Goal: Task Accomplishment & Management: Manage account settings

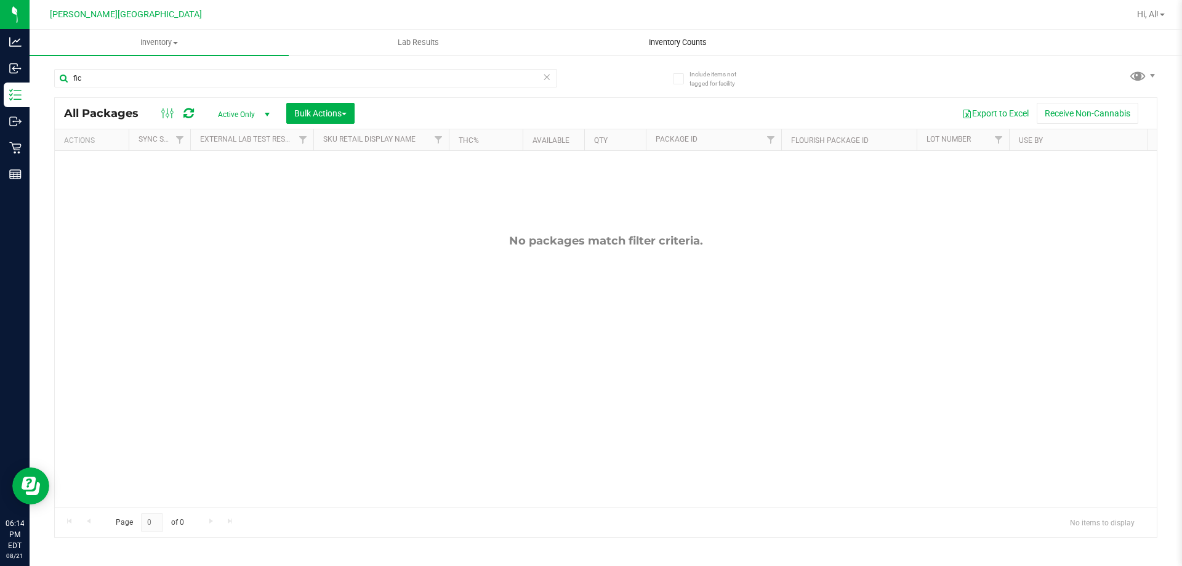
click at [640, 42] on span "Inventory Counts" at bounding box center [677, 42] width 91 height 11
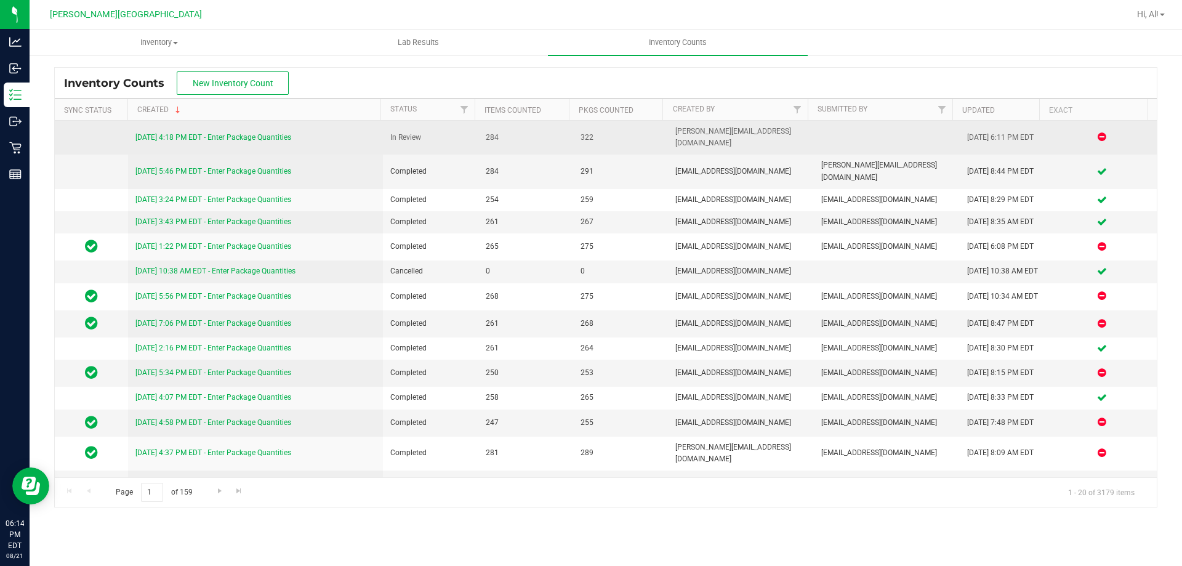
click at [278, 134] on link "[DATE] 4:18 PM EDT - Enter Package Quantities" at bounding box center [213, 137] width 156 height 9
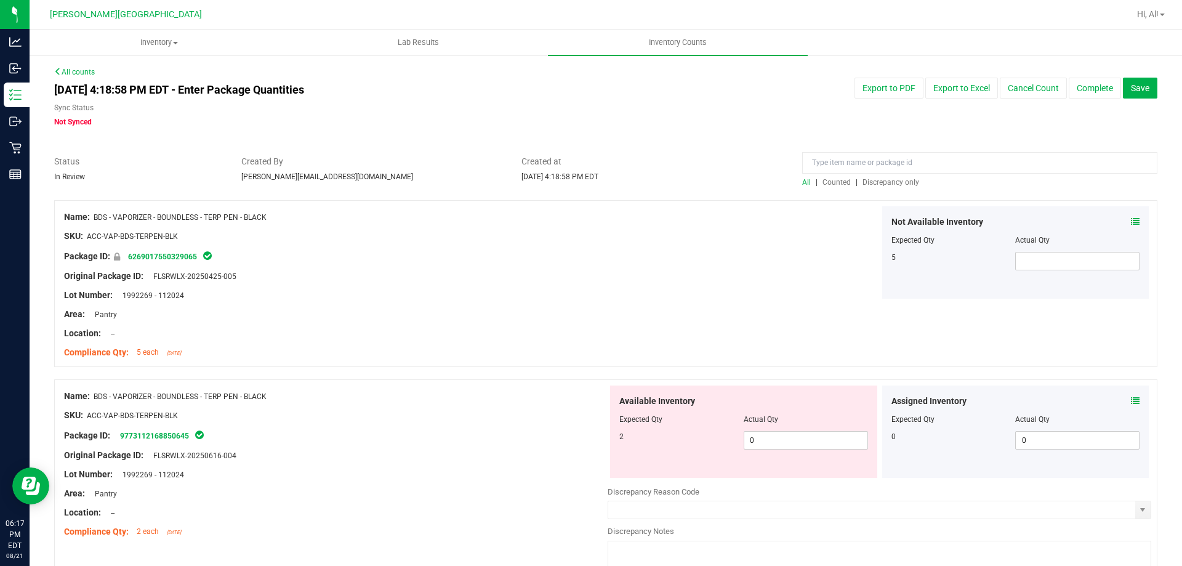
click at [862, 186] on span "Discrepancy only" at bounding box center [890, 182] width 57 height 9
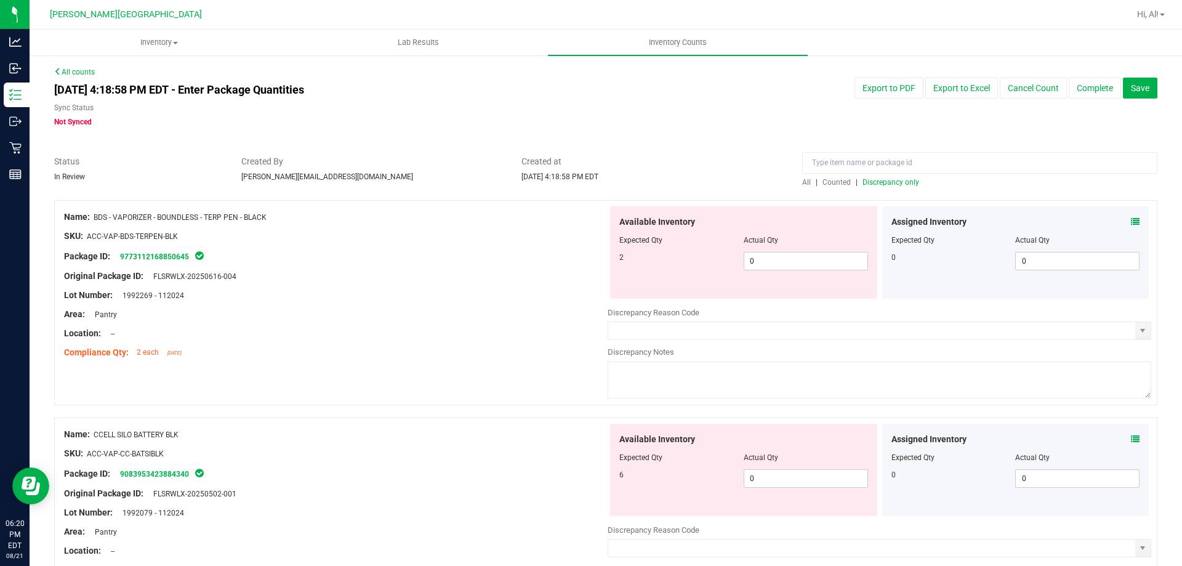
click at [864, 178] on span "Discrepancy only" at bounding box center [890, 182] width 57 height 9
click at [862, 180] on span "Discrepancy only" at bounding box center [890, 182] width 57 height 9
click at [780, 263] on span "0 0" at bounding box center [805, 261] width 124 height 18
click at [780, 263] on input "0" at bounding box center [805, 260] width 123 height 17
type input "2"
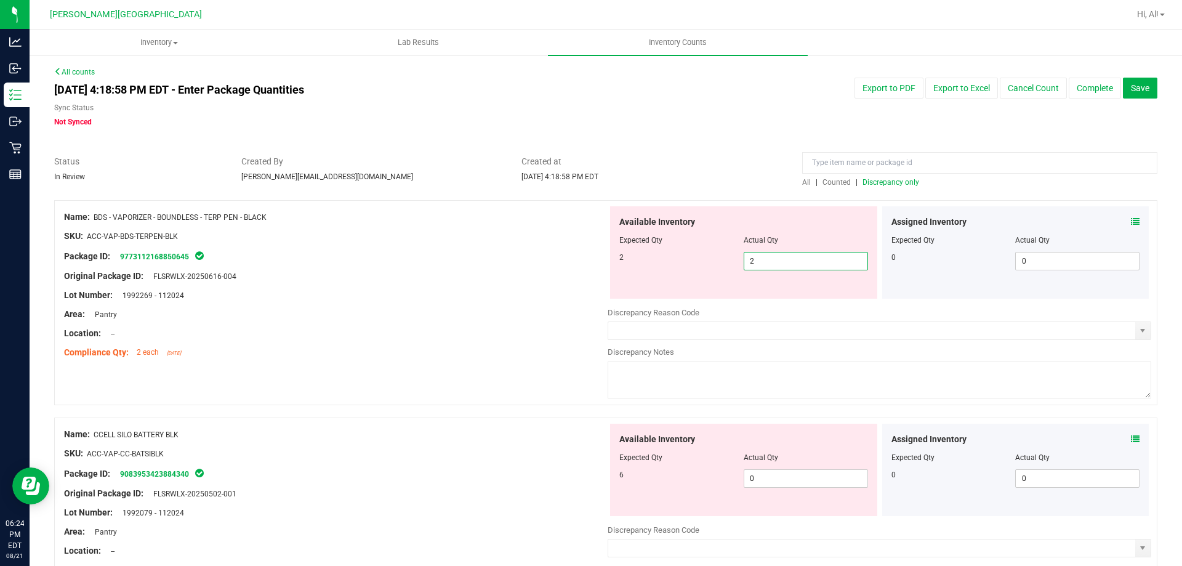
type input "2"
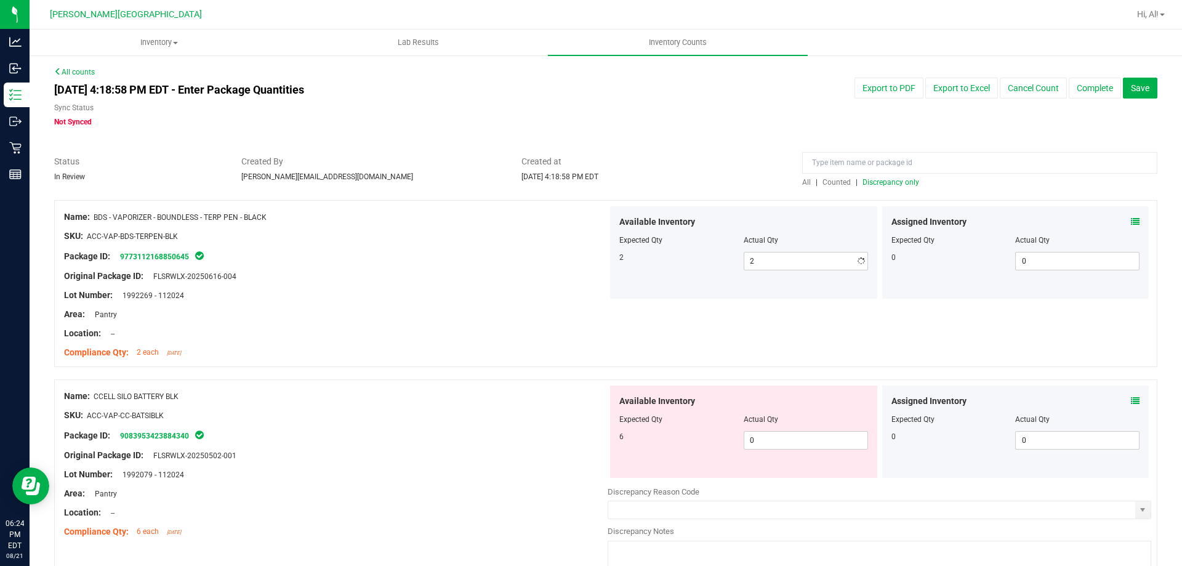
click at [554, 302] on div at bounding box center [335, 305] width 543 height 6
click at [756, 443] on span "0 0" at bounding box center [805, 440] width 124 height 18
click at [756, 443] on input "0" at bounding box center [805, 439] width 123 height 17
type input "6"
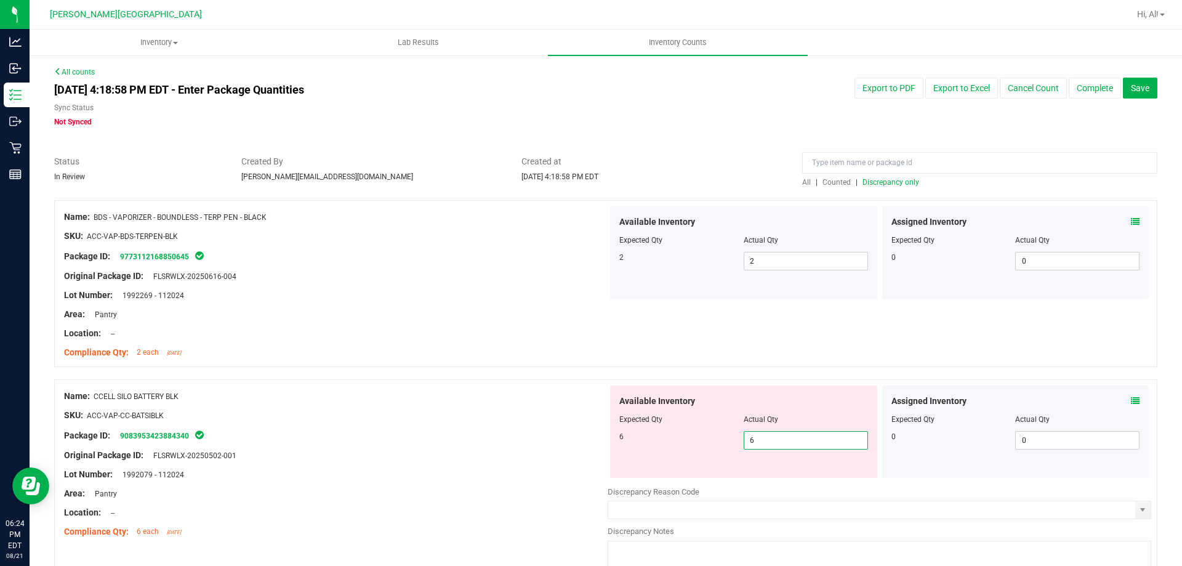
click at [752, 354] on div "Name: BDS - VAPORIZER - BOUNDLESS - TERP PEN - BLACK SKU: ACC-VAP-BDS-TERPEN-BL…" at bounding box center [605, 283] width 1103 height 167
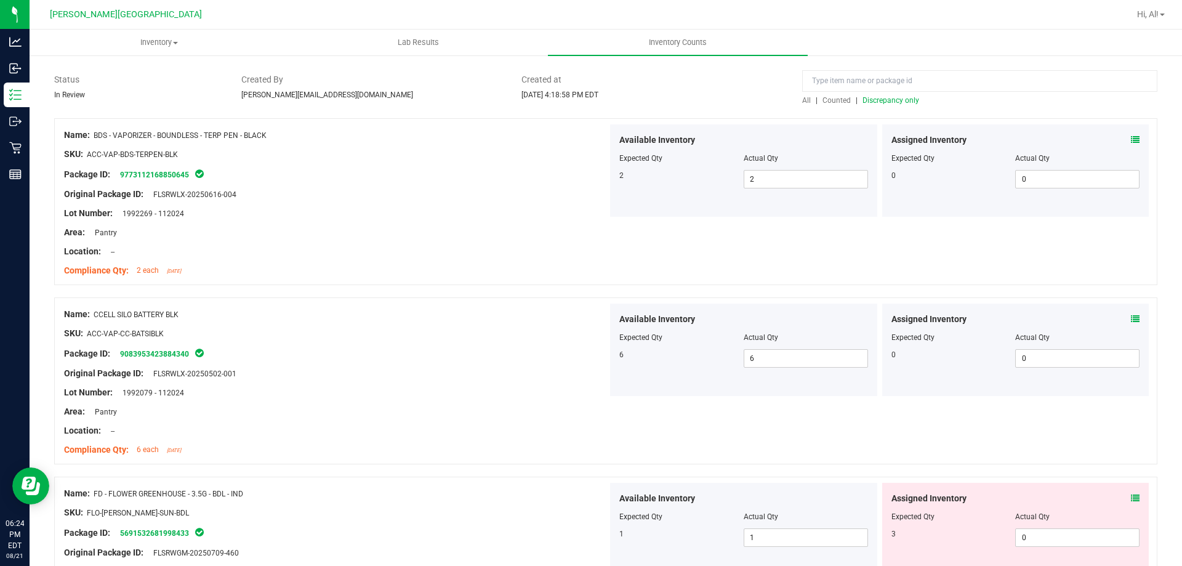
scroll to position [246, 0]
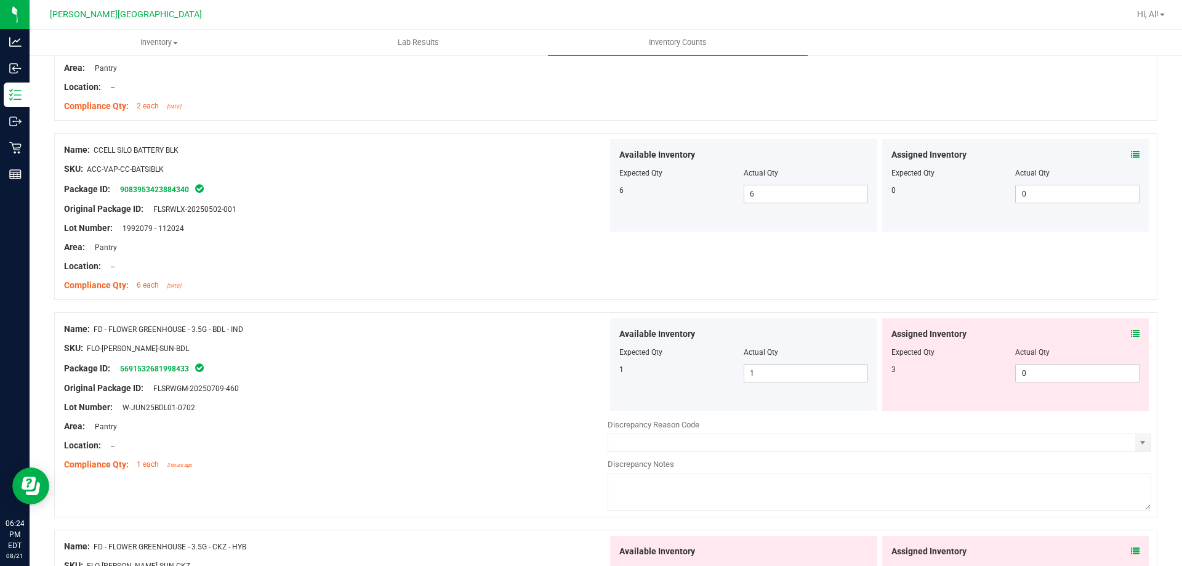
click at [1131, 332] on icon at bounding box center [1135, 333] width 9 height 9
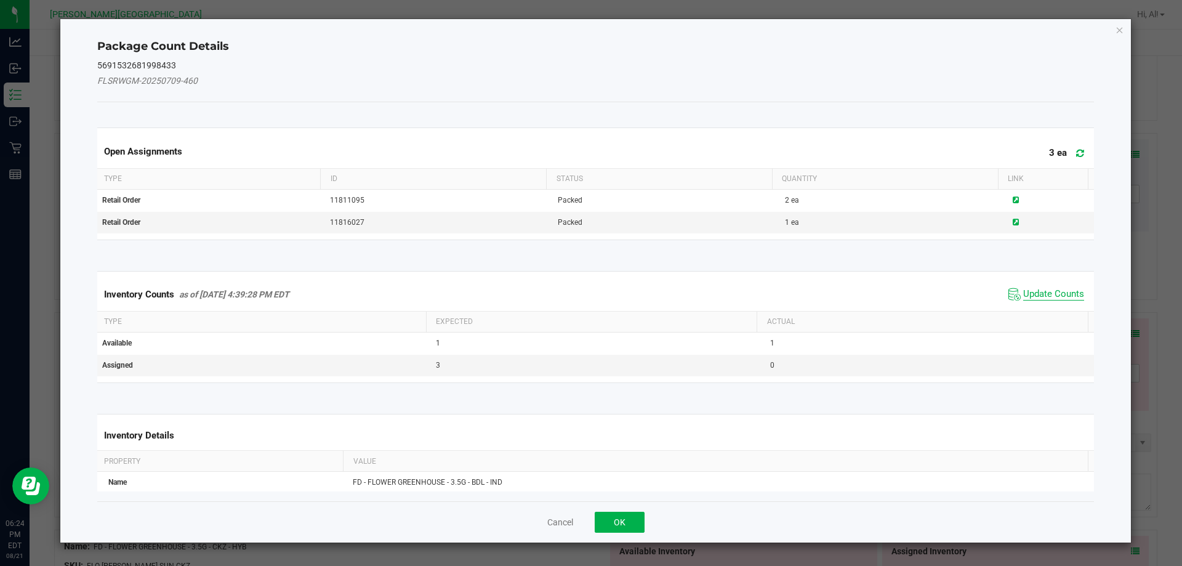
click at [1057, 297] on span "Update Counts" at bounding box center [1053, 294] width 61 height 12
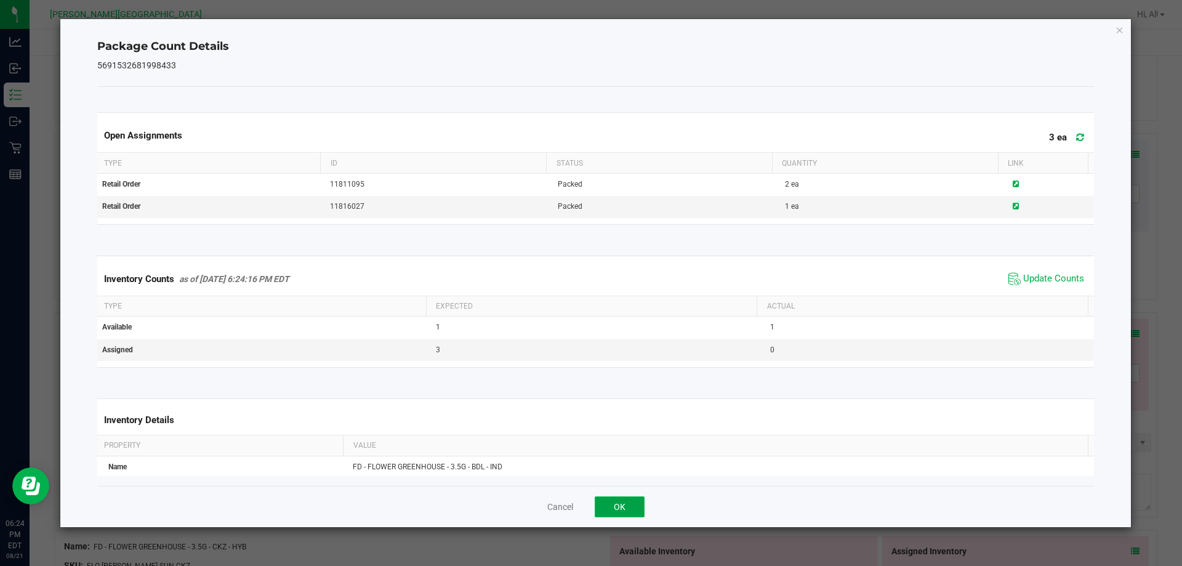
click at [628, 513] on button "OK" at bounding box center [619, 506] width 50 height 21
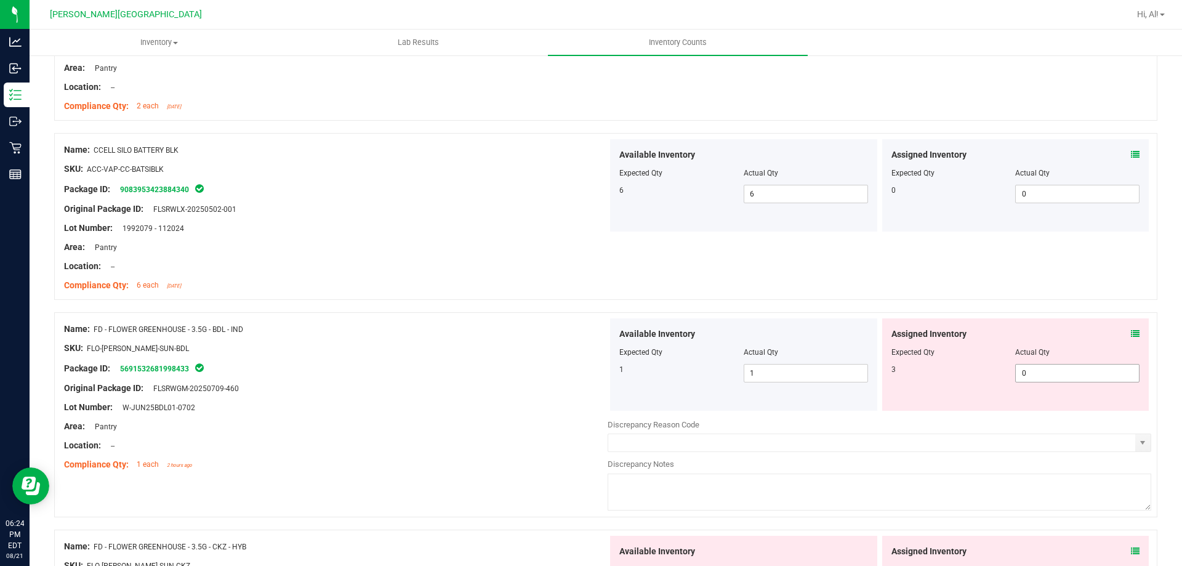
click at [1028, 372] on span "0 0" at bounding box center [1077, 373] width 124 height 18
click at [1028, 372] on input "0" at bounding box center [1076, 372] width 123 height 17
type input "3"
click at [990, 324] on div "Assigned Inventory Expected Qty Actual Qty 3 3 3" at bounding box center [1015, 364] width 267 height 92
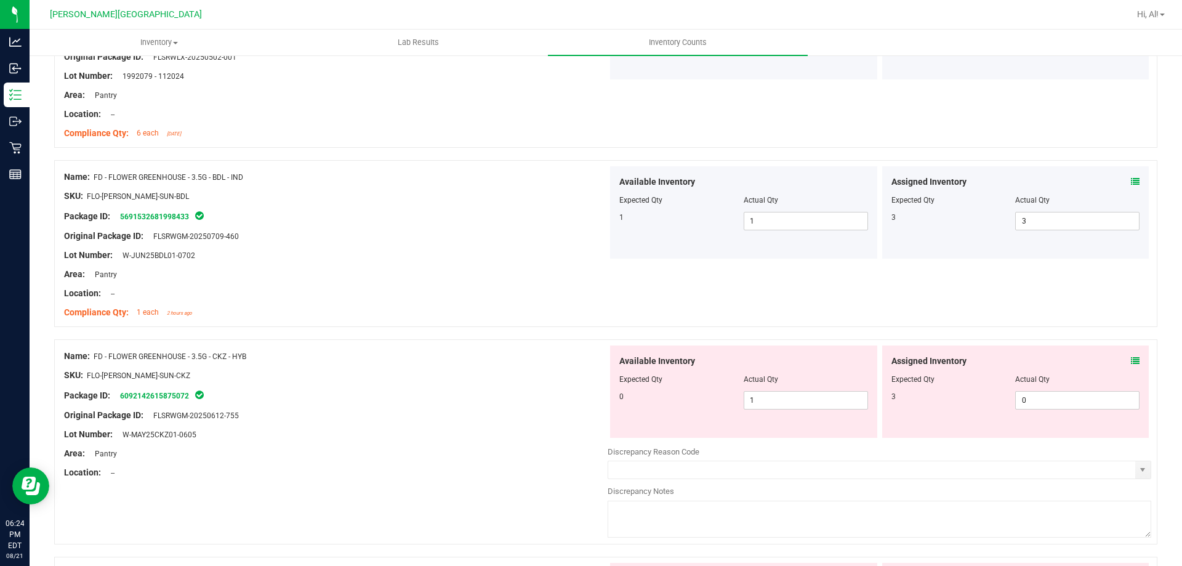
scroll to position [492, 0]
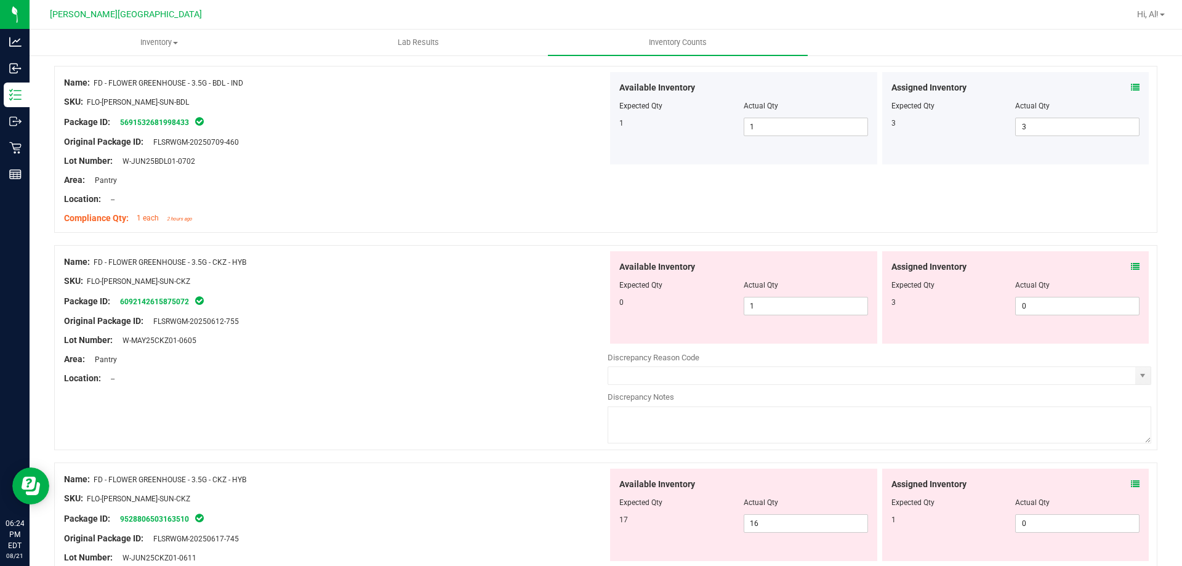
click at [1131, 267] on icon at bounding box center [1135, 266] width 9 height 9
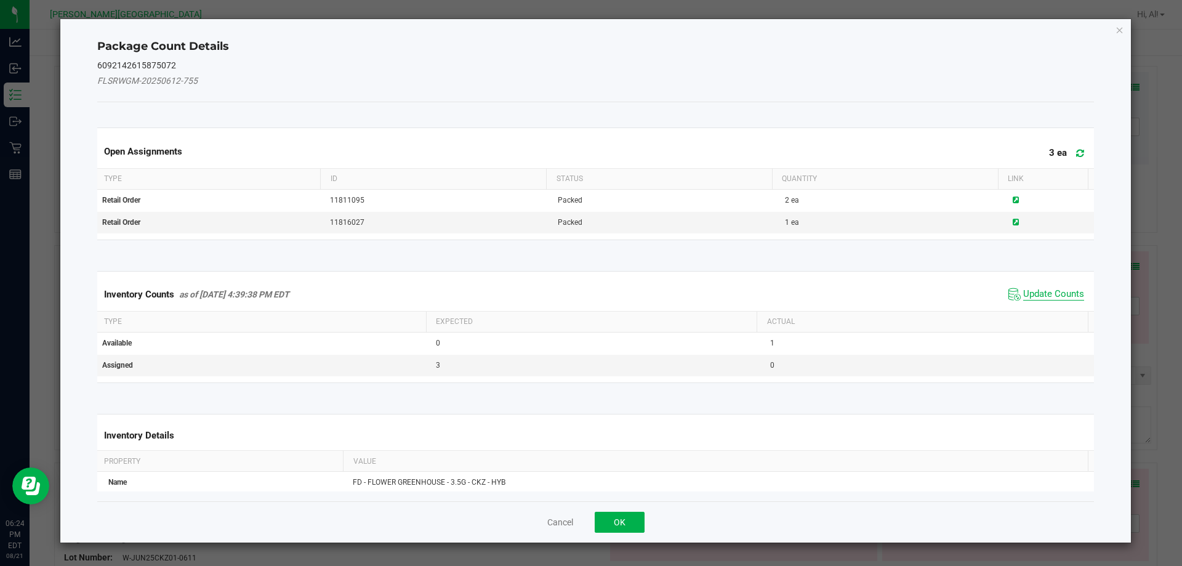
click at [1034, 293] on span "Update Counts" at bounding box center [1053, 294] width 61 height 12
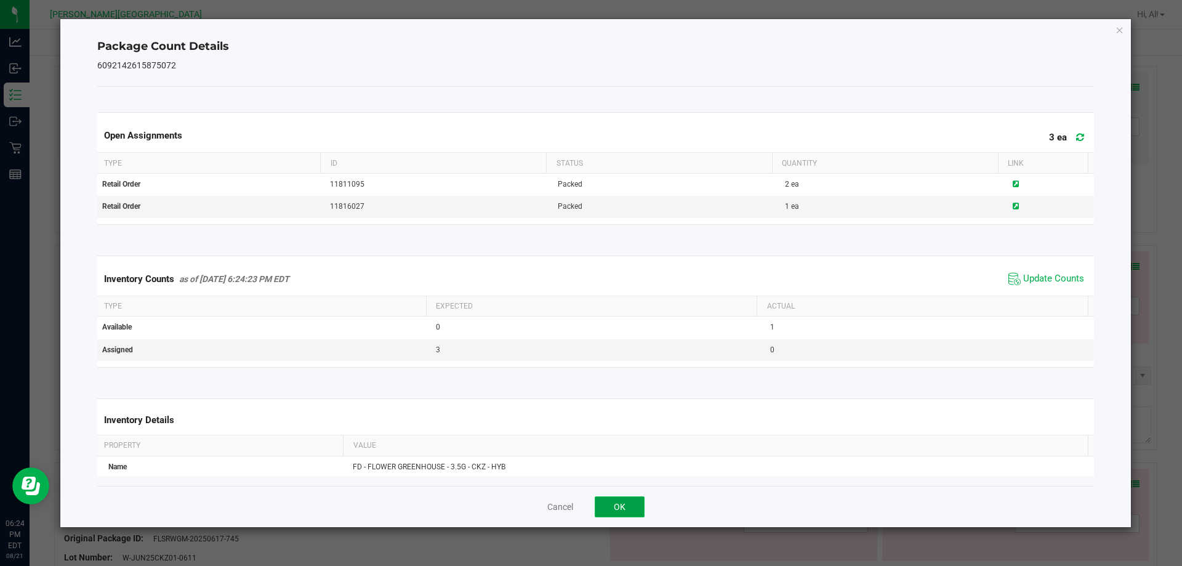
click at [623, 503] on button "OK" at bounding box center [619, 506] width 50 height 21
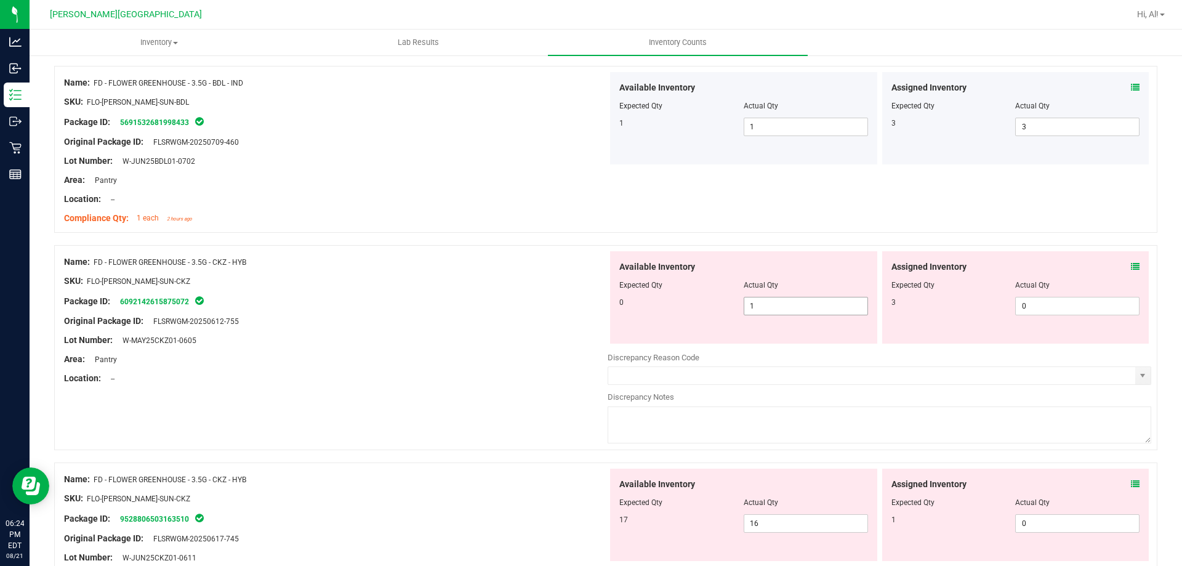
click at [799, 300] on span "1 1" at bounding box center [805, 306] width 124 height 18
click at [799, 300] on input "1" at bounding box center [805, 305] width 123 height 17
type input "0"
click at [796, 519] on span "16 16" at bounding box center [805, 523] width 124 height 18
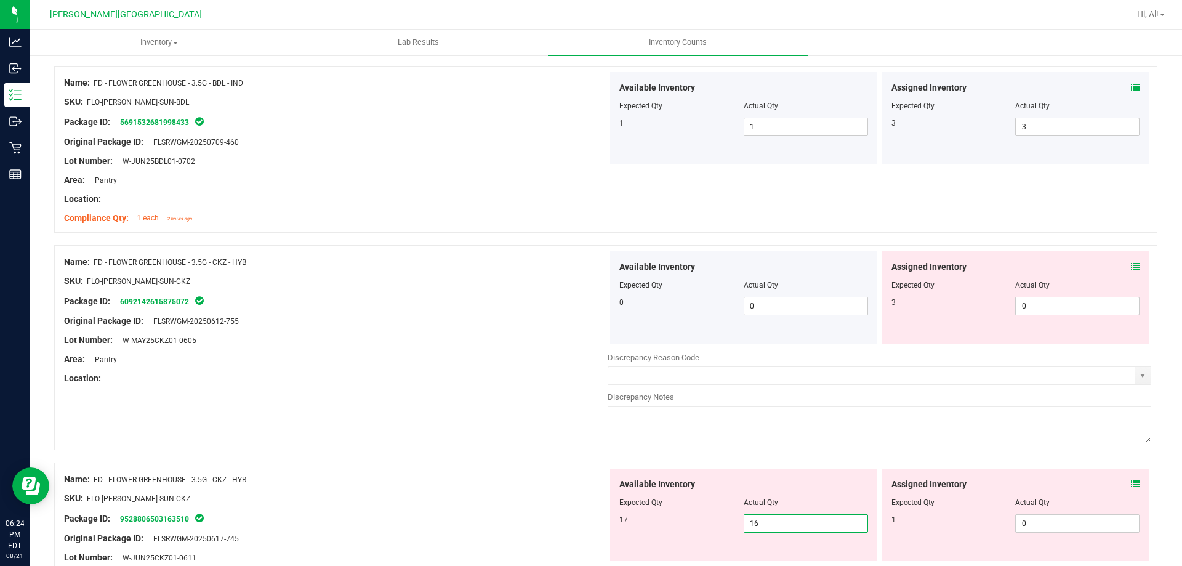
click at [796, 519] on input "16" at bounding box center [805, 522] width 123 height 17
type input "17"
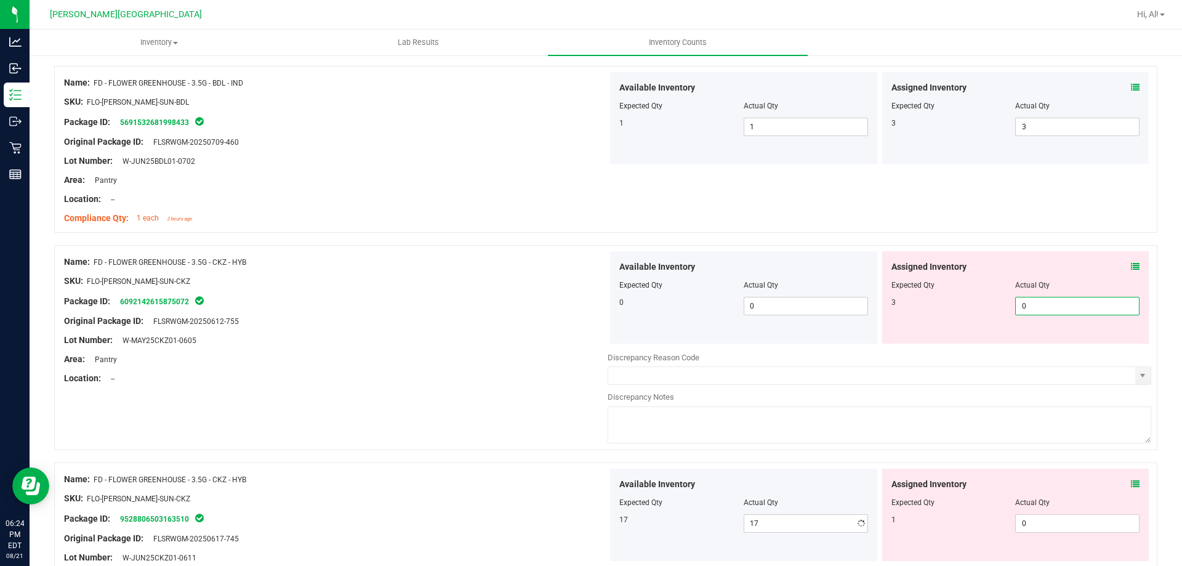
click at [1092, 304] on span "0 0" at bounding box center [1077, 306] width 124 height 18
click at [1092, 304] on input "0" at bounding box center [1076, 305] width 123 height 17
type input "3"
click at [1049, 254] on div "Assigned Inventory Expected Qty Actual Qty 3 3 3" at bounding box center [1015, 297] width 267 height 92
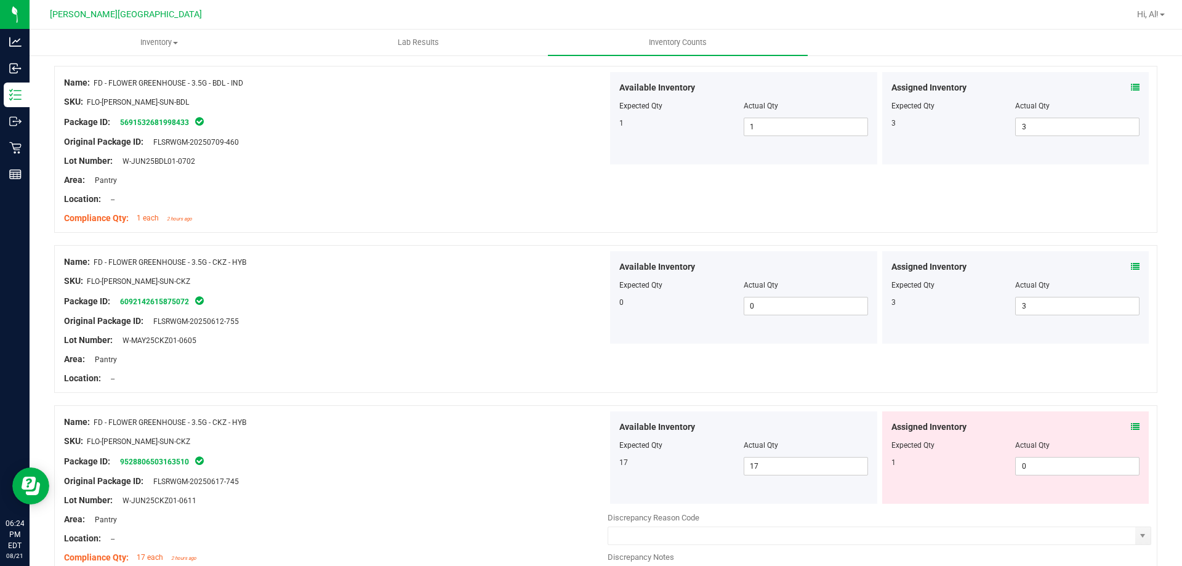
click at [1131, 423] on icon at bounding box center [1135, 426] width 9 height 9
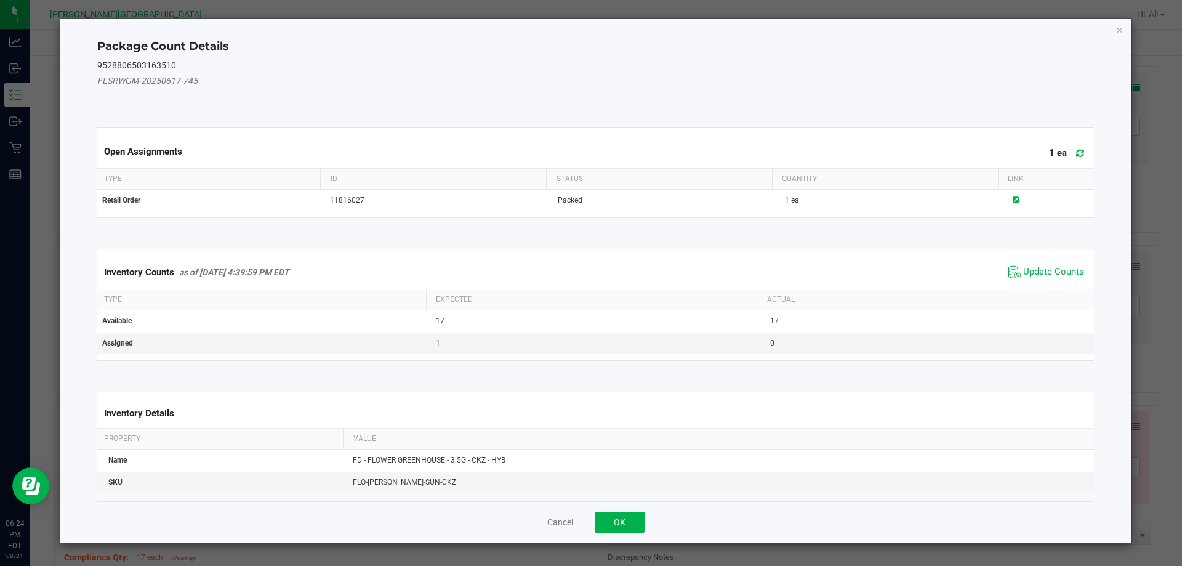
click at [1032, 270] on span "Update Counts" at bounding box center [1053, 272] width 61 height 12
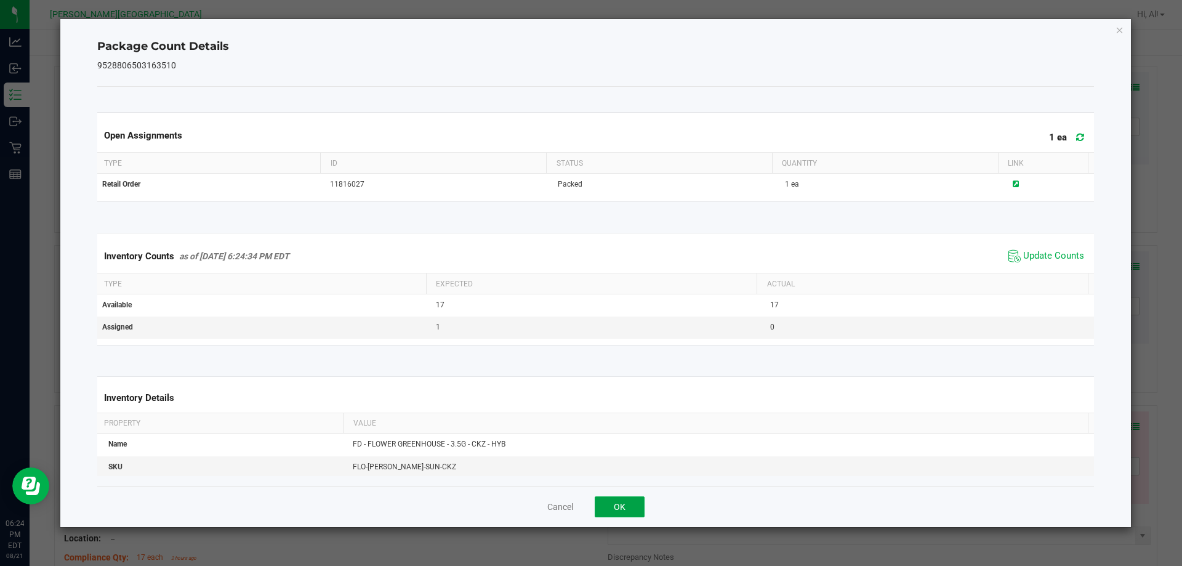
drag, startPoint x: 609, startPoint y: 505, endPoint x: 884, endPoint y: 460, distance: 278.7
click at [626, 505] on button "OK" at bounding box center [619, 506] width 50 height 21
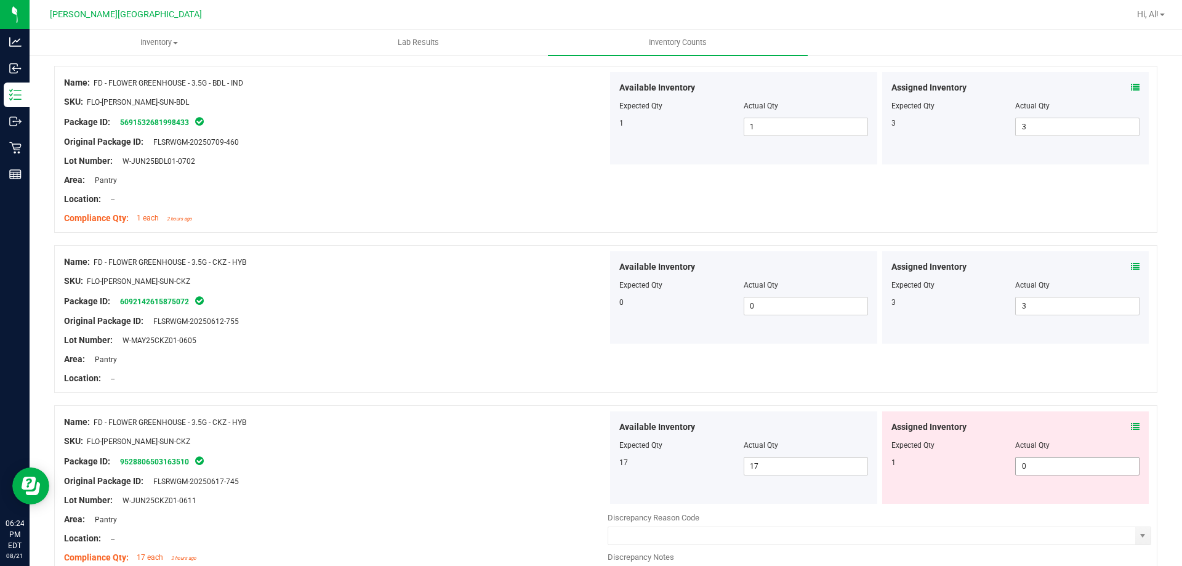
click at [1054, 464] on span "0 0" at bounding box center [1077, 466] width 124 height 18
click at [1054, 464] on input "0" at bounding box center [1076, 465] width 123 height 17
type input "1"
click at [1021, 360] on div "Name: FD - FLOWER GREENHOUSE - 3.5G - CKZ - HYB SKU: FLO-[PERSON_NAME]-SUN-CKZ …" at bounding box center [605, 319] width 1103 height 148
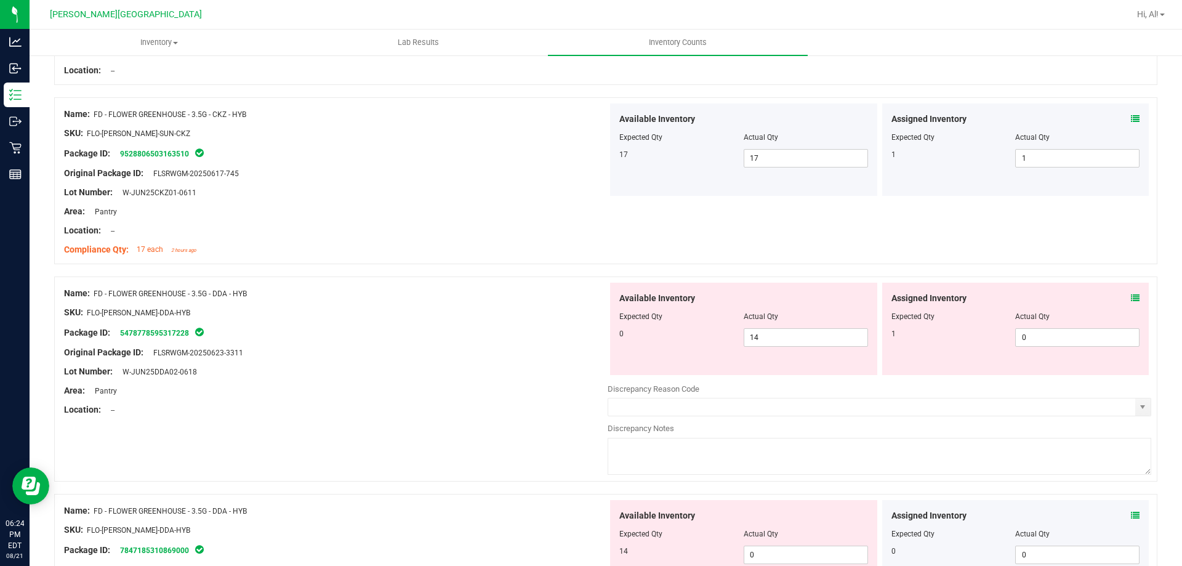
scroll to position [862, 0]
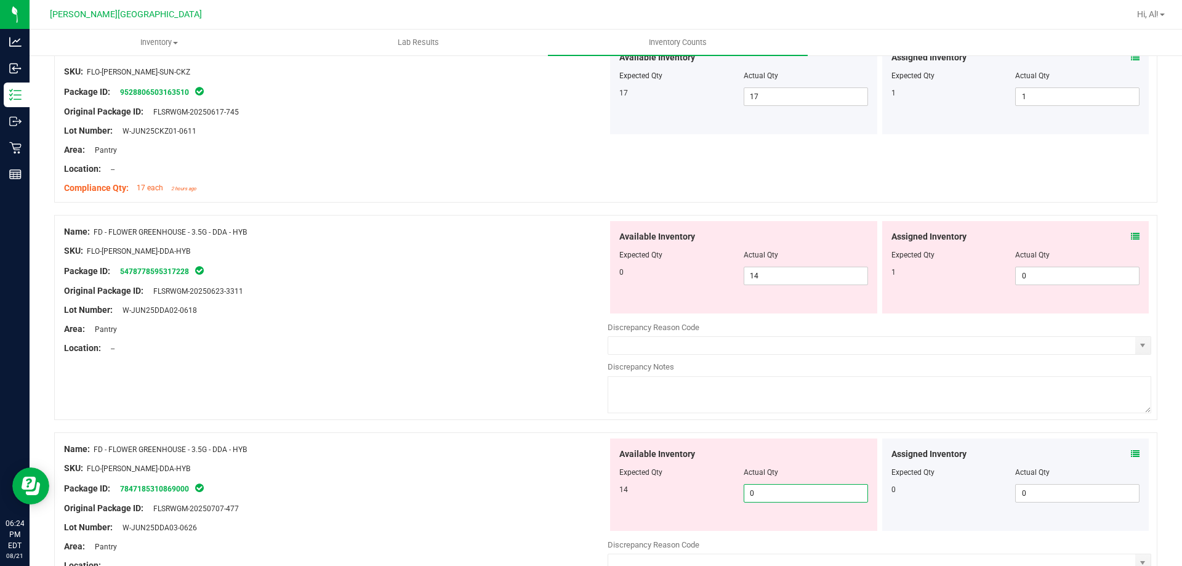
click at [785, 494] on span "0 0" at bounding box center [805, 493] width 124 height 18
click at [785, 494] on input "0" at bounding box center [805, 492] width 123 height 17
type input "14"
click at [779, 274] on span "14 14" at bounding box center [805, 275] width 124 height 18
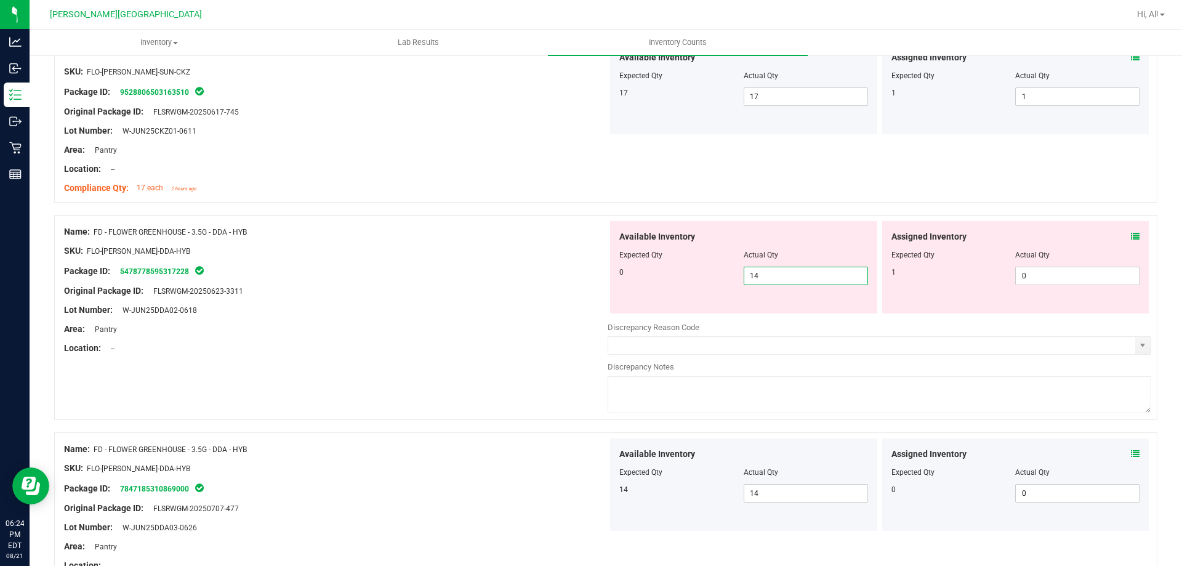
click at [779, 274] on input "14" at bounding box center [805, 275] width 123 height 17
type input "0"
click at [1131, 234] on icon at bounding box center [1135, 236] width 9 height 9
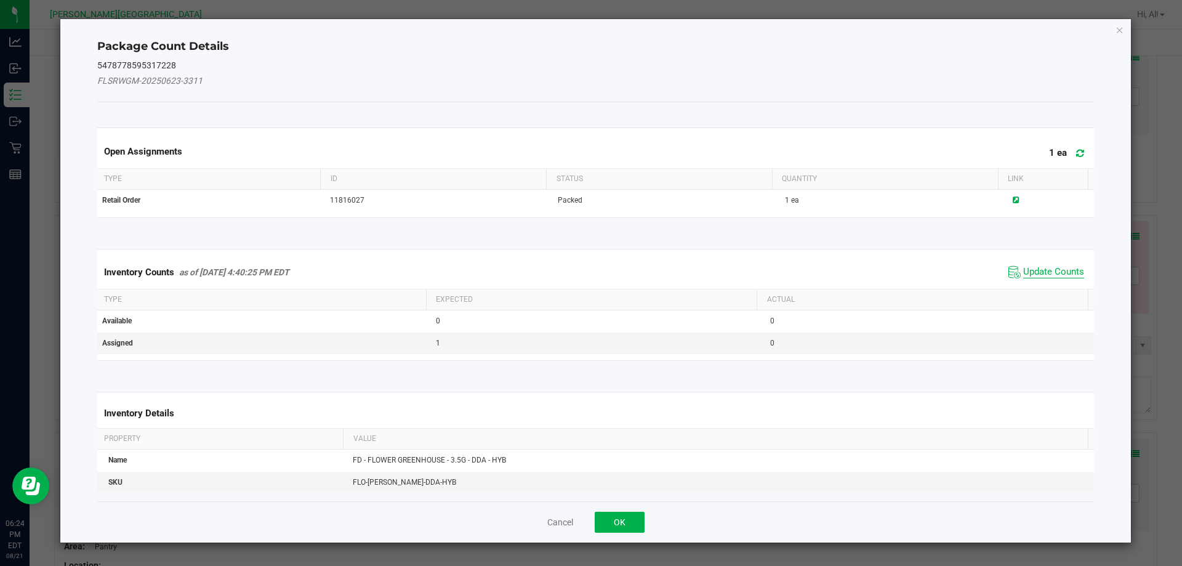
click at [1032, 267] on span "Update Counts" at bounding box center [1053, 272] width 61 height 12
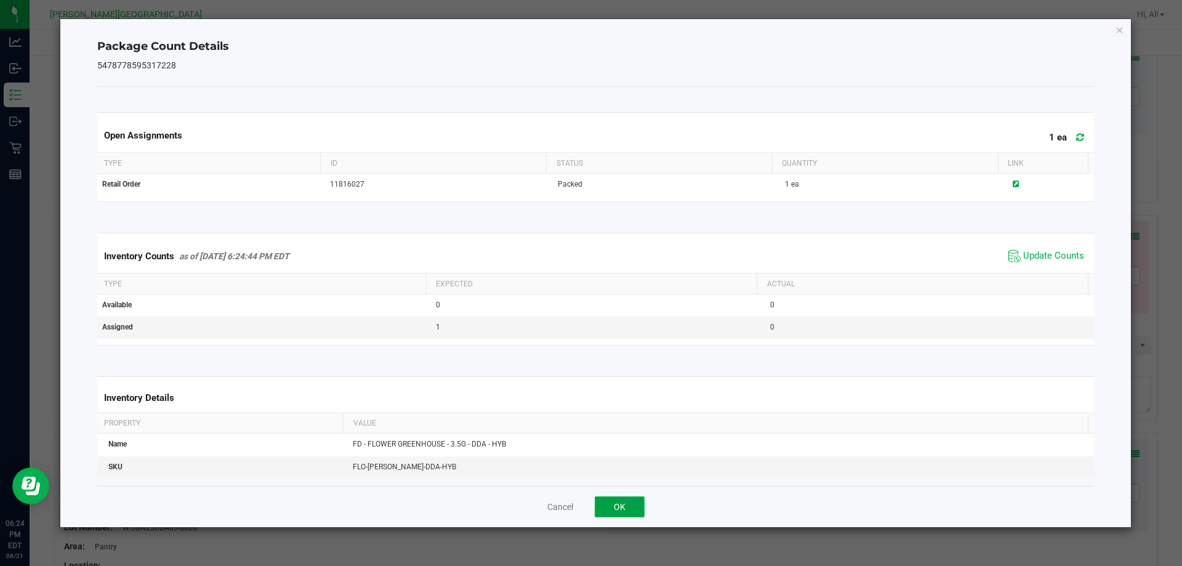
click at [623, 500] on button "OK" at bounding box center [619, 506] width 50 height 21
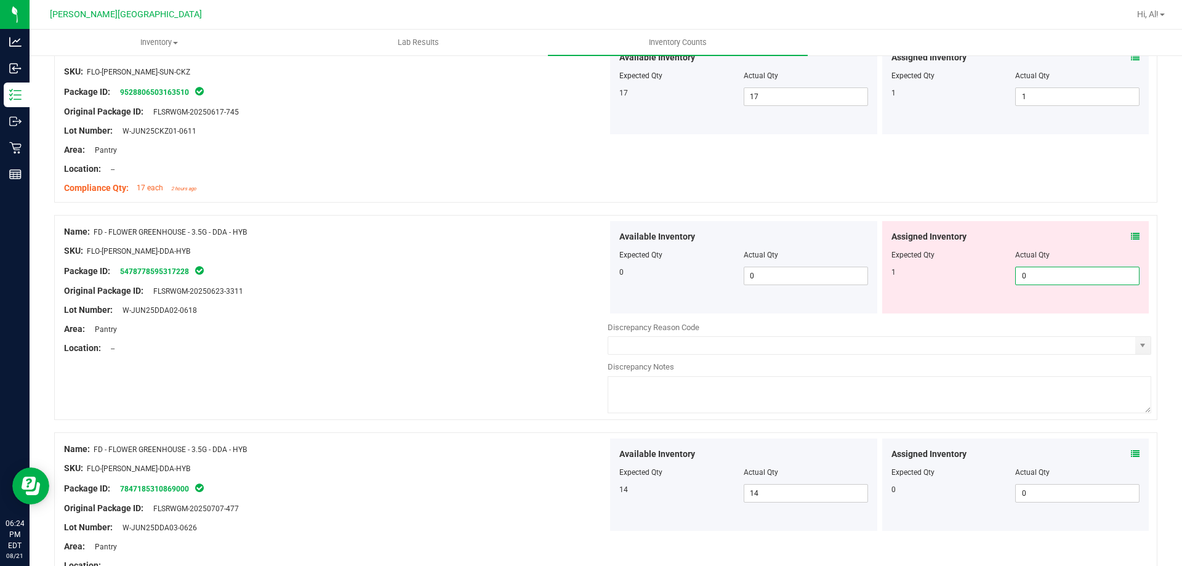
click at [1075, 279] on span "0 0" at bounding box center [1077, 275] width 124 height 18
click at [1075, 279] on input "0" at bounding box center [1076, 275] width 123 height 17
type input "1"
click at [1036, 243] on div at bounding box center [1015, 246] width 249 height 6
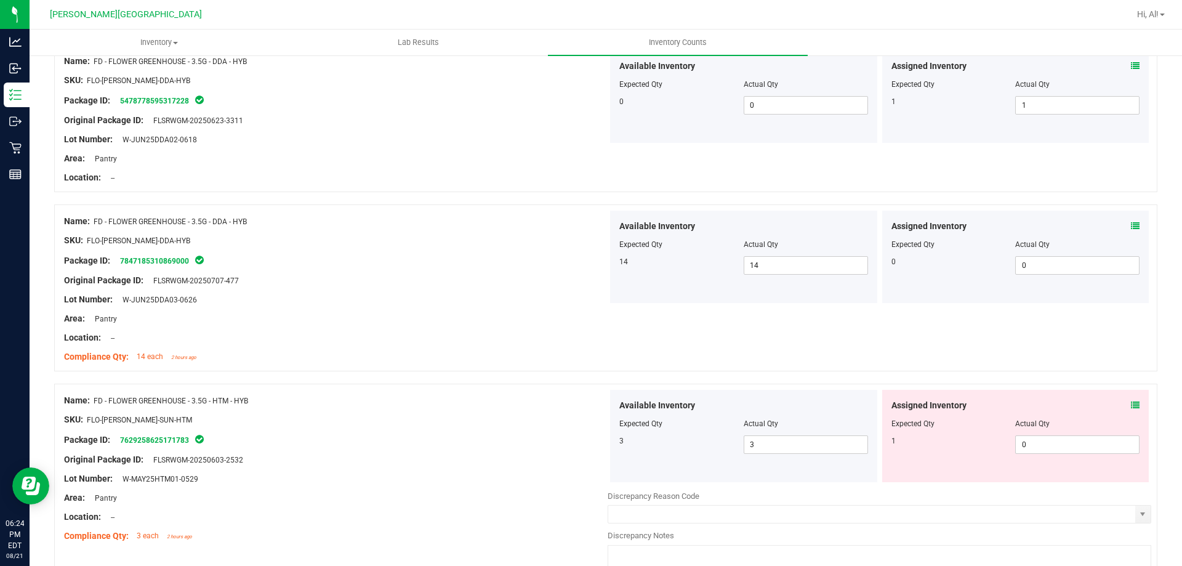
scroll to position [1108, 0]
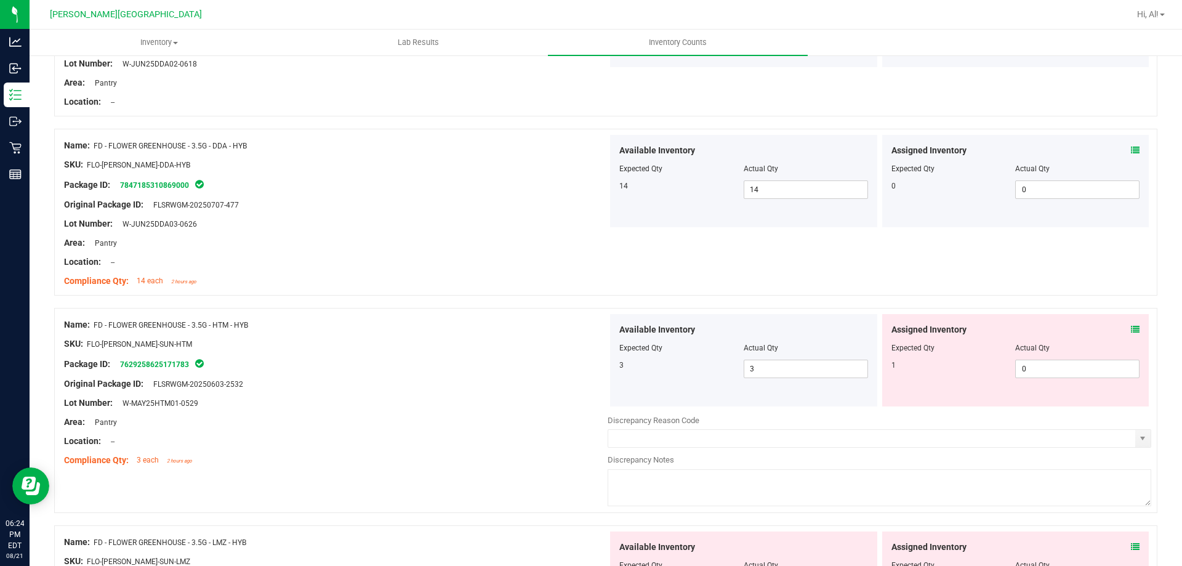
click at [1132, 329] on div "Assigned Inventory Expected Qty Actual Qty 1 0 0" at bounding box center [1015, 360] width 267 height 92
click at [1130, 329] on div "Assigned Inventory Expected Qty Actual Qty 1 0 0" at bounding box center [1015, 360] width 267 height 92
click at [1131, 329] on icon at bounding box center [1135, 329] width 9 height 9
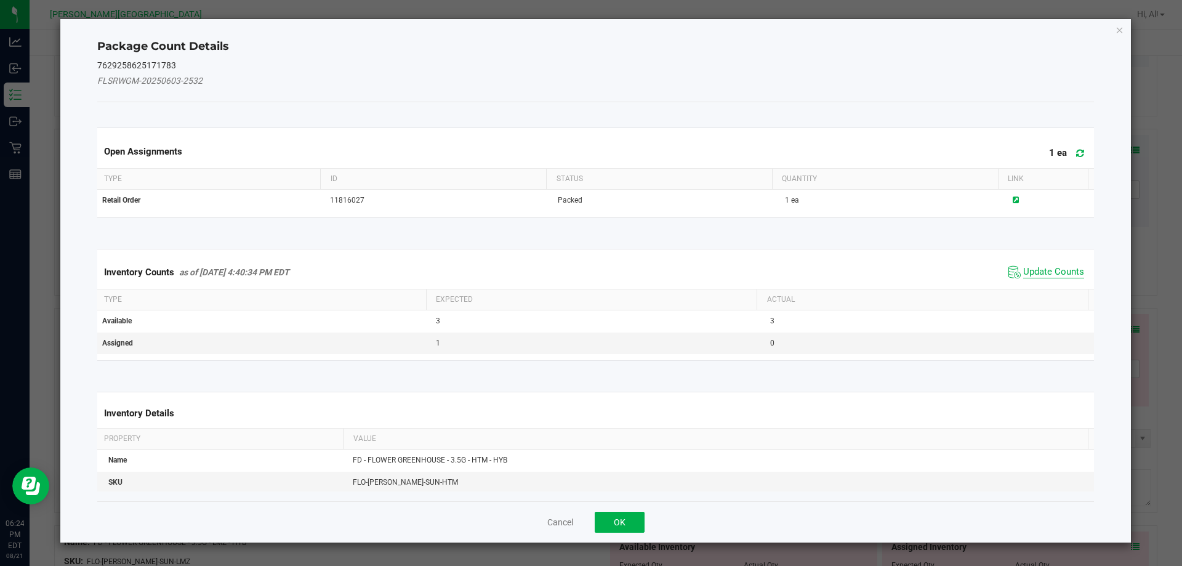
click at [1047, 270] on span "Update Counts" at bounding box center [1053, 272] width 61 height 12
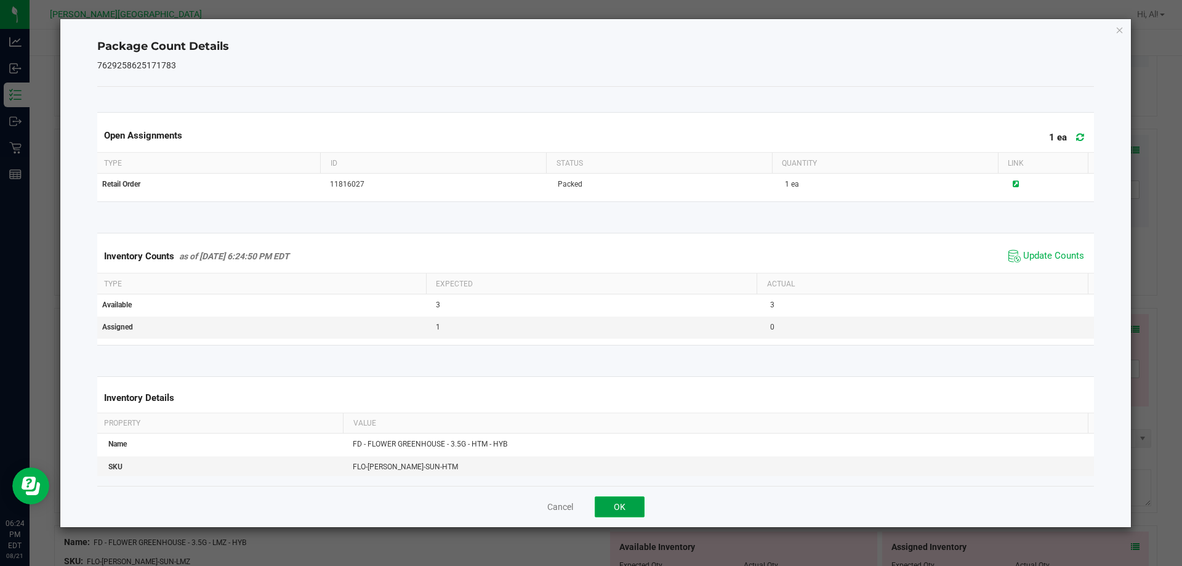
click at [633, 506] on button "OK" at bounding box center [619, 506] width 50 height 21
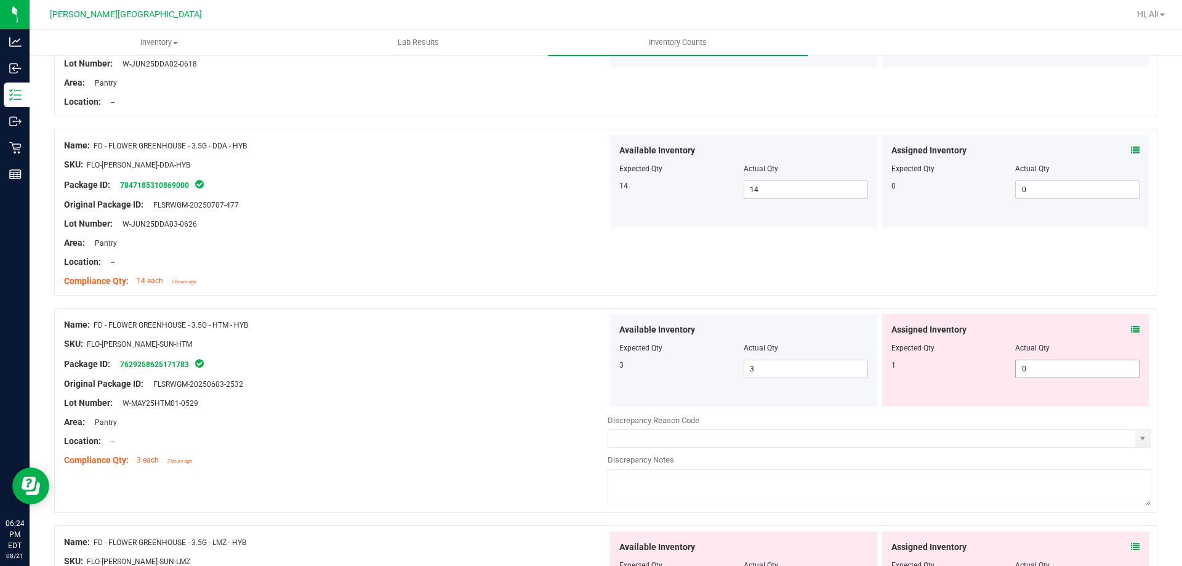
click at [1053, 364] on span "0 0" at bounding box center [1077, 368] width 124 height 18
click at [1053, 364] on input "0" at bounding box center [1076, 368] width 123 height 17
type input "1"
click at [1010, 276] on div "Name: FD - FLOWER GREENHOUSE - 3.5G - DDA - HYB SKU: FLO-[PERSON_NAME]-DDA-HYB …" at bounding box center [605, 212] width 1103 height 167
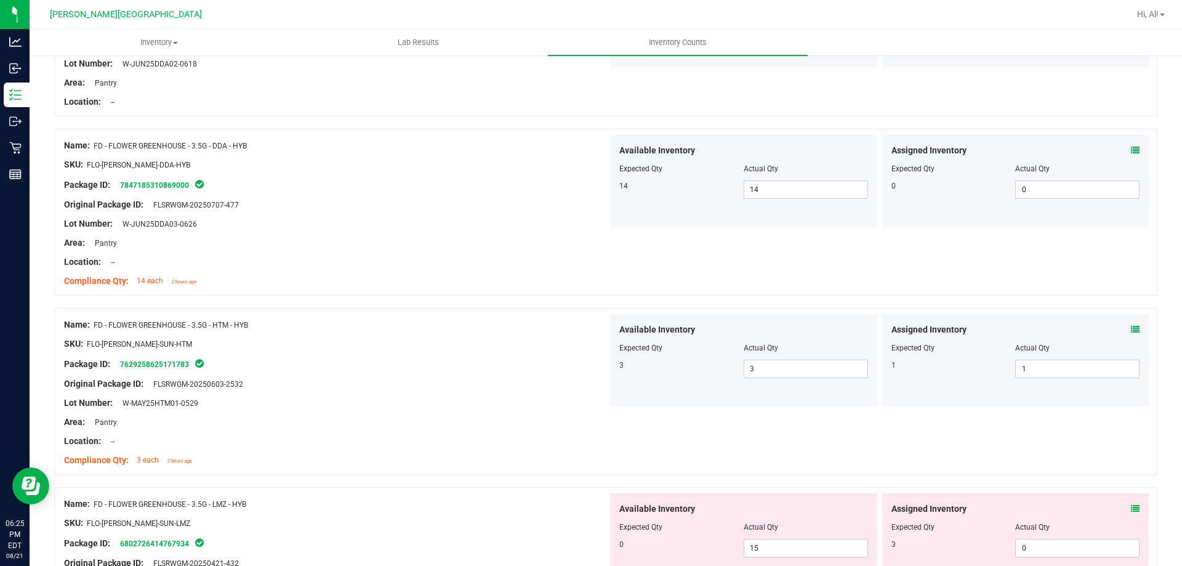
click at [1014, 284] on div "Name: FD - FLOWER GREENHOUSE - 3.5G - DDA - HYB SKU: FLO-[PERSON_NAME]-DDA-HYB …" at bounding box center [605, 212] width 1103 height 167
click at [1015, 287] on div "Name: FD - FLOWER GREENHOUSE - 3.5G - DDA - HYB SKU: FLO-[PERSON_NAME]-DDA-HYB …" at bounding box center [605, 212] width 1103 height 167
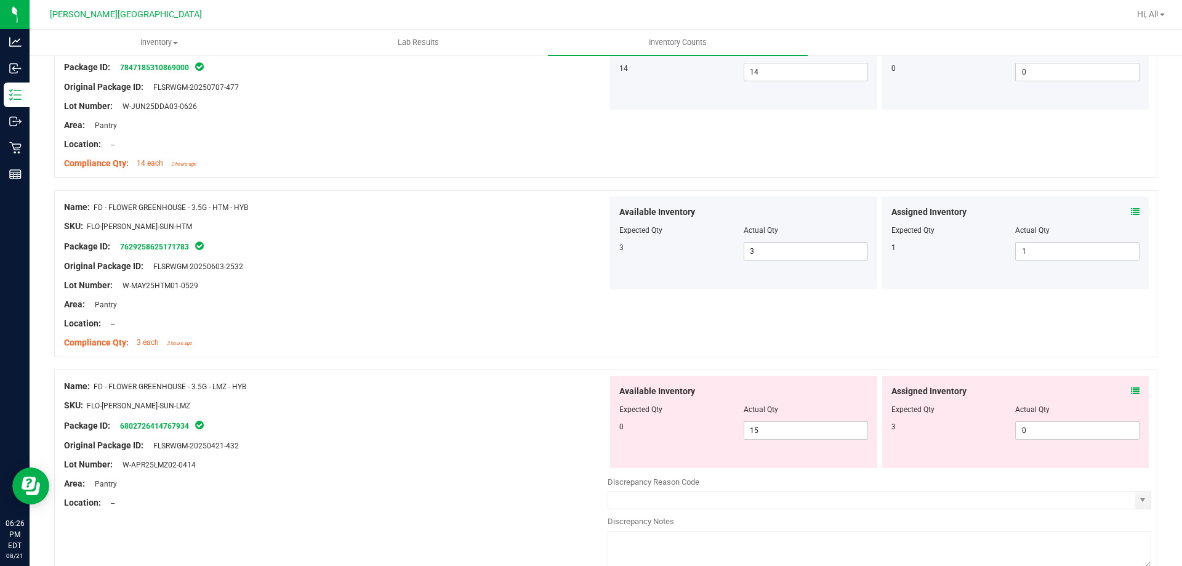
scroll to position [1231, 0]
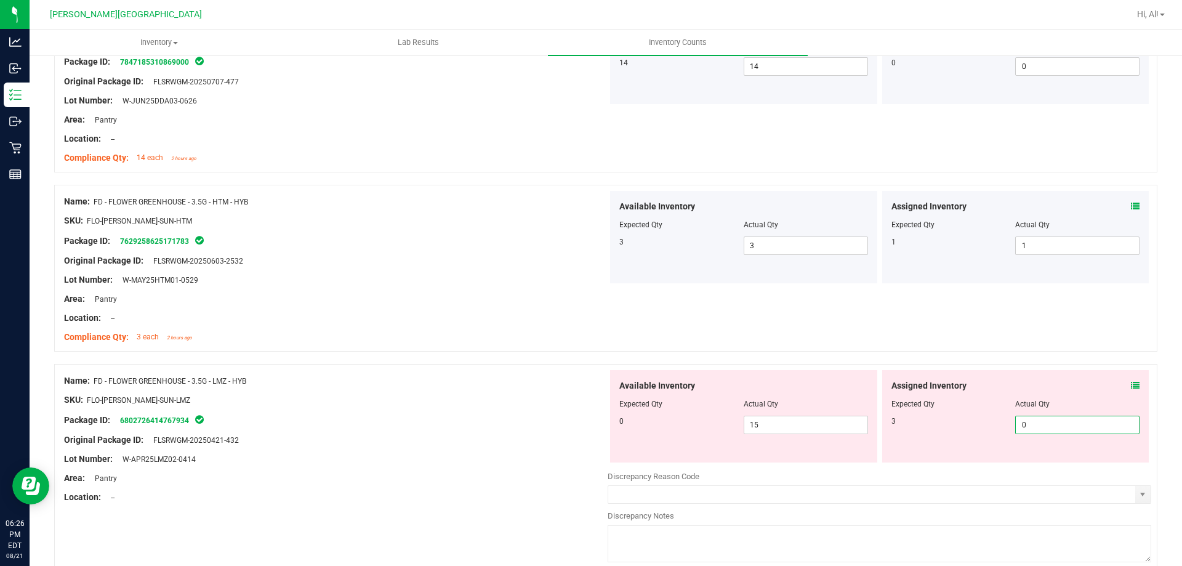
click at [1036, 419] on span "0 0" at bounding box center [1077, 424] width 124 height 18
click at [1036, 419] on input "0" at bounding box center [1076, 424] width 123 height 17
type input "3"
click at [1029, 345] on div "Name: FD - FLOWER GREENHOUSE - 3.5G - HTM - HYB SKU: FLO-[PERSON_NAME]-SUN-HTM …" at bounding box center [605, 268] width 1103 height 167
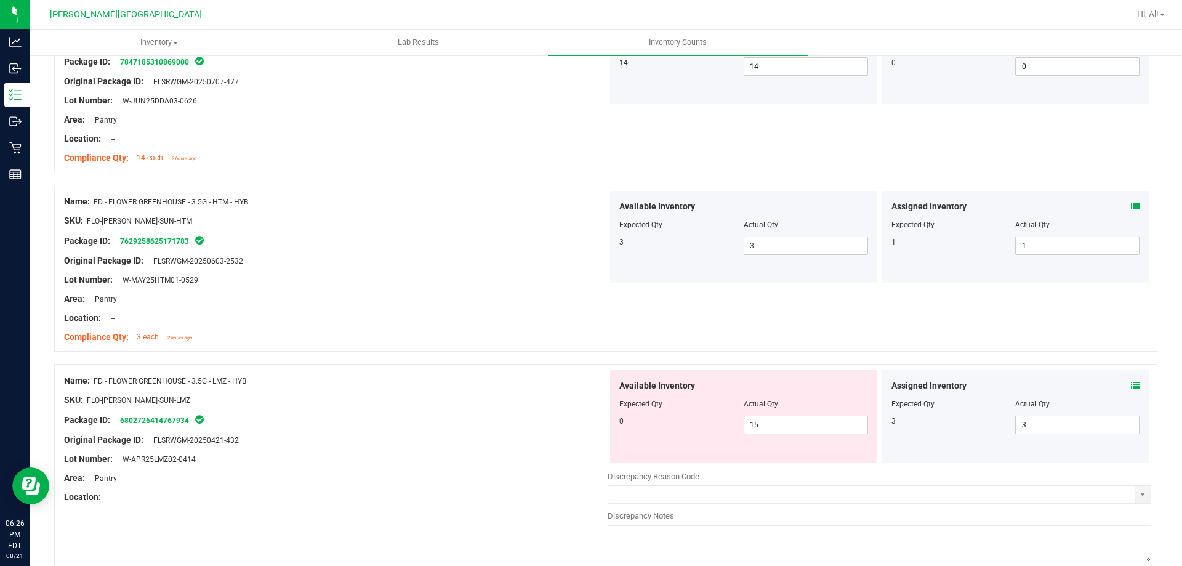
click at [857, 322] on div "Name: FD - FLOWER GREENHOUSE - 3.5G - HTM - HYB SKU: FLO-[PERSON_NAME]-SUN-HTM …" at bounding box center [605, 268] width 1103 height 167
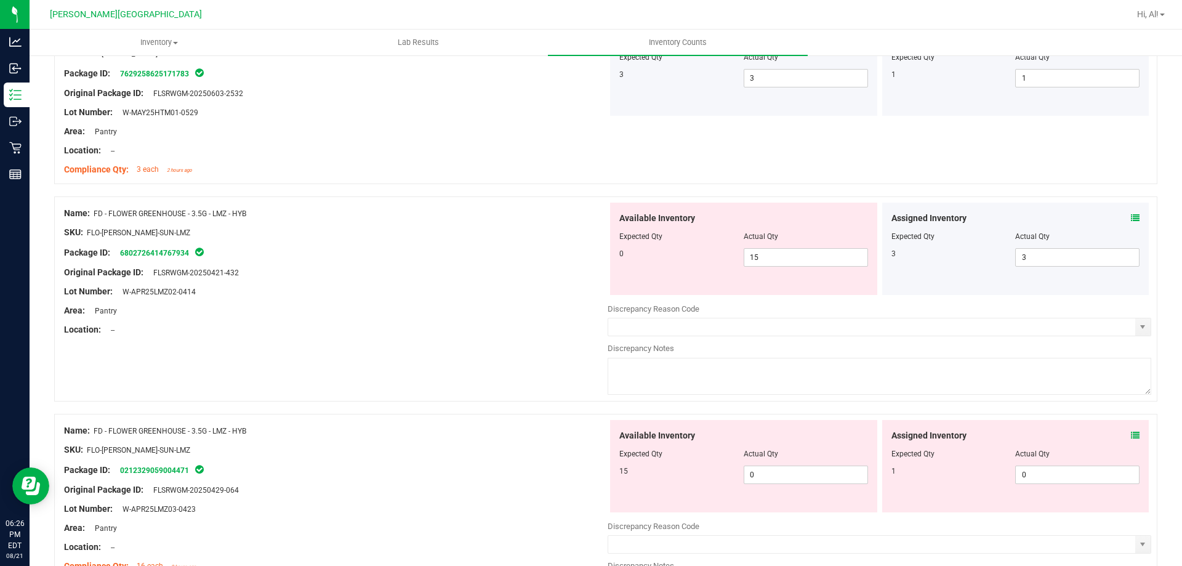
scroll to position [1415, 0]
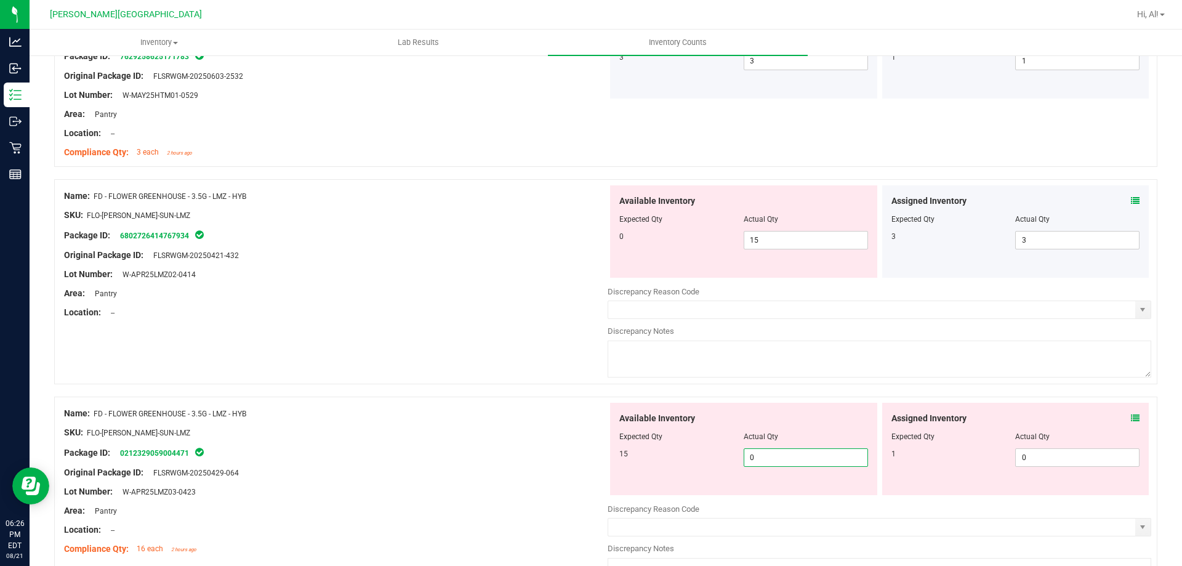
click at [804, 457] on span "0 0" at bounding box center [805, 457] width 124 height 18
click at [804, 457] on input "0" at bounding box center [805, 457] width 123 height 17
type input "15"
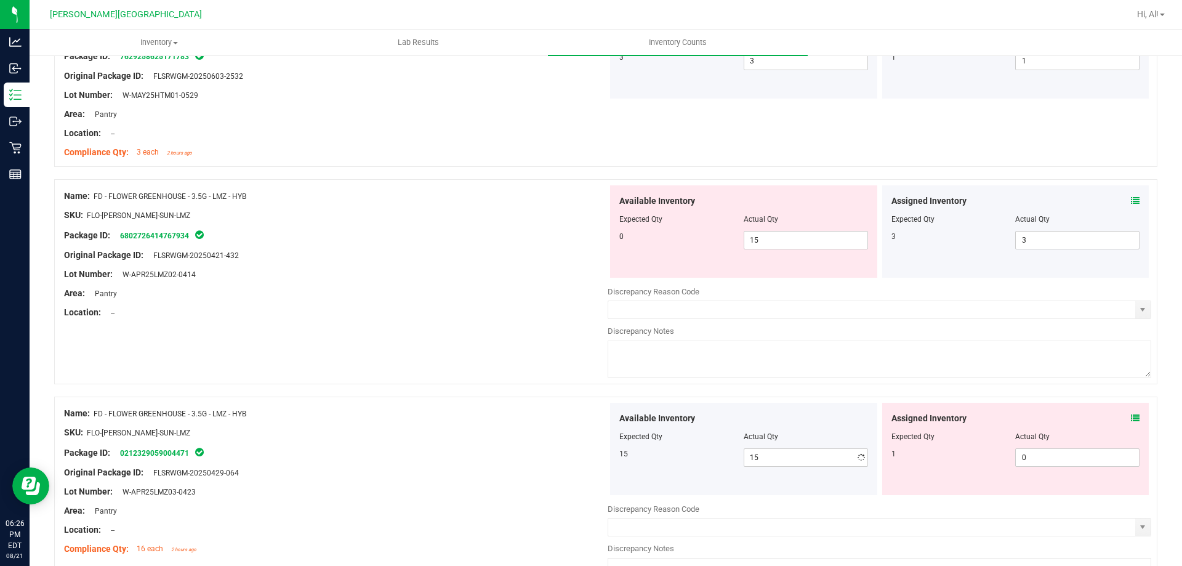
click at [780, 348] on textarea at bounding box center [878, 358] width 543 height 37
click at [787, 240] on span "15 15" at bounding box center [805, 240] width 124 height 18
click at [787, 240] on input "15" at bounding box center [805, 239] width 123 height 17
type input "0"
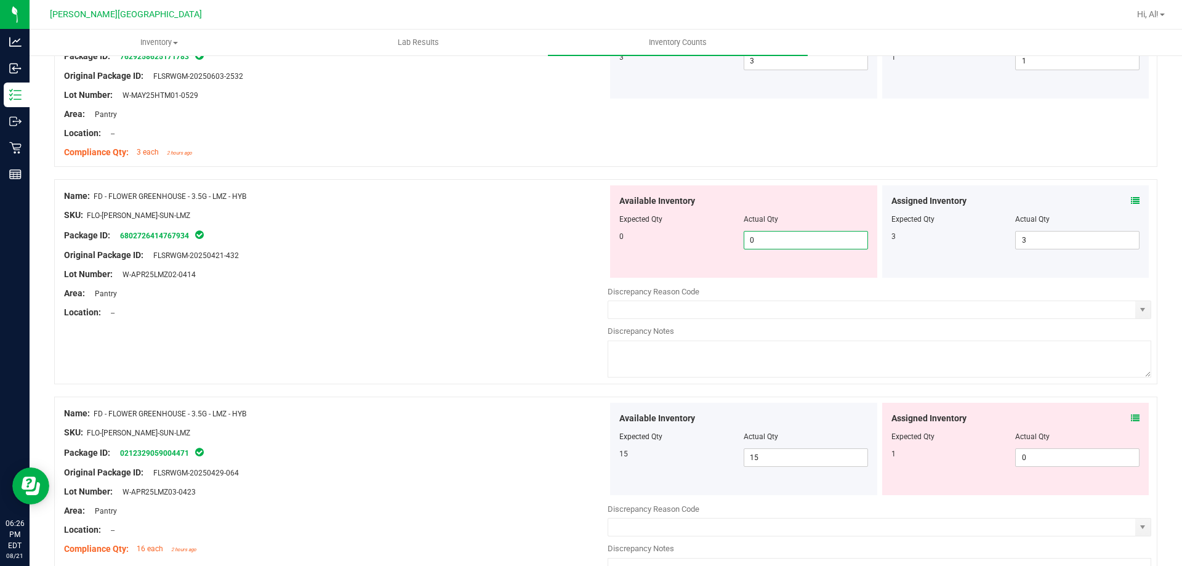
click at [1131, 202] on icon at bounding box center [1135, 200] width 9 height 9
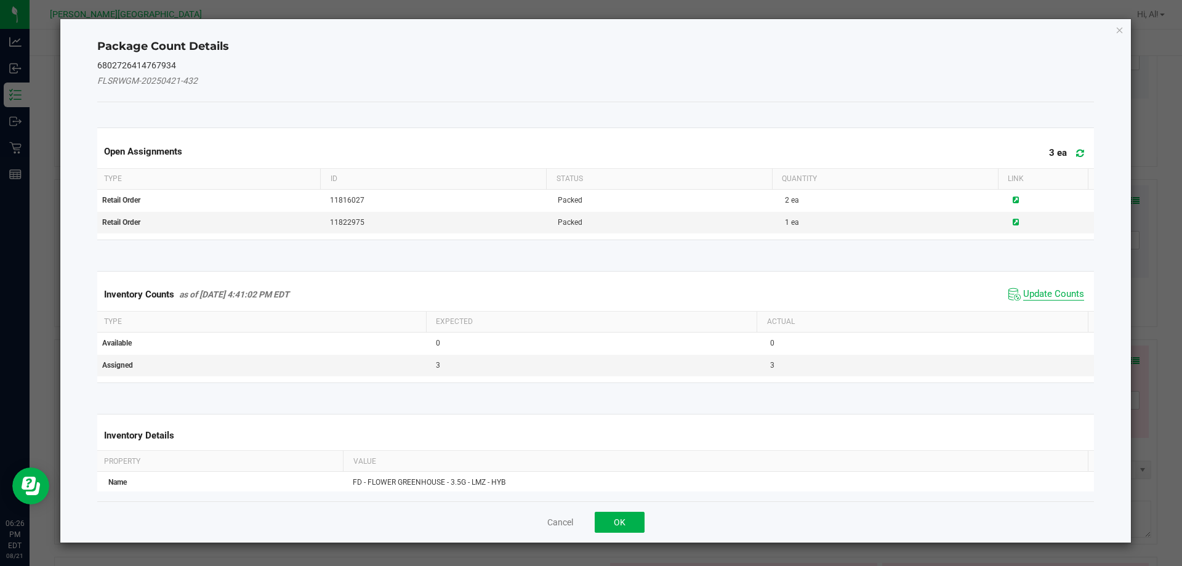
click at [1047, 291] on span "Update Counts" at bounding box center [1053, 294] width 61 height 12
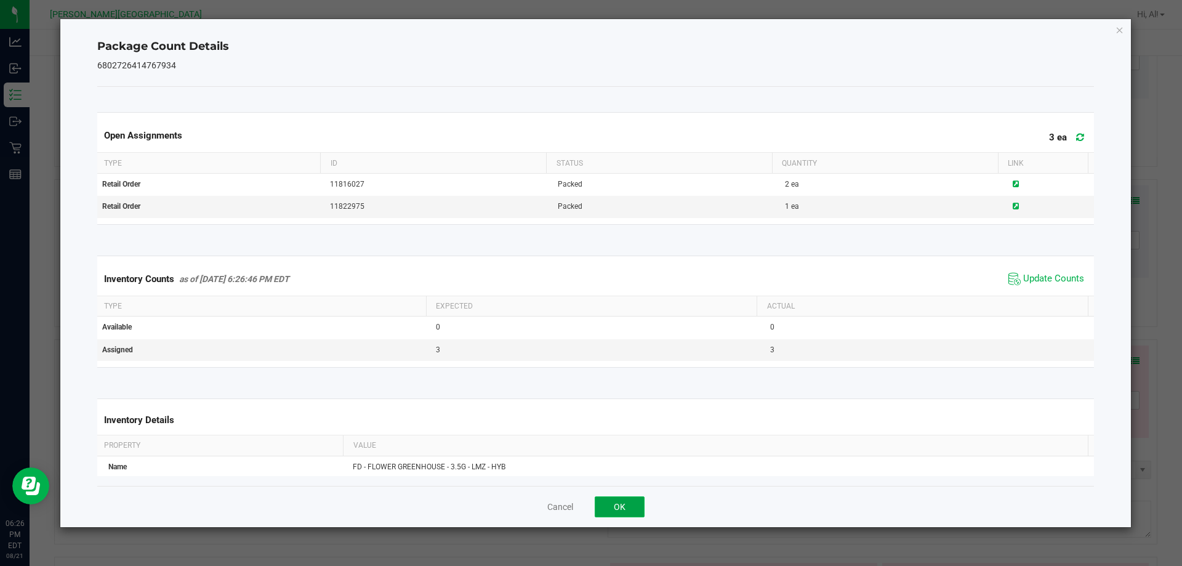
click at [628, 510] on button "OK" at bounding box center [619, 506] width 50 height 21
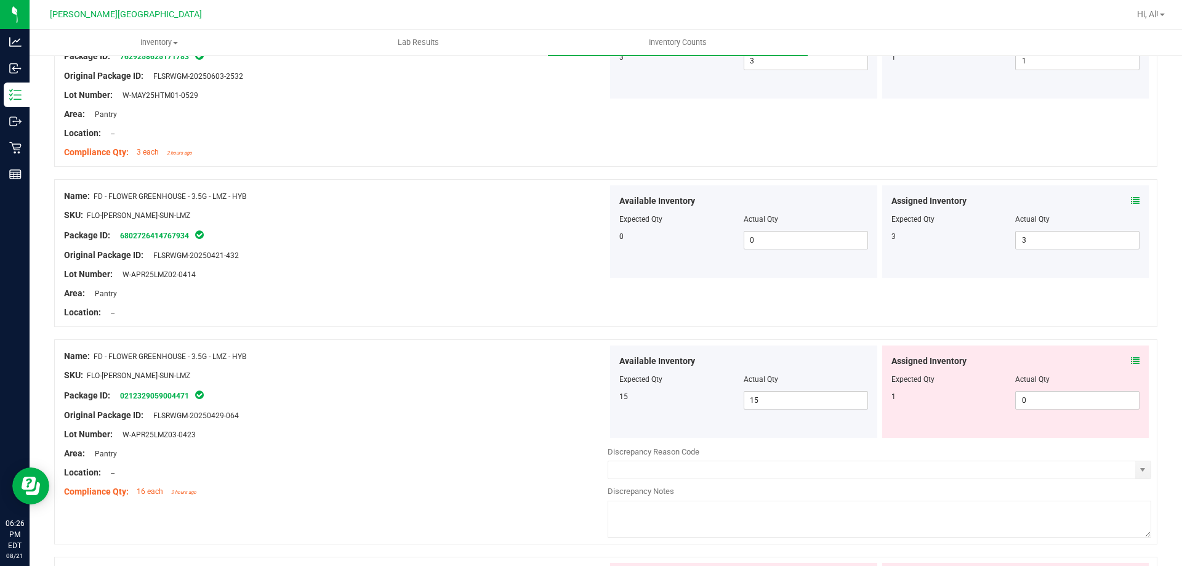
click at [1119, 362] on div "Assigned Inventory" at bounding box center [1015, 360] width 249 height 13
click at [1131, 364] on icon at bounding box center [1135, 360] width 9 height 9
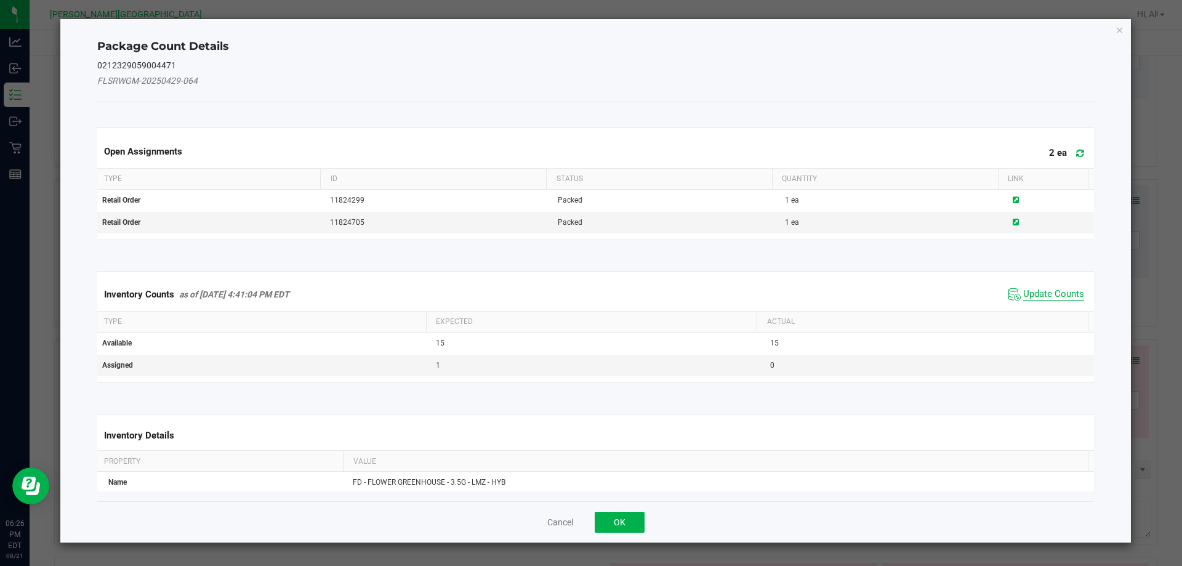
click at [1036, 294] on span "Update Counts" at bounding box center [1053, 294] width 61 height 12
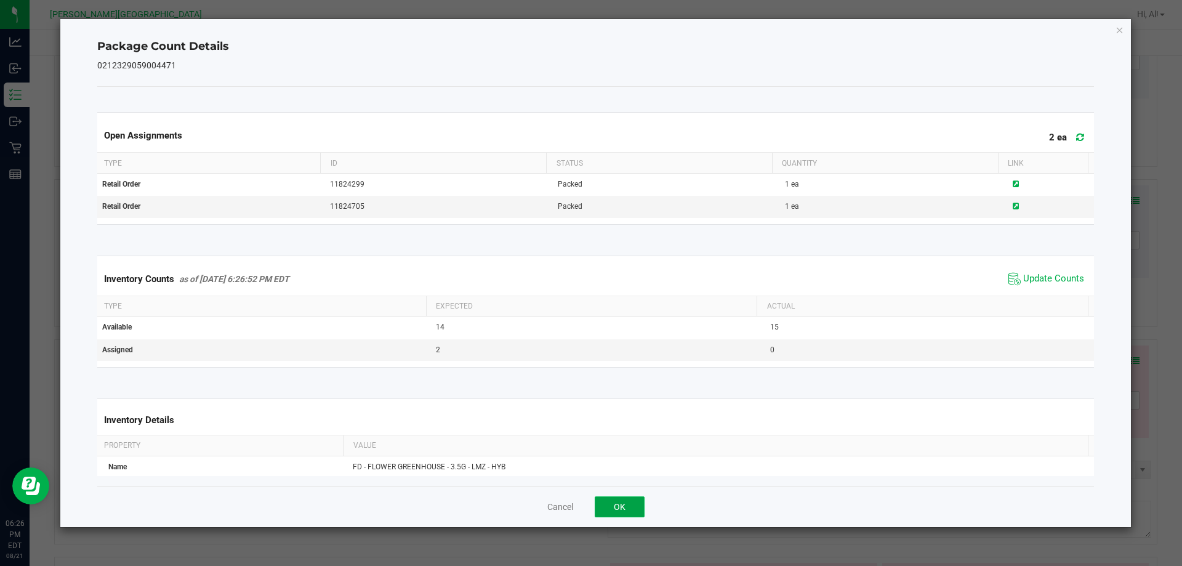
click at [629, 505] on button "OK" at bounding box center [619, 506] width 50 height 21
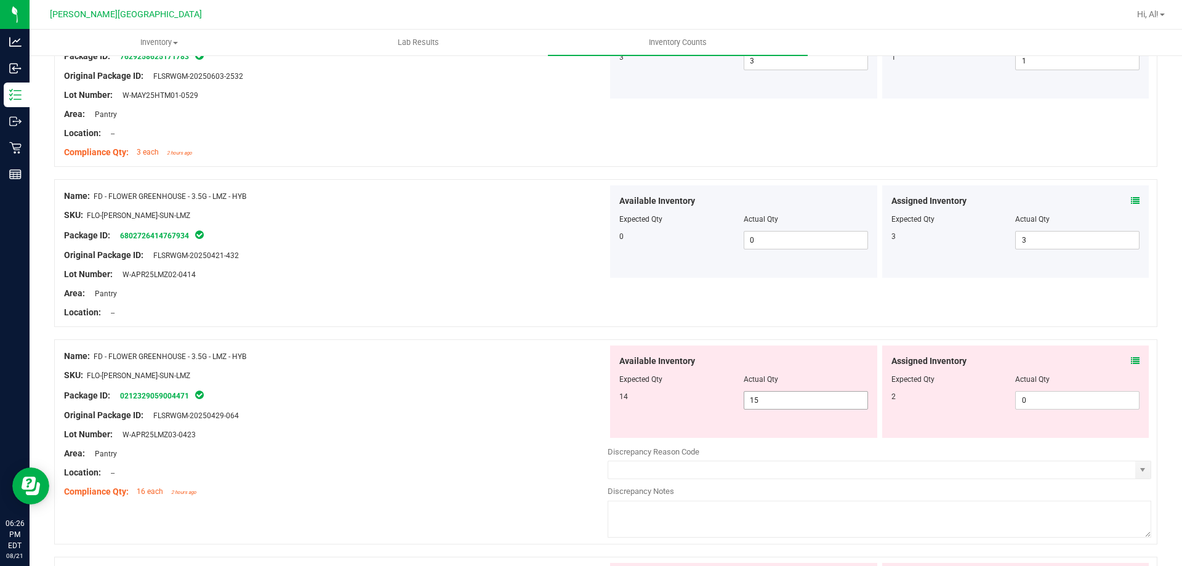
click at [785, 402] on span "15 15" at bounding box center [805, 400] width 124 height 18
click at [0, 0] on input "15" at bounding box center [0, 0] width 0 height 0
type input "14"
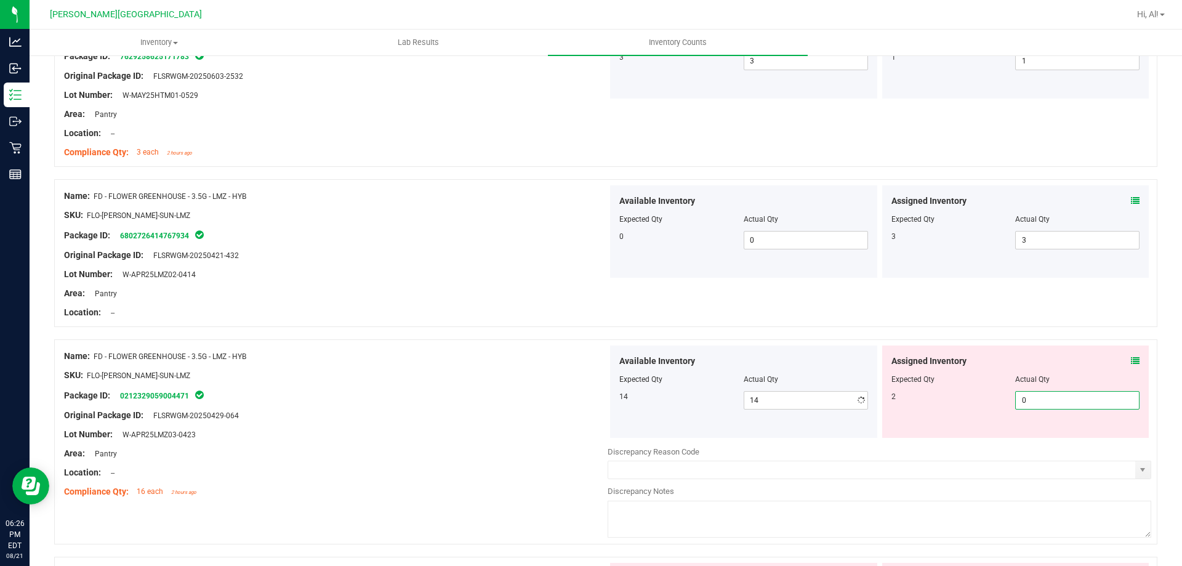
click at [1030, 401] on span "0 0" at bounding box center [1077, 400] width 124 height 18
click at [1030, 401] on input "0" at bounding box center [1076, 399] width 123 height 17
type input "2"
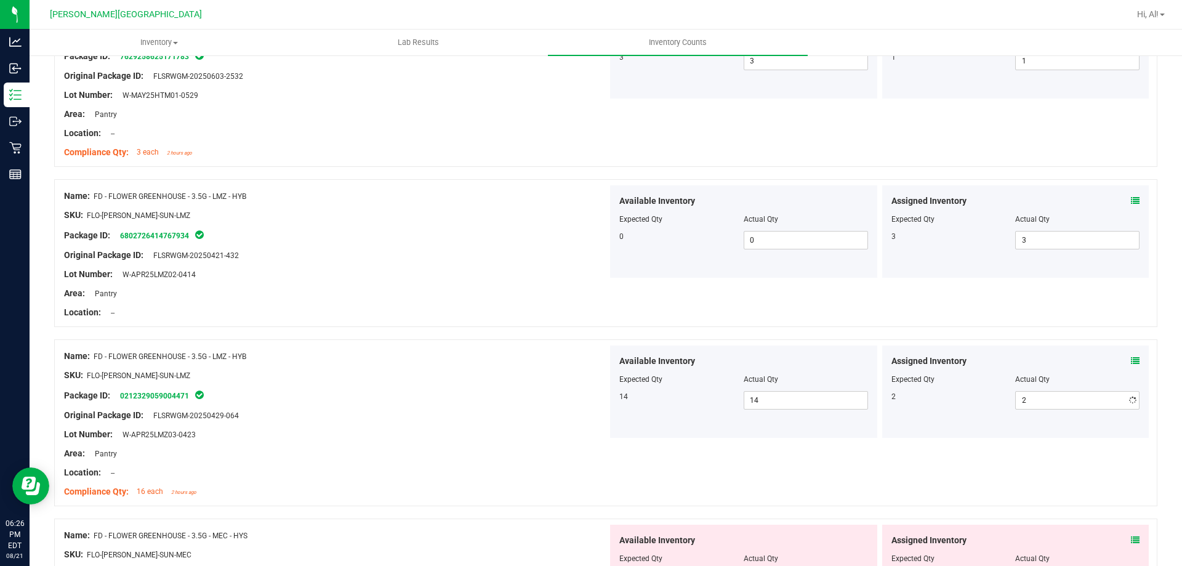
click at [1032, 363] on div "Assigned Inventory" at bounding box center [1015, 360] width 249 height 13
click at [1131, 360] on icon at bounding box center [1135, 360] width 9 height 9
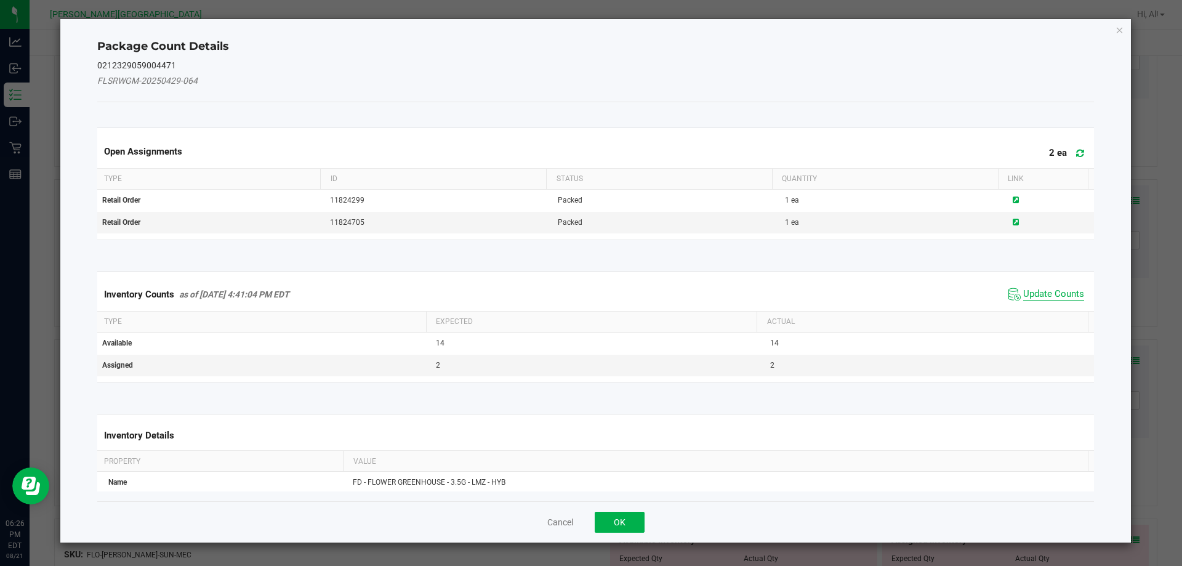
click at [1023, 299] on span "Update Counts" at bounding box center [1053, 294] width 61 height 12
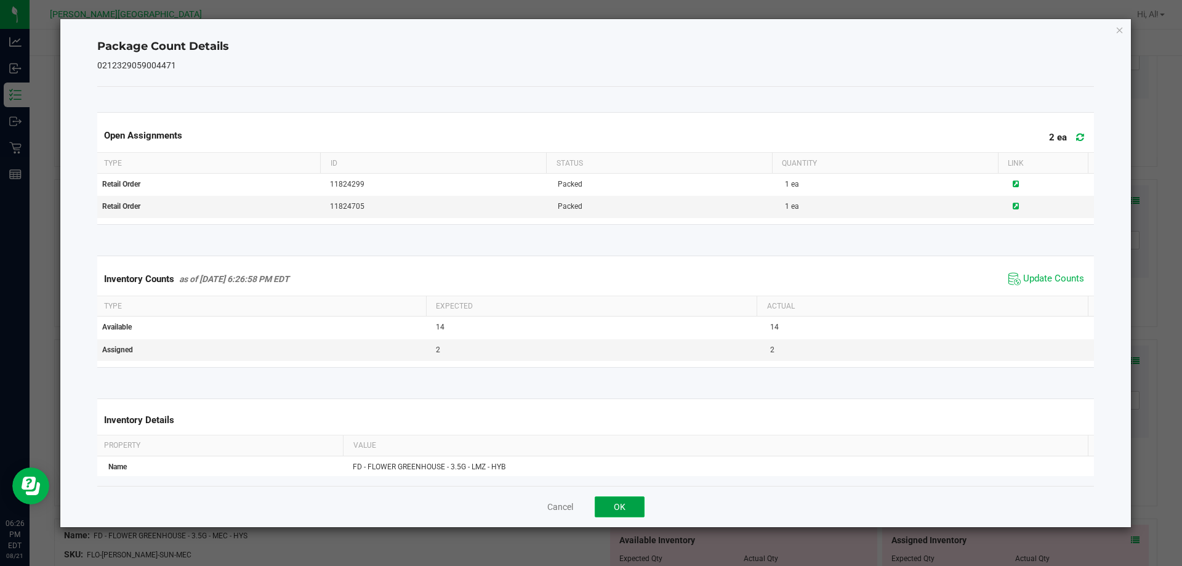
click at [624, 506] on button "OK" at bounding box center [619, 506] width 50 height 21
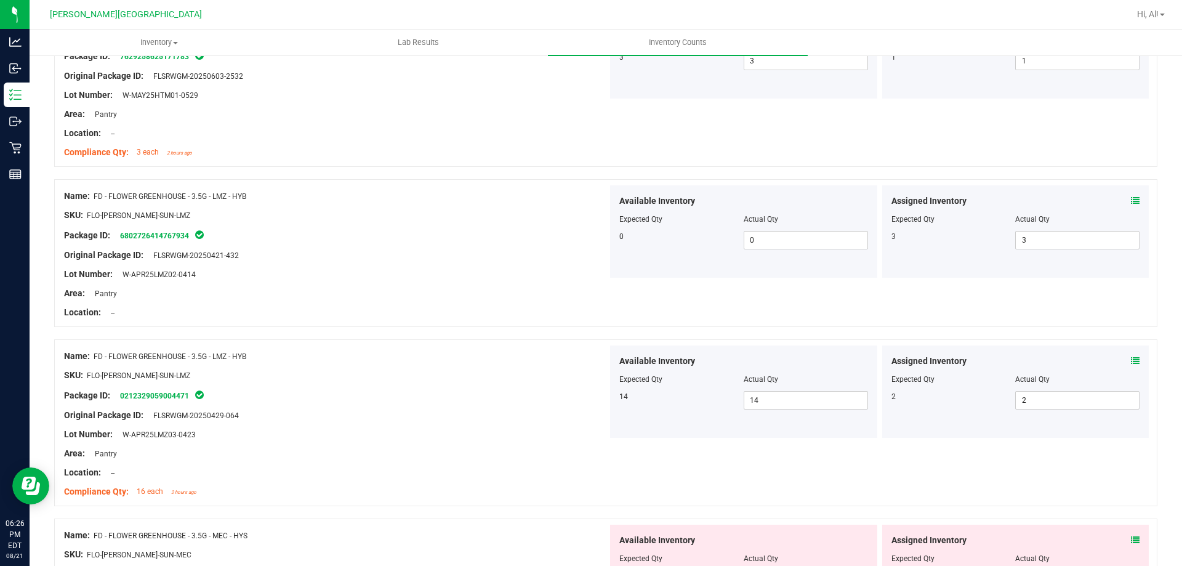
click at [582, 409] on div "Original Package ID: FLSRWGM-20250429-064" at bounding box center [335, 415] width 543 height 13
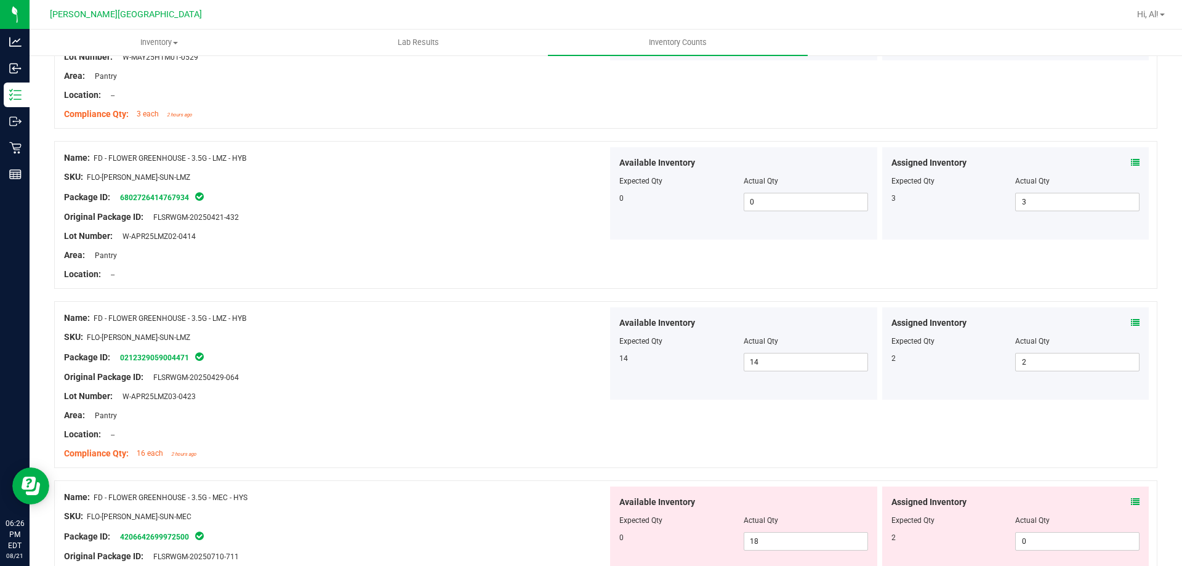
scroll to position [1662, 0]
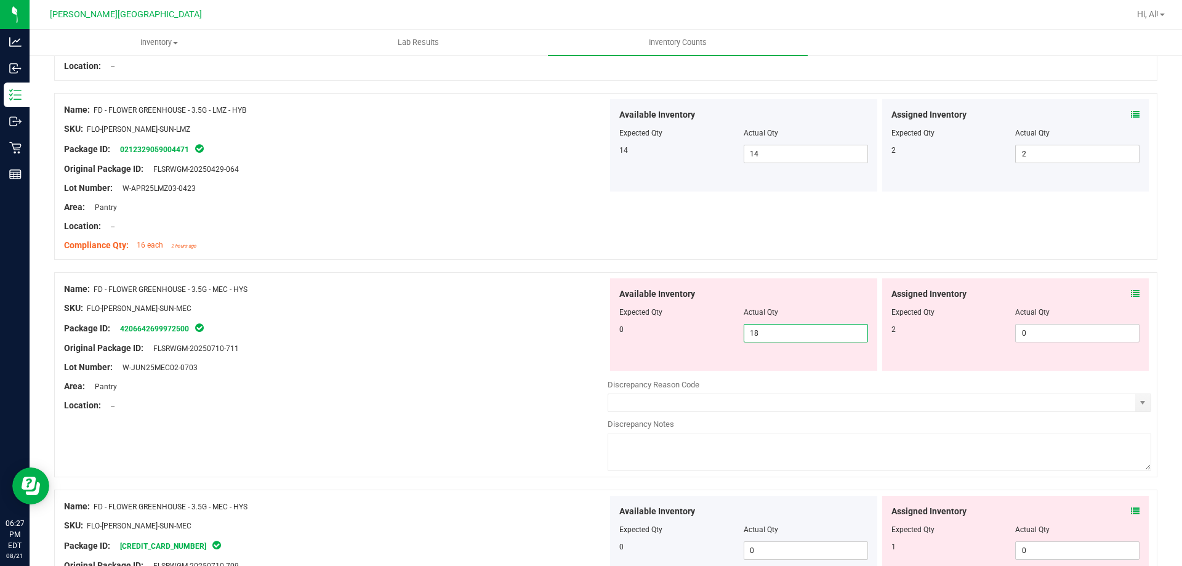
click at [767, 334] on span "18 18" at bounding box center [805, 333] width 124 height 18
click at [793, 275] on div "Name: FD - FLOWER GREENHOUSE - 3.5G - MEC - HYS SKU: FLO-[PERSON_NAME]-SUN-MEC …" at bounding box center [605, 374] width 1103 height 205
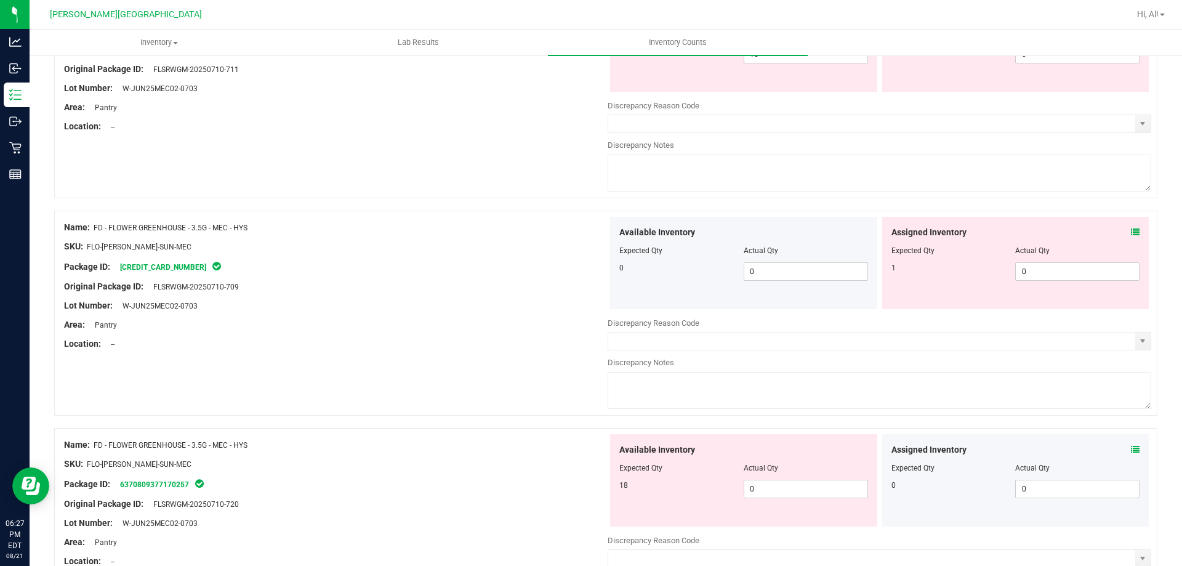
scroll to position [1969, 0]
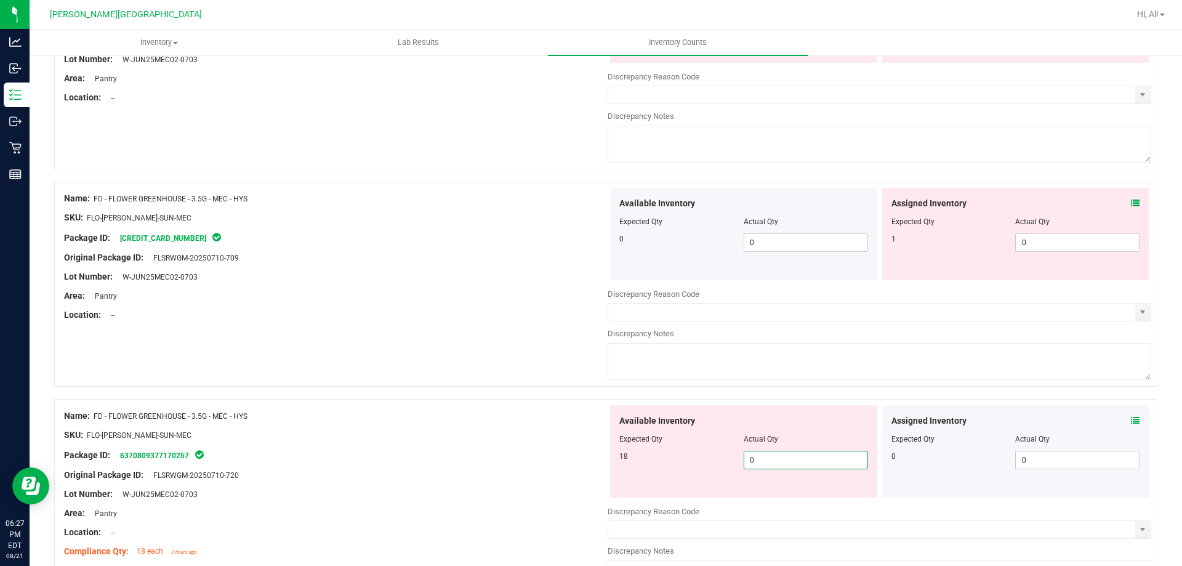
click at [805, 463] on span "0 0" at bounding box center [805, 459] width 124 height 18
click at [805, 463] on input "0" at bounding box center [805, 459] width 123 height 17
type input "18"
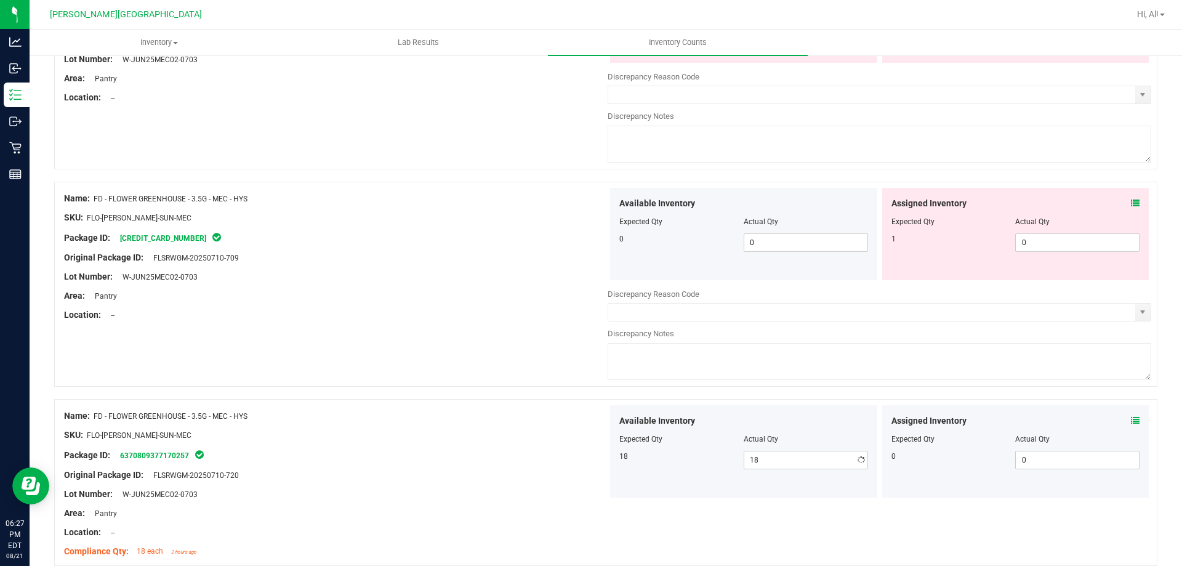
click at [799, 268] on div "Available Inventory Expected Qty Actual Qty 0 0 0" at bounding box center [743, 234] width 267 height 92
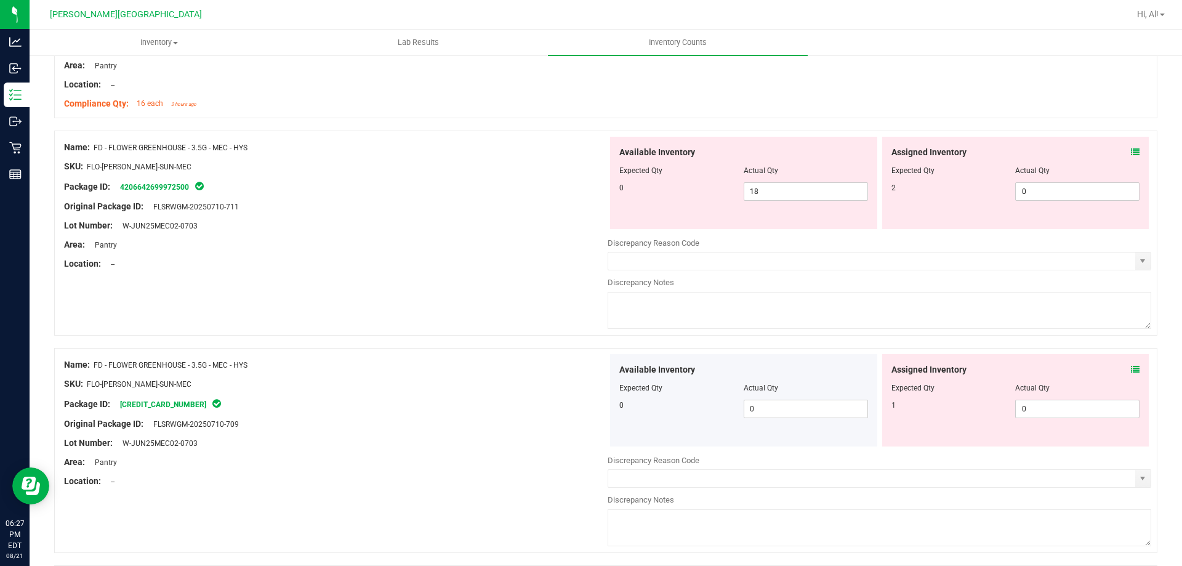
scroll to position [1785, 0]
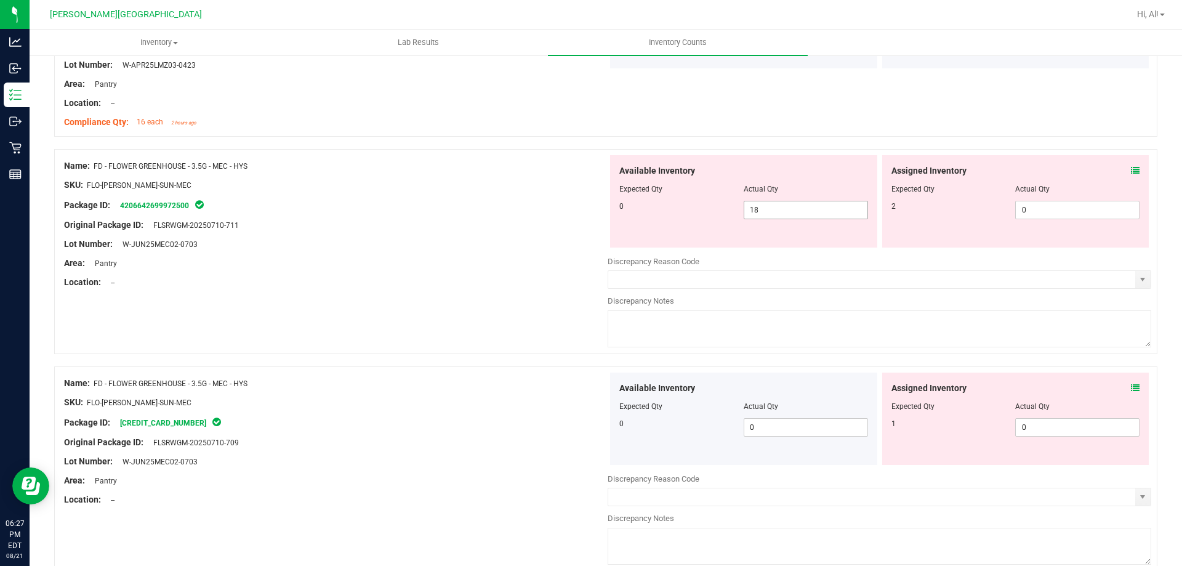
click at [795, 213] on span "18 18" at bounding box center [805, 210] width 124 height 18
click at [795, 213] on input "18" at bounding box center [805, 209] width 123 height 17
type input "0"
click at [812, 188] on div "Actual Qty" at bounding box center [805, 188] width 124 height 11
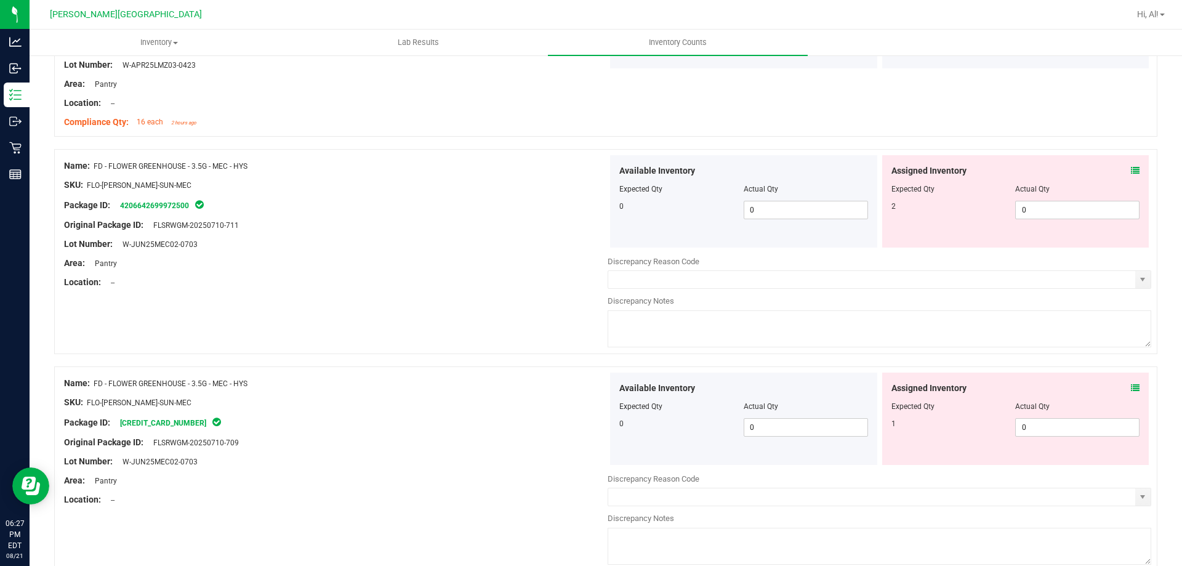
click at [1131, 170] on icon at bounding box center [1135, 170] width 9 height 9
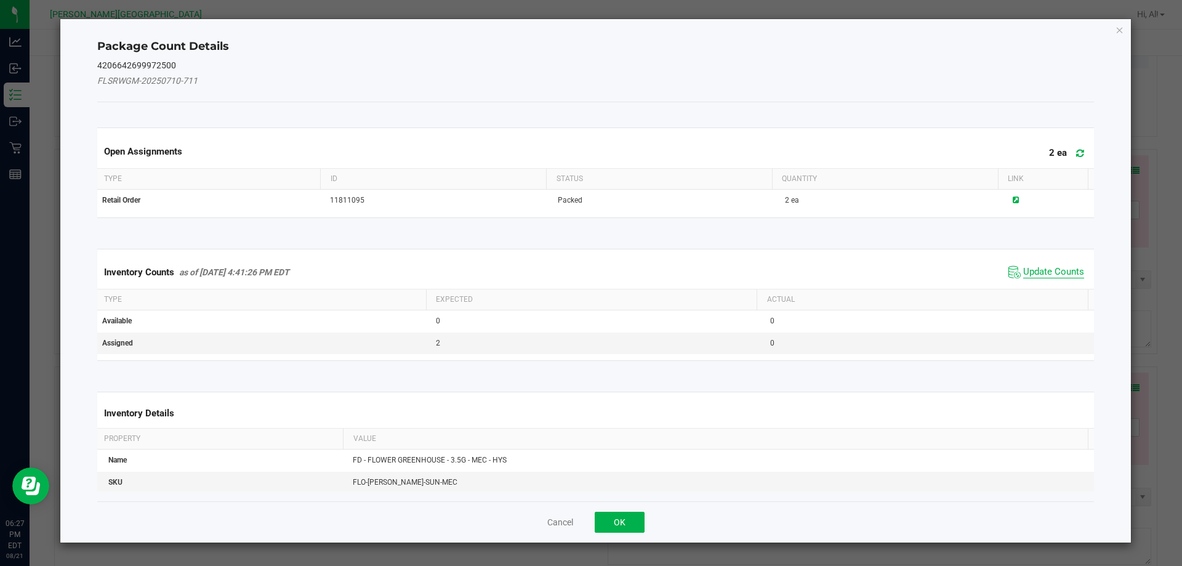
click at [1057, 268] on span "Update Counts" at bounding box center [1053, 272] width 61 height 12
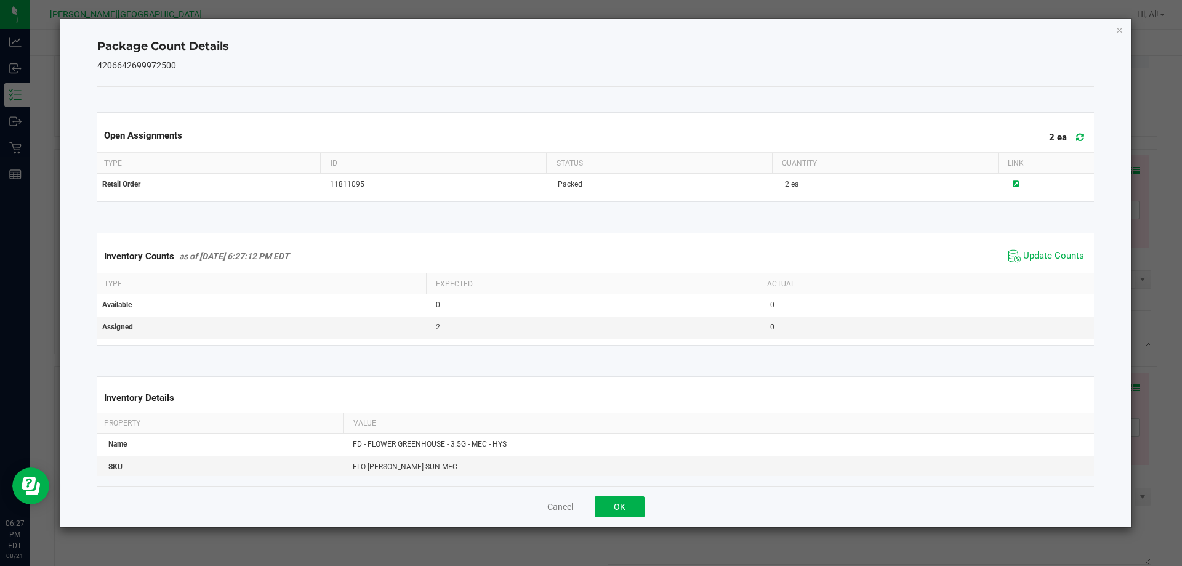
click at [631, 518] on div "Cancel OK" at bounding box center [595, 506] width 997 height 41
click at [633, 506] on button "OK" at bounding box center [619, 506] width 50 height 21
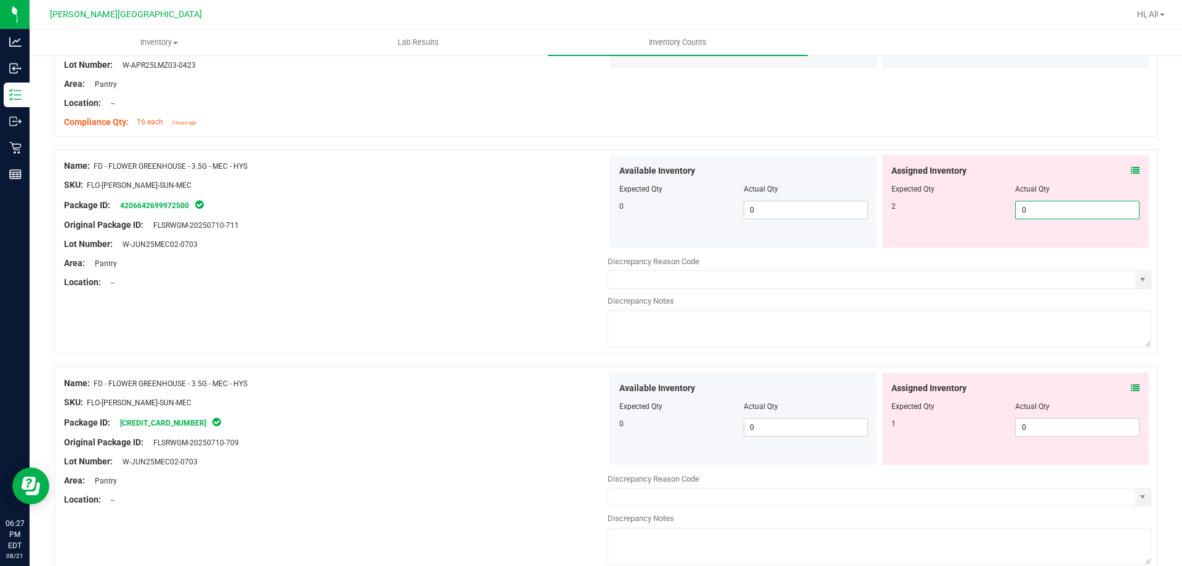
click at [1038, 208] on span "0 0" at bounding box center [1077, 210] width 124 height 18
click at [1038, 208] on input "0" at bounding box center [1076, 209] width 123 height 17
type input "2"
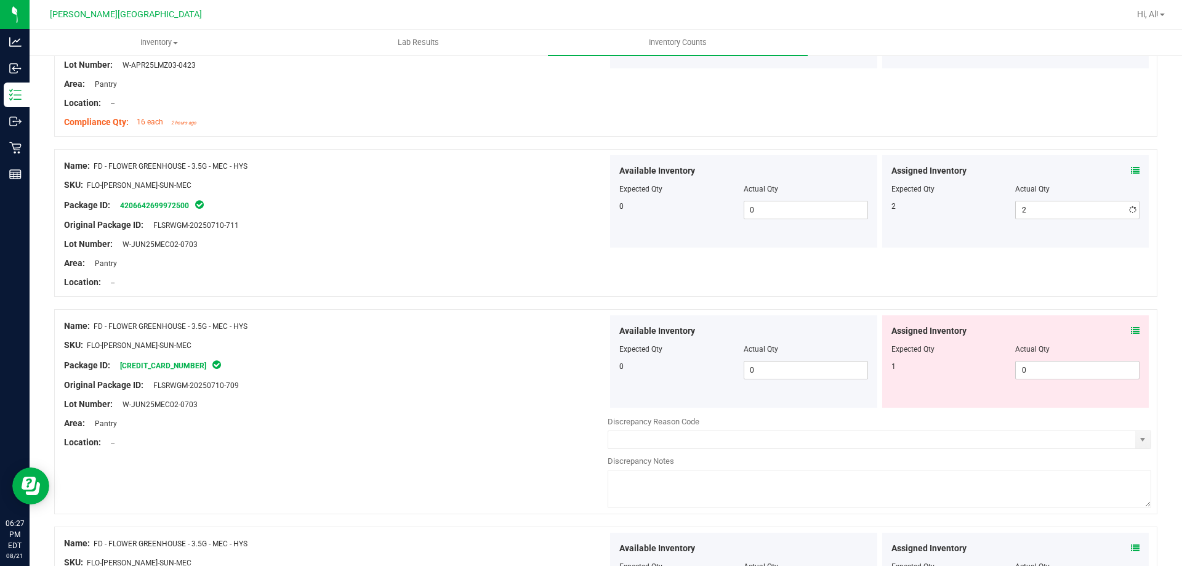
click at [1038, 178] on div at bounding box center [1015, 180] width 249 height 6
click at [1049, 368] on span "0 0" at bounding box center [1077, 370] width 124 height 18
click at [0, 0] on input "0" at bounding box center [0, 0] width 0 height 0
type input "1"
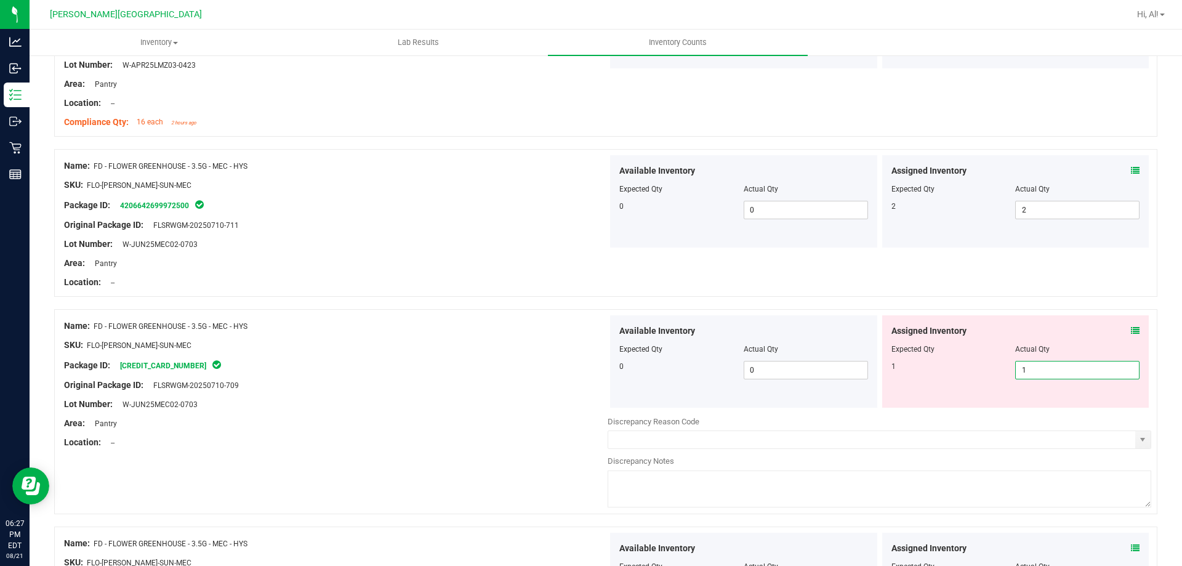
click at [1033, 299] on div at bounding box center [605, 303] width 1103 height 12
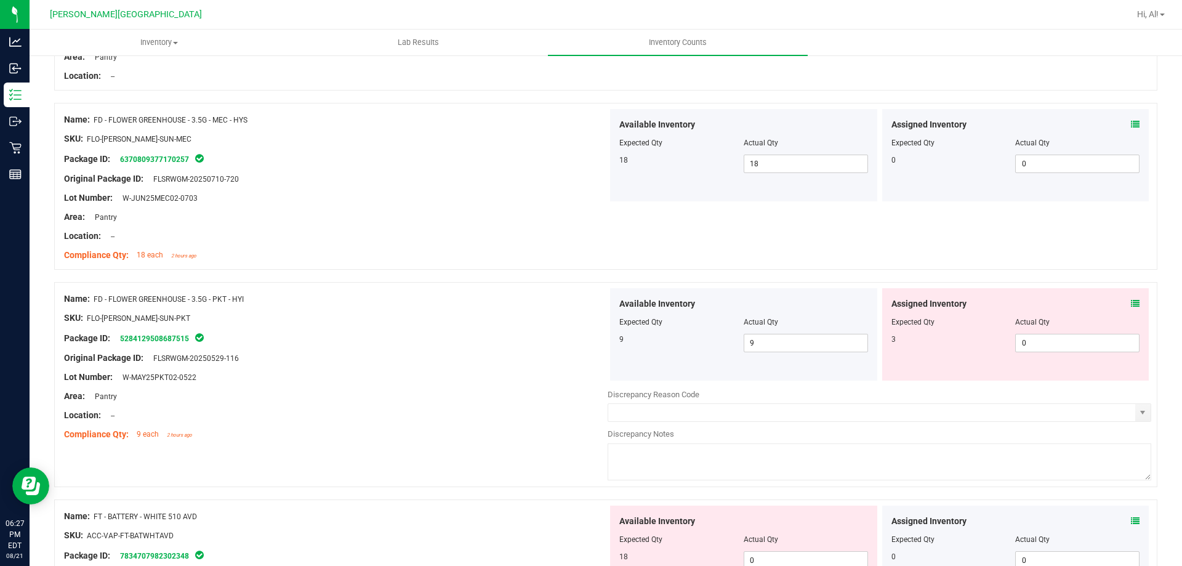
scroll to position [2154, 0]
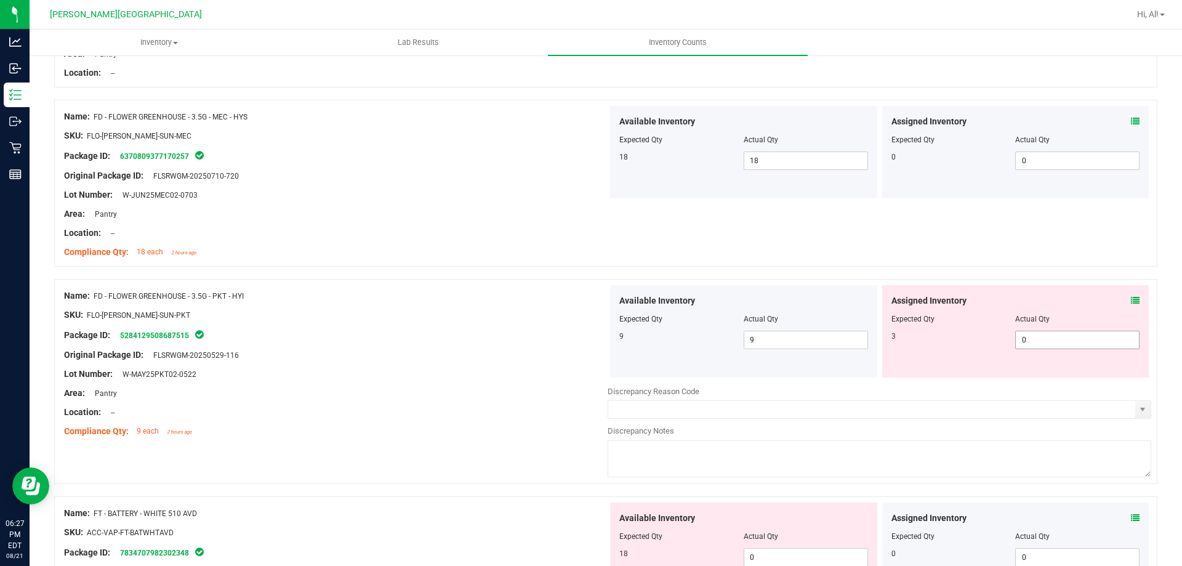
click at [1059, 334] on span "0 0" at bounding box center [1077, 339] width 124 height 18
click at [1059, 334] on input "0" at bounding box center [1076, 339] width 123 height 17
type input "3"
click at [1031, 273] on div at bounding box center [605, 272] width 1103 height 12
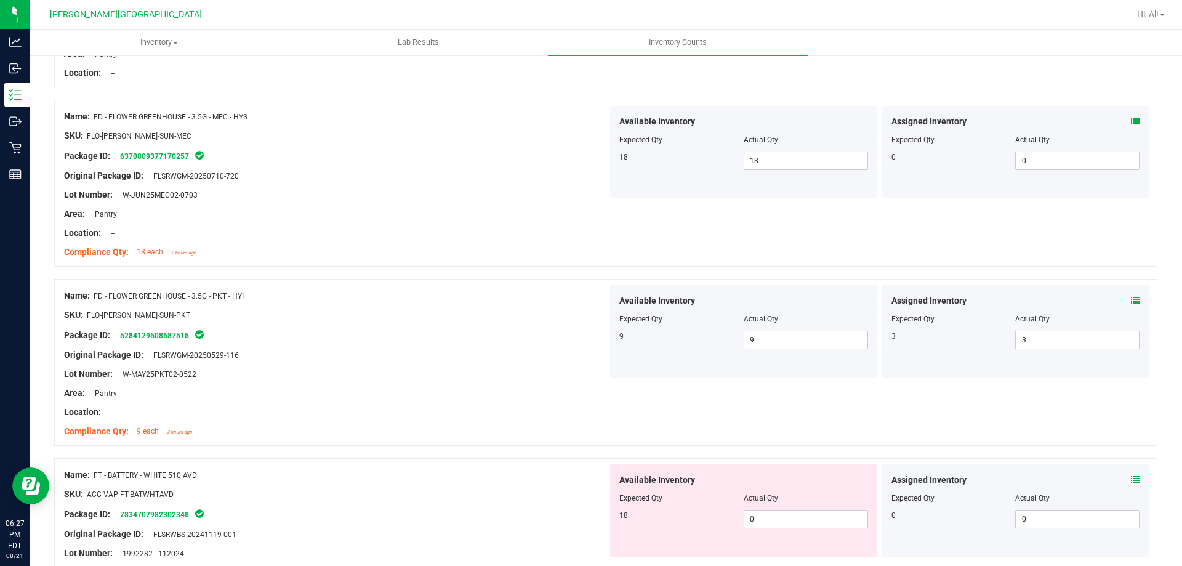
click at [1131, 302] on icon at bounding box center [1135, 300] width 9 height 9
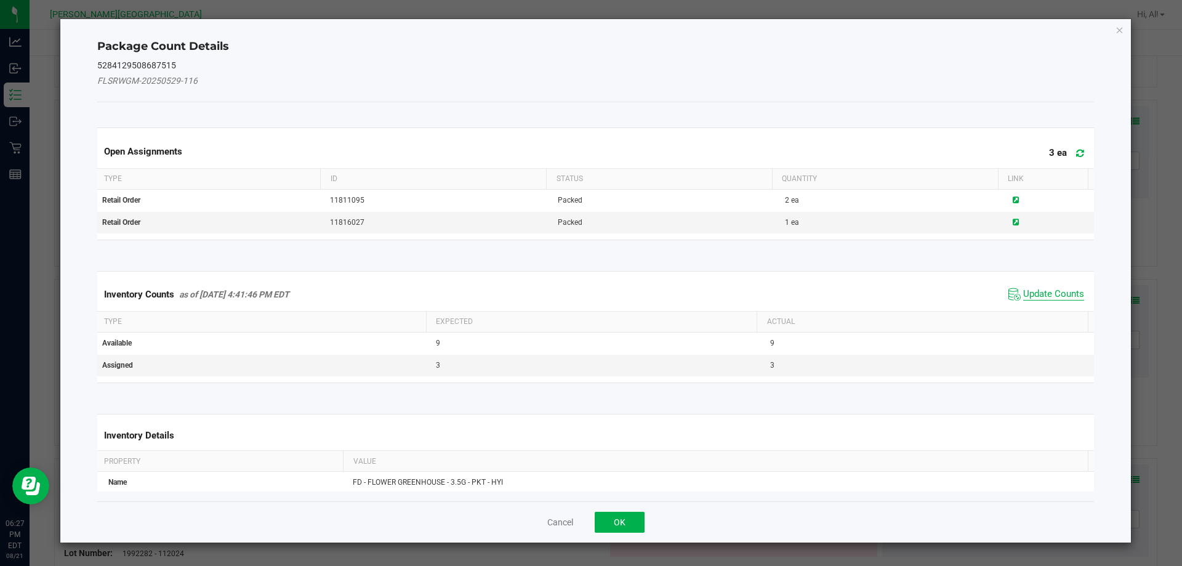
click at [1048, 289] on span "Update Counts" at bounding box center [1053, 294] width 61 height 12
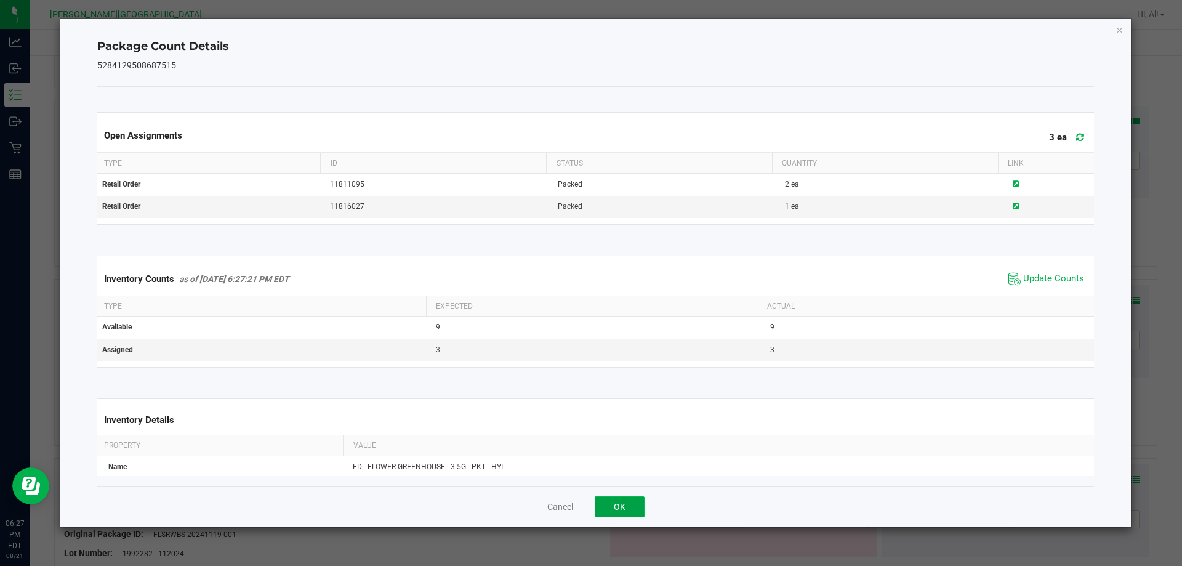
click at [603, 505] on button "OK" at bounding box center [619, 506] width 50 height 21
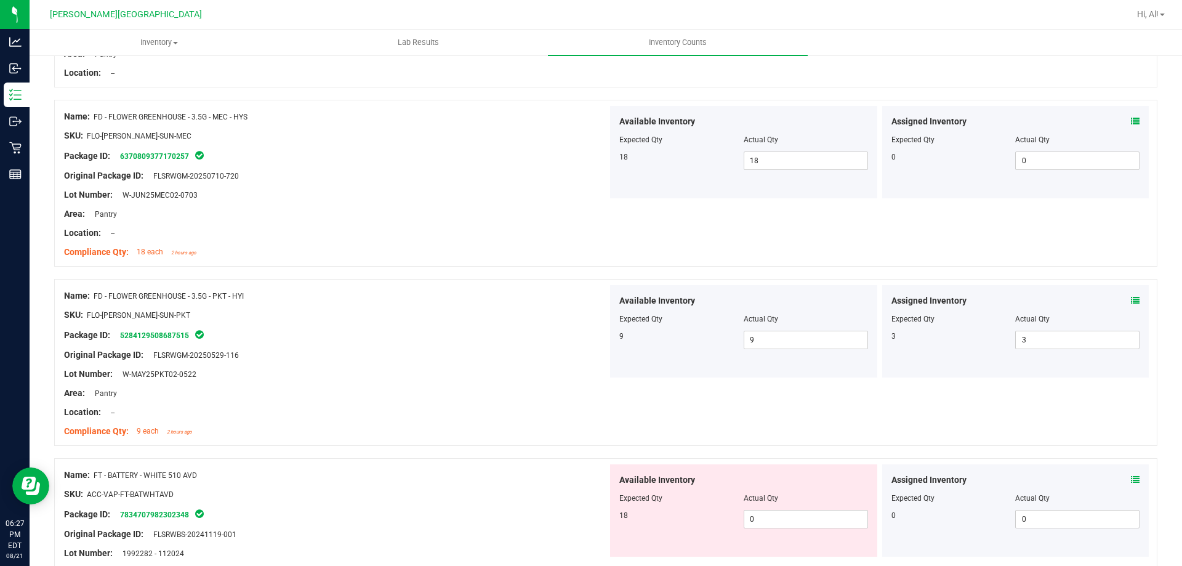
click at [591, 431] on div "Compliance Qty: 9 each 2 hours ago" at bounding box center [335, 431] width 543 height 13
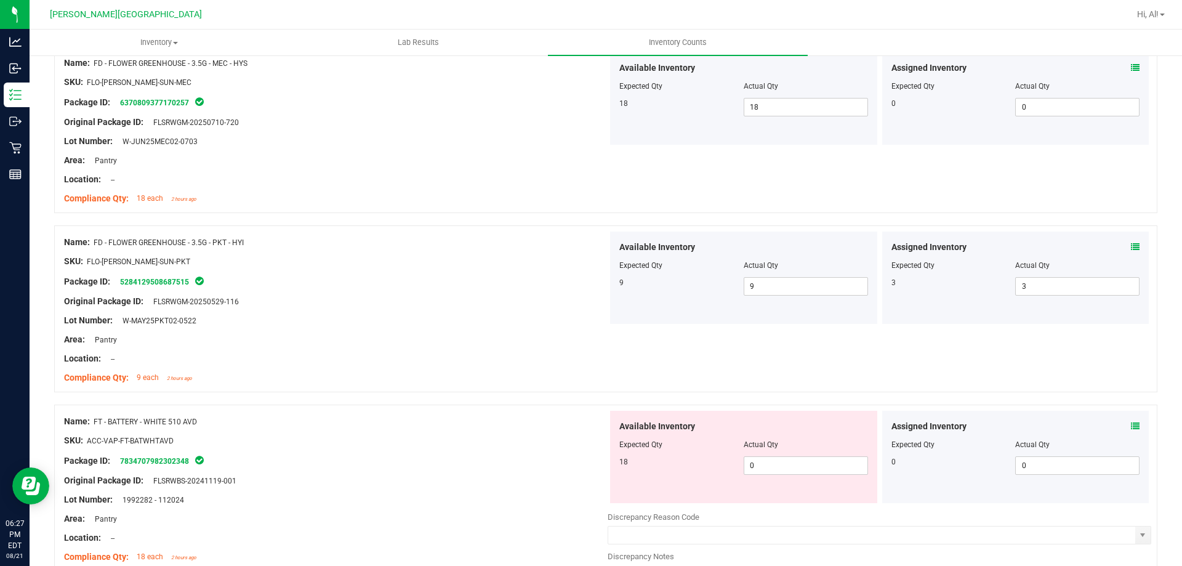
scroll to position [2277, 0]
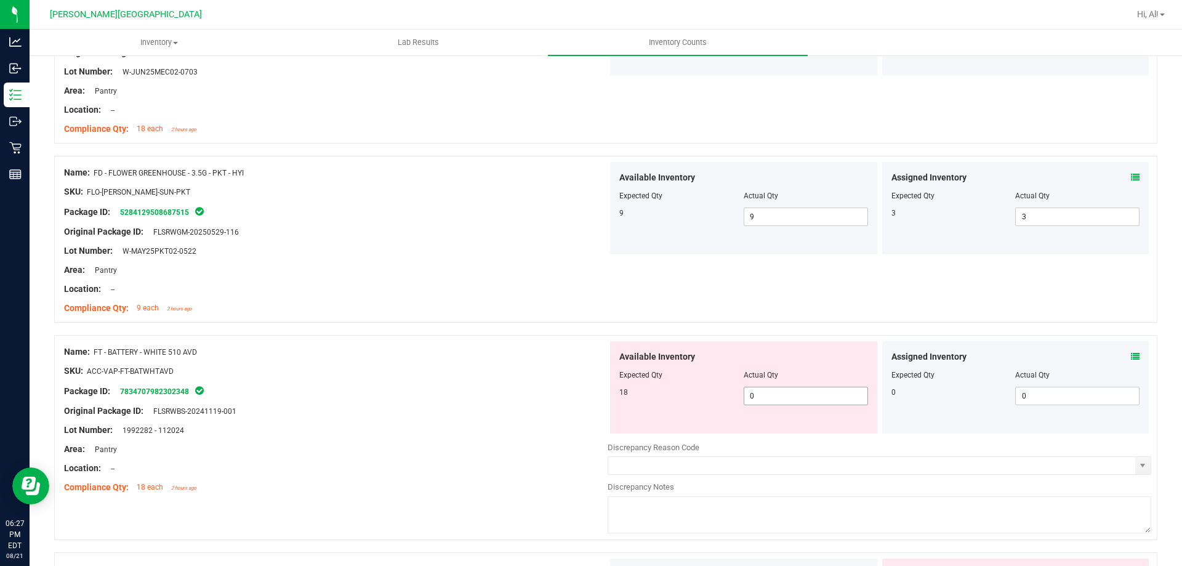
click at [793, 397] on span "0 0" at bounding box center [805, 395] width 124 height 18
click at [793, 397] on input "0" at bounding box center [805, 395] width 123 height 17
type input "18"
click at [792, 351] on div "Available Inventory" at bounding box center [743, 356] width 249 height 13
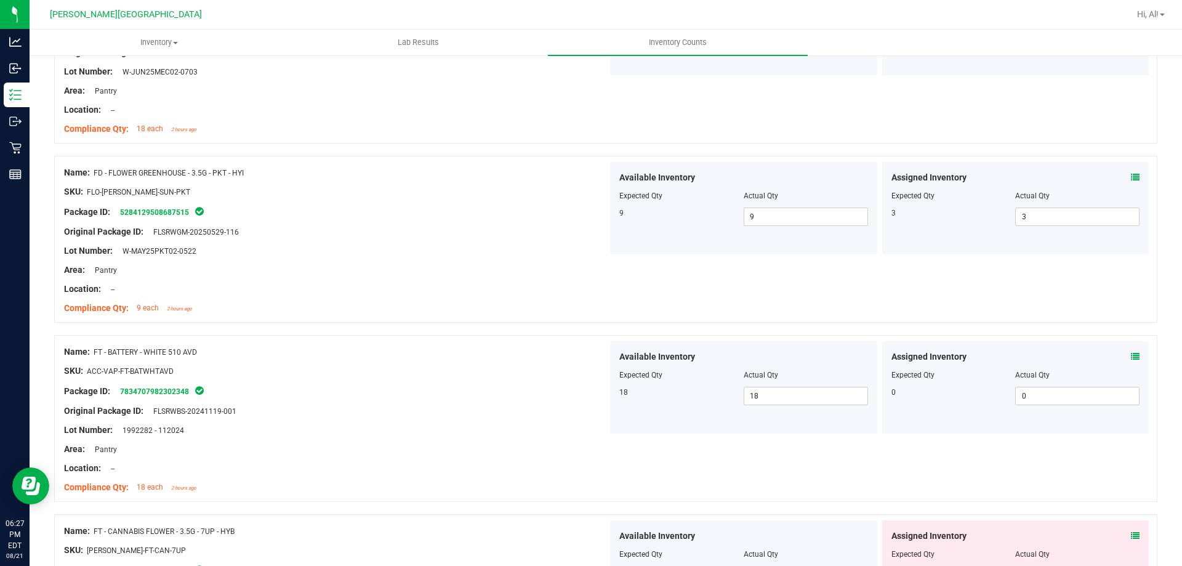
click at [1119, 359] on div "Assigned Inventory" at bounding box center [1015, 356] width 249 height 13
click at [1131, 358] on icon at bounding box center [1135, 356] width 9 height 9
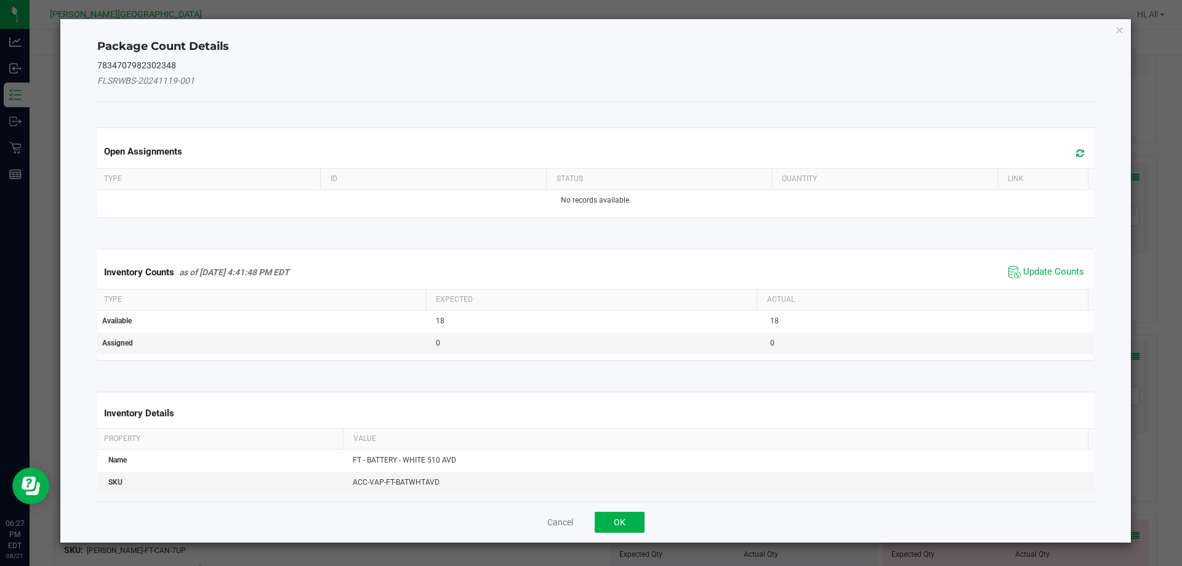
click at [1025, 279] on span "Update Counts" at bounding box center [1046, 272] width 82 height 18
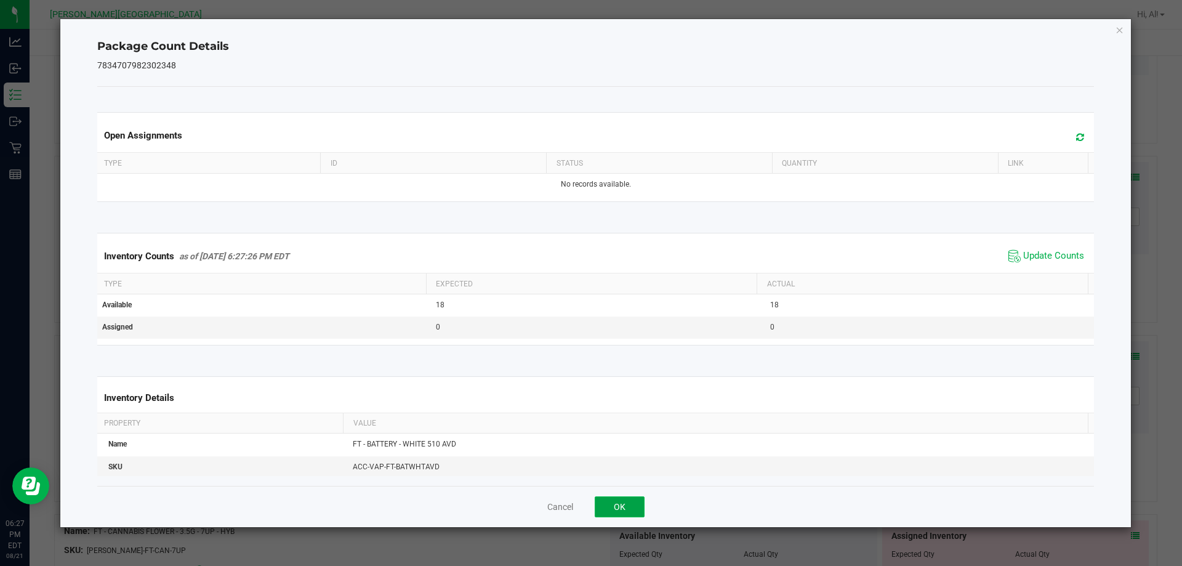
click at [642, 510] on button "OK" at bounding box center [619, 506] width 50 height 21
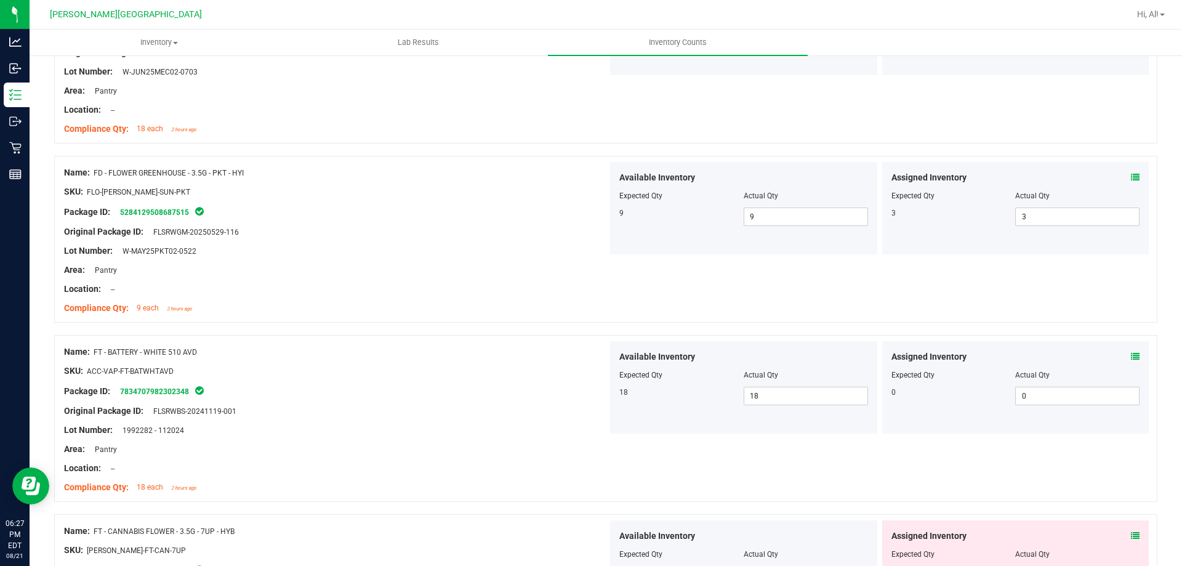
click at [607, 431] on div "Available Inventory Expected Qty Actual Qty 18 18 18" at bounding box center [743, 387] width 272 height 92
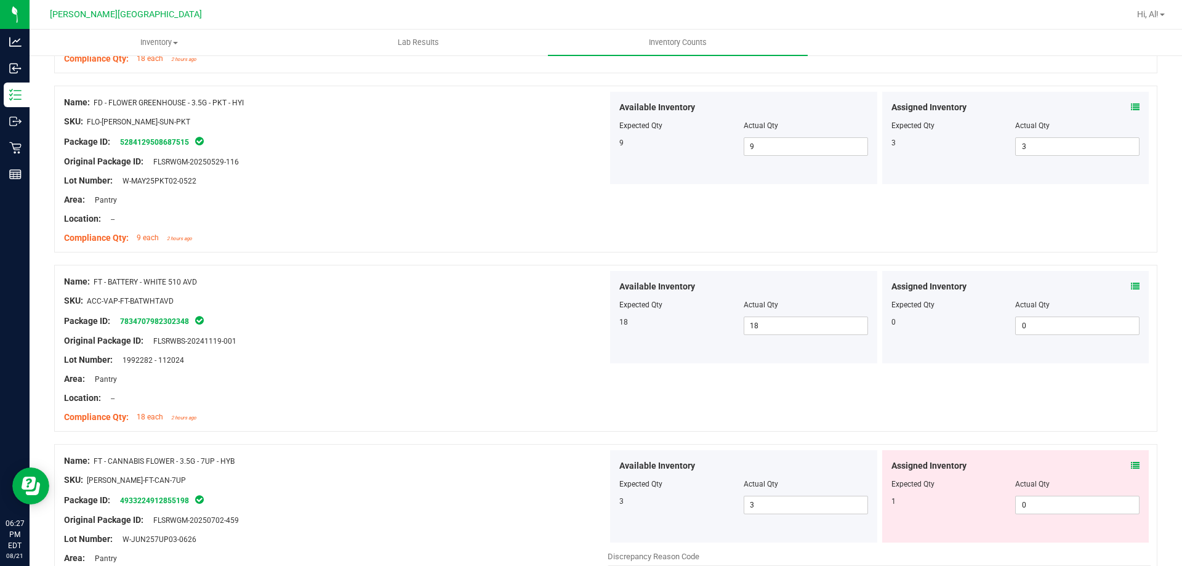
scroll to position [2462, 0]
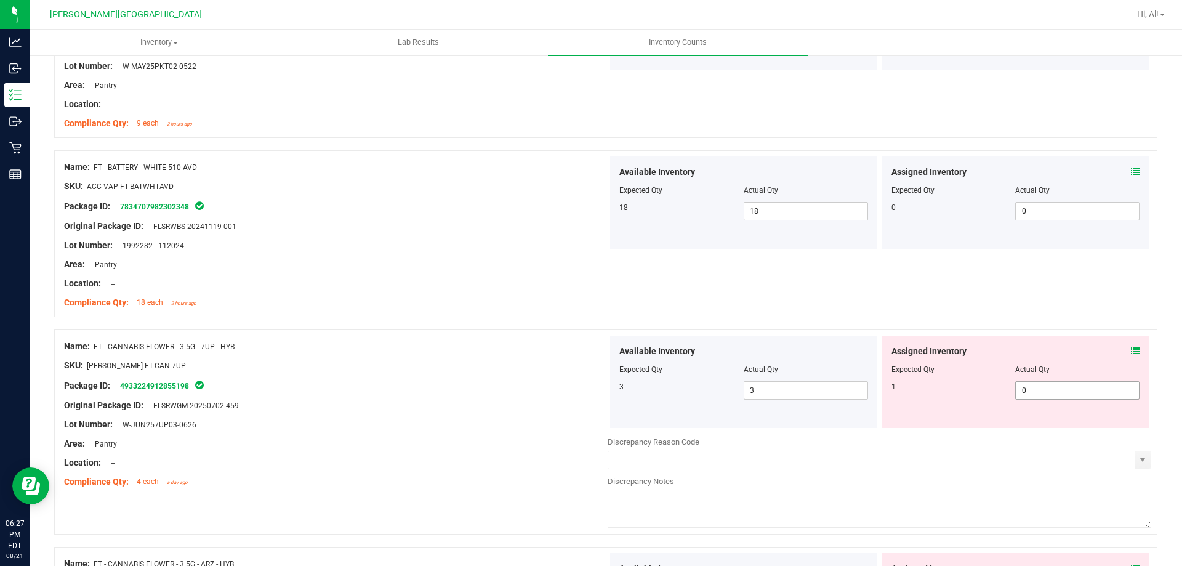
click at [1019, 385] on span "0 0" at bounding box center [1077, 390] width 124 height 18
click at [0, 0] on input "0" at bounding box center [0, 0] width 0 height 0
type input "1"
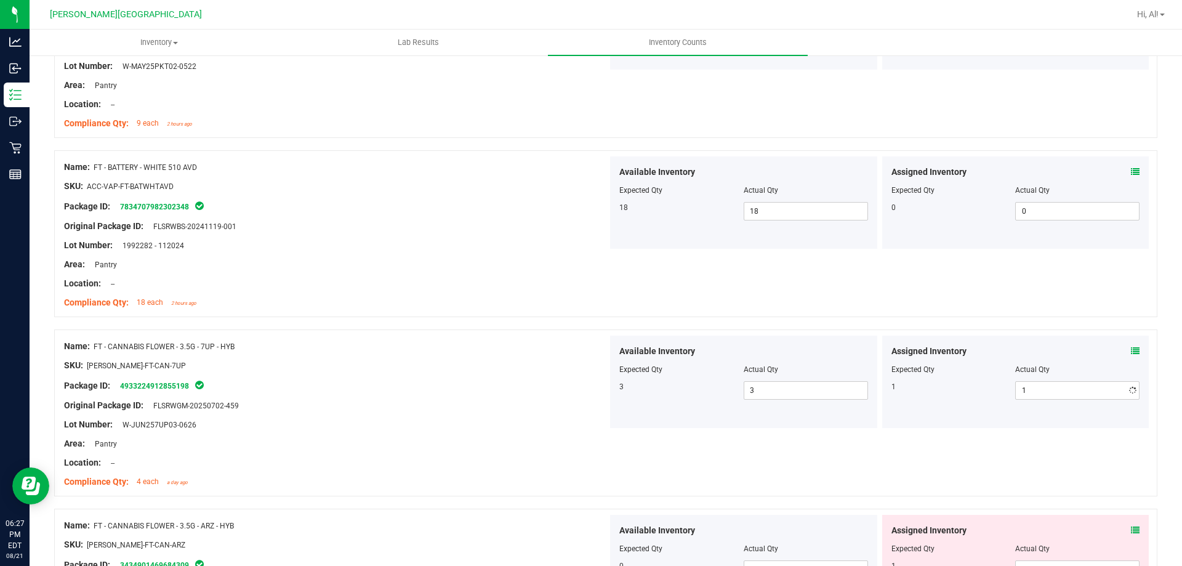
click at [1011, 356] on div "Assigned Inventory" at bounding box center [1015, 351] width 249 height 13
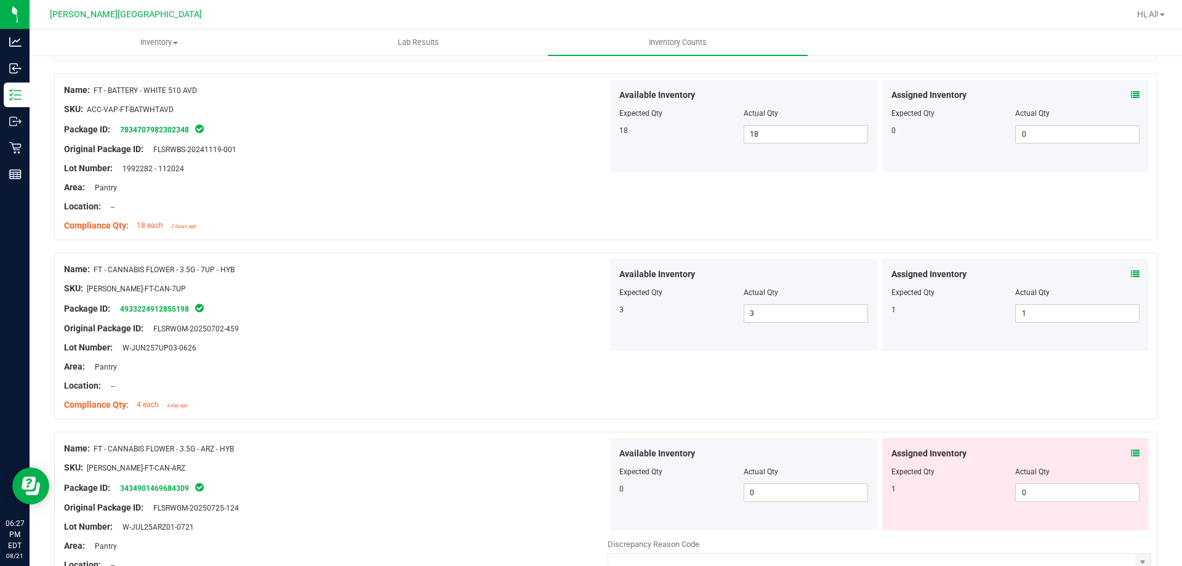
scroll to position [2646, 0]
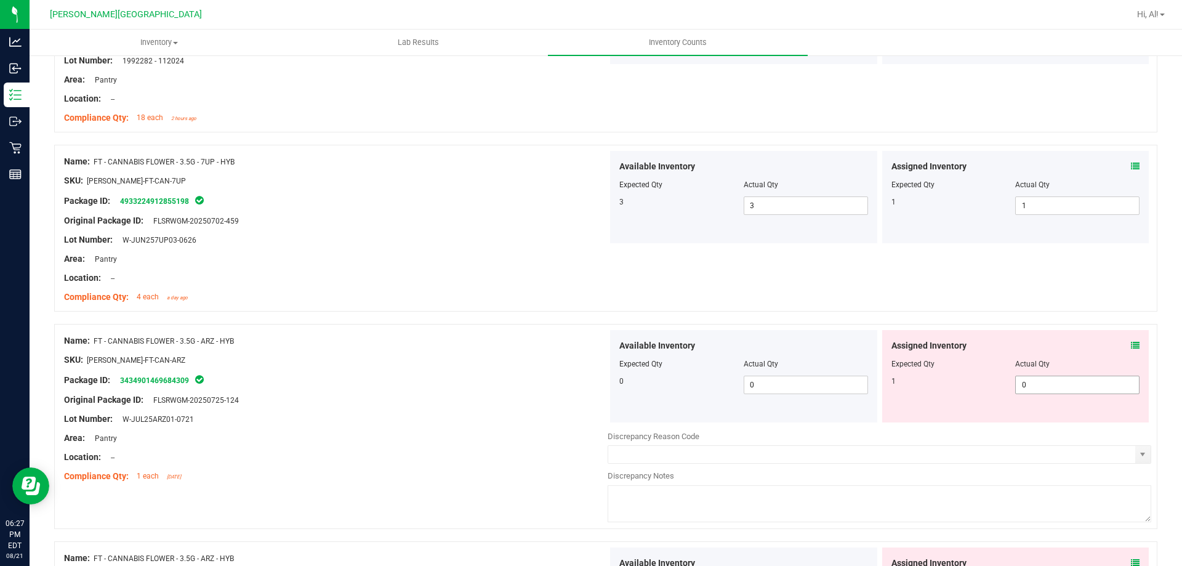
click at [1031, 390] on span "0 0" at bounding box center [1077, 384] width 124 height 18
click at [1031, 390] on input "0" at bounding box center [1076, 384] width 123 height 17
type input "1"
click at [1020, 327] on div "Name: FT - CANNABIS FLOWER - 3.5G - ARZ - HYB SKU: [PERSON_NAME]-FT-CAN-ARZ Pac…" at bounding box center [605, 426] width 1103 height 205
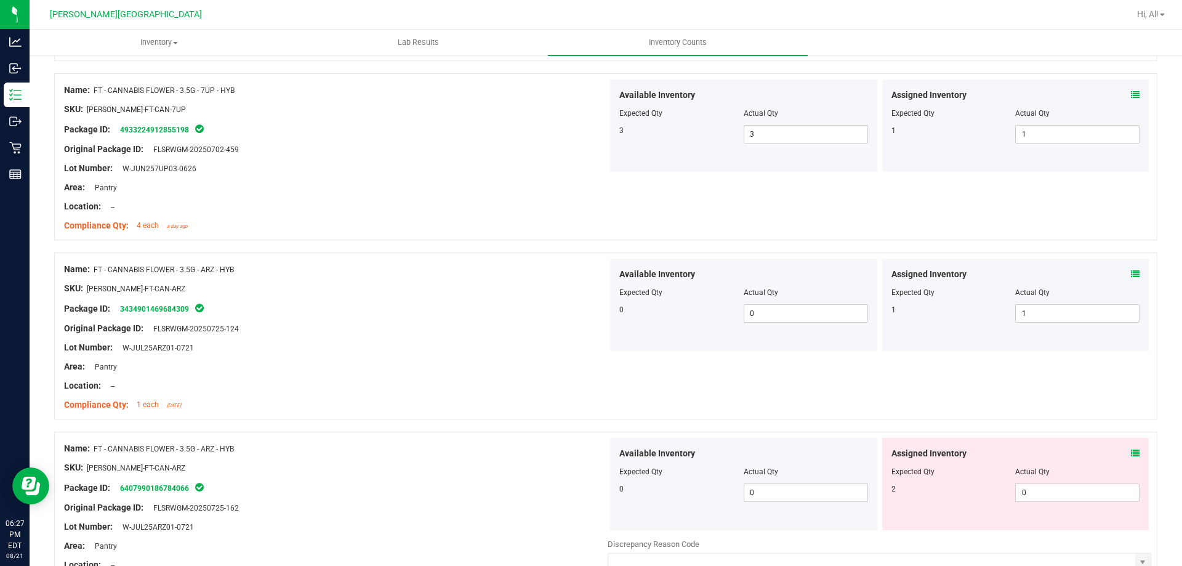
scroll to position [2831, 0]
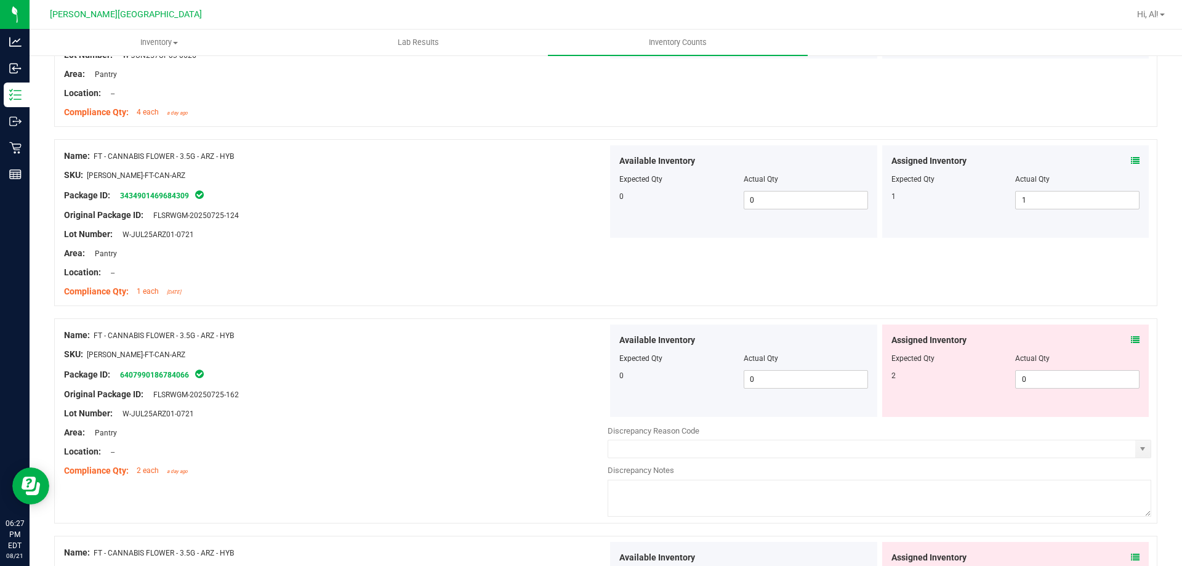
click at [1131, 162] on icon at bounding box center [1135, 160] width 9 height 9
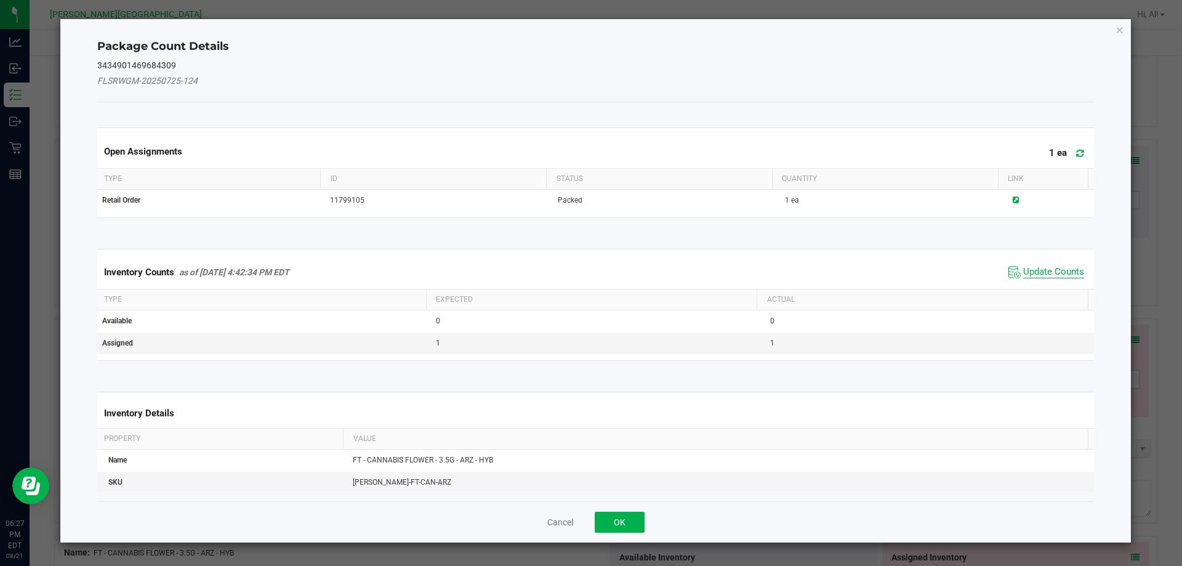
click at [1028, 266] on span "Update Counts" at bounding box center [1053, 272] width 61 height 12
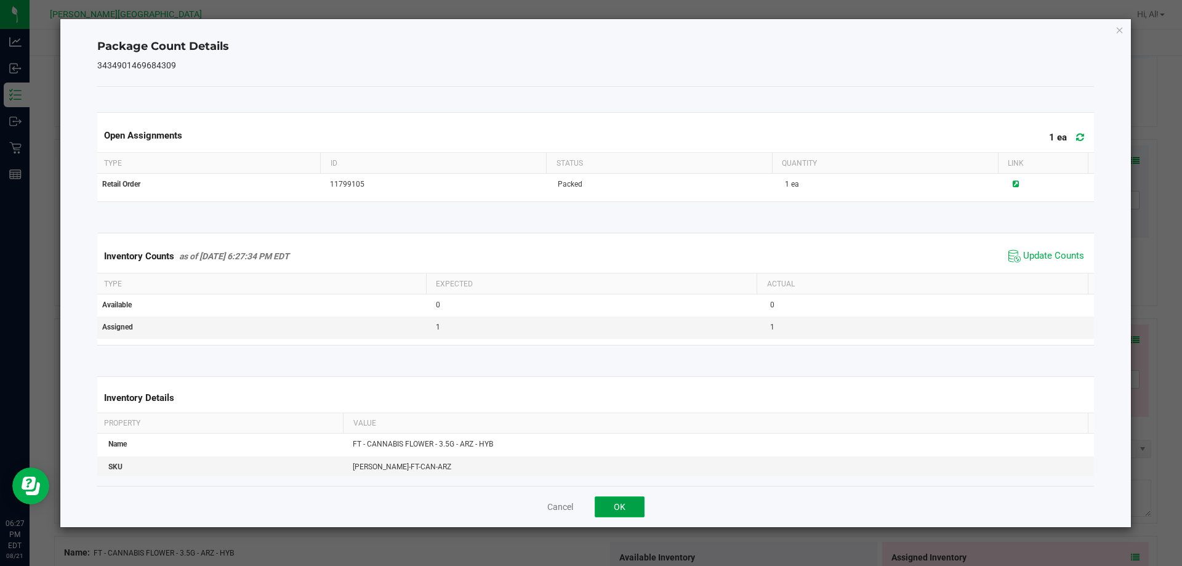
click at [617, 498] on button "OK" at bounding box center [619, 506] width 50 height 21
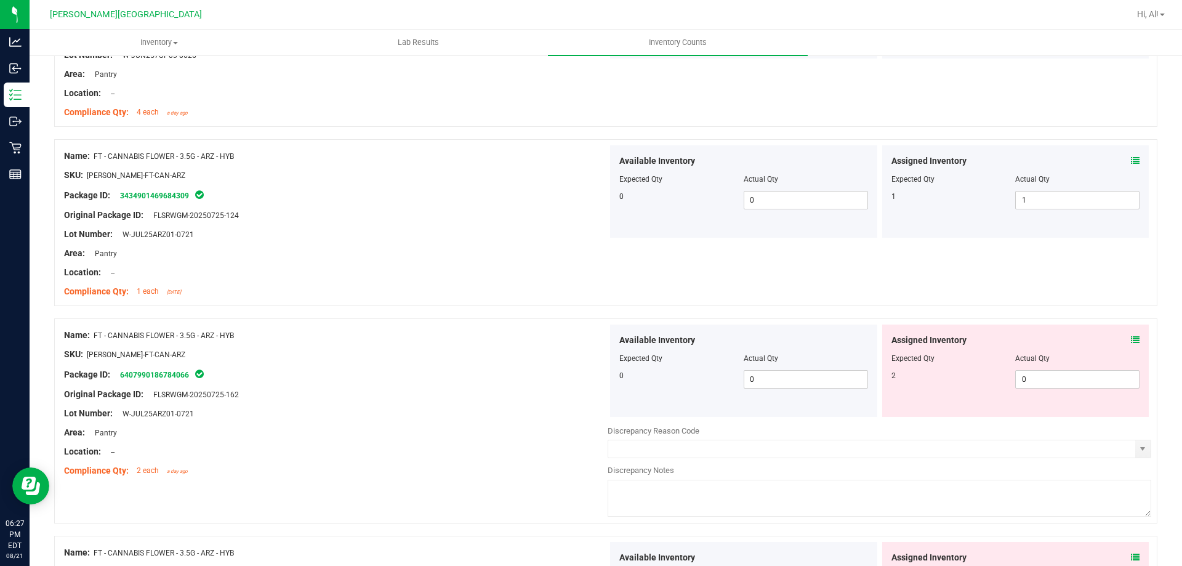
click at [1131, 337] on icon at bounding box center [1135, 339] width 9 height 9
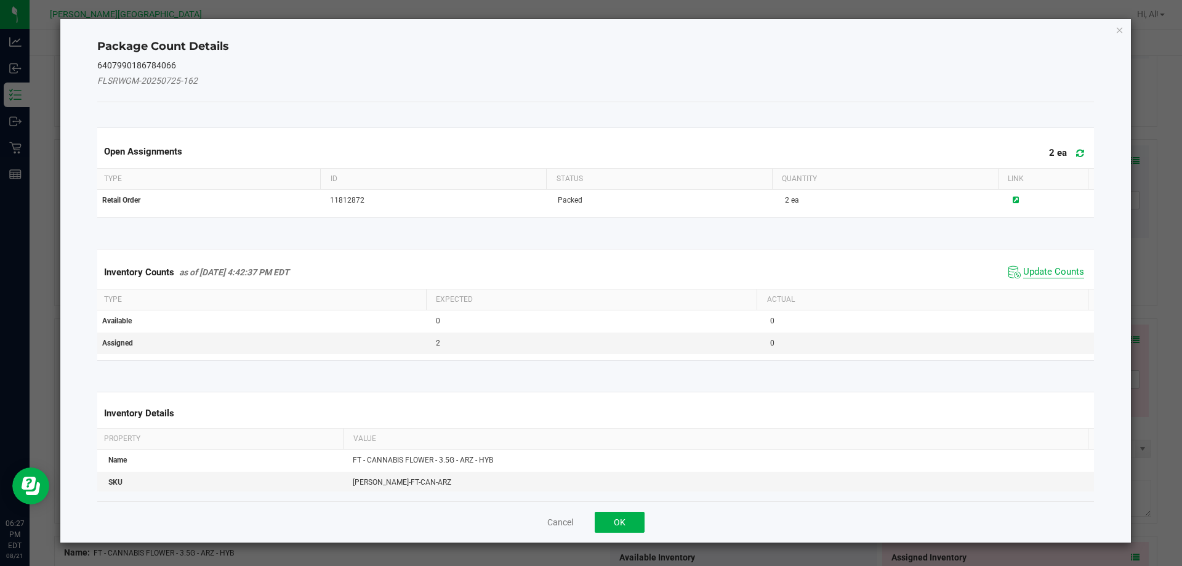
click at [1041, 272] on span "Update Counts" at bounding box center [1053, 272] width 61 height 12
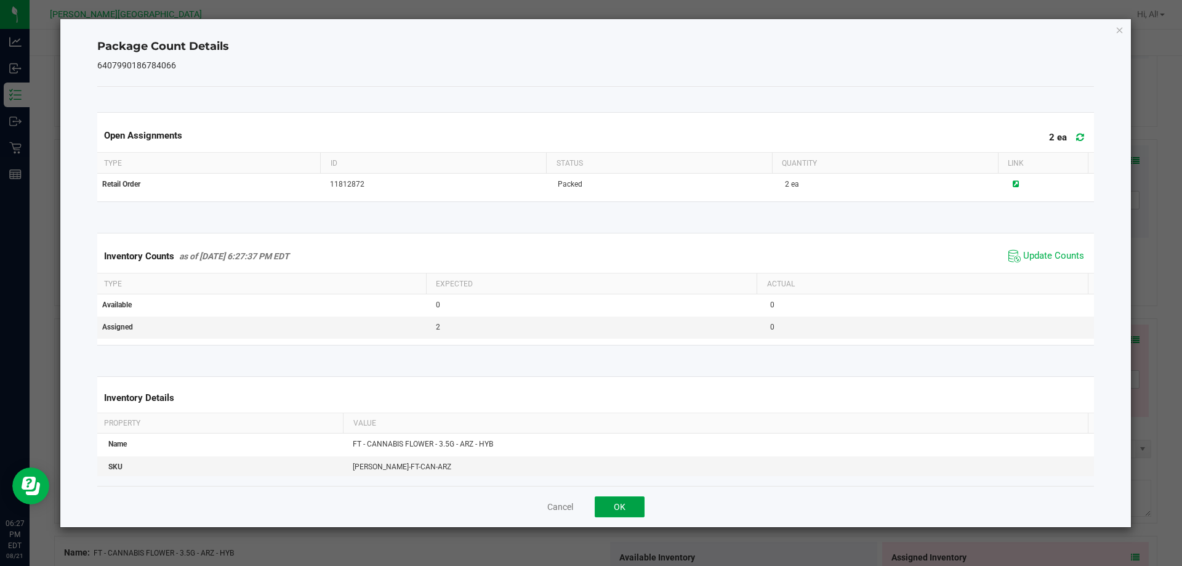
click at [621, 510] on button "OK" at bounding box center [619, 506] width 50 height 21
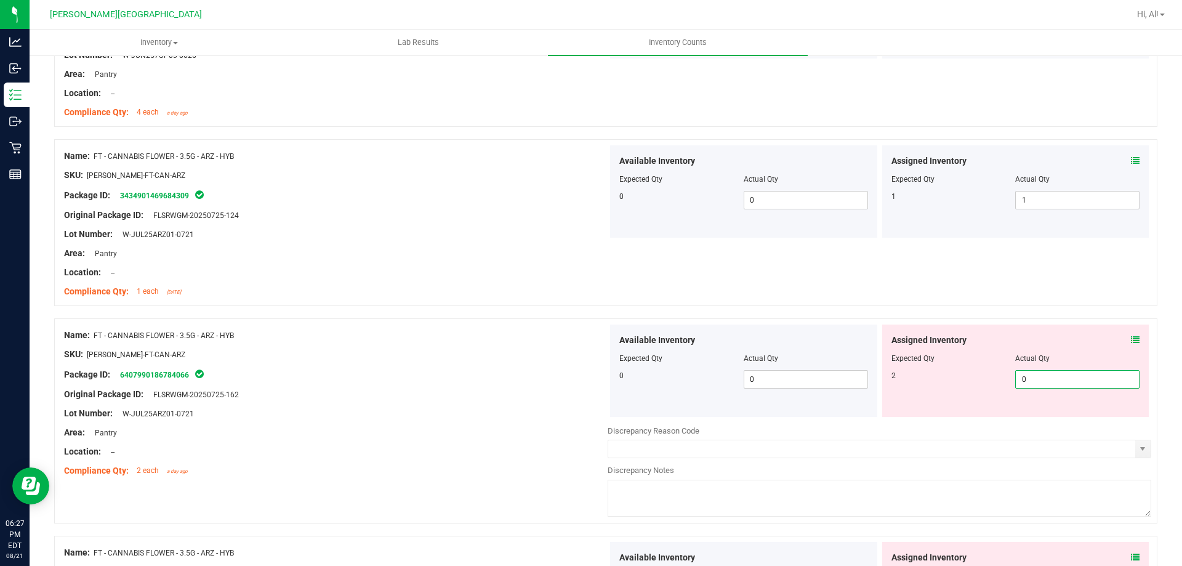
click at [1015, 377] on span "0 0" at bounding box center [1077, 379] width 124 height 18
click at [1015, 377] on input "0" at bounding box center [1076, 378] width 123 height 17
type input "2"
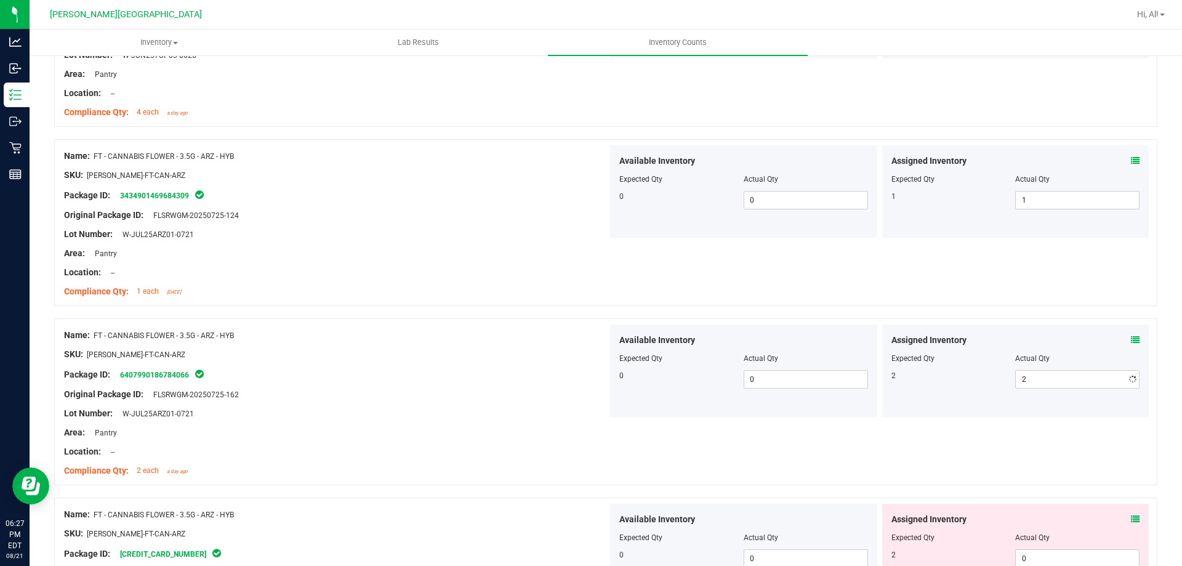
click at [988, 322] on div "Name: FT - CANNABIS FLOWER - 3.5G - ARZ - HYB SKU: [PERSON_NAME]-FT-CAN-ARZ Pac…" at bounding box center [605, 401] width 1103 height 167
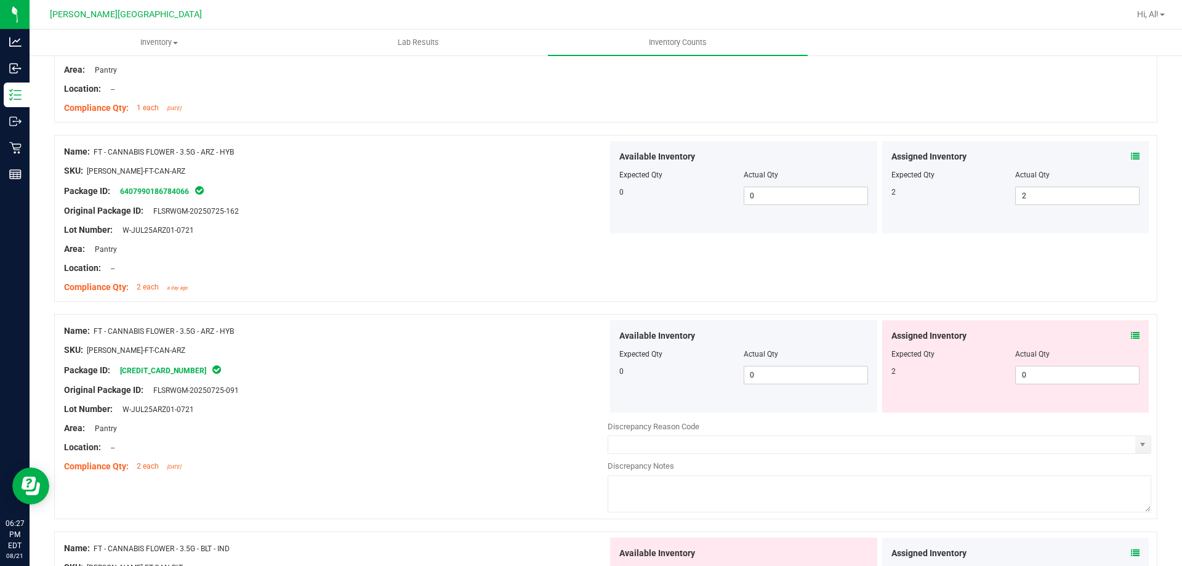
scroll to position [3016, 0]
click at [1131, 332] on icon at bounding box center [1135, 334] width 9 height 9
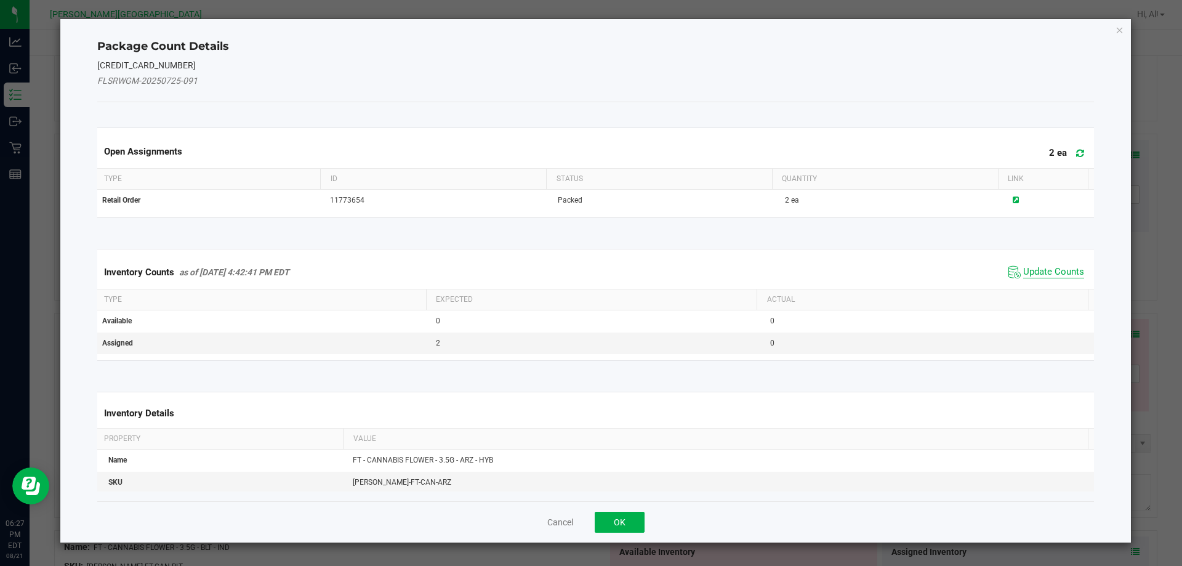
click at [1031, 266] on span "Update Counts" at bounding box center [1053, 272] width 61 height 12
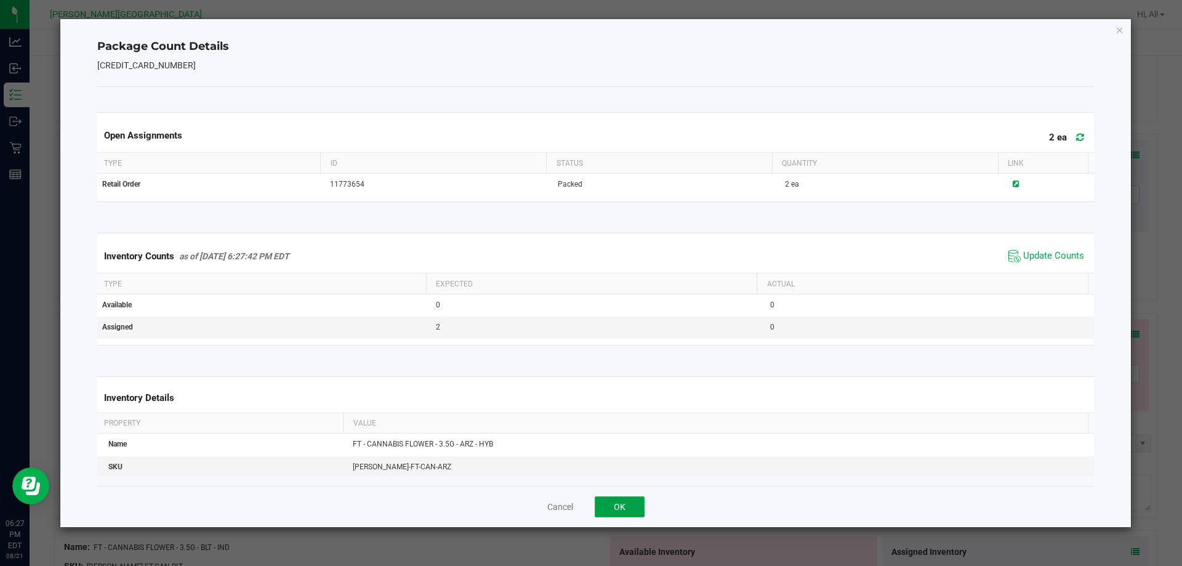
click at [634, 500] on button "OK" at bounding box center [619, 506] width 50 height 21
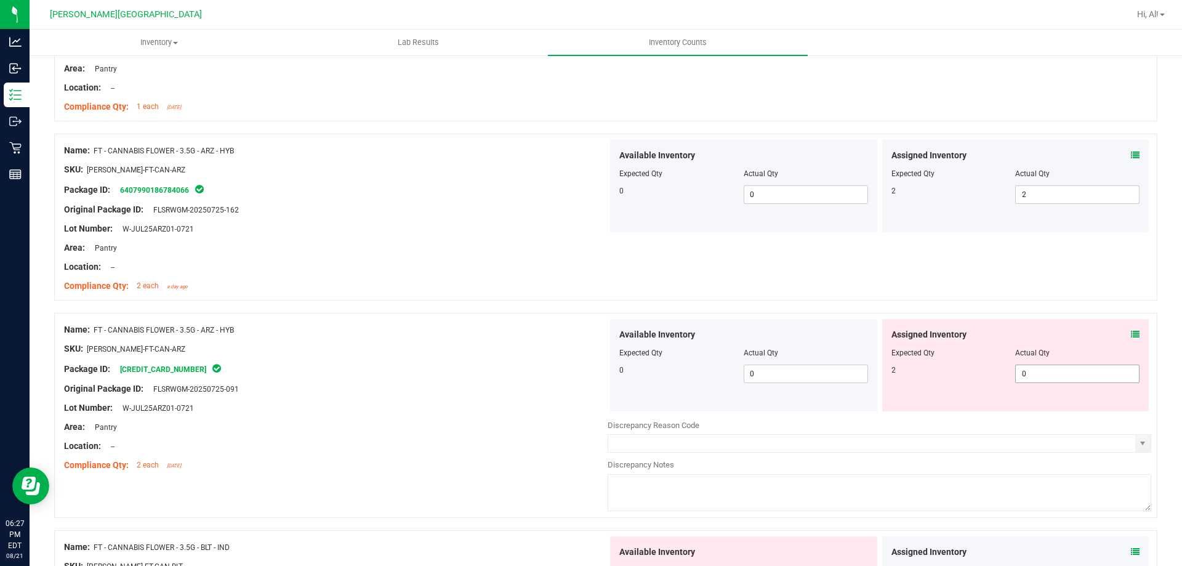
click at [1051, 376] on span "0 0" at bounding box center [1077, 373] width 124 height 18
click at [1051, 376] on input "0" at bounding box center [1076, 373] width 123 height 17
type input "2"
click at [1039, 324] on div "Assigned Inventory Expected Qty Actual Qty 2 2 2" at bounding box center [1015, 365] width 267 height 92
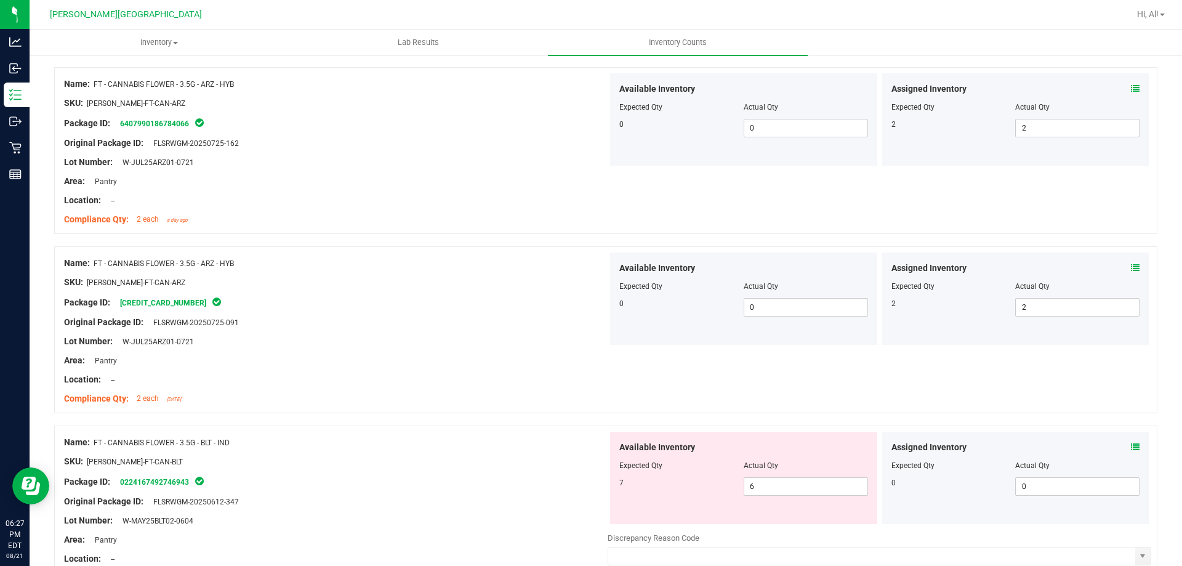
scroll to position [3200, 0]
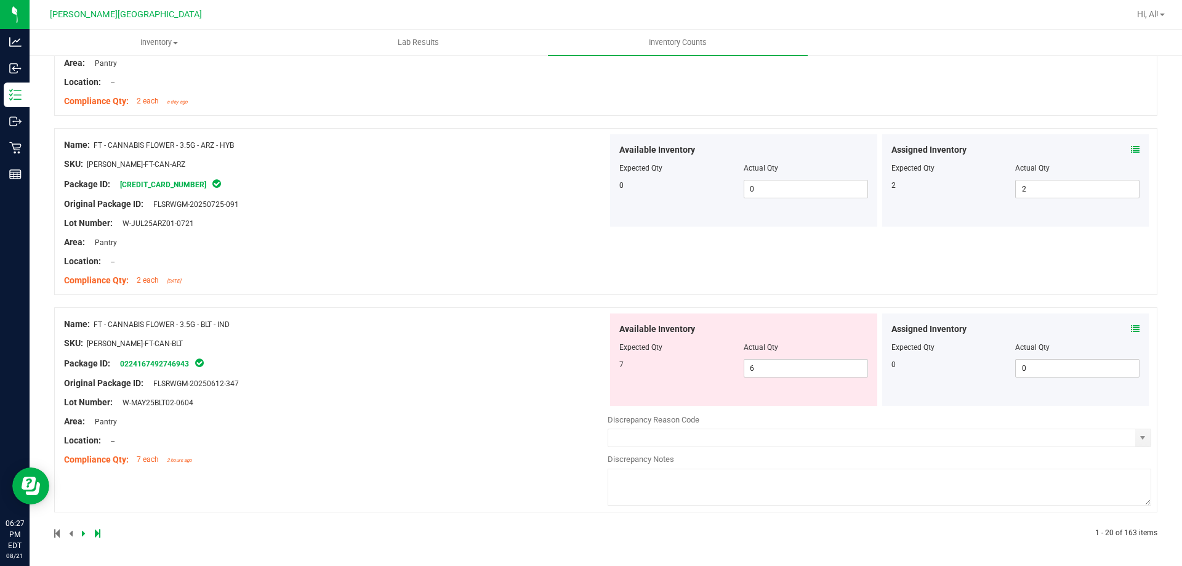
click at [1131, 328] on icon at bounding box center [1135, 328] width 9 height 9
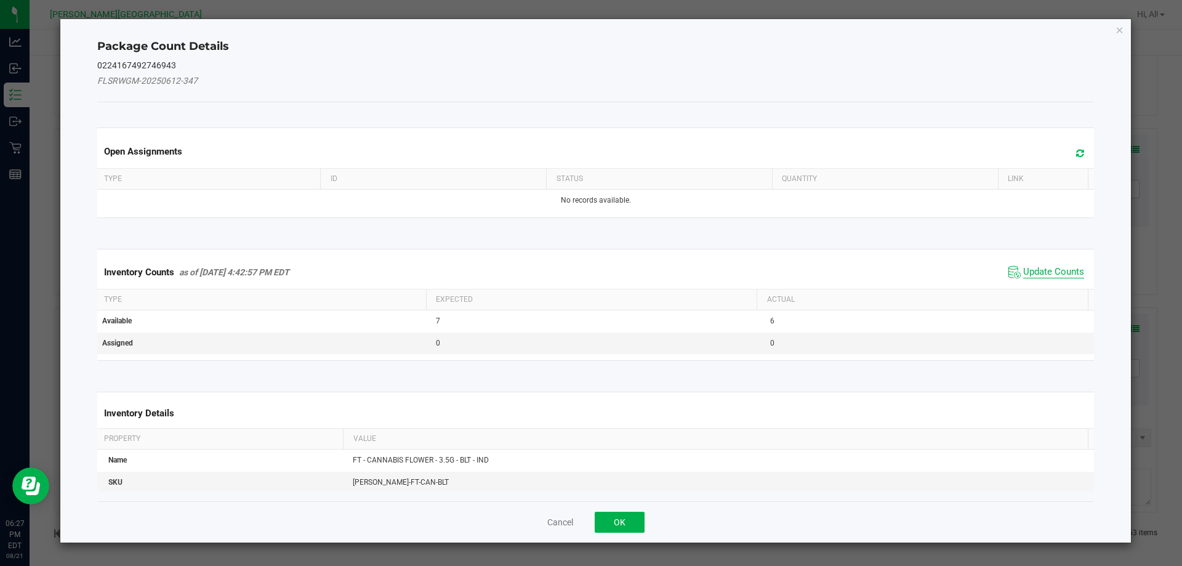
click at [1046, 272] on span "Update Counts" at bounding box center [1053, 272] width 61 height 12
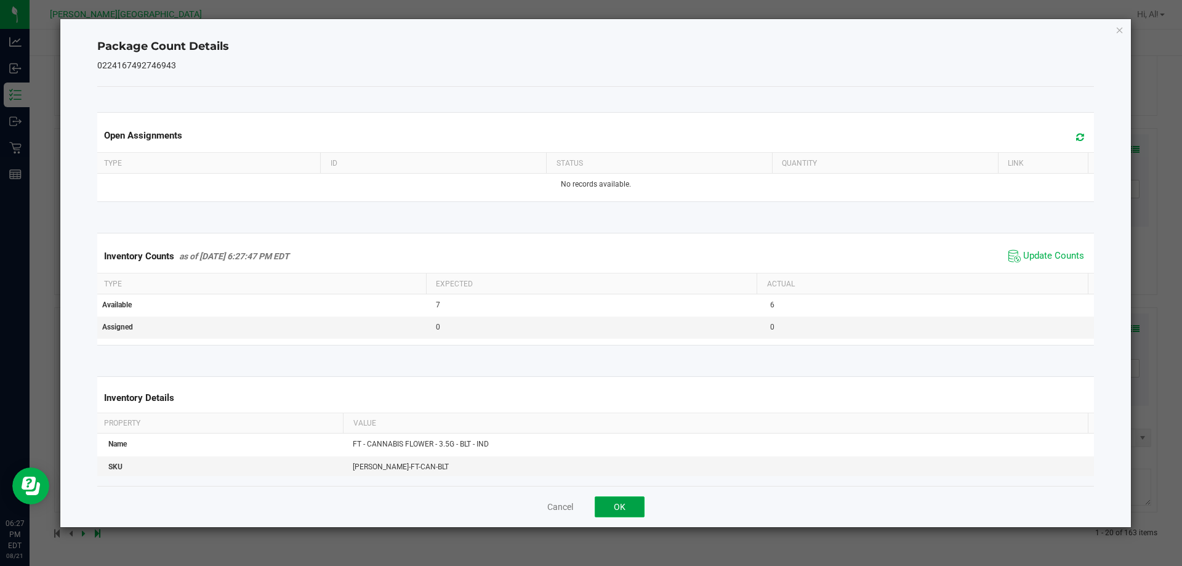
click at [629, 506] on button "OK" at bounding box center [619, 506] width 50 height 21
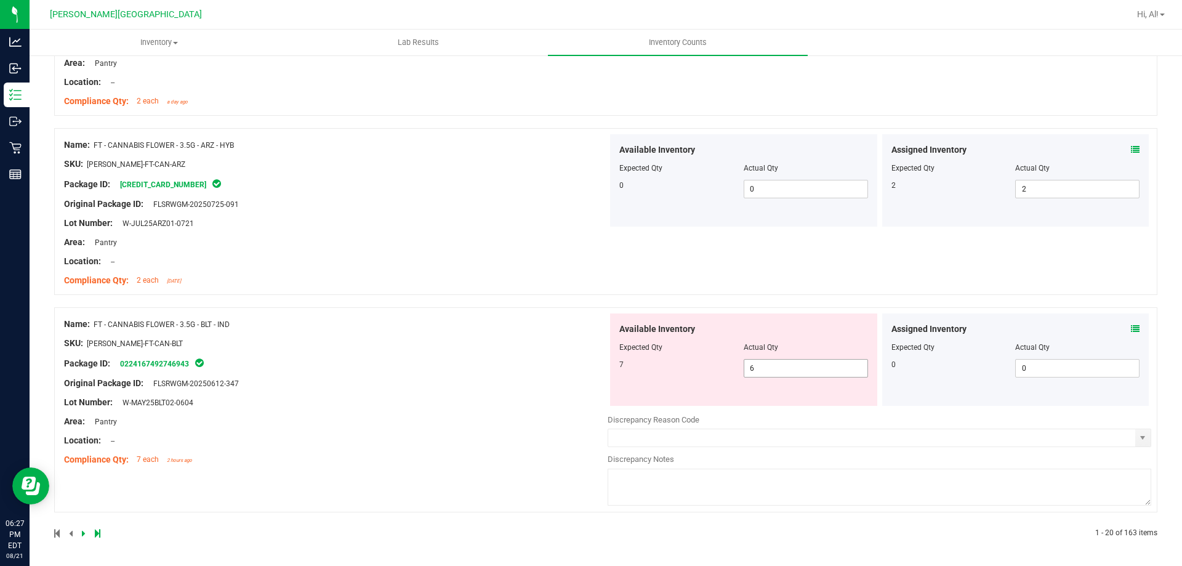
click at [776, 370] on span "6 6" at bounding box center [805, 368] width 124 height 18
click at [776, 370] on input "6" at bounding box center [805, 367] width 123 height 17
type input "7"
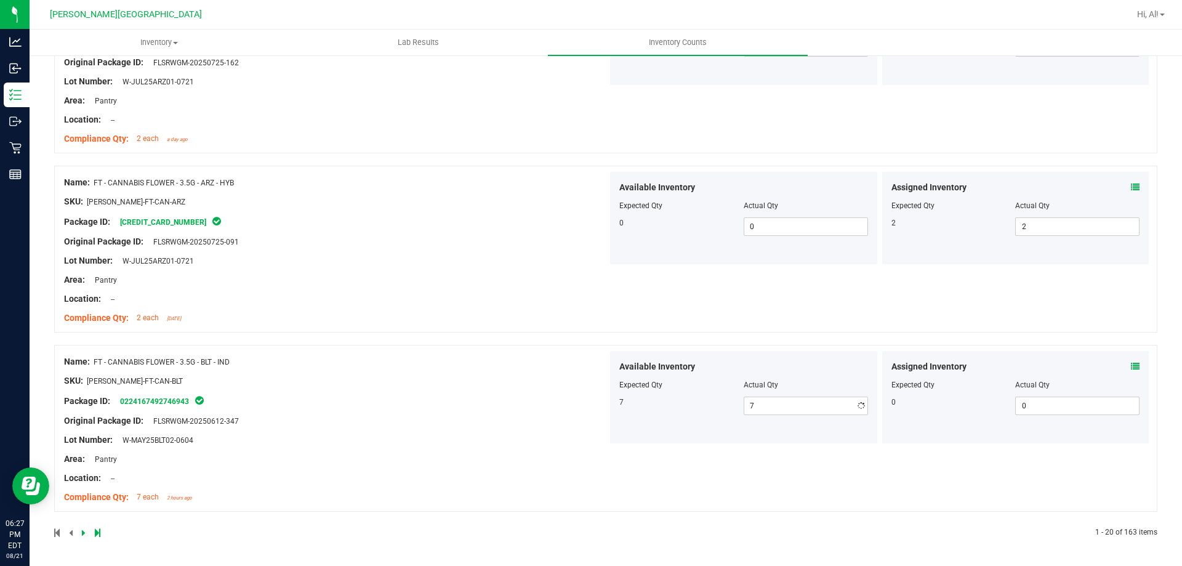
click at [799, 294] on div "Name: FT - CANNABIS FLOWER - 3.5G - ARZ - HYB SKU: [PERSON_NAME]-FT-CAN-ARZ Pac…" at bounding box center [605, 255] width 1103 height 179
click at [795, 325] on div "Name: FT - CANNABIS FLOWER - 3.5G - ARZ - HYB SKU: [PERSON_NAME]-FT-CAN-ARZ Pac…" at bounding box center [605, 249] width 1103 height 167
click at [84, 532] on icon at bounding box center [84, 532] width 4 height 7
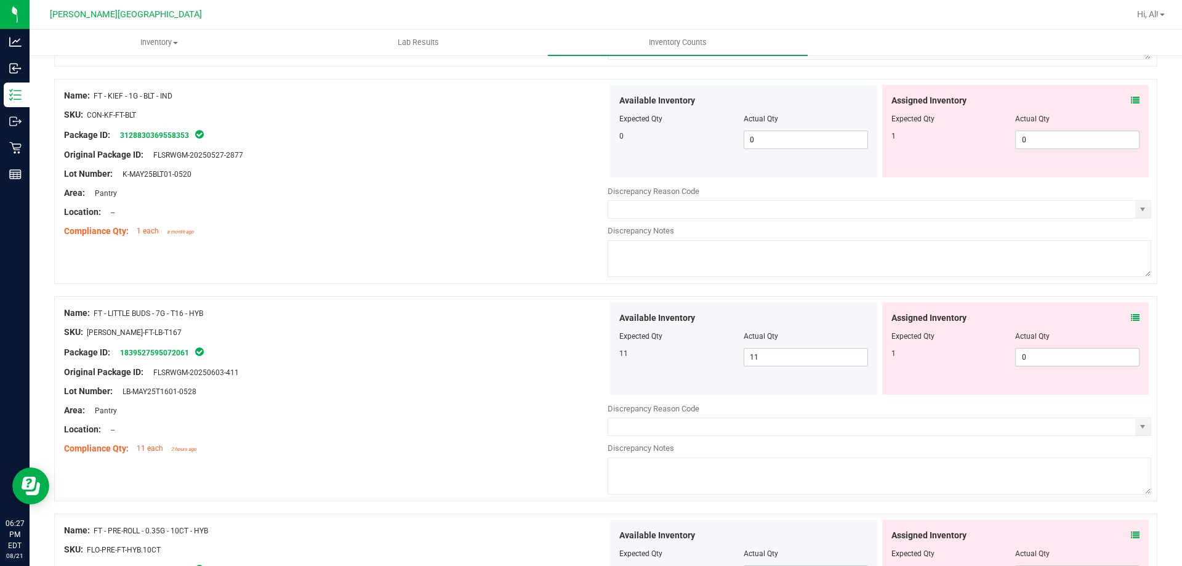
scroll to position [0, 0]
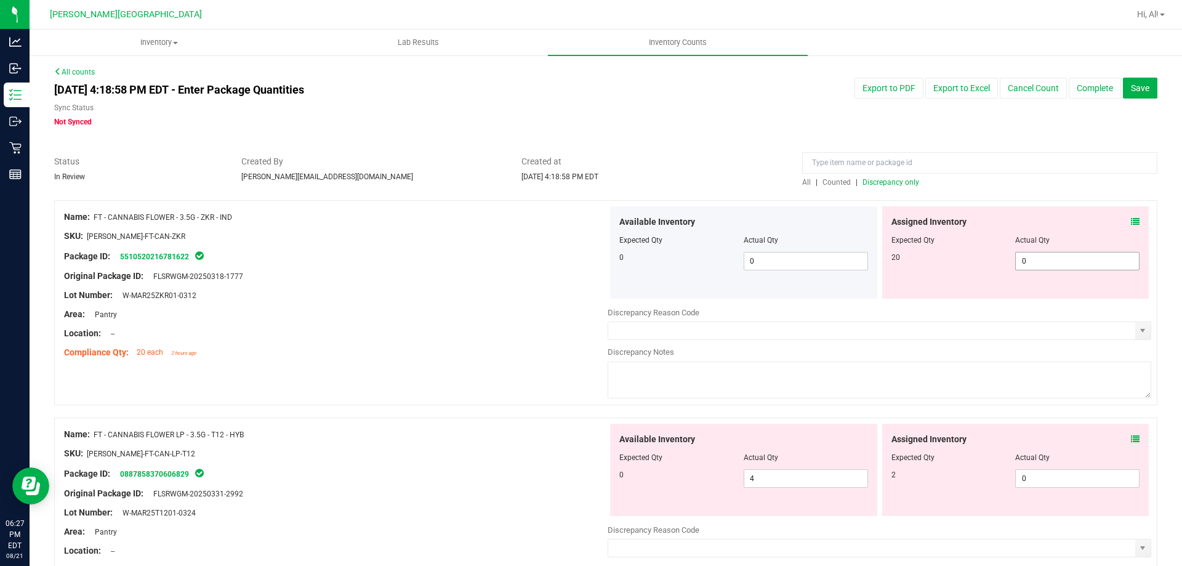
click at [1023, 259] on span "0 0" at bounding box center [1077, 261] width 124 height 18
click at [1023, 259] on input "0" at bounding box center [1076, 260] width 123 height 17
type input "20"
click at [995, 200] on div "Name: FT - CANNABIS FLOWER - 3.5G - ZKR - IND SKU: [PERSON_NAME]-FT-CAN-ZKR Pac…" at bounding box center [605, 302] width 1103 height 205
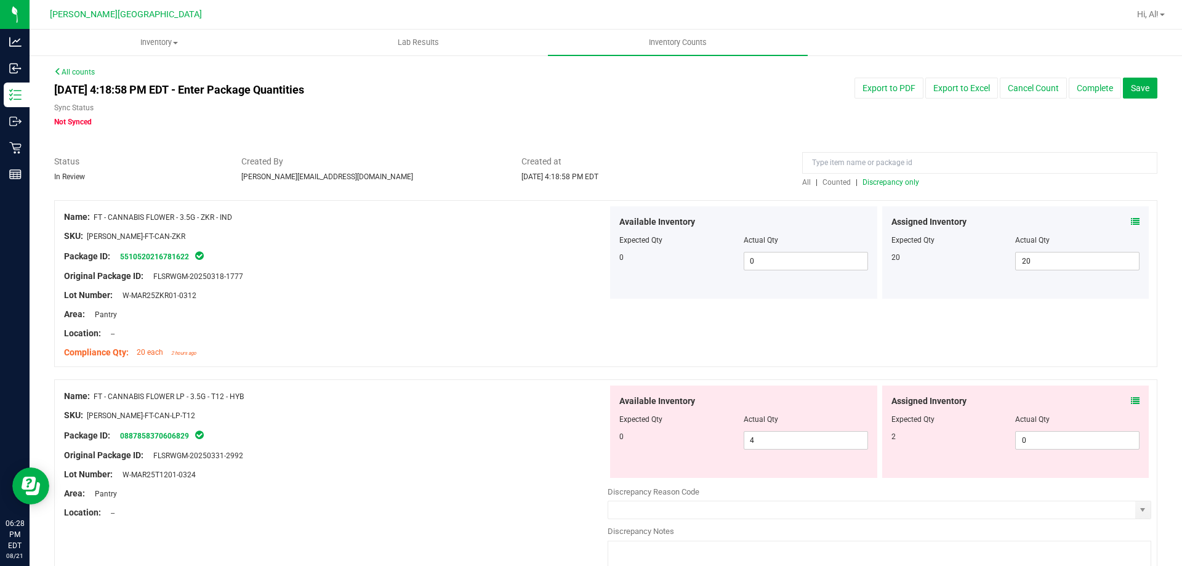
click at [1131, 398] on icon at bounding box center [1135, 400] width 9 height 9
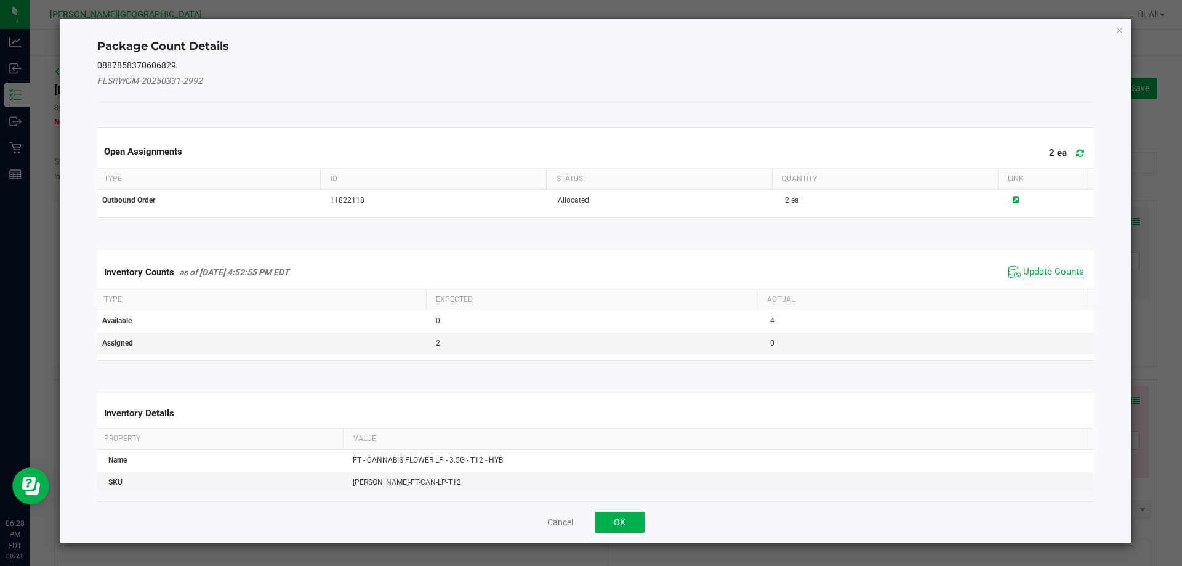
click at [1053, 268] on span "Update Counts" at bounding box center [1053, 272] width 61 height 12
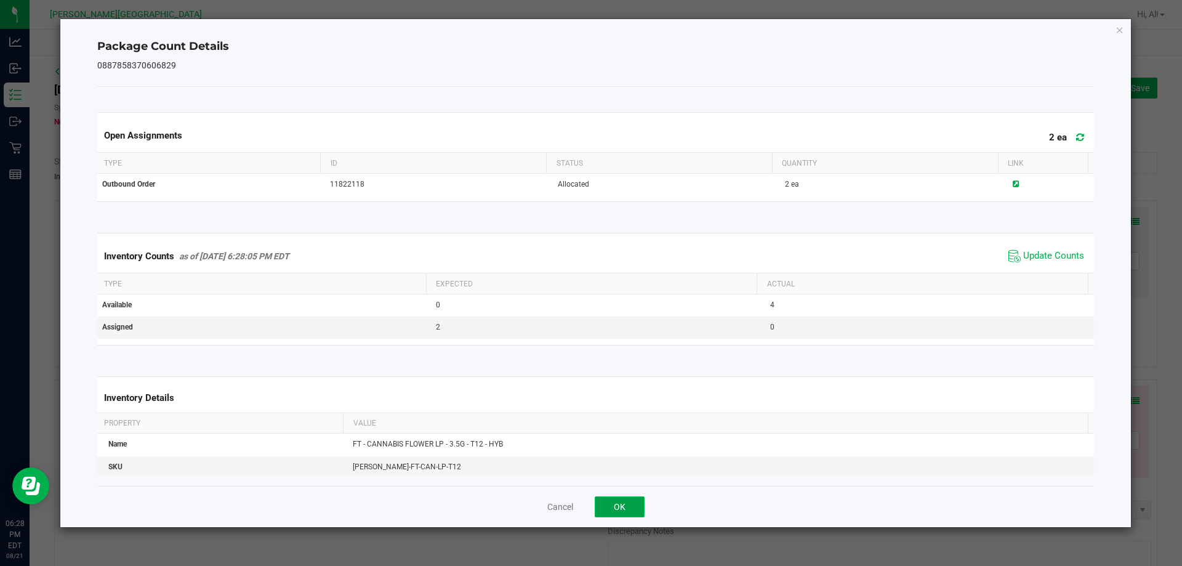
click at [638, 501] on button "OK" at bounding box center [619, 506] width 50 height 21
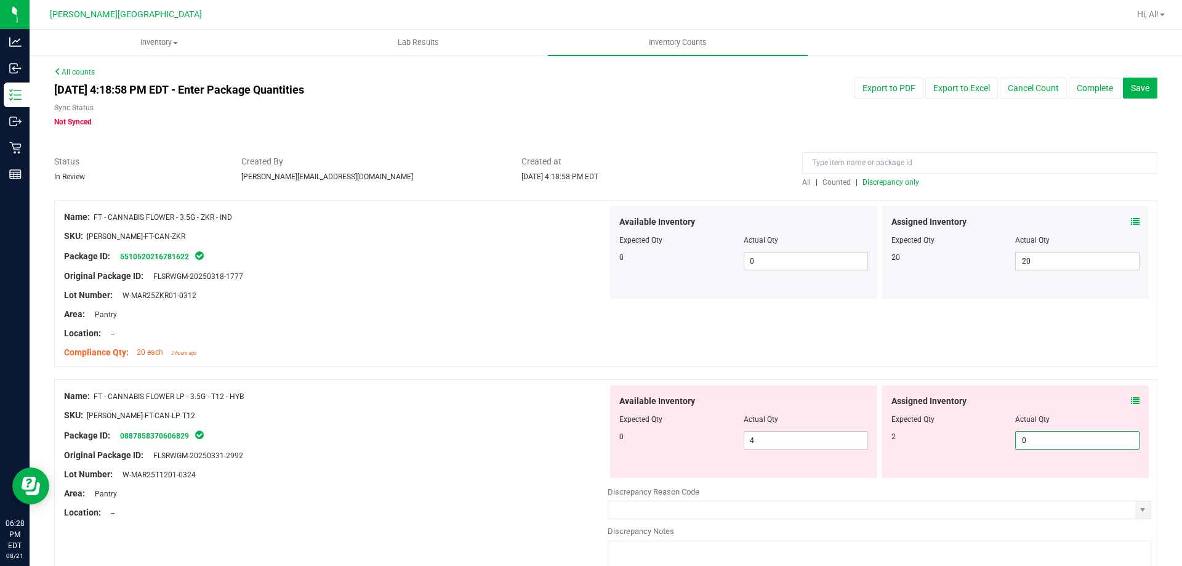
click at [1023, 441] on span "0 0" at bounding box center [1077, 440] width 124 height 18
click at [1023, 441] on input "0" at bounding box center [1076, 439] width 123 height 17
type input "2"
click at [986, 385] on div "Assigned Inventory Expected Qty Actual Qty 2 2 2" at bounding box center [1015, 431] width 267 height 92
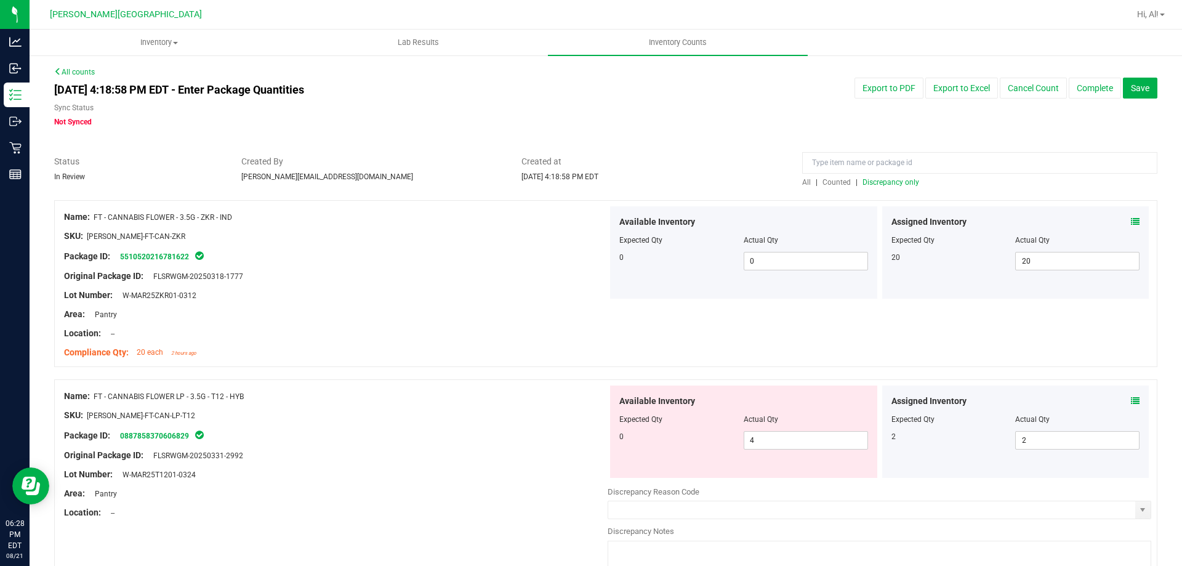
click at [775, 377] on div at bounding box center [605, 373] width 1103 height 12
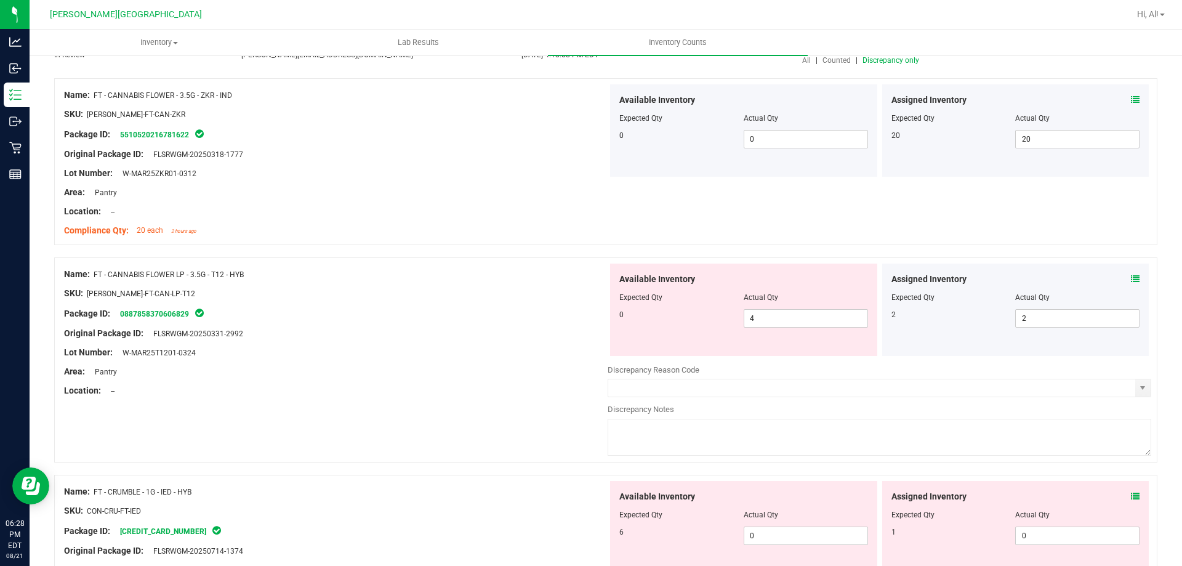
scroll to position [123, 0]
click at [774, 321] on span "4 4" at bounding box center [805, 317] width 124 height 18
click at [774, 321] on input "4" at bounding box center [805, 316] width 123 height 17
type input "0"
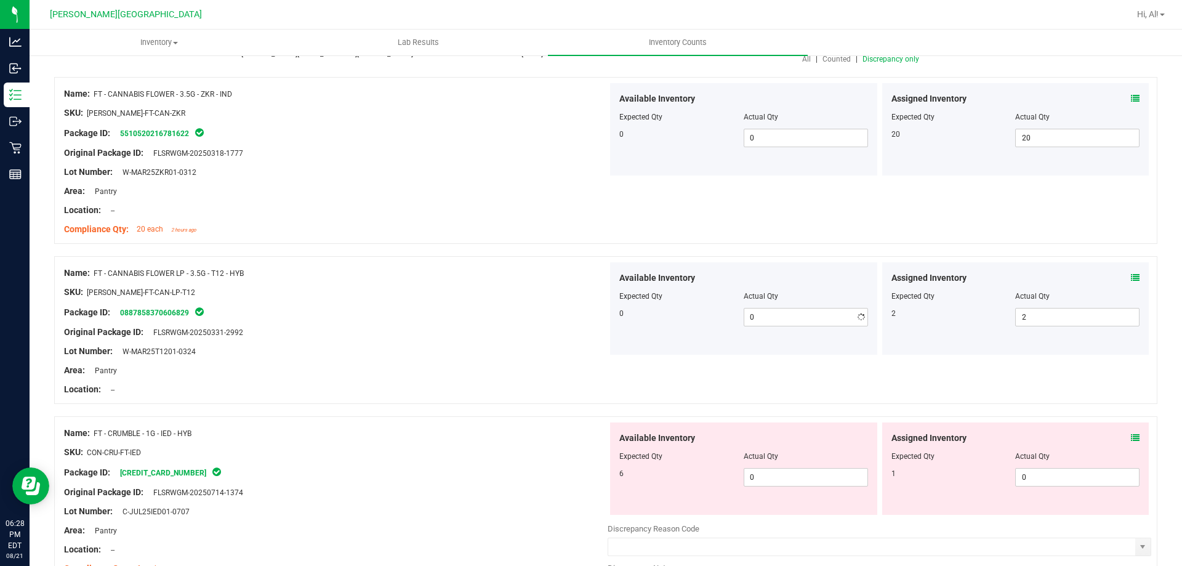
click at [774, 278] on div "Available Inventory" at bounding box center [743, 277] width 249 height 13
click at [774, 479] on span "0 0" at bounding box center [805, 477] width 124 height 18
click at [774, 479] on input "0" at bounding box center [805, 476] width 123 height 17
type input "6"
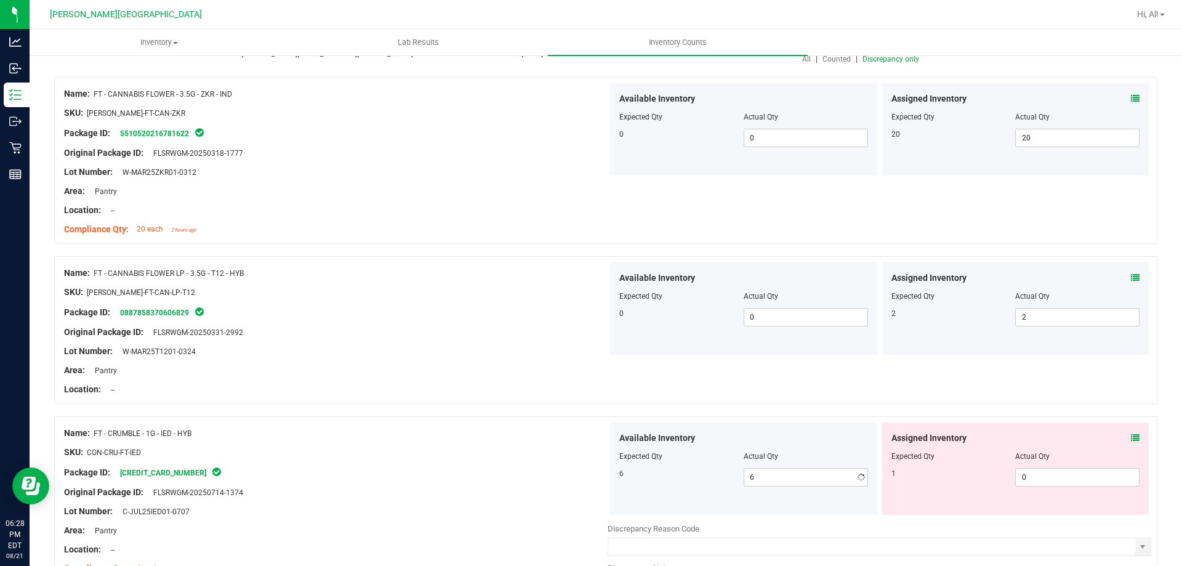
click at [799, 458] on div "Actual Qty" at bounding box center [805, 455] width 124 height 11
click at [1121, 433] on div "Assigned Inventory" at bounding box center [1015, 437] width 249 height 13
click at [1131, 433] on icon at bounding box center [1135, 437] width 9 height 9
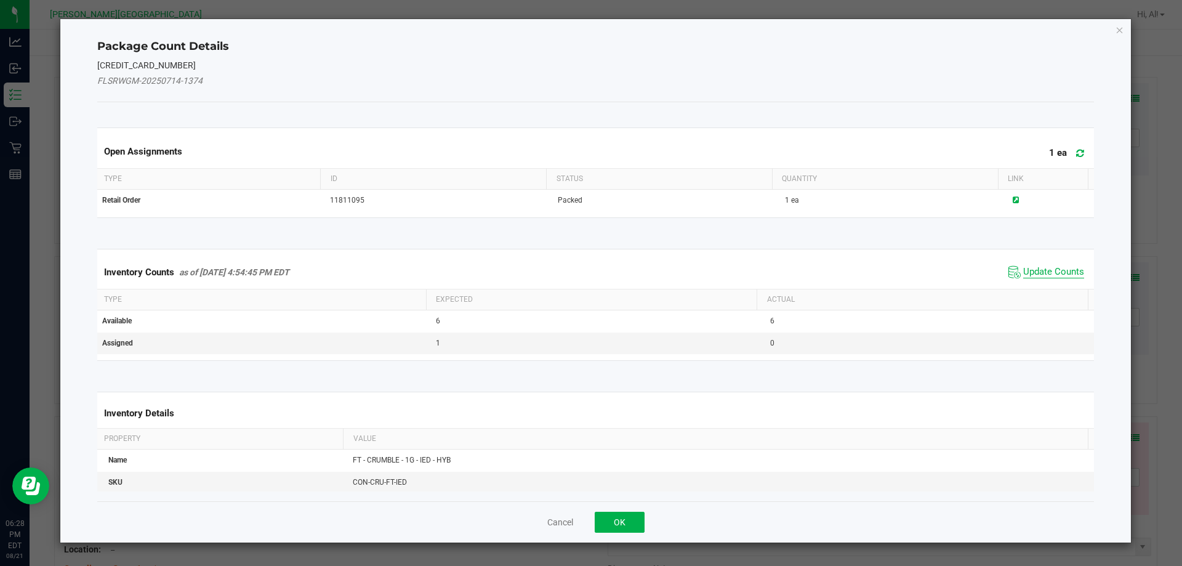
click at [1031, 274] on span "Update Counts" at bounding box center [1053, 272] width 61 height 12
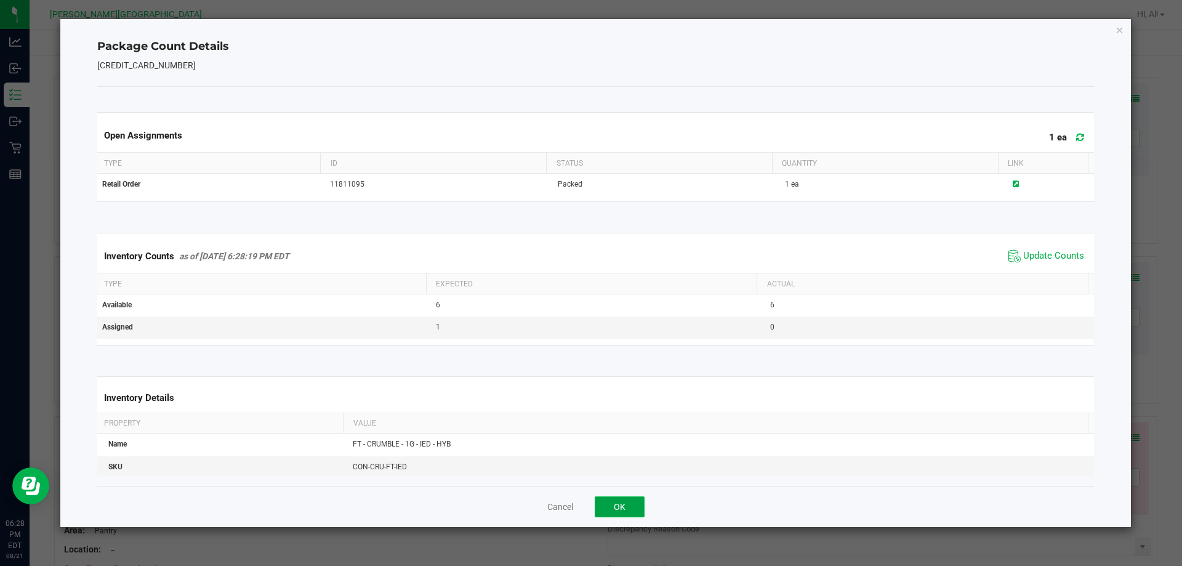
click at [626, 510] on button "OK" at bounding box center [619, 506] width 50 height 21
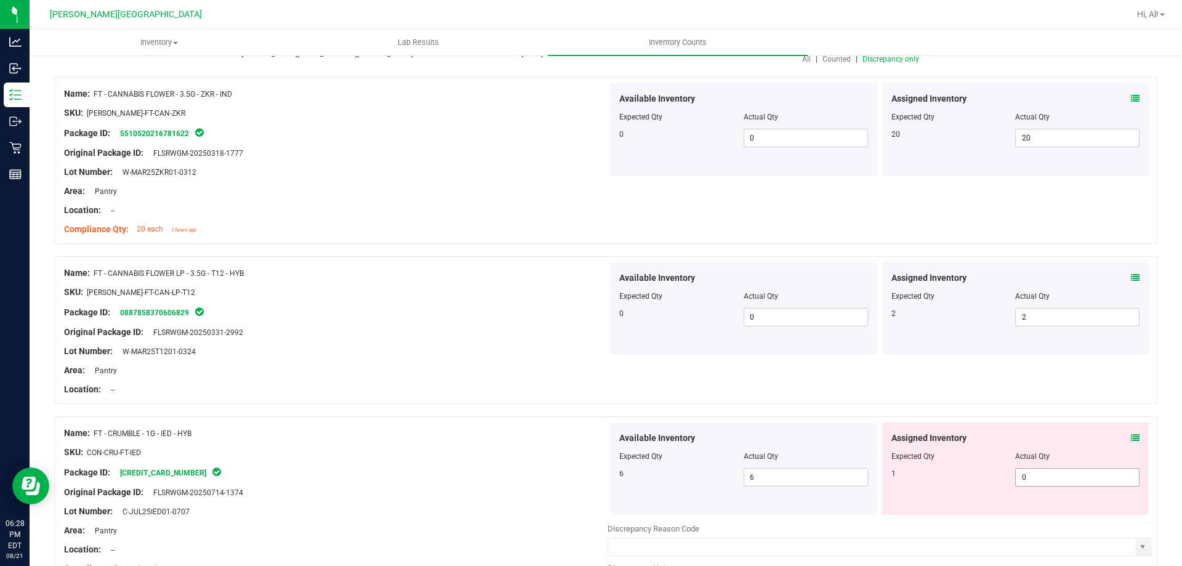
click at [1071, 476] on span "0 0" at bounding box center [1077, 477] width 124 height 18
click at [0, 0] on input "0" at bounding box center [0, 0] width 0 height 0
type input "1"
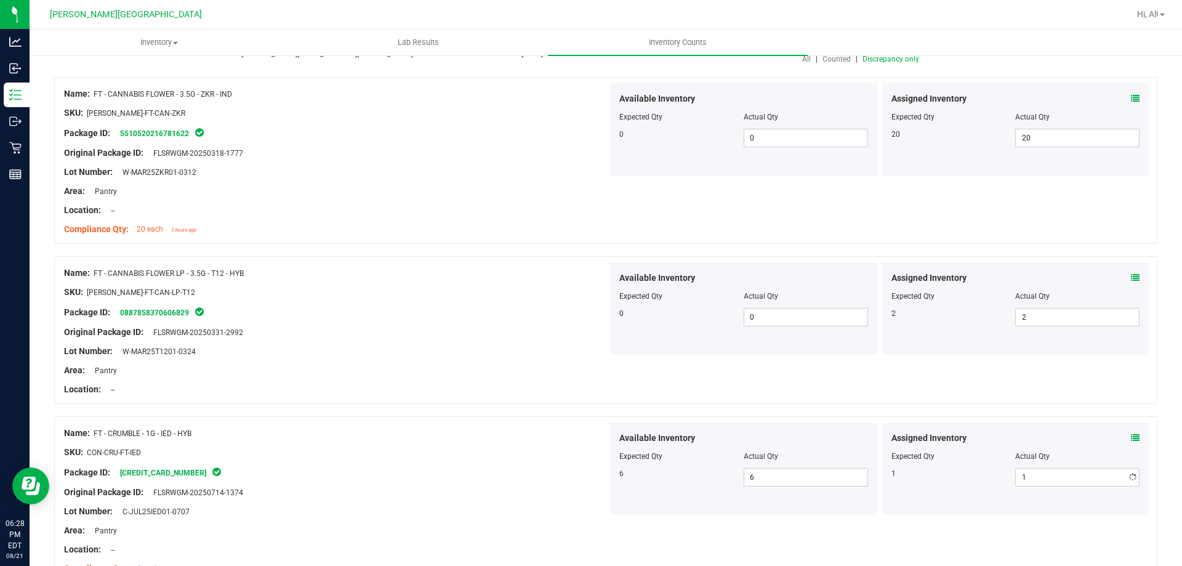
click at [1026, 409] on div at bounding box center [605, 410] width 1103 height 12
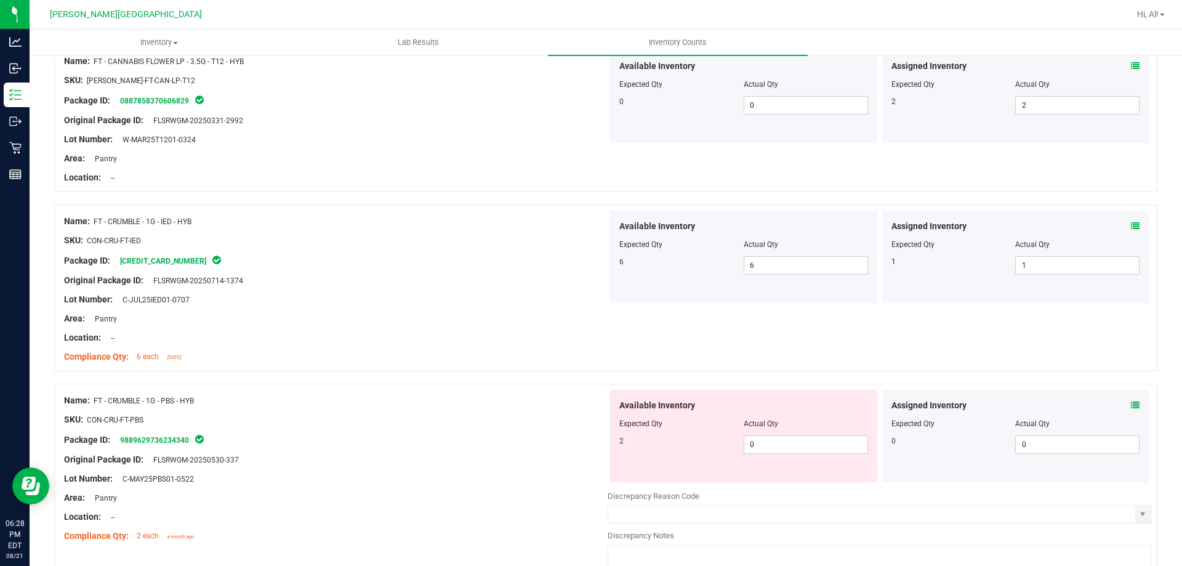
scroll to position [369, 0]
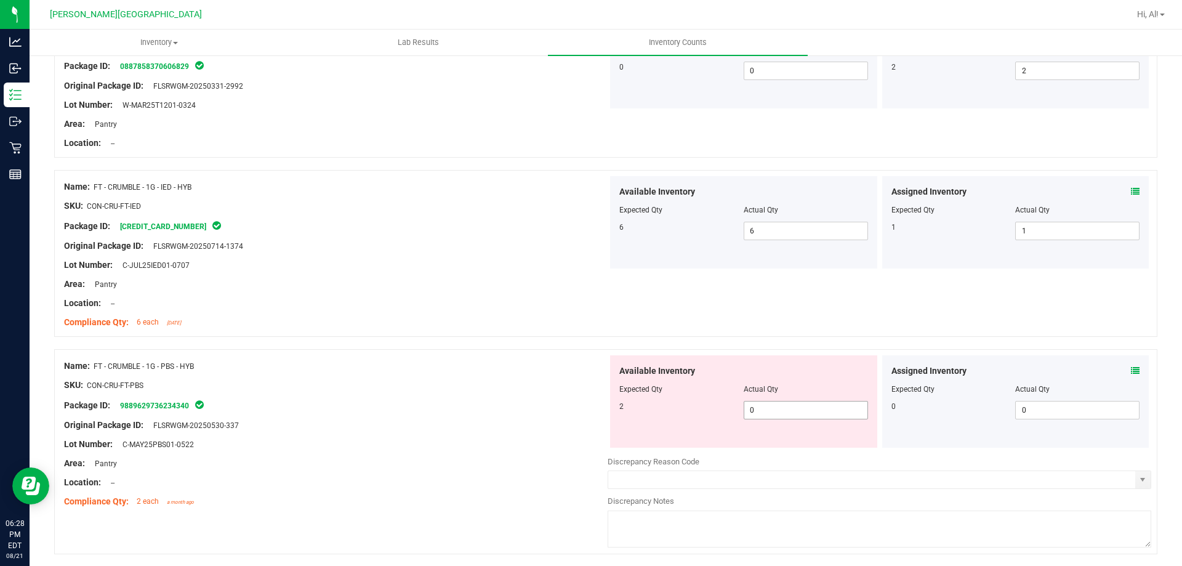
click at [809, 413] on span "0 0" at bounding box center [805, 410] width 124 height 18
click at [809, 413] on input "0" at bounding box center [805, 409] width 123 height 17
type input "2"
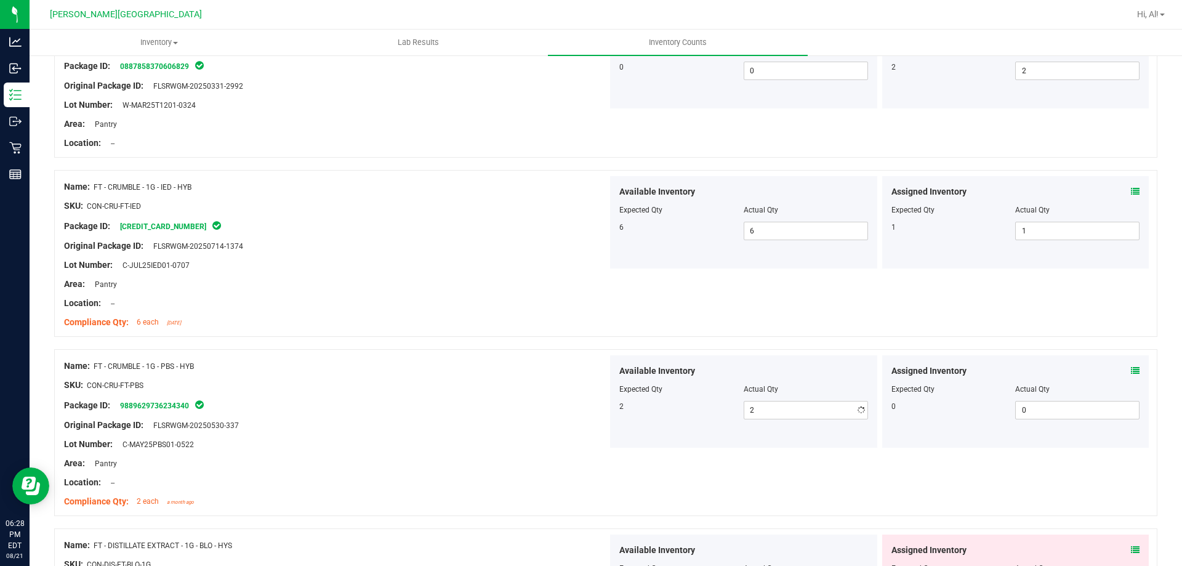
click at [812, 372] on div "Available Inventory" at bounding box center [743, 370] width 249 height 13
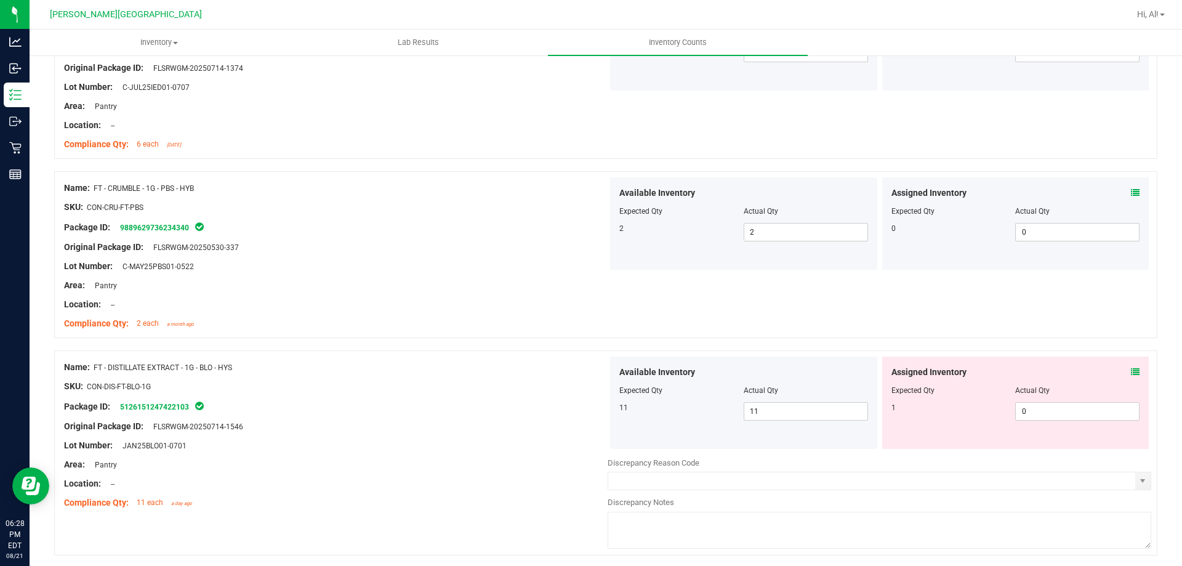
scroll to position [554, 0]
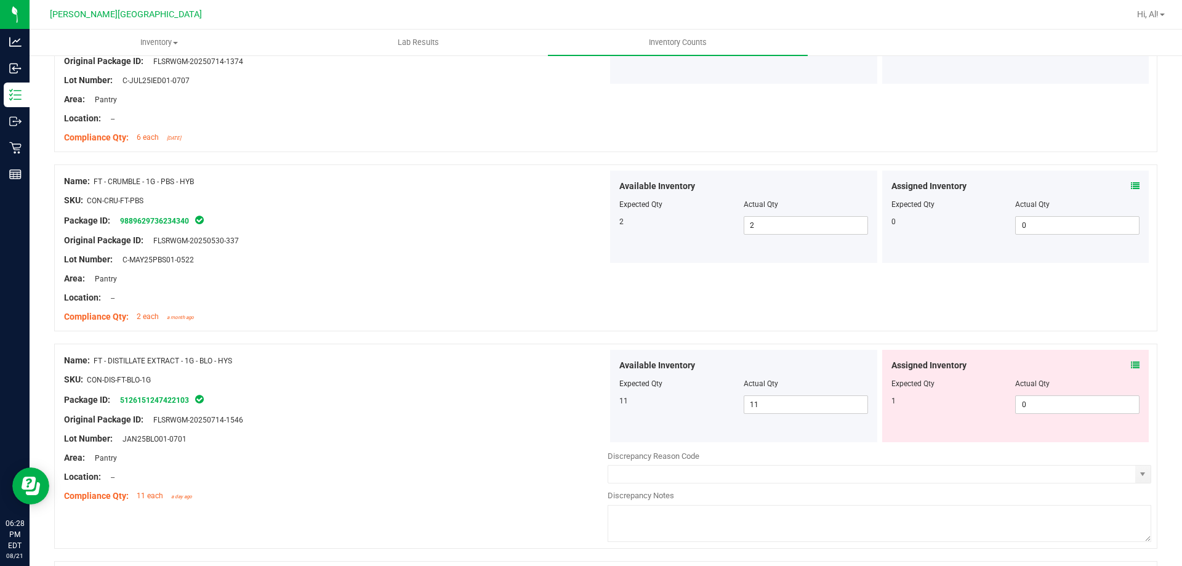
click at [1131, 370] on span at bounding box center [1135, 365] width 9 height 13
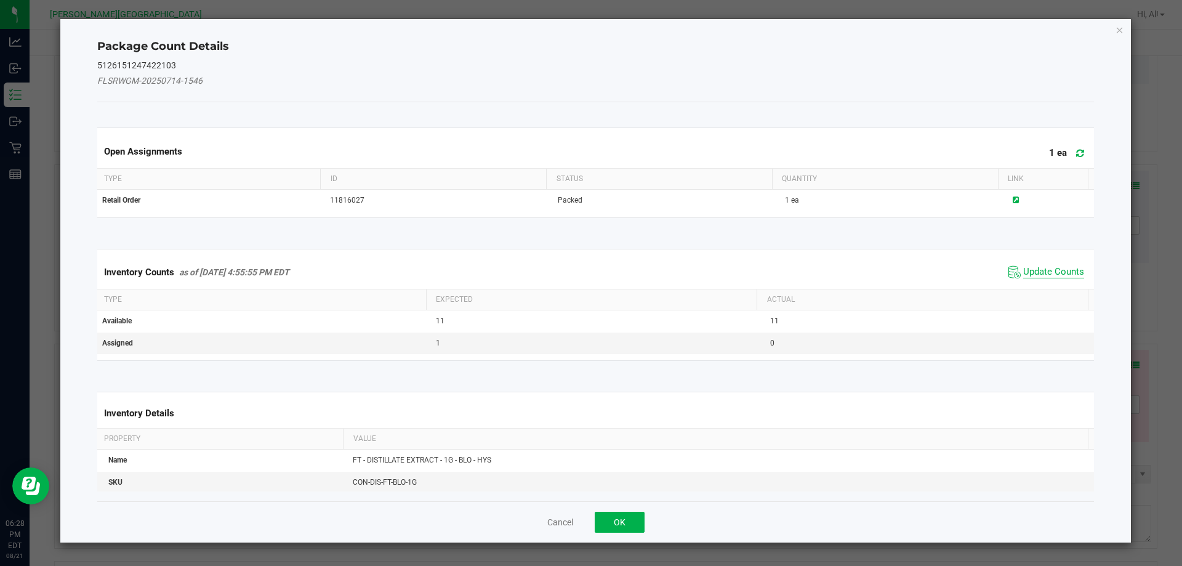
click at [1035, 270] on span "Update Counts" at bounding box center [1053, 272] width 61 height 12
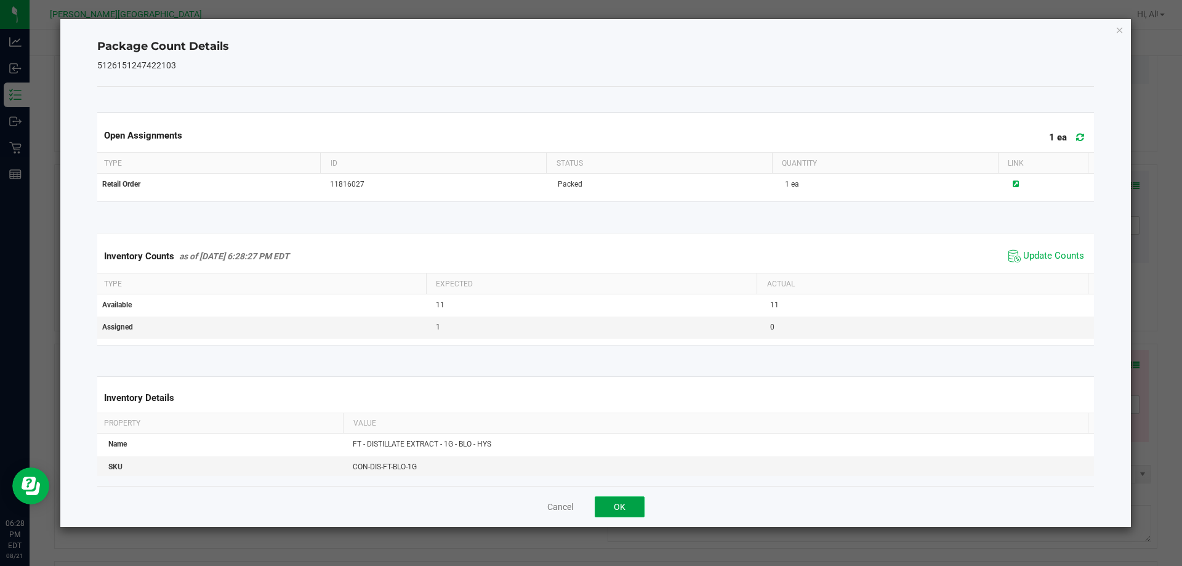
click at [626, 500] on button "OK" at bounding box center [619, 506] width 50 height 21
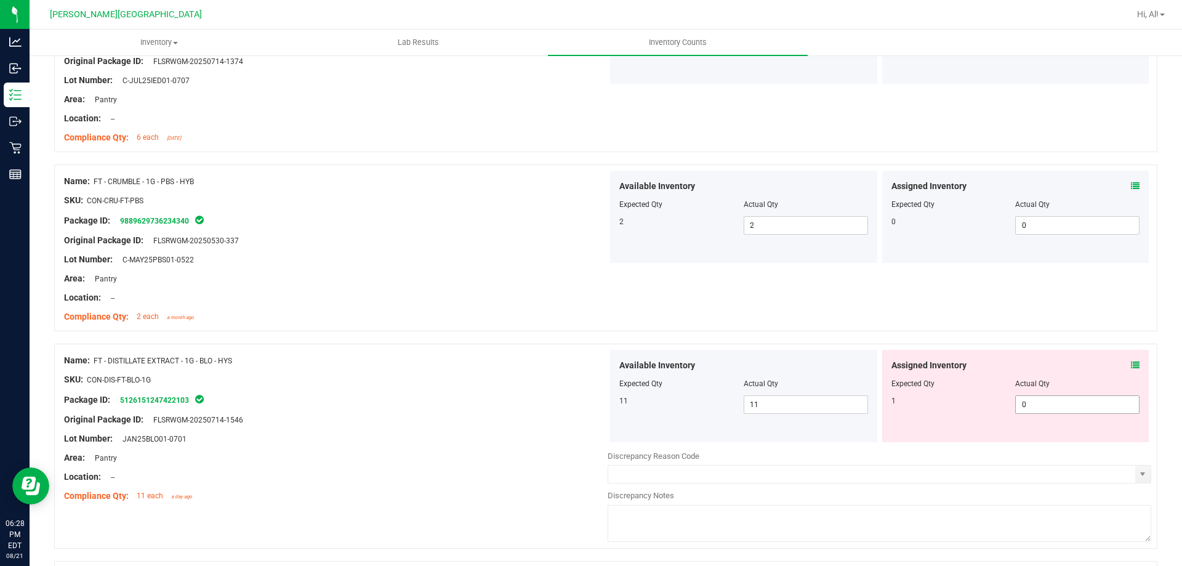
click at [1101, 410] on span "0 0" at bounding box center [1077, 404] width 124 height 18
click at [1101, 410] on input "0" at bounding box center [1076, 404] width 123 height 17
type input "1"
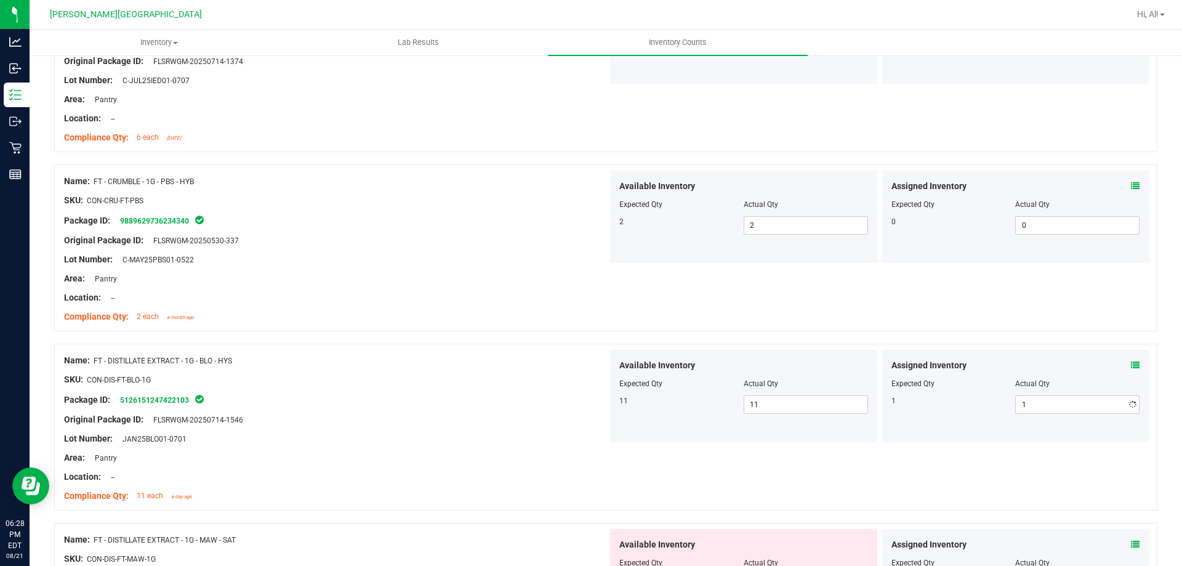
click at [1042, 344] on div "Name: FT - DISTILLATE EXTRACT - 1G - BLO - HYS SKU: CON-DIS-FT-BLO-1G Package I…" at bounding box center [605, 426] width 1103 height 167
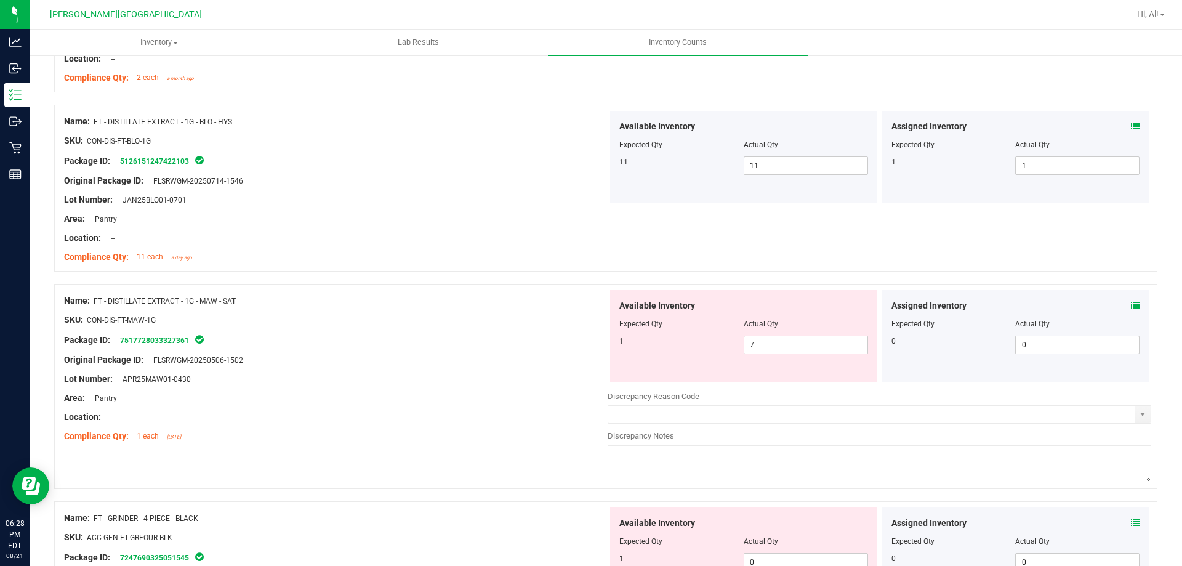
scroll to position [800, 0]
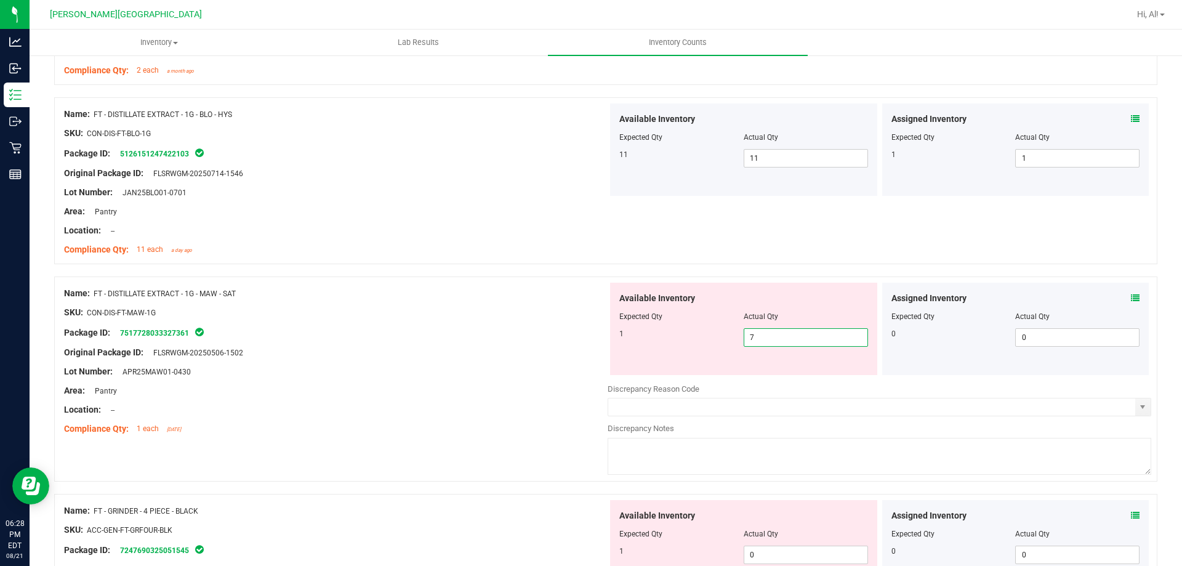
click at [841, 339] on span "7 7" at bounding box center [805, 337] width 124 height 18
click at [841, 339] on input "7" at bounding box center [805, 337] width 123 height 17
type input "1"
click at [831, 311] on div "Actual Qty" at bounding box center [805, 316] width 124 height 11
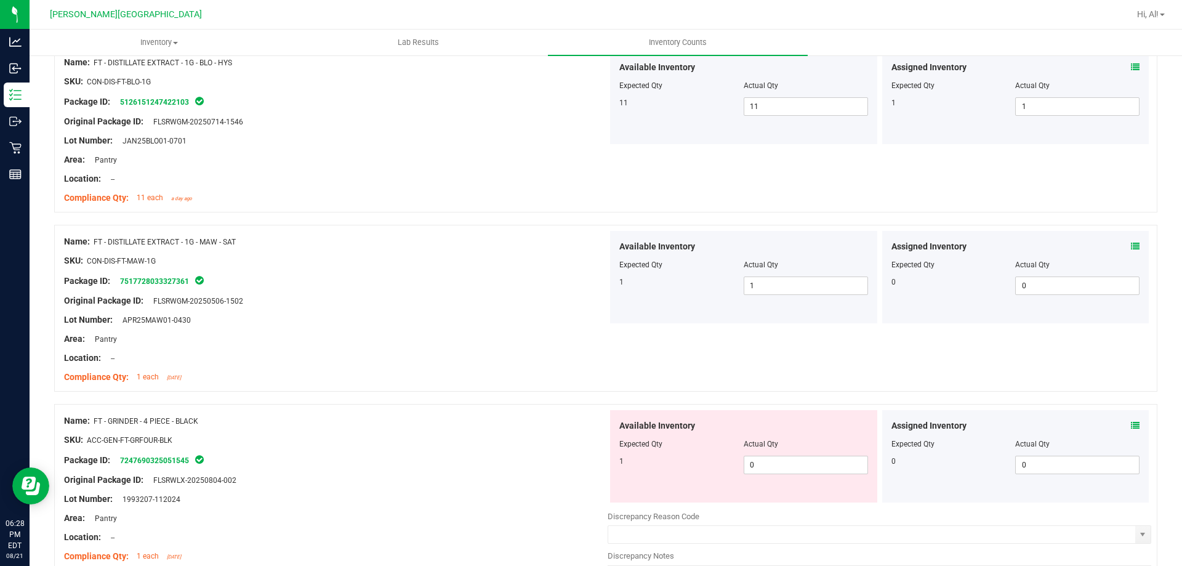
scroll to position [923, 0]
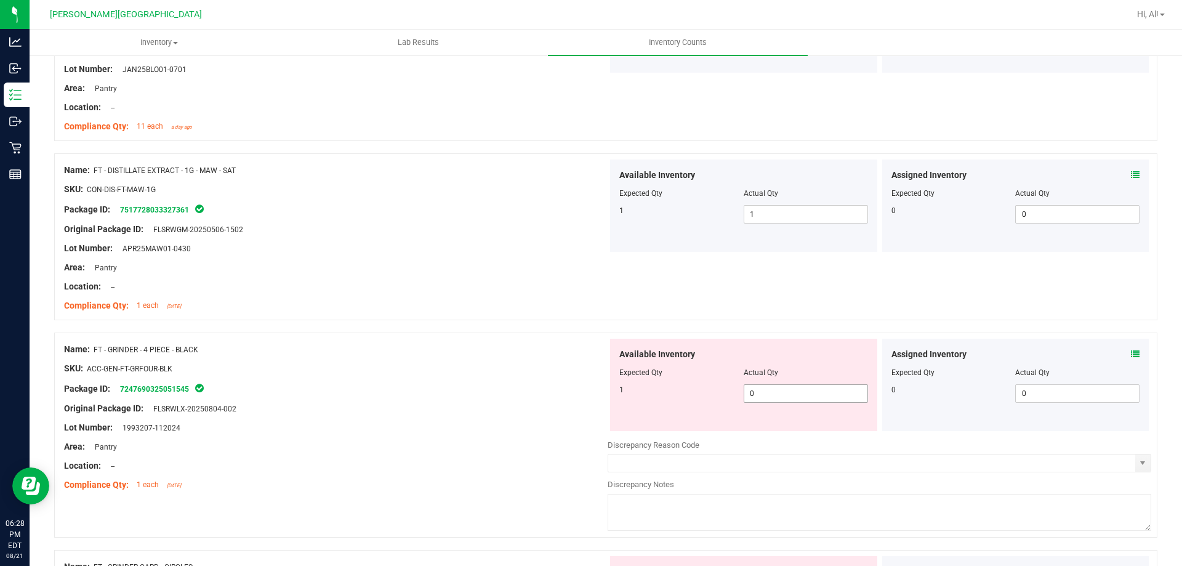
click at [827, 401] on span "0 0" at bounding box center [805, 393] width 124 height 18
click at [827, 401] on input "0" at bounding box center [805, 393] width 123 height 17
type input "1"
click at [819, 356] on div "Available Inventory" at bounding box center [743, 354] width 249 height 13
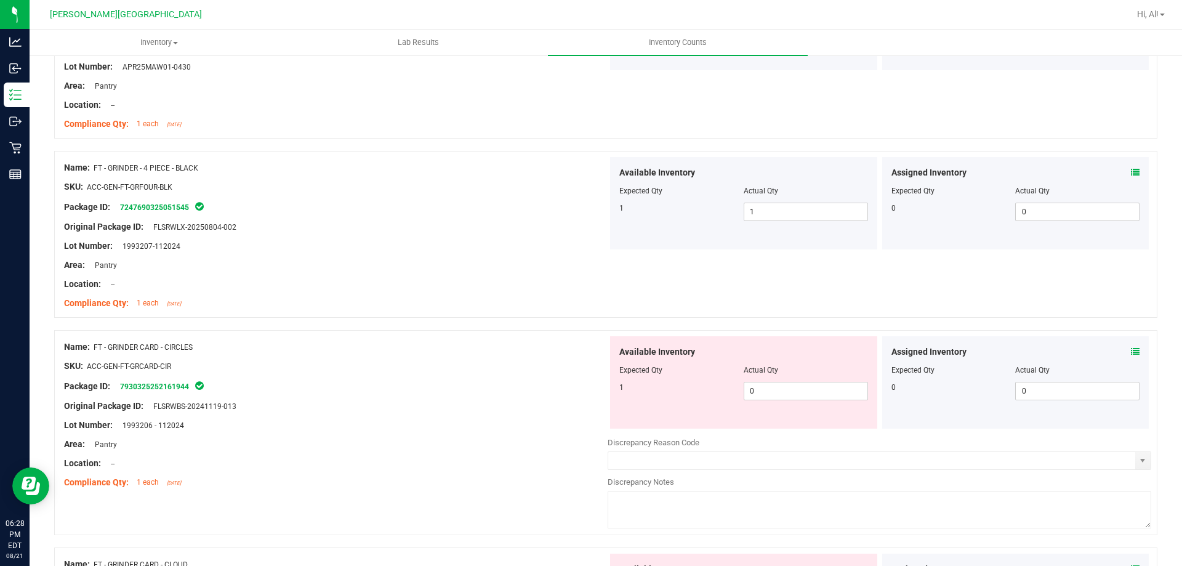
scroll to position [1108, 0]
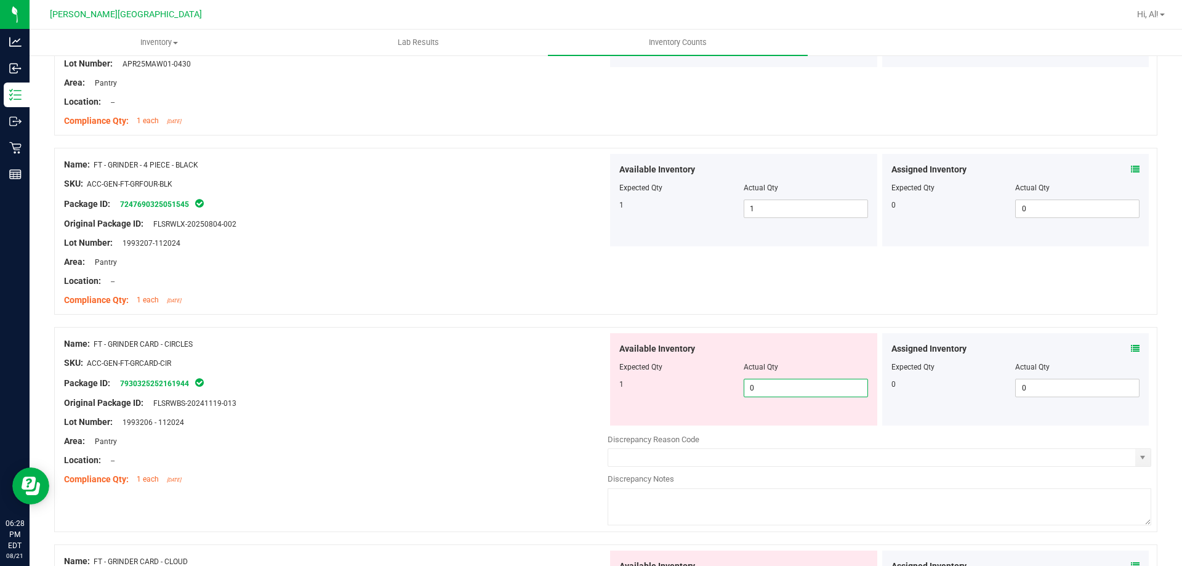
click at [812, 393] on span "0 0" at bounding box center [805, 387] width 124 height 18
click at [812, 393] on input "0" at bounding box center [805, 387] width 123 height 17
type input "1"
click at [805, 370] on div "Actual Qty" at bounding box center [805, 366] width 124 height 11
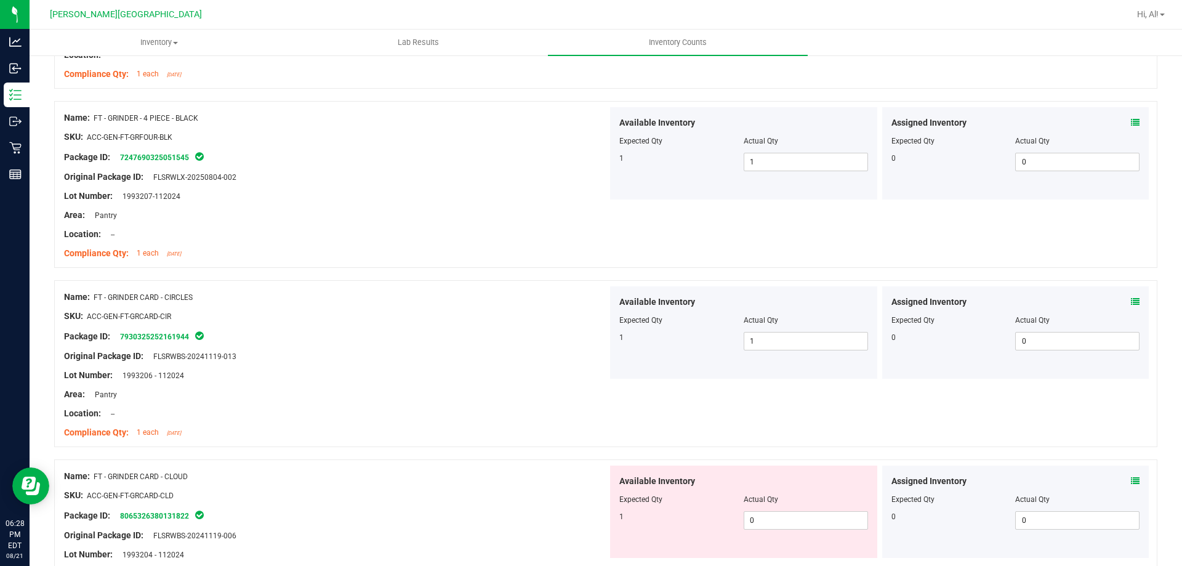
scroll to position [1292, 0]
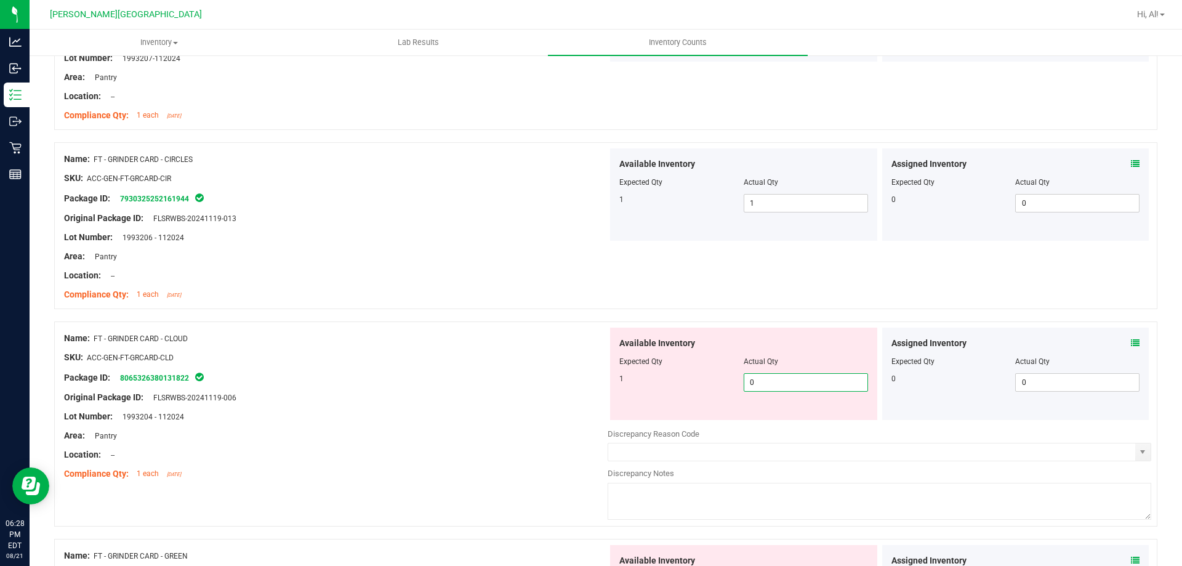
click at [806, 386] on span "0 0" at bounding box center [805, 382] width 124 height 18
click at [806, 386] on input "0" at bounding box center [805, 382] width 123 height 17
type input "1"
click at [804, 375] on input "1" at bounding box center [805, 382] width 123 height 17
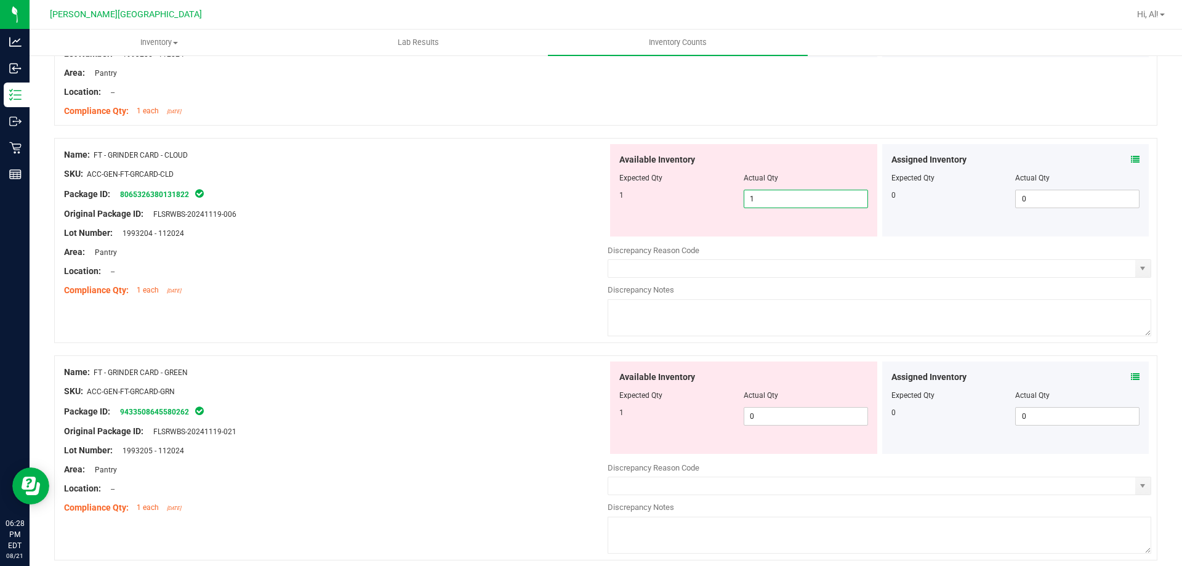
scroll to position [1477, 0]
type input "1"
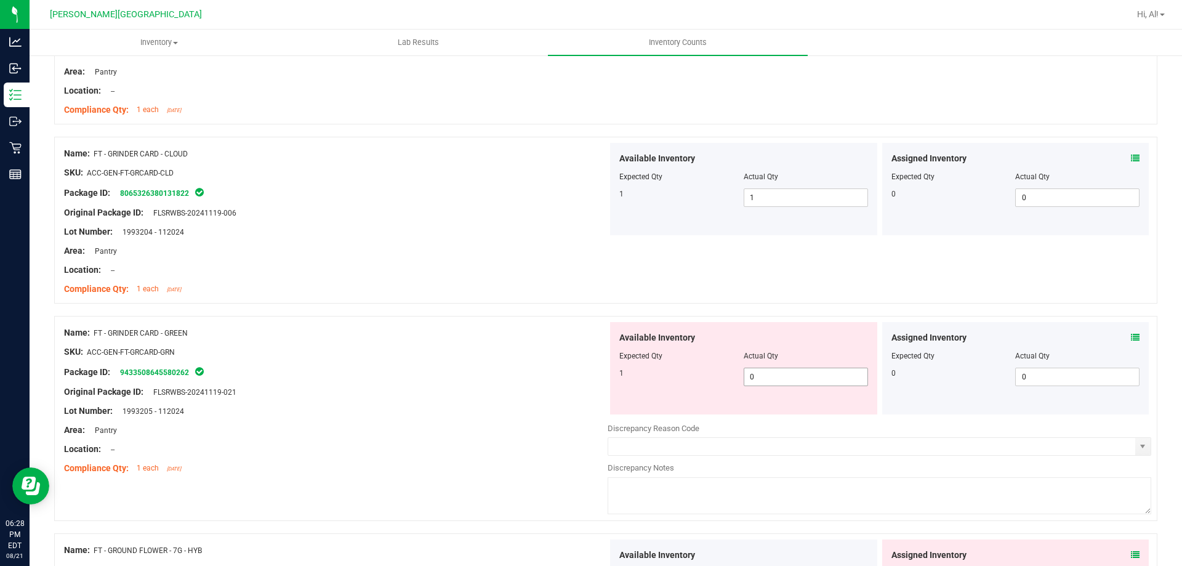
click at [806, 373] on span "0 0" at bounding box center [805, 376] width 124 height 18
click at [806, 373] on input "0" at bounding box center [805, 376] width 123 height 17
type input "1"
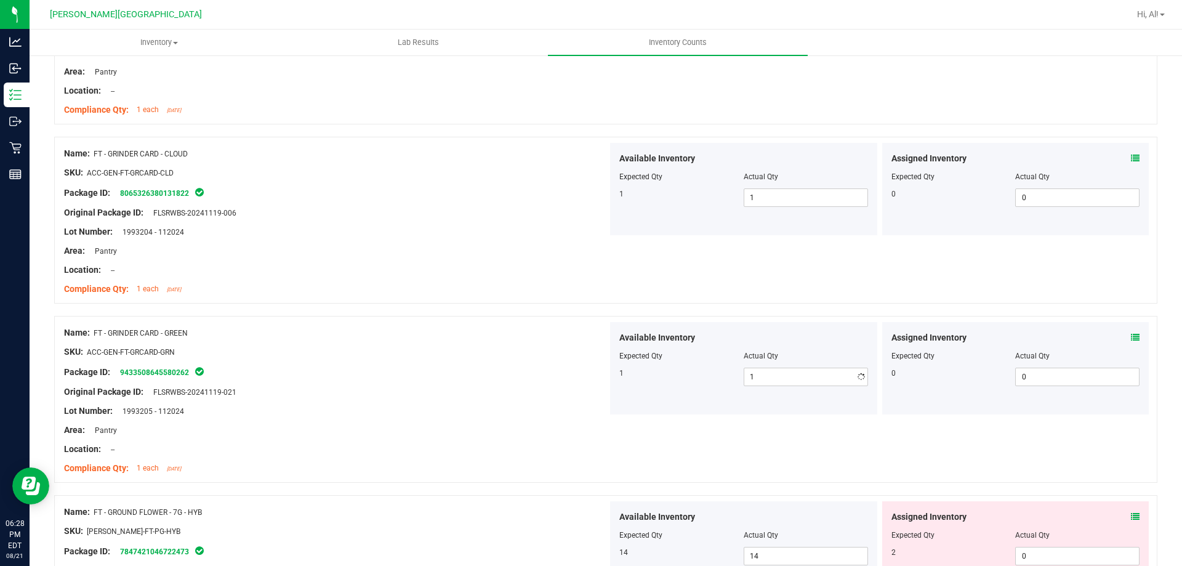
click at [804, 357] on div "Actual Qty" at bounding box center [805, 355] width 124 height 11
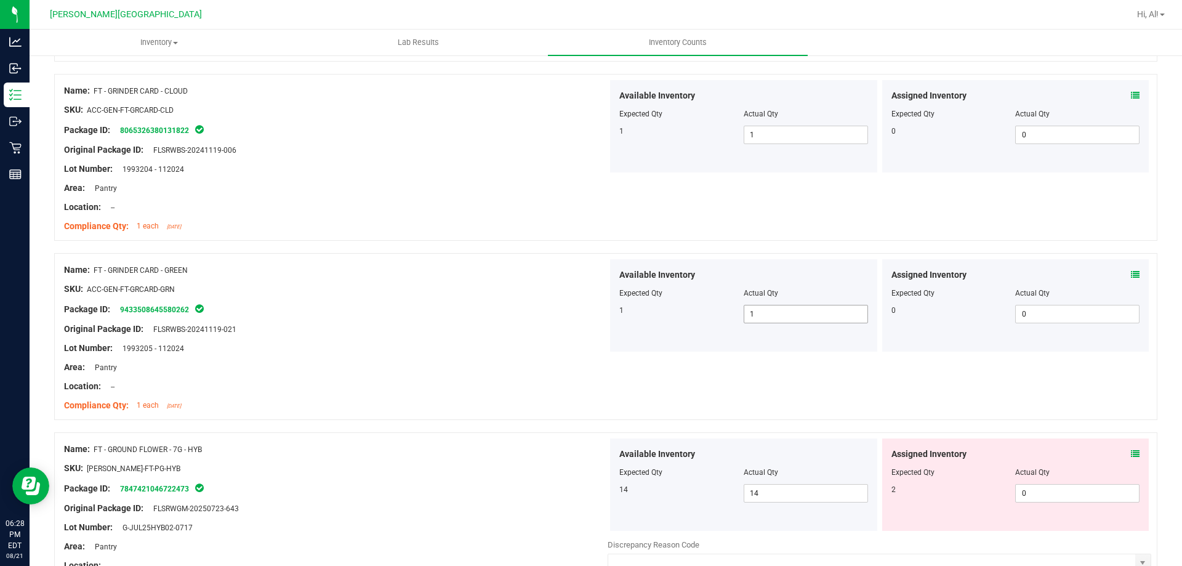
scroll to position [1600, 0]
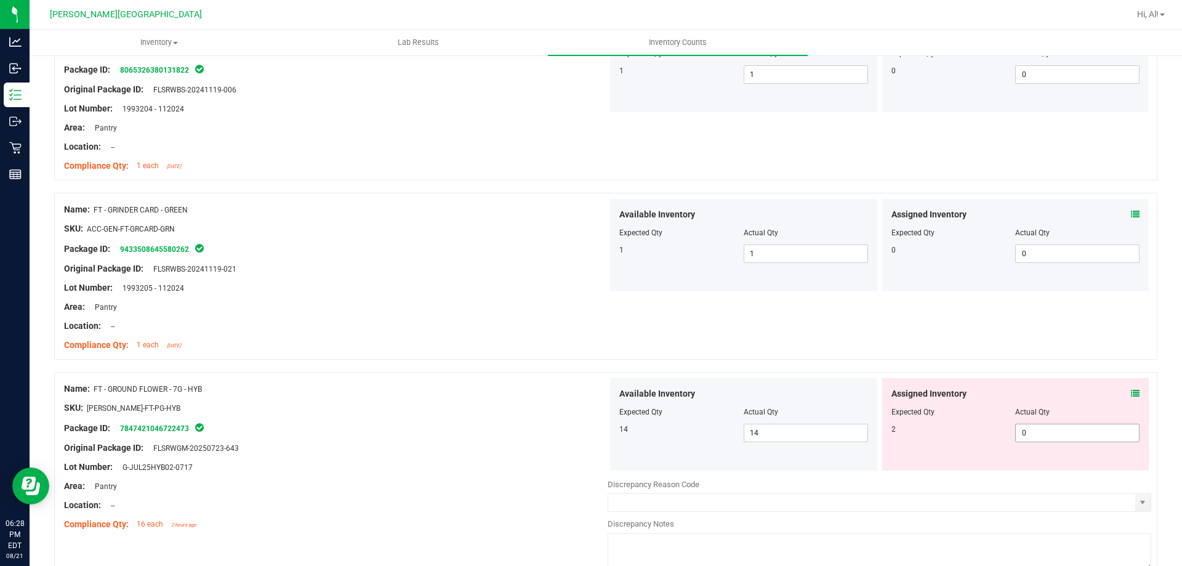
click at [1021, 431] on span "0 0" at bounding box center [1077, 432] width 124 height 18
click at [1021, 431] on input "0" at bounding box center [1076, 432] width 123 height 17
type input "2"
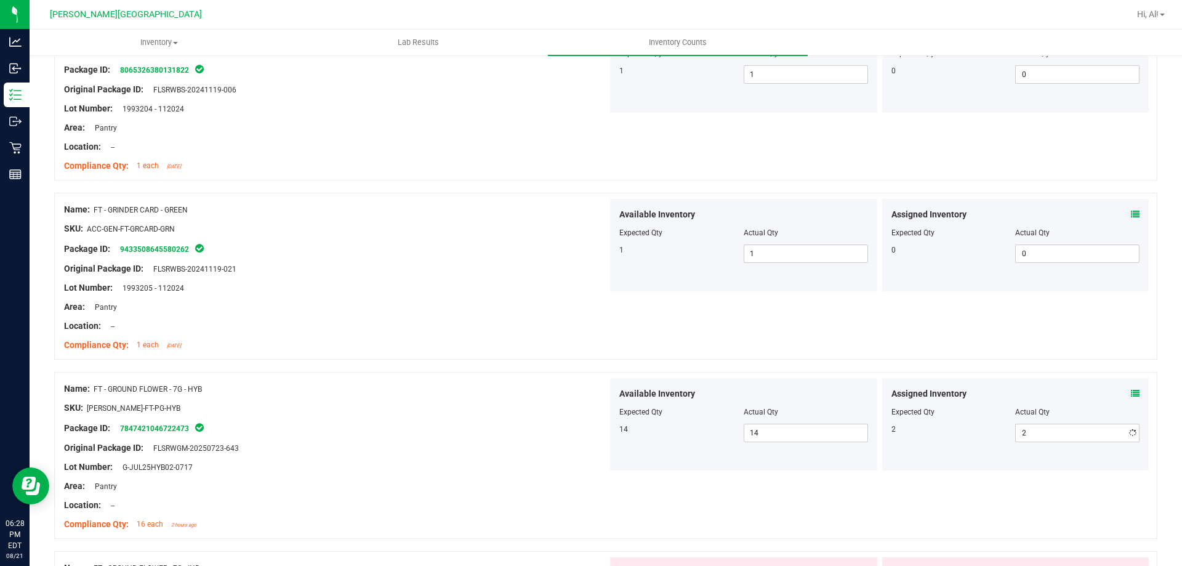
click at [1009, 402] on div at bounding box center [1015, 403] width 249 height 6
click at [1131, 389] on icon at bounding box center [1135, 393] width 9 height 9
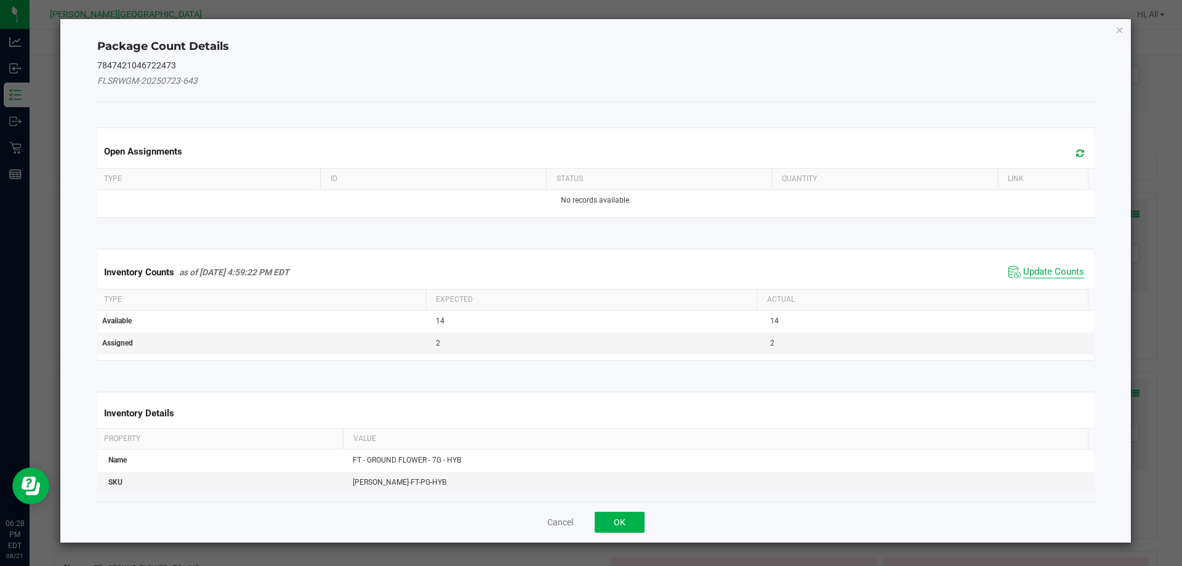
click at [1035, 274] on span "Update Counts" at bounding box center [1053, 272] width 61 height 12
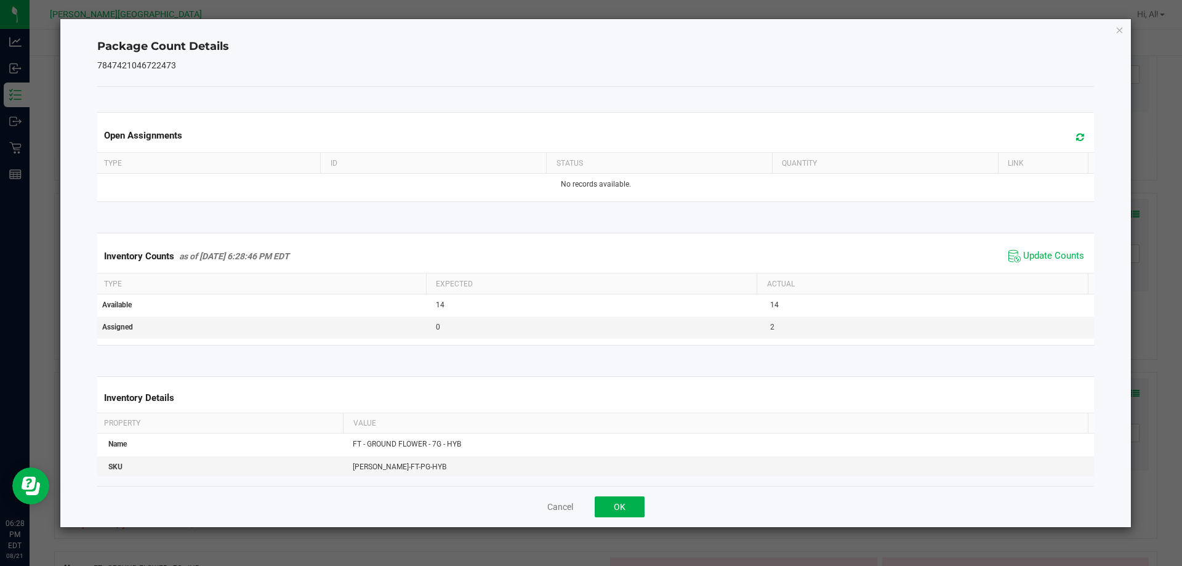
click at [654, 504] on div "Cancel OK" at bounding box center [595, 506] width 997 height 41
click at [639, 506] on button "OK" at bounding box center [619, 506] width 50 height 21
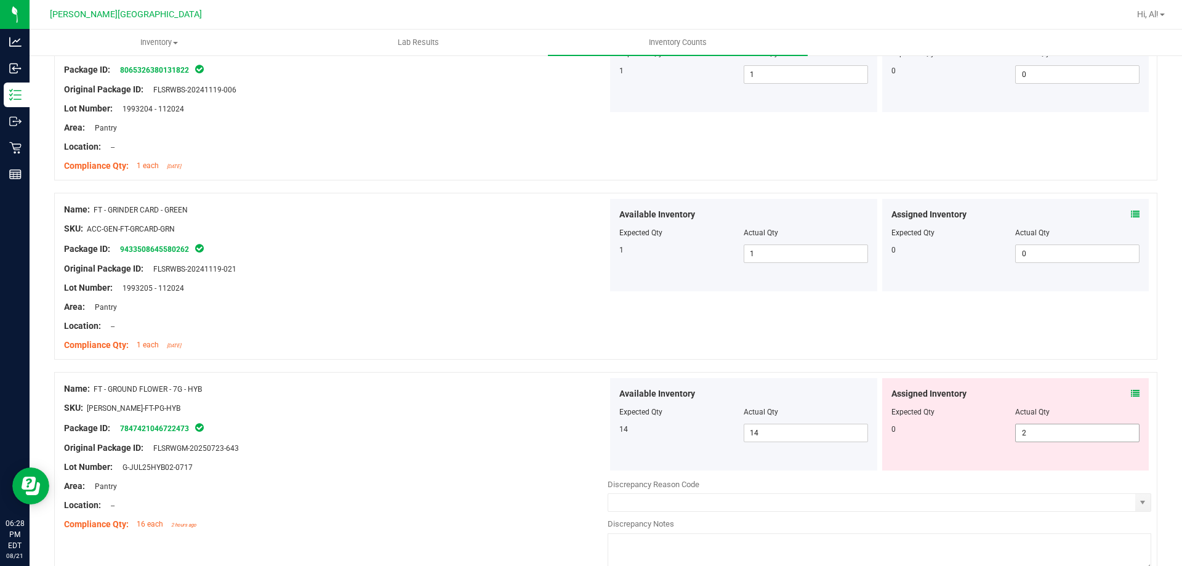
click at [1060, 428] on span "2 2" at bounding box center [1077, 432] width 124 height 18
click at [0, 0] on input "2" at bounding box center [0, 0] width 0 height 0
type input "0"
click at [1046, 382] on div "Assigned Inventory Expected Qty Actual Qty 0 0 0" at bounding box center [1015, 424] width 267 height 92
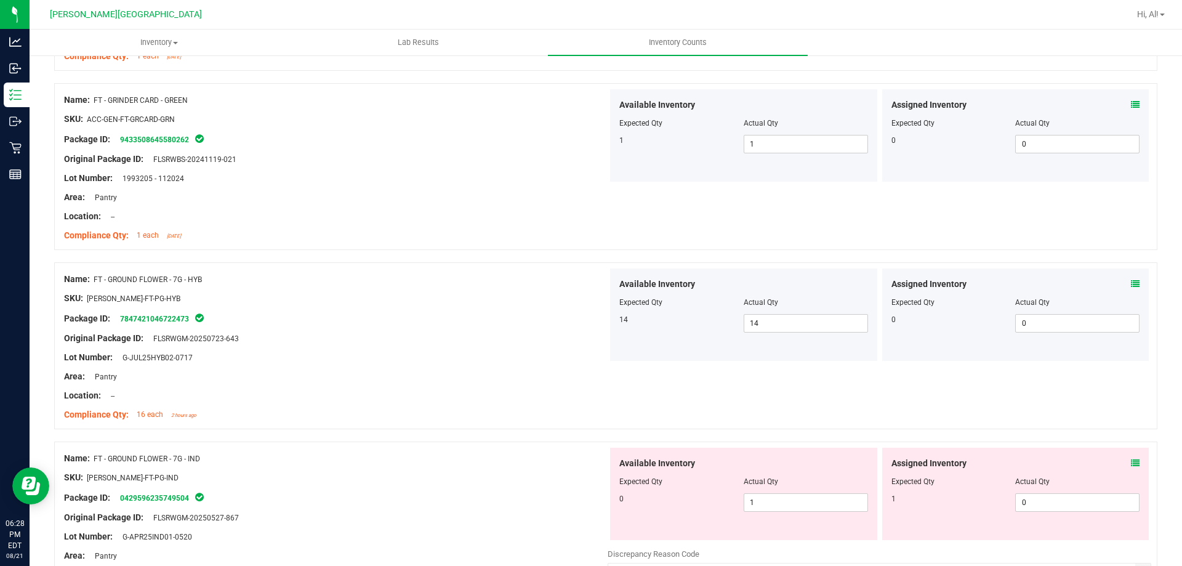
scroll to position [1846, 0]
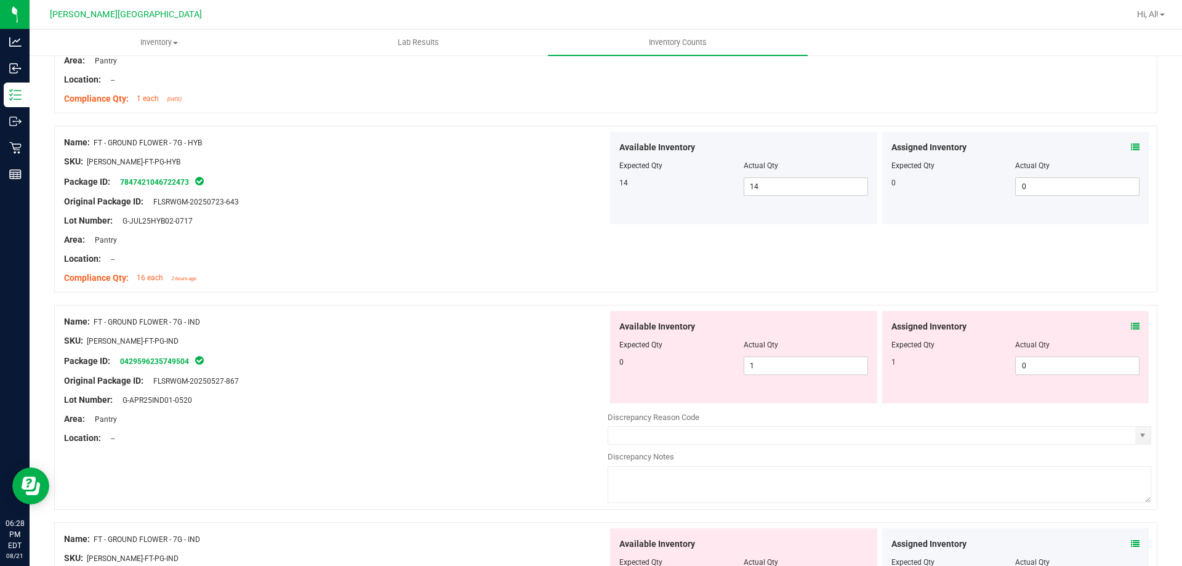
click at [1131, 326] on icon at bounding box center [1135, 326] width 9 height 9
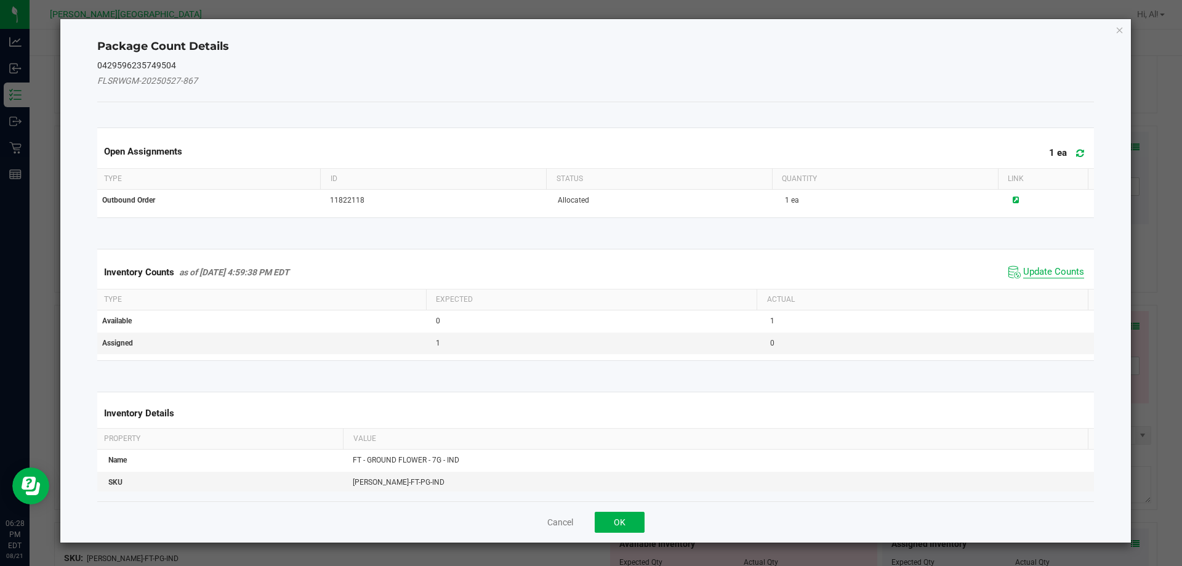
click at [1046, 273] on span "Update Counts" at bounding box center [1053, 272] width 61 height 12
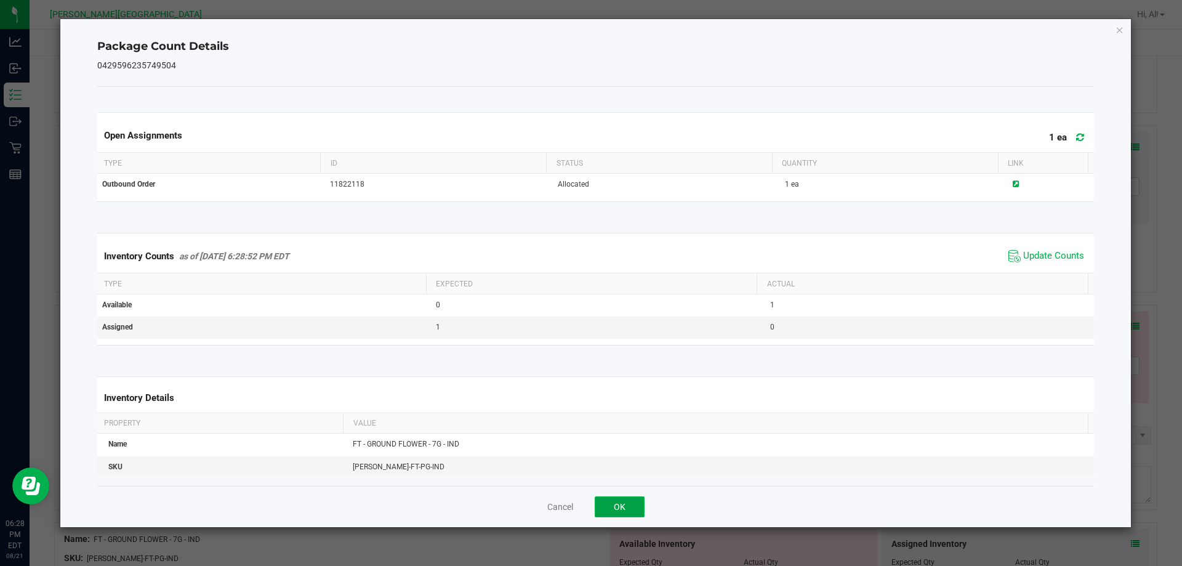
click at [639, 498] on button "OK" at bounding box center [619, 506] width 50 height 21
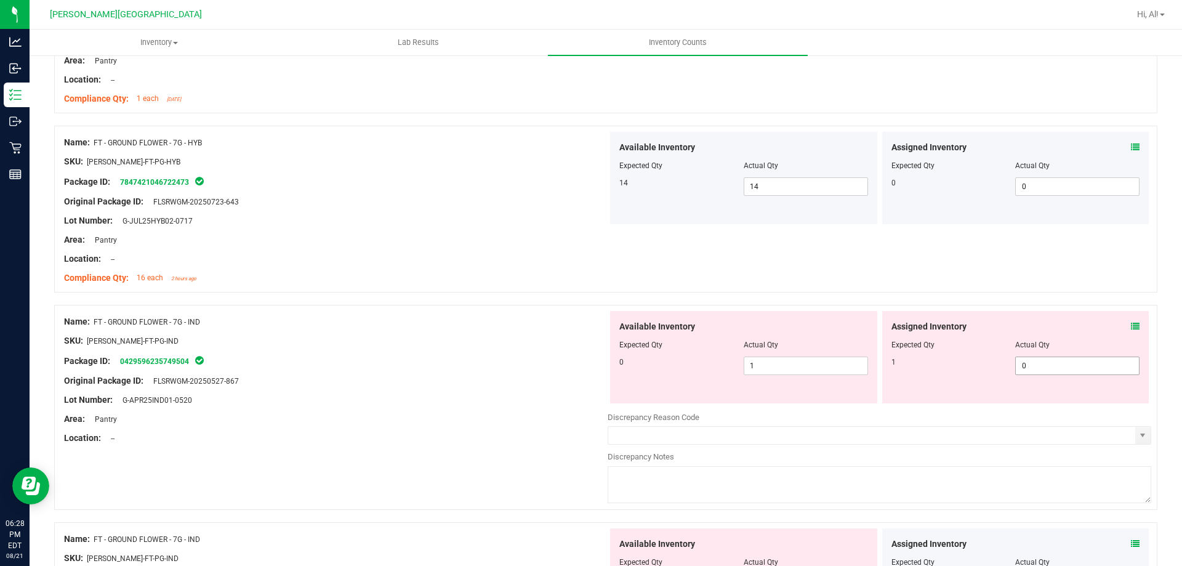
click at [1025, 367] on span "0 0" at bounding box center [1077, 365] width 124 height 18
click at [1025, 367] on input "0" at bounding box center [1076, 365] width 123 height 17
type input "1"
click at [833, 370] on span "1 1" at bounding box center [805, 365] width 124 height 18
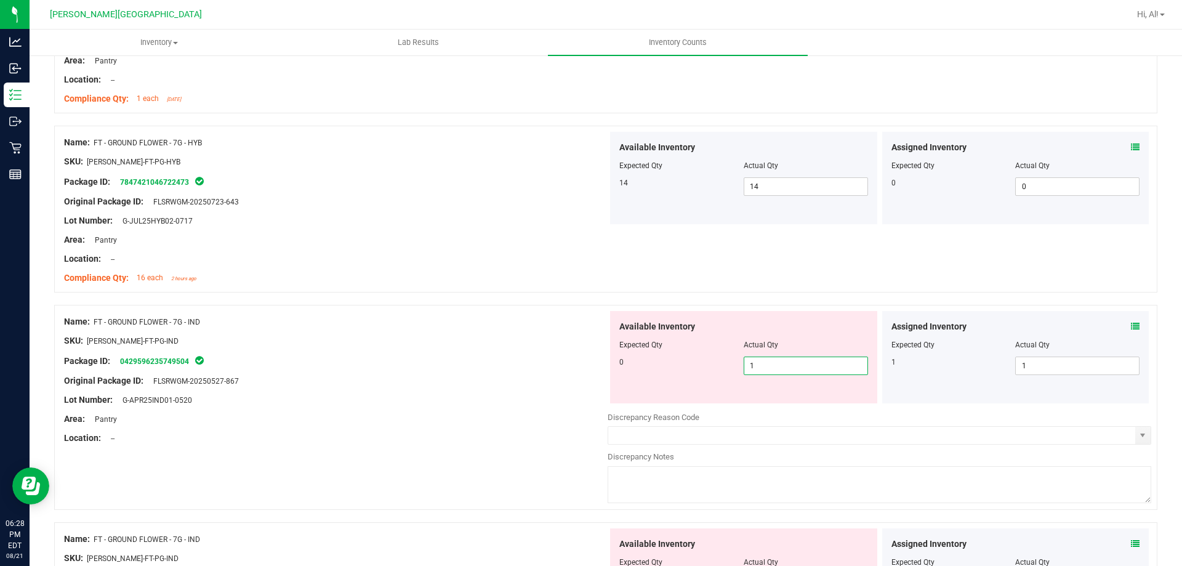
click at [833, 370] on input "1" at bounding box center [805, 365] width 123 height 17
type input "0"
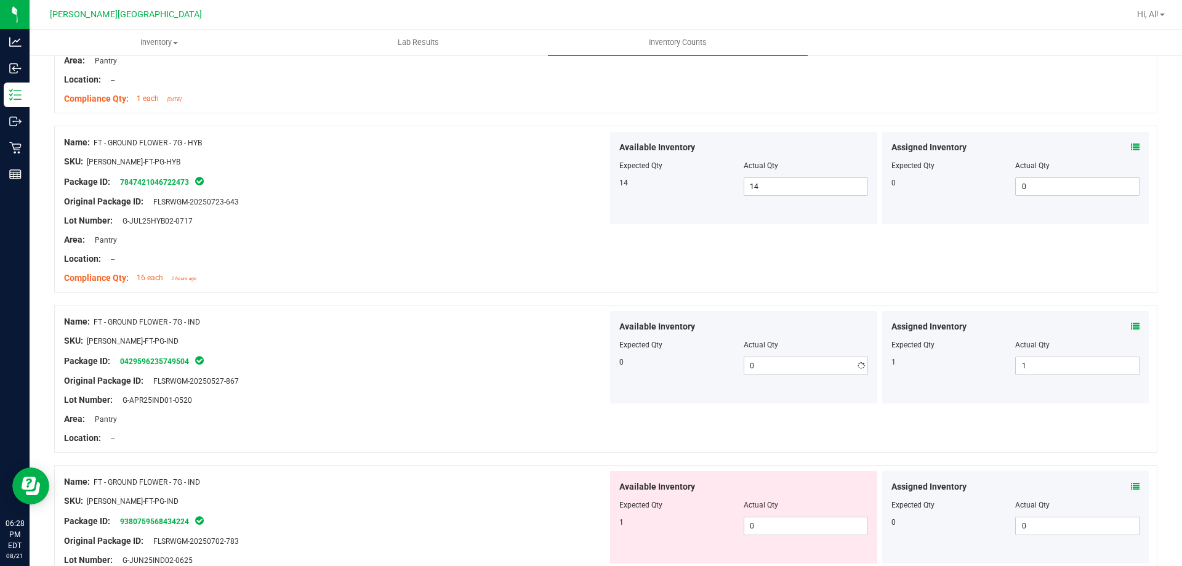
click at [789, 352] on div at bounding box center [743, 353] width 249 height 6
click at [781, 370] on span "0 0" at bounding box center [805, 365] width 124 height 18
click at [781, 370] on input "0" at bounding box center [805, 365] width 123 height 17
type input "1"
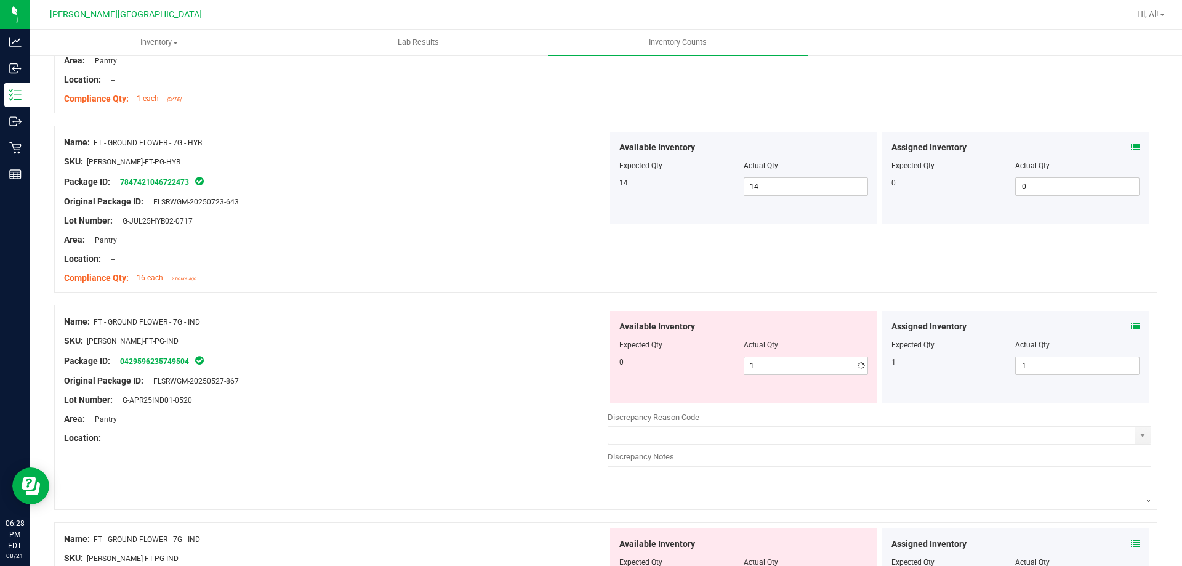
click at [777, 355] on div at bounding box center [743, 353] width 249 height 6
click at [584, 397] on div "Lot Number: G-APR25IND01-0520" at bounding box center [335, 399] width 543 height 13
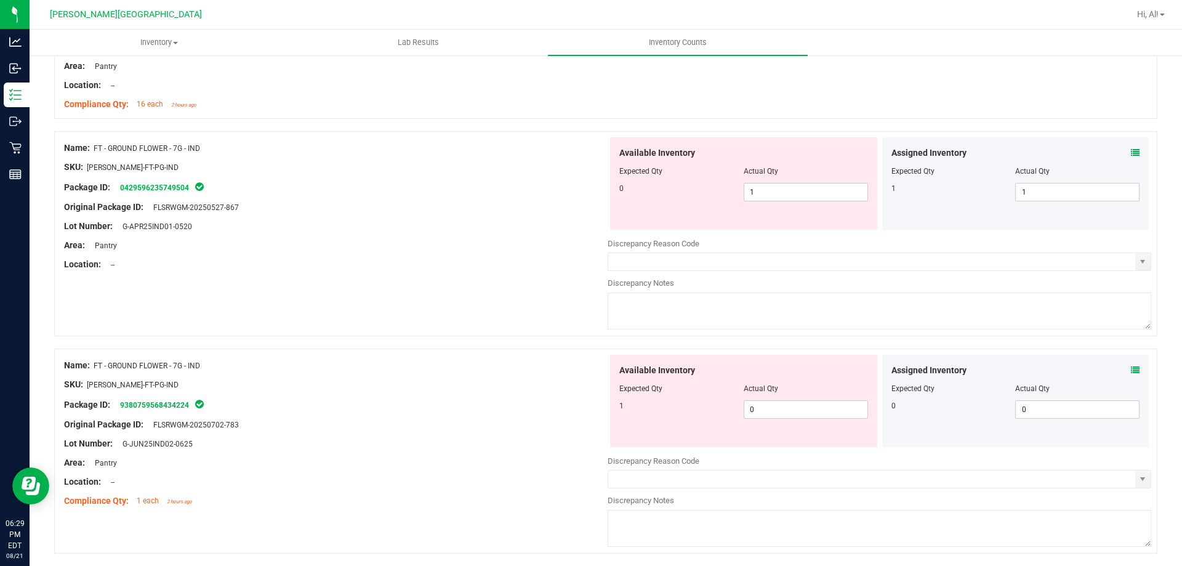
scroll to position [2031, 0]
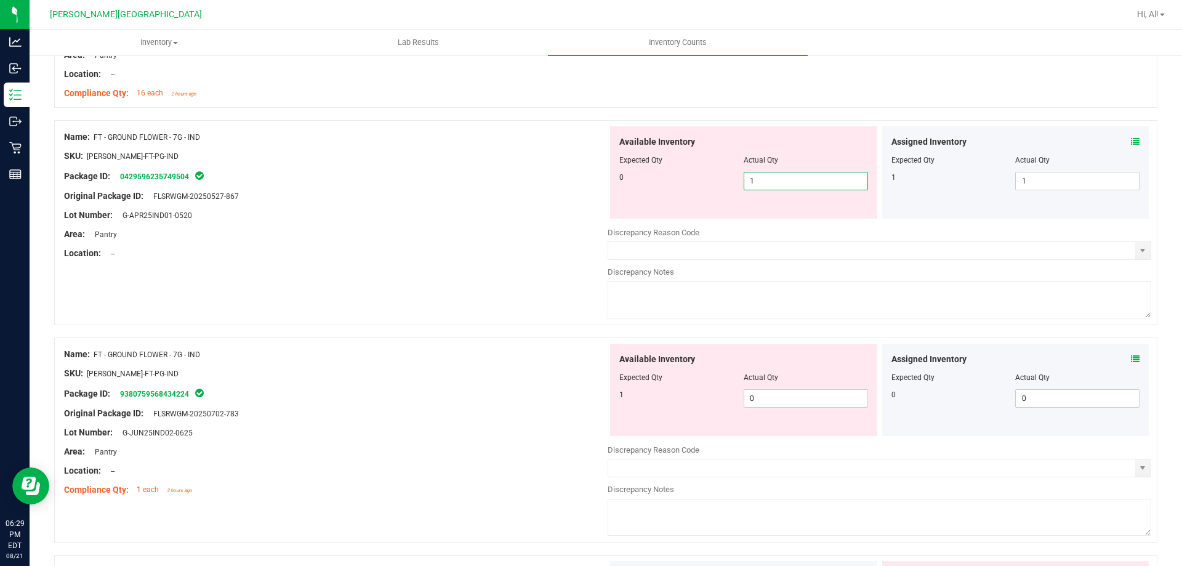
click at [799, 177] on span "1 1" at bounding box center [805, 181] width 124 height 18
click at [799, 177] on input "1" at bounding box center [805, 180] width 123 height 17
type input "0"
click at [795, 399] on div "Available Inventory Expected Qty Actual Qty 1 0 0" at bounding box center [878, 440] width 543 height 195
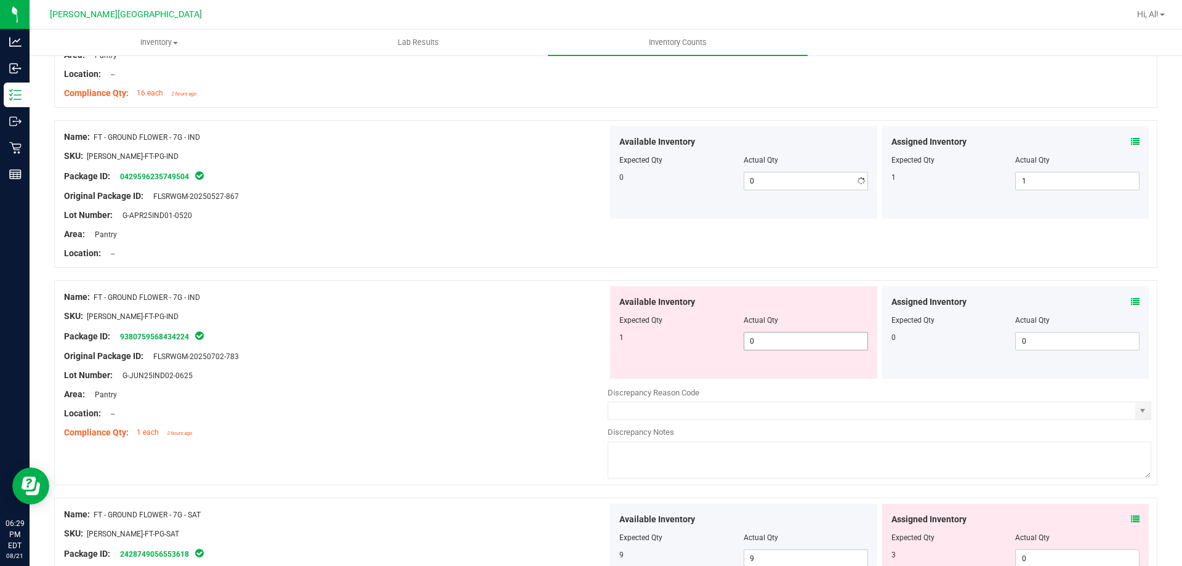
click at [795, 399] on div at bounding box center [878, 399] width 543 height 3
click at [802, 339] on span "0 0" at bounding box center [805, 341] width 124 height 18
click at [802, 339] on input "0" at bounding box center [805, 340] width 123 height 17
type input "1"
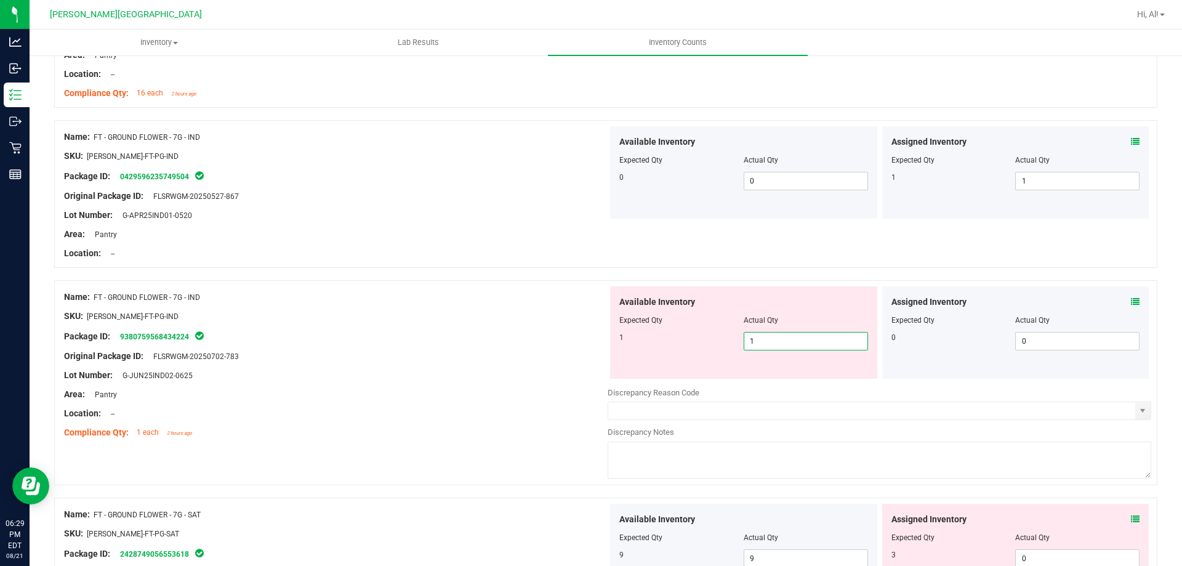
click at [796, 311] on div at bounding box center [743, 311] width 249 height 6
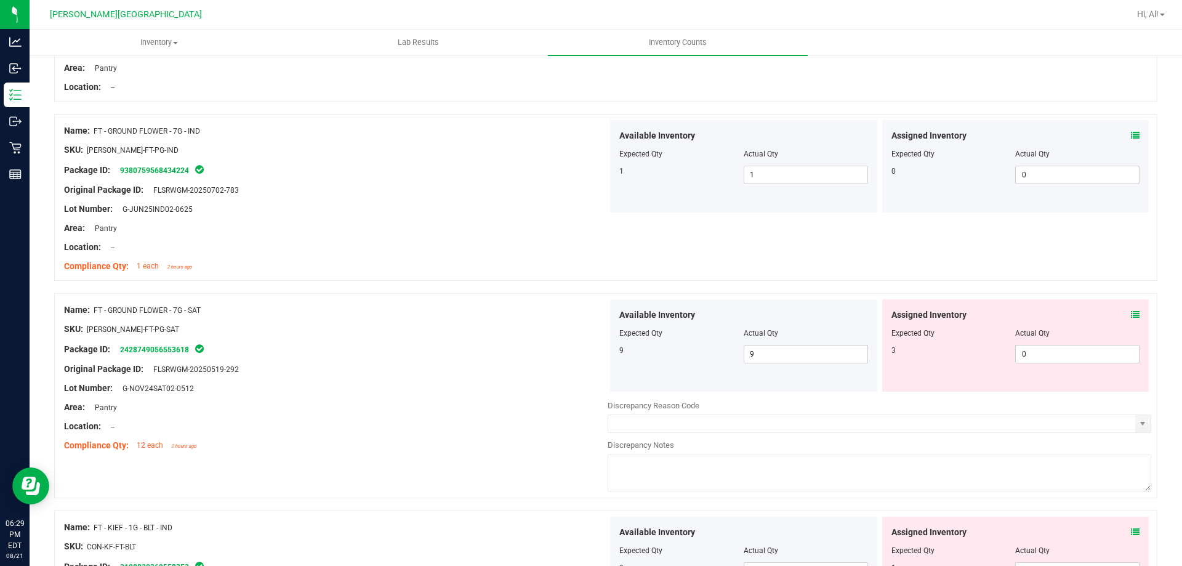
scroll to position [2216, 0]
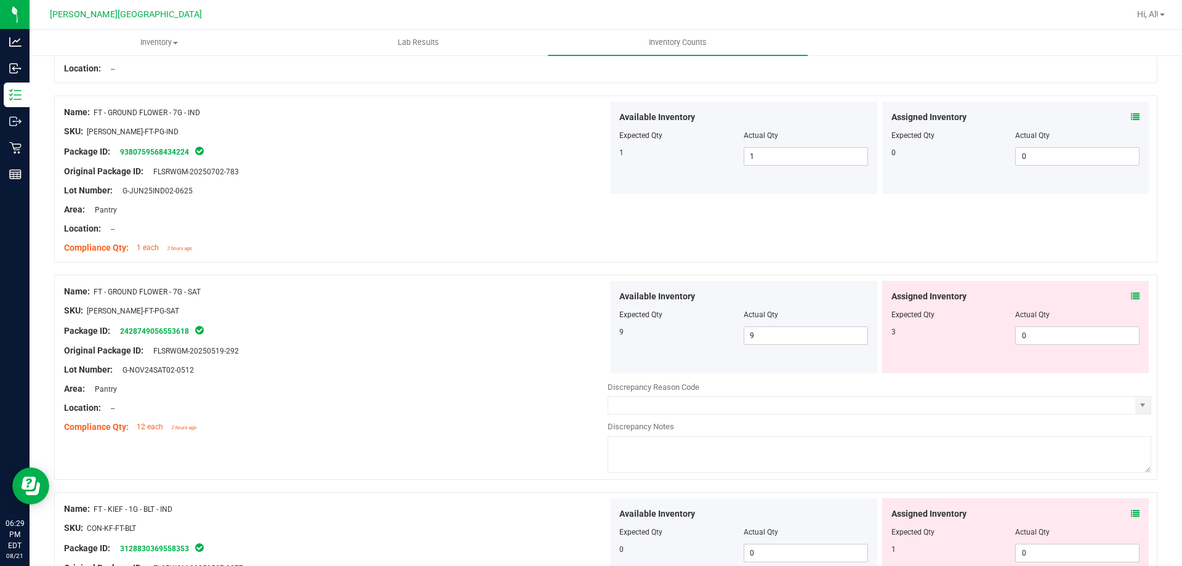
click at [1131, 294] on icon at bounding box center [1135, 296] width 9 height 9
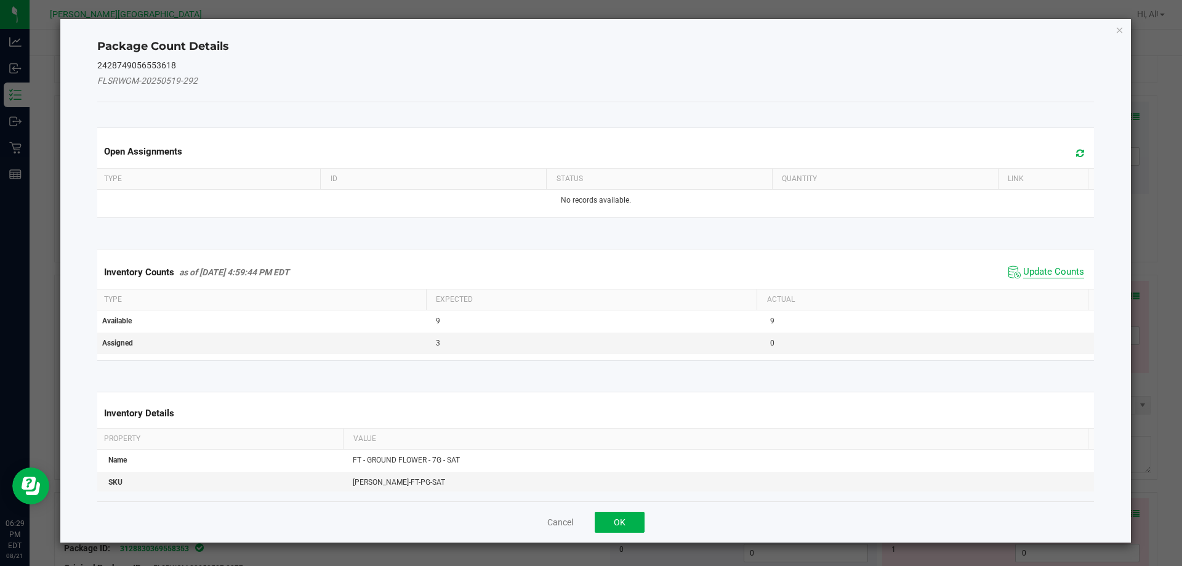
click at [1043, 271] on span "Update Counts" at bounding box center [1053, 272] width 61 height 12
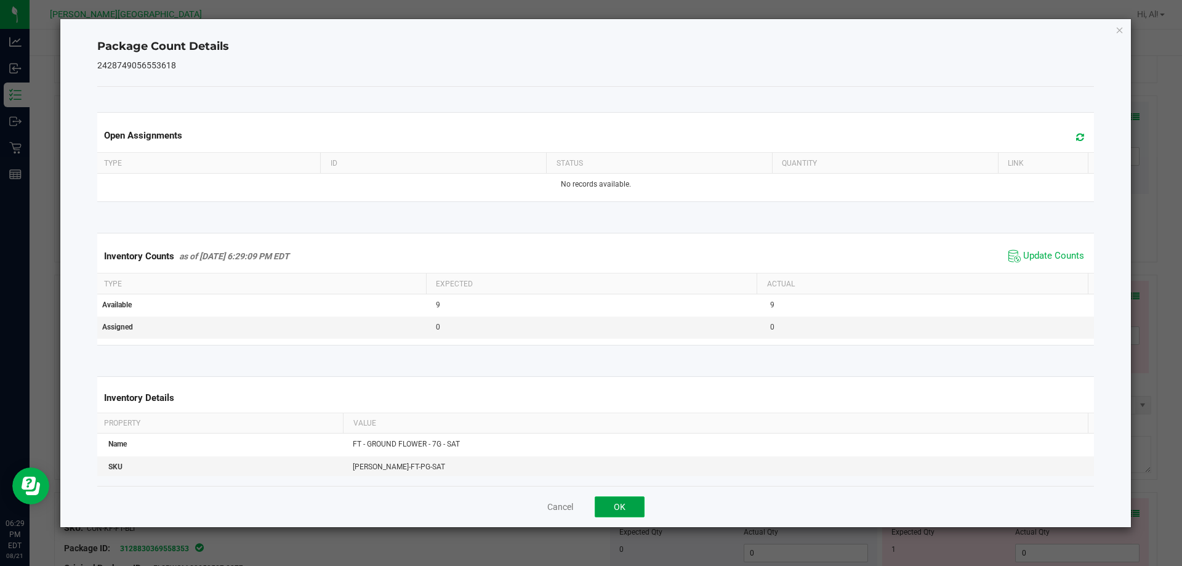
click at [626, 505] on button "OK" at bounding box center [619, 506] width 50 height 21
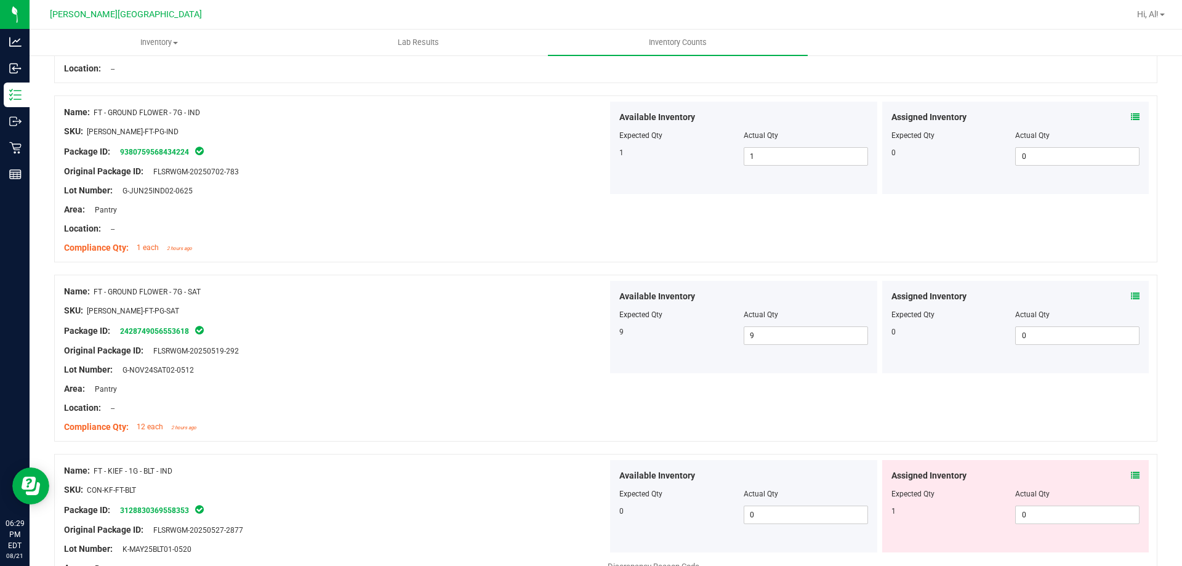
click at [816, 413] on div "Name: FT - GROUND FLOWER - 7G - SAT SKU: [PERSON_NAME]-FT-PG-SAT Package ID: 24…" at bounding box center [605, 357] width 1103 height 167
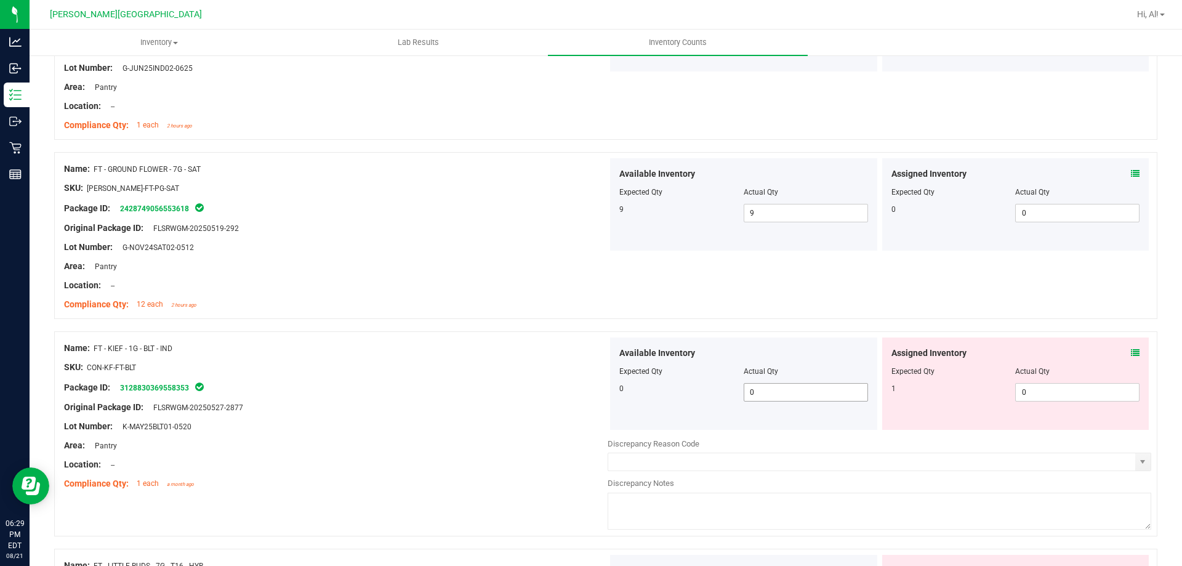
scroll to position [2339, 0]
click at [1131, 350] on icon at bounding box center [1135, 352] width 9 height 9
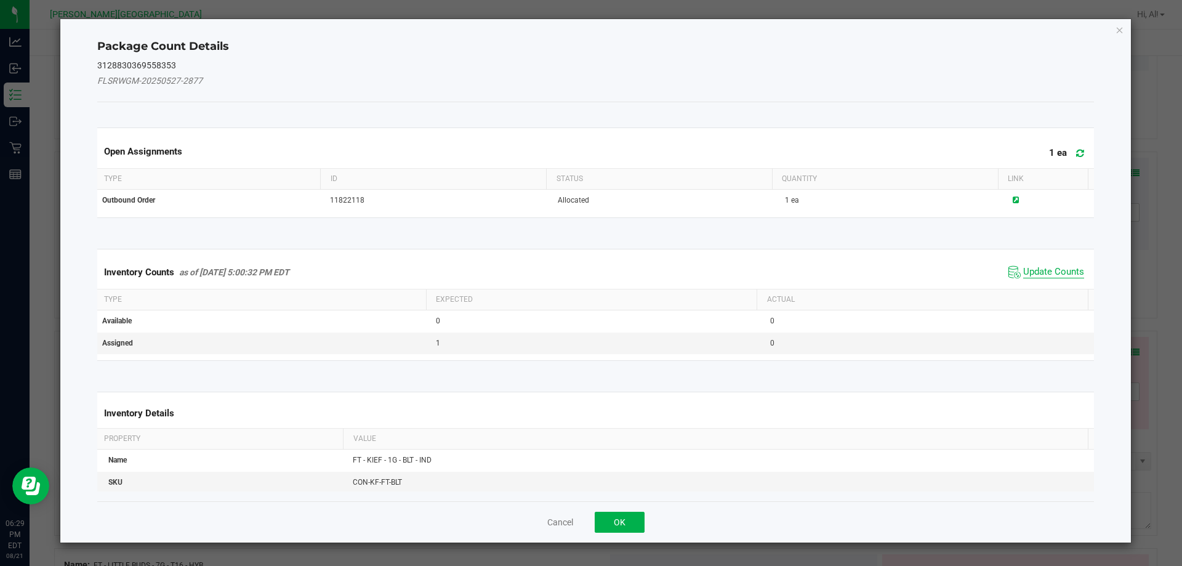
click at [1035, 273] on span "Update Counts" at bounding box center [1053, 272] width 61 height 12
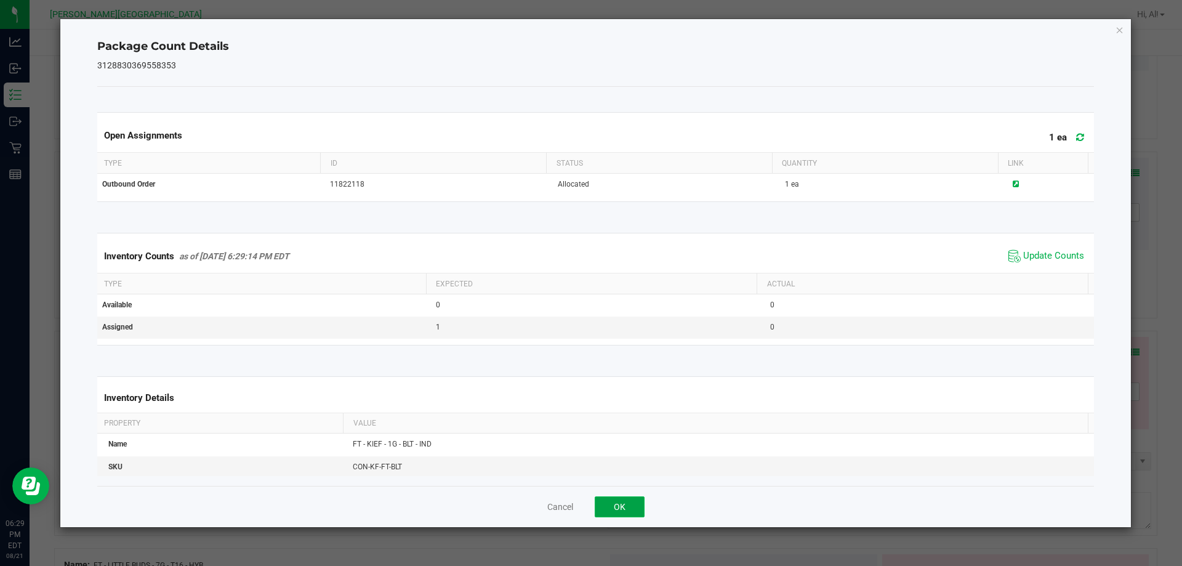
click at [629, 509] on button "OK" at bounding box center [619, 506] width 50 height 21
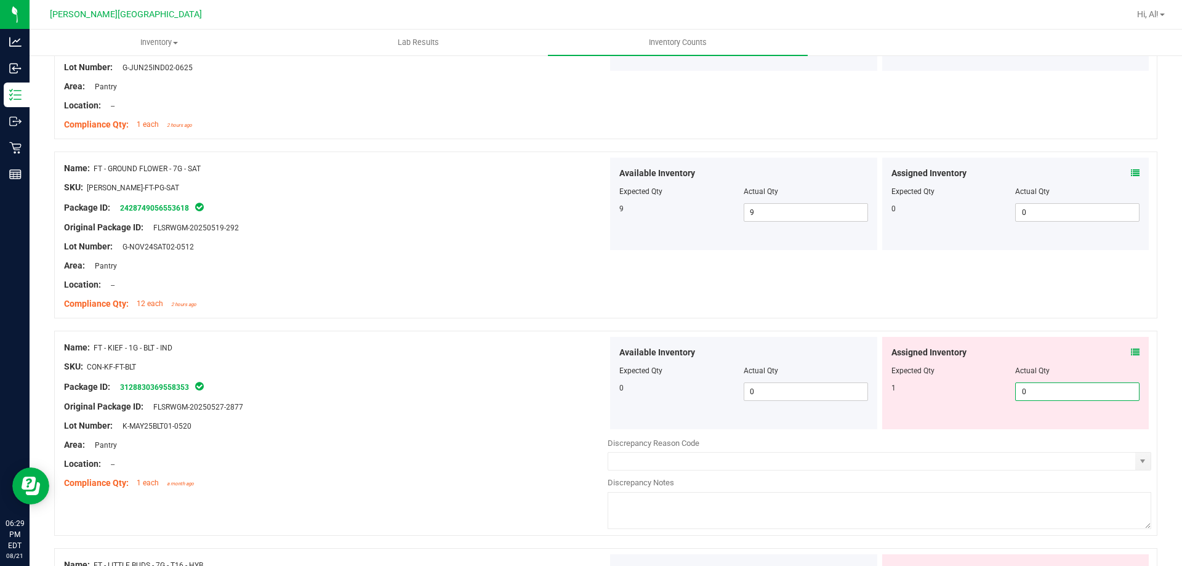
click at [1031, 394] on span "0 0" at bounding box center [1077, 391] width 124 height 18
click at [1031, 394] on input "0" at bounding box center [1076, 391] width 123 height 17
type input "1"
click at [1003, 348] on div "Assigned Inventory" at bounding box center [1015, 352] width 249 height 13
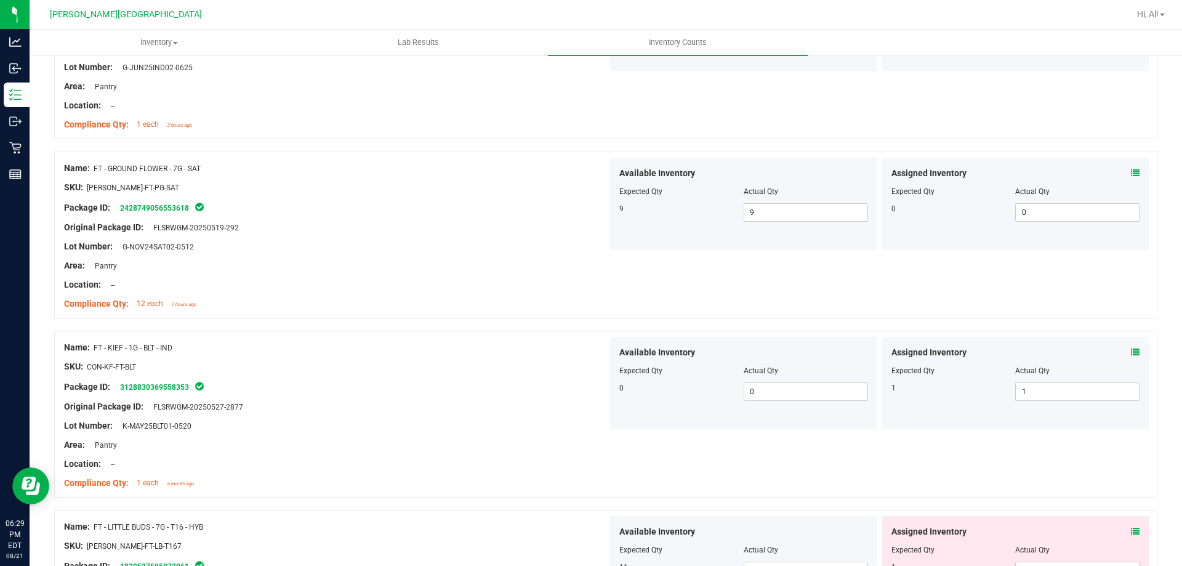
scroll to position [2523, 0]
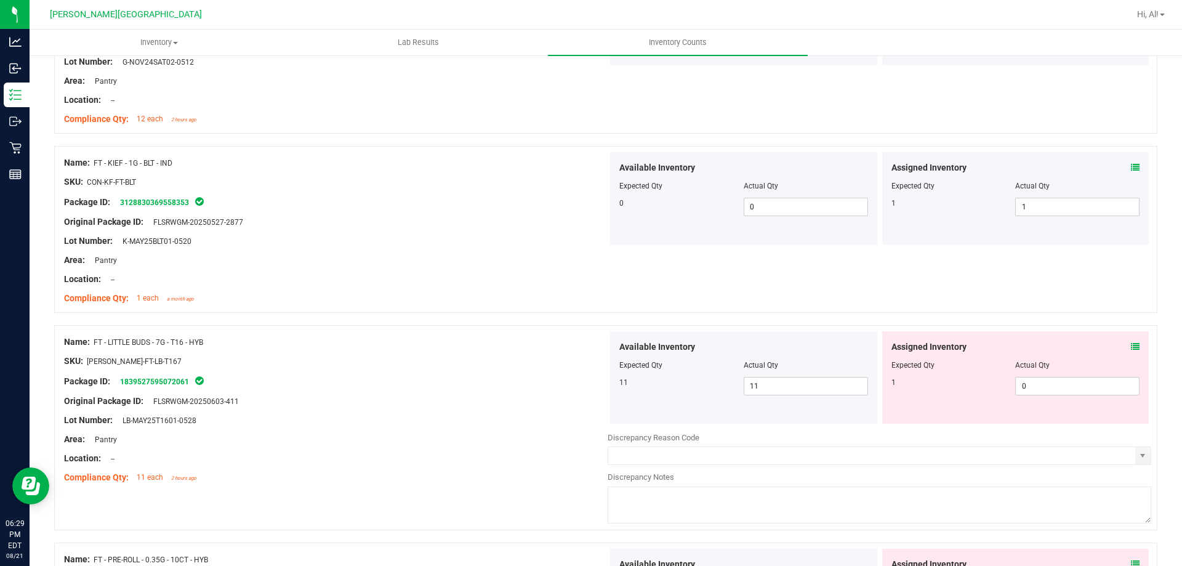
click at [1132, 348] on div "Assigned Inventory Expected Qty Actual Qty 1 0 0" at bounding box center [1015, 377] width 267 height 92
click at [1131, 348] on icon at bounding box center [1135, 346] width 9 height 9
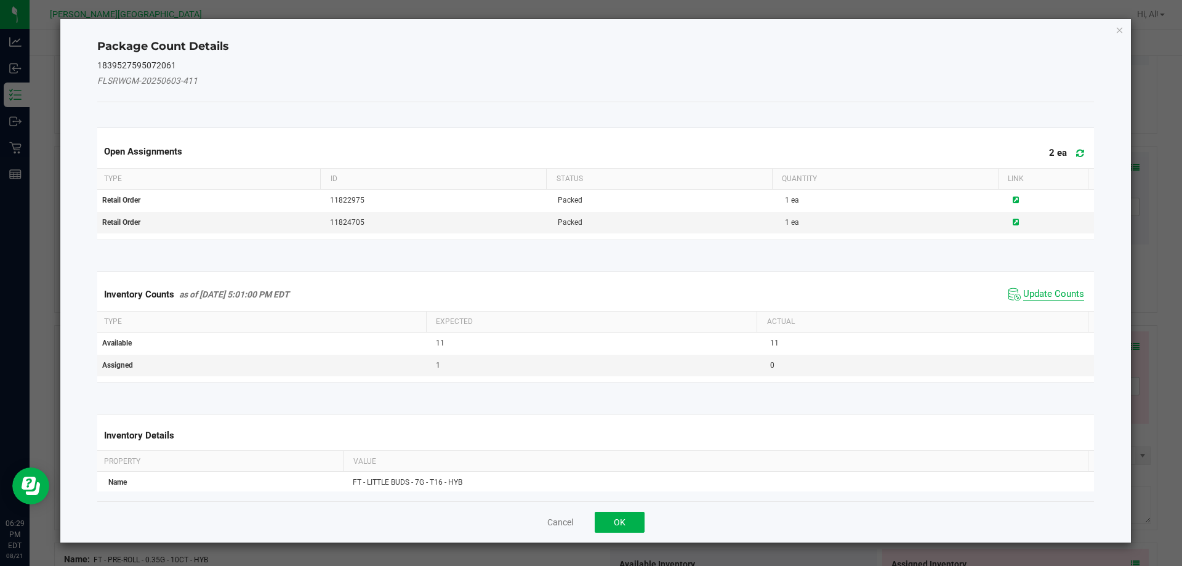
click at [1050, 297] on span "Update Counts" at bounding box center [1053, 294] width 61 height 12
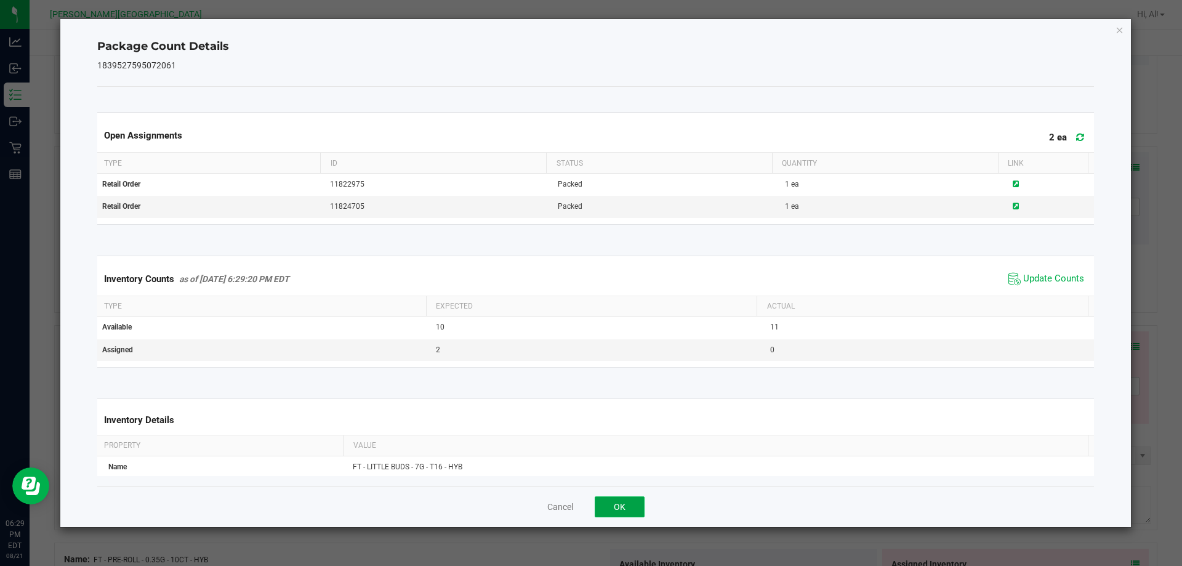
click at [625, 510] on button "OK" at bounding box center [619, 506] width 50 height 21
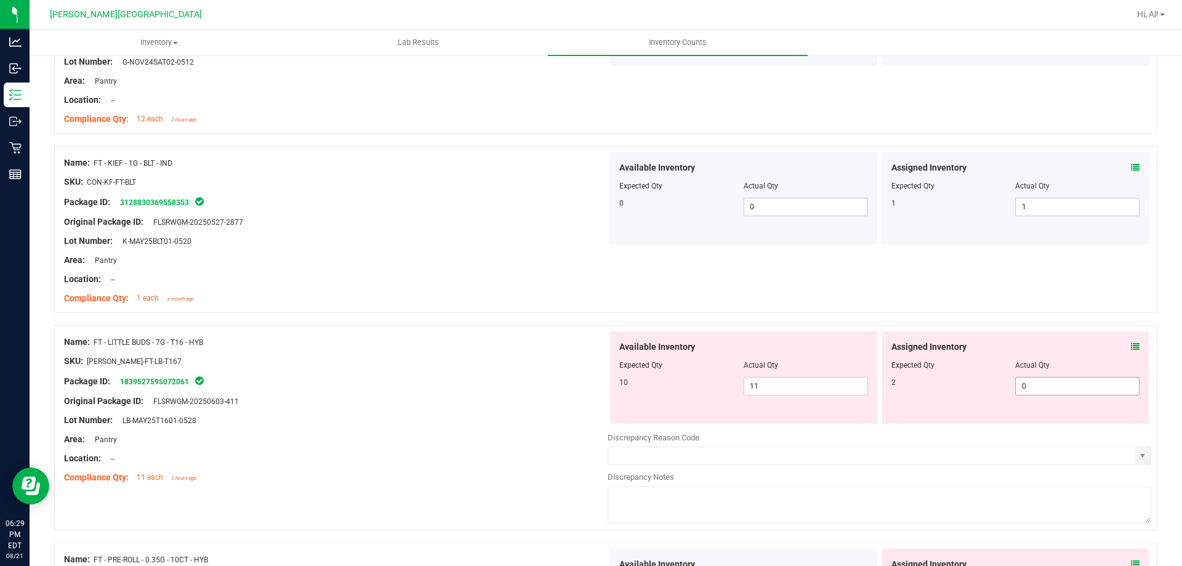
click at [1023, 390] on span "0 0" at bounding box center [1077, 386] width 124 height 18
click at [1023, 390] on input "0" at bounding box center [1076, 385] width 123 height 17
type input "2"
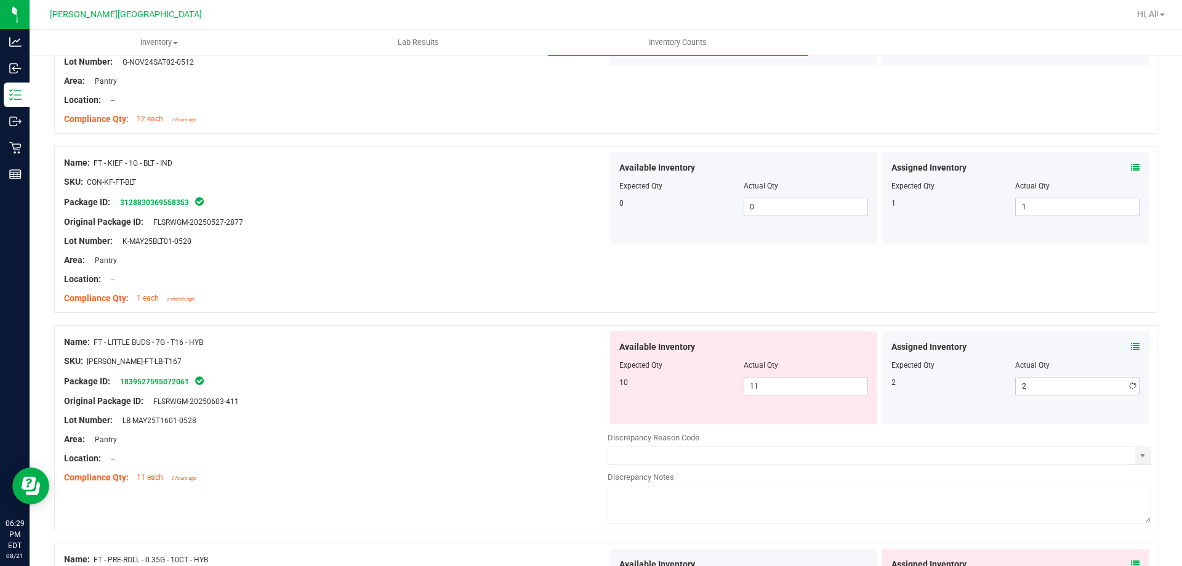
click at [957, 350] on span "Assigned Inventory" at bounding box center [928, 346] width 75 height 13
click at [801, 391] on span "11 11" at bounding box center [805, 386] width 124 height 18
click at [801, 391] on input "11" at bounding box center [805, 385] width 123 height 17
type input "10"
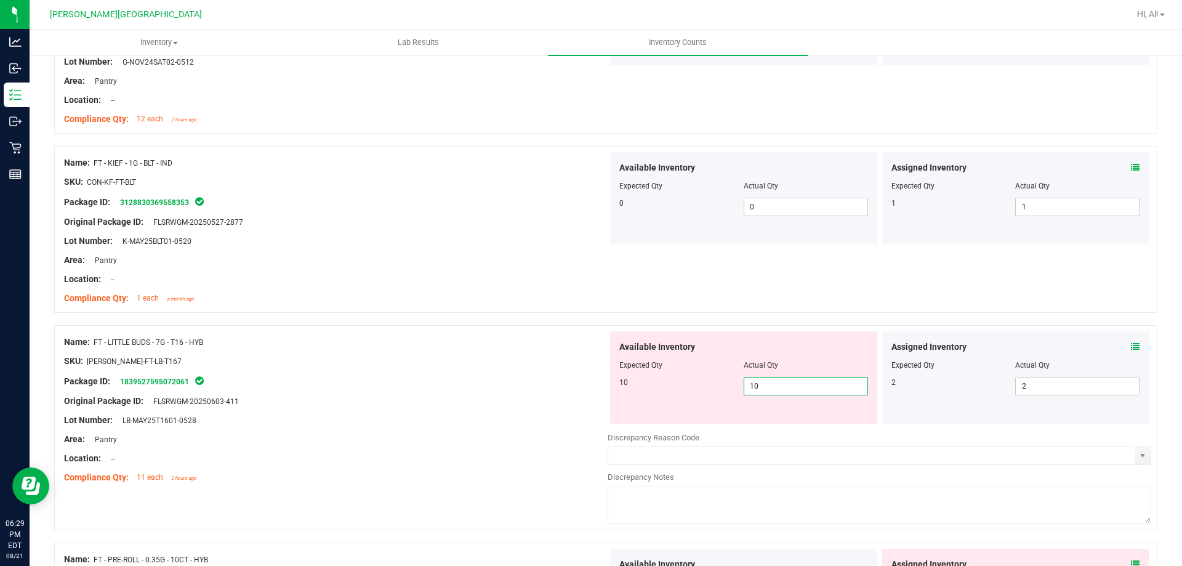
click at [801, 366] on div "Actual Qty" at bounding box center [805, 364] width 124 height 11
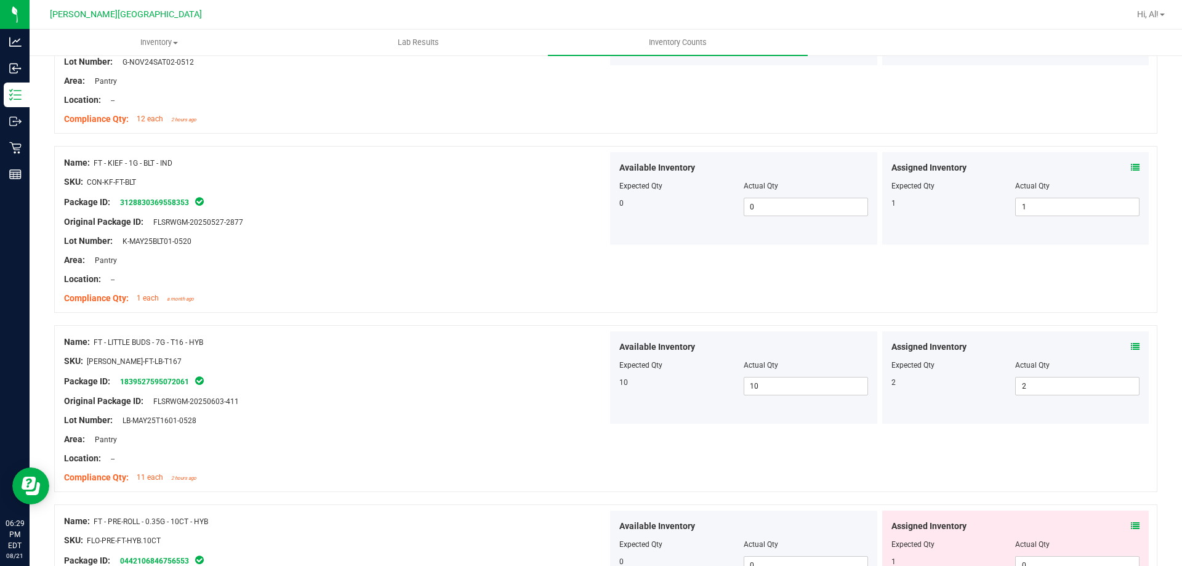
click at [1131, 347] on icon at bounding box center [1135, 346] width 9 height 9
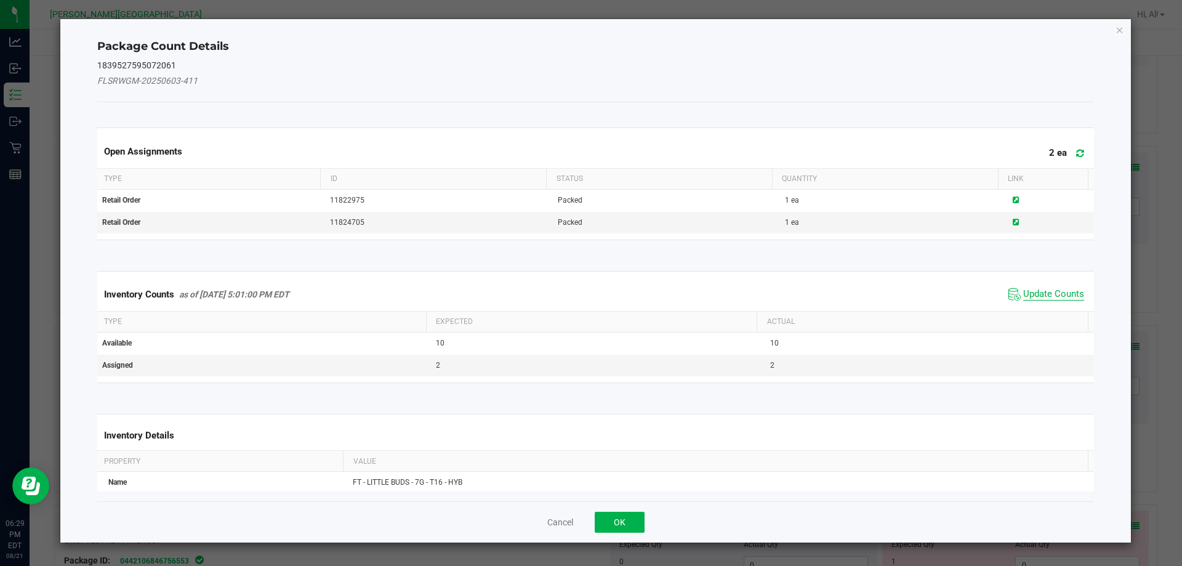
click at [1023, 295] on span "Update Counts" at bounding box center [1053, 294] width 61 height 12
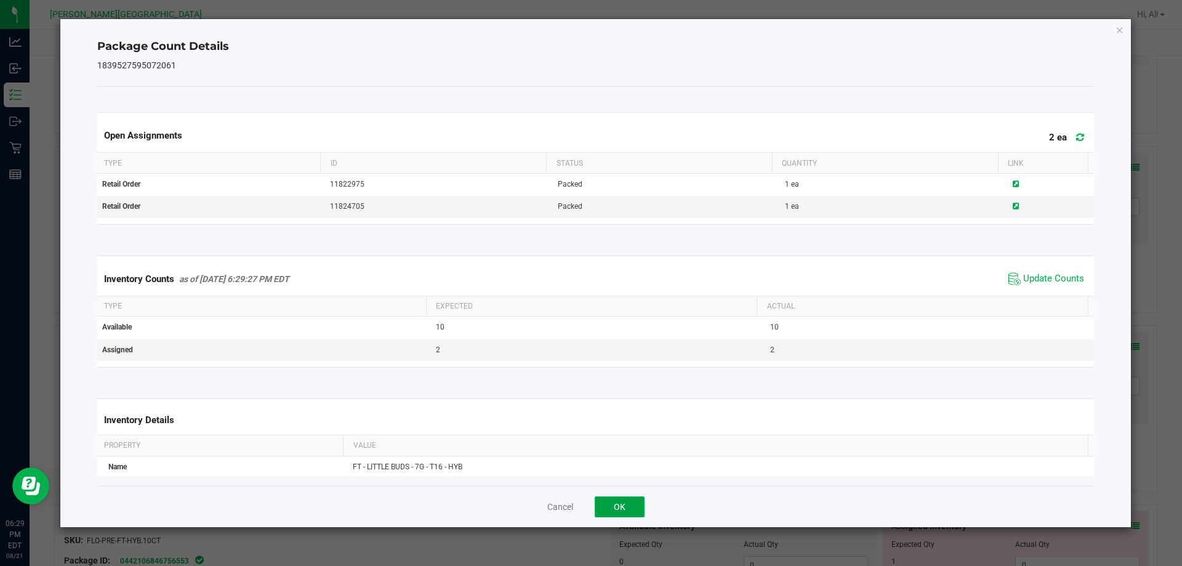
click at [619, 500] on button "OK" at bounding box center [619, 506] width 50 height 21
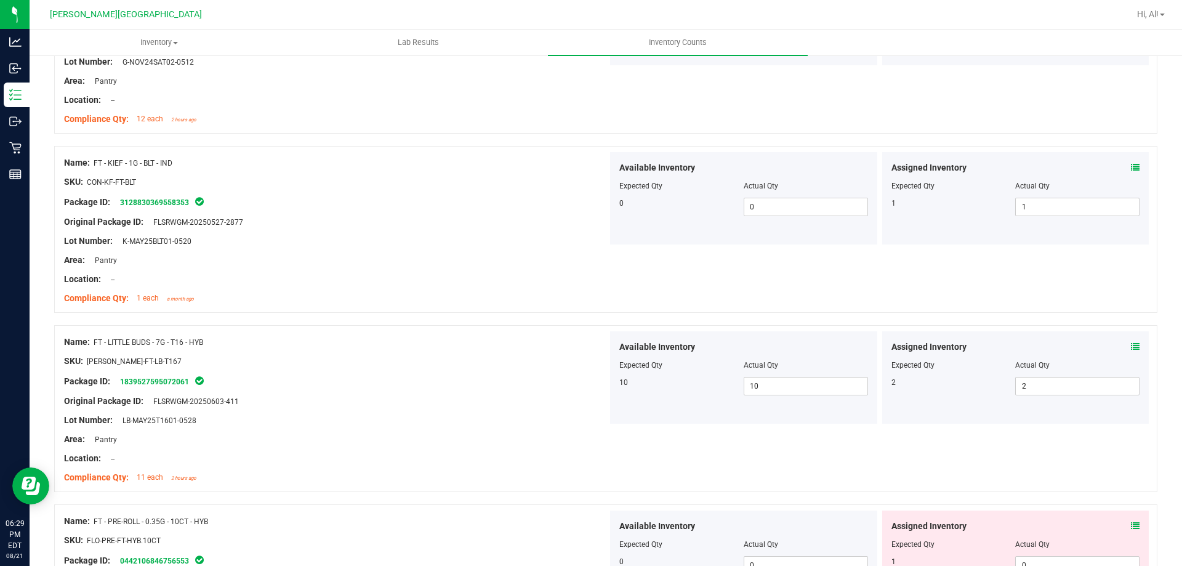
click at [548, 436] on div "Area: Pantry" at bounding box center [335, 439] width 543 height 13
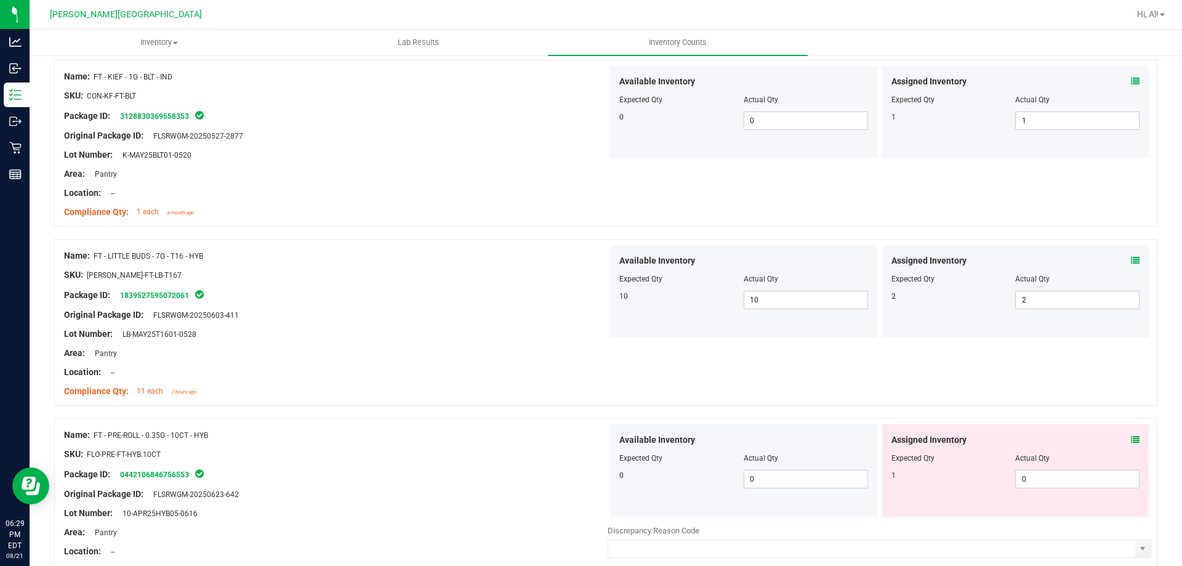
scroll to position [2769, 0]
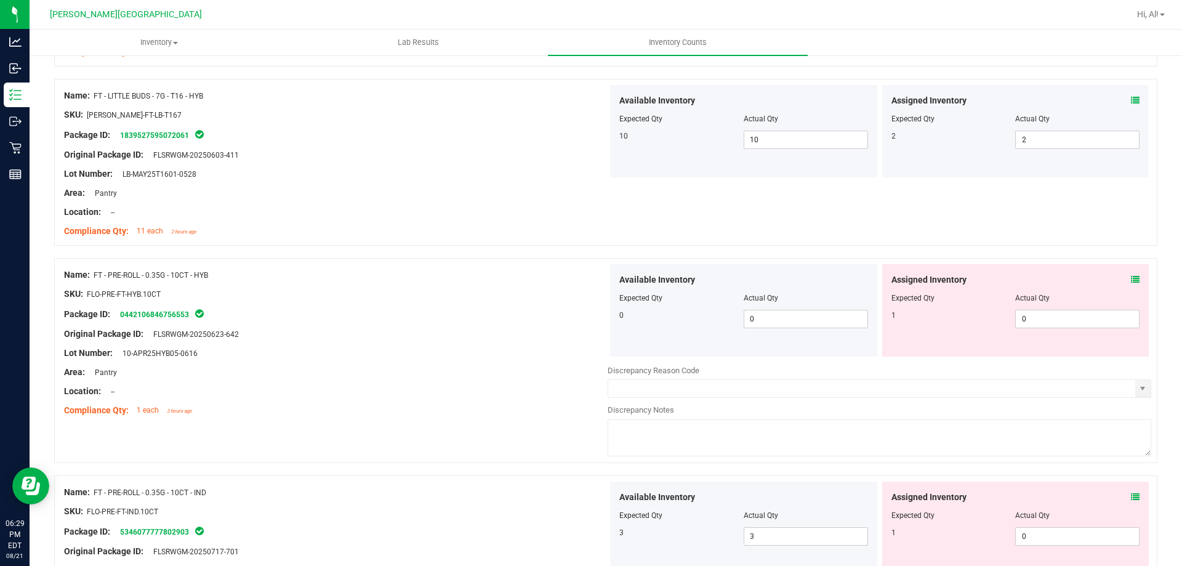
click at [1131, 278] on icon at bounding box center [1135, 279] width 9 height 9
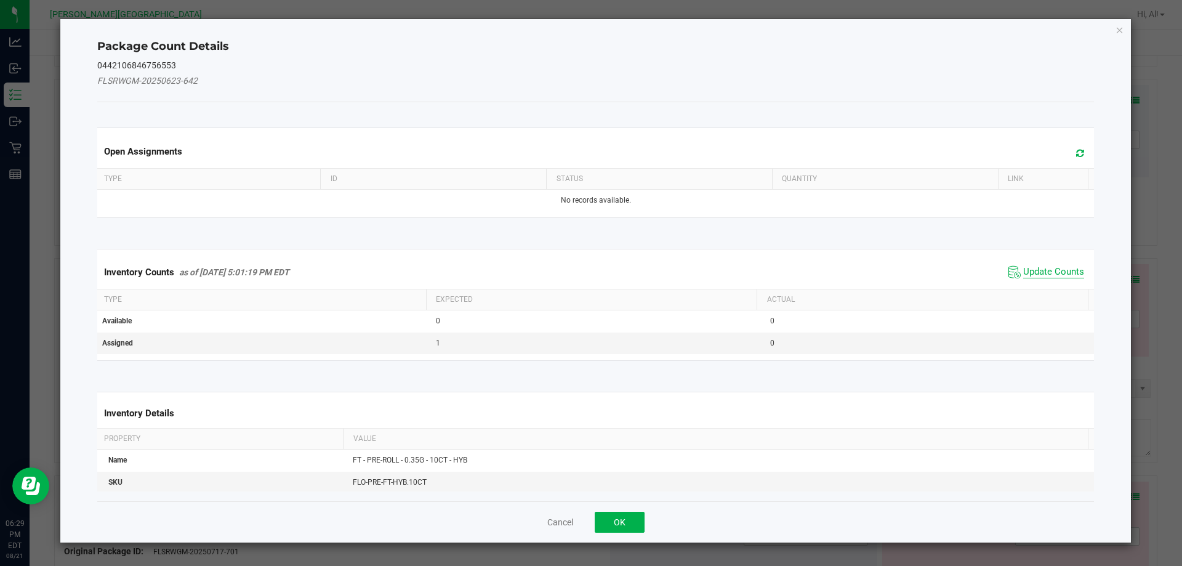
click at [1035, 275] on span "Update Counts" at bounding box center [1053, 272] width 61 height 12
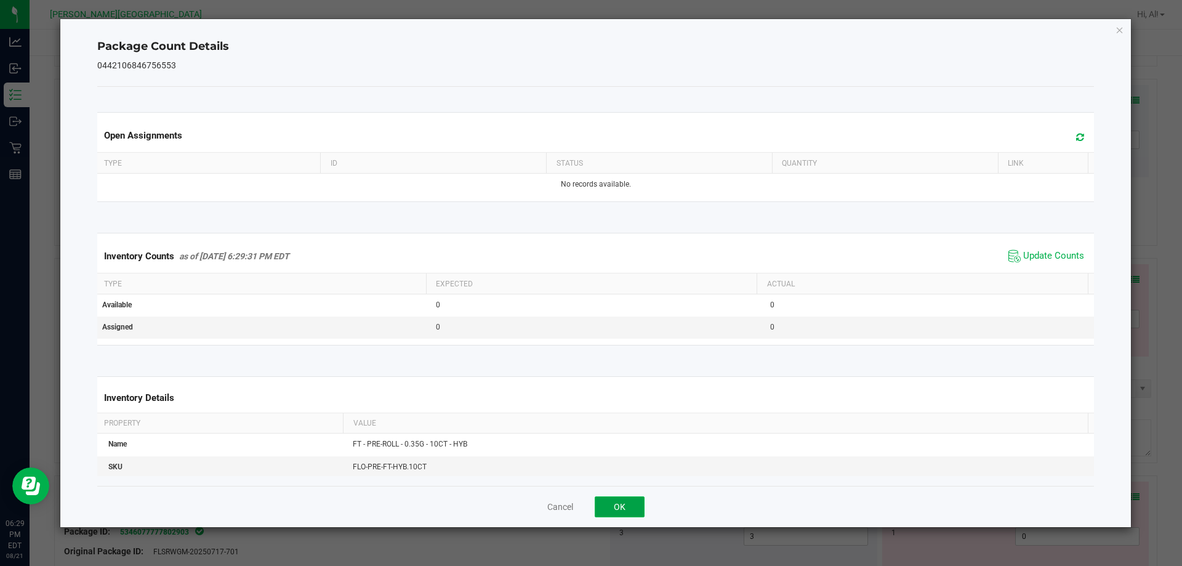
click at [628, 508] on button "OK" at bounding box center [619, 506] width 50 height 21
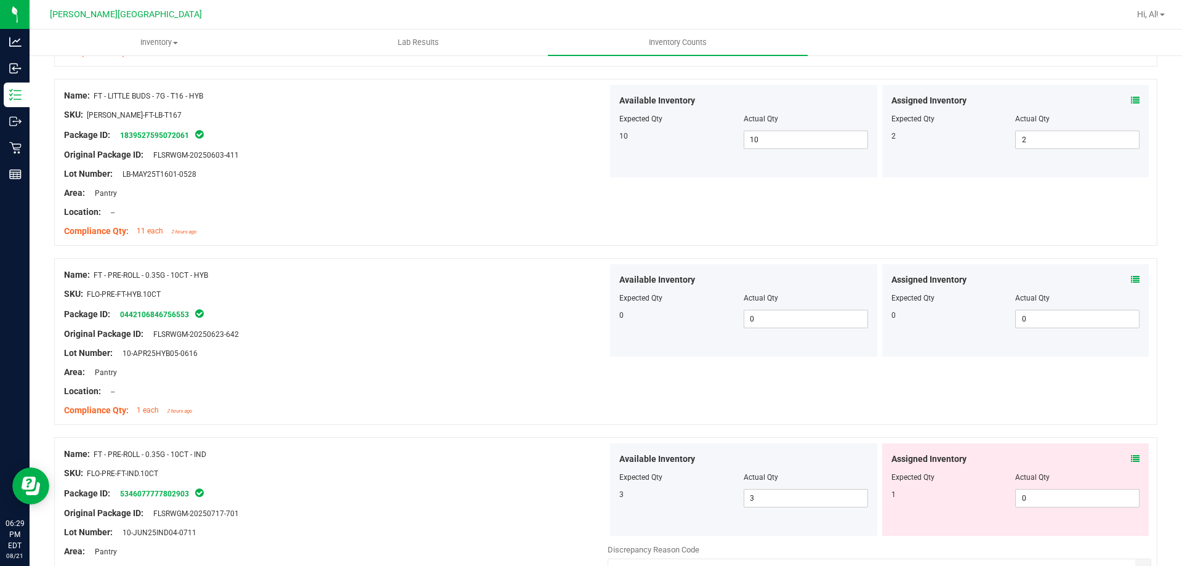
click at [661, 386] on div "Name: FT - PRE-ROLL - 0.35G - 10CT - HYB SKU: FLO-PRE-FT-HYB.10CT Package ID: 0…" at bounding box center [605, 341] width 1103 height 167
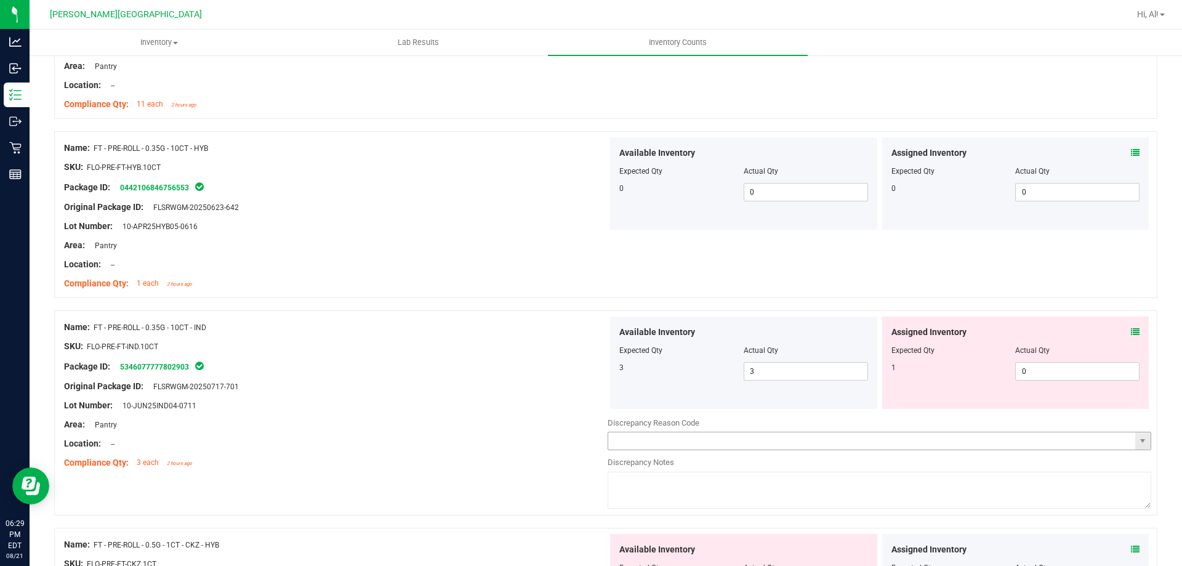
scroll to position [2954, 0]
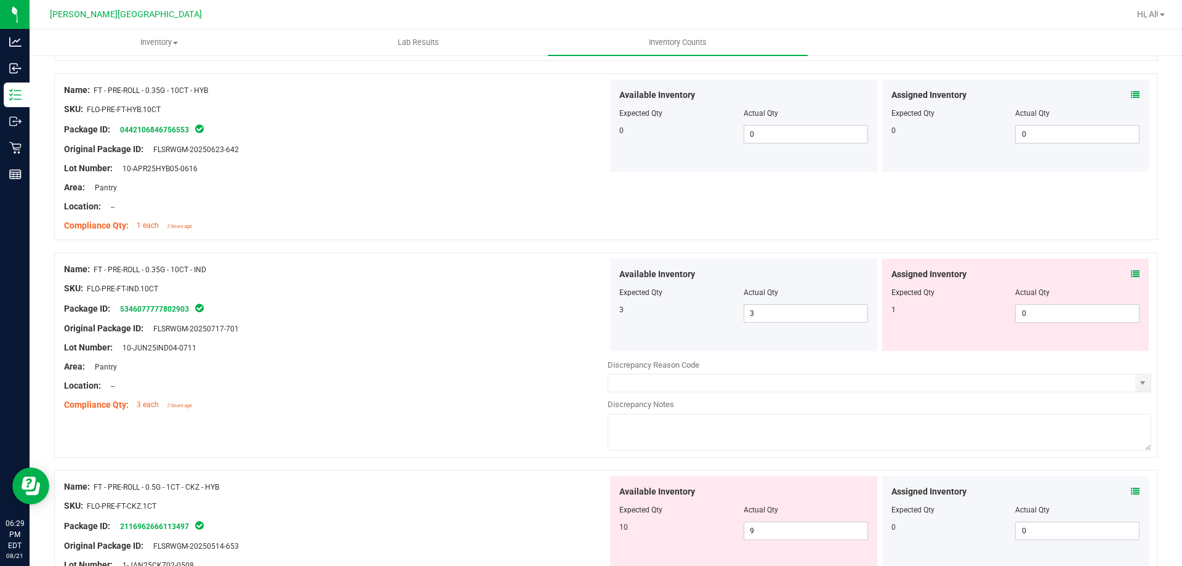
click at [1131, 271] on icon at bounding box center [1135, 274] width 9 height 9
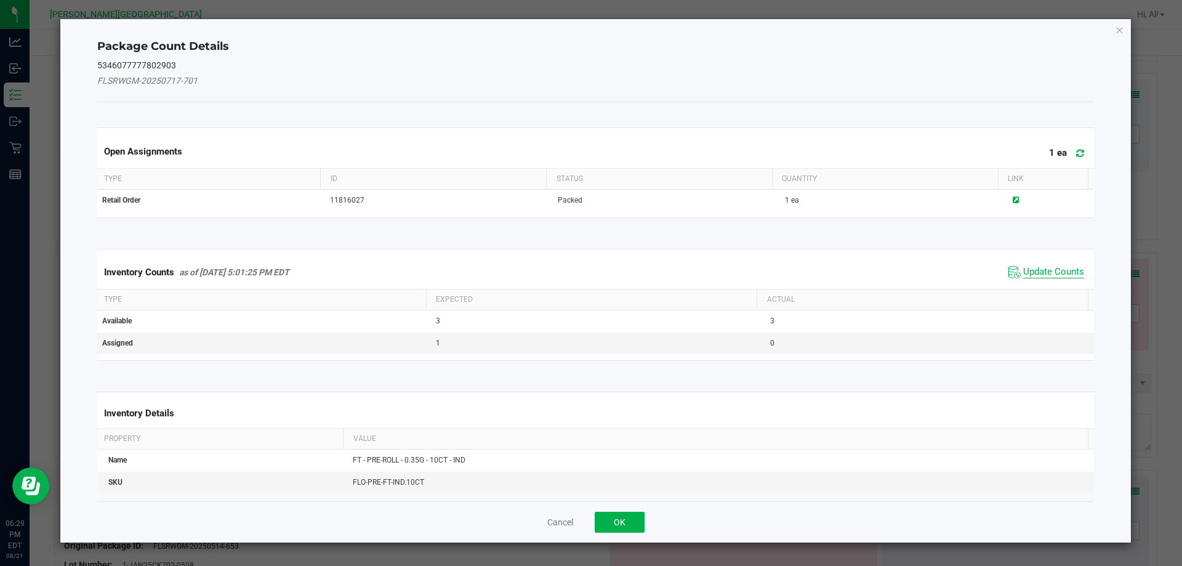
click at [1046, 271] on span "Update Counts" at bounding box center [1053, 272] width 61 height 12
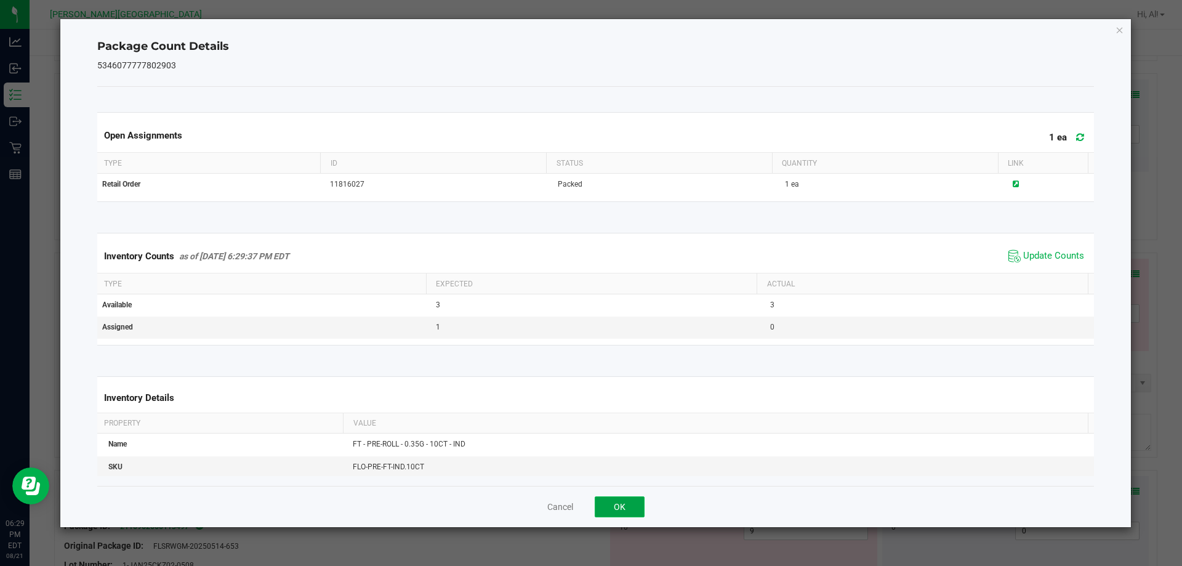
click at [618, 497] on button "OK" at bounding box center [619, 506] width 50 height 21
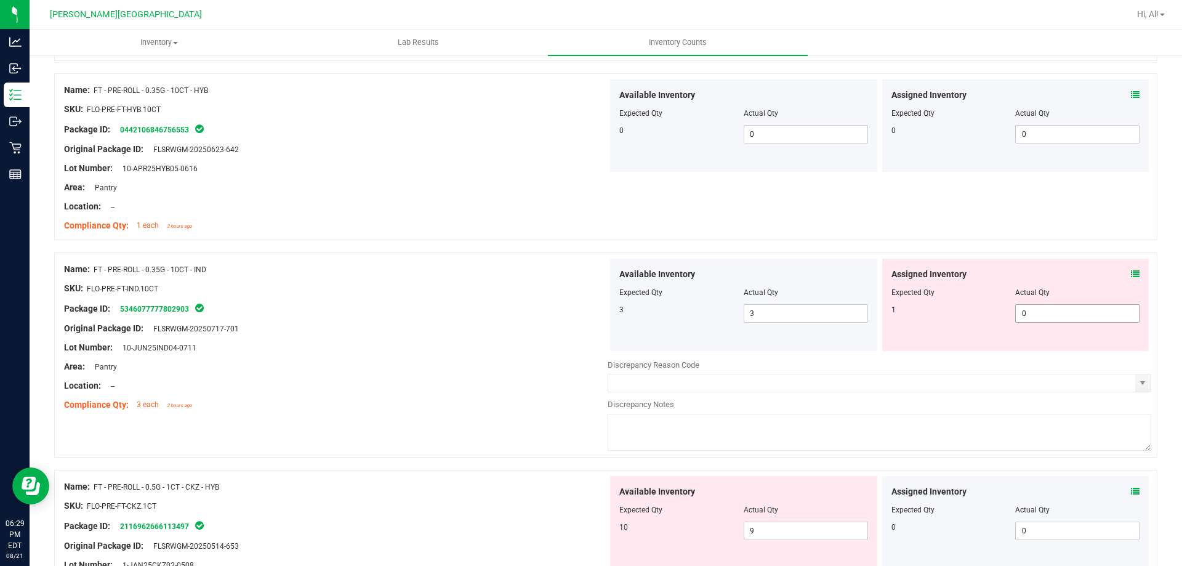
click at [1017, 312] on span "0 0" at bounding box center [1077, 313] width 124 height 18
click at [1017, 312] on input "0" at bounding box center [1076, 313] width 123 height 17
type input "1"
click at [971, 281] on div at bounding box center [1015, 284] width 249 height 6
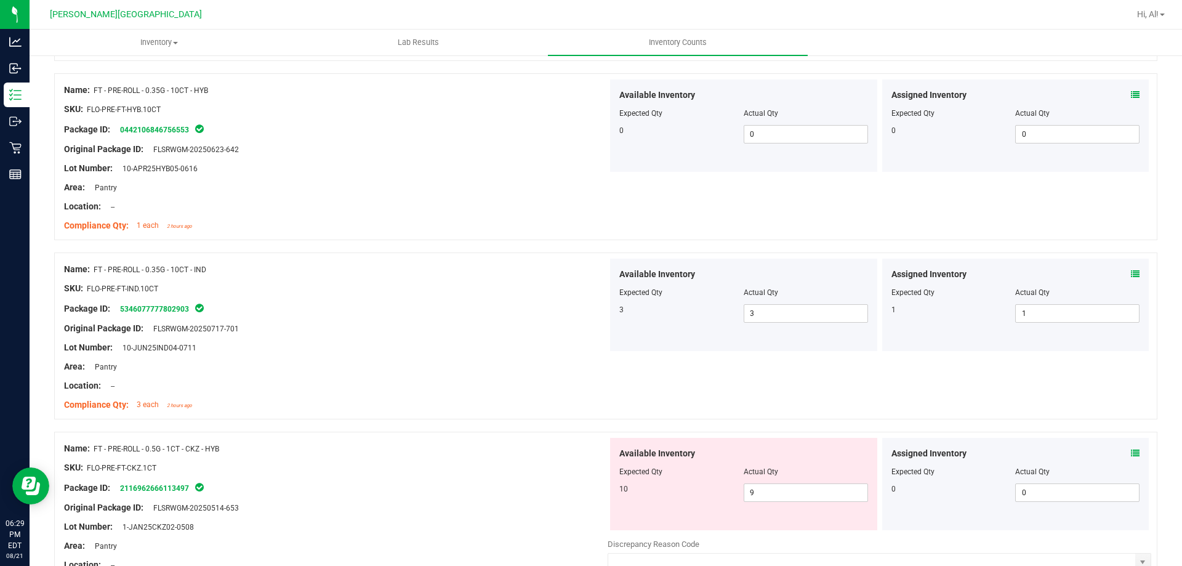
click at [905, 371] on div "Name: FT - PRE-ROLL - 0.35G - 10CT - IND SKU: FLO-PRE-FT-IND.10CT Package ID: 5…" at bounding box center [605, 335] width 1103 height 167
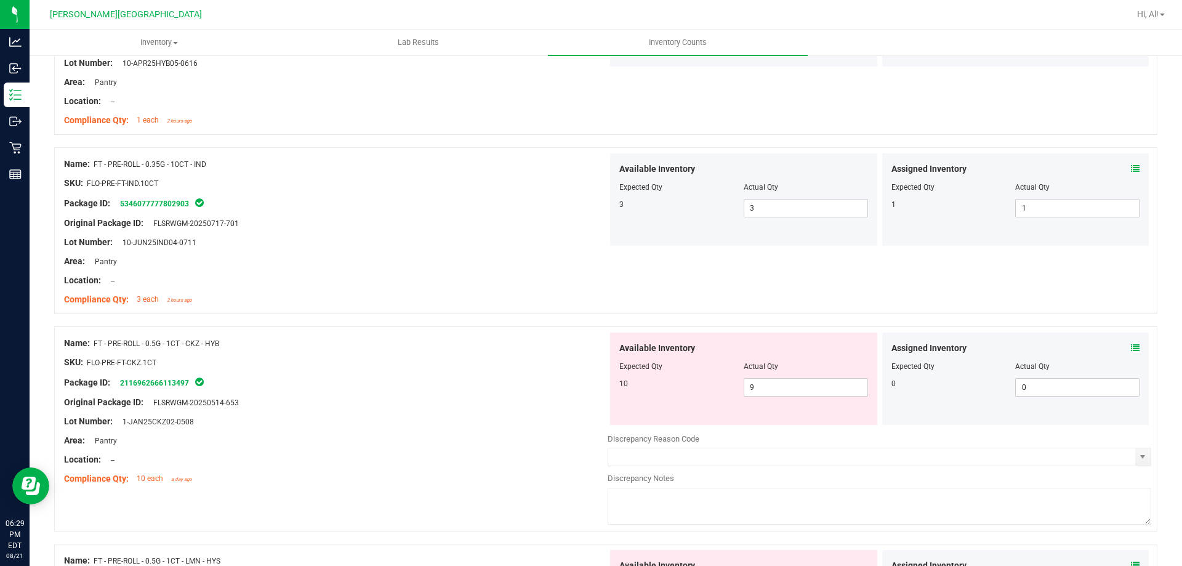
scroll to position [3077, 0]
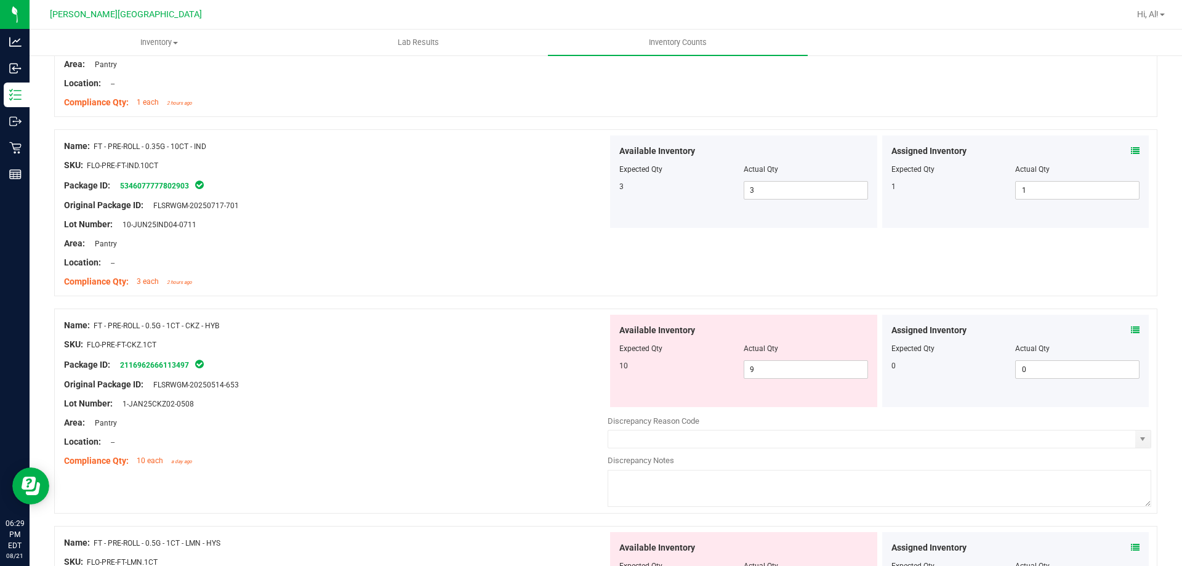
click at [1131, 329] on icon at bounding box center [1135, 330] width 9 height 9
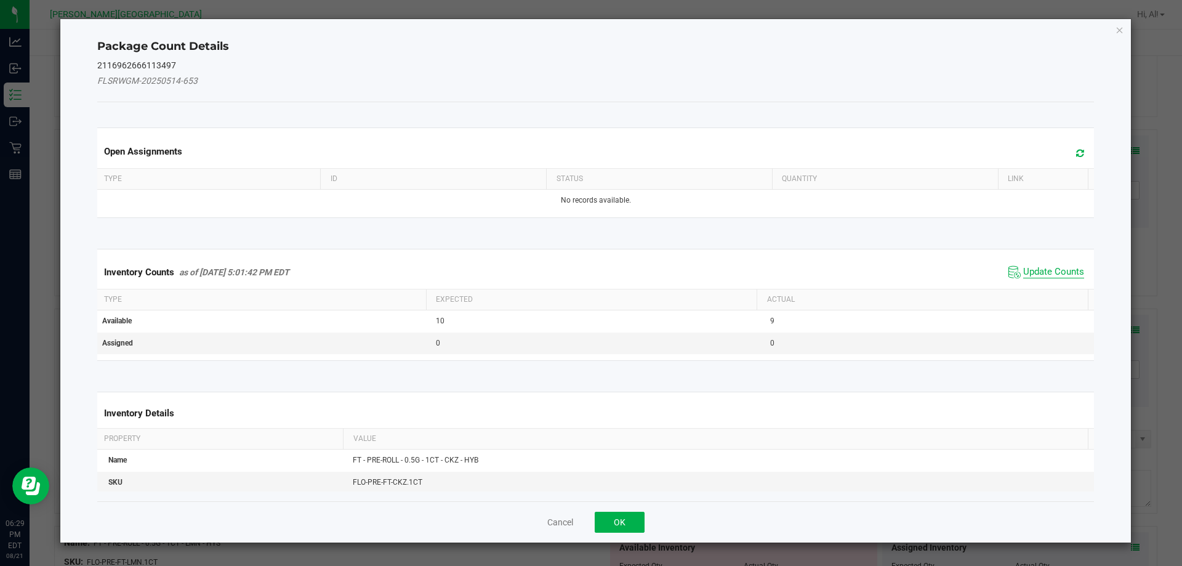
click at [1048, 277] on span "Update Counts" at bounding box center [1053, 272] width 61 height 12
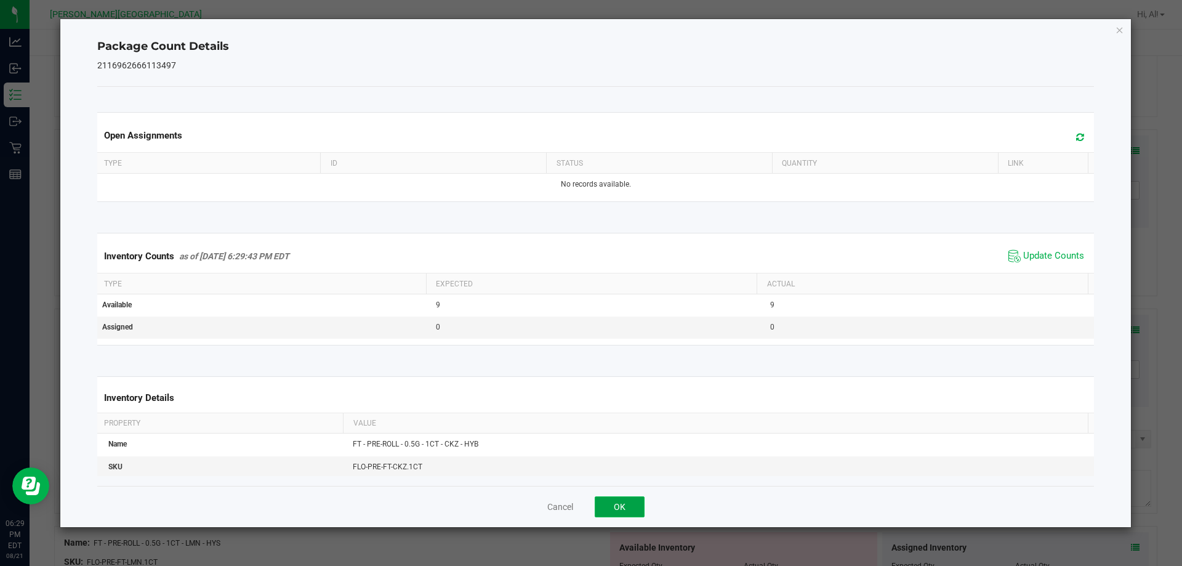
click at [618, 512] on button "OK" at bounding box center [619, 506] width 50 height 21
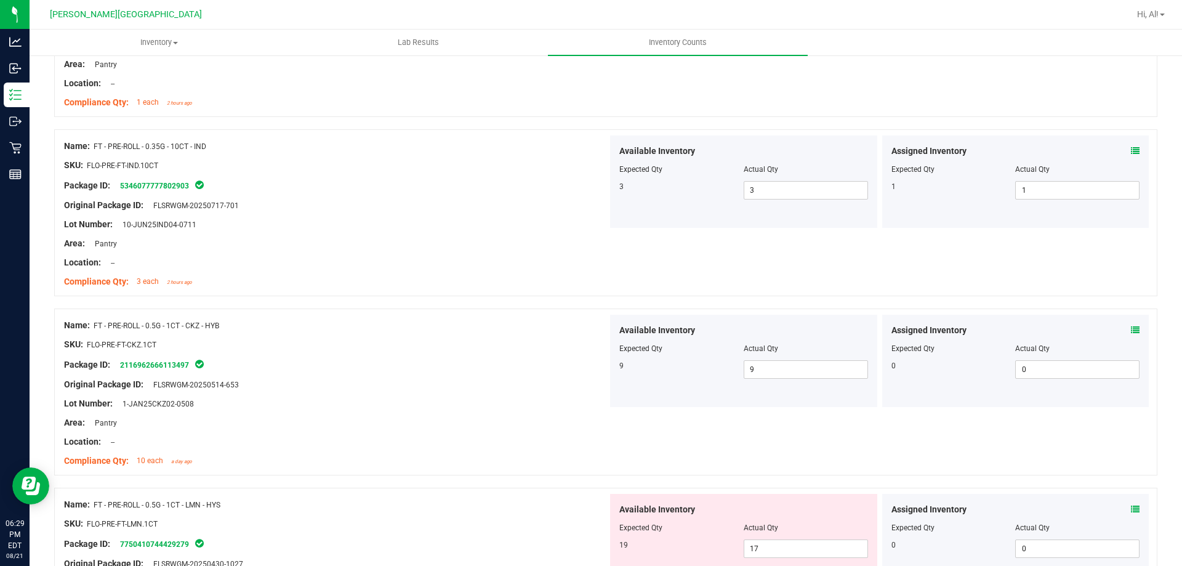
click at [585, 438] on div "Location: --" at bounding box center [335, 441] width 543 height 13
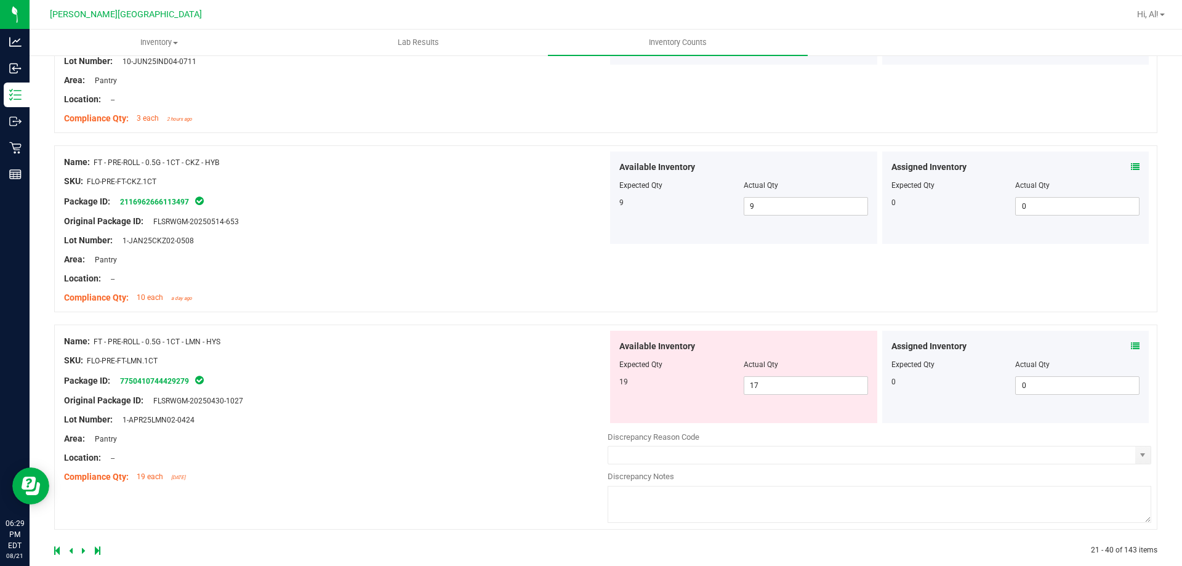
scroll to position [3258, 0]
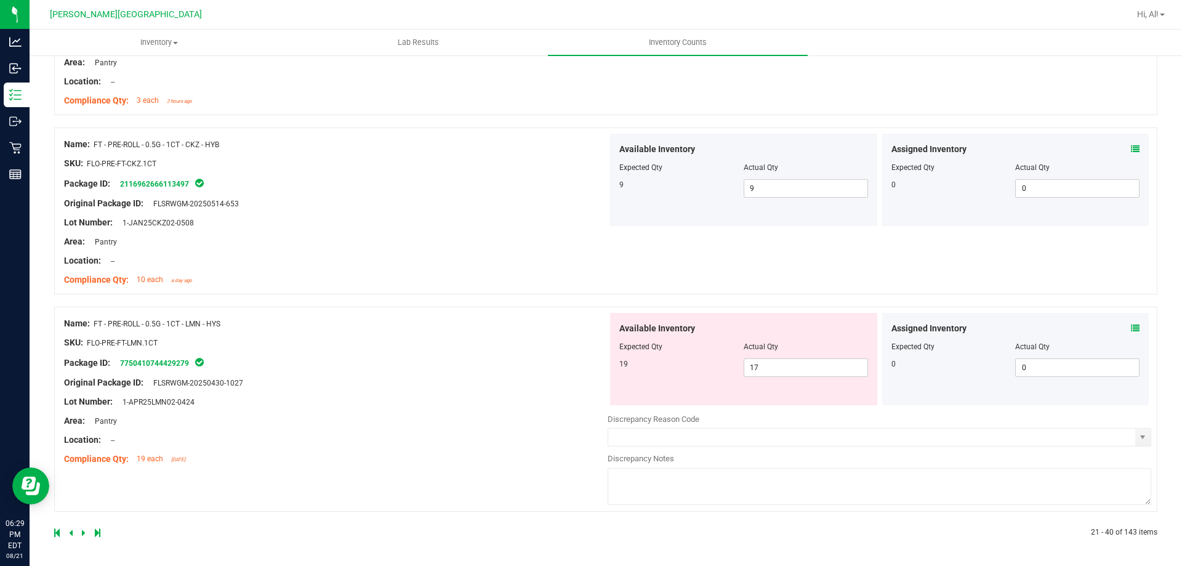
click at [1131, 327] on icon at bounding box center [1135, 328] width 9 height 9
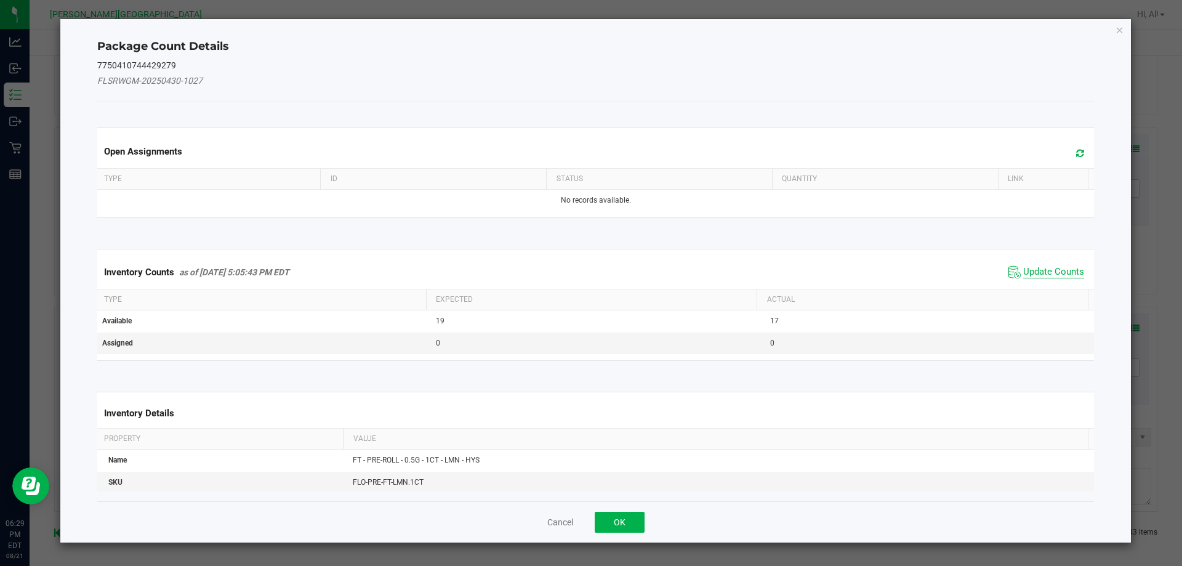
click at [1036, 278] on span "Update Counts" at bounding box center [1053, 272] width 61 height 12
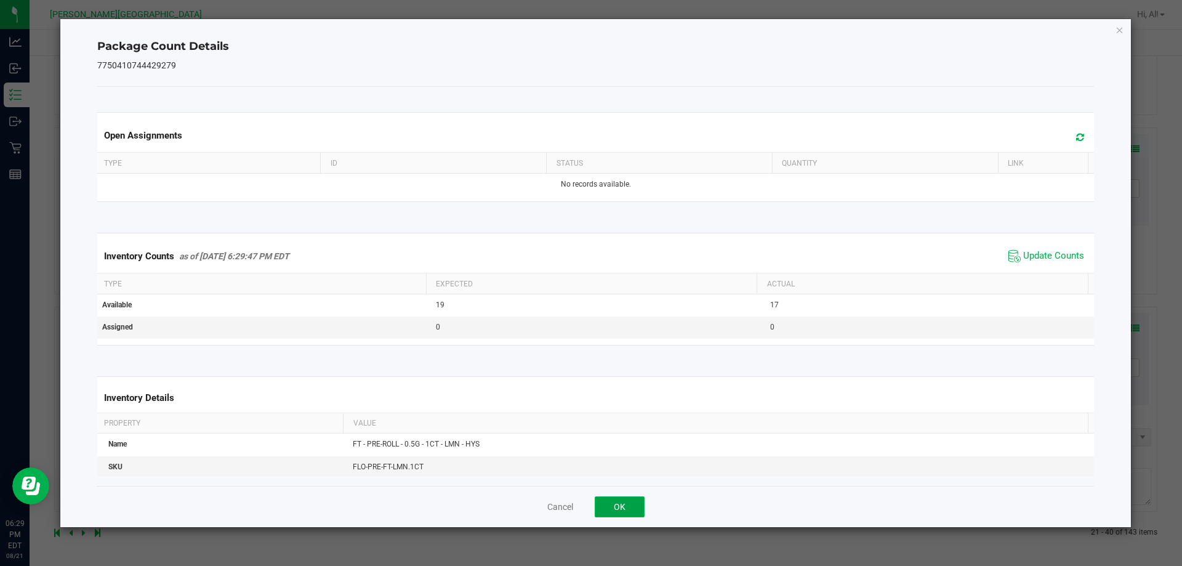
click at [636, 500] on button "OK" at bounding box center [619, 506] width 50 height 21
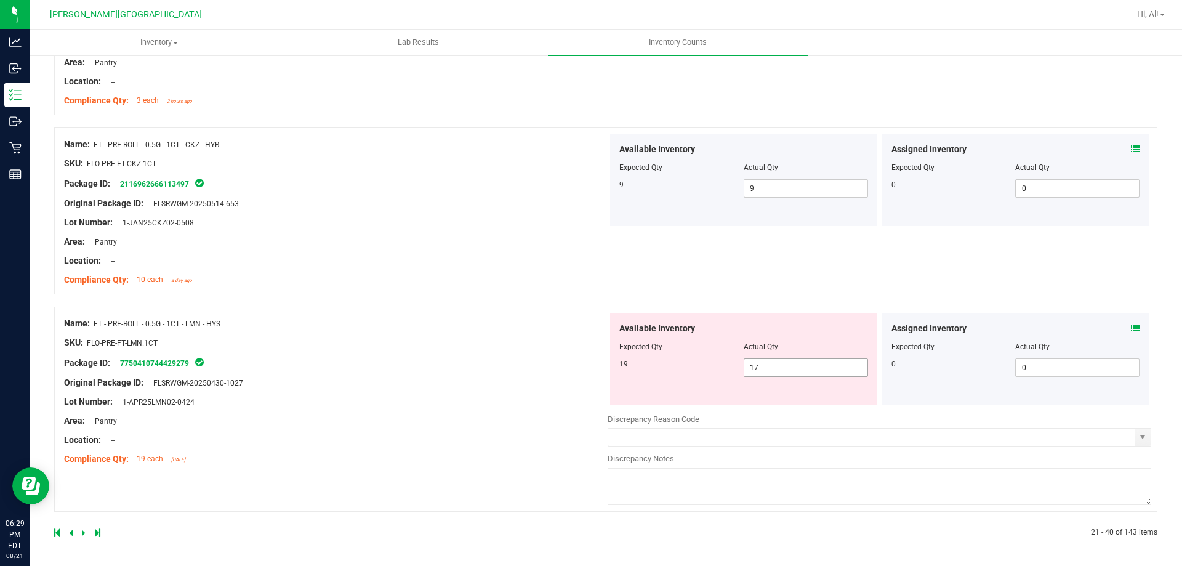
click at [763, 367] on span "17 17" at bounding box center [805, 367] width 124 height 18
click at [763, 367] on input "17" at bounding box center [805, 367] width 123 height 17
type input "19"
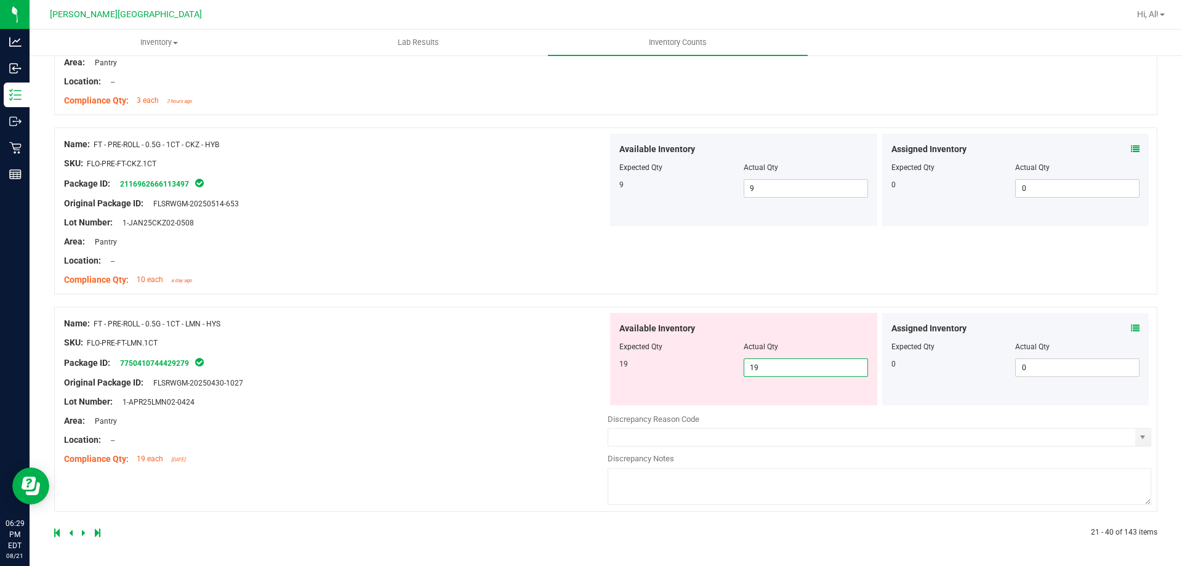
scroll to position [3220, 0]
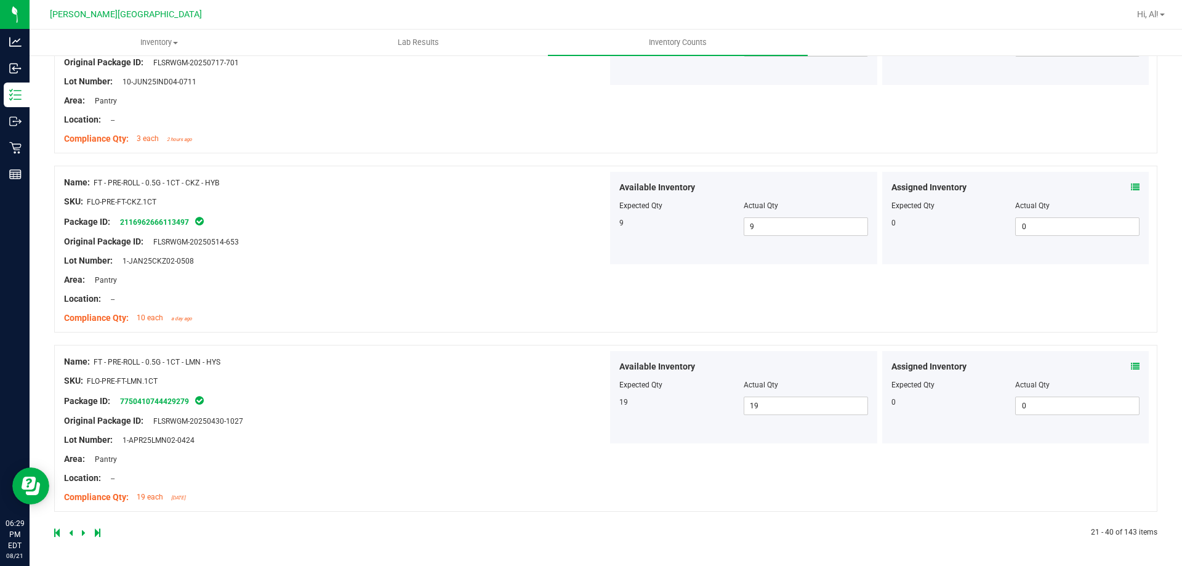
click at [82, 535] on icon at bounding box center [84, 532] width 4 height 7
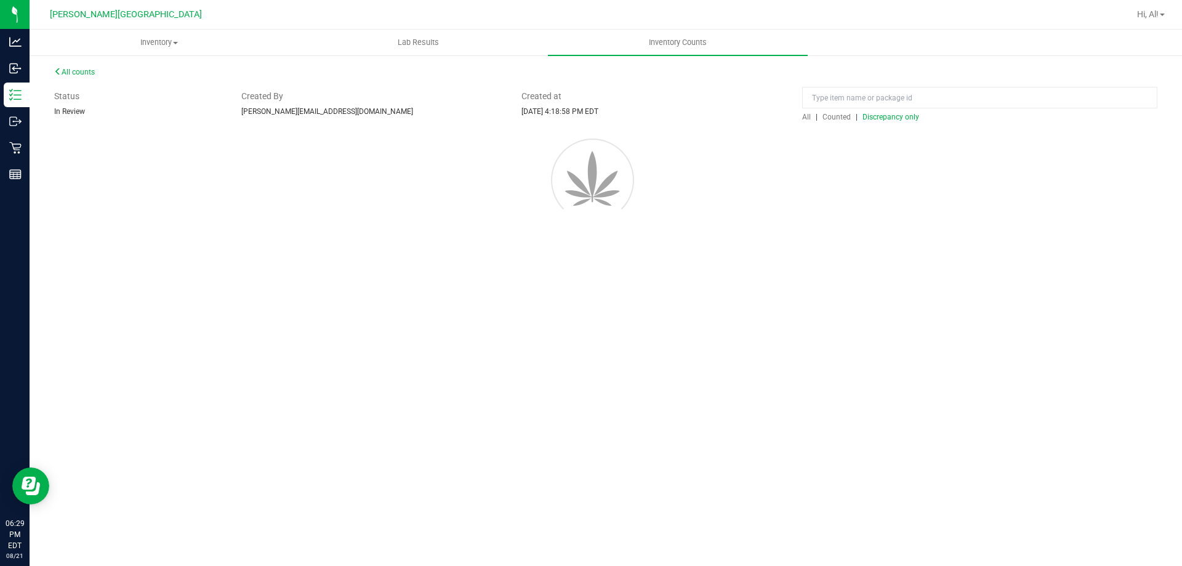
scroll to position [0, 0]
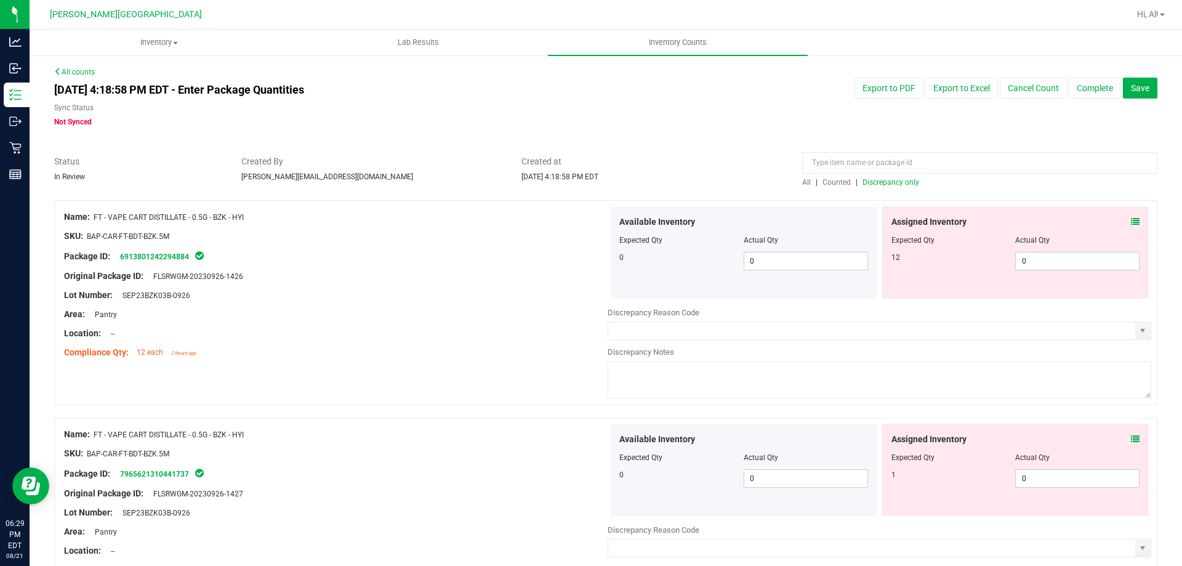
click at [875, 179] on span "Discrepancy only" at bounding box center [890, 182] width 57 height 9
click at [1131, 222] on icon at bounding box center [1135, 221] width 9 height 9
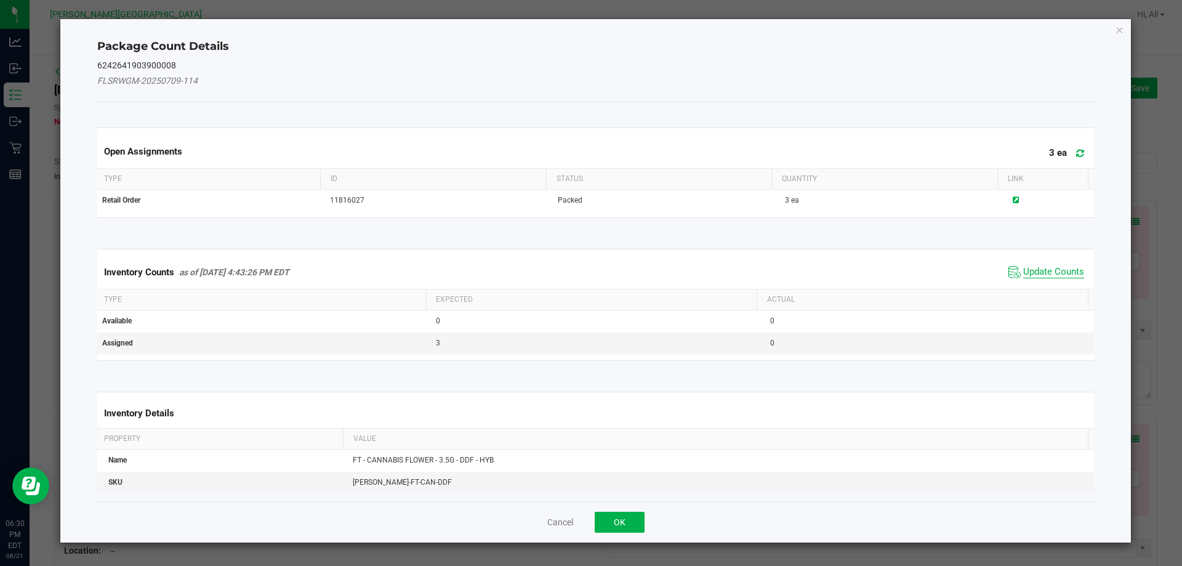
click at [1039, 271] on span "Update Counts" at bounding box center [1053, 272] width 61 height 12
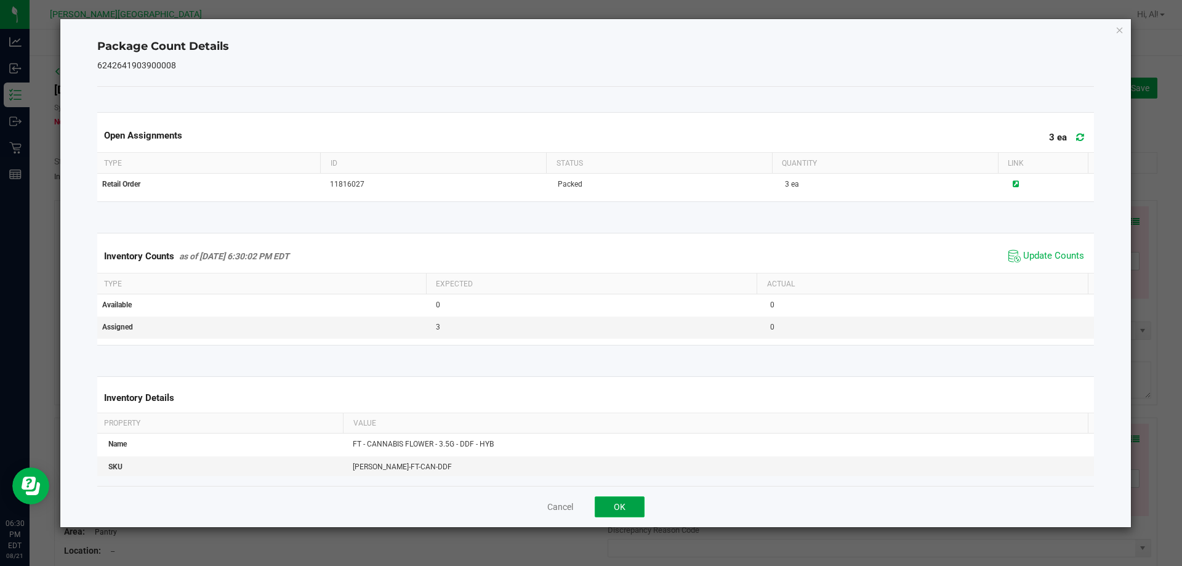
click at [630, 513] on button "OK" at bounding box center [619, 506] width 50 height 21
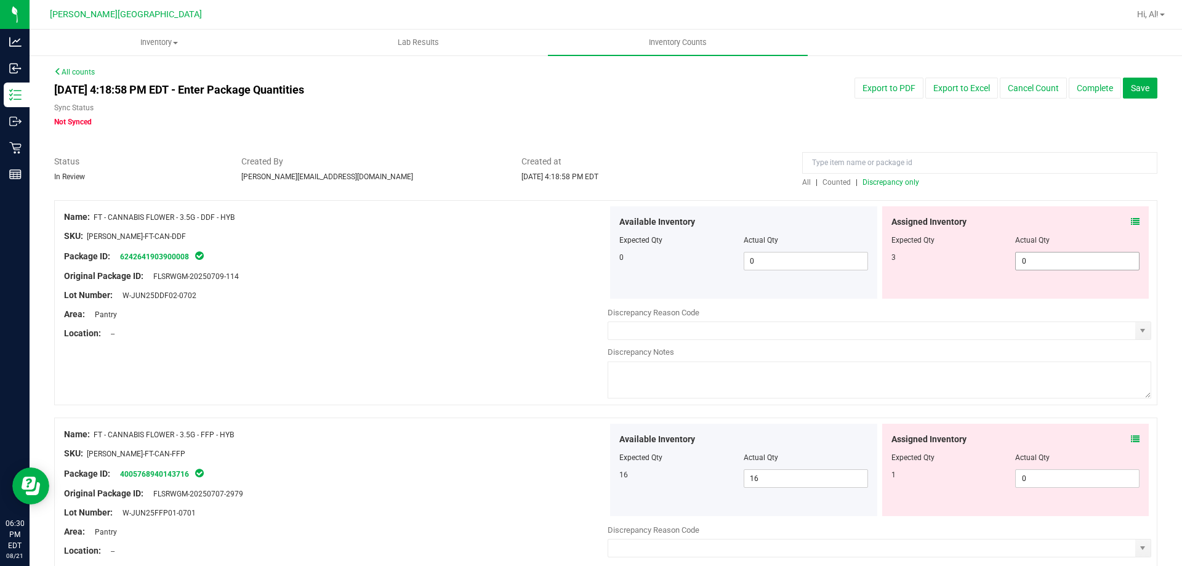
click at [1093, 256] on span "0 0" at bounding box center [1077, 261] width 124 height 18
click at [1093, 256] on input "0" at bounding box center [1076, 260] width 123 height 17
type input "3"
click at [1075, 226] on div "Assigned Inventory" at bounding box center [1015, 221] width 249 height 13
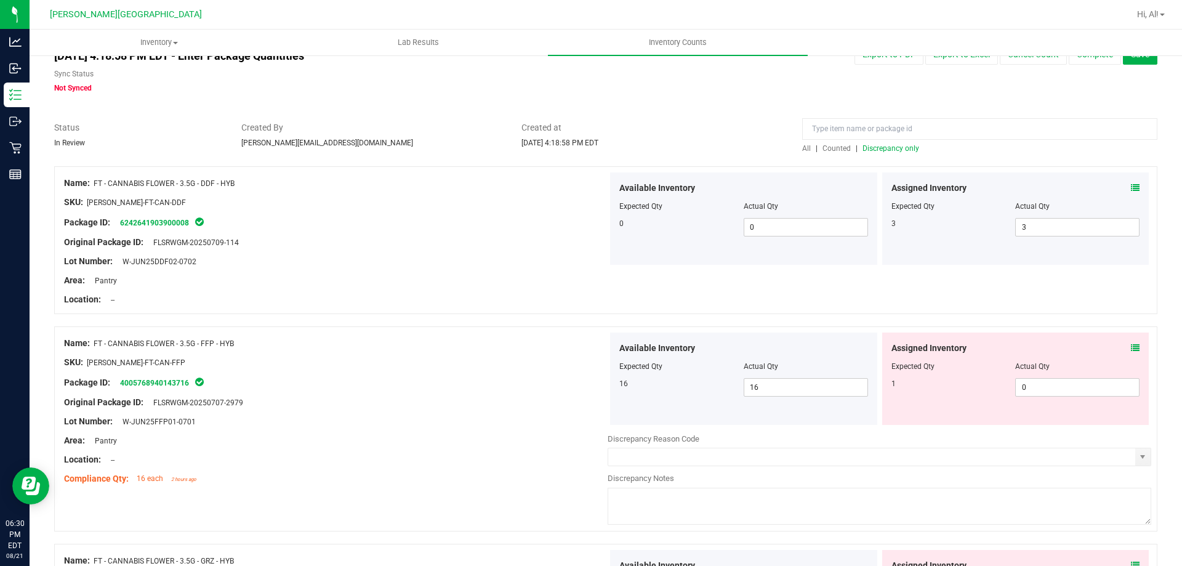
scroll to position [62, 0]
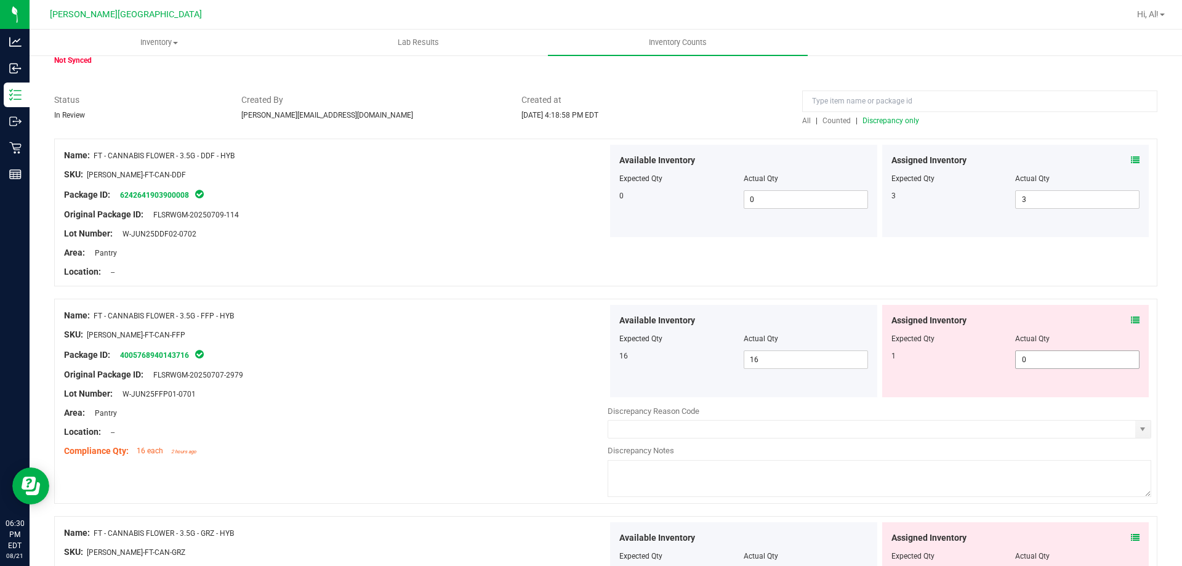
click at [1028, 355] on span "0 0" at bounding box center [1077, 359] width 124 height 18
click at [1028, 355] on input "0" at bounding box center [1076, 359] width 123 height 17
click at [1131, 316] on icon at bounding box center [1135, 320] width 9 height 9
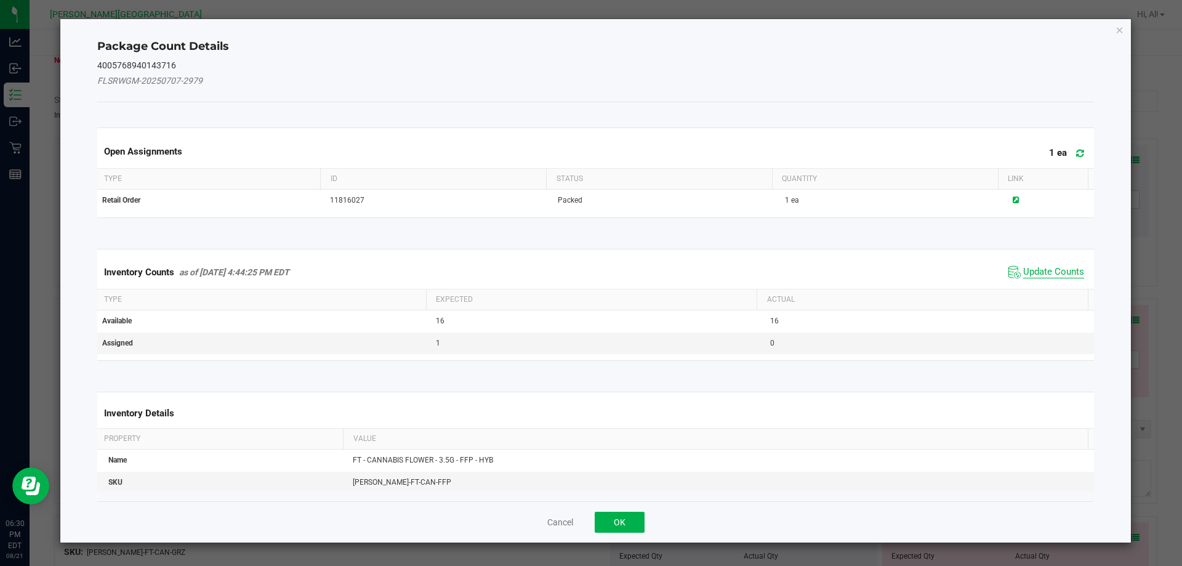
click at [1035, 275] on span "Update Counts" at bounding box center [1053, 272] width 61 height 12
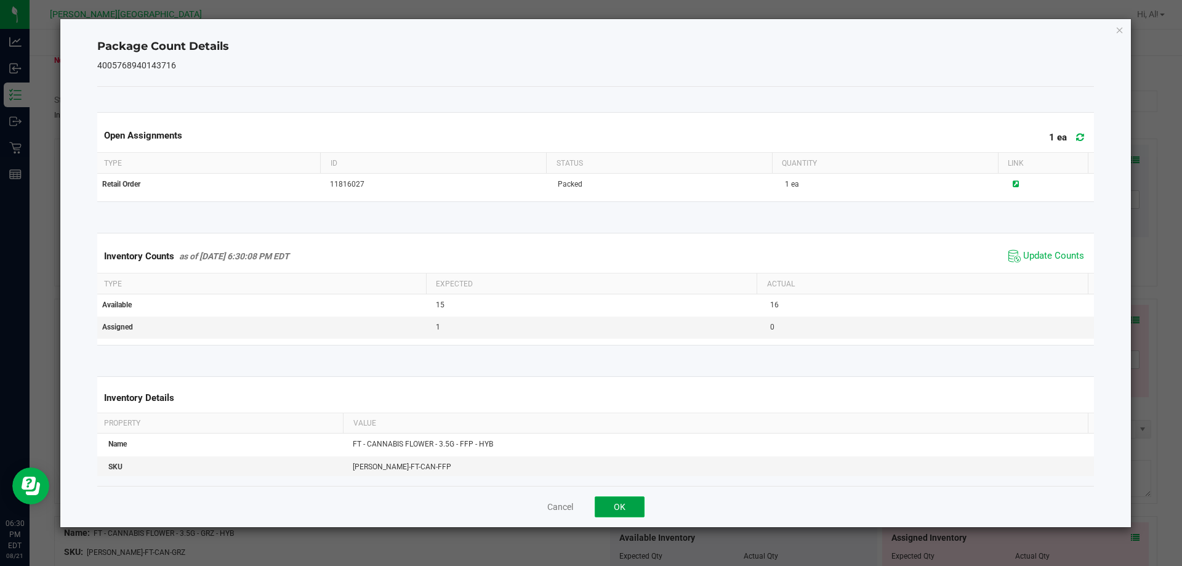
click at [625, 504] on button "OK" at bounding box center [619, 506] width 50 height 21
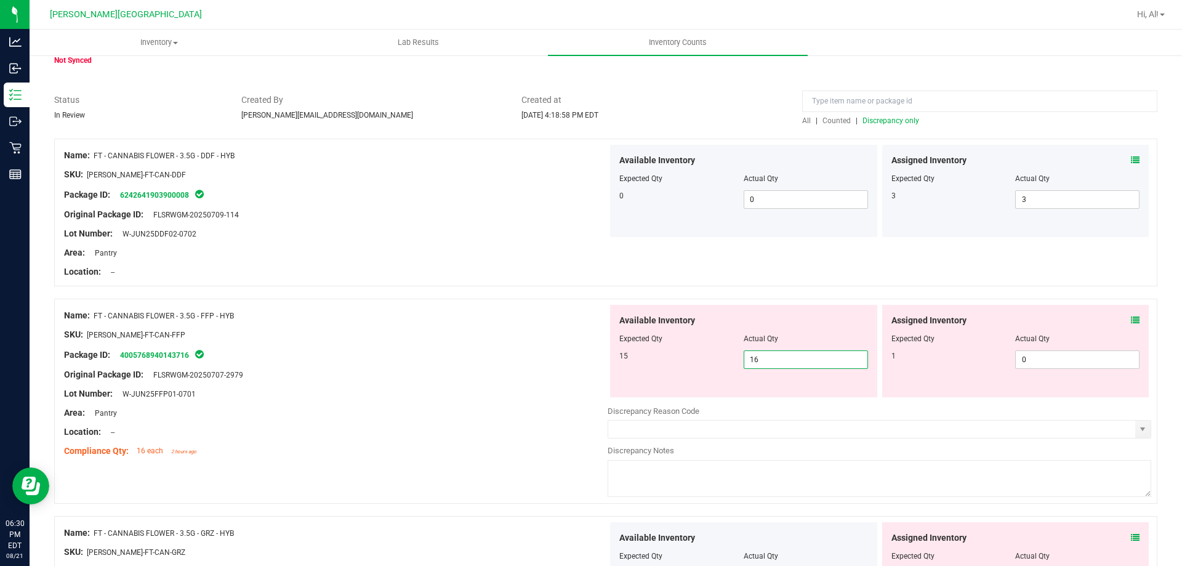
click at [774, 367] on span "16 16" at bounding box center [805, 359] width 124 height 18
click at [774, 367] on input "16" at bounding box center [805, 359] width 123 height 17
type input "15"
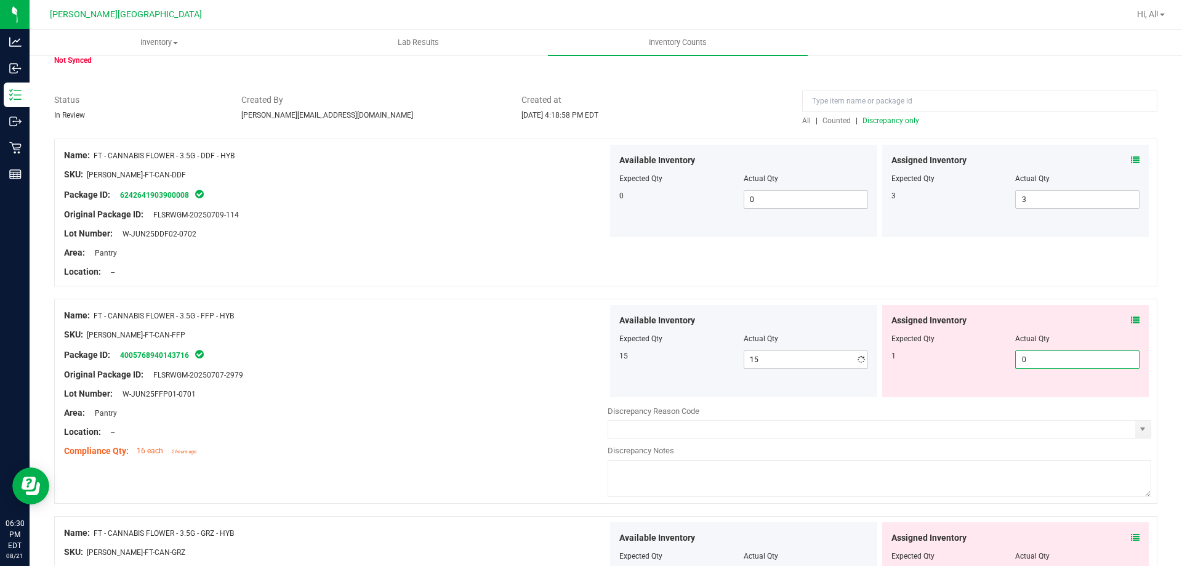
click at [1024, 358] on span "0 0" at bounding box center [1077, 359] width 124 height 18
type input "1"
click at [1024, 358] on input "1" at bounding box center [1076, 359] width 123 height 17
type input "1"
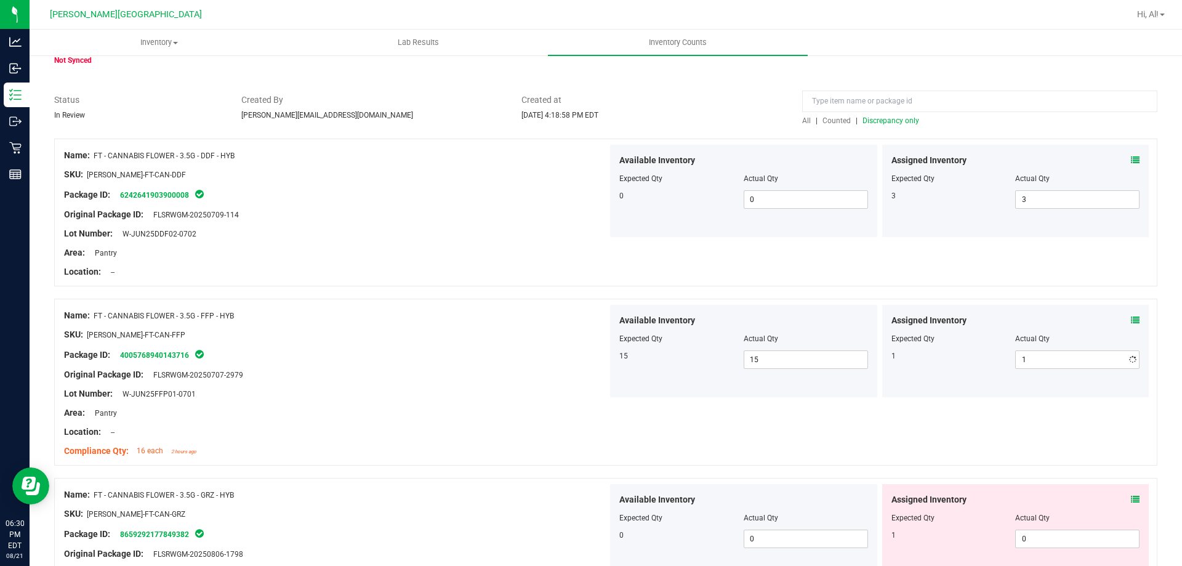
click at [973, 329] on div at bounding box center [1015, 330] width 249 height 6
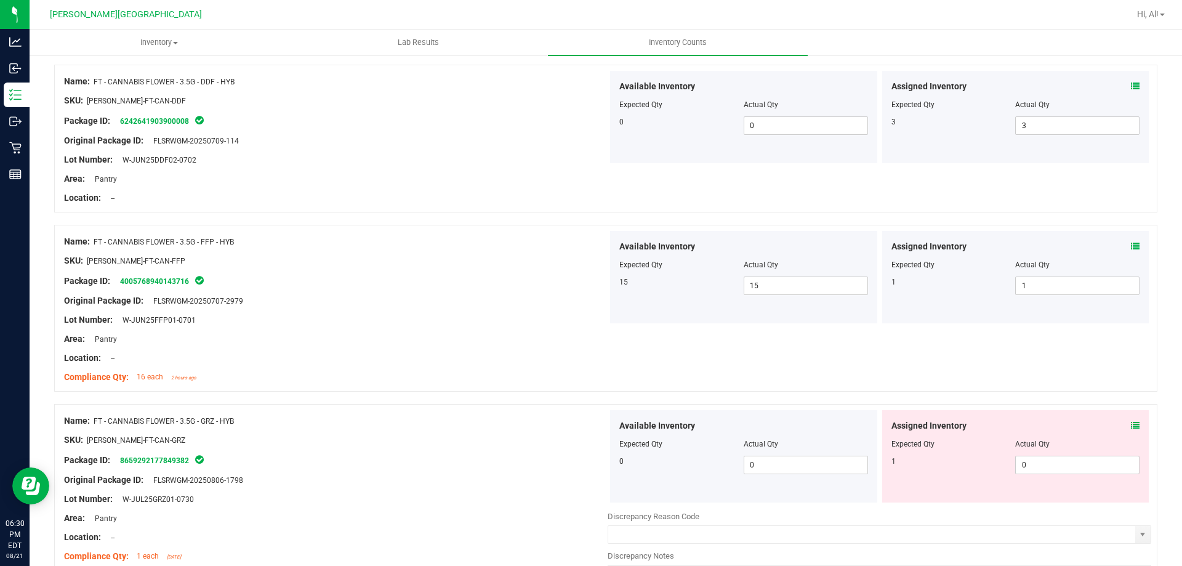
scroll to position [246, 0]
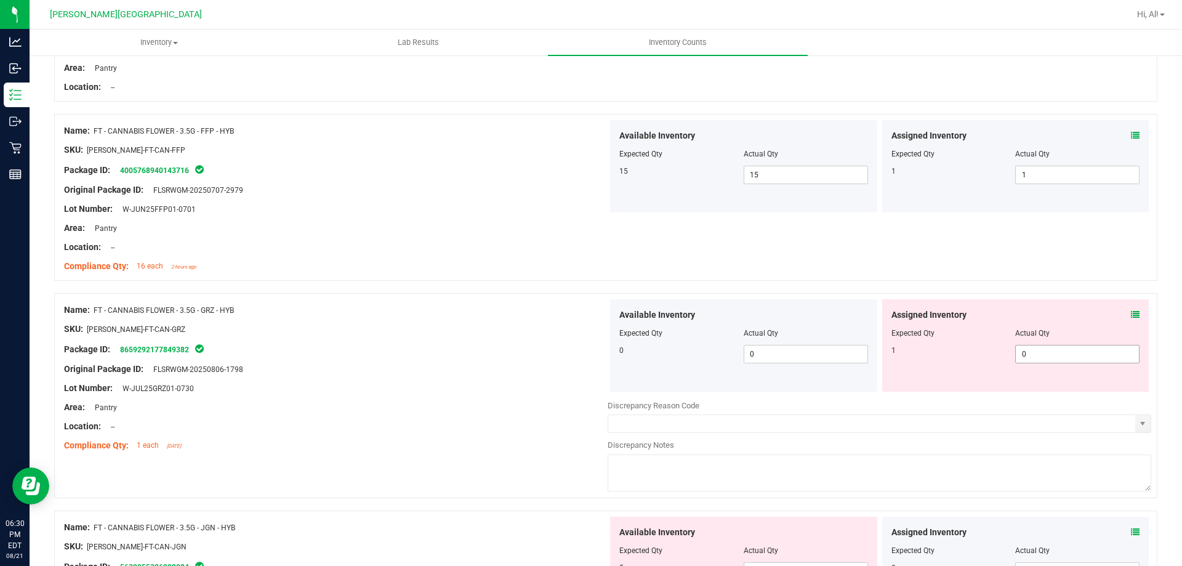
click at [1029, 358] on span "0 0" at bounding box center [1077, 354] width 124 height 18
click at [1029, 358] on input "0" at bounding box center [1076, 353] width 123 height 17
type input "1"
click at [1001, 340] on div at bounding box center [1015, 341] width 249 height 6
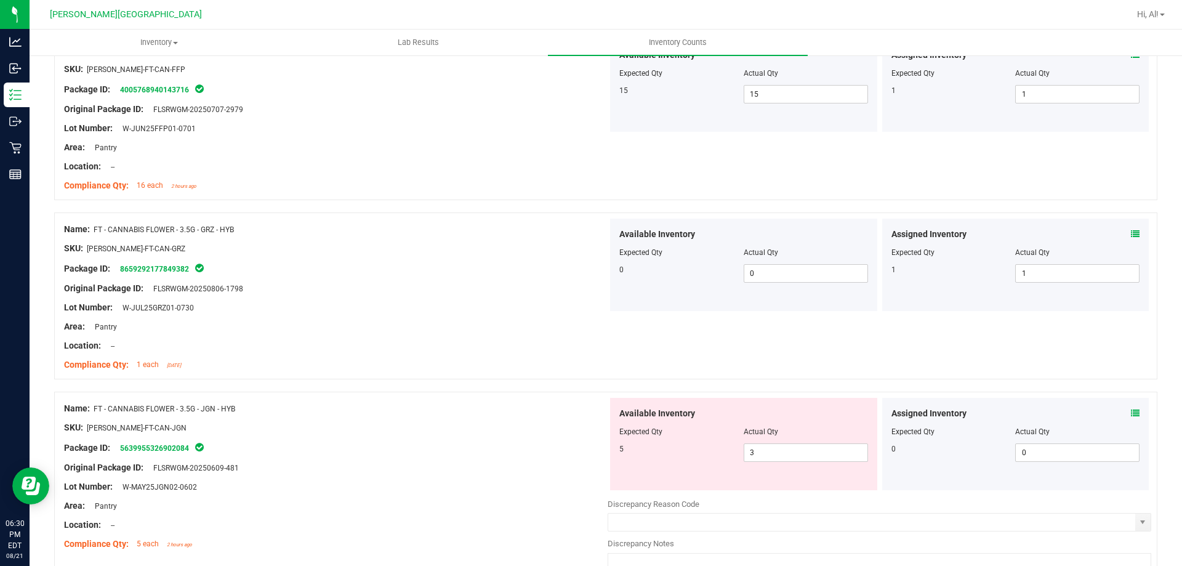
scroll to position [431, 0]
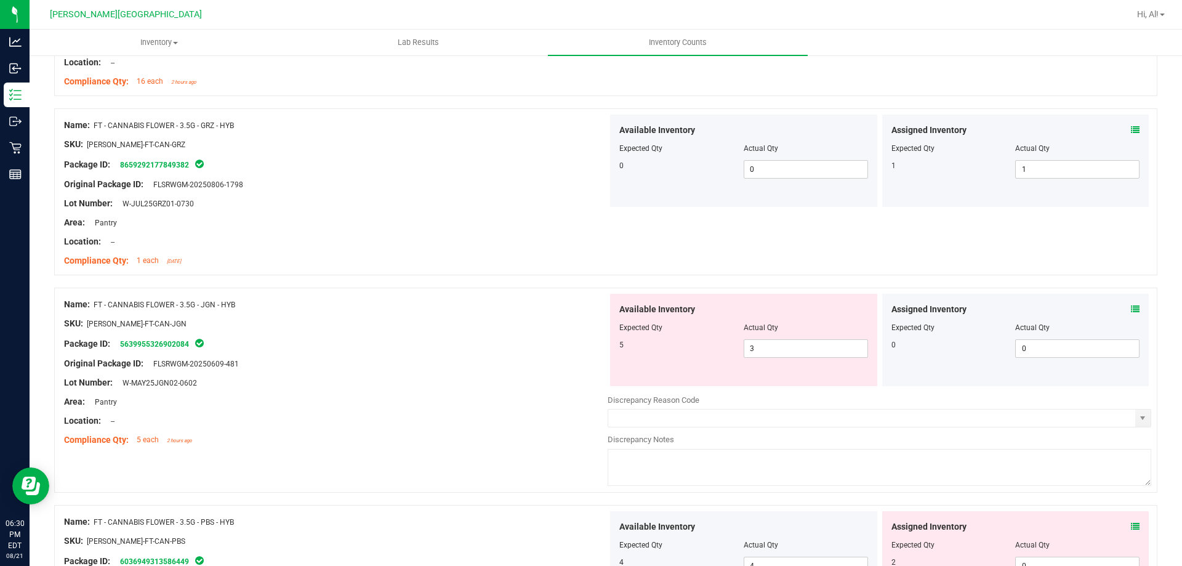
click at [1131, 306] on icon at bounding box center [1135, 309] width 9 height 9
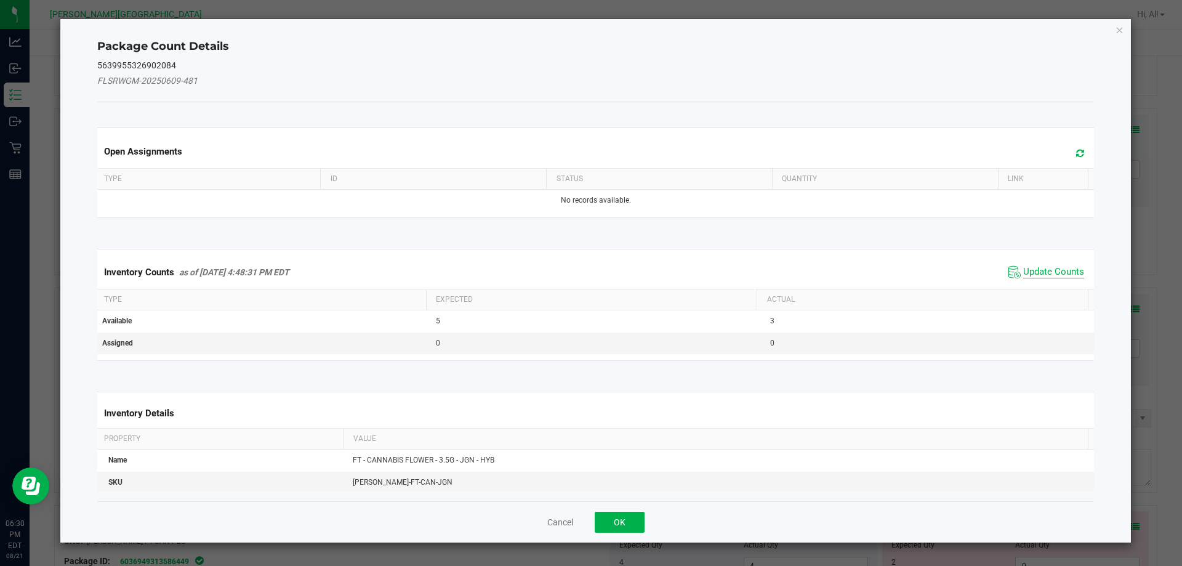
click at [1047, 270] on span "Update Counts" at bounding box center [1053, 272] width 61 height 12
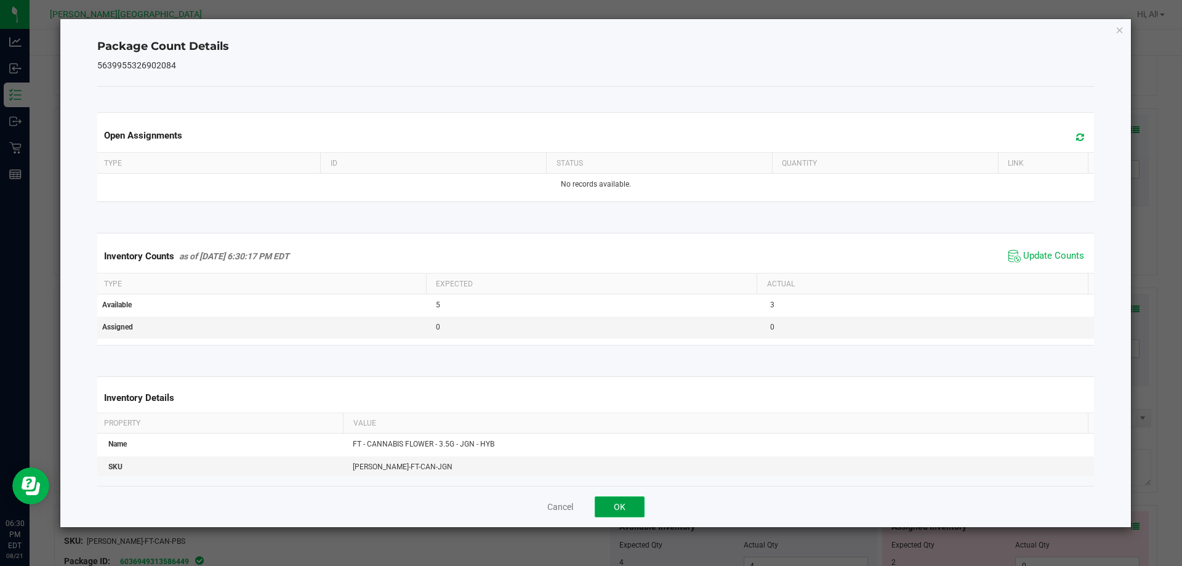
click at [622, 508] on button "OK" at bounding box center [619, 506] width 50 height 21
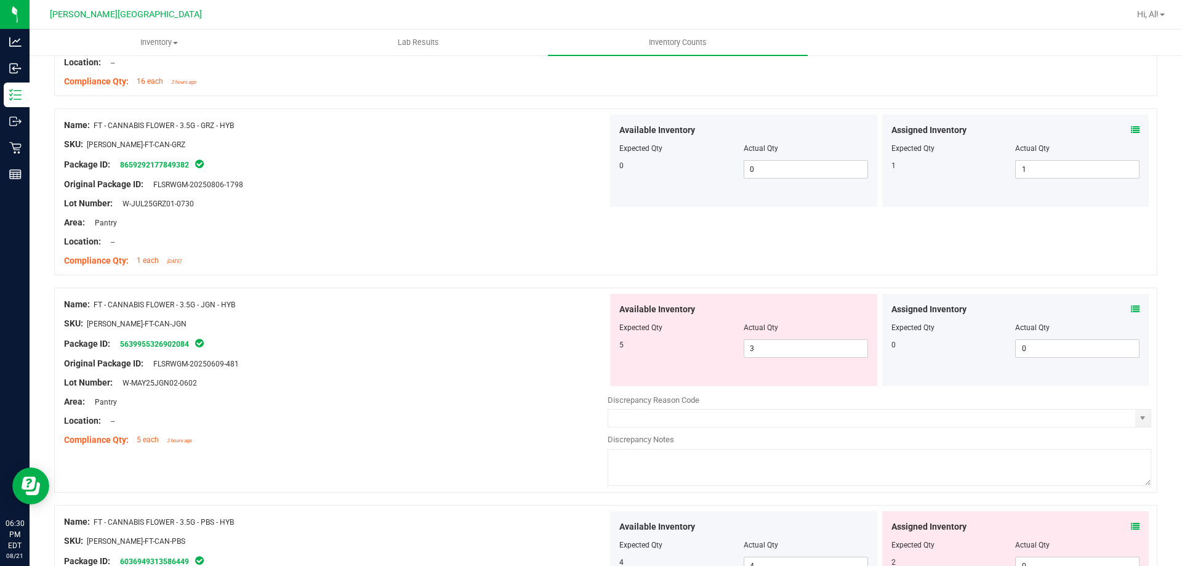
click at [551, 398] on div "Area: Pantry" at bounding box center [335, 401] width 543 height 13
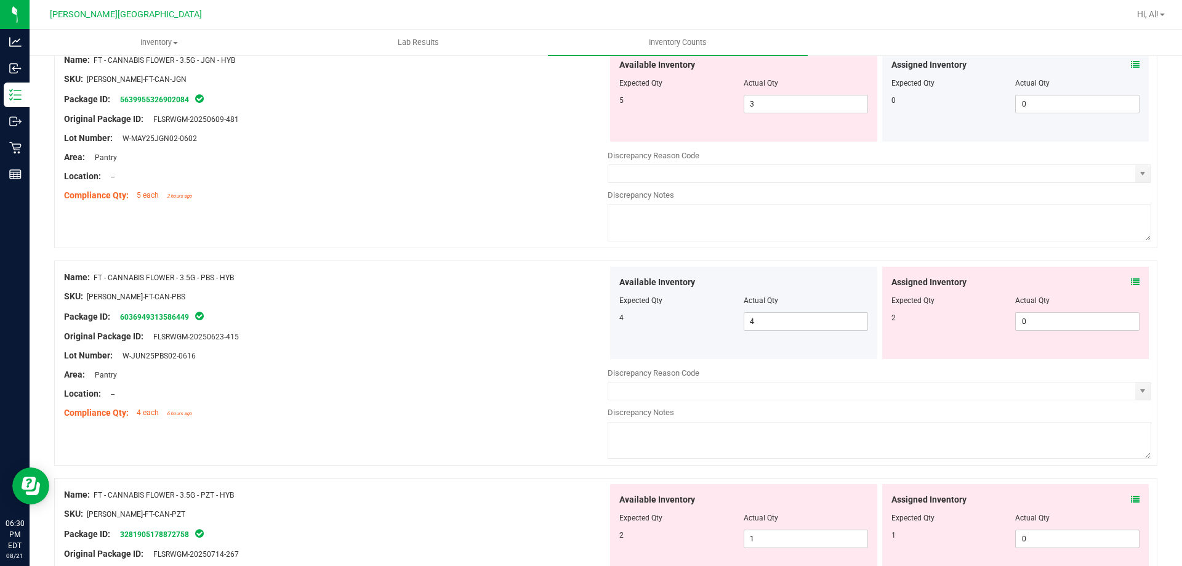
scroll to position [677, 0]
click at [1131, 281] on icon at bounding box center [1135, 280] width 9 height 9
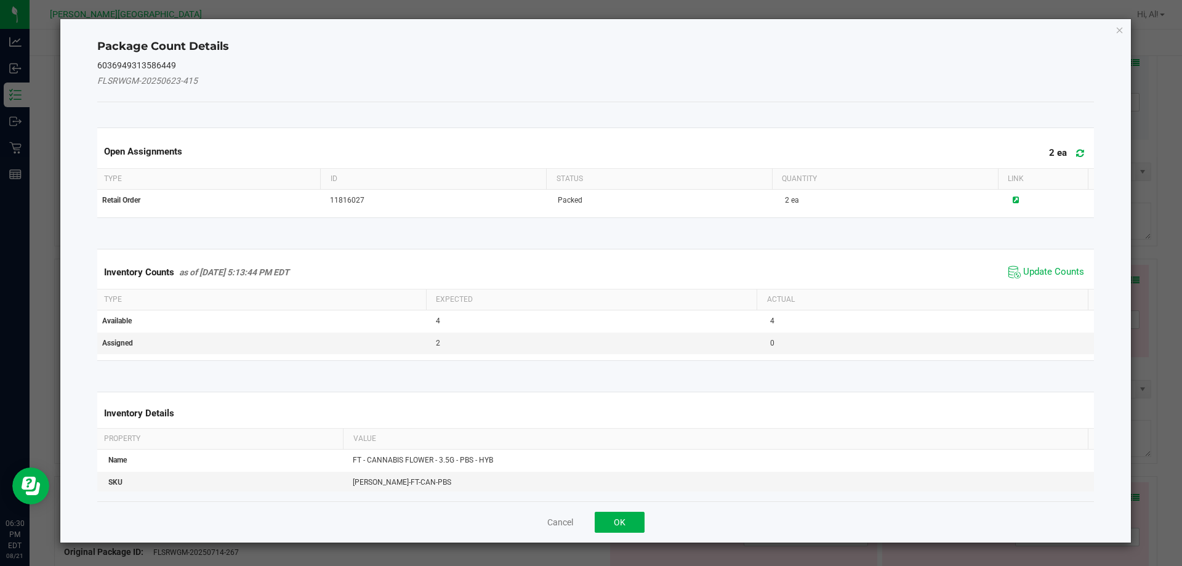
click at [1057, 279] on span "Update Counts" at bounding box center [1046, 272] width 82 height 18
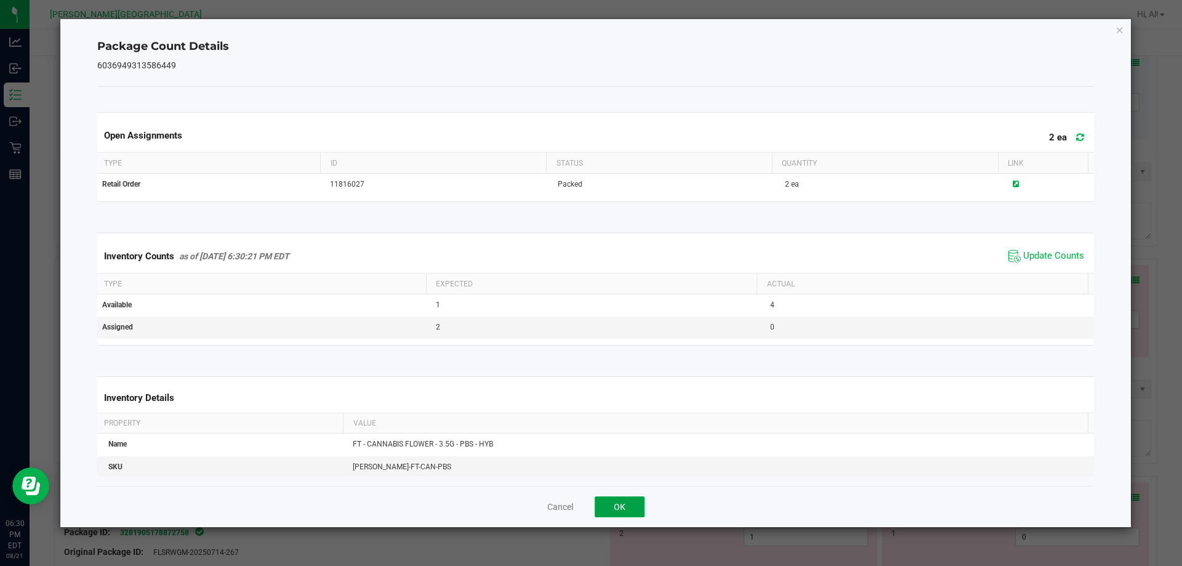
click at [622, 497] on button "OK" at bounding box center [619, 506] width 50 height 21
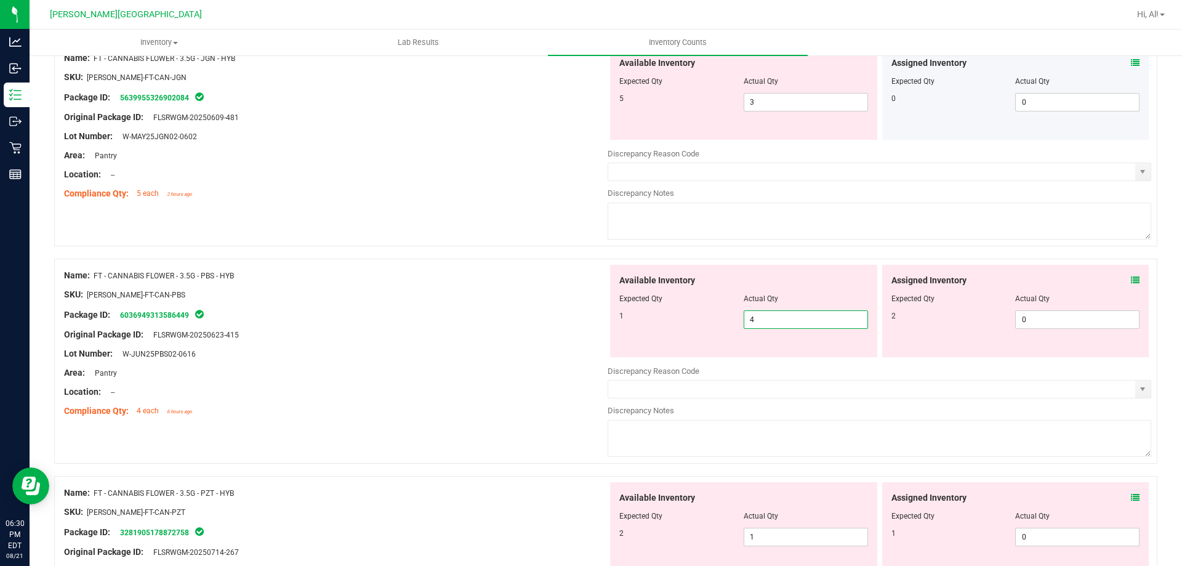
click at [777, 316] on span "4 4" at bounding box center [805, 319] width 124 height 18
click at [777, 316] on input "4" at bounding box center [805, 319] width 123 height 17
type input "1"
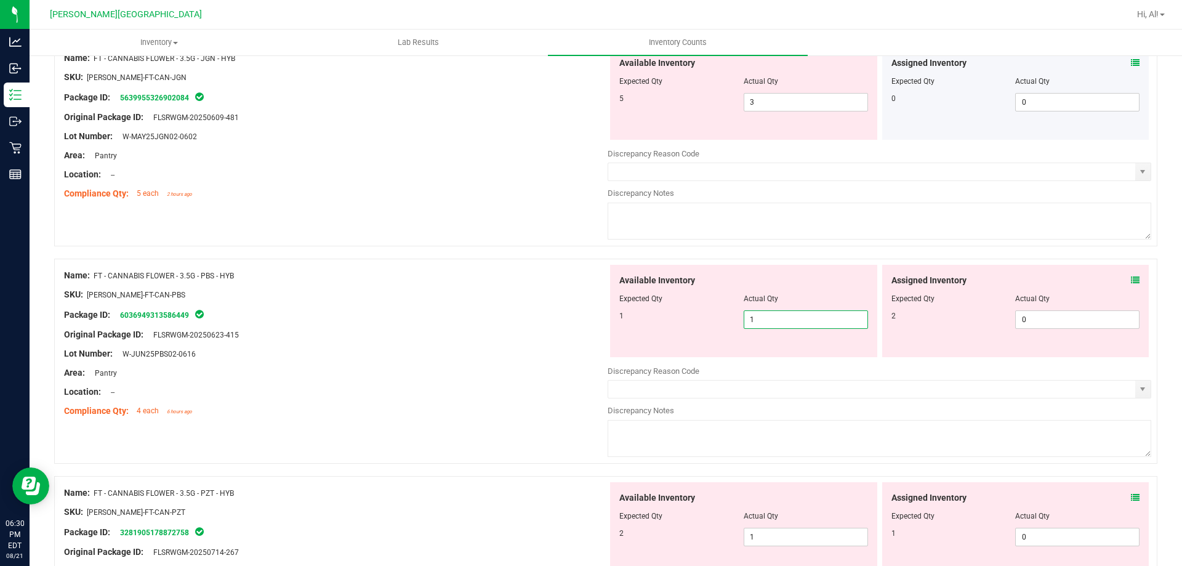
click at [788, 306] on div at bounding box center [743, 307] width 249 height 6
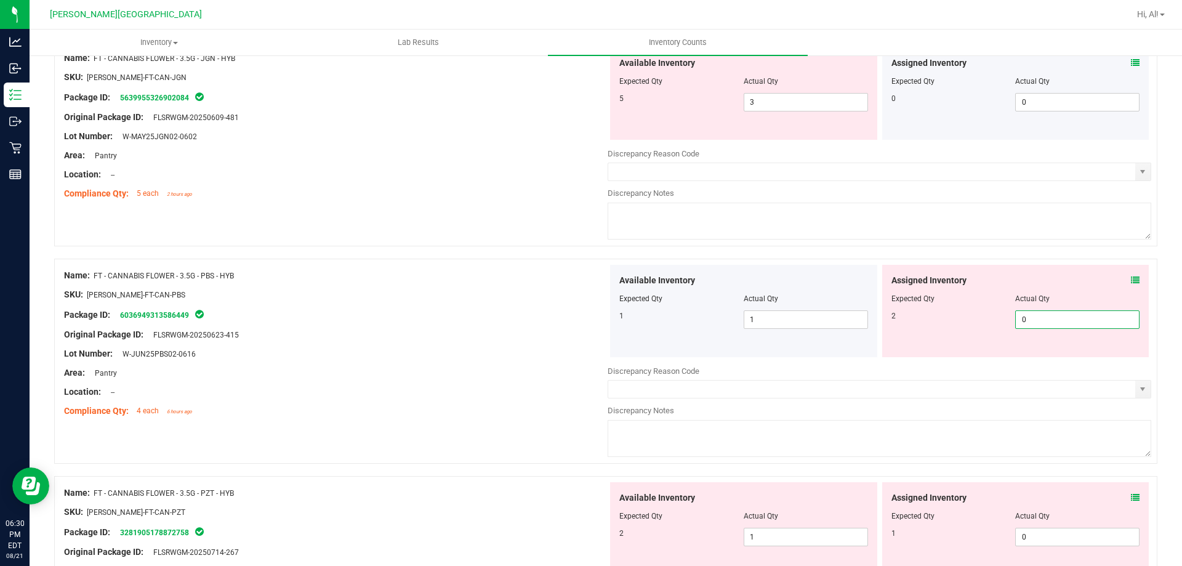
click at [1038, 317] on span "0 0" at bounding box center [1077, 319] width 124 height 18
click at [1038, 317] on input "0" at bounding box center [1076, 319] width 123 height 17
type input "2"
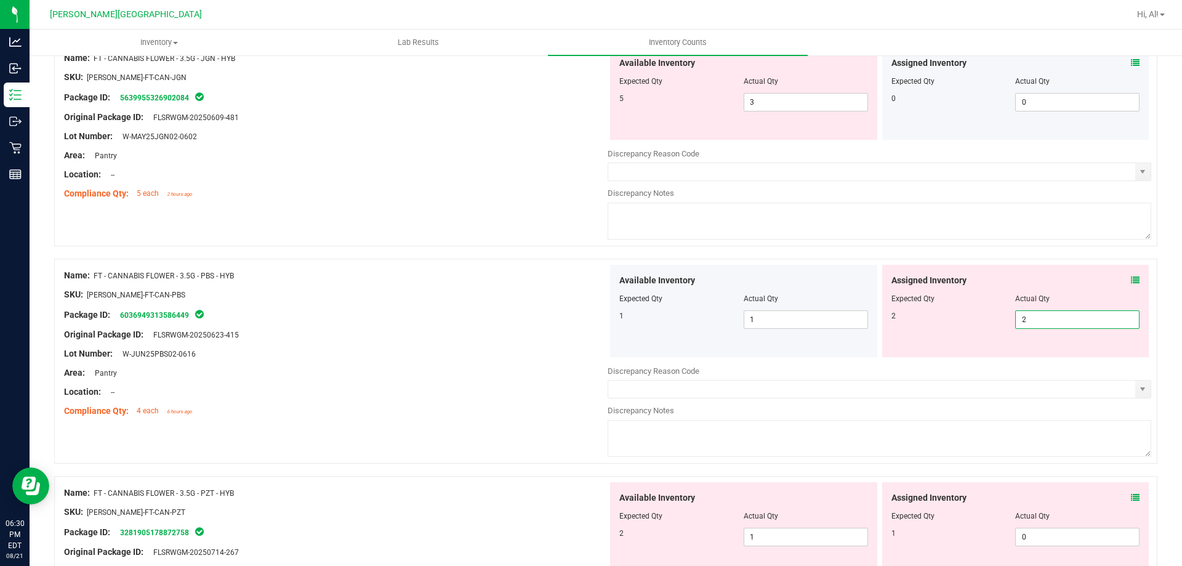
click at [1033, 299] on div "Actual Qty" at bounding box center [1077, 298] width 124 height 11
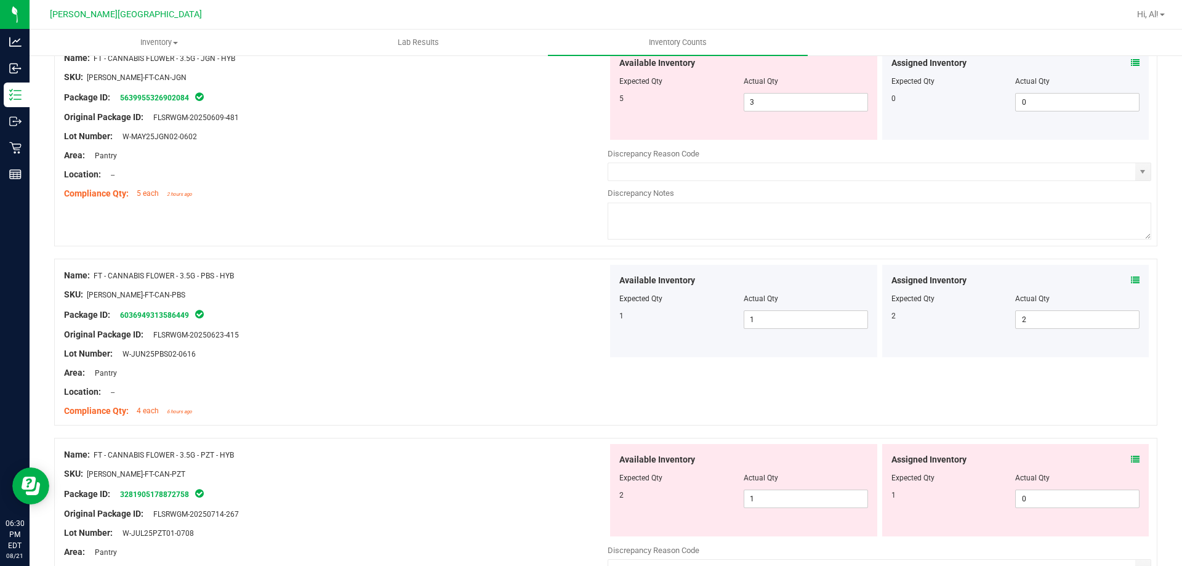
click at [949, 315] on div "2" at bounding box center [953, 315] width 124 height 11
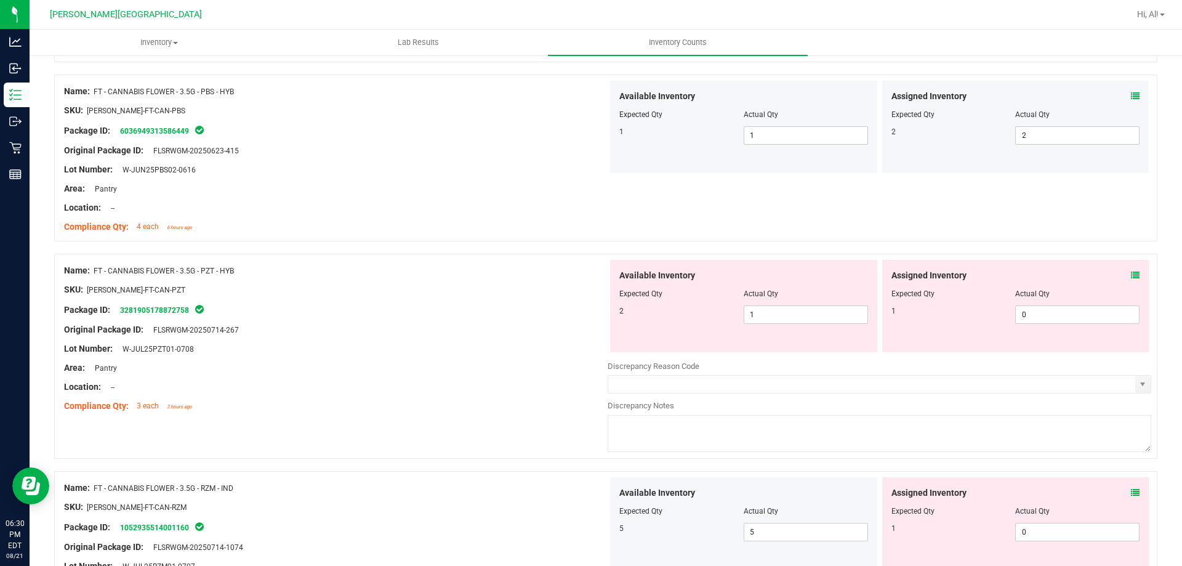
scroll to position [862, 0]
click at [1119, 275] on div "Assigned Inventory" at bounding box center [1015, 274] width 249 height 13
click at [1131, 275] on icon at bounding box center [1135, 274] width 9 height 9
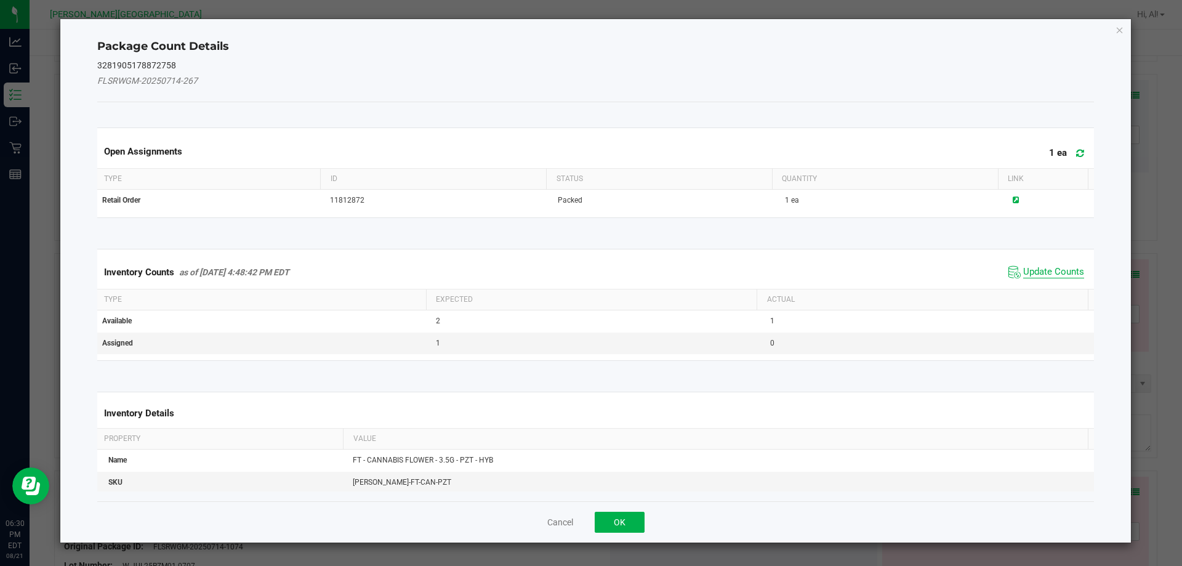
click at [1055, 266] on span "Update Counts" at bounding box center [1053, 272] width 61 height 12
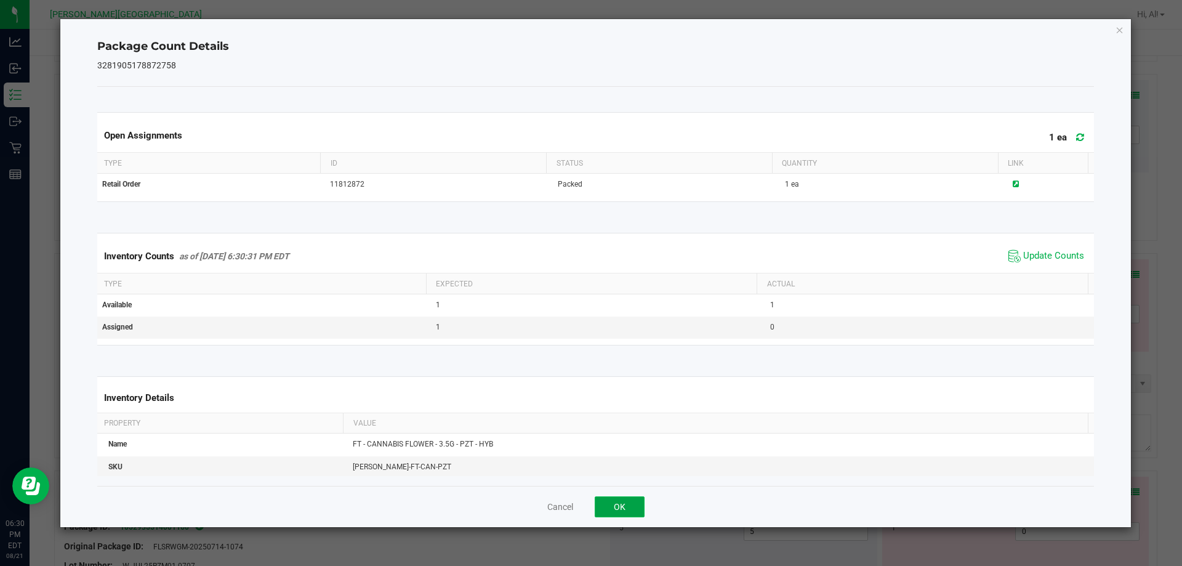
click at [625, 513] on button "OK" at bounding box center [619, 506] width 50 height 21
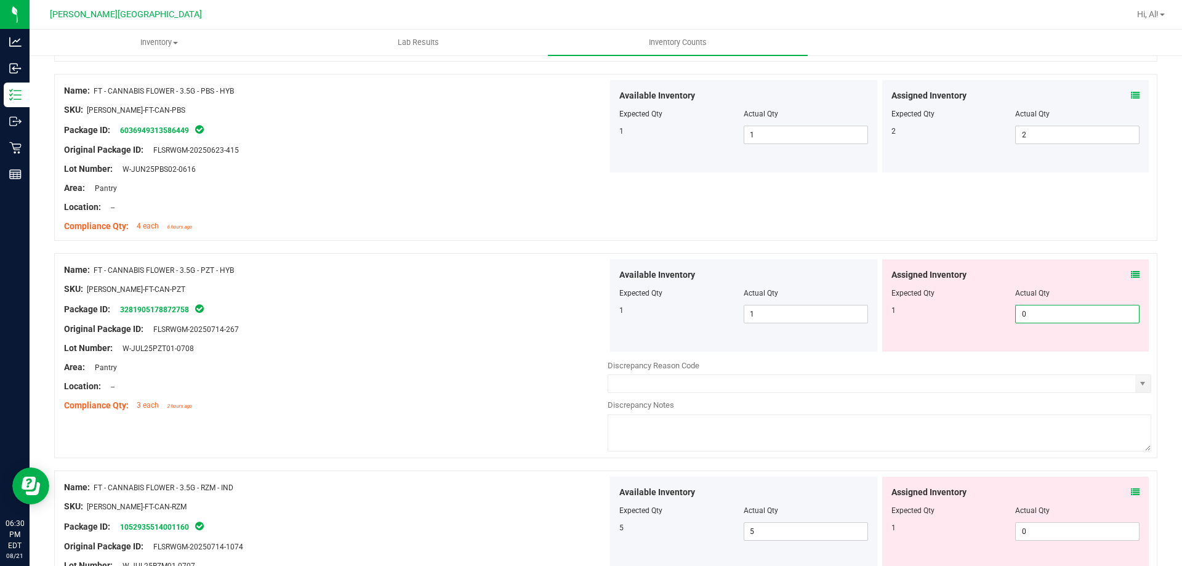
click at [1031, 320] on span "0 0" at bounding box center [1077, 314] width 124 height 18
click at [1031, 320] on input "0" at bounding box center [1076, 313] width 123 height 17
type input "1"
click at [1011, 278] on div "Assigned Inventory" at bounding box center [1015, 274] width 249 height 13
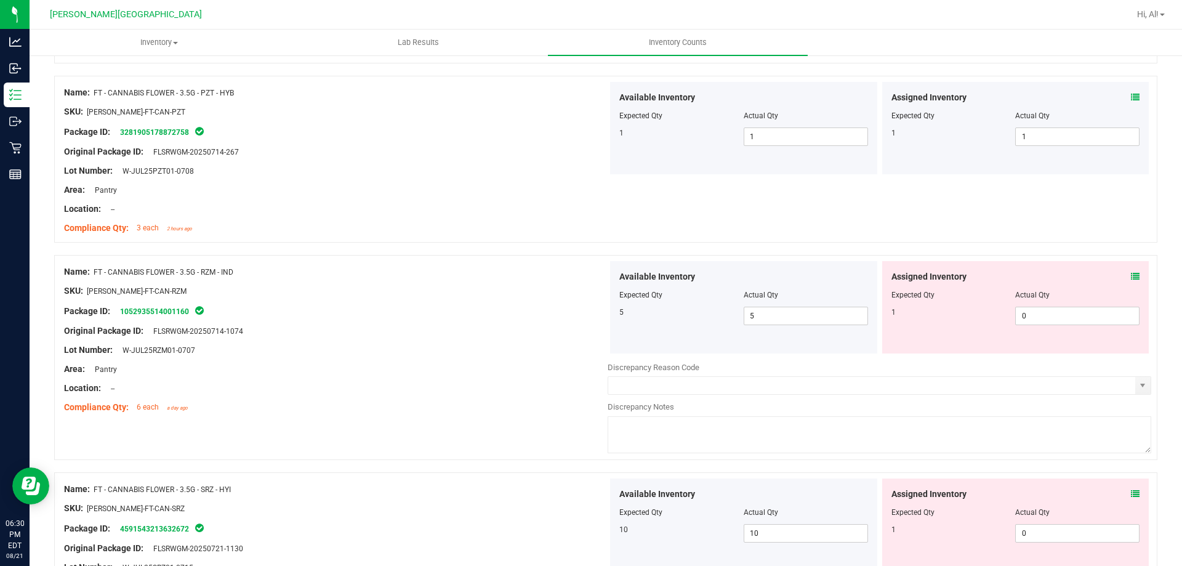
scroll to position [1046, 0]
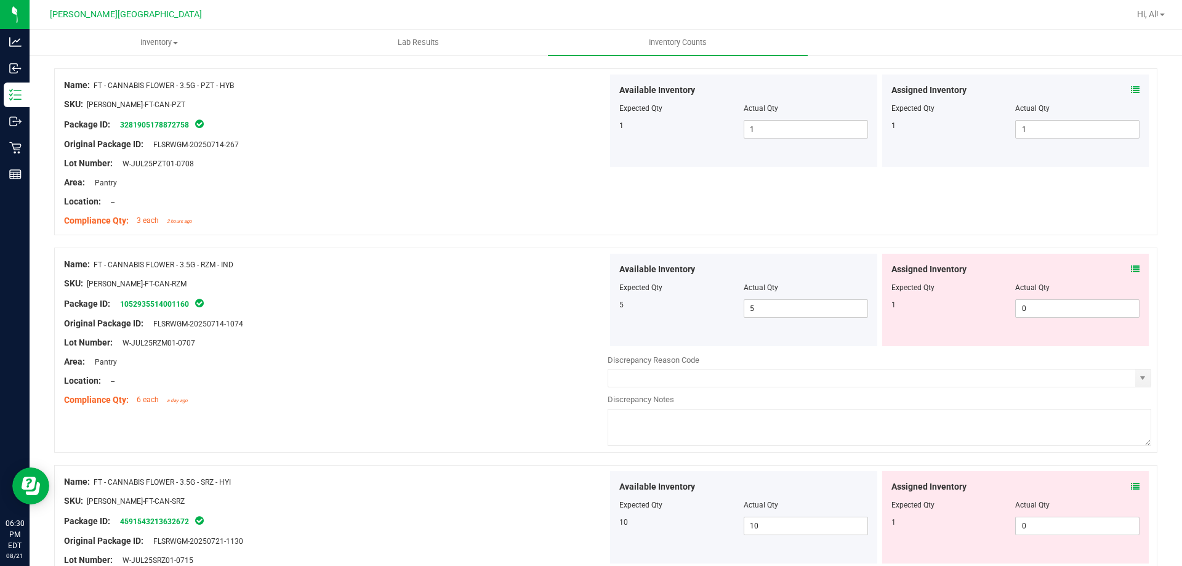
click at [1131, 268] on icon at bounding box center [1135, 269] width 9 height 9
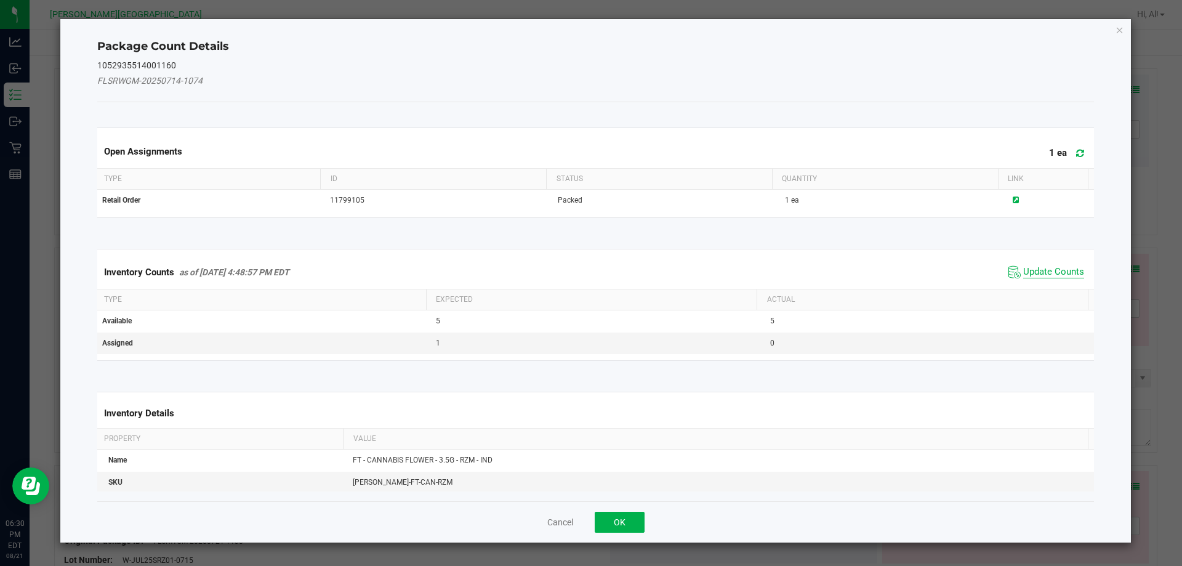
click at [1029, 271] on span "Update Counts" at bounding box center [1053, 272] width 61 height 12
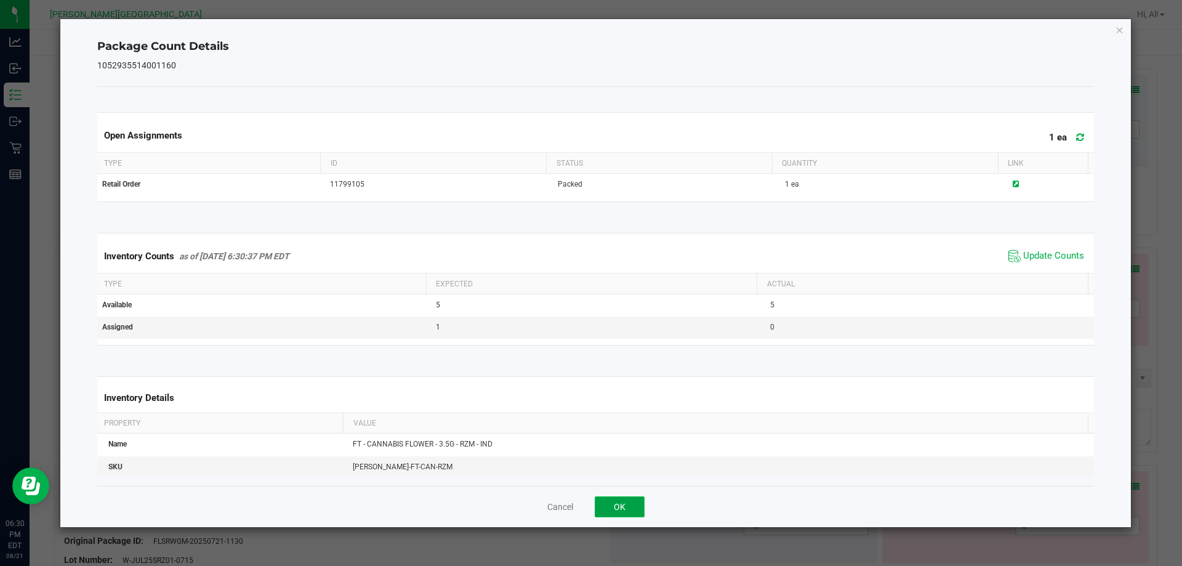
click at [630, 511] on button "OK" at bounding box center [619, 506] width 50 height 21
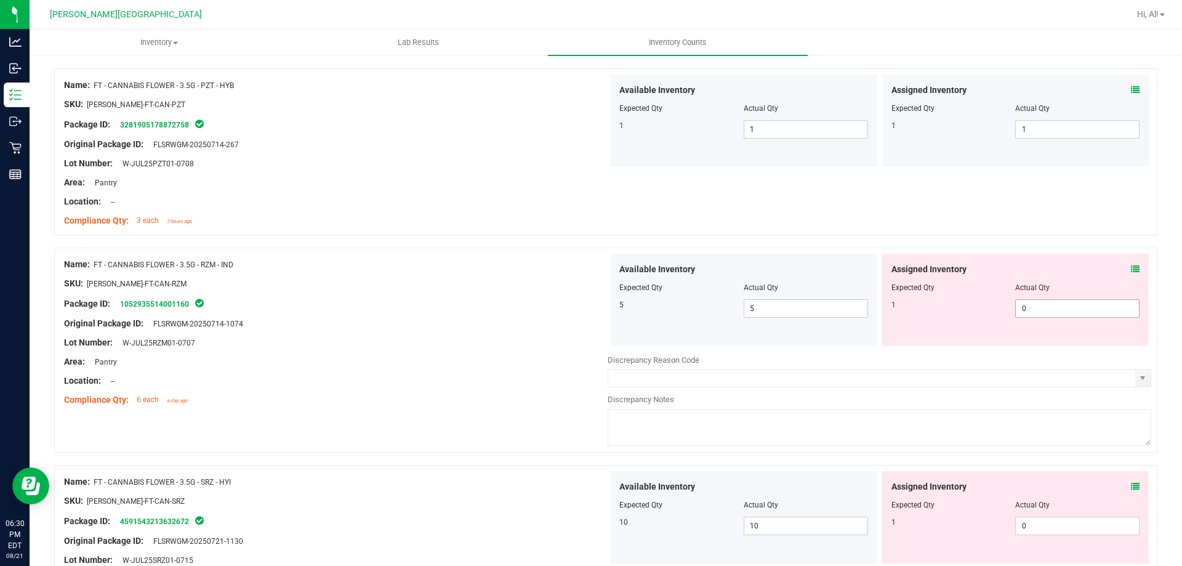
click at [1023, 311] on span "0 0" at bounding box center [1077, 308] width 124 height 18
click at [1023, 311] on input "0" at bounding box center [1076, 308] width 123 height 17
type input "1"
click at [948, 302] on div "1" at bounding box center [953, 304] width 124 height 11
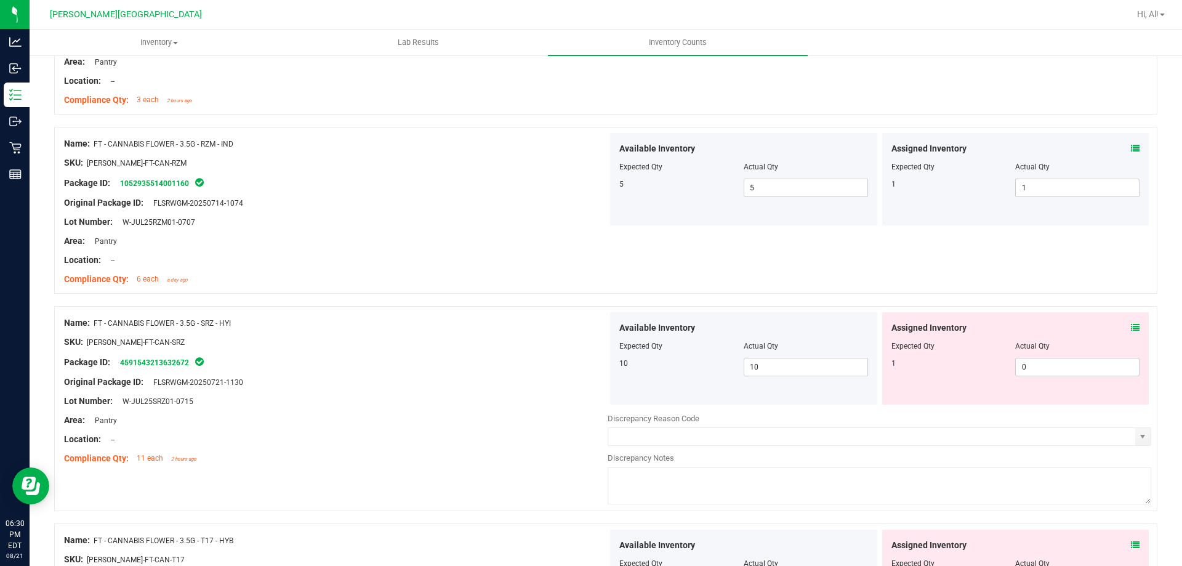
scroll to position [1169, 0]
click at [1119, 324] on div "Assigned Inventory" at bounding box center [1015, 325] width 249 height 13
click at [1131, 324] on icon at bounding box center [1135, 325] width 9 height 9
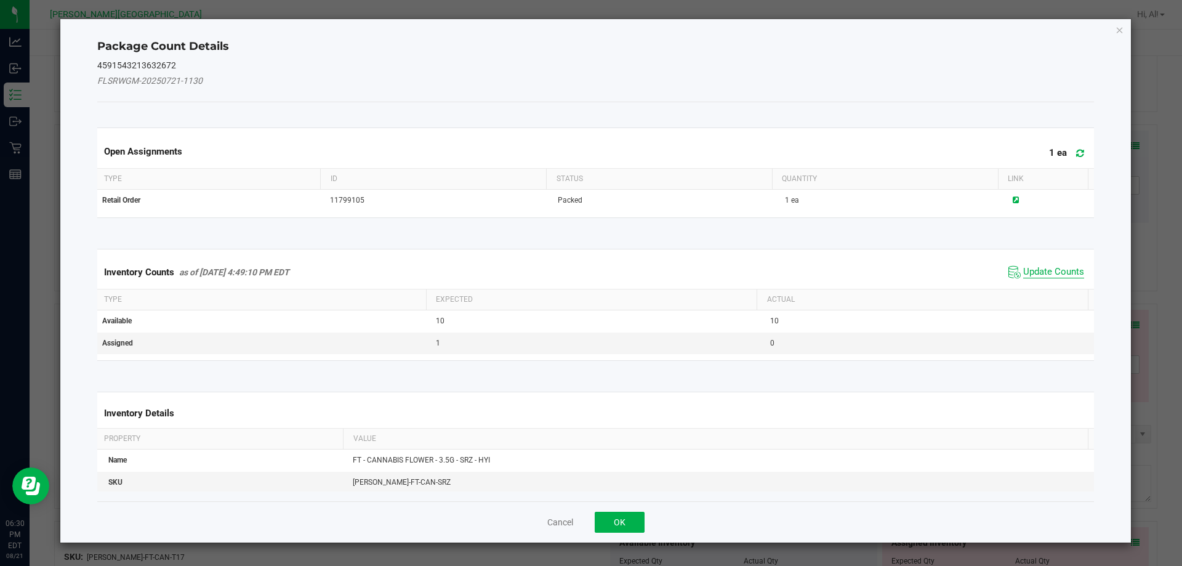
click at [1026, 274] on span "Update Counts" at bounding box center [1053, 272] width 61 height 12
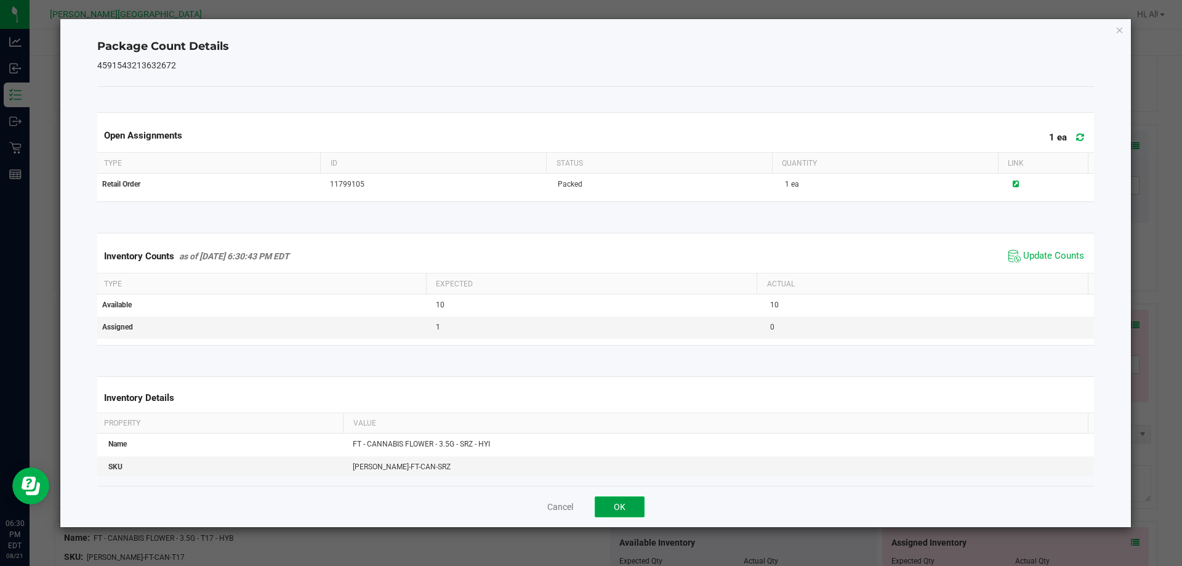
click at [630, 497] on button "OK" at bounding box center [619, 506] width 50 height 21
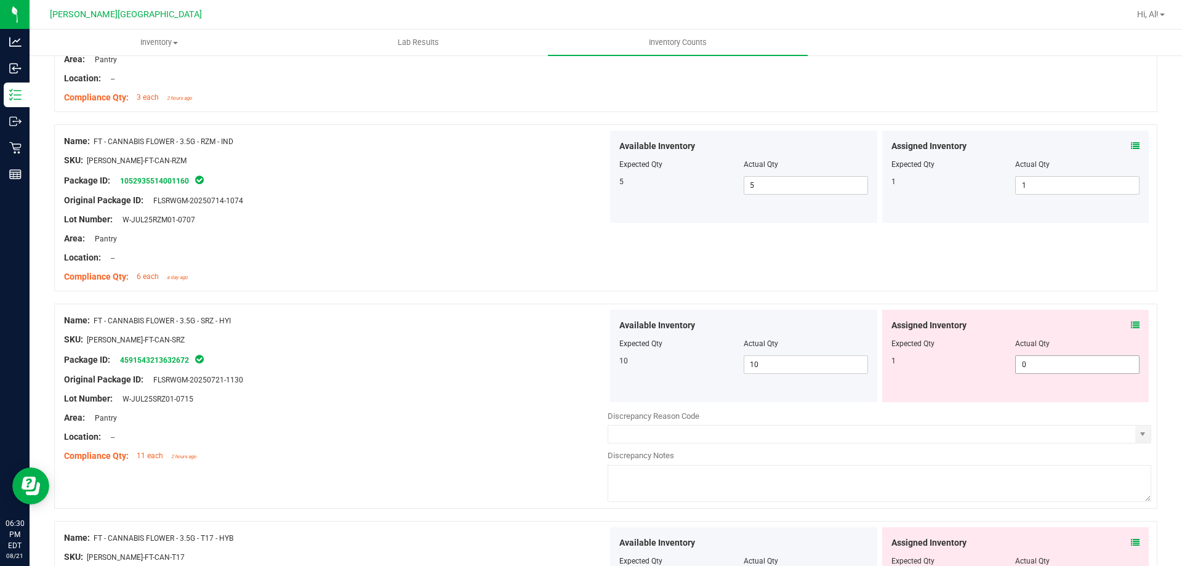
click at [1070, 361] on span "0 0" at bounding box center [1077, 364] width 124 height 18
click at [1070, 361] on input "0" at bounding box center [1076, 364] width 123 height 17
type input "1"
click at [1035, 329] on div "Assigned Inventory" at bounding box center [1015, 325] width 249 height 13
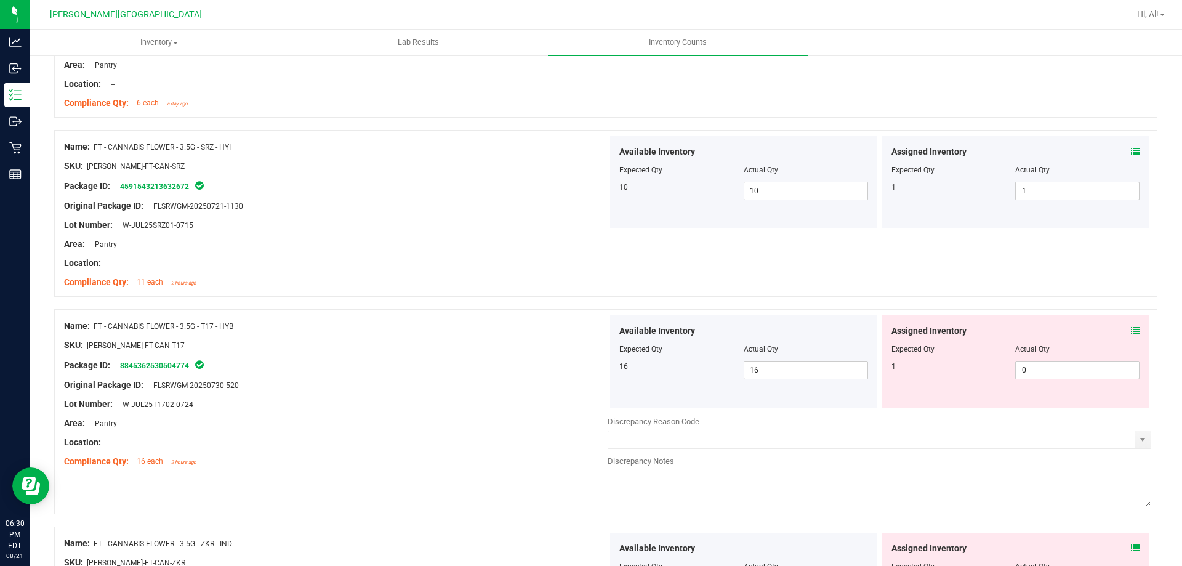
scroll to position [1354, 0]
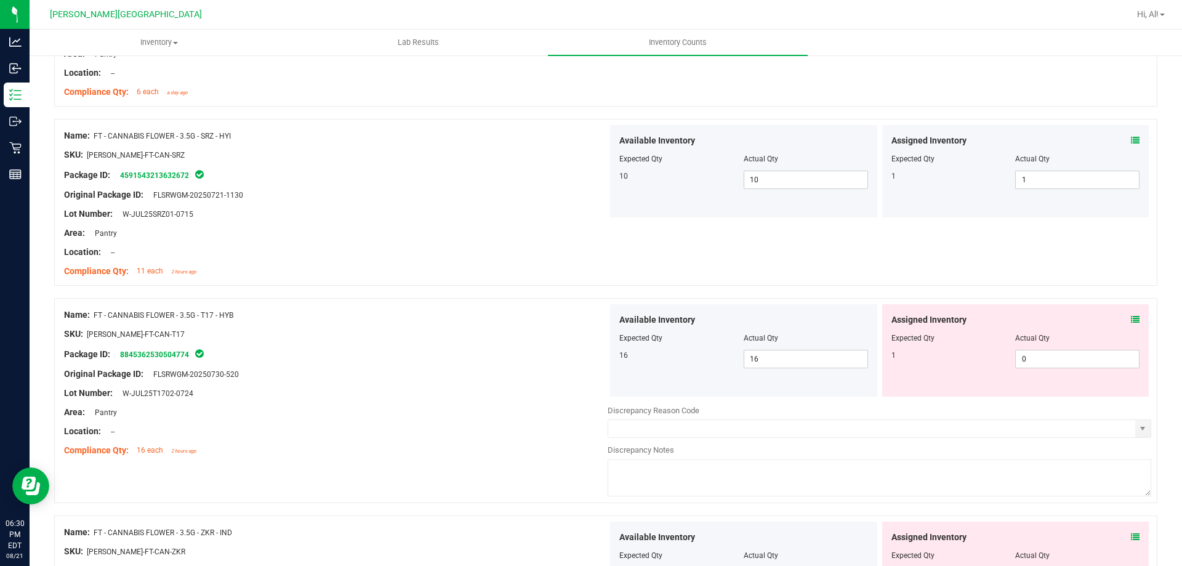
click at [1131, 318] on icon at bounding box center [1135, 319] width 9 height 9
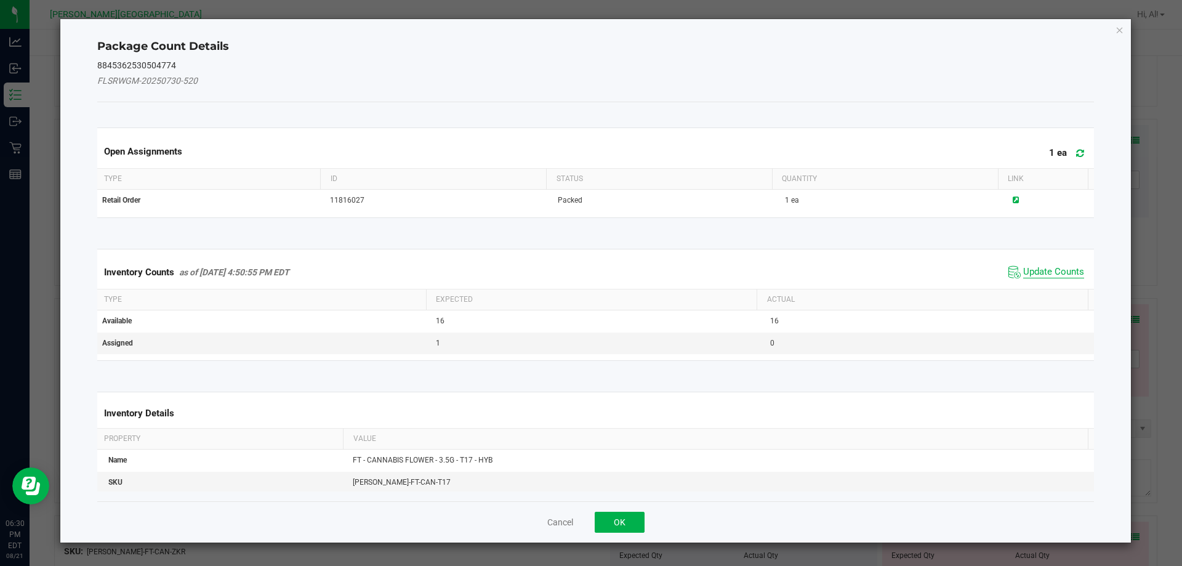
click at [1030, 266] on span "Update Counts" at bounding box center [1053, 272] width 61 height 12
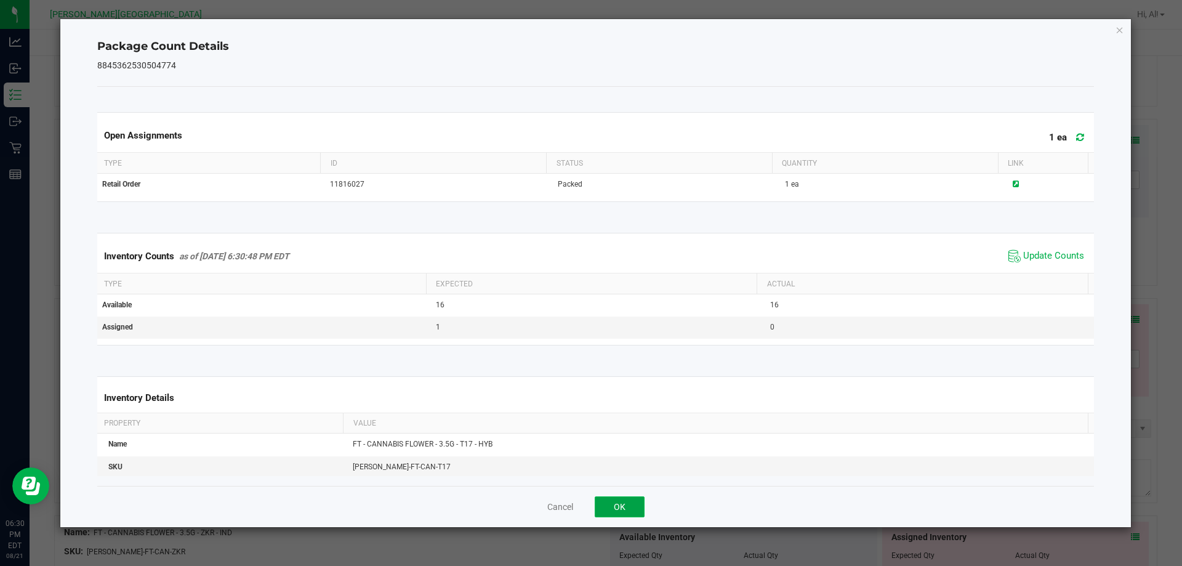
click at [638, 500] on button "OK" at bounding box center [619, 506] width 50 height 21
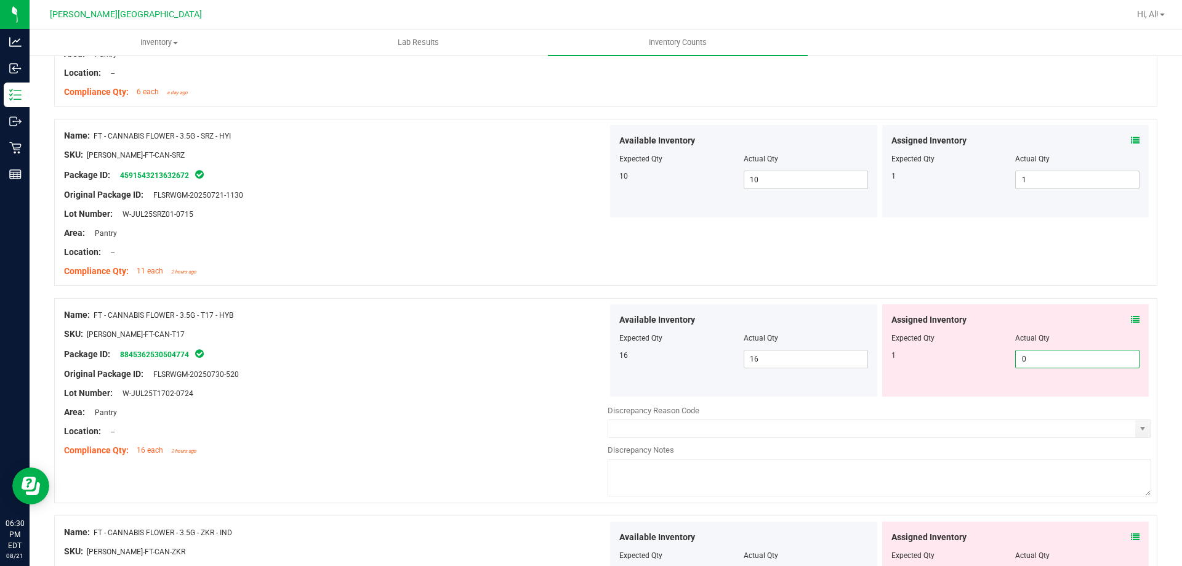
click at [1103, 354] on span "0 0" at bounding box center [1077, 359] width 124 height 18
click at [1103, 354] on input "0" at bounding box center [1076, 358] width 123 height 17
type input "1"
click at [1087, 331] on div at bounding box center [1015, 329] width 249 height 6
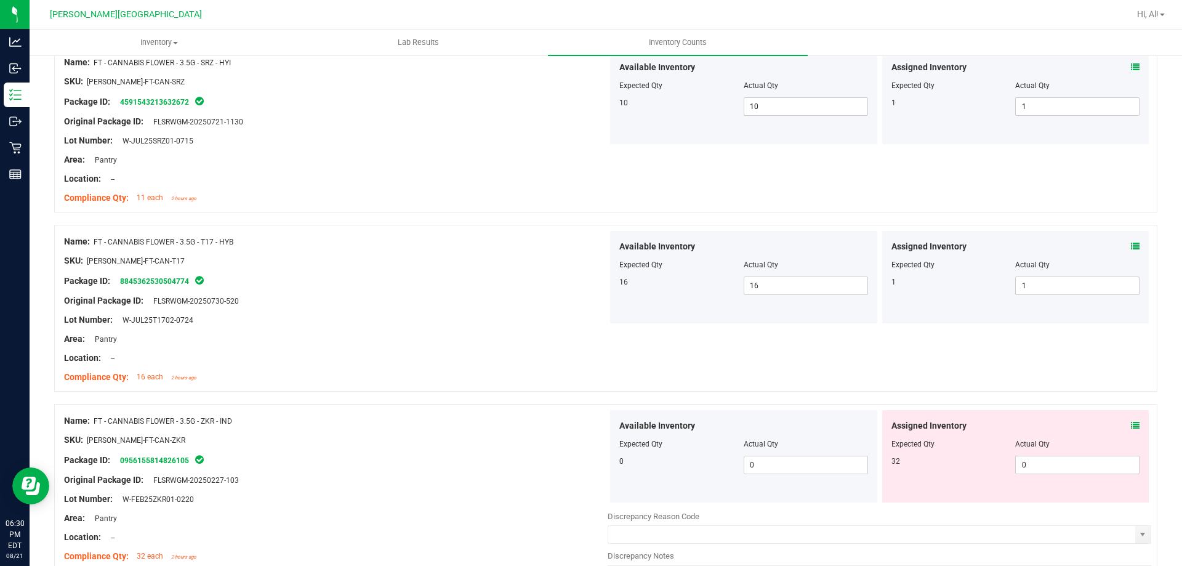
scroll to position [1539, 0]
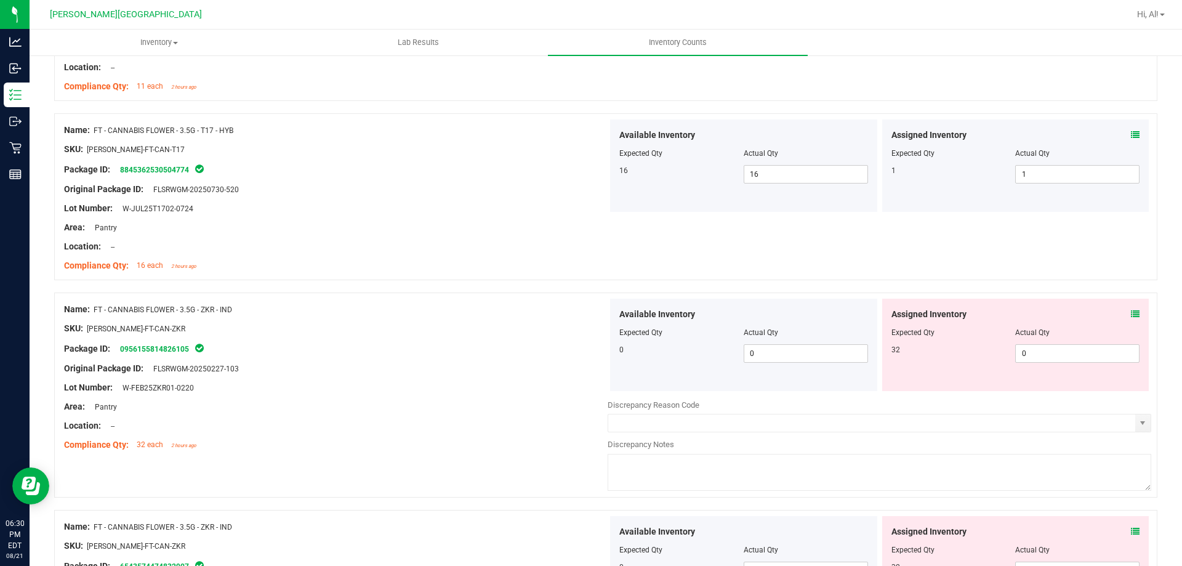
click at [1131, 317] on icon at bounding box center [1135, 314] width 9 height 9
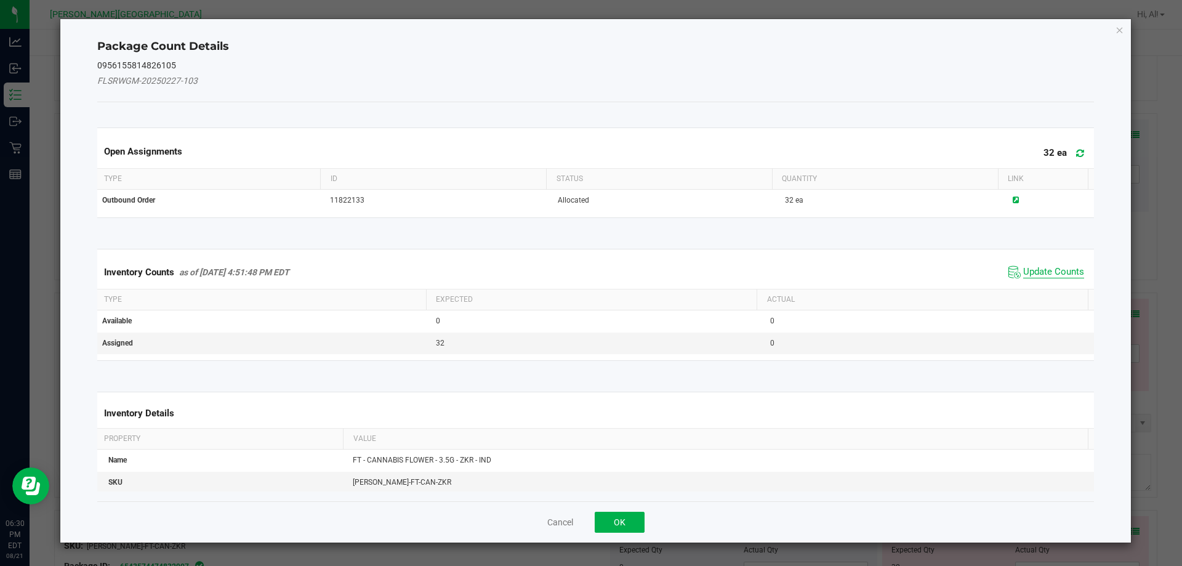
click at [1032, 268] on span "Update Counts" at bounding box center [1053, 272] width 61 height 12
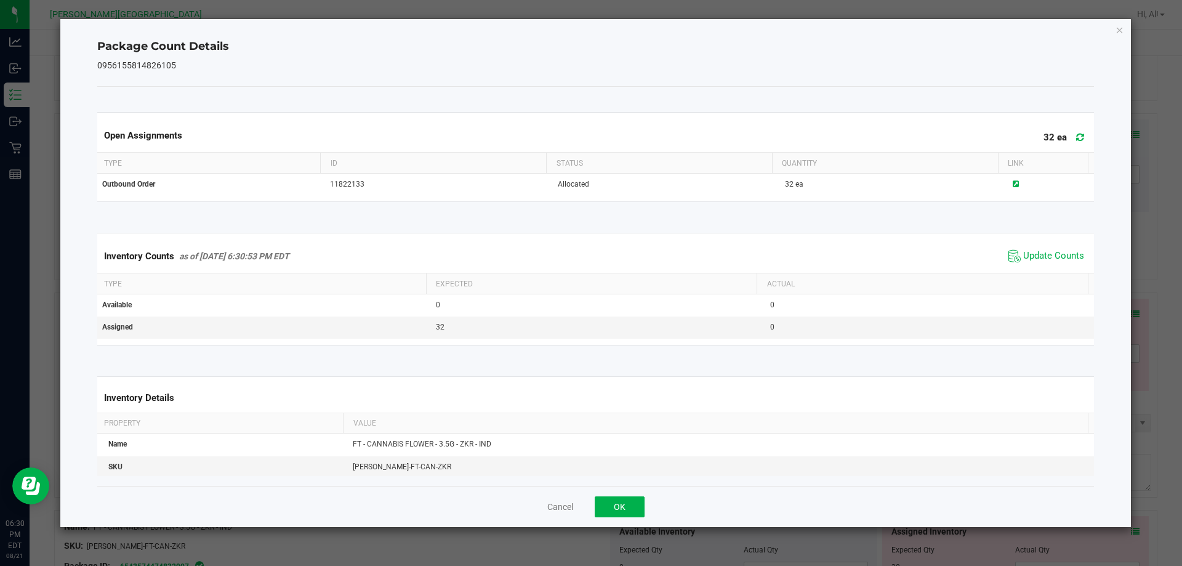
click at [625, 492] on div "Cancel OK" at bounding box center [595, 506] width 997 height 41
click at [632, 506] on button "OK" at bounding box center [619, 506] width 50 height 21
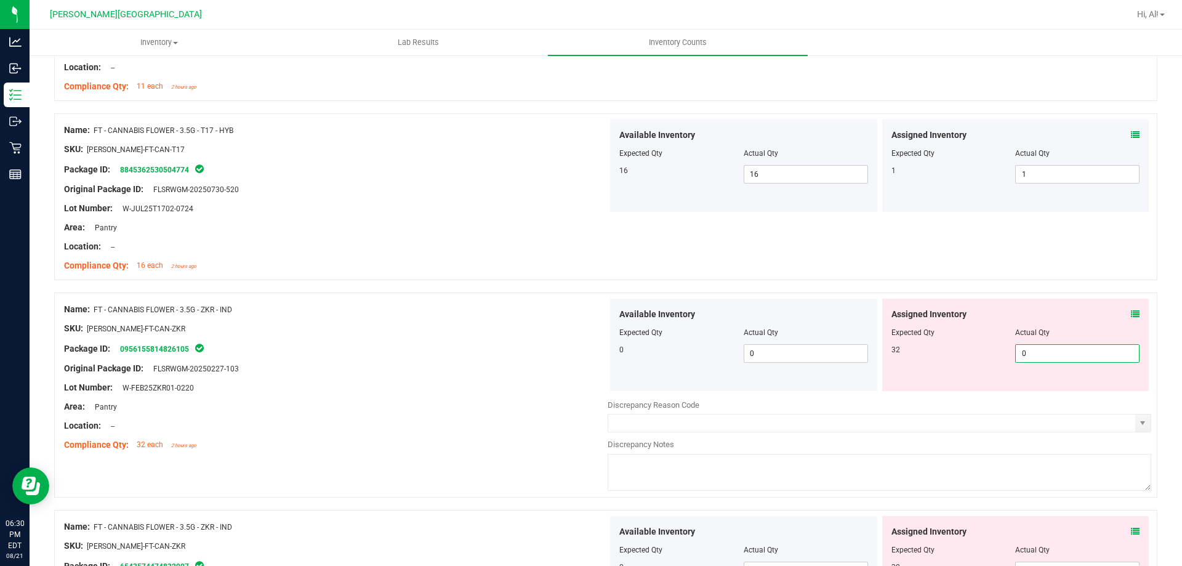
click at [1082, 351] on span "0 0" at bounding box center [1077, 353] width 124 height 18
click at [1081, 351] on input "0" at bounding box center [1076, 353] width 123 height 17
type input "32"
click at [1043, 332] on div "Actual Qty" at bounding box center [1077, 332] width 124 height 11
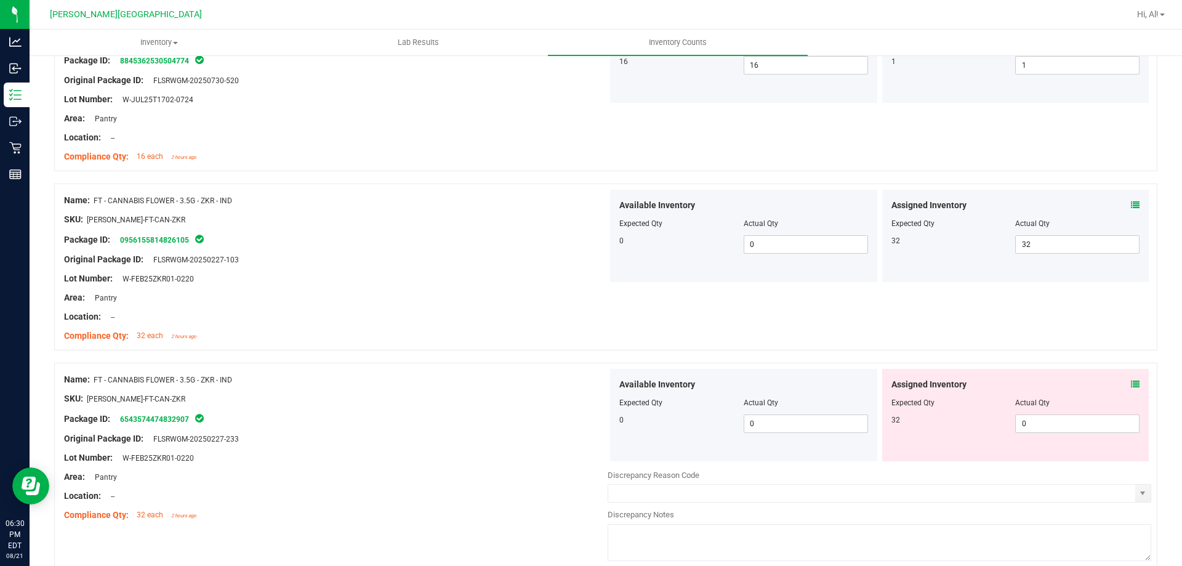
scroll to position [1662, 0]
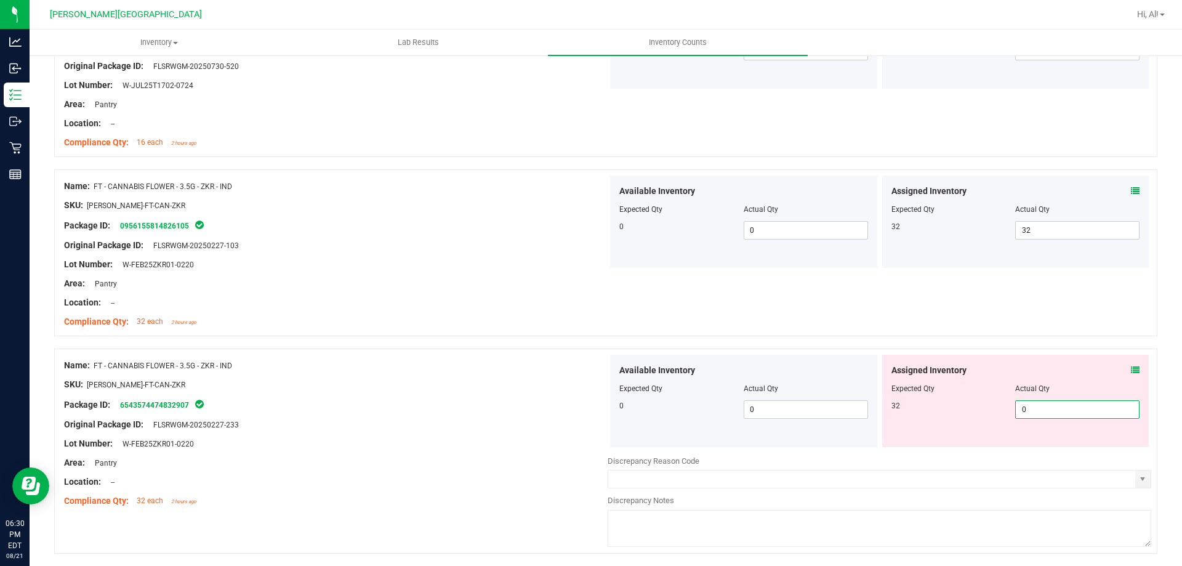
click at [1052, 405] on span "0 0" at bounding box center [1077, 409] width 124 height 18
click at [1052, 405] on input "0" at bounding box center [1076, 409] width 123 height 17
type input "32"
click at [1046, 377] on div at bounding box center [1015, 380] width 249 height 6
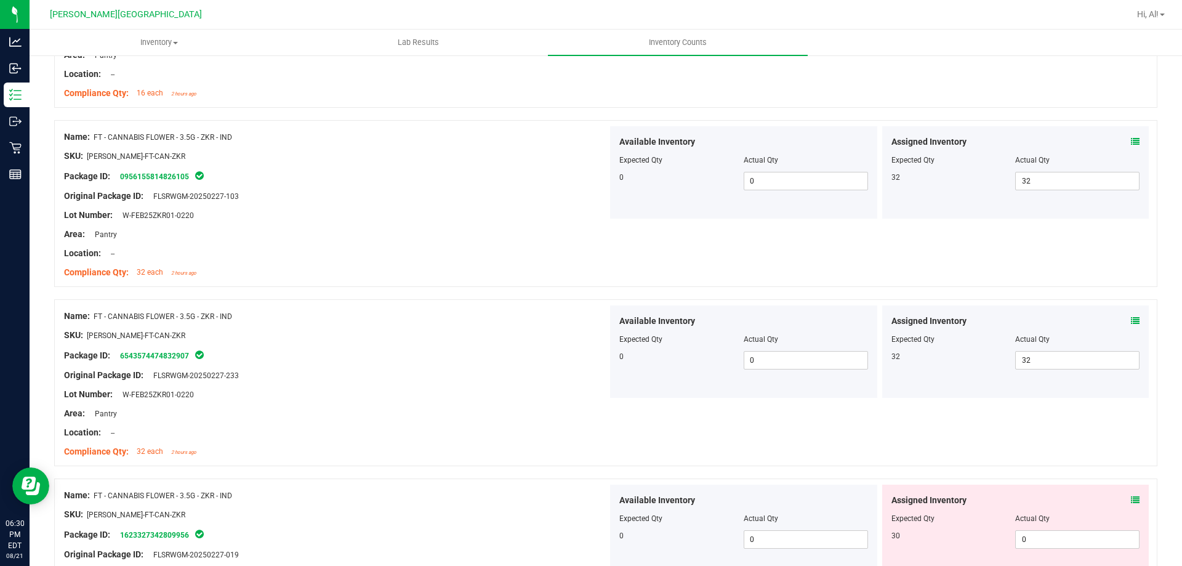
scroll to position [1785, 0]
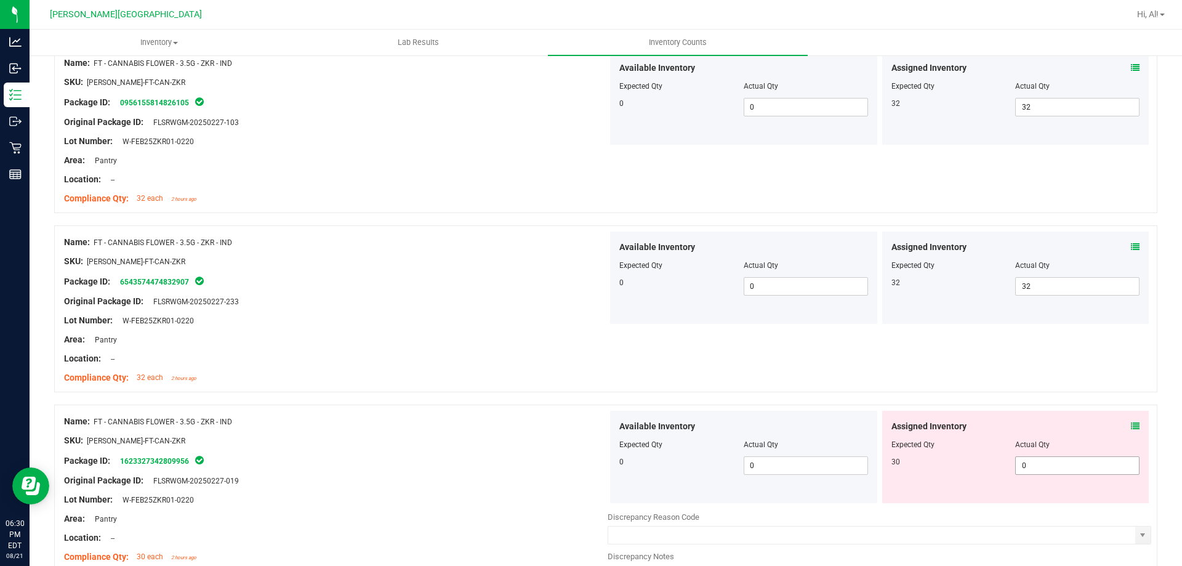
click at [1052, 458] on span "0 0" at bounding box center [1077, 465] width 124 height 18
click at [1052, 459] on span "0 0" at bounding box center [1077, 465] width 124 height 18
click at [1052, 459] on input "0" at bounding box center [1076, 465] width 123 height 17
click at [1052, 459] on input "3" at bounding box center [1076, 465] width 123 height 17
type input "30"
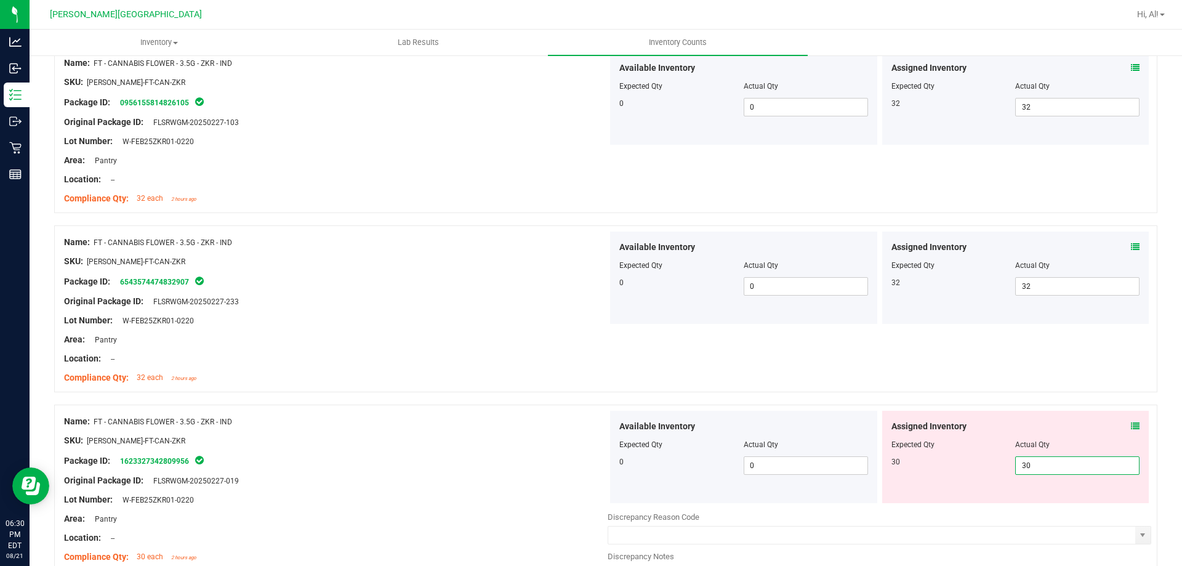
type input "30"
click at [1057, 437] on div at bounding box center [1015, 436] width 249 height 6
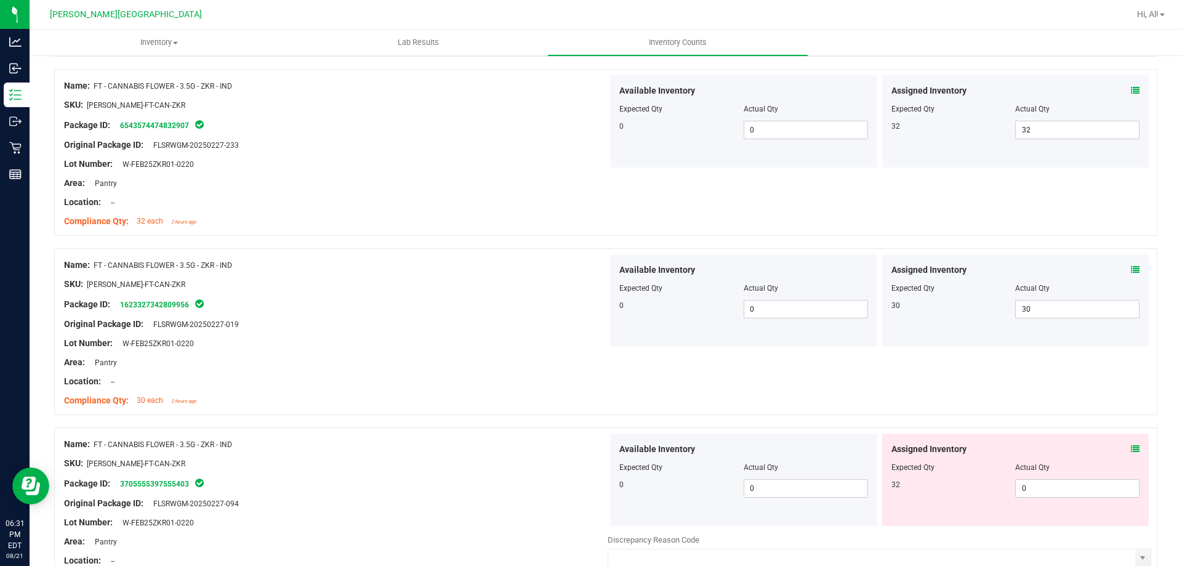
scroll to position [1969, 0]
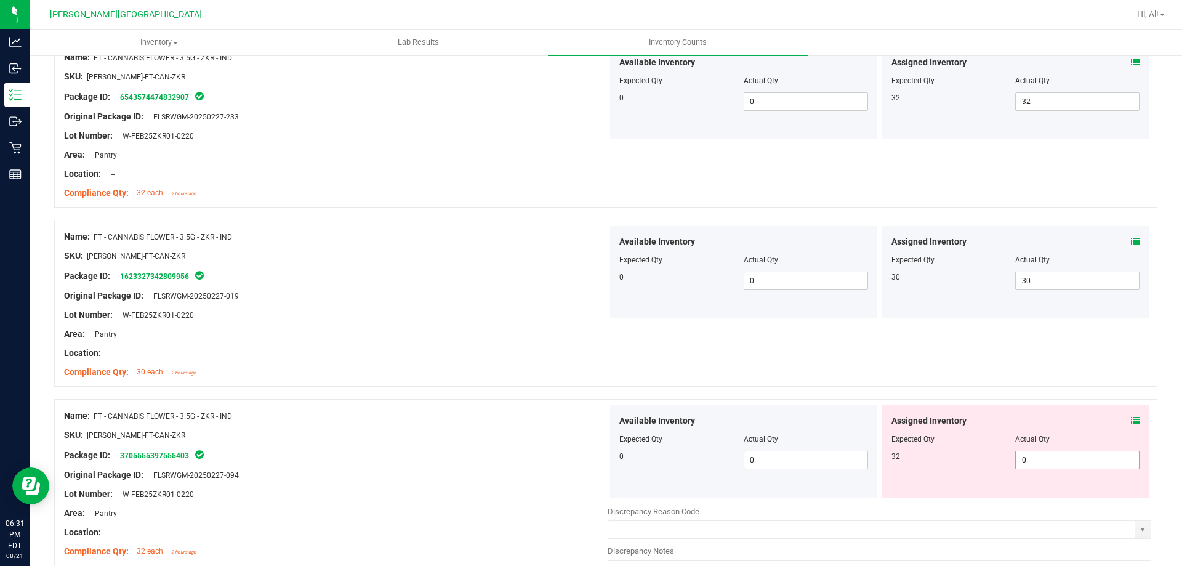
click at [1056, 465] on span "0 0" at bounding box center [1077, 459] width 124 height 18
click at [1056, 465] on input "3" at bounding box center [1076, 459] width 123 height 17
type input "32"
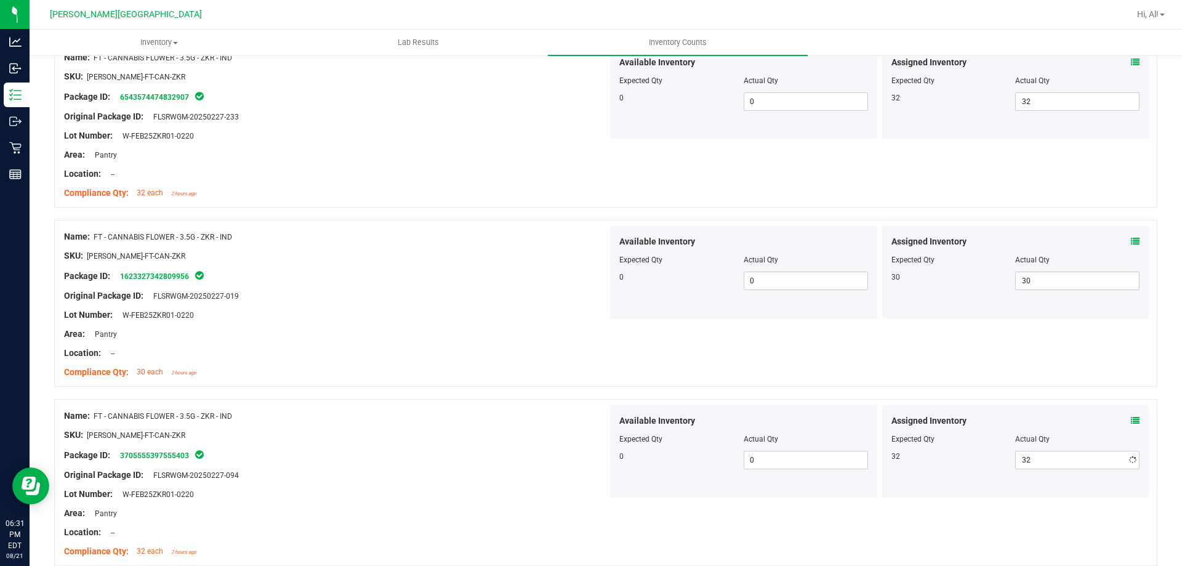
click at [1052, 422] on div "Assigned Inventory" at bounding box center [1015, 420] width 249 height 13
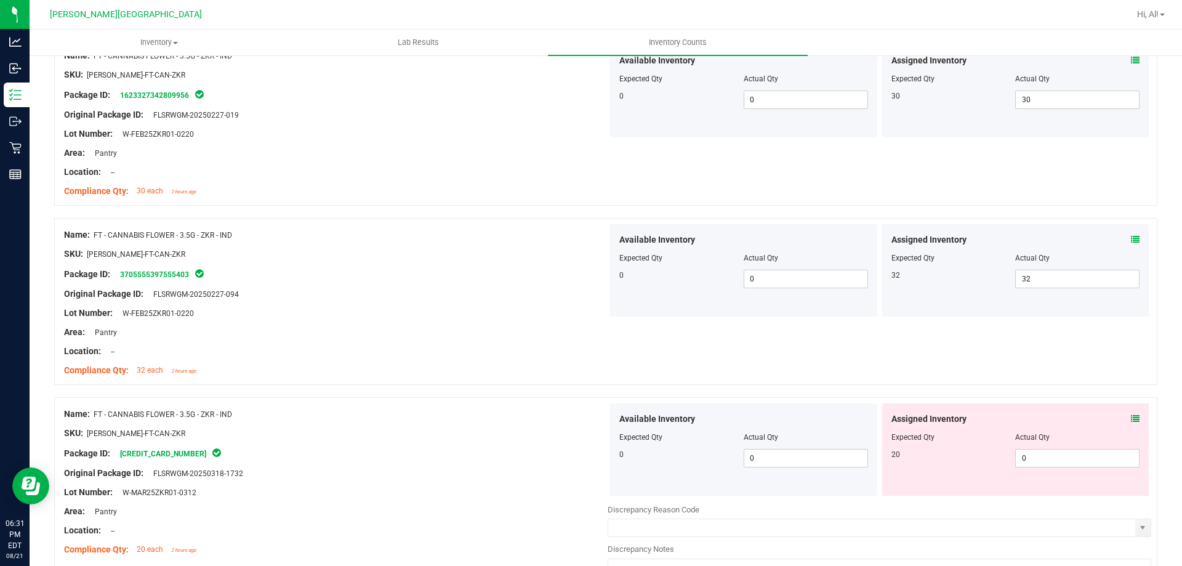
scroll to position [2154, 0]
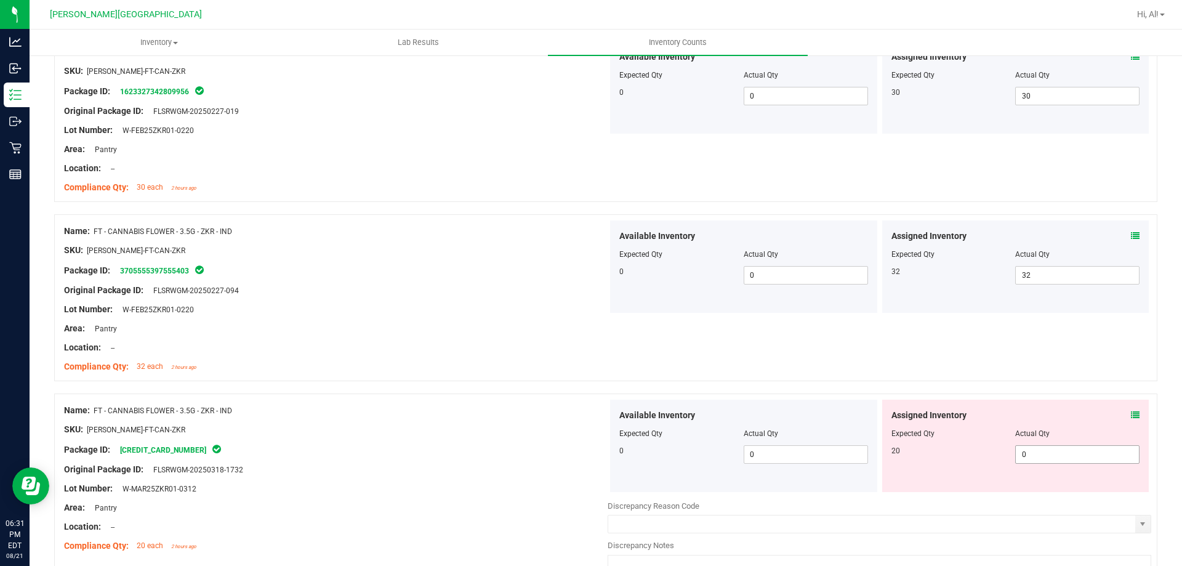
click at [1054, 452] on span "0 0" at bounding box center [1077, 454] width 124 height 18
click at [1054, 452] on input "0" at bounding box center [1076, 454] width 123 height 17
type input "20"
click at [1046, 396] on div "Name: FT - CANNABIS FLOWER - 3.5G - ZKR - IND SKU: [PERSON_NAME]-FT-CAN-ZKR Pac…" at bounding box center [605, 495] width 1103 height 205
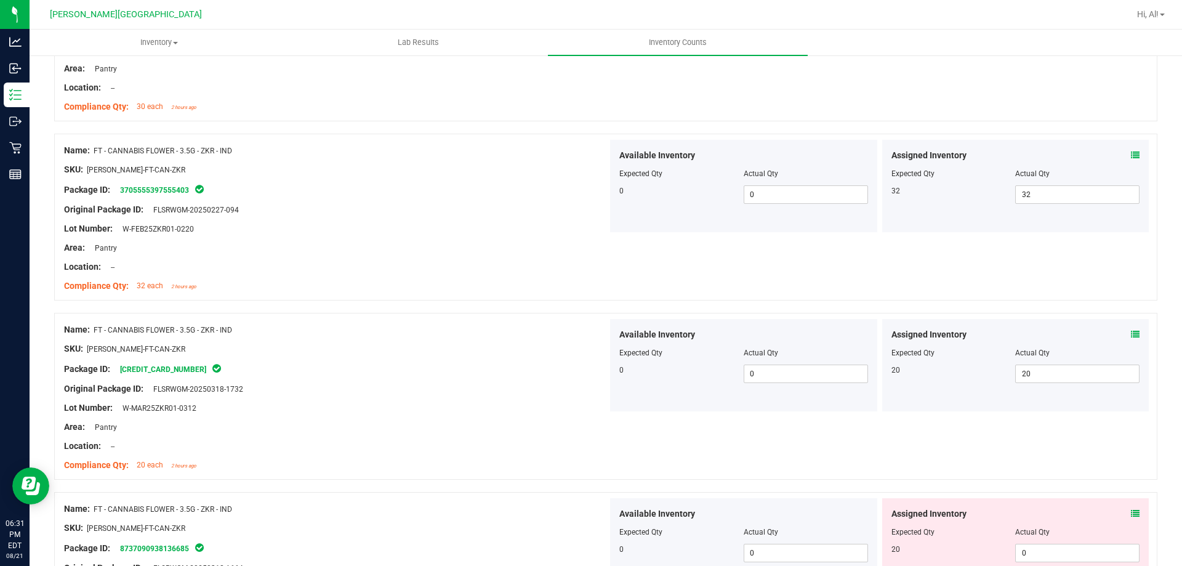
scroll to position [2339, 0]
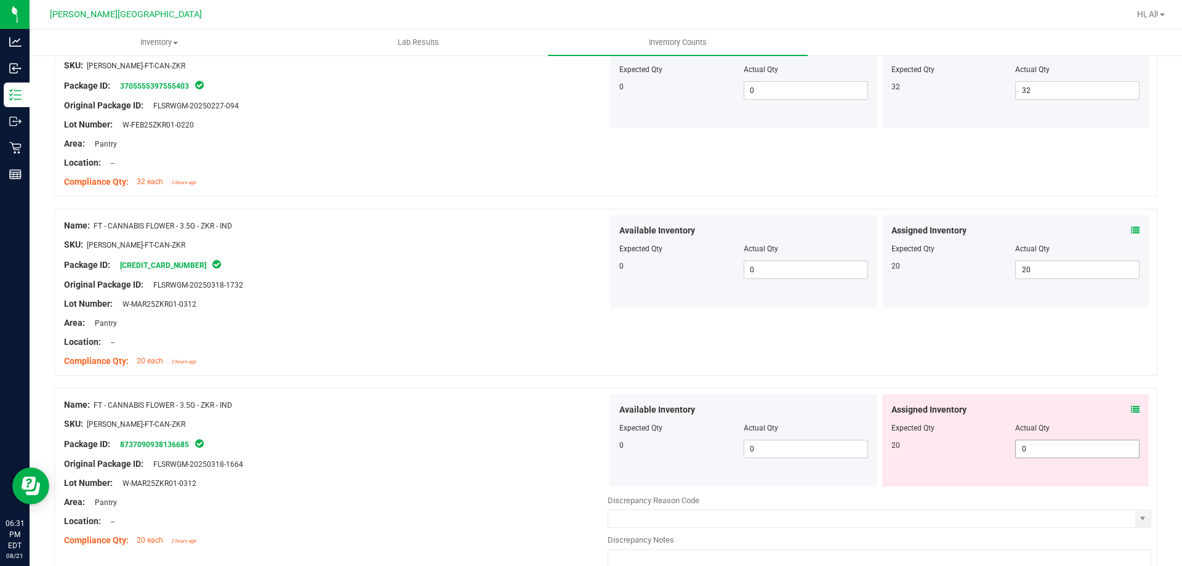
click at [1025, 447] on span "0 0" at bounding box center [1077, 448] width 124 height 18
click at [1025, 447] on input "0" at bounding box center [1076, 448] width 123 height 17
type input "20"
click at [1035, 410] on div "Assigned Inventory" at bounding box center [1015, 409] width 249 height 13
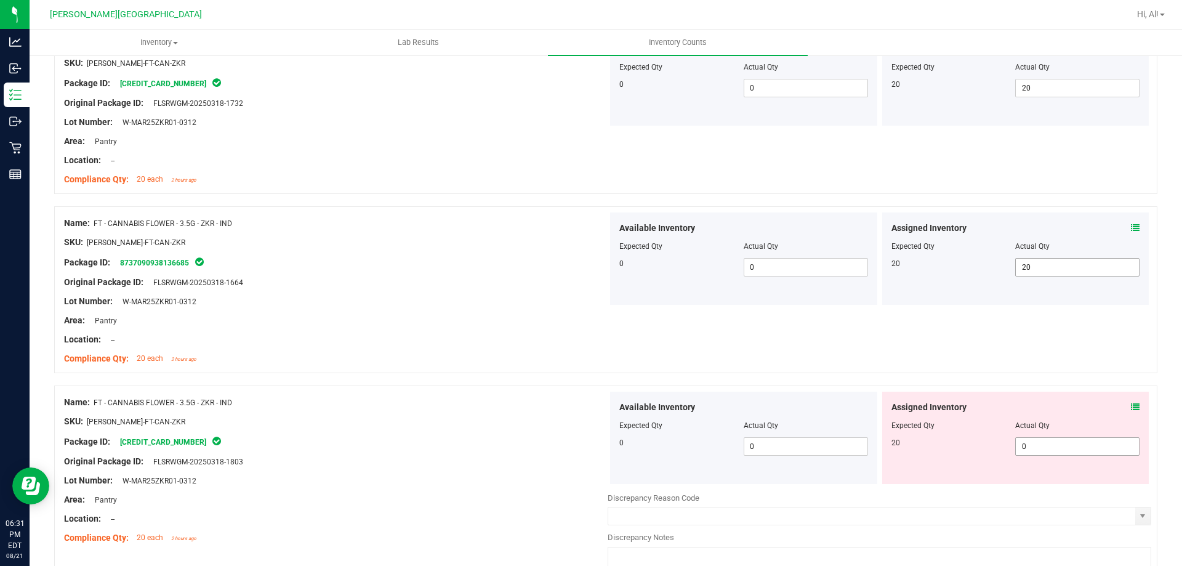
scroll to position [2523, 0]
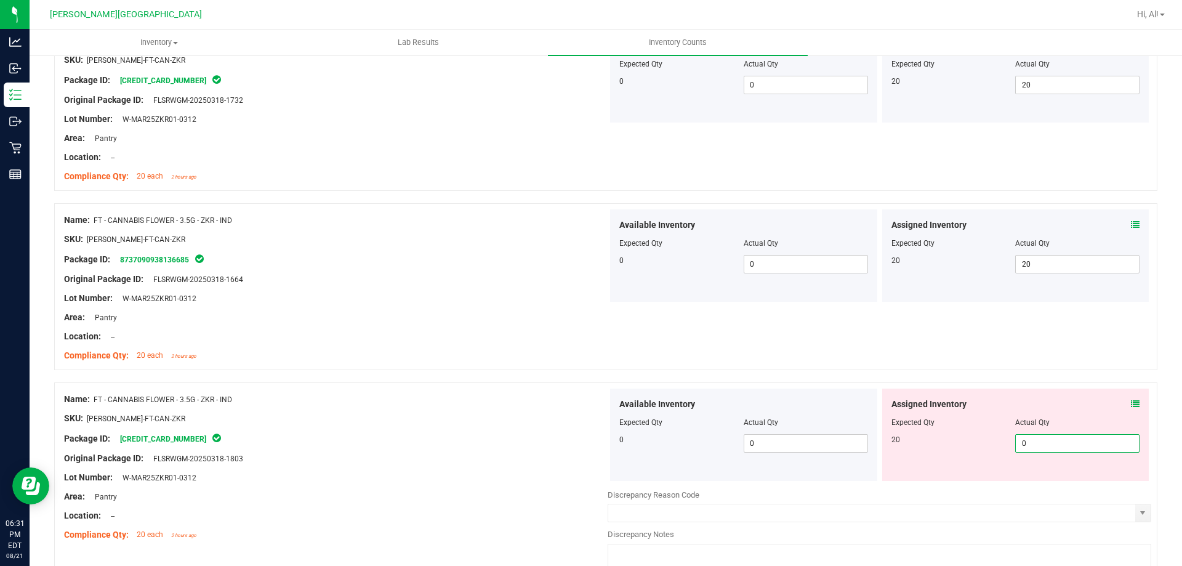
click at [1039, 443] on span "0 0" at bounding box center [1077, 443] width 124 height 18
click at [1039, 443] on input "0" at bounding box center [1076, 442] width 123 height 17
click at [1039, 443] on input "2" at bounding box center [1076, 442] width 123 height 17
type input "20"
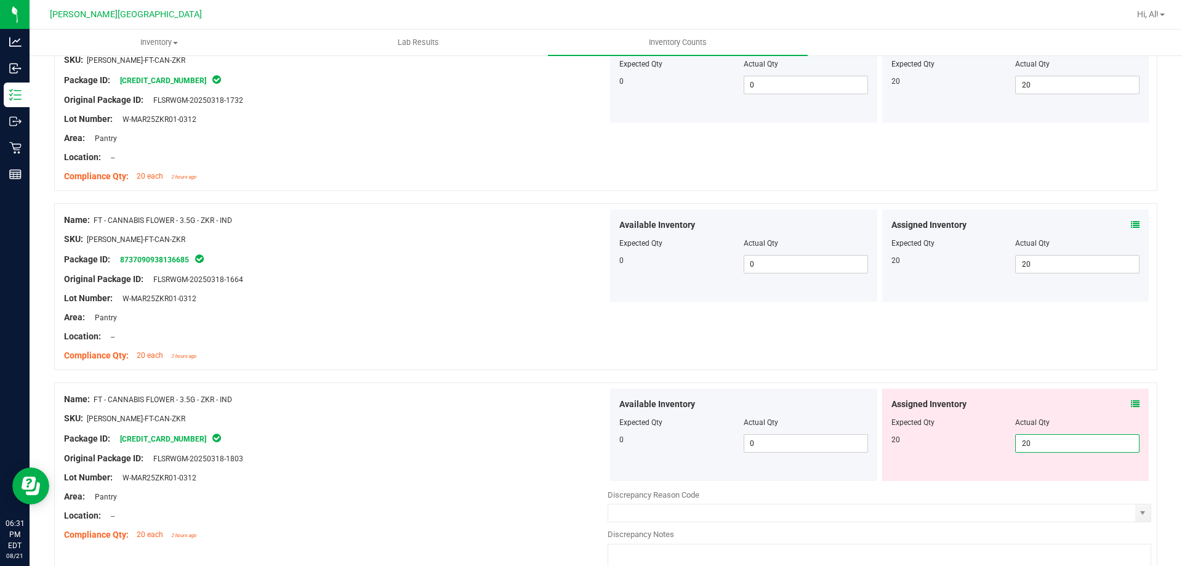
click at [1034, 425] on div "Actual Qty" at bounding box center [1077, 422] width 124 height 11
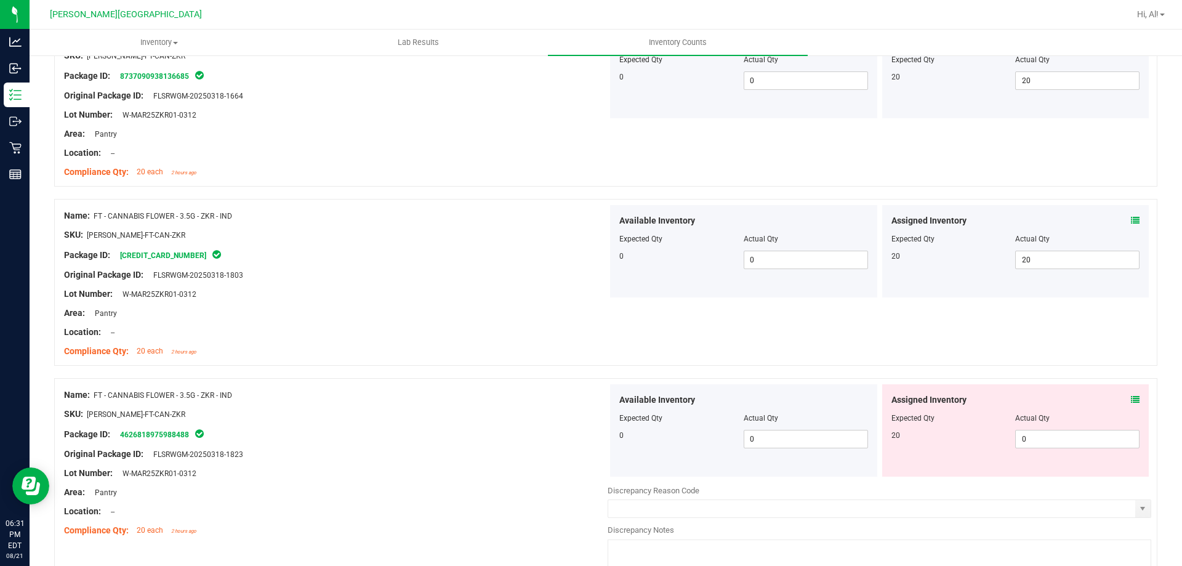
scroll to position [2708, 0]
click at [1038, 435] on span "0 0" at bounding box center [1077, 437] width 124 height 18
click at [1038, 435] on input "0" at bounding box center [1076, 437] width 123 height 17
type input "20"
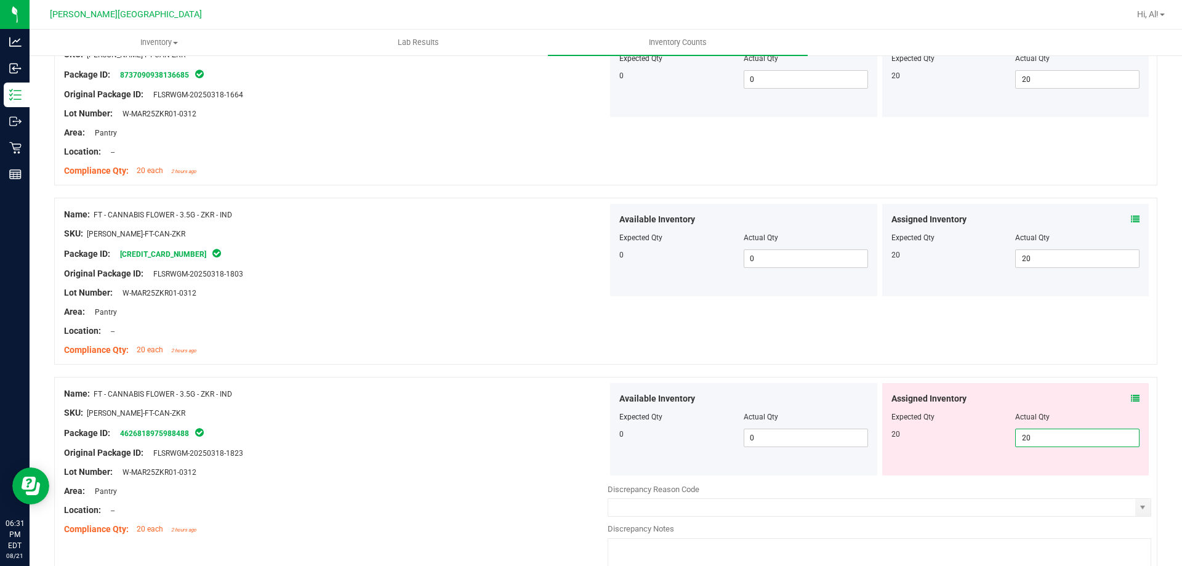
click at [1038, 422] on div "Actual Qty" at bounding box center [1077, 416] width 124 height 11
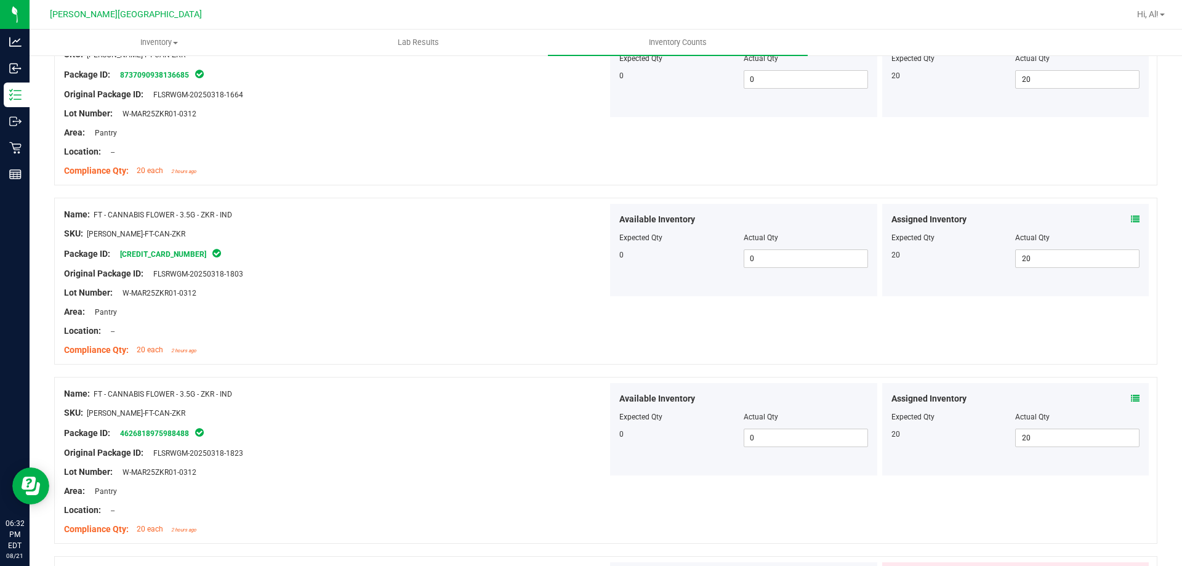
click at [904, 326] on div "Name: FT - CANNABIS FLOWER - 3.5G - ZKR - IND SKU: [PERSON_NAME]-FT-CAN-ZKR Pac…" at bounding box center [605, 281] width 1103 height 167
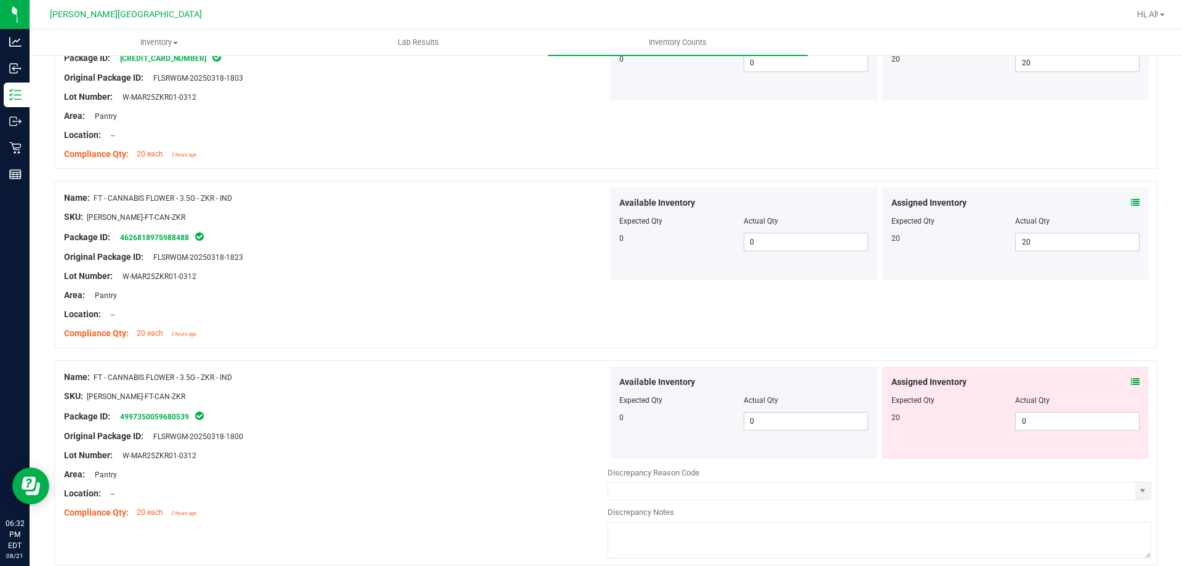
scroll to position [3016, 0]
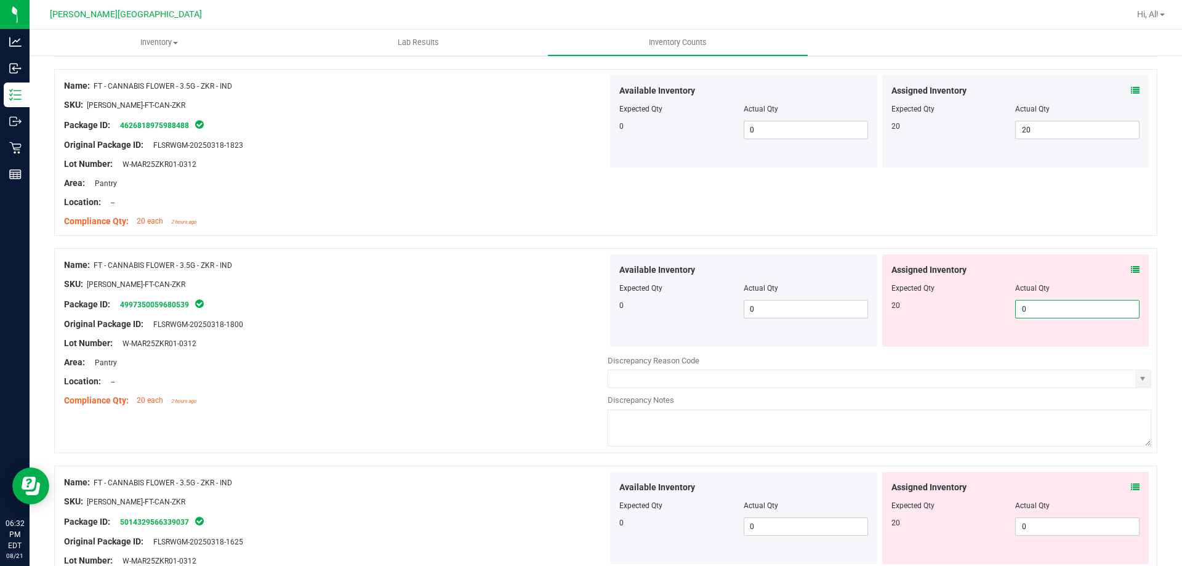
click at [1079, 301] on span "0 0" at bounding box center [1077, 309] width 124 height 18
click at [1079, 301] on input "0" at bounding box center [1076, 308] width 123 height 17
type input "20"
click at [1067, 279] on div at bounding box center [1015, 279] width 249 height 6
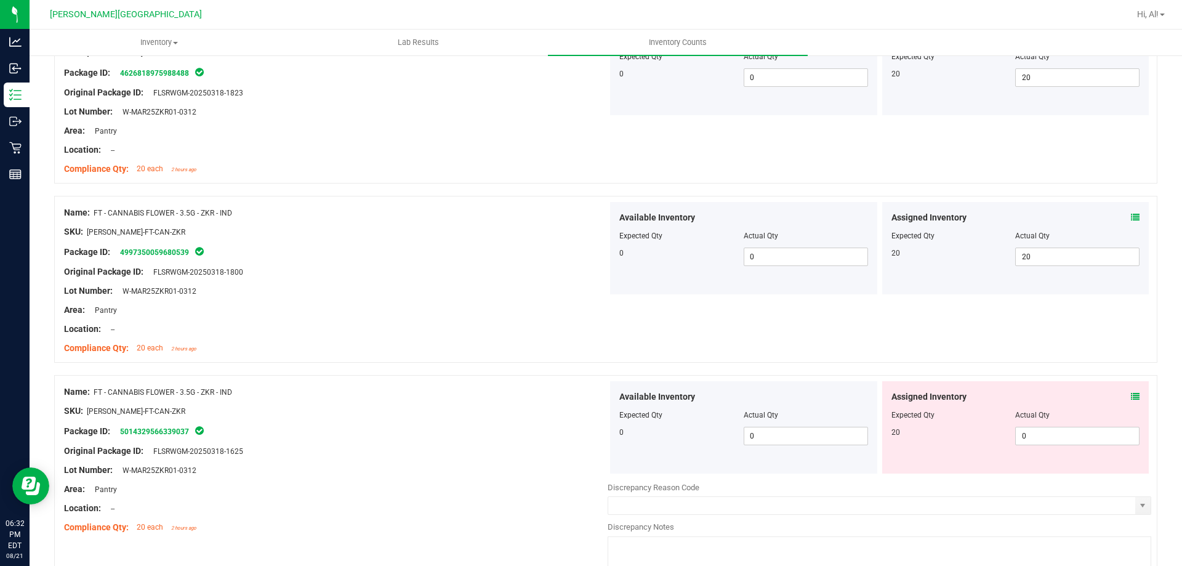
scroll to position [3139, 0]
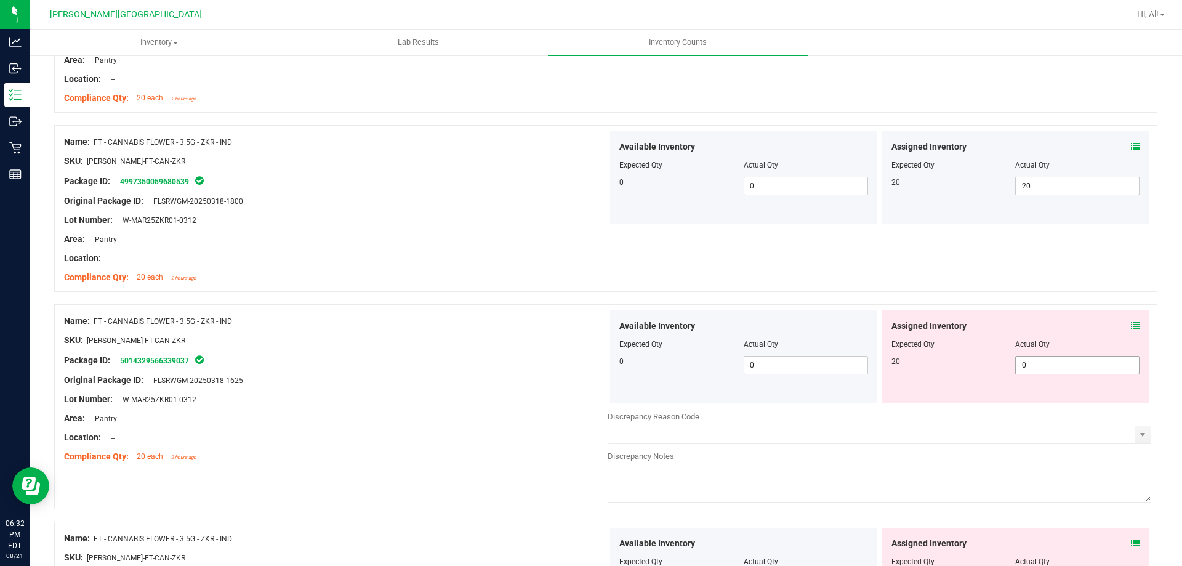
click at [1068, 364] on span "0 0" at bounding box center [1077, 365] width 124 height 18
click at [1067, 364] on input "0" at bounding box center [1076, 364] width 123 height 17
type input "20"
click at [1053, 334] on div at bounding box center [1015, 335] width 249 height 6
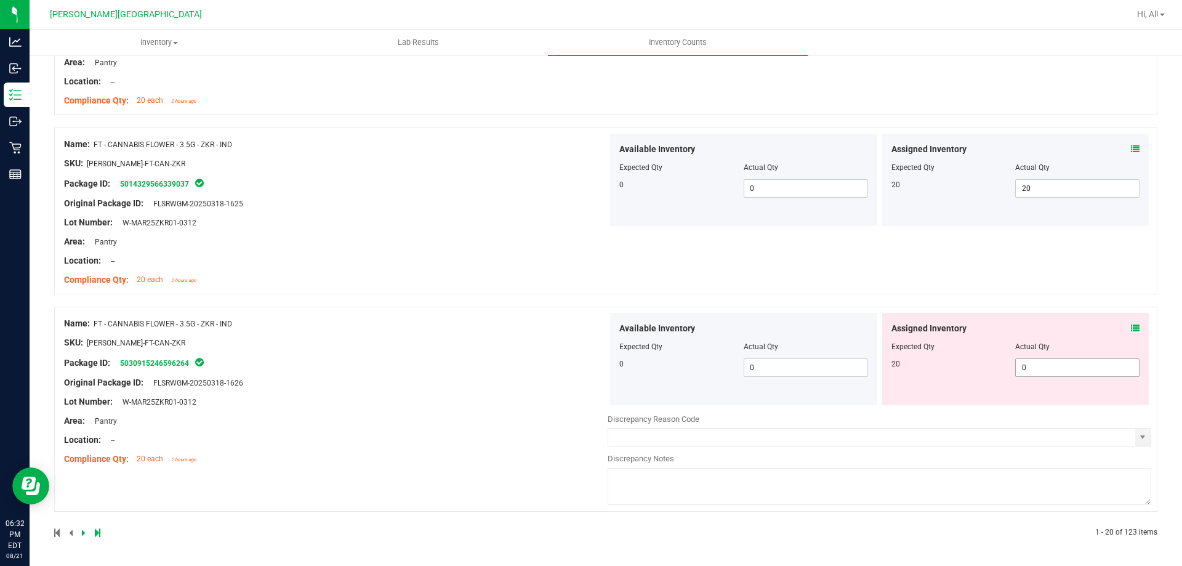
click at [1054, 370] on span "0 0" at bounding box center [1077, 367] width 124 height 18
click at [1054, 370] on input "0" at bounding box center [1076, 367] width 123 height 17
type input "20"
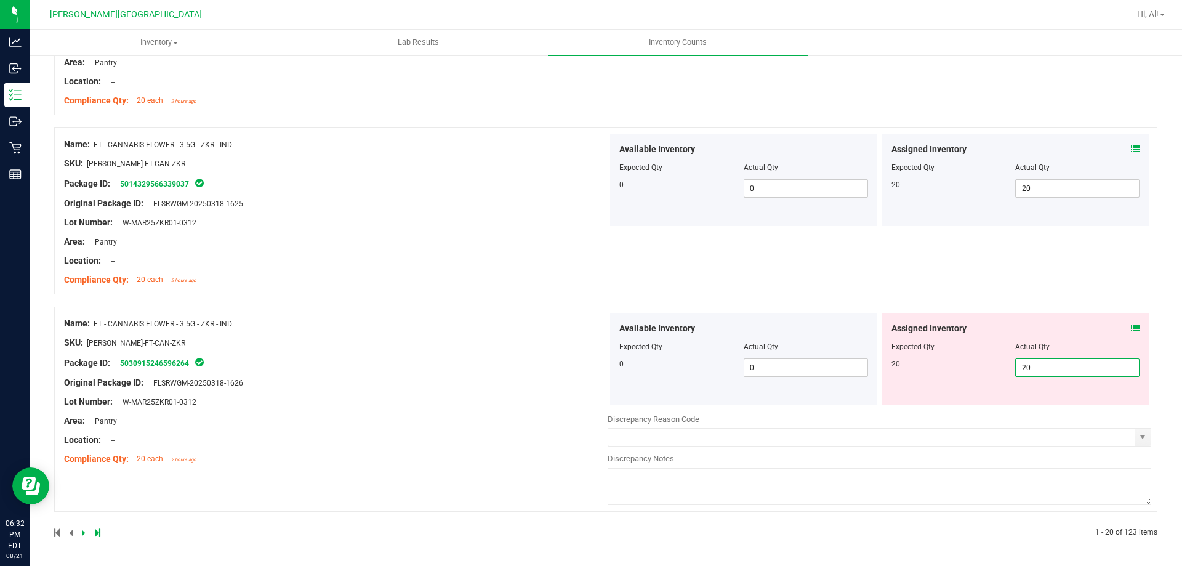
scroll to position [3277, 0]
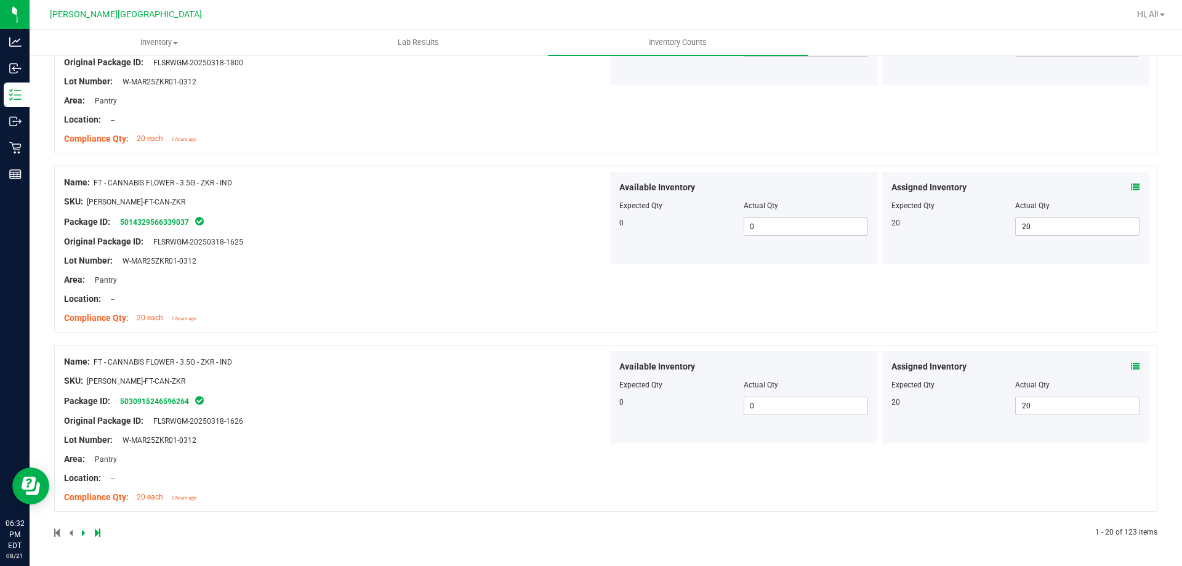
click at [242, 517] on div at bounding box center [605, 517] width 1103 height 12
click at [82, 532] on icon at bounding box center [84, 532] width 4 height 7
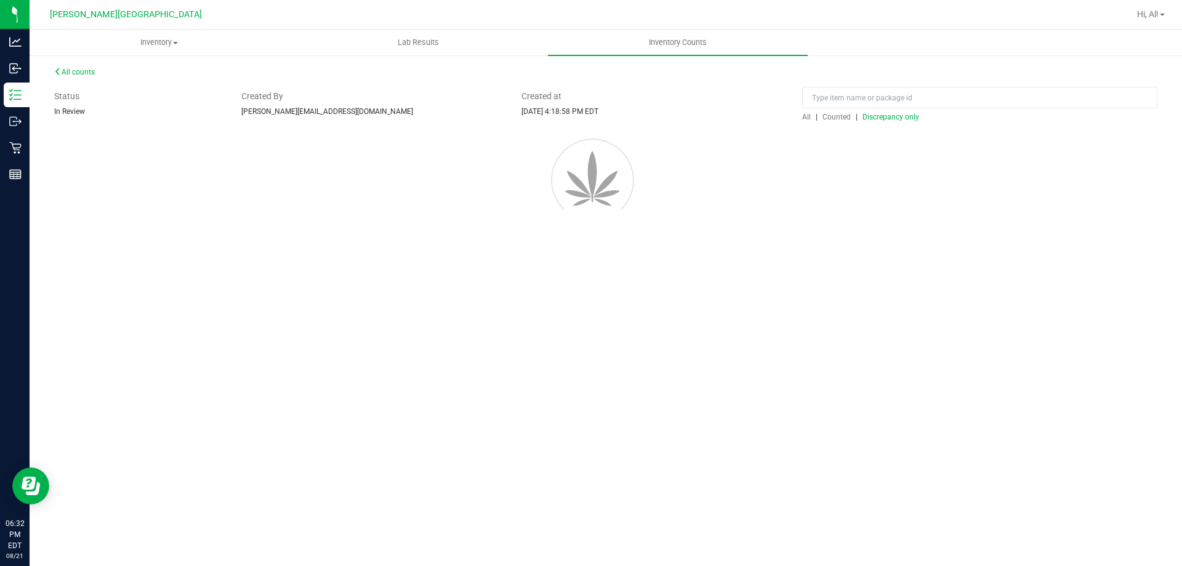
scroll to position [0, 0]
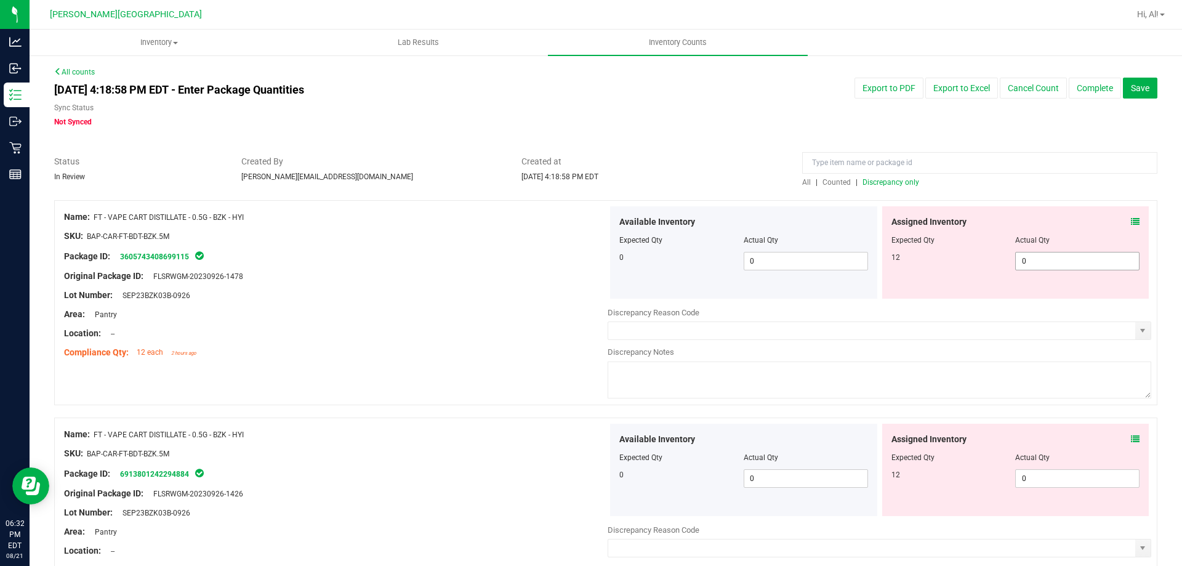
click at [1065, 266] on span "0 0" at bounding box center [1077, 261] width 124 height 18
click at [1065, 266] on input "0" at bounding box center [1076, 260] width 123 height 17
type input "12"
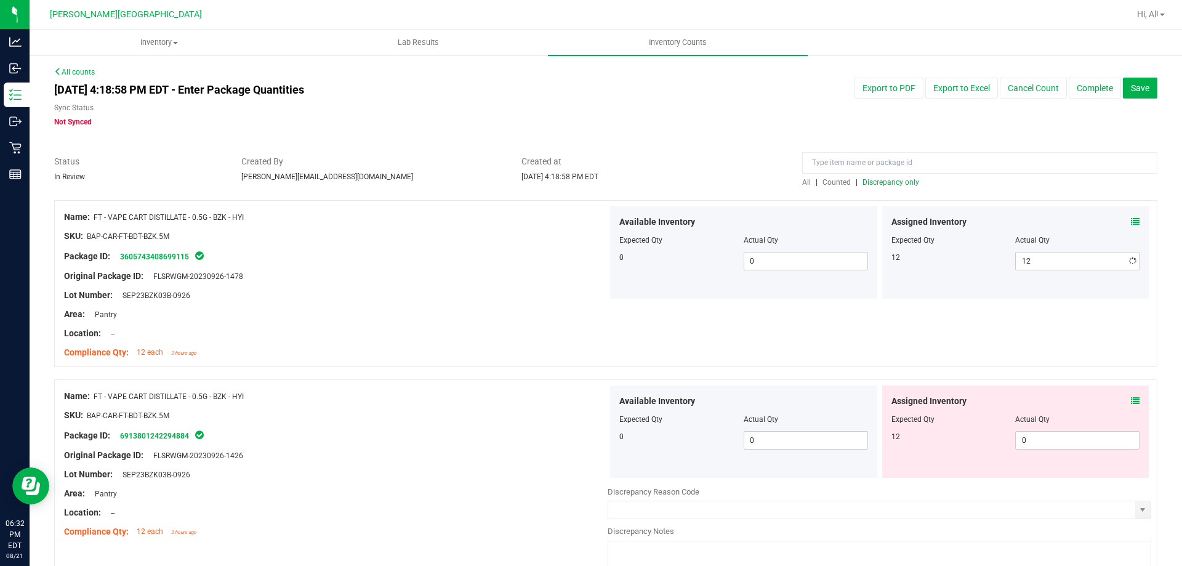
click at [1048, 223] on div "Assigned Inventory" at bounding box center [1015, 221] width 249 height 13
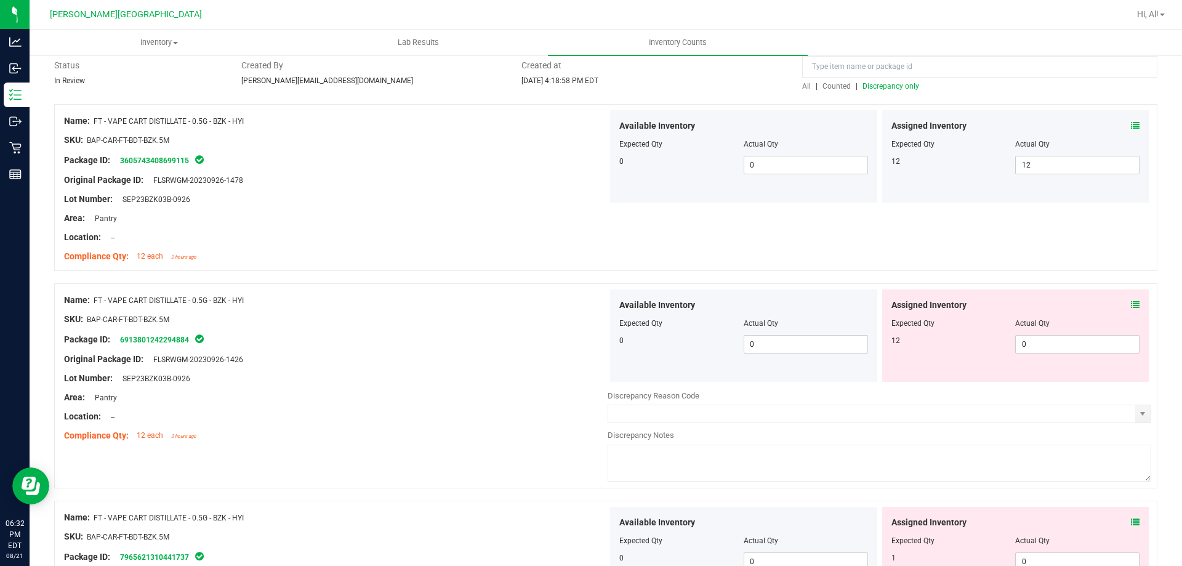
scroll to position [123, 0]
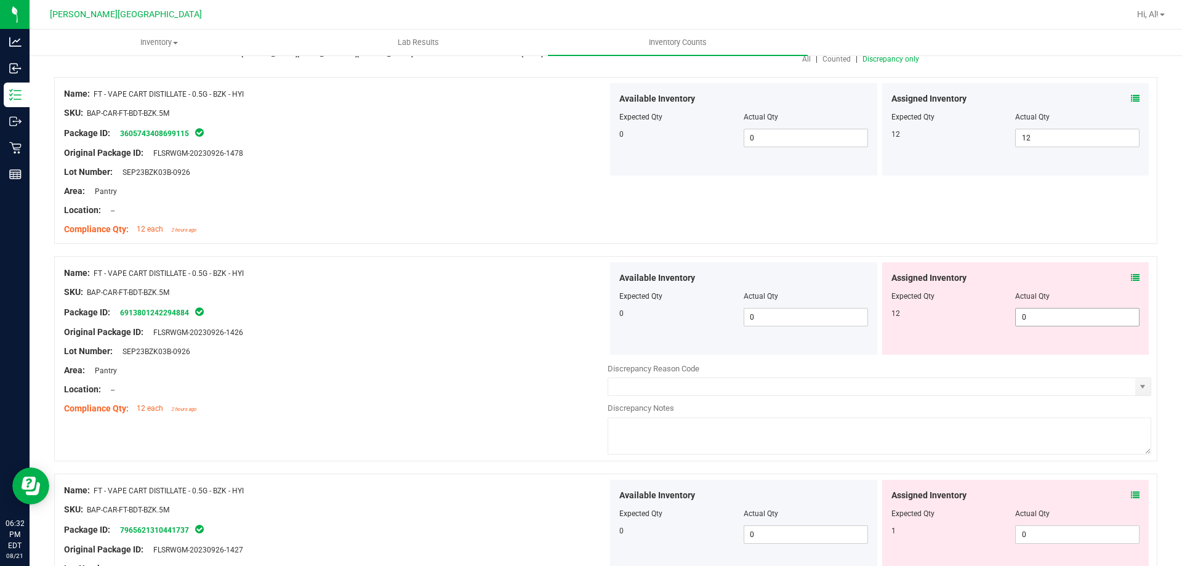
click at [1044, 317] on span "0 0" at bounding box center [1077, 317] width 124 height 18
click at [1044, 318] on input "0" at bounding box center [1076, 316] width 123 height 17
type input "12"
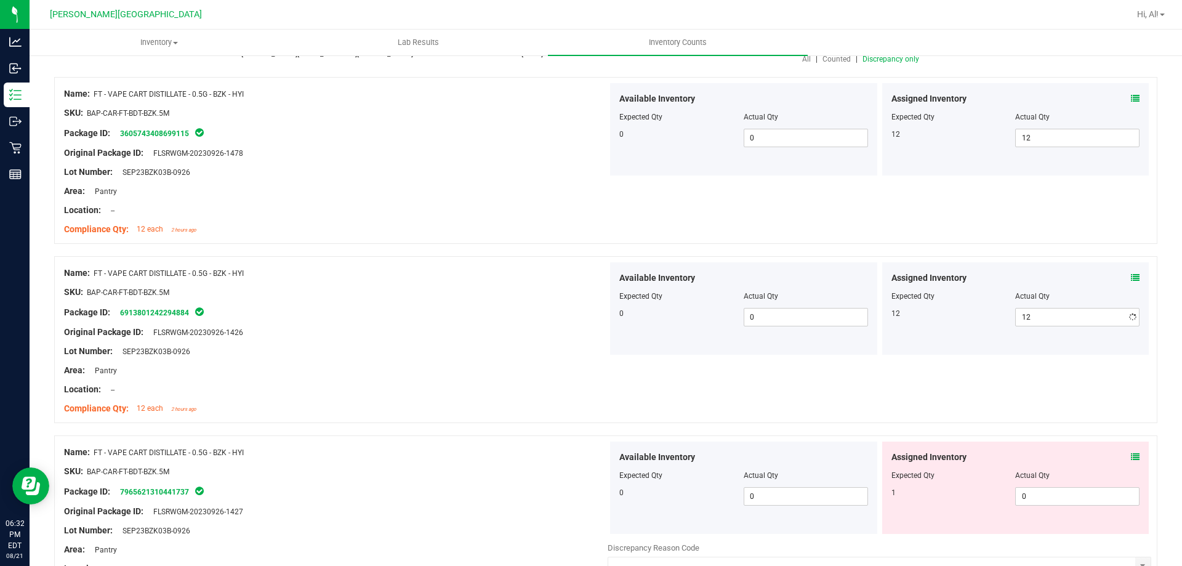
click at [1037, 281] on div "Assigned Inventory" at bounding box center [1015, 277] width 249 height 13
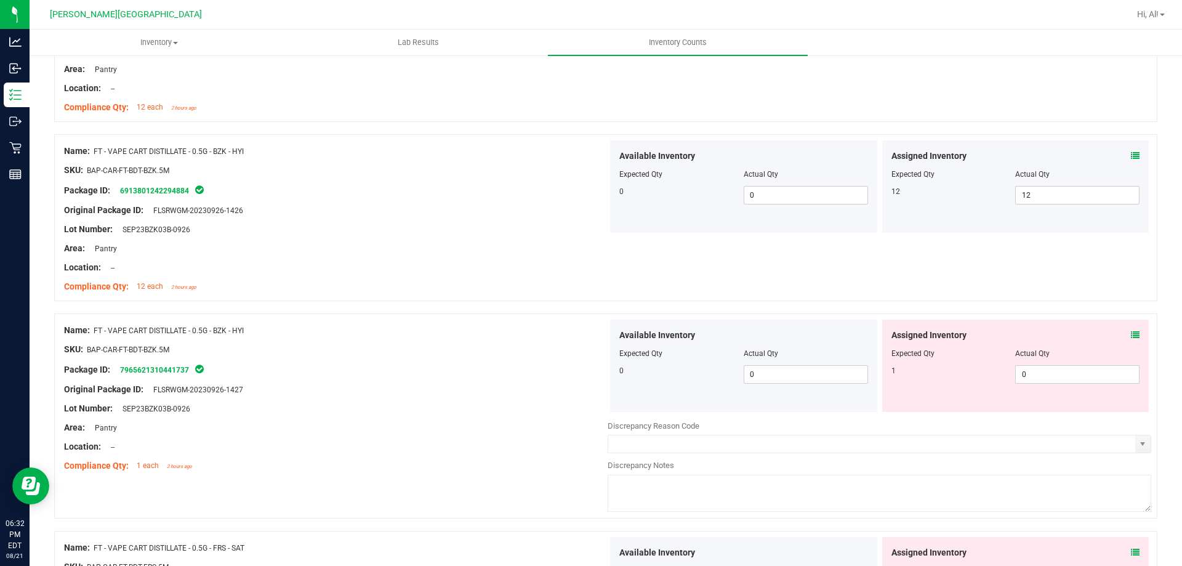
scroll to position [246, 0]
click at [1045, 373] on span "0 0" at bounding box center [1077, 373] width 124 height 18
click at [0, 0] on input "0" at bounding box center [0, 0] width 0 height 0
type input "1"
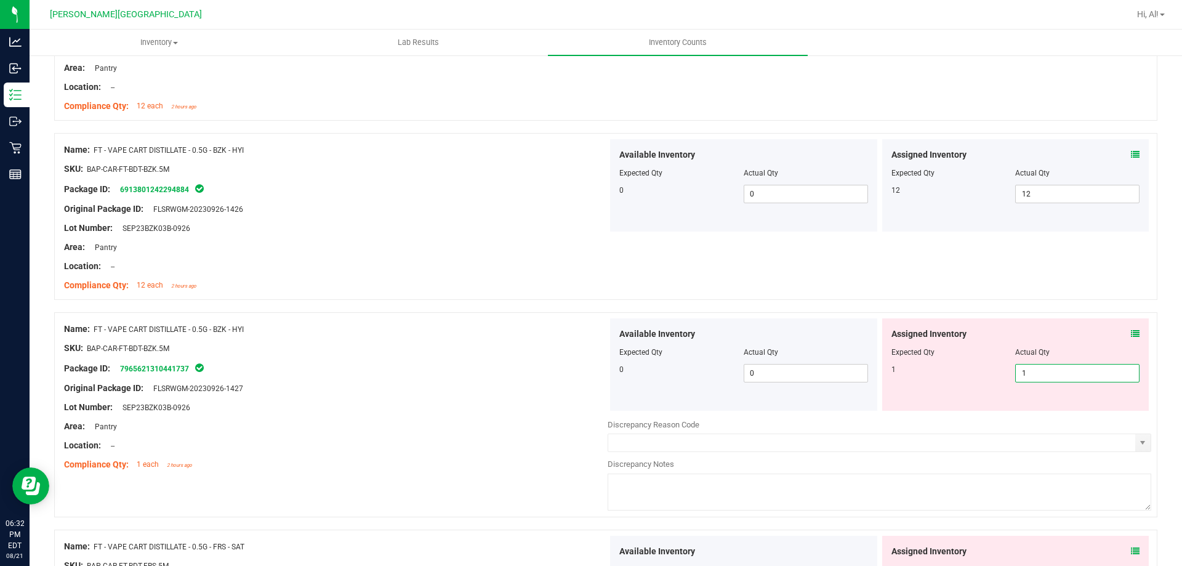
click at [1052, 323] on div "Assigned Inventory Expected Qty Actual Qty 1 1 1" at bounding box center [1015, 364] width 267 height 92
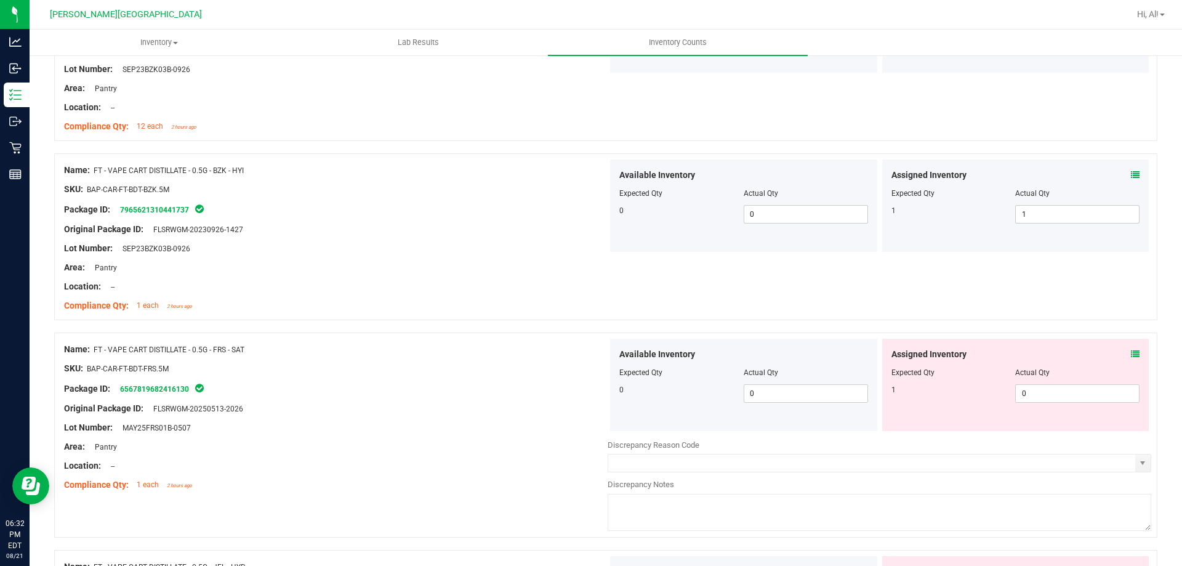
scroll to position [431, 0]
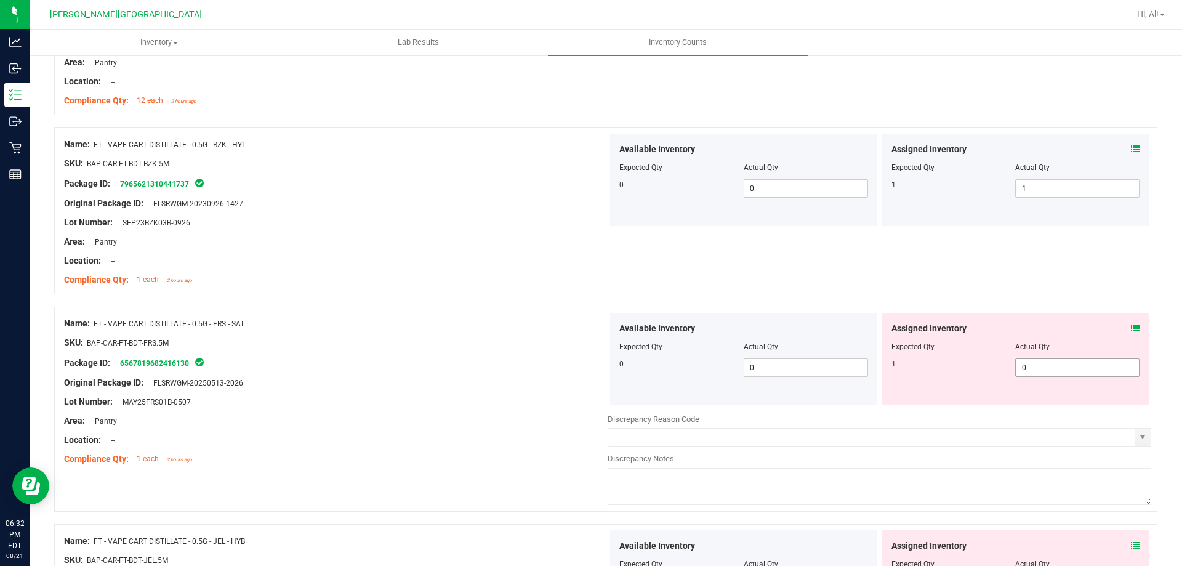
click at [1049, 374] on span "0 0" at bounding box center [1077, 367] width 124 height 18
click at [1049, 374] on input "0" at bounding box center [1076, 367] width 123 height 17
type input "1"
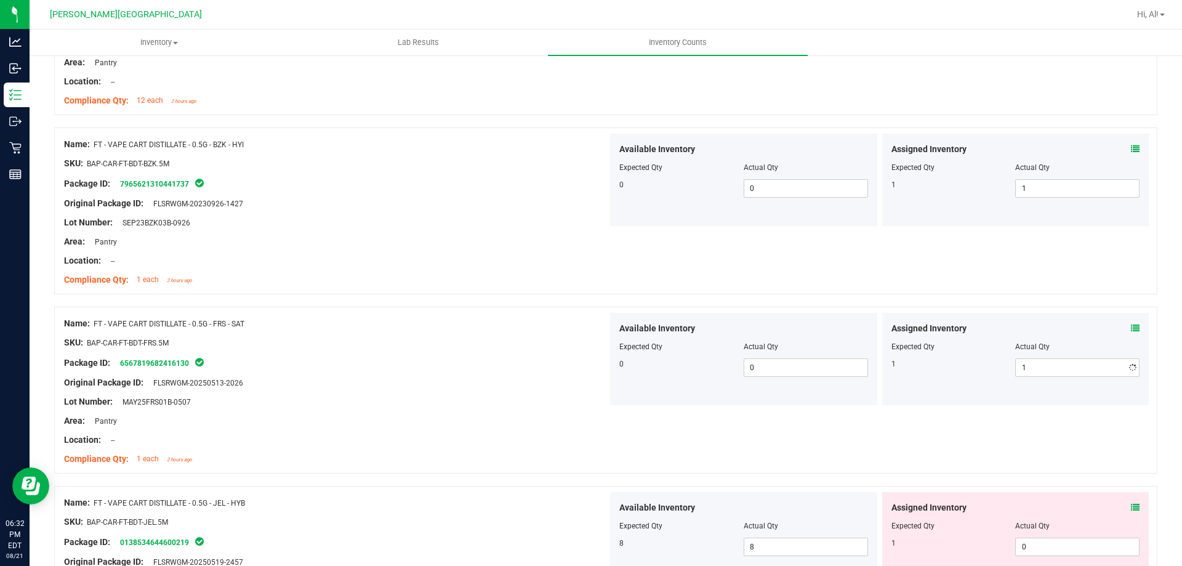
click at [1055, 326] on div "Assigned Inventory" at bounding box center [1015, 328] width 249 height 13
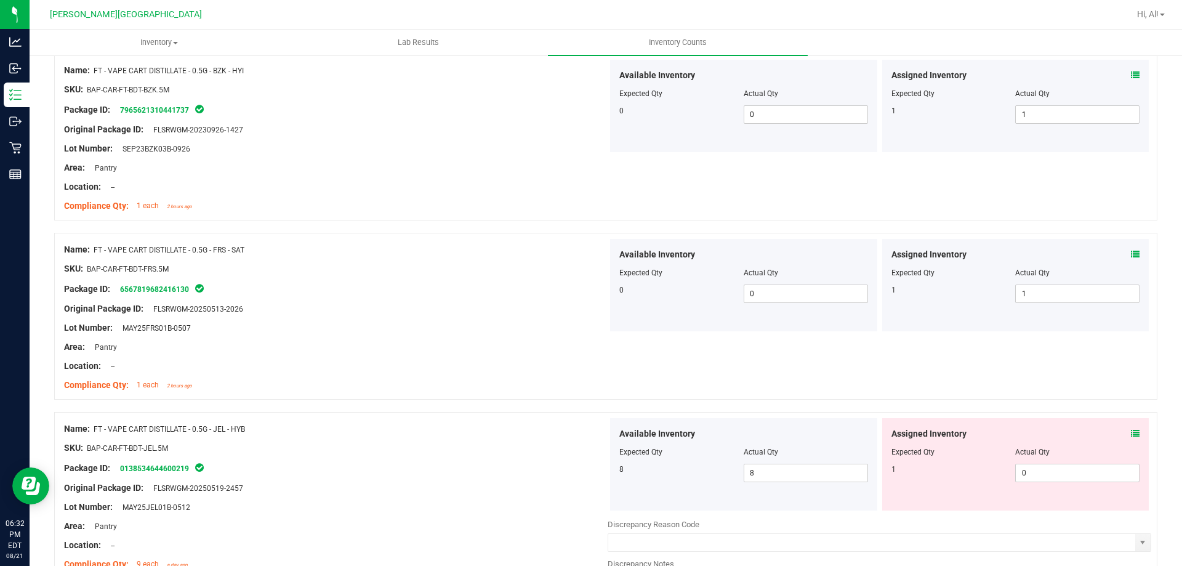
scroll to position [615, 0]
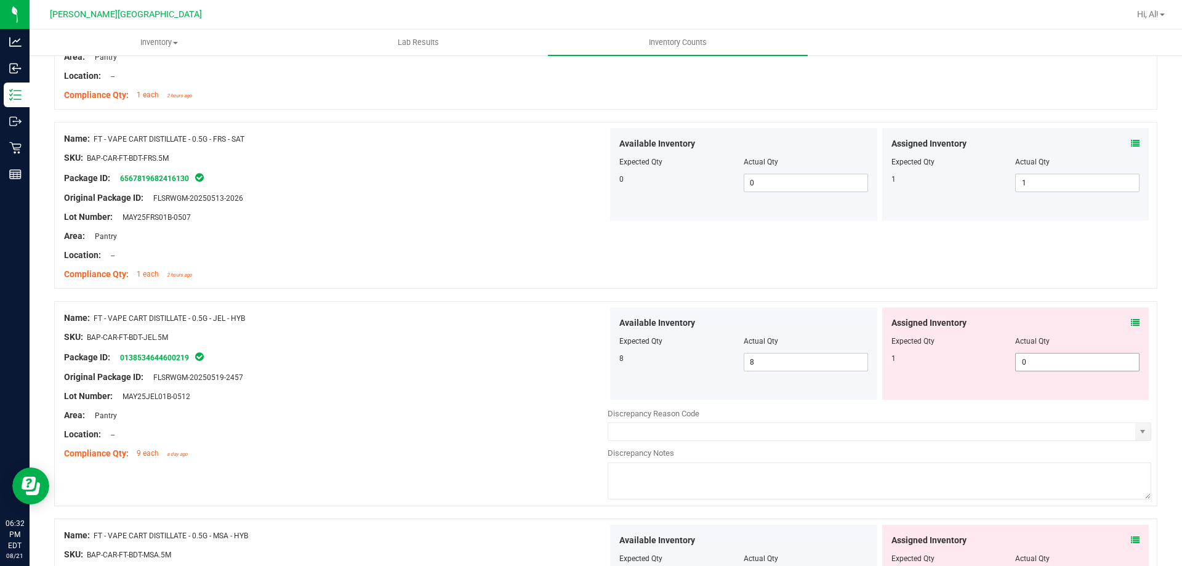
click at [1045, 362] on span "0 0" at bounding box center [1077, 362] width 124 height 18
click at [1045, 362] on input "0" at bounding box center [1076, 361] width 123 height 17
type input "1"
click at [1045, 331] on div at bounding box center [1015, 332] width 249 height 6
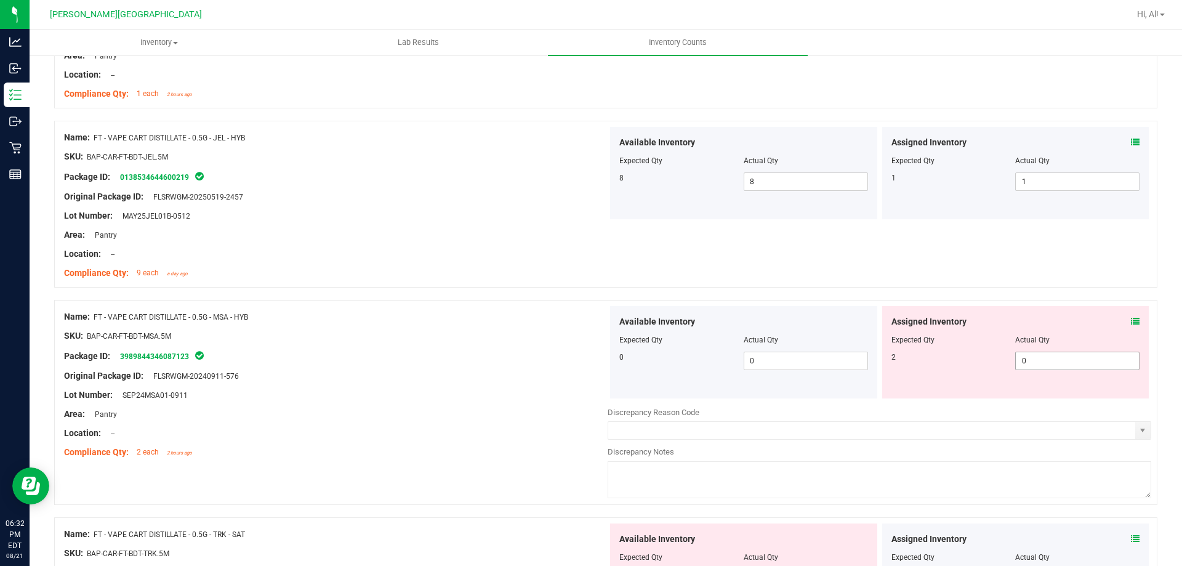
scroll to position [800, 0]
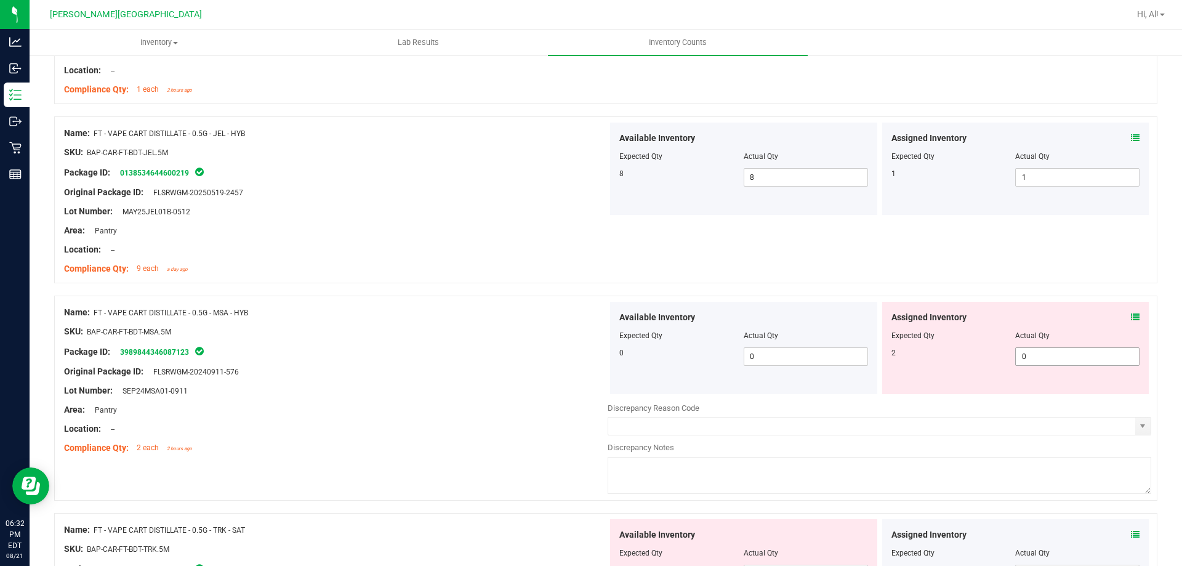
click at [1041, 356] on span "0 0" at bounding box center [1077, 356] width 124 height 18
click at [1041, 356] on input "0" at bounding box center [1076, 356] width 123 height 17
type input "2"
click at [1048, 330] on div "Actual Qty" at bounding box center [1077, 335] width 124 height 11
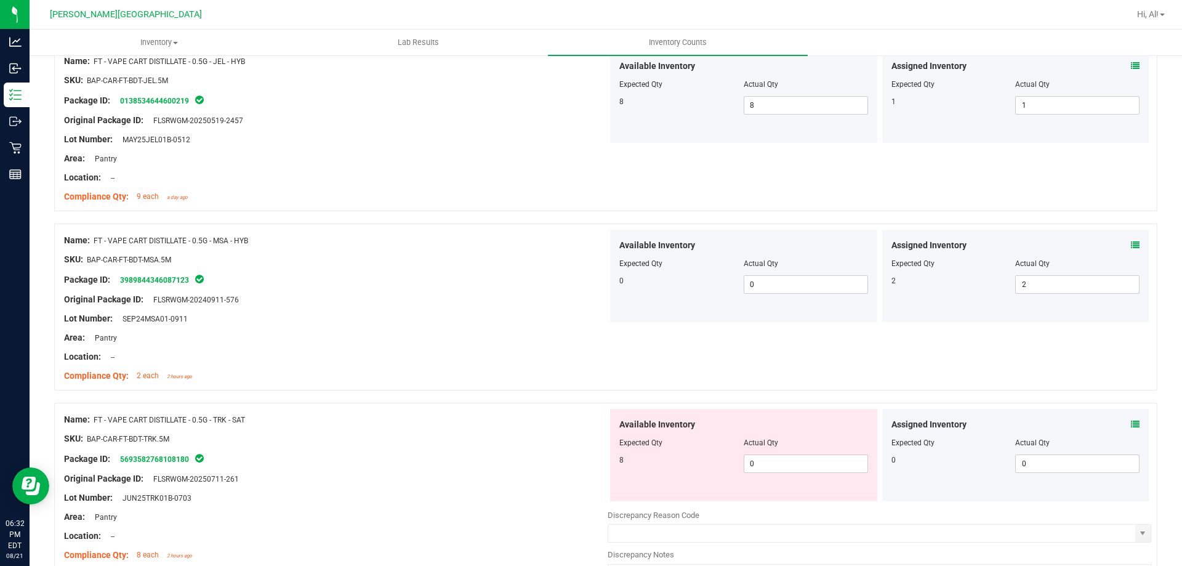
scroll to position [985, 0]
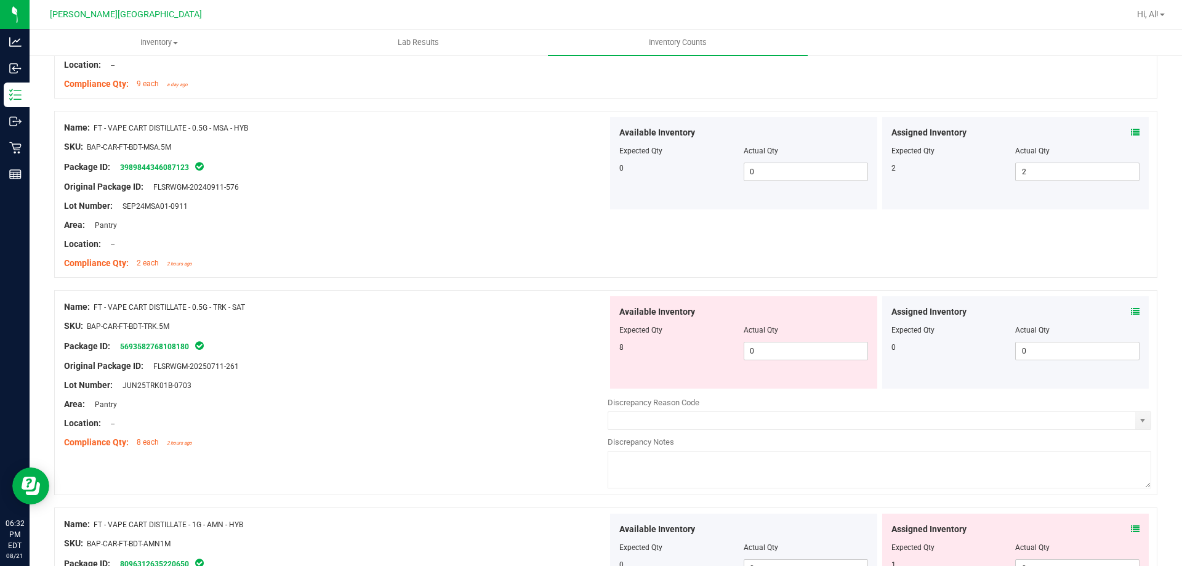
click at [1131, 135] on icon at bounding box center [1135, 132] width 9 height 9
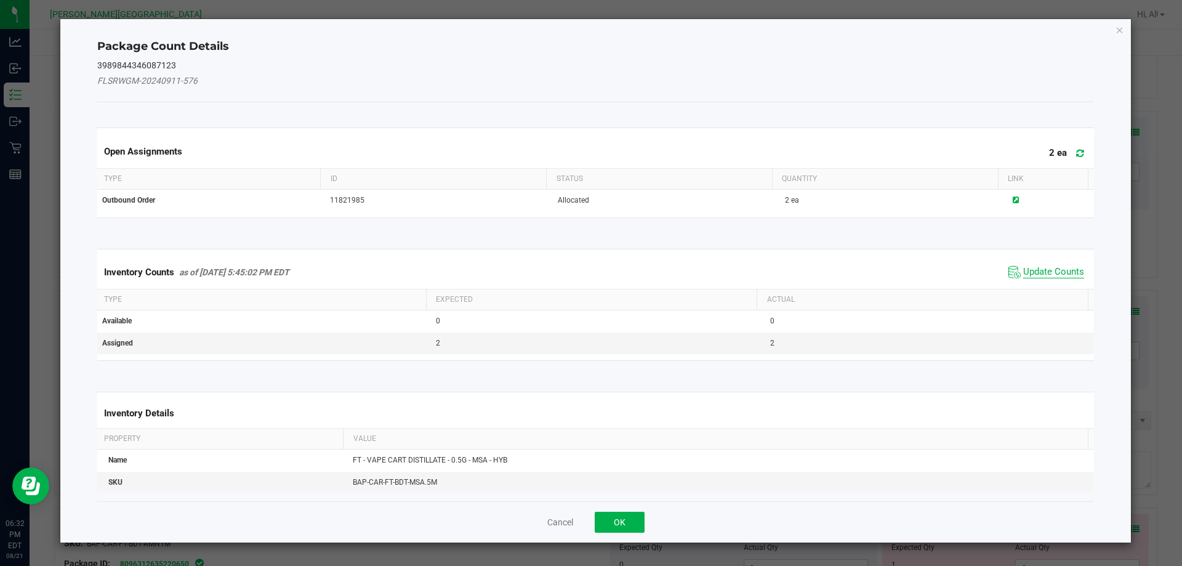
click at [1054, 270] on span "Update Counts" at bounding box center [1053, 272] width 61 height 12
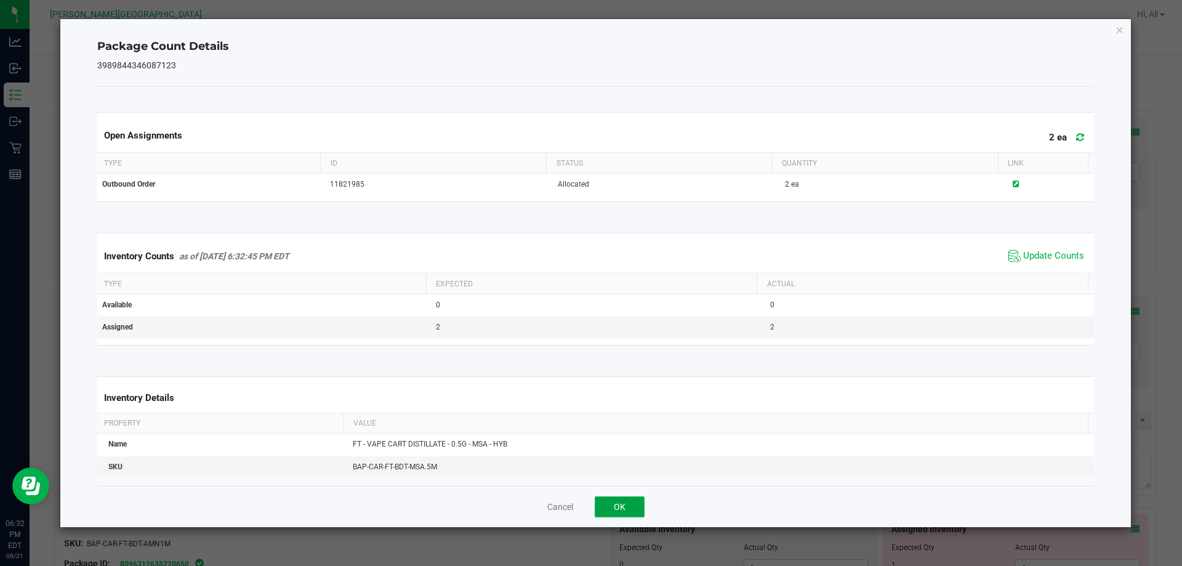
click at [628, 500] on button "OK" at bounding box center [619, 506] width 50 height 21
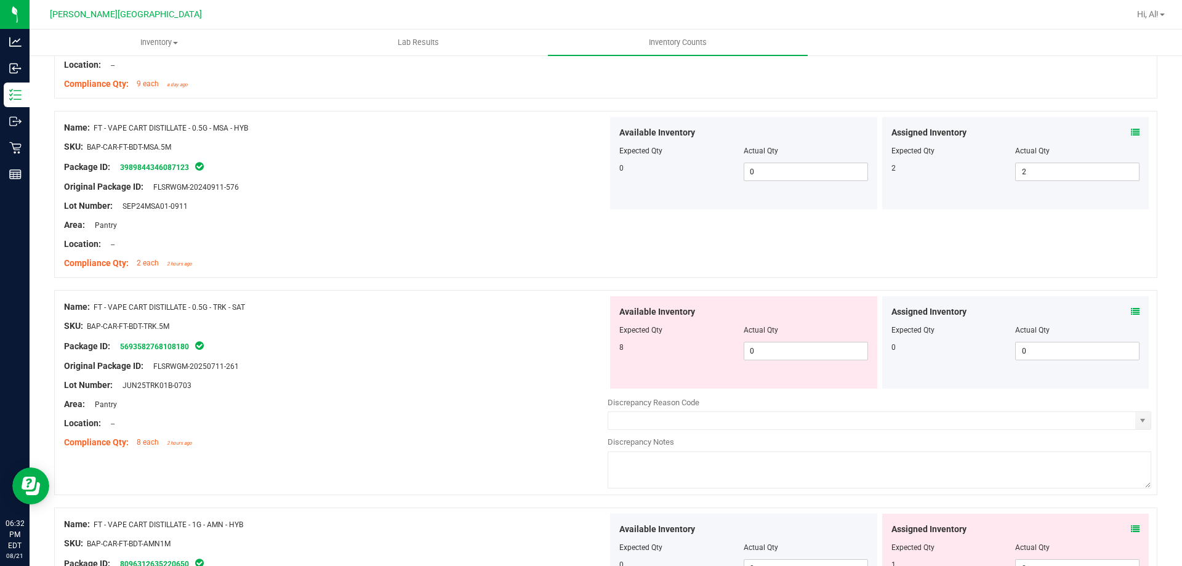
click at [1131, 310] on icon at bounding box center [1135, 311] width 9 height 9
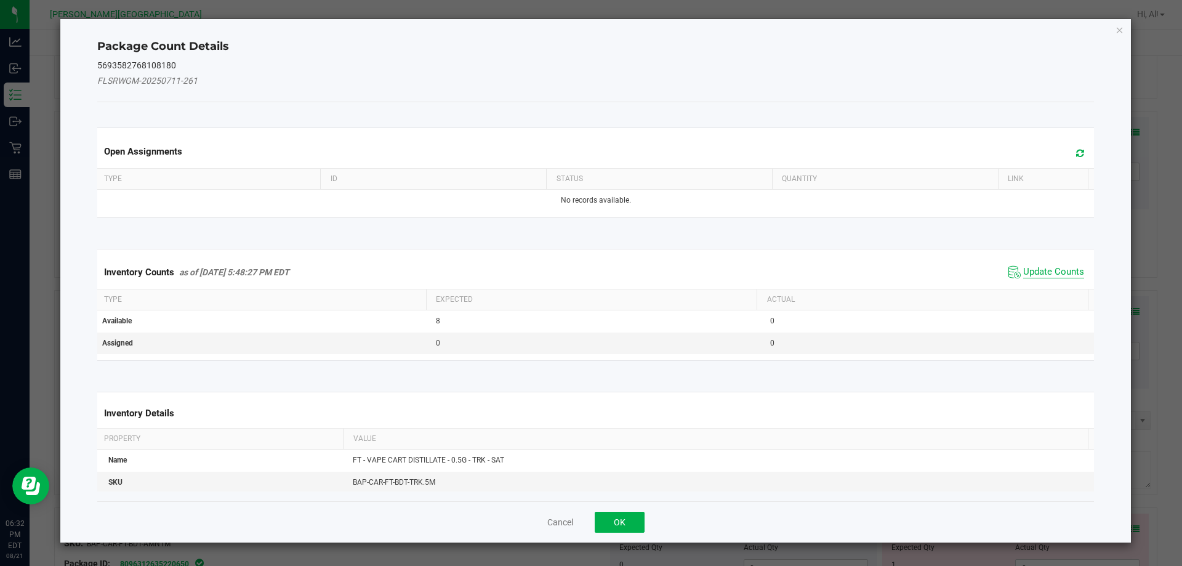
click at [1030, 270] on span "Update Counts" at bounding box center [1053, 272] width 61 height 12
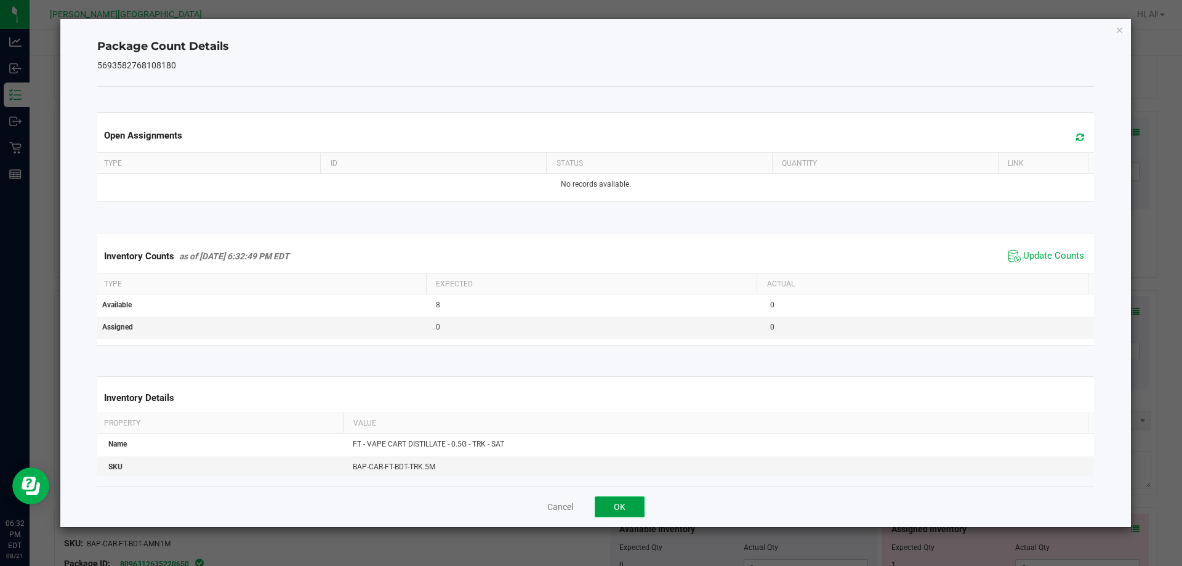
click at [631, 511] on button "OK" at bounding box center [619, 506] width 50 height 21
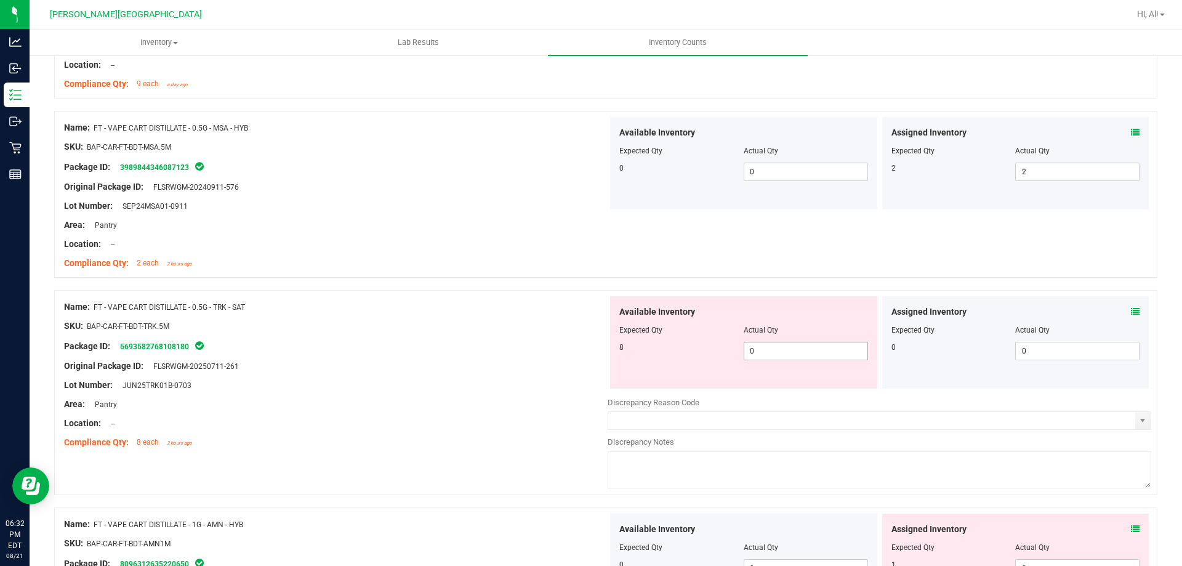
click at [782, 356] on span "0 0" at bounding box center [805, 351] width 124 height 18
click at [782, 356] on input "0" at bounding box center [805, 350] width 123 height 17
type input "8"
click at [793, 311] on div "Available Inventory" at bounding box center [743, 311] width 249 height 13
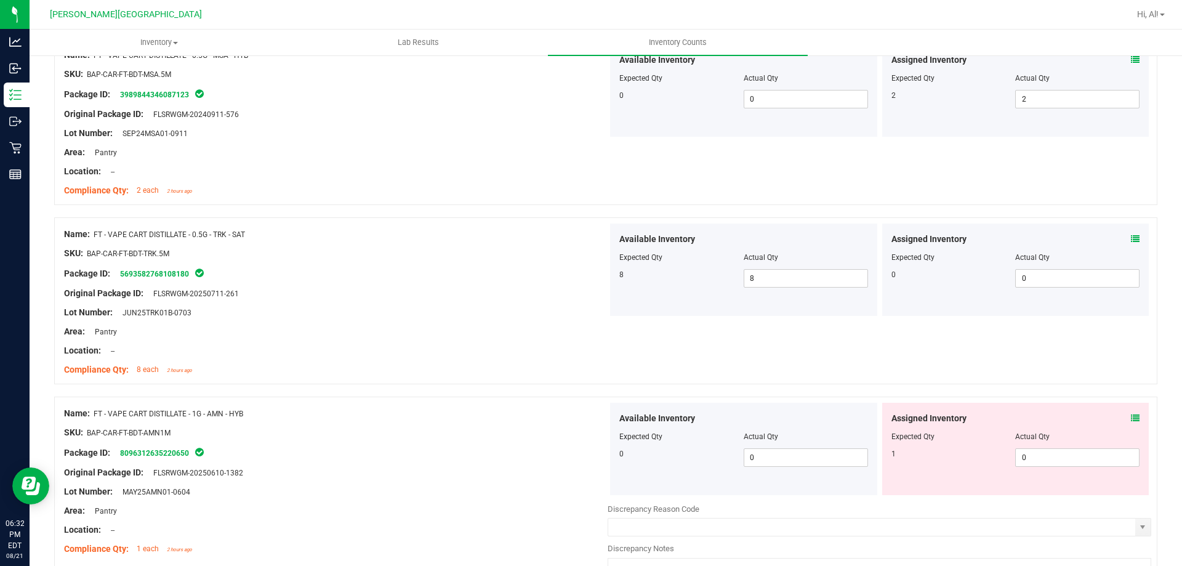
scroll to position [1169, 0]
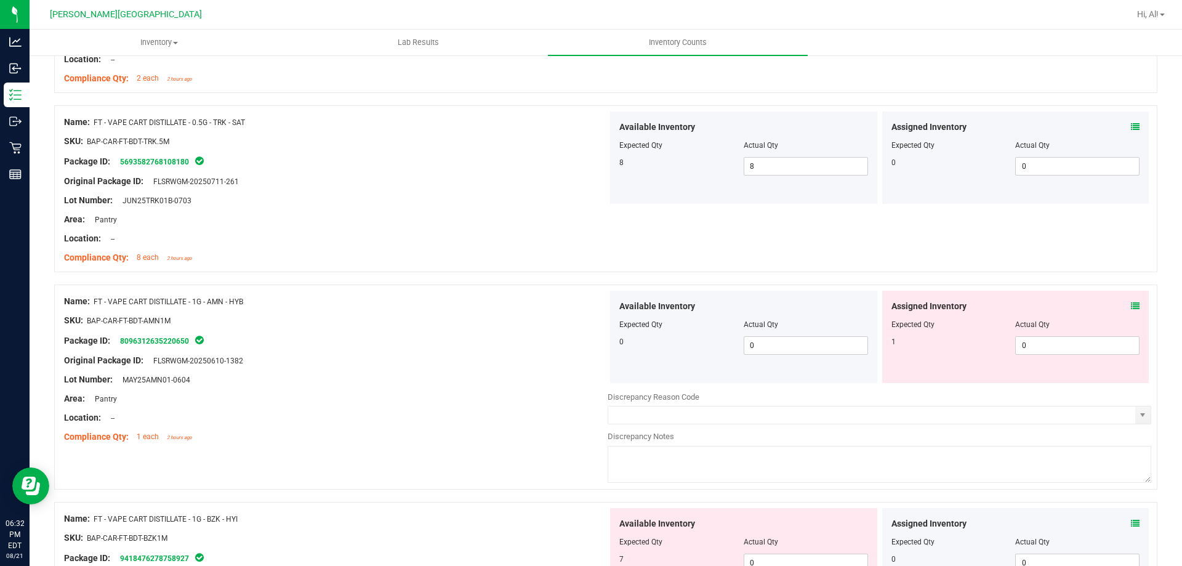
click at [1131, 307] on icon at bounding box center [1135, 306] width 9 height 9
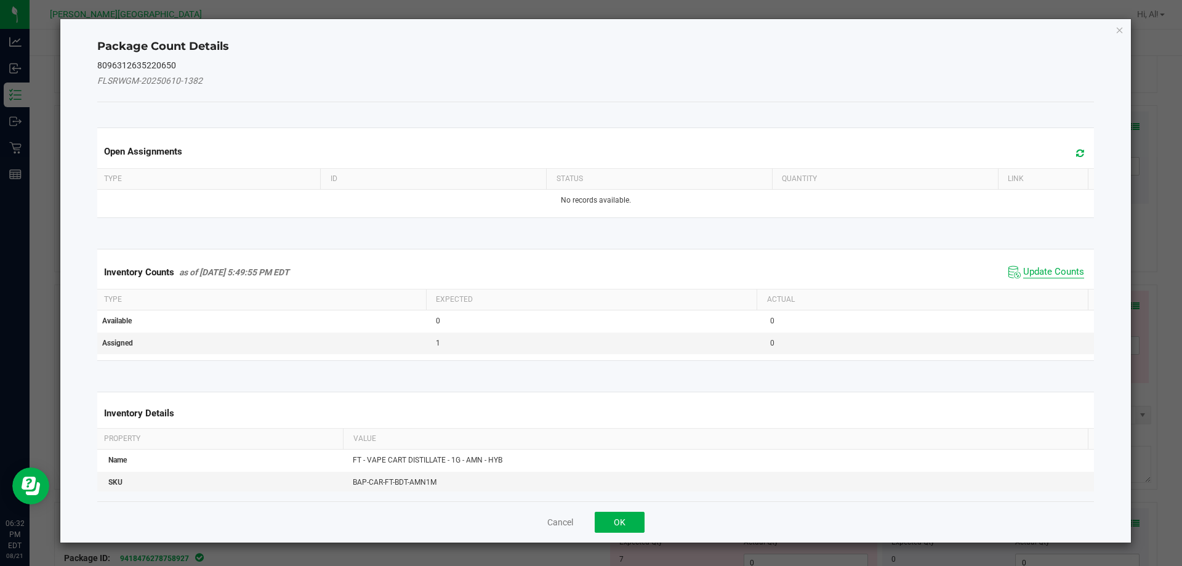
click at [1037, 275] on span "Update Counts" at bounding box center [1053, 272] width 61 height 12
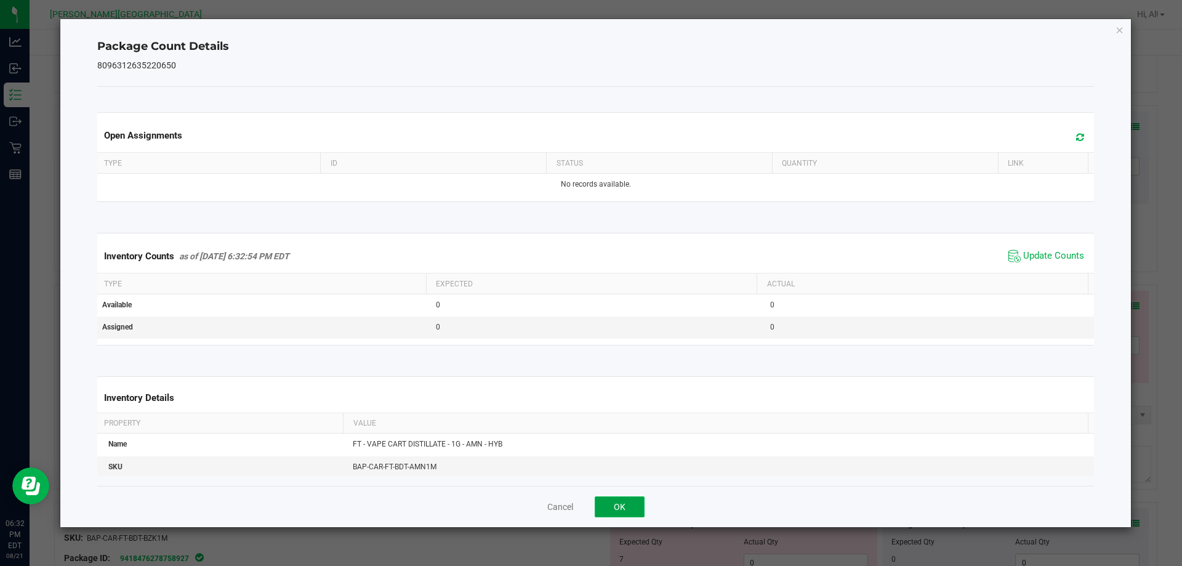
click at [636, 504] on button "OK" at bounding box center [619, 506] width 50 height 21
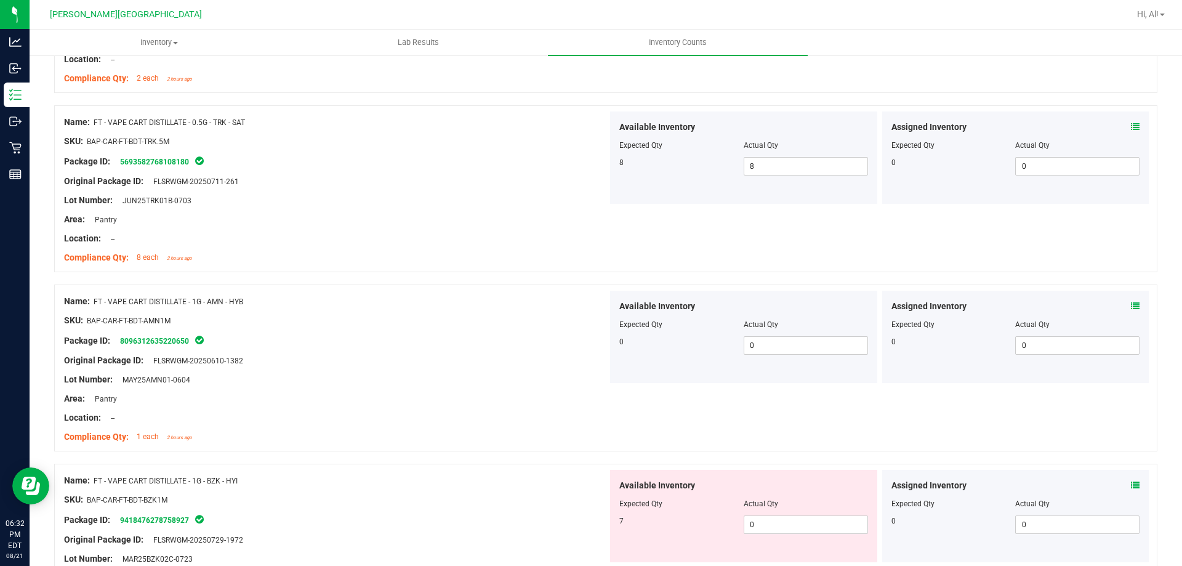
click at [566, 362] on div "Original Package ID: FLSRWGM-20250610-1382" at bounding box center [335, 360] width 543 height 13
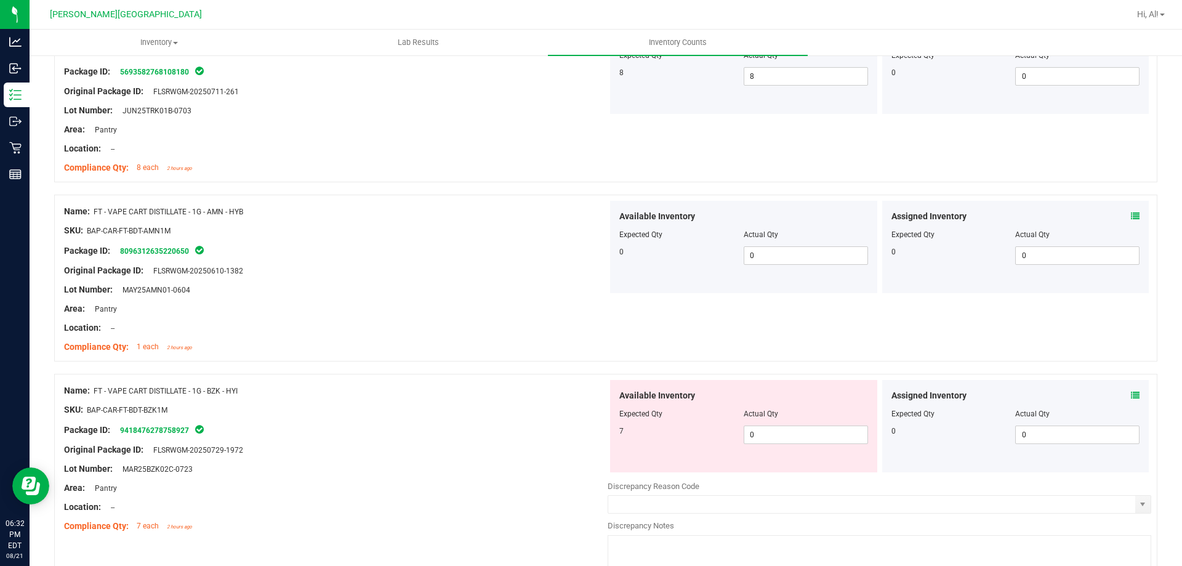
scroll to position [1354, 0]
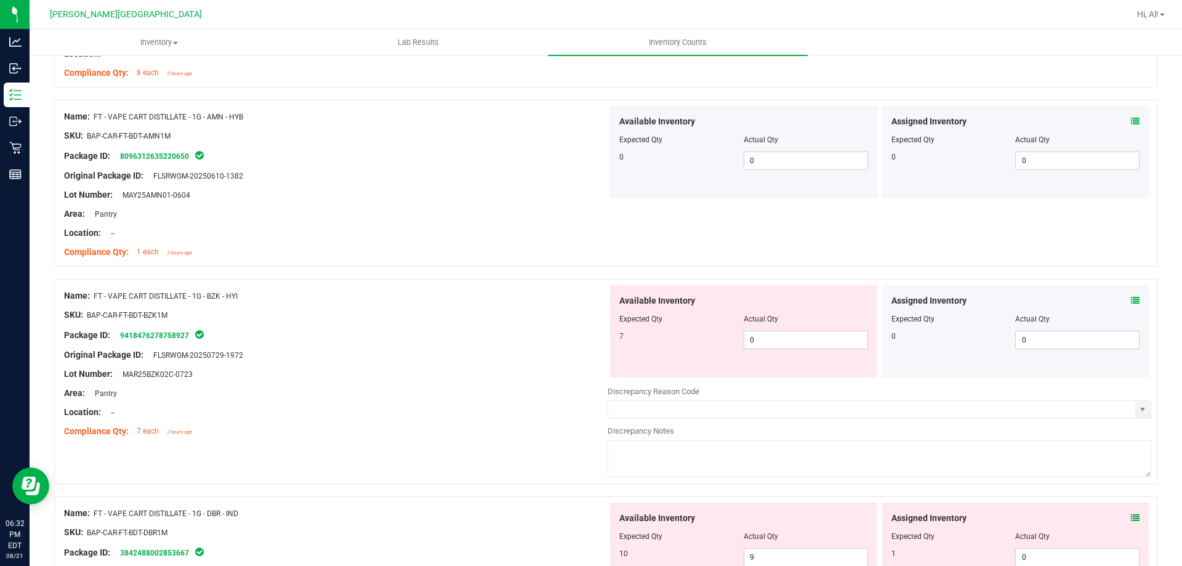
click at [1131, 303] on icon at bounding box center [1135, 300] width 9 height 9
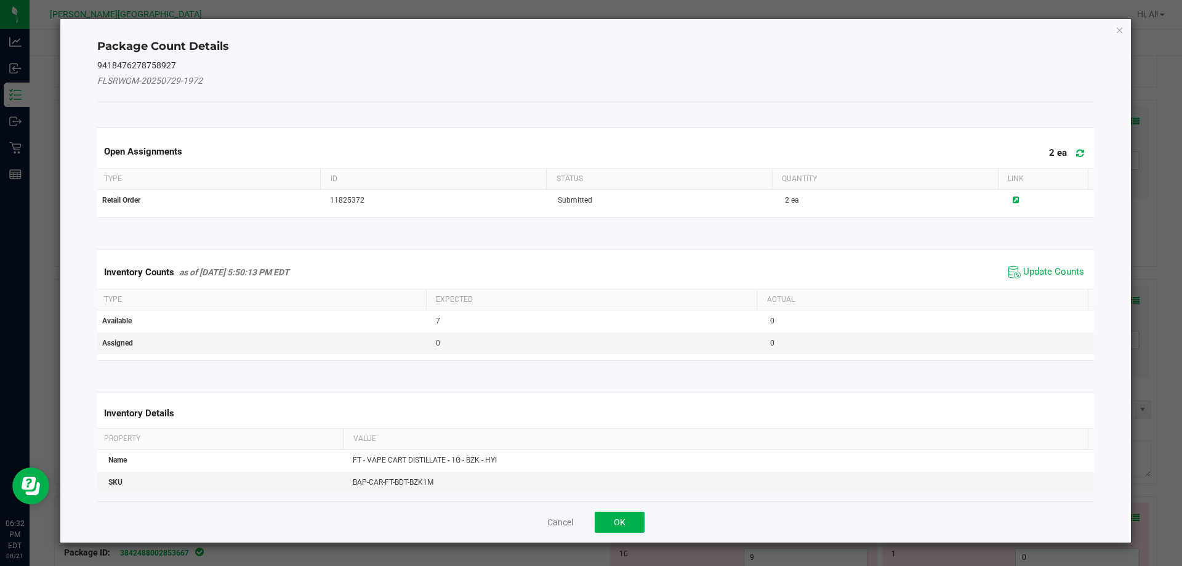
click at [1028, 265] on span "Update Counts" at bounding box center [1046, 272] width 82 height 18
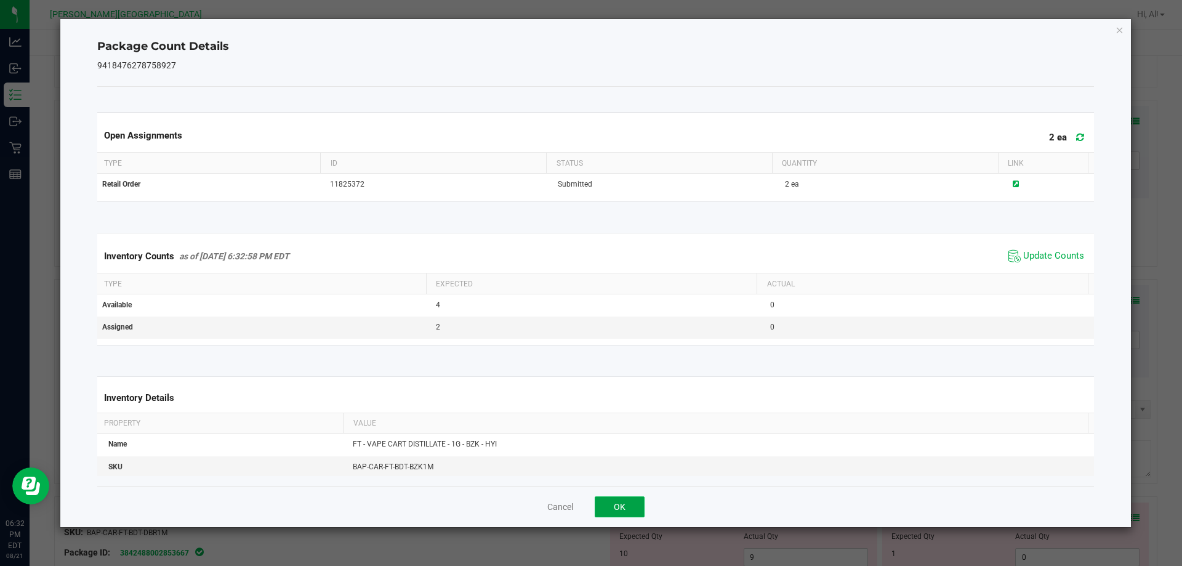
click at [622, 509] on button "OK" at bounding box center [619, 506] width 50 height 21
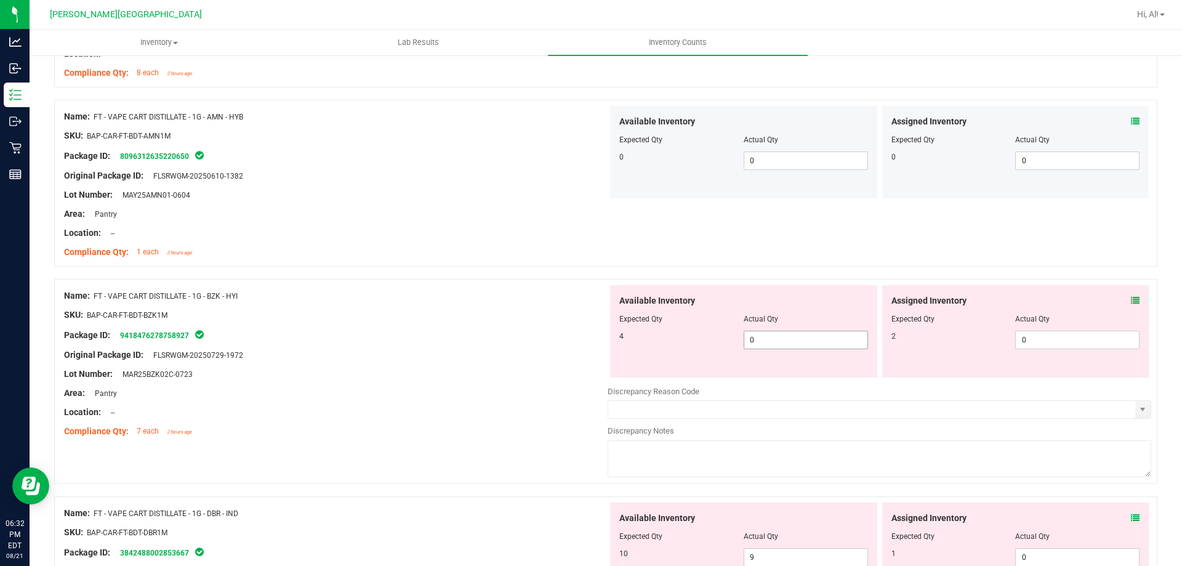
click at [779, 345] on span "0 0" at bounding box center [805, 339] width 124 height 18
click at [779, 345] on input "0" at bounding box center [805, 339] width 123 height 17
type input "4"
click at [1030, 340] on span "0 0" at bounding box center [1077, 339] width 124 height 18
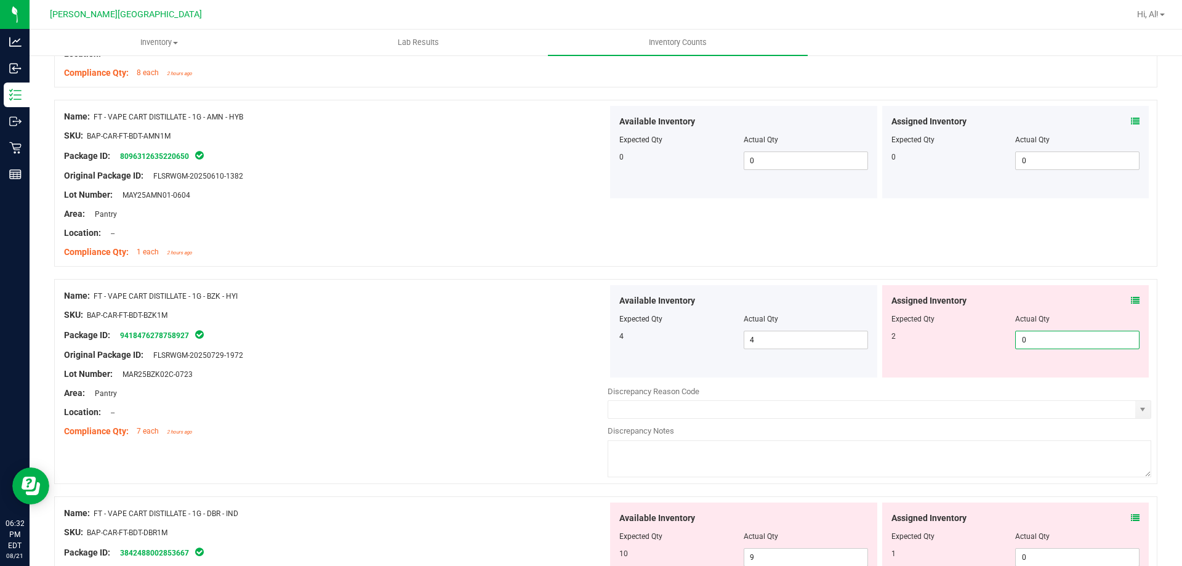
click at [1030, 340] on input "0" at bounding box center [1076, 339] width 123 height 17
type input "2"
click at [959, 342] on div "2 2 2" at bounding box center [1015, 339] width 249 height 18
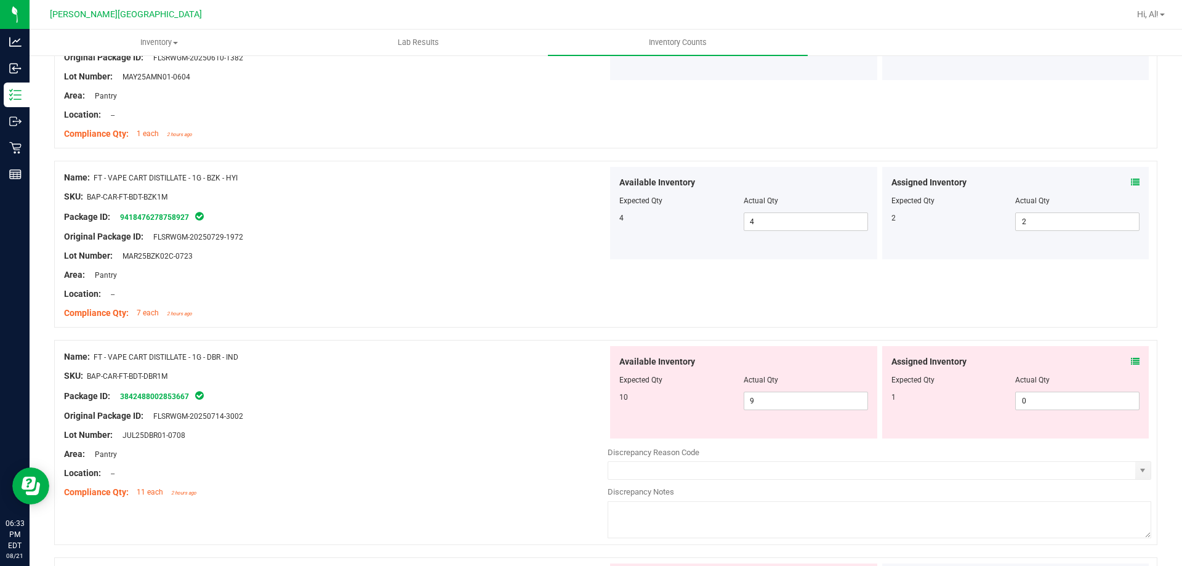
scroll to position [1477, 0]
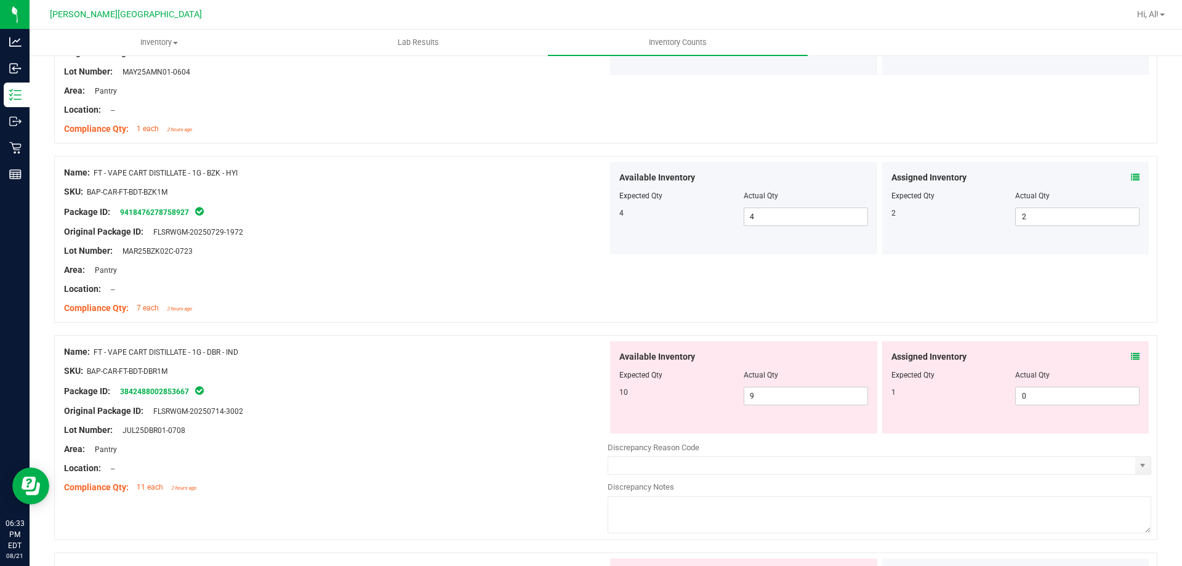
click at [1121, 357] on div "Assigned Inventory" at bounding box center [1015, 356] width 249 height 13
click at [1131, 356] on icon at bounding box center [1135, 356] width 9 height 9
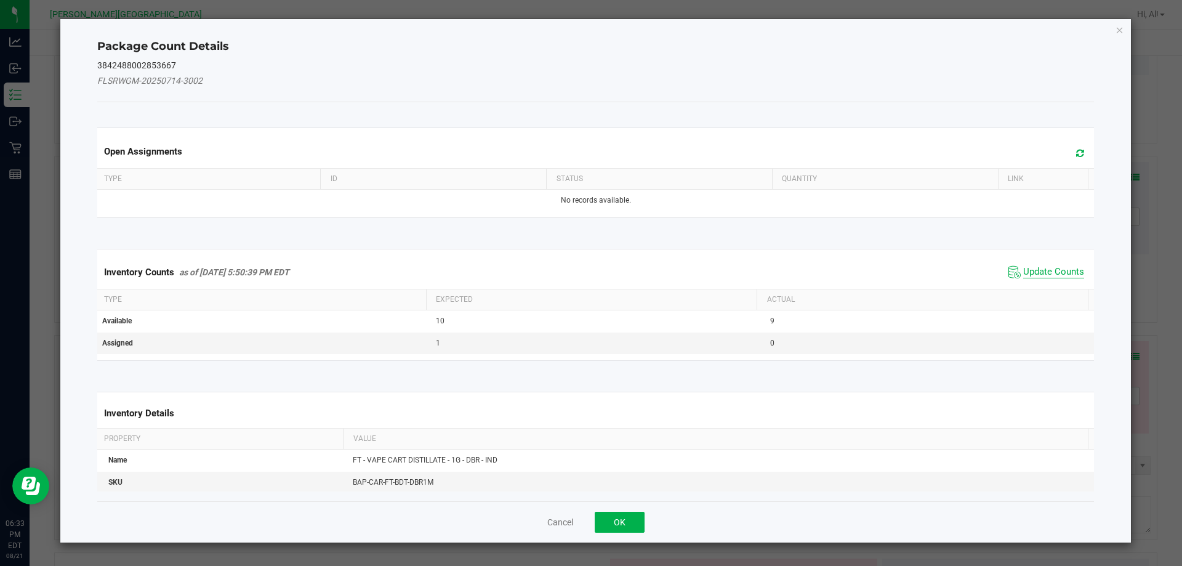
click at [1044, 269] on span "Update Counts" at bounding box center [1053, 272] width 61 height 12
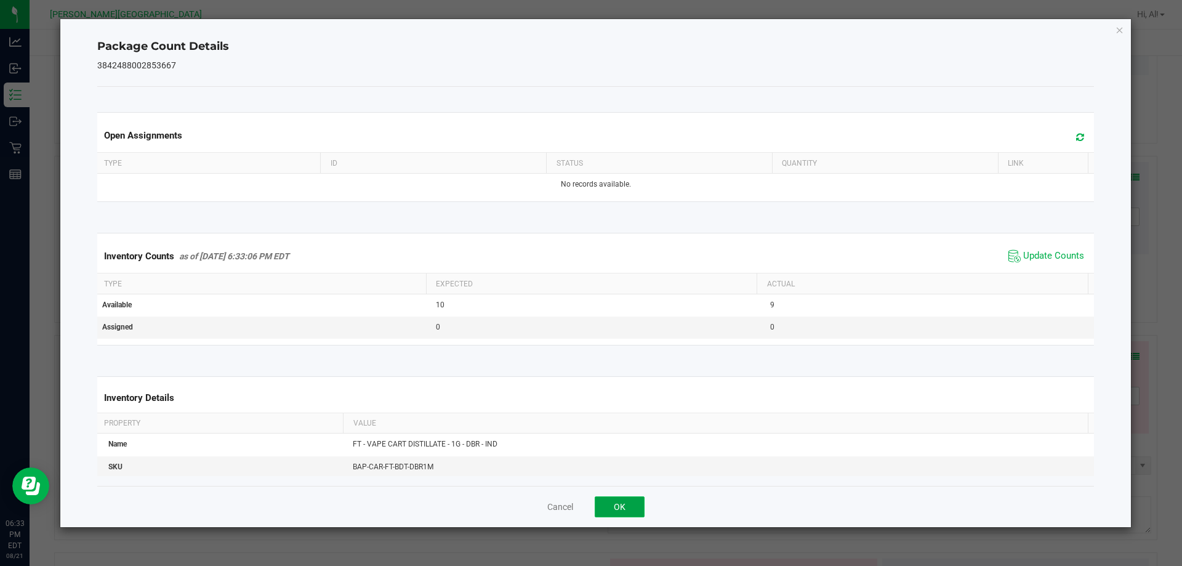
click at [644, 502] on button "OK" at bounding box center [619, 506] width 50 height 21
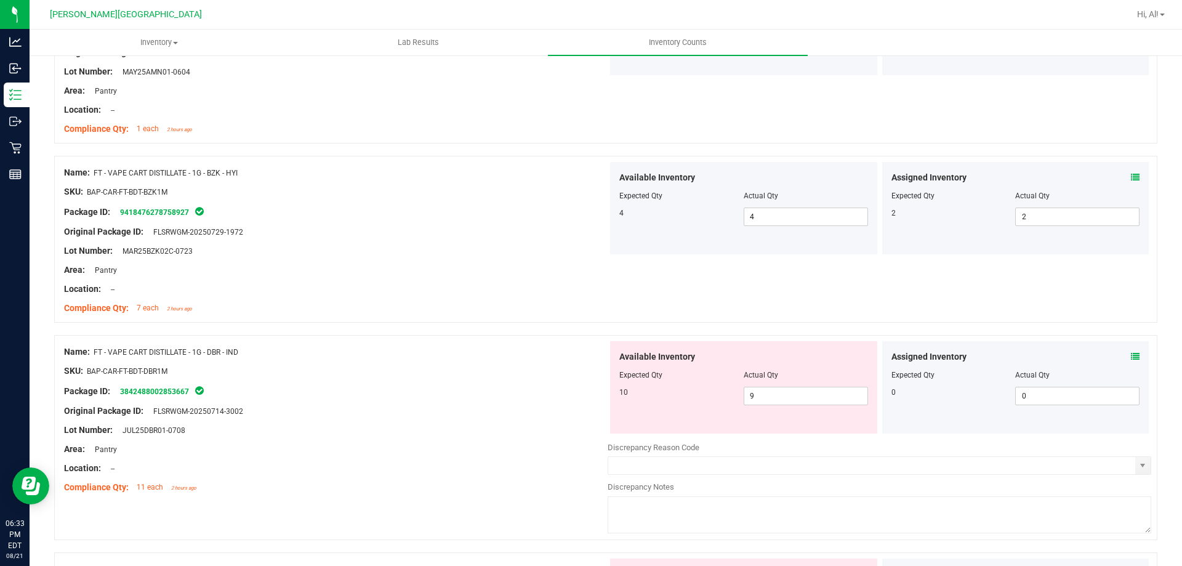
click at [560, 389] on div "Package ID: 3842488002853667" at bounding box center [335, 390] width 543 height 15
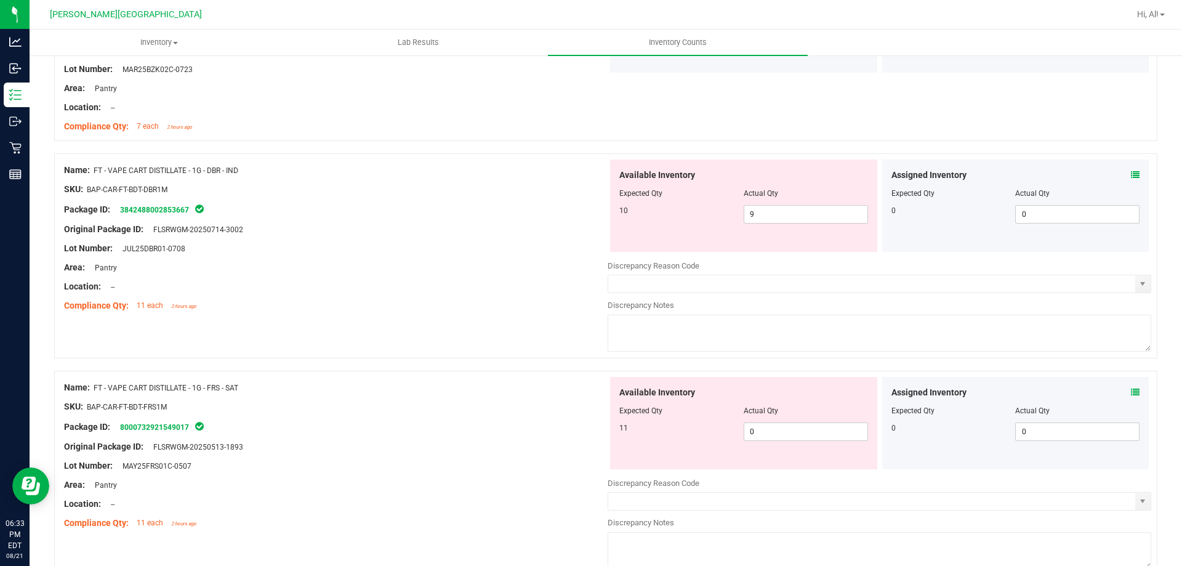
scroll to position [1662, 0]
click at [1131, 391] on icon at bounding box center [1135, 389] width 9 height 9
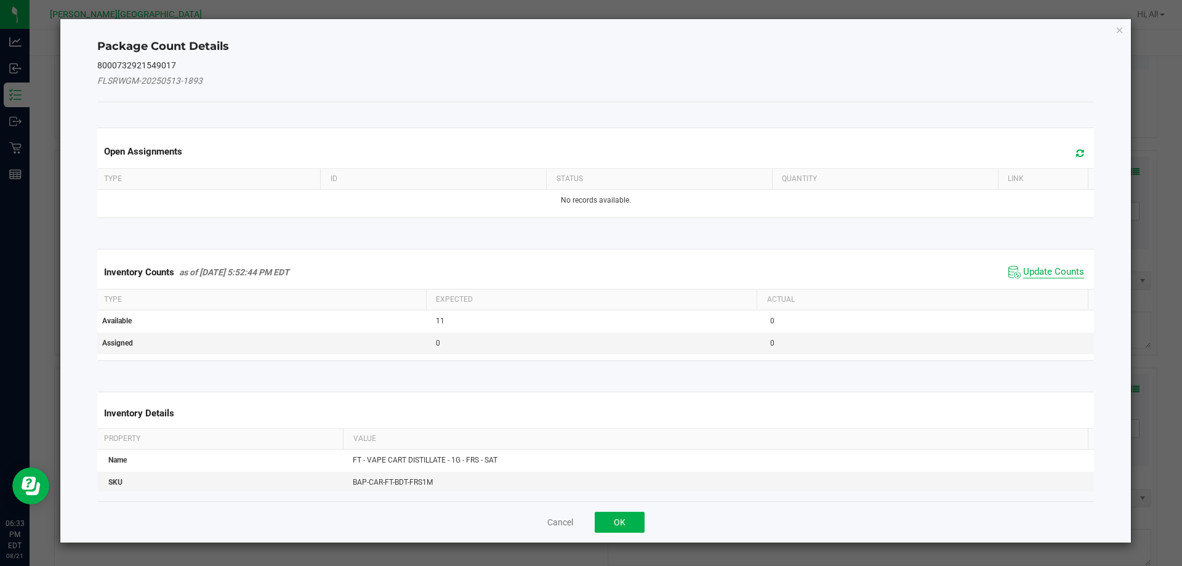
click at [1038, 269] on span "Update Counts" at bounding box center [1053, 272] width 61 height 12
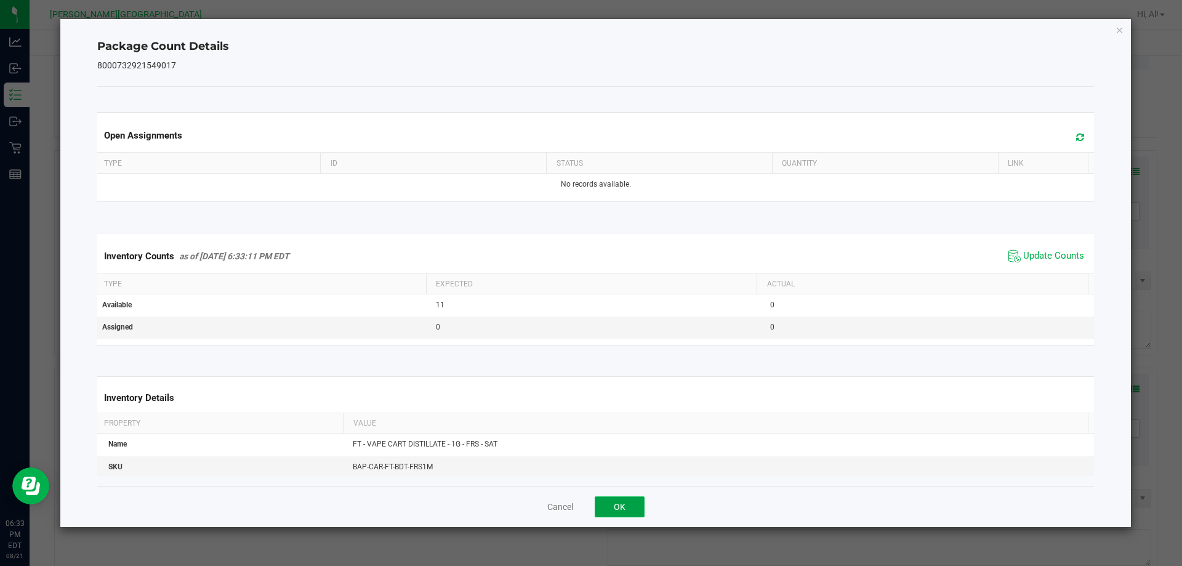
click at [632, 512] on button "OK" at bounding box center [619, 506] width 50 height 21
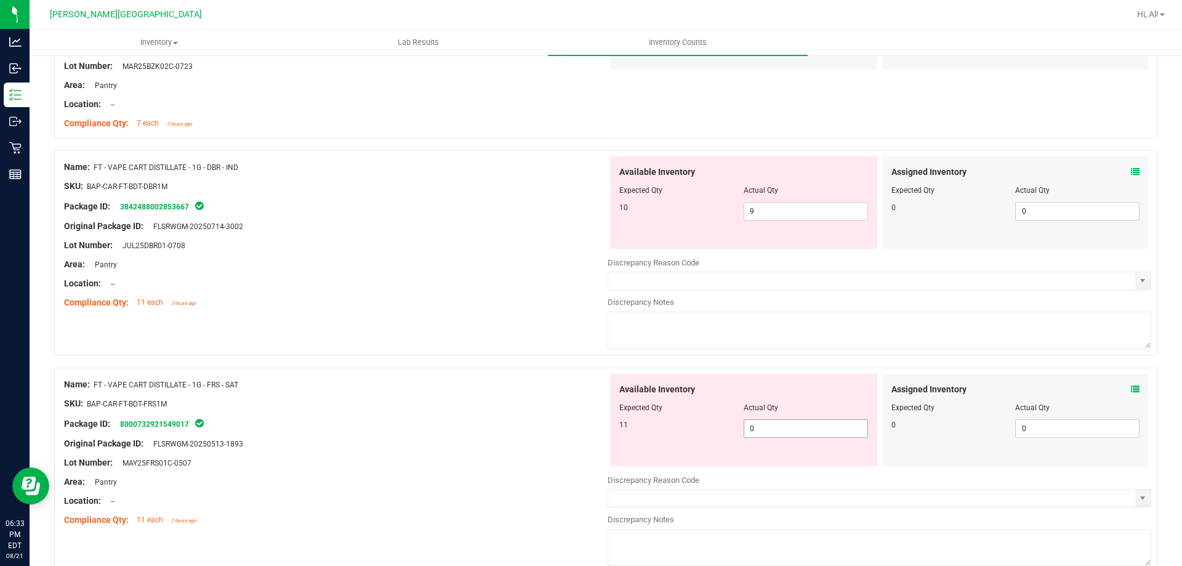
click at [797, 422] on span "0 0" at bounding box center [805, 428] width 124 height 18
click at [797, 422] on input "0" at bounding box center [805, 428] width 123 height 17
type input "11"
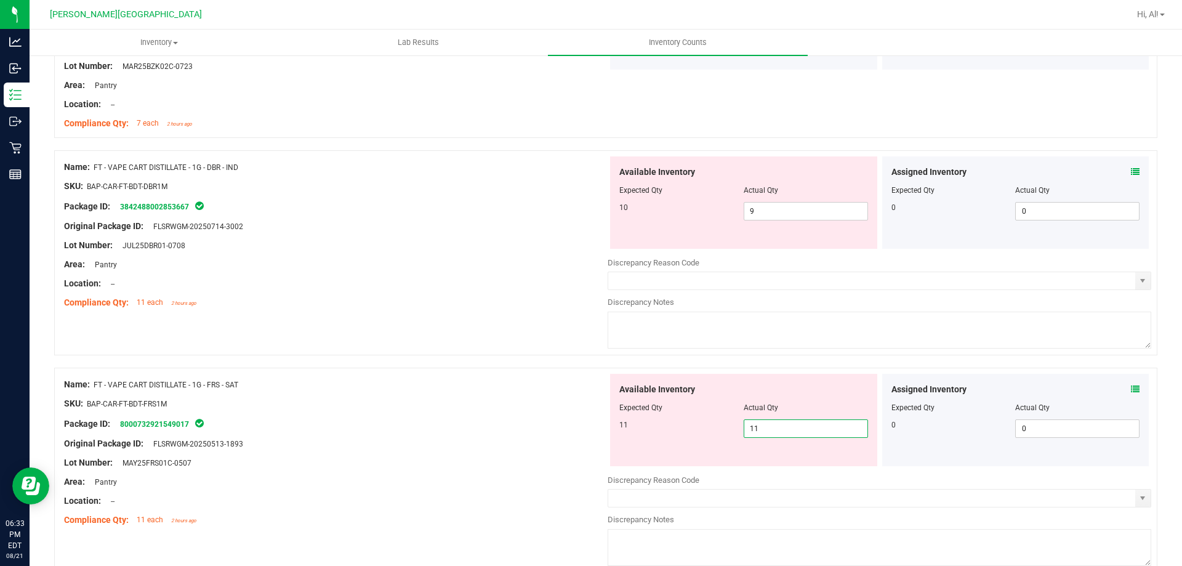
click at [791, 396] on div at bounding box center [743, 399] width 249 height 6
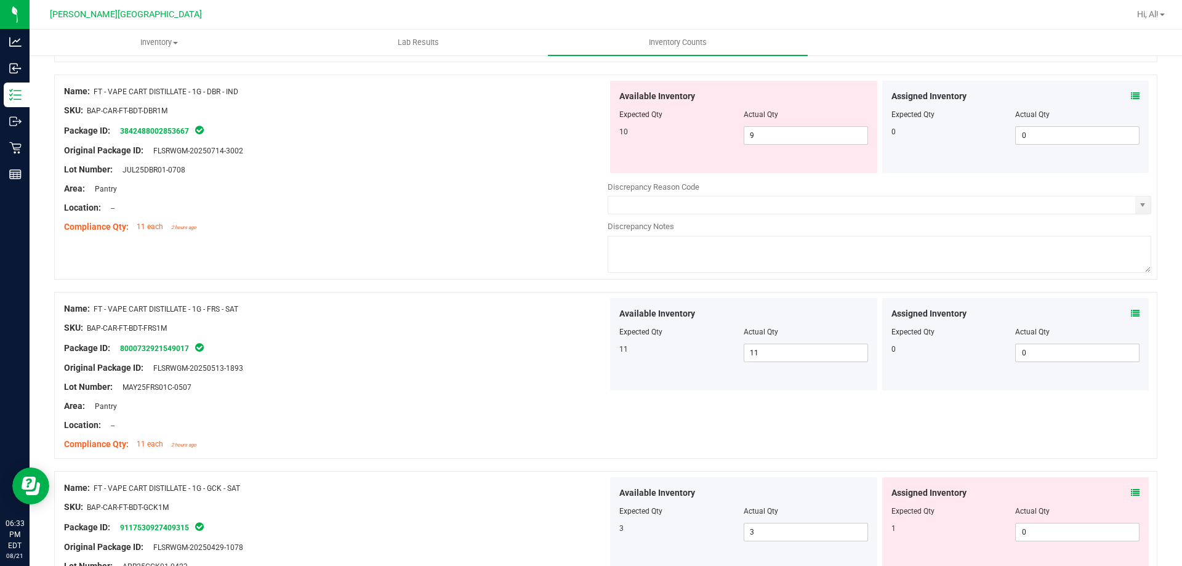
scroll to position [1846, 0]
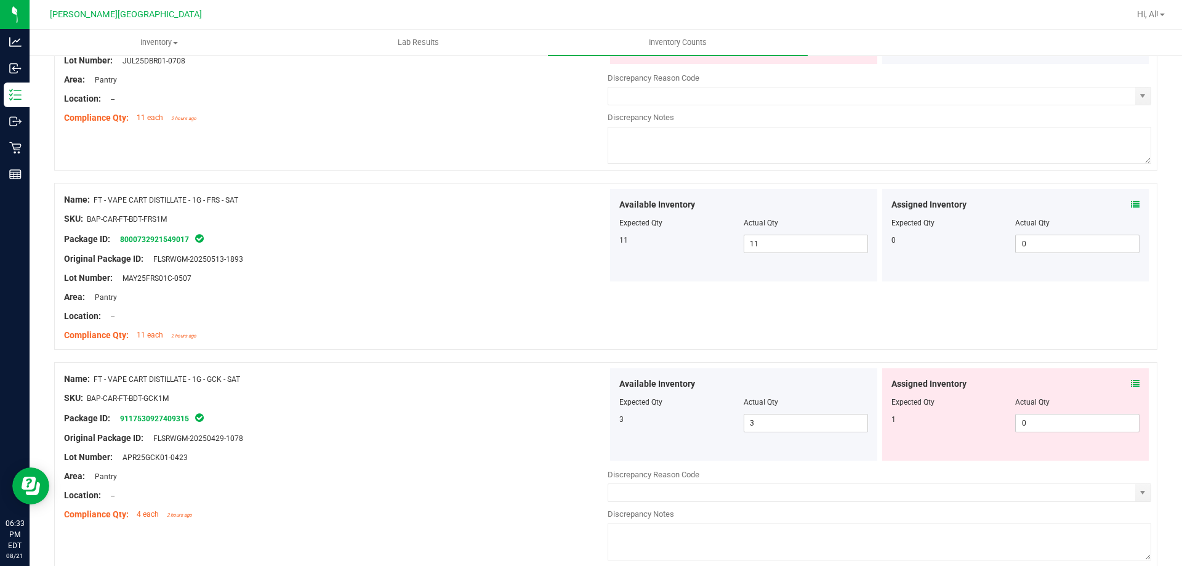
click at [1131, 379] on icon at bounding box center [1135, 383] width 9 height 9
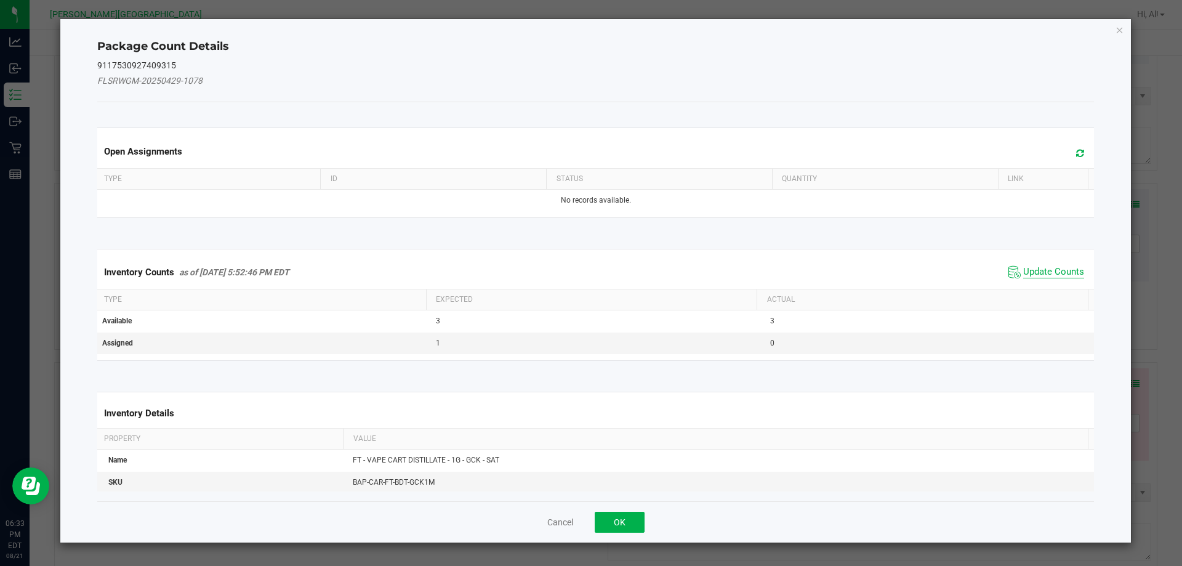
click at [1041, 276] on span "Update Counts" at bounding box center [1053, 272] width 61 height 12
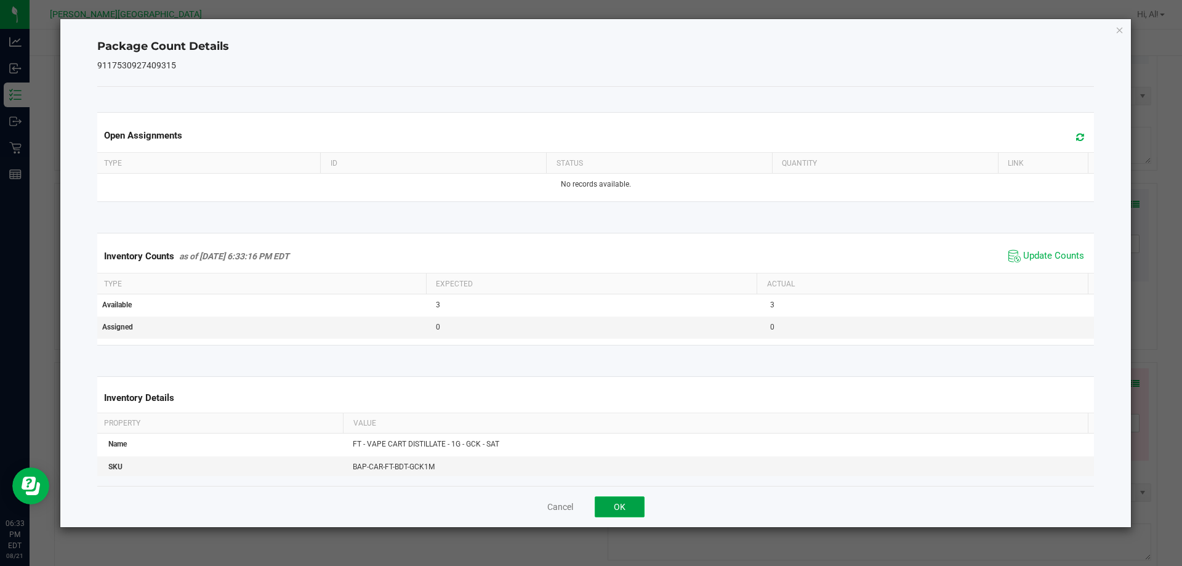
click at [620, 500] on button "OK" at bounding box center [619, 506] width 50 height 21
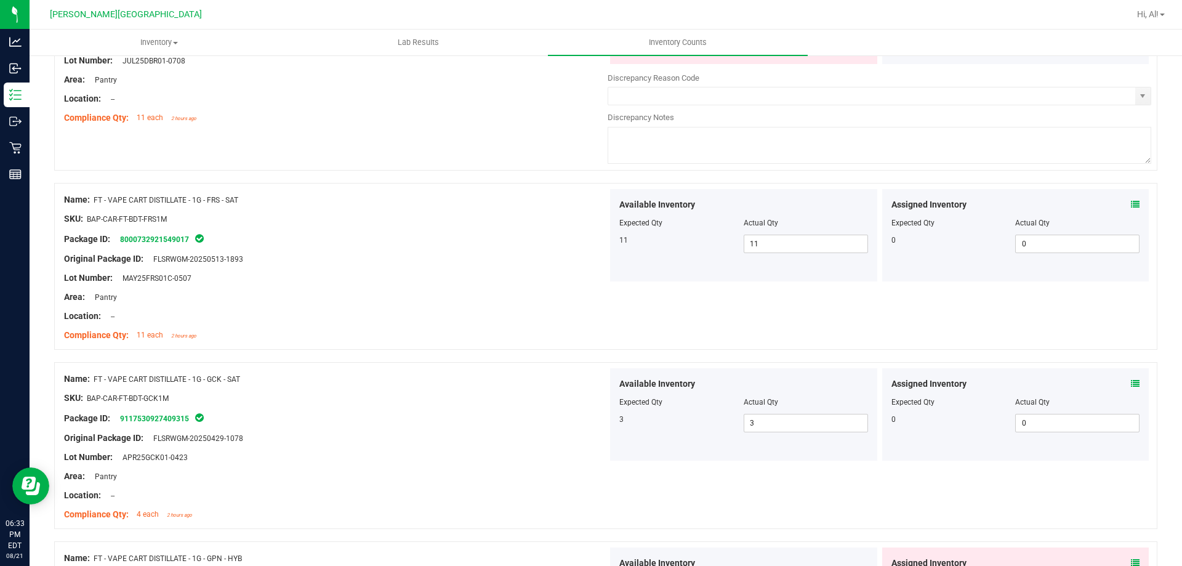
click at [585, 432] on div "Original Package ID: FLSRWGM-20250429-1078" at bounding box center [335, 437] width 543 height 13
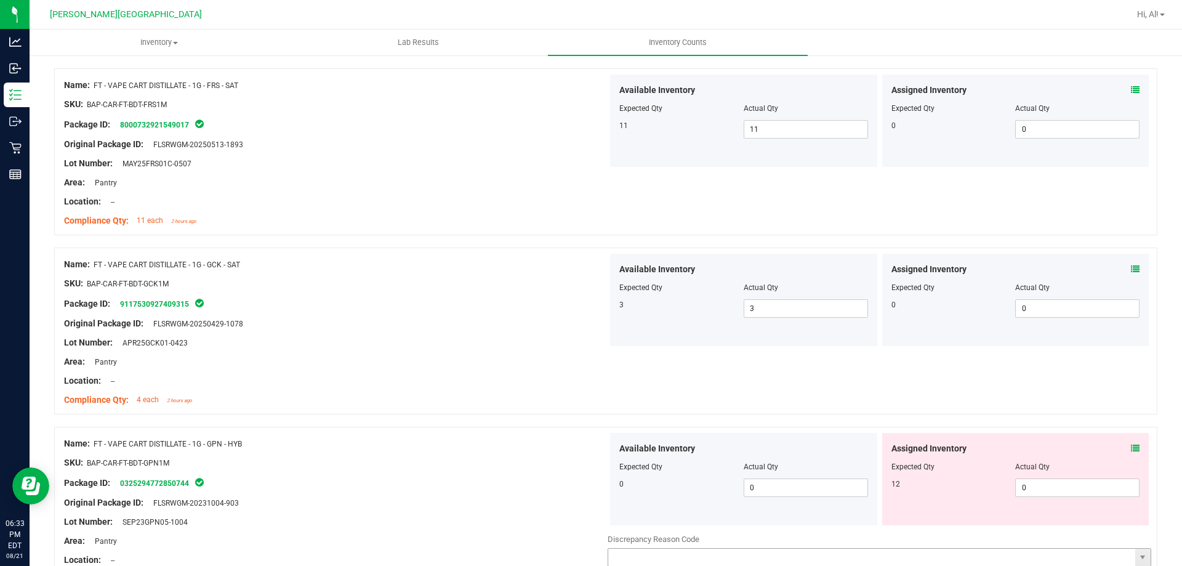
scroll to position [2092, 0]
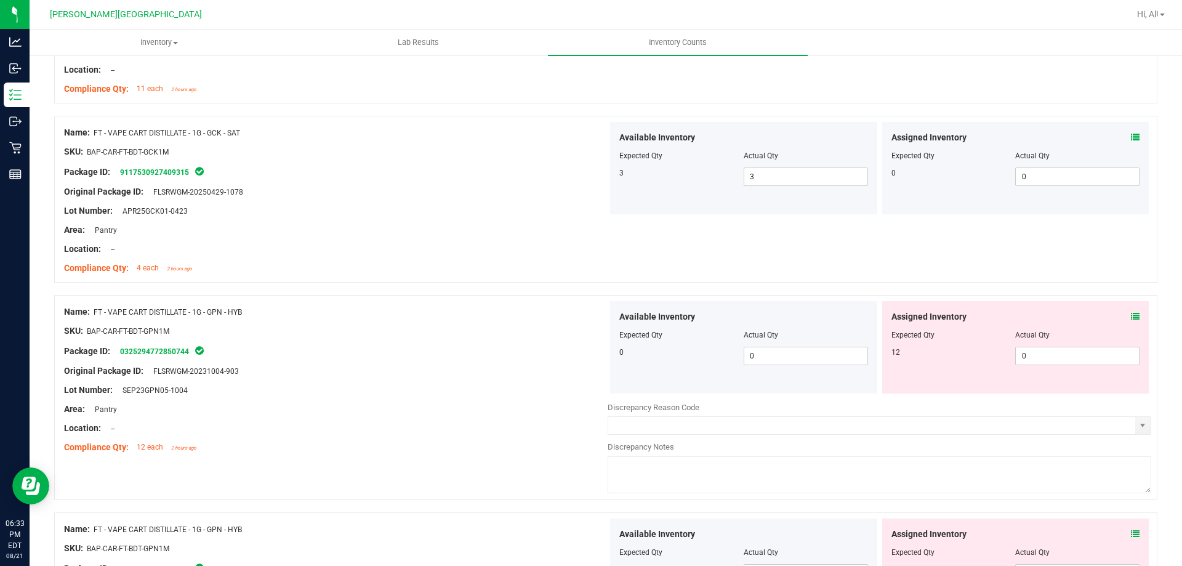
click at [1121, 318] on div "Assigned Inventory" at bounding box center [1015, 316] width 249 height 13
click at [1131, 318] on icon at bounding box center [1135, 316] width 9 height 9
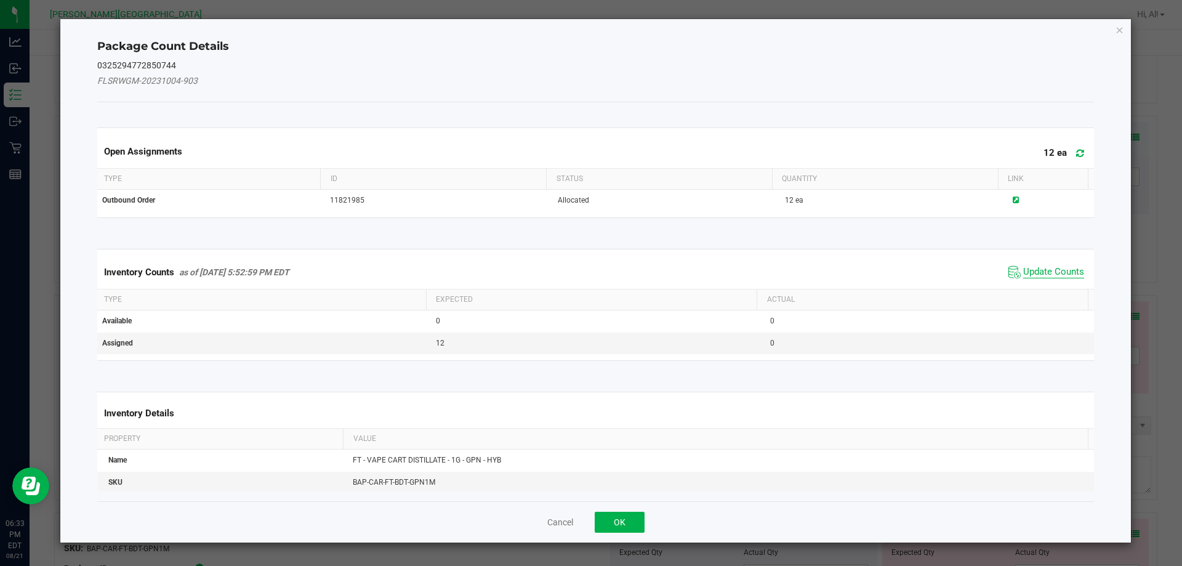
click at [1023, 276] on span "Update Counts" at bounding box center [1053, 272] width 61 height 12
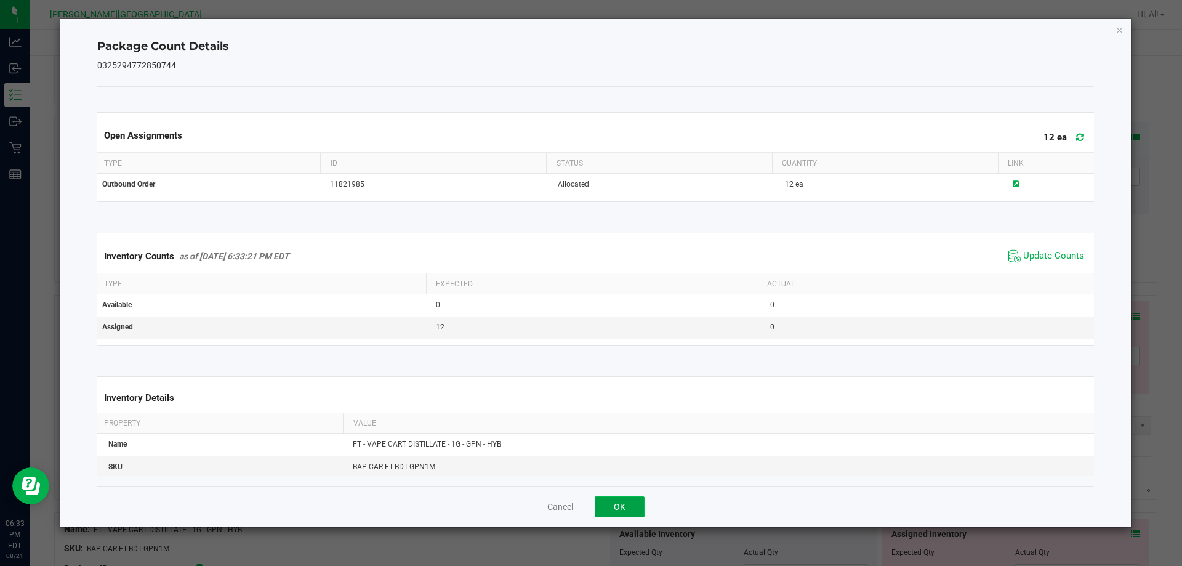
click at [599, 502] on button "OK" at bounding box center [619, 506] width 50 height 21
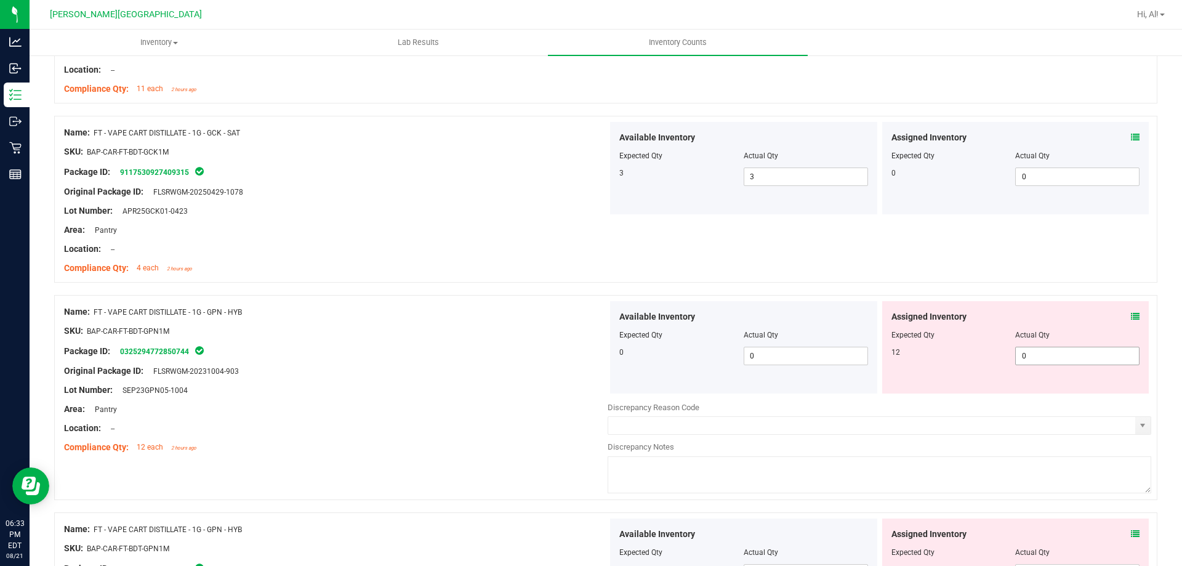
click at [1031, 358] on span "0 0" at bounding box center [1077, 355] width 124 height 18
click at [1031, 358] on input "0" at bounding box center [1076, 355] width 123 height 17
type input "12"
click at [1015, 332] on div "Actual Qty" at bounding box center [1077, 334] width 124 height 11
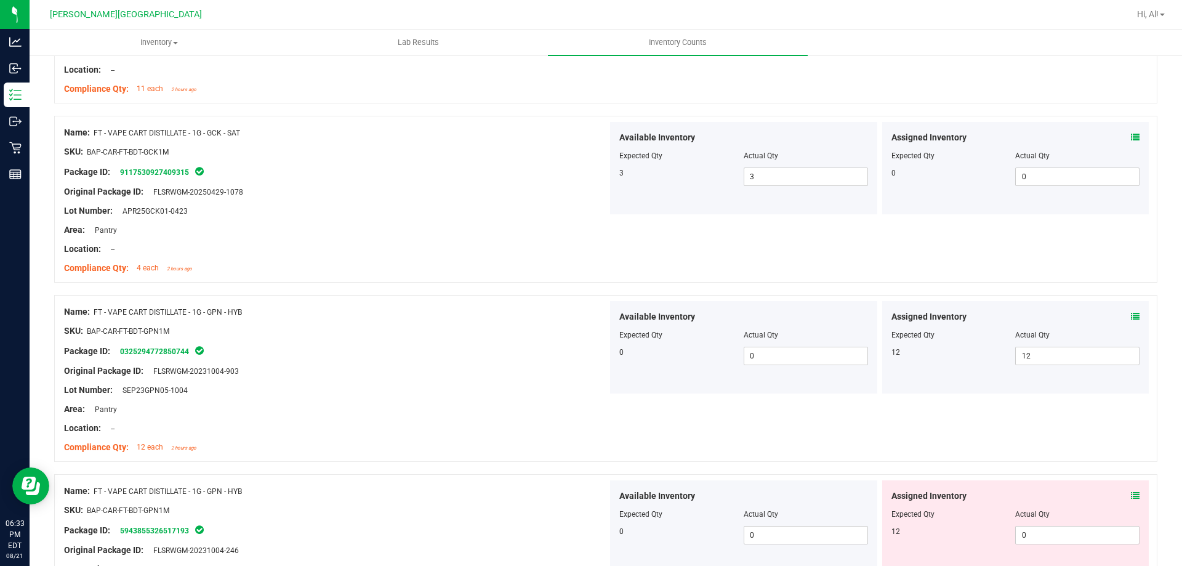
scroll to position [2277, 0]
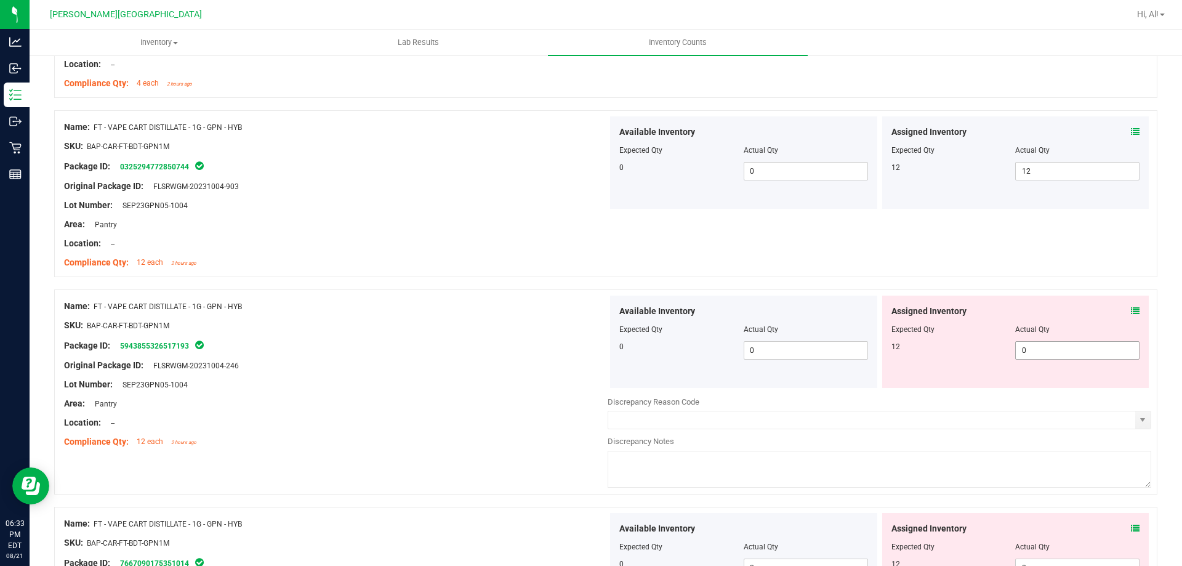
click at [1092, 343] on span "0 0" at bounding box center [1077, 350] width 124 height 18
click at [1092, 343] on input "0" at bounding box center [1076, 350] width 123 height 17
type input "12"
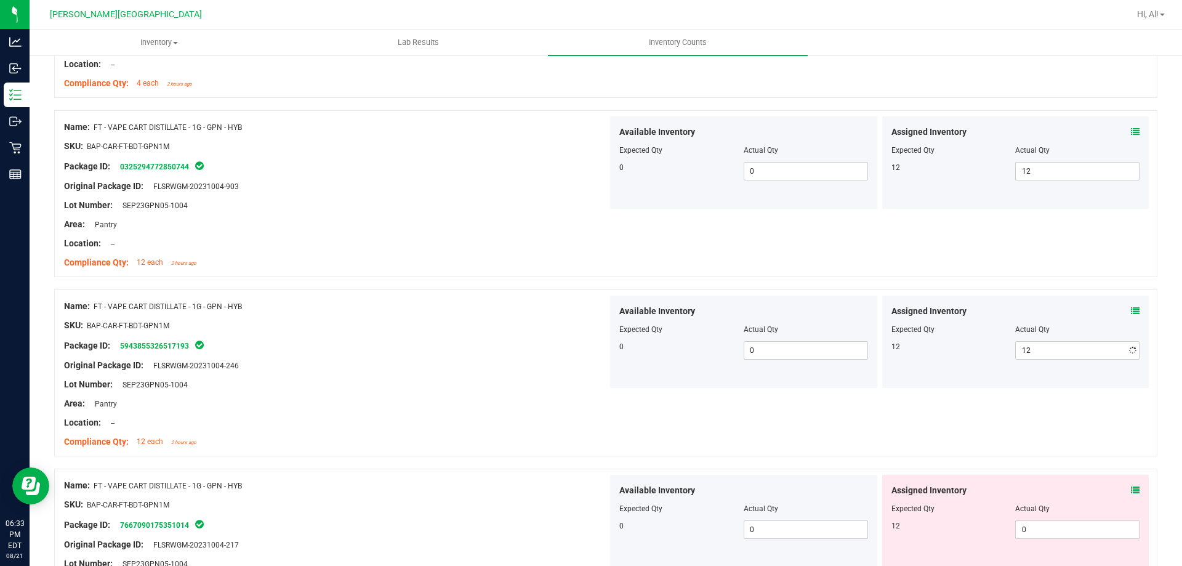
click at [1083, 330] on div "Actual Qty" at bounding box center [1077, 329] width 124 height 11
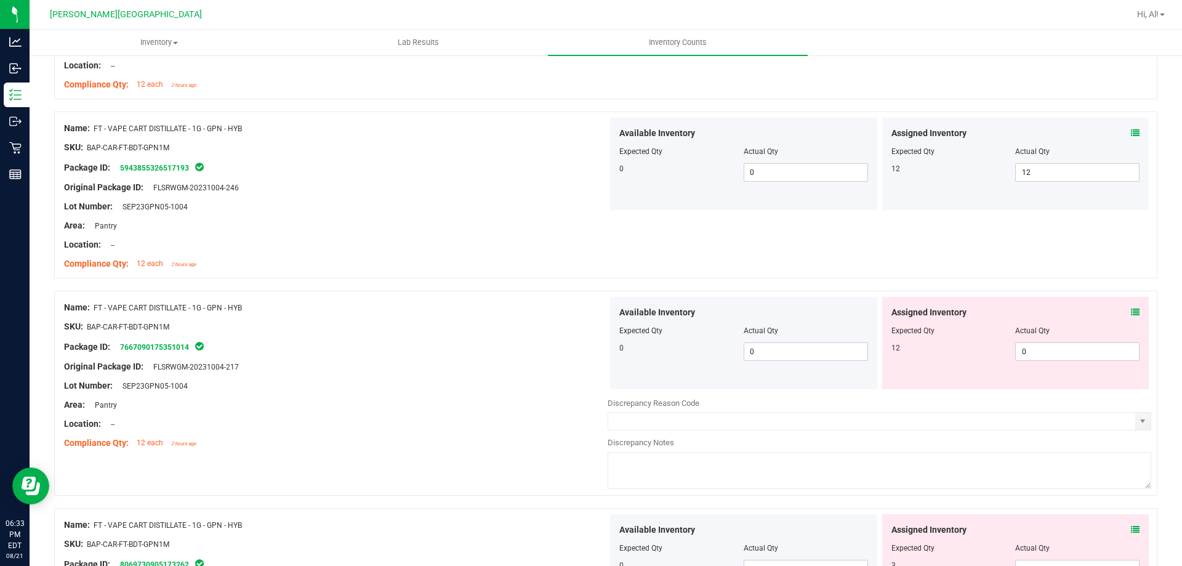
scroll to position [2462, 0]
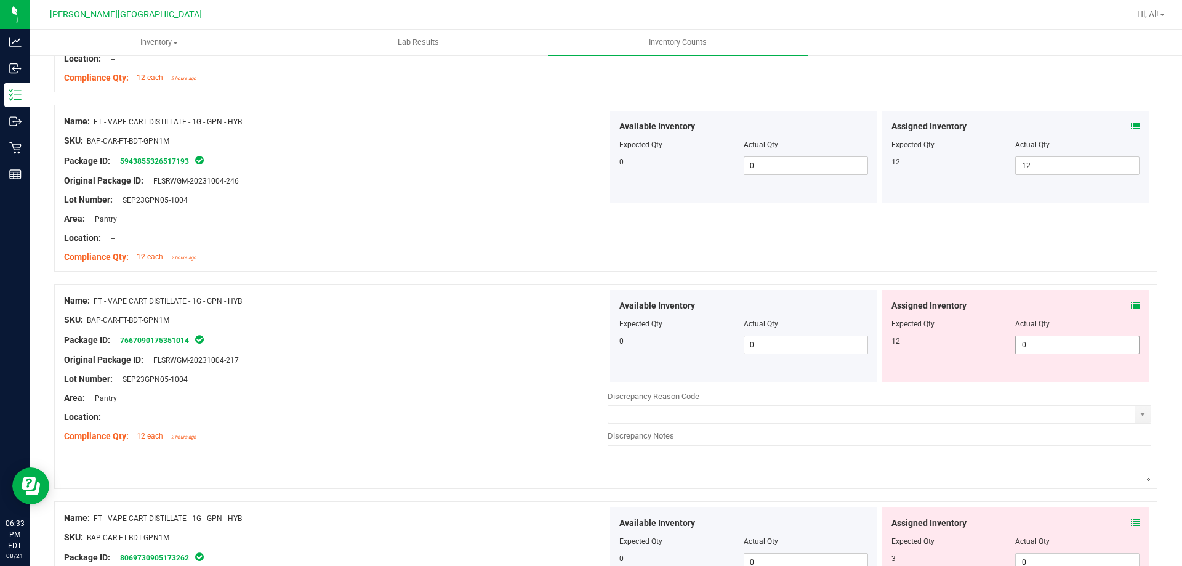
click at [1043, 348] on span "0 0" at bounding box center [1077, 344] width 124 height 18
click at [1043, 348] on input "1" at bounding box center [1076, 344] width 123 height 17
type input "12"
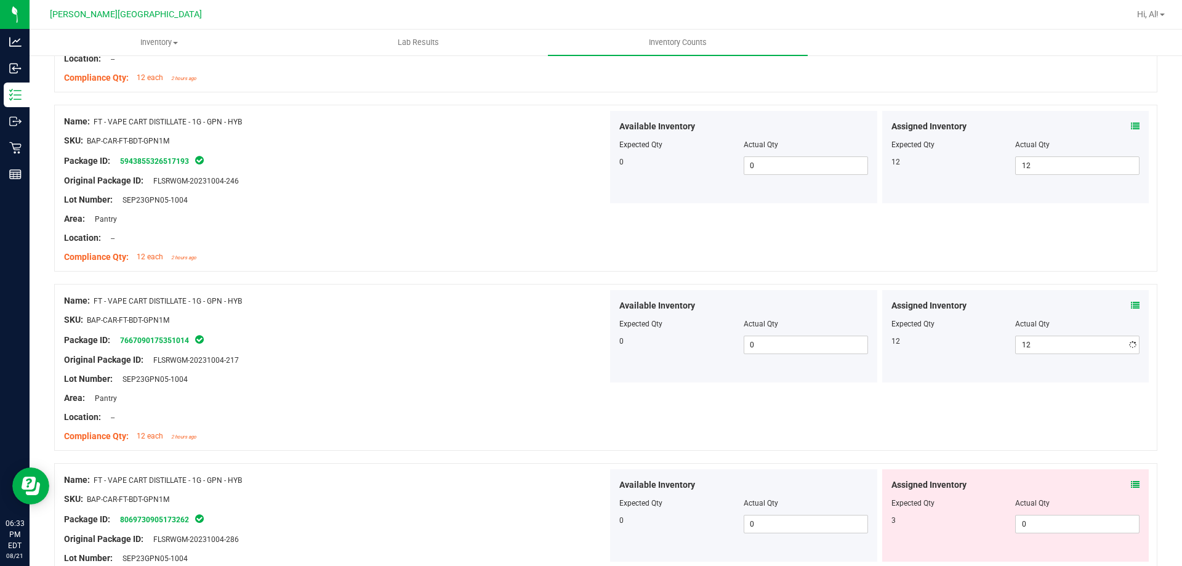
click at [1046, 325] on div "Actual Qty" at bounding box center [1077, 323] width 124 height 11
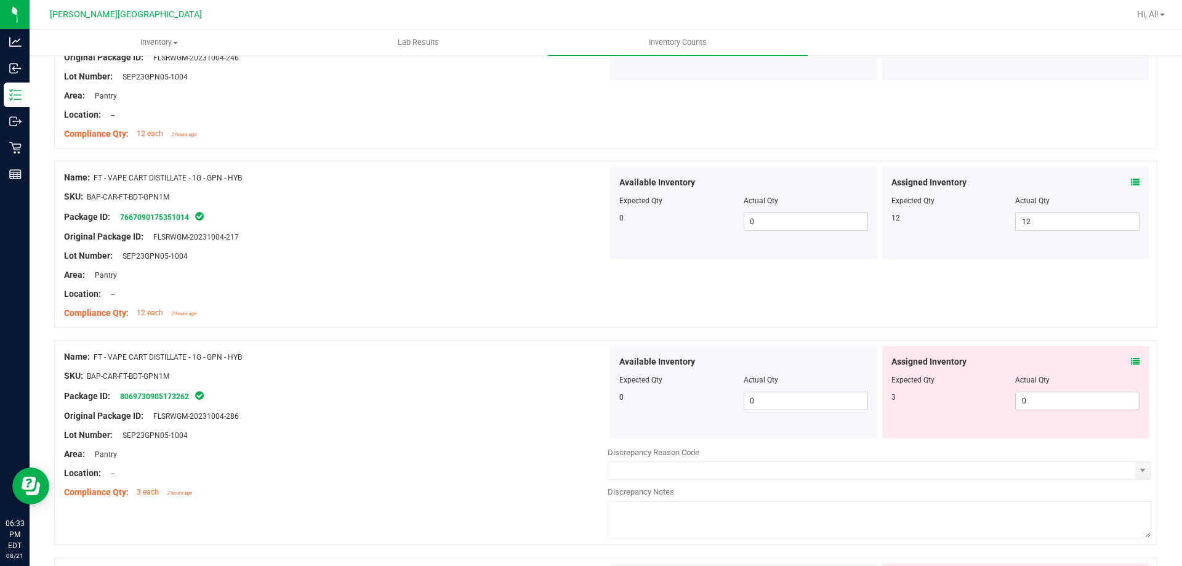
click at [1131, 364] on icon at bounding box center [1135, 361] width 9 height 9
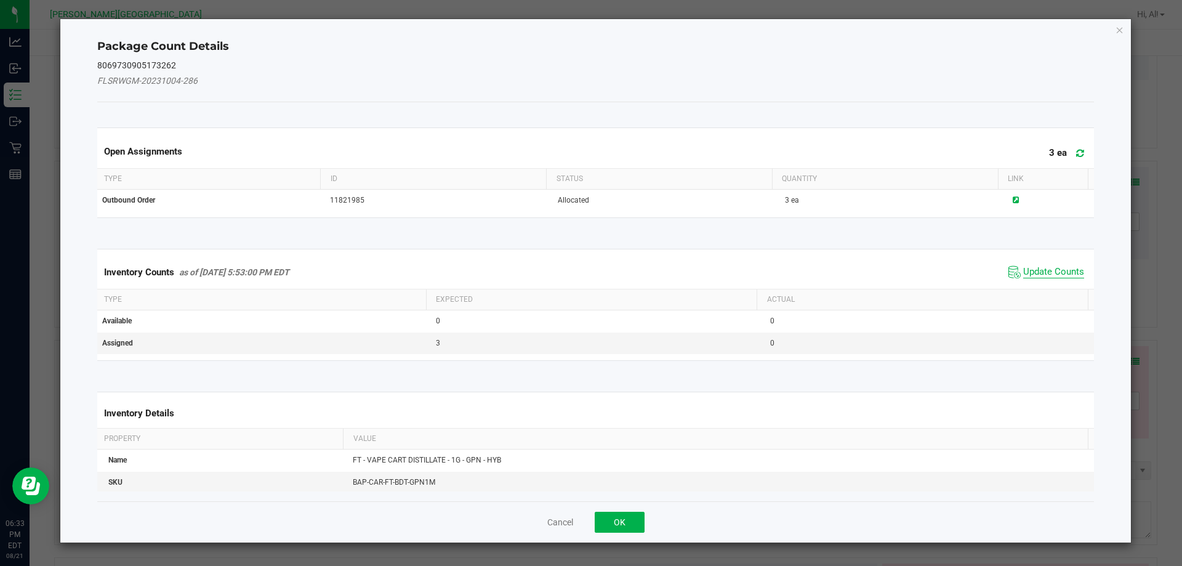
click at [1041, 277] on span "Update Counts" at bounding box center [1053, 272] width 61 height 12
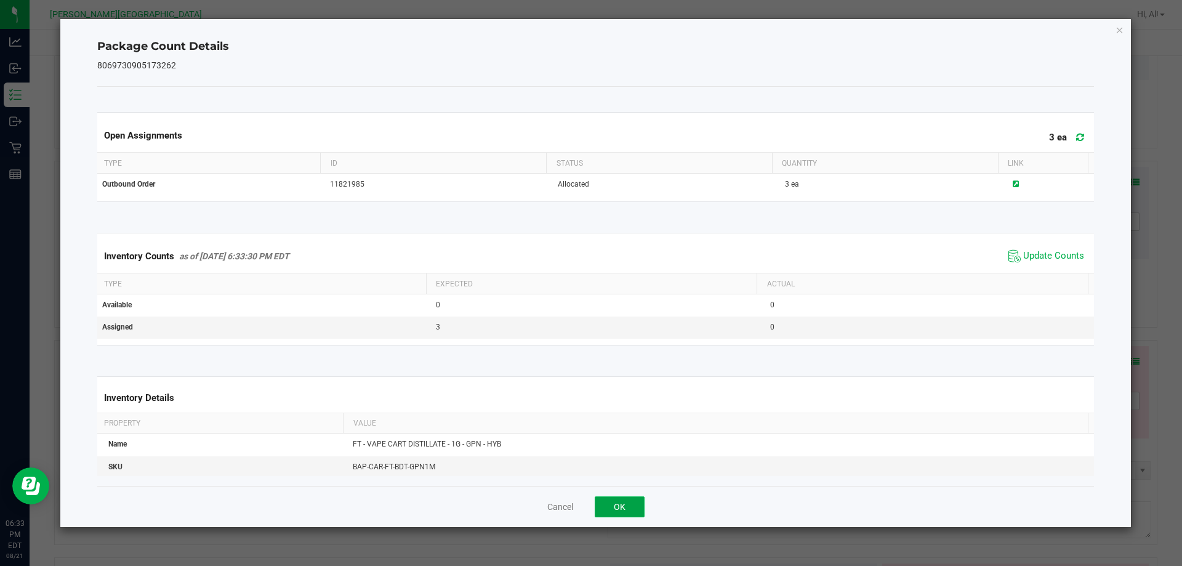
click at [631, 496] on button "OK" at bounding box center [619, 506] width 50 height 21
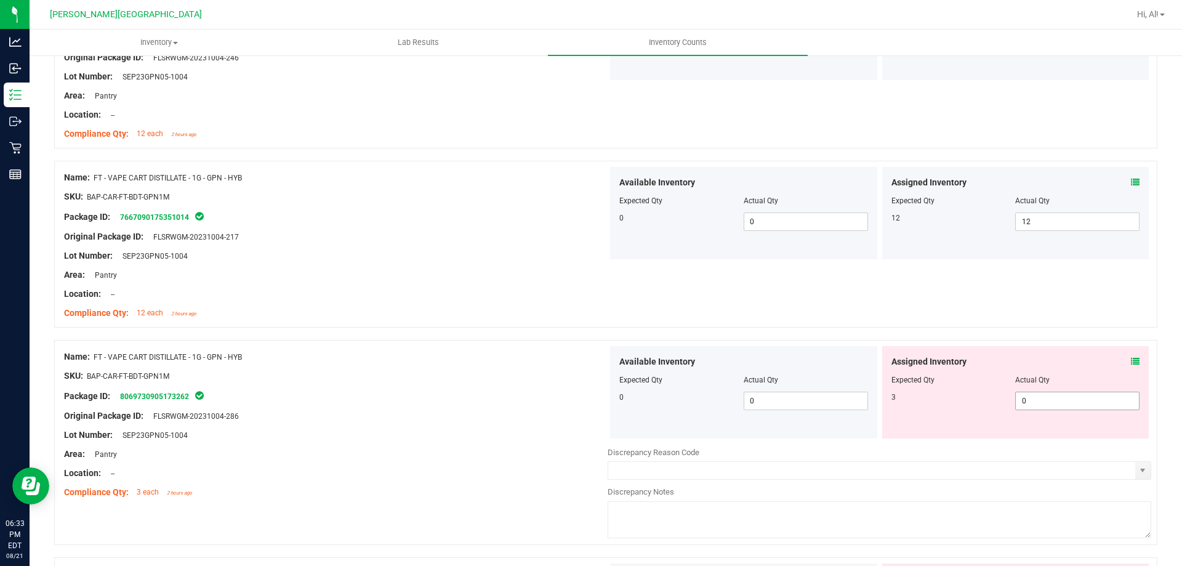
click at [1044, 402] on span "0 0" at bounding box center [1077, 400] width 124 height 18
click at [1044, 402] on input "0" at bounding box center [1076, 400] width 123 height 17
type input "3"
click at [1004, 371] on div at bounding box center [1015, 371] width 249 height 6
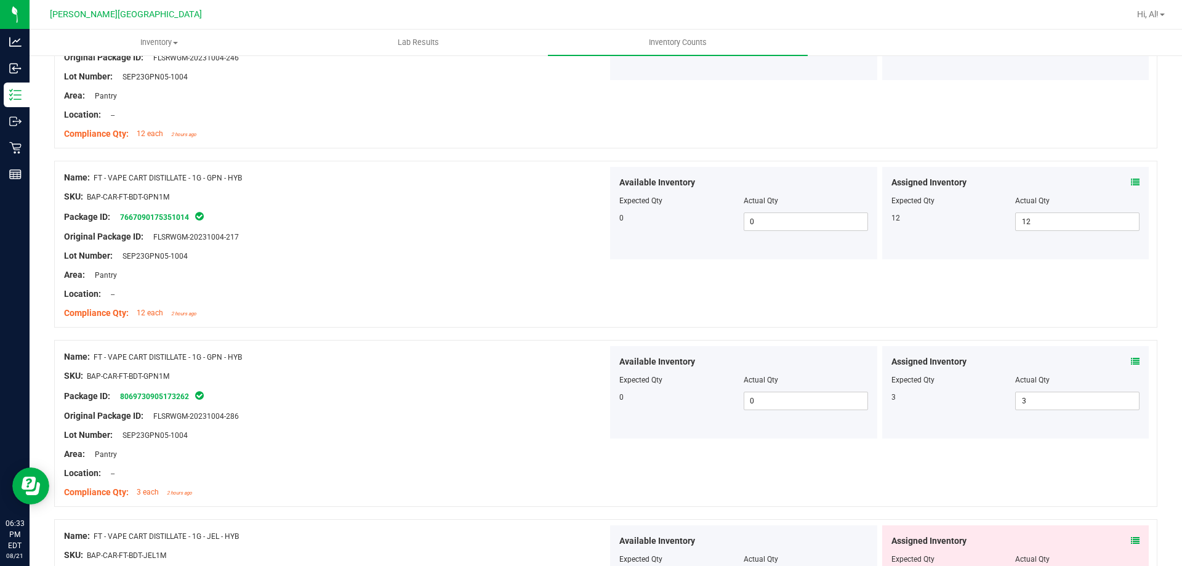
scroll to position [2769, 0]
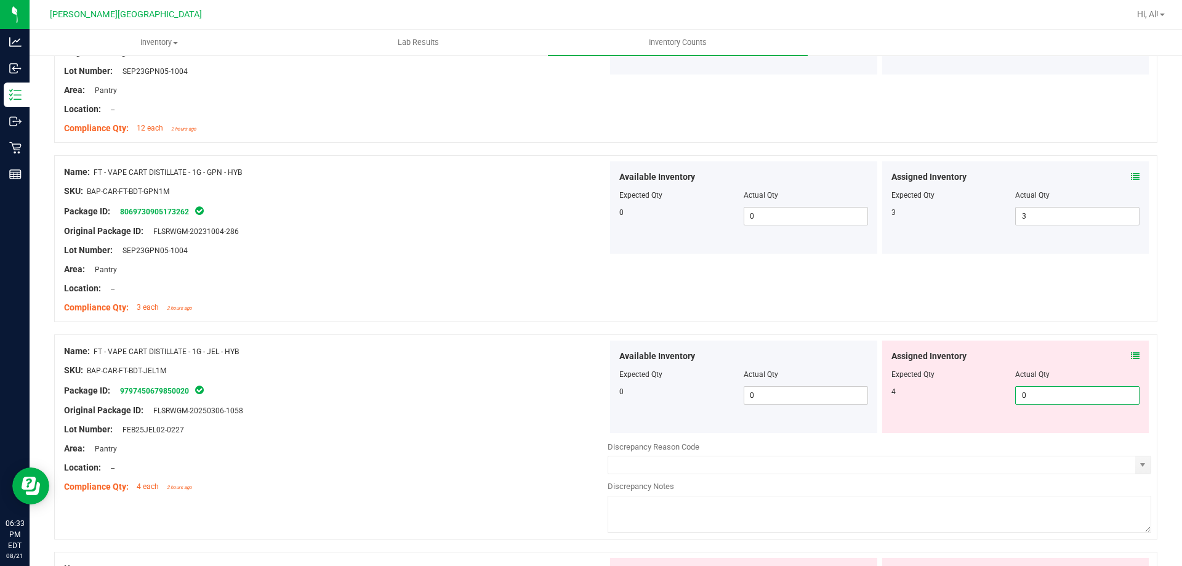
click at [1050, 402] on span "0 0" at bounding box center [1077, 395] width 124 height 18
click at [1050, 402] on input "0" at bounding box center [1076, 394] width 123 height 17
type input "4"
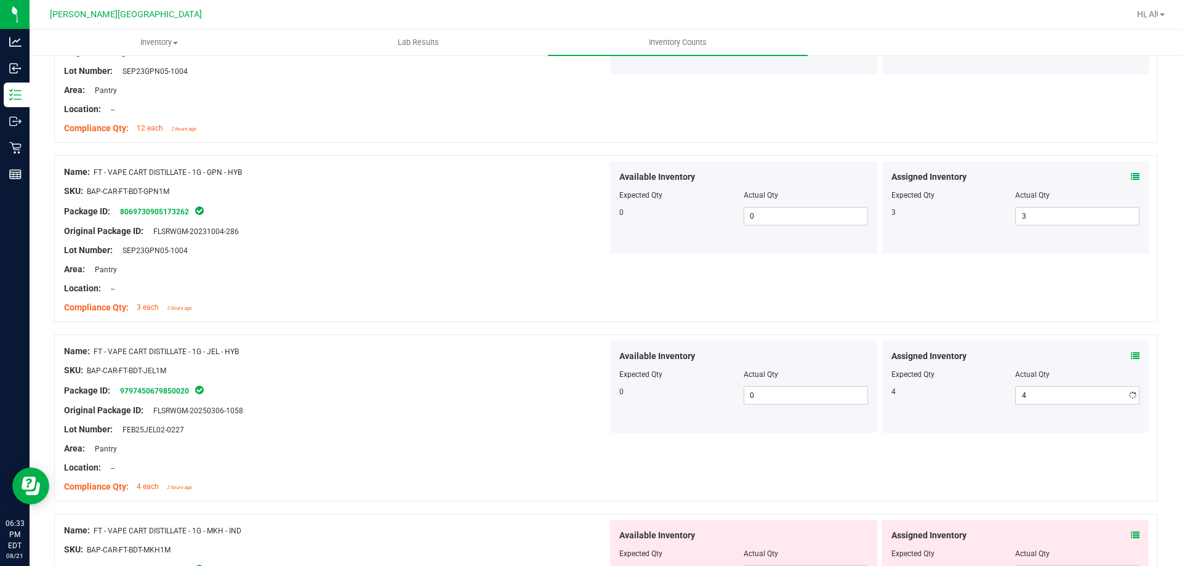
click at [1040, 350] on div "Assigned Inventory" at bounding box center [1015, 356] width 249 height 13
click at [1131, 355] on icon at bounding box center [1135, 355] width 9 height 9
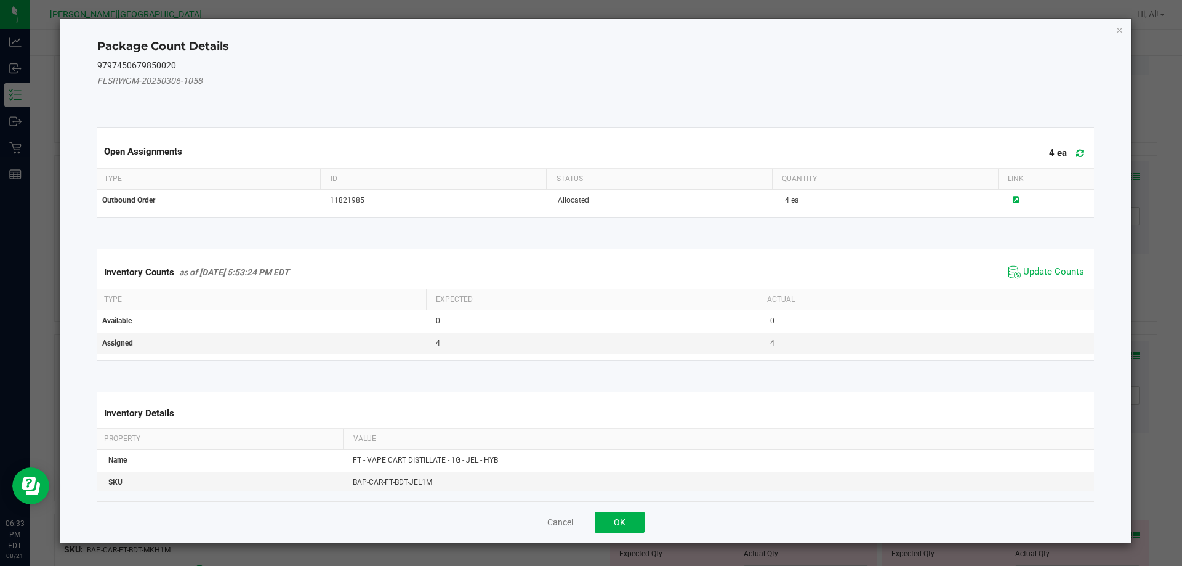
click at [1036, 273] on span "Update Counts" at bounding box center [1053, 272] width 61 height 12
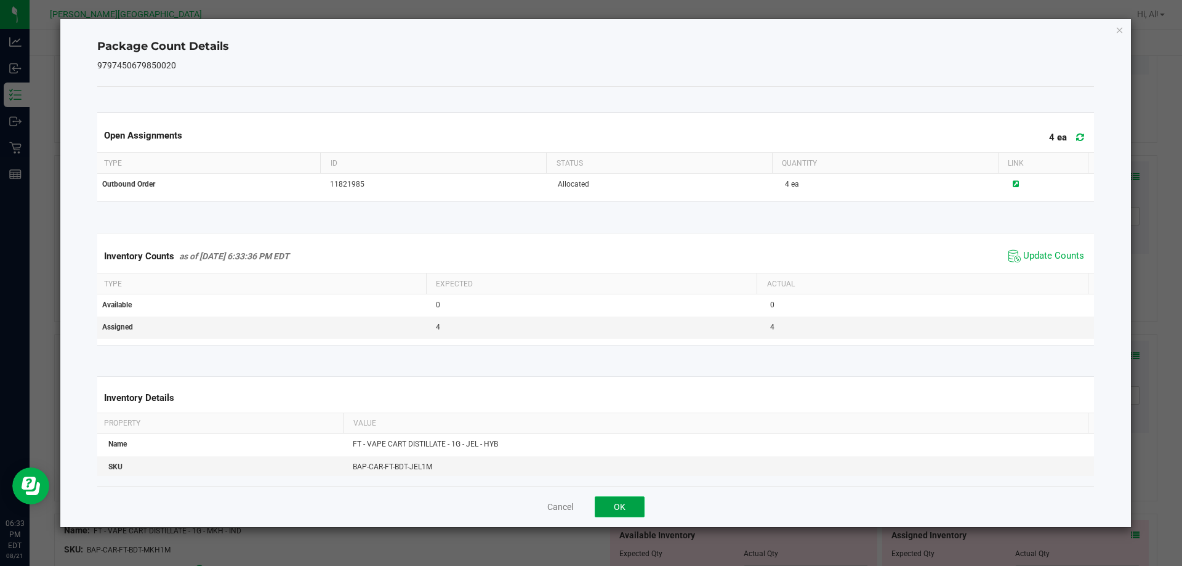
click at [638, 502] on button "OK" at bounding box center [619, 506] width 50 height 21
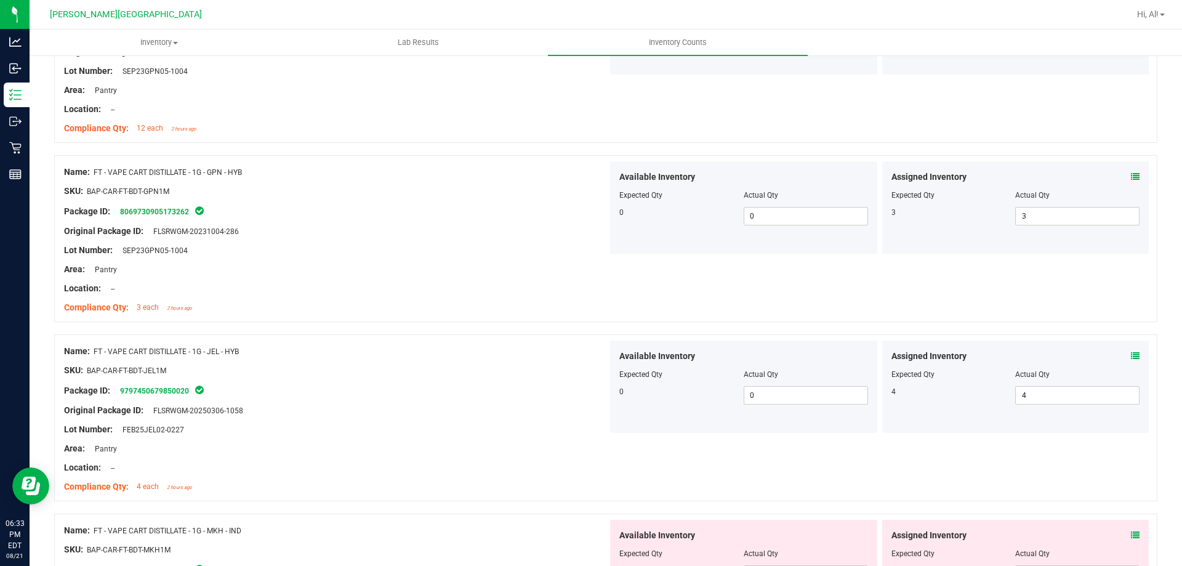
click at [865, 336] on div "Name: FT - VAPE CART DISTILLATE - 1G - JEL - HYB SKU: BAP-CAR-FT-BDT-JEL1M Pack…" at bounding box center [605, 417] width 1103 height 167
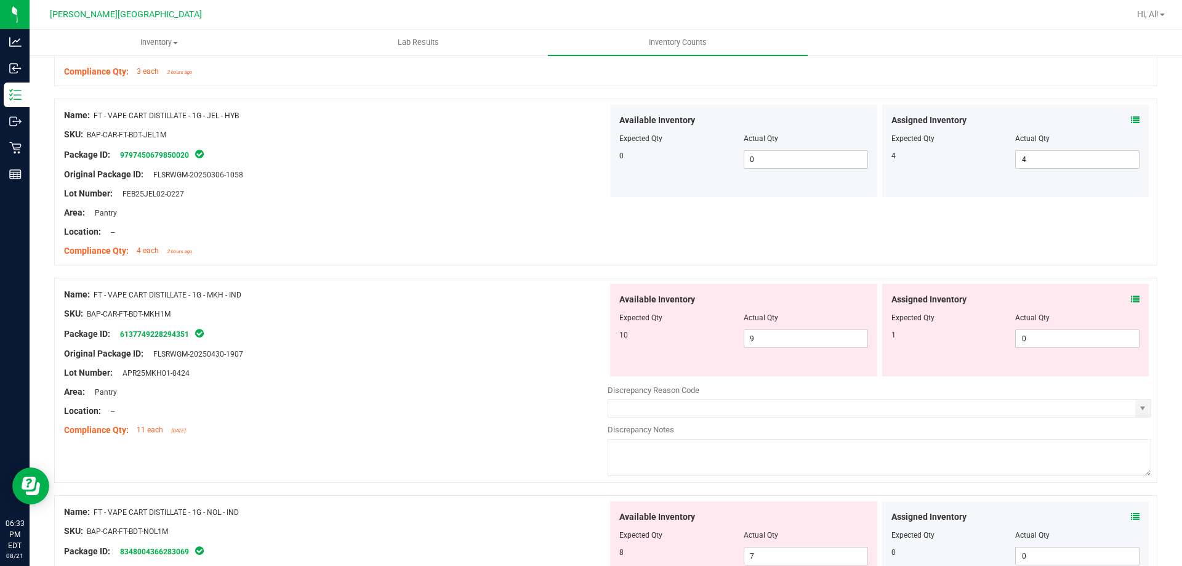
scroll to position [3016, 0]
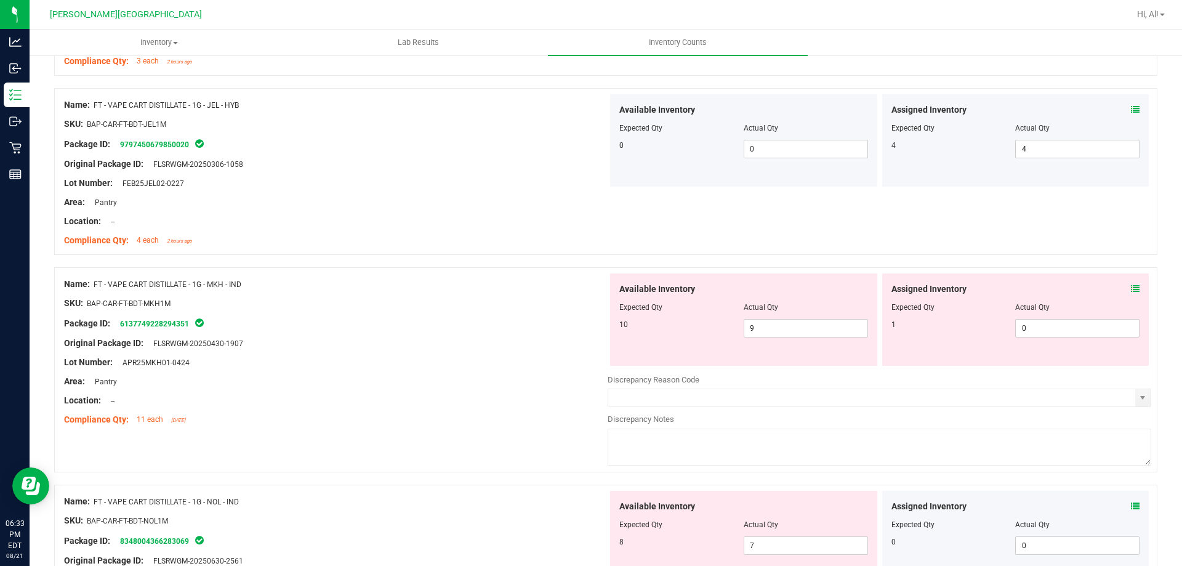
click at [1131, 290] on icon at bounding box center [1135, 288] width 9 height 9
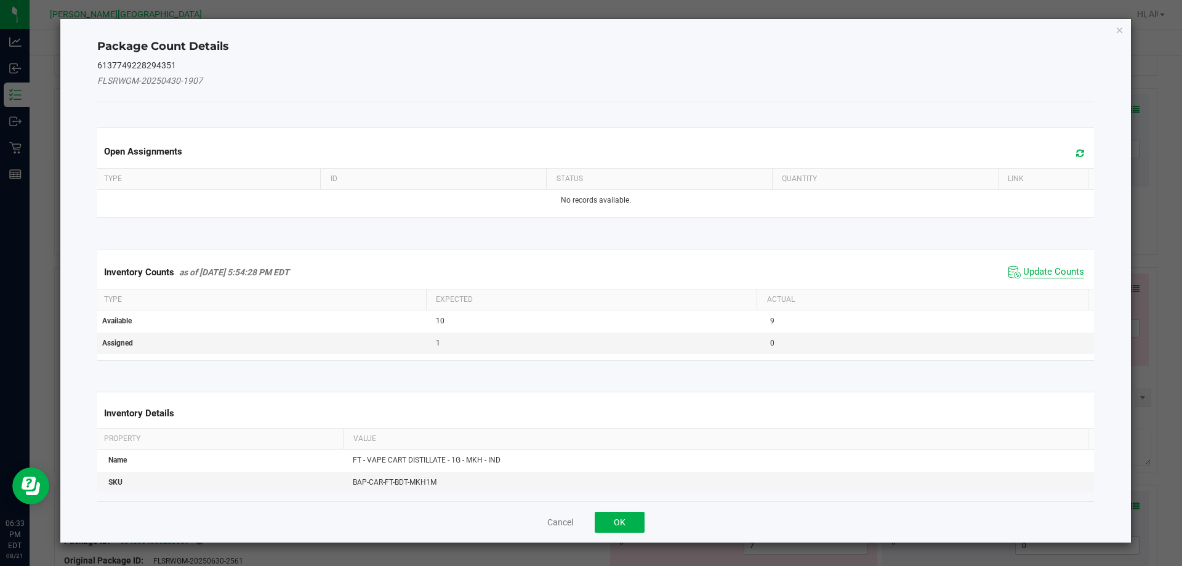
click at [1064, 268] on span "Update Counts" at bounding box center [1053, 272] width 61 height 12
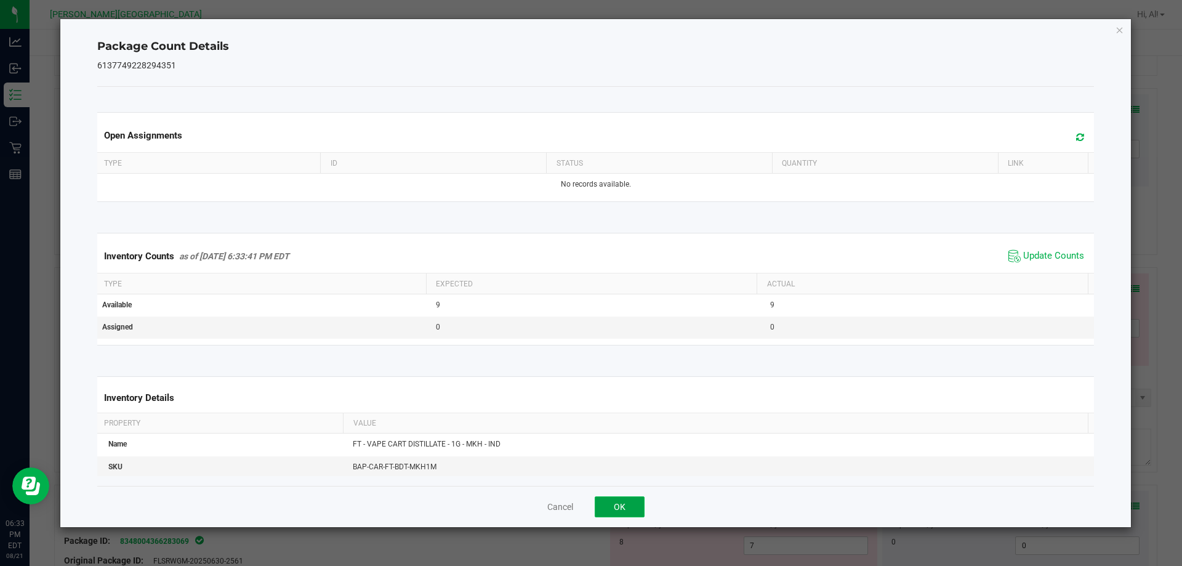
click at [602, 503] on button "OK" at bounding box center [619, 506] width 50 height 21
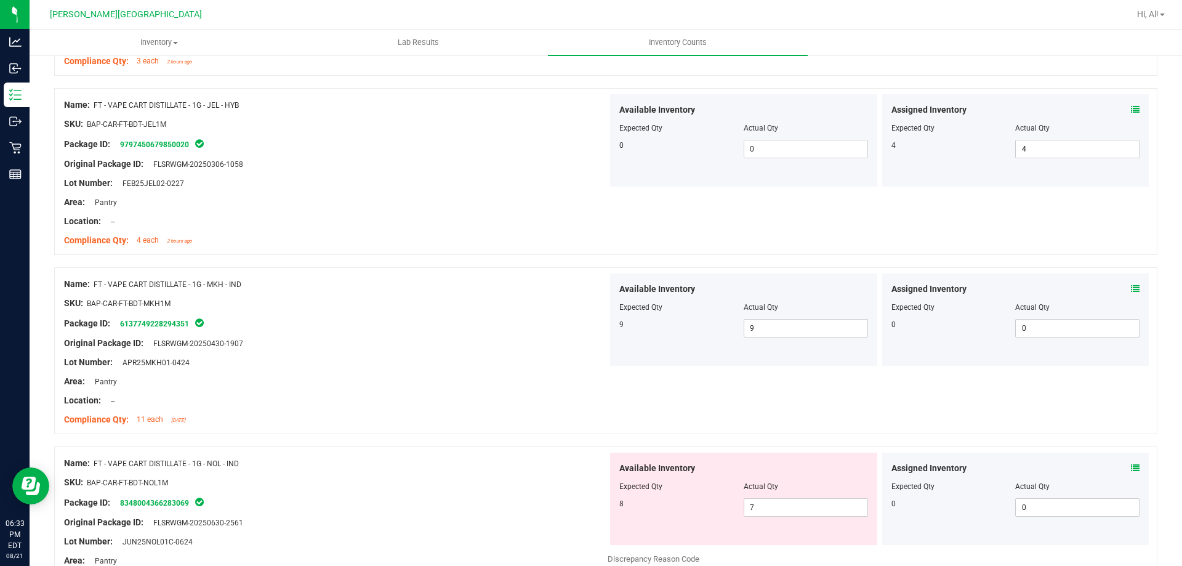
click at [526, 414] on div "Compliance Qty: 11 each [DATE]" at bounding box center [335, 419] width 543 height 13
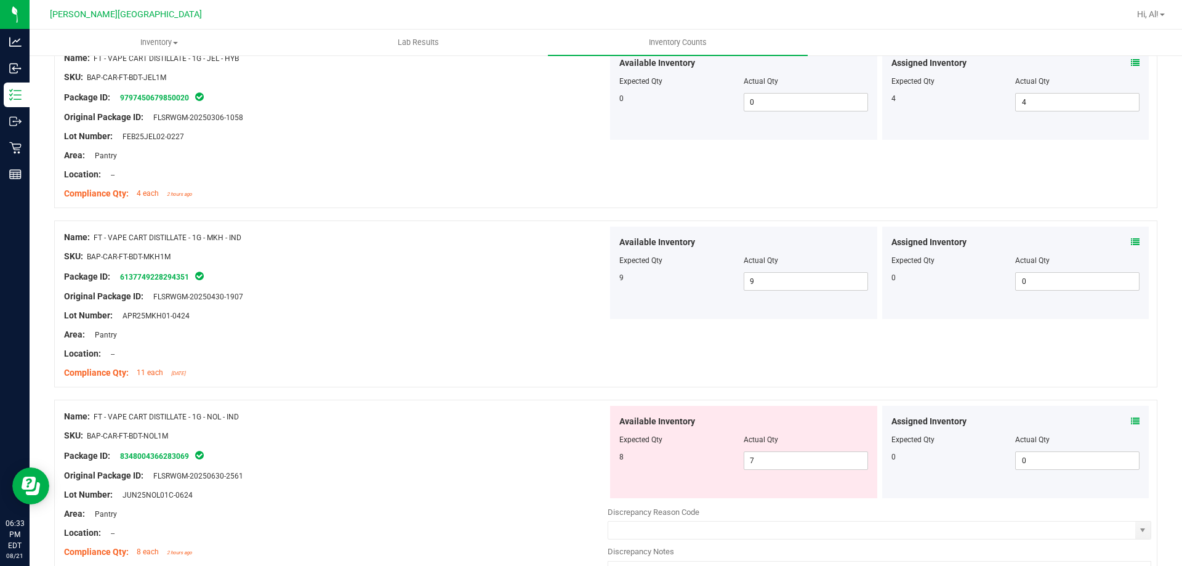
scroll to position [3139, 0]
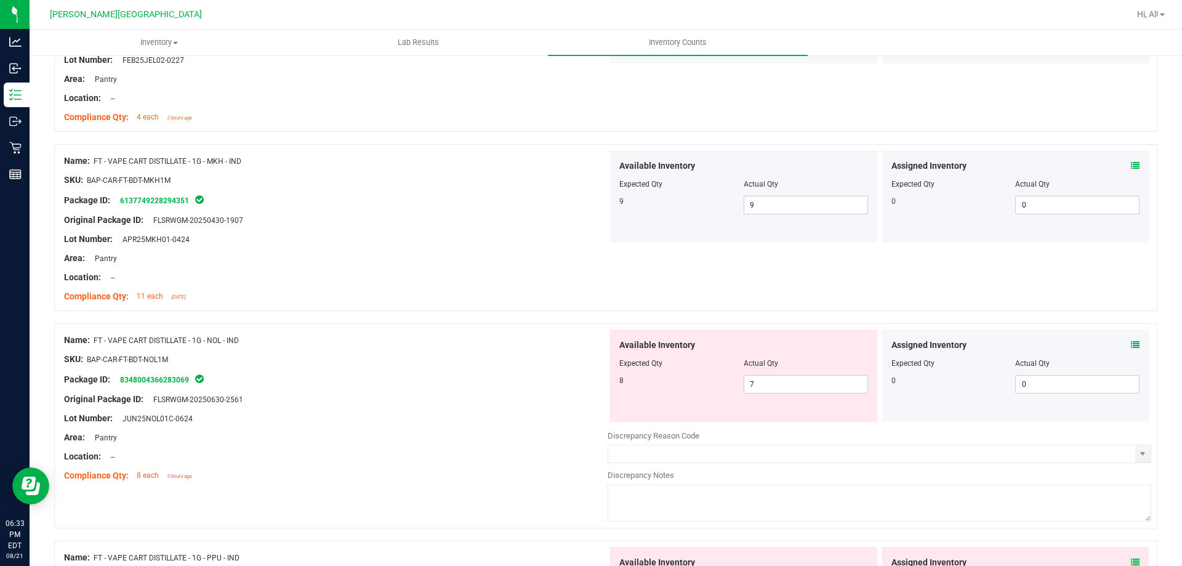
click at [1121, 347] on div "Assigned Inventory" at bounding box center [1015, 344] width 249 height 13
click at [1131, 346] on icon at bounding box center [1135, 344] width 9 height 9
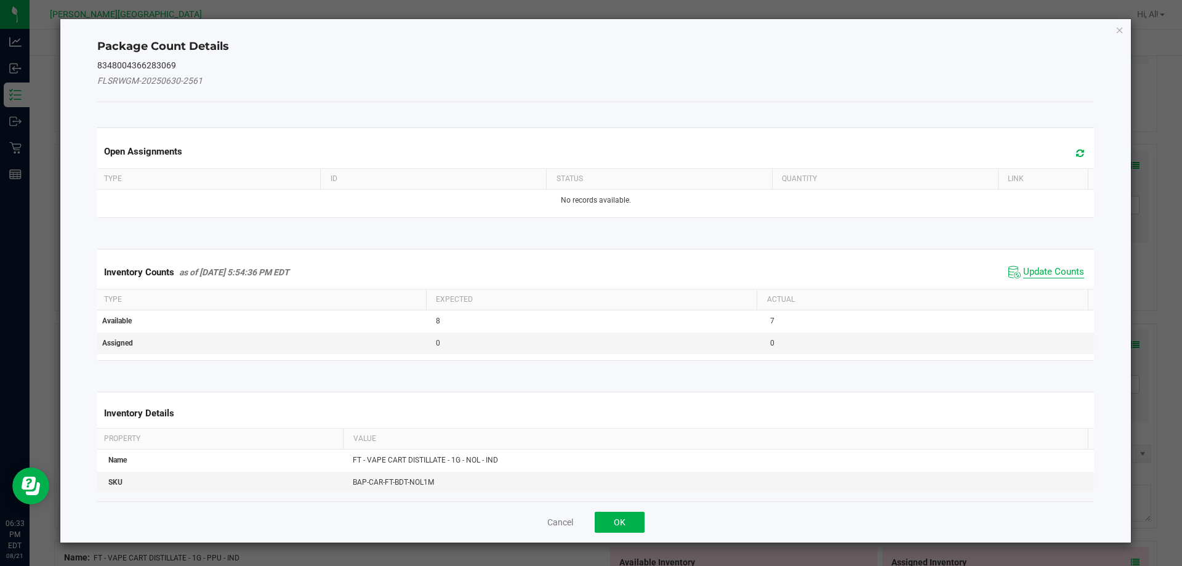
click at [1025, 273] on span "Update Counts" at bounding box center [1053, 272] width 61 height 12
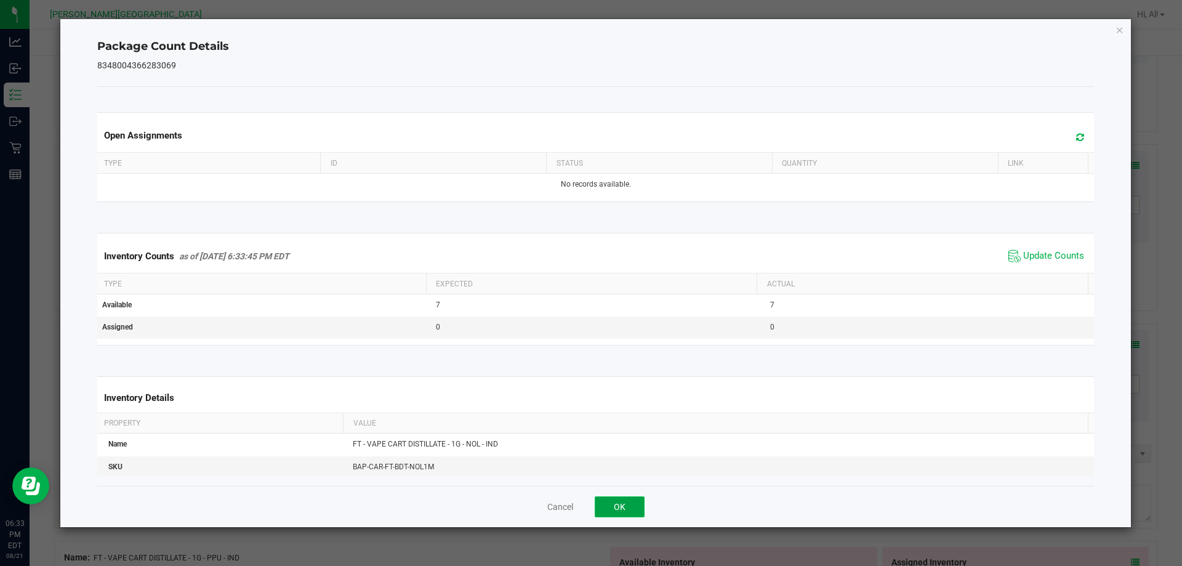
click at [622, 507] on button "OK" at bounding box center [619, 506] width 50 height 21
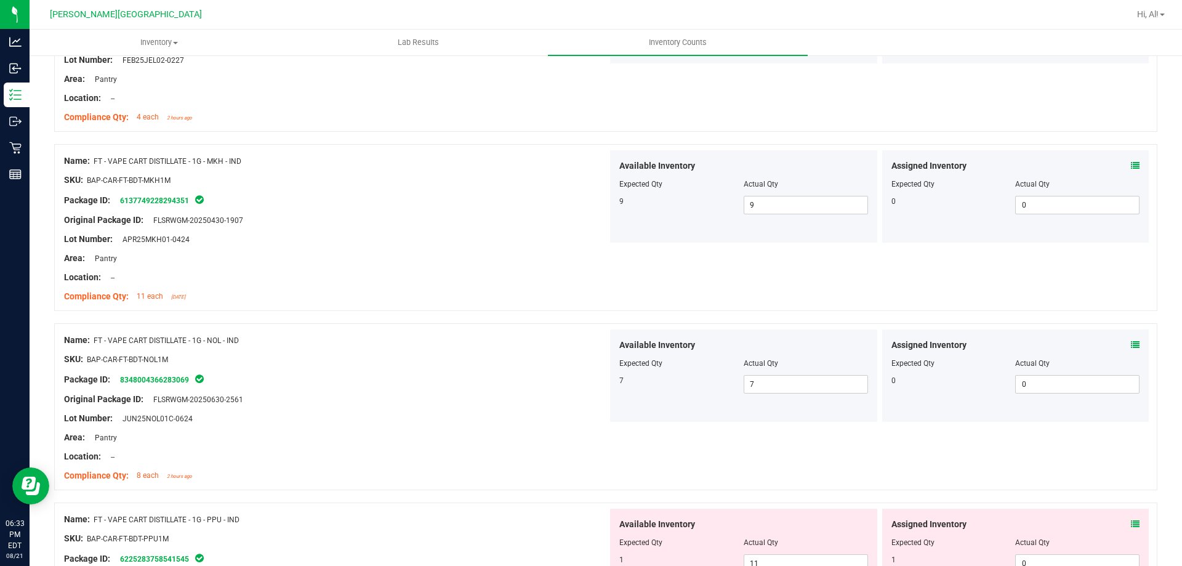
click at [564, 404] on div "Original Package ID: FLSRWGM-20250630-2561" at bounding box center [335, 399] width 543 height 13
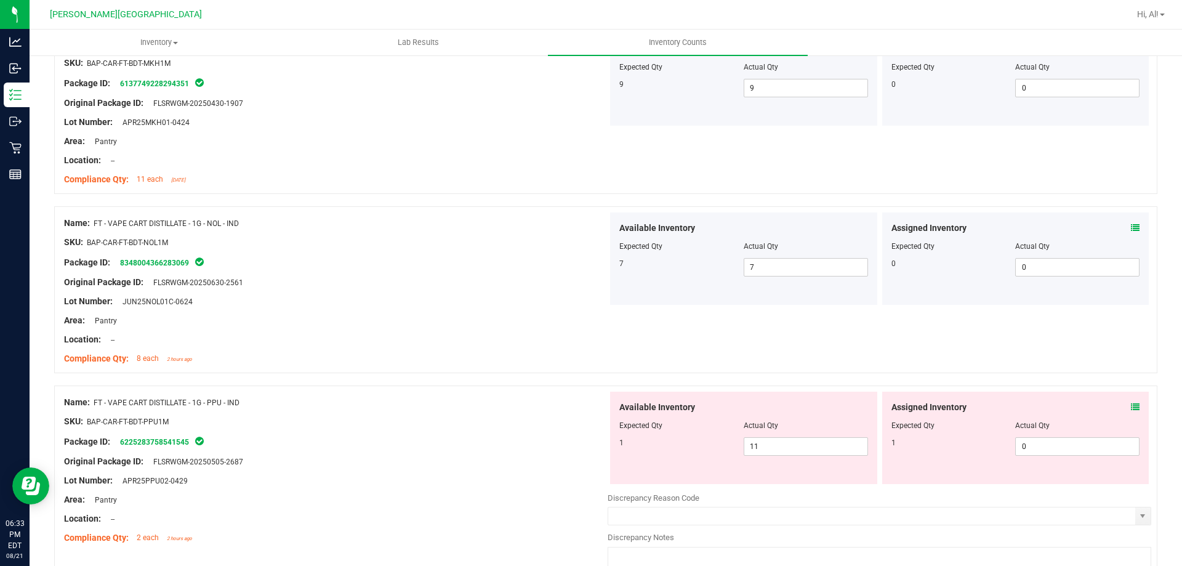
scroll to position [3323, 0]
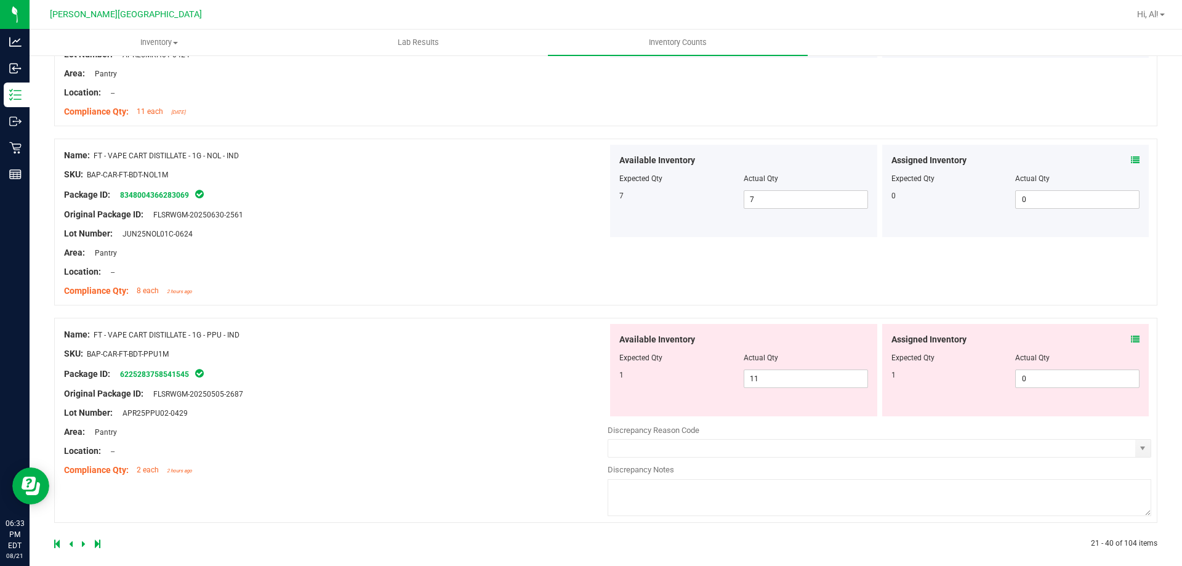
click at [1131, 337] on icon at bounding box center [1135, 339] width 9 height 9
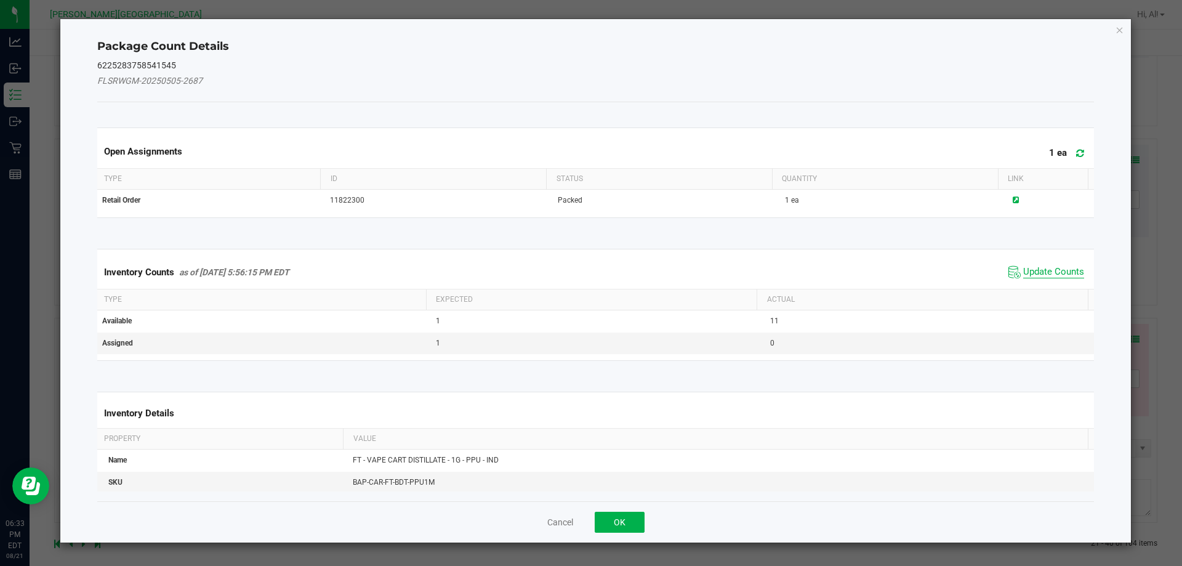
click at [1045, 273] on span "Update Counts" at bounding box center [1053, 272] width 61 height 12
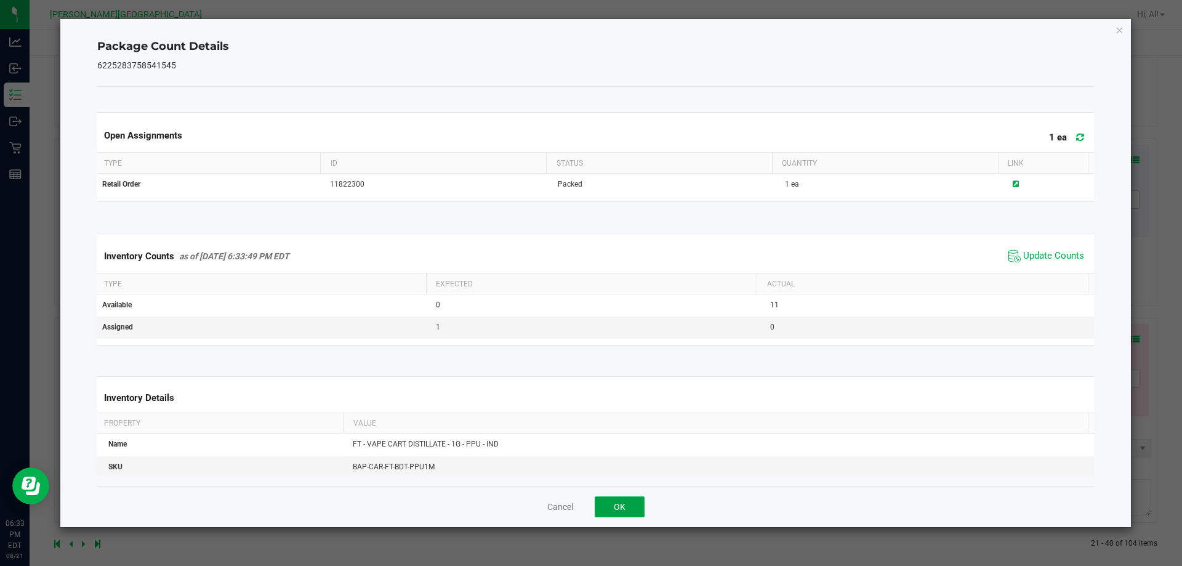
click at [635, 502] on button "OK" at bounding box center [619, 506] width 50 height 21
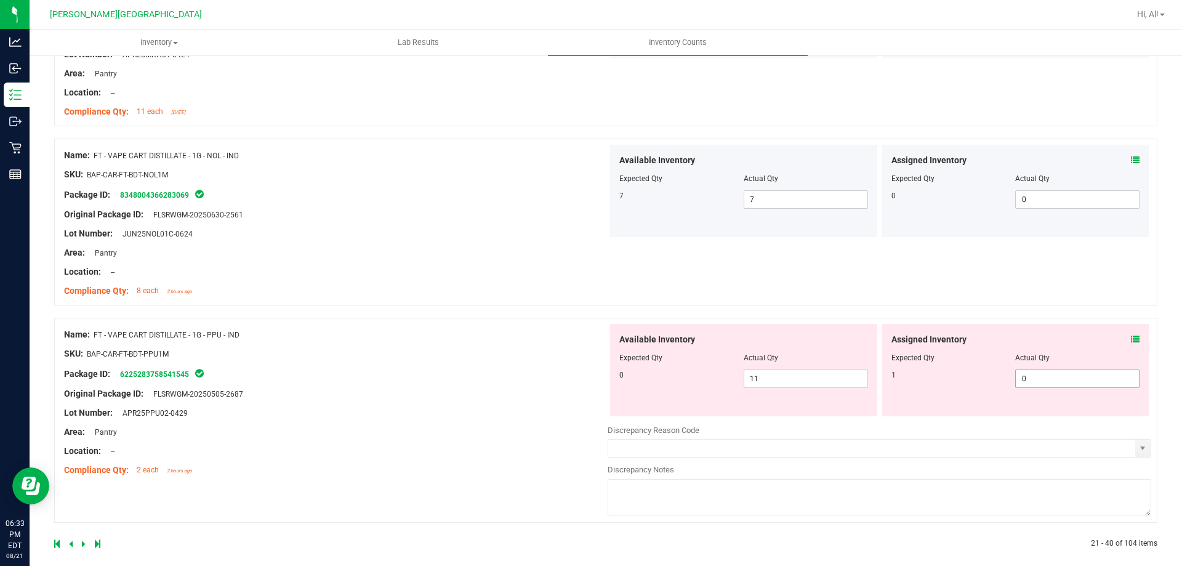
click at [1024, 386] on span "0 0" at bounding box center [1077, 378] width 124 height 18
click at [1024, 386] on input "0" at bounding box center [1076, 378] width 123 height 17
type input "1"
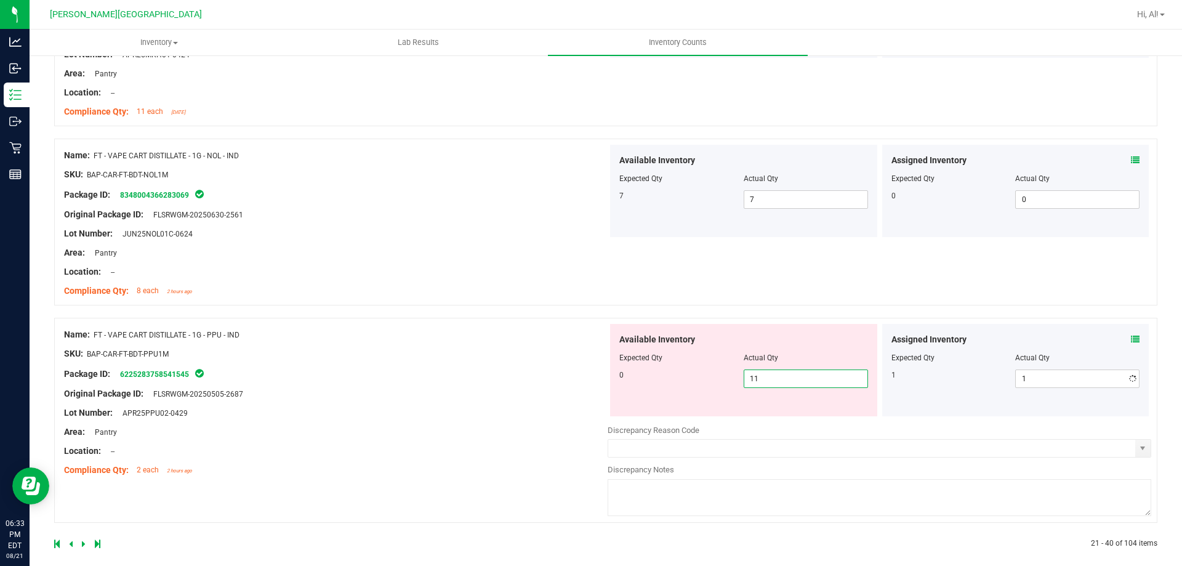
click at [828, 376] on span "11 11" at bounding box center [805, 378] width 124 height 18
click at [828, 376] on input "11" at bounding box center [805, 378] width 123 height 17
type input "0"
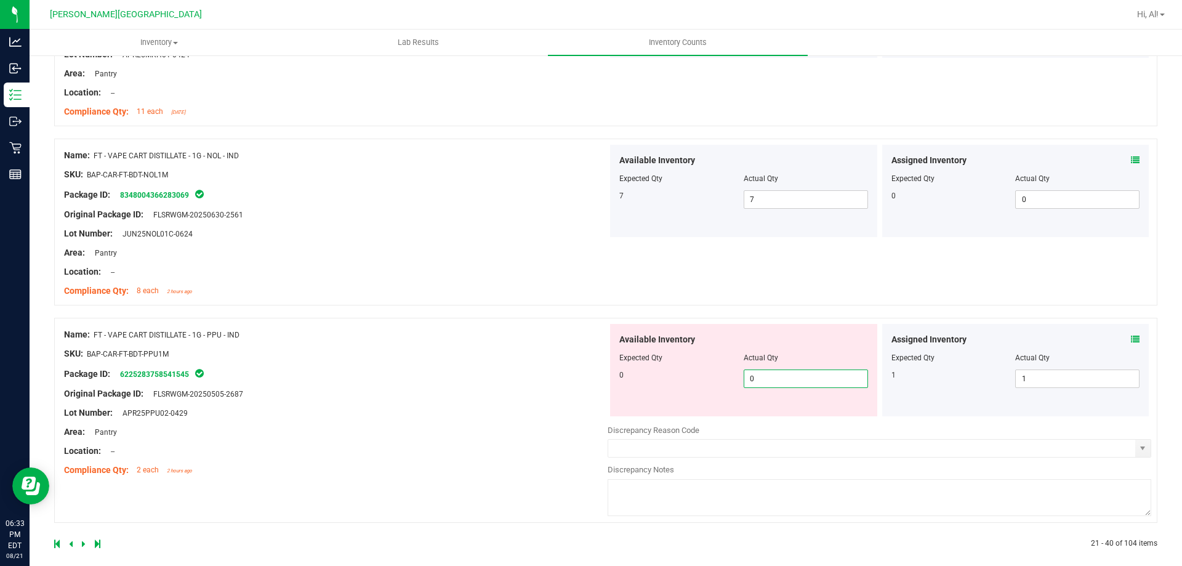
scroll to position [3296, 0]
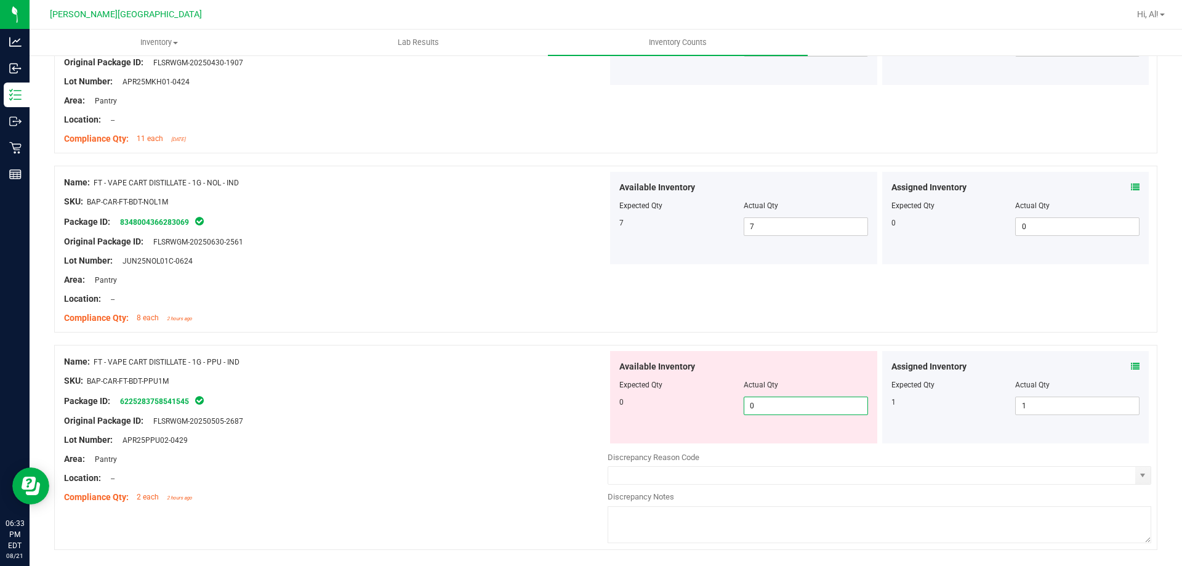
click at [827, 353] on div "Available Inventory Expected Qty Actual Qty 0 0 0" at bounding box center [743, 397] width 267 height 92
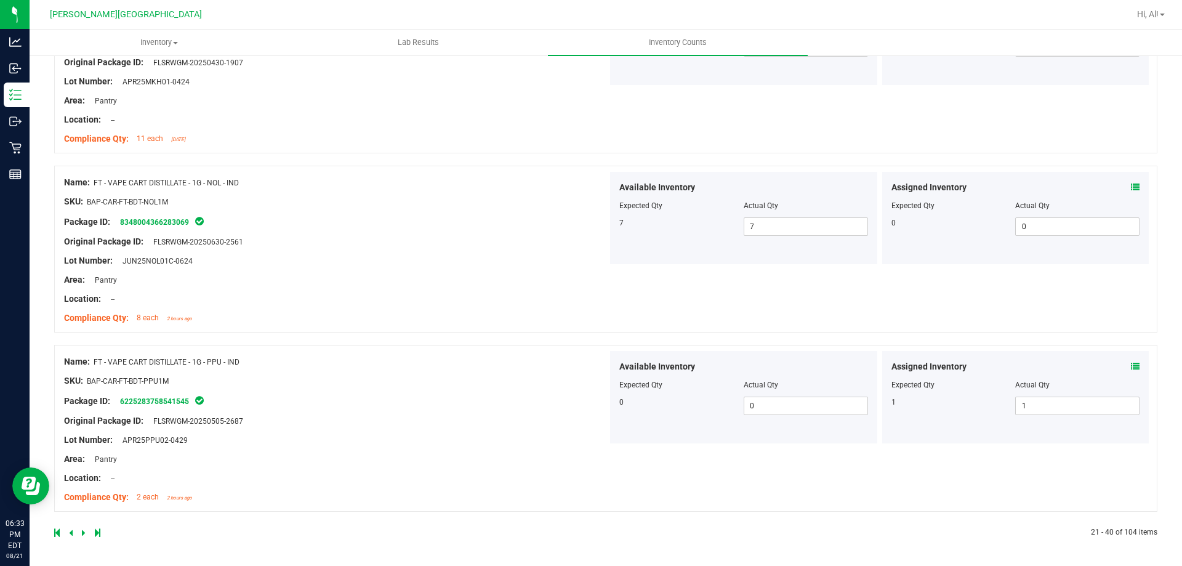
click at [84, 532] on icon at bounding box center [84, 532] width 4 height 7
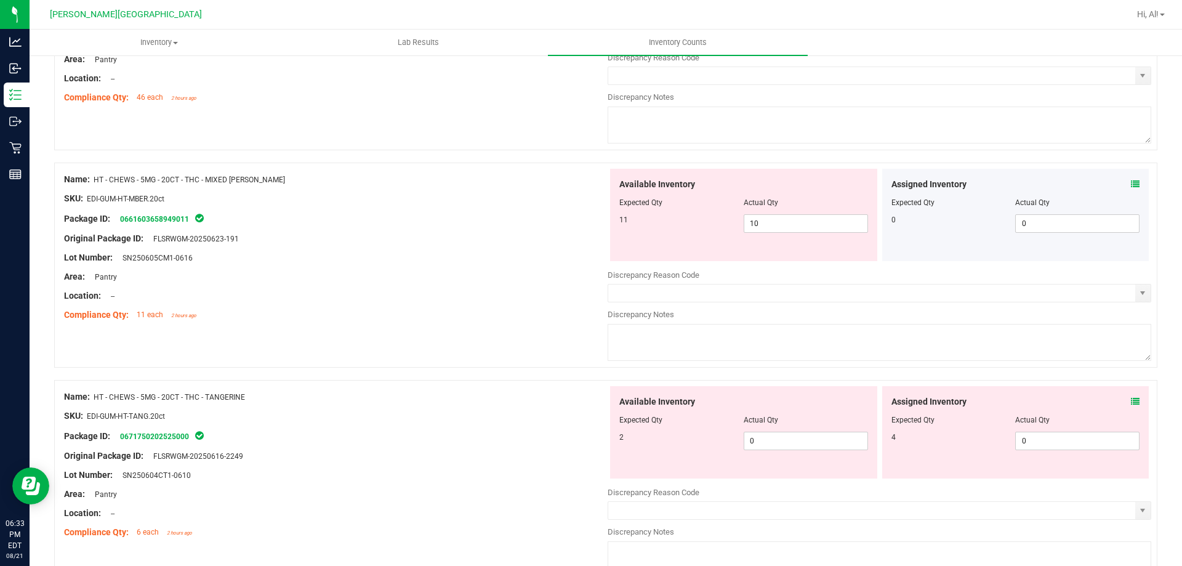
scroll to position [0, 0]
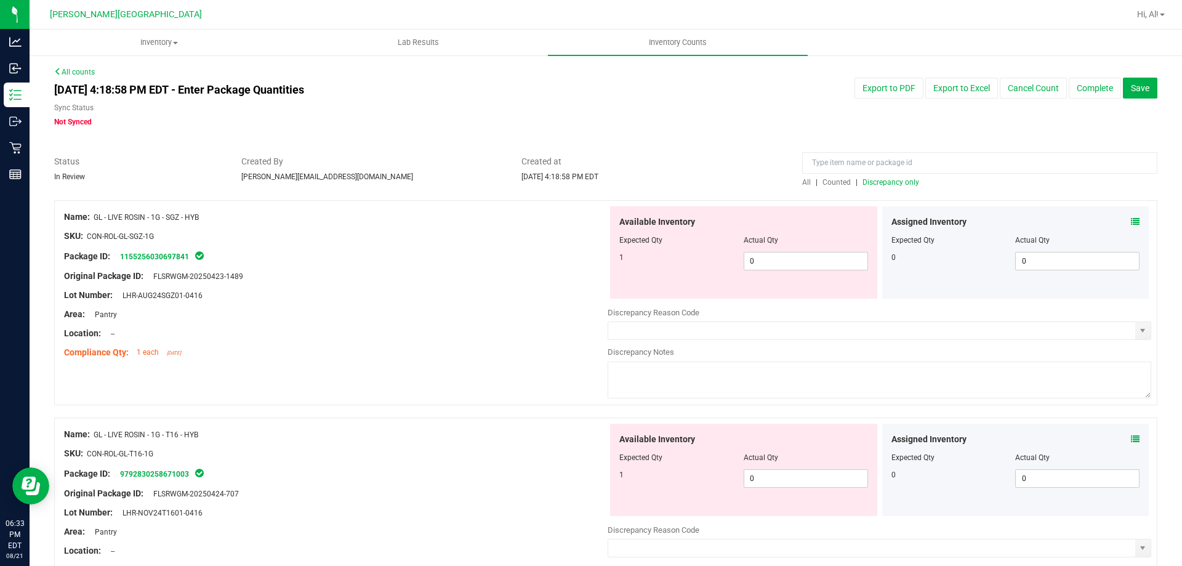
click at [1131, 221] on icon at bounding box center [1135, 221] width 9 height 9
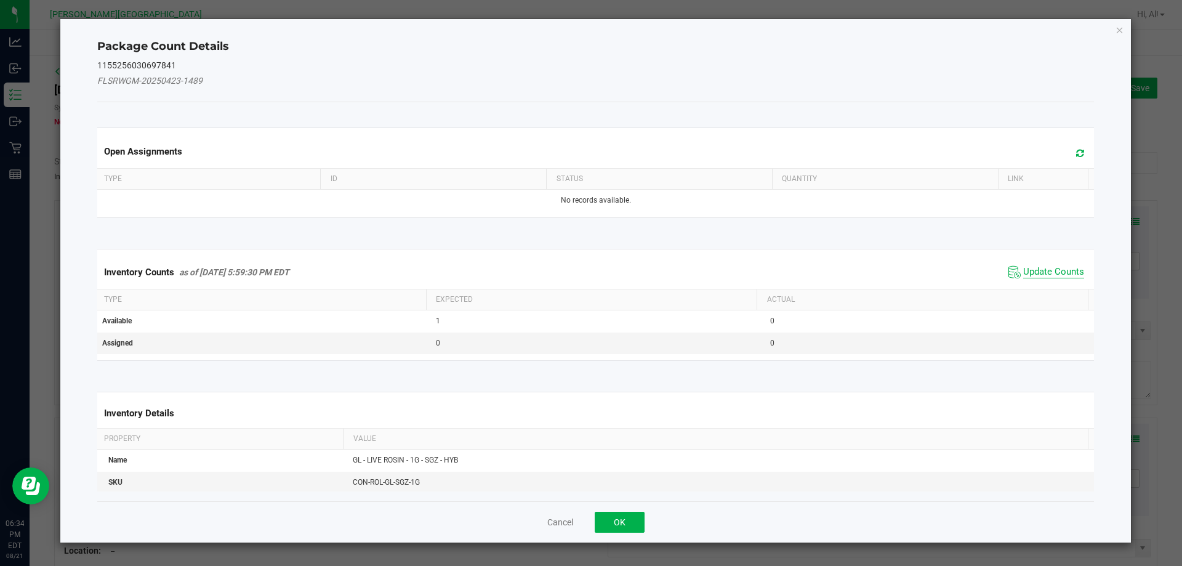
click at [1023, 271] on span "Update Counts" at bounding box center [1053, 272] width 61 height 12
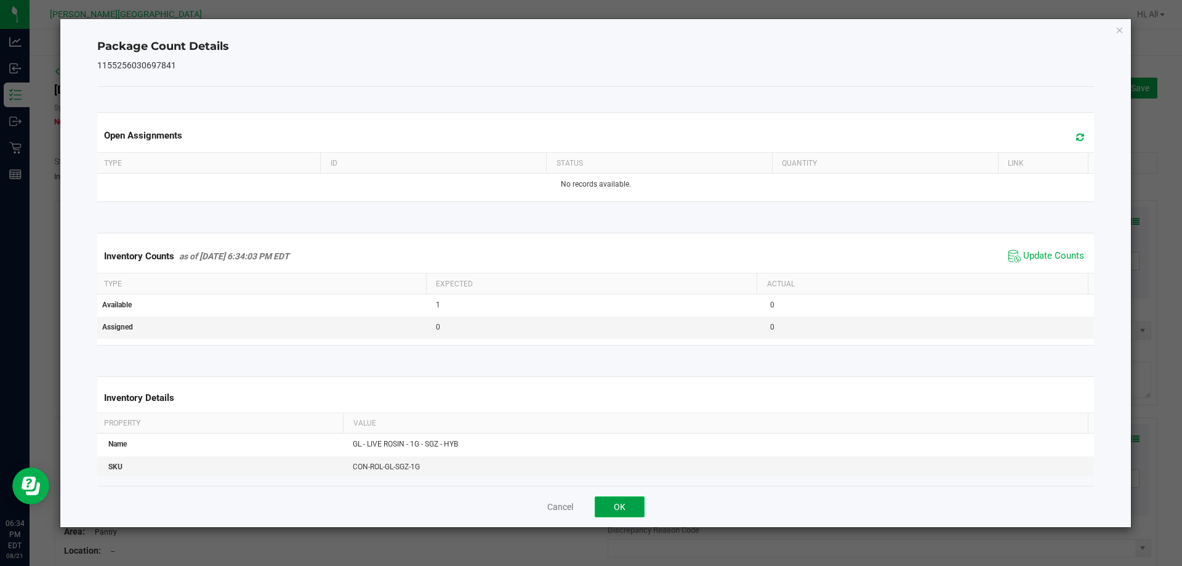
click at [615, 503] on button "OK" at bounding box center [619, 506] width 50 height 21
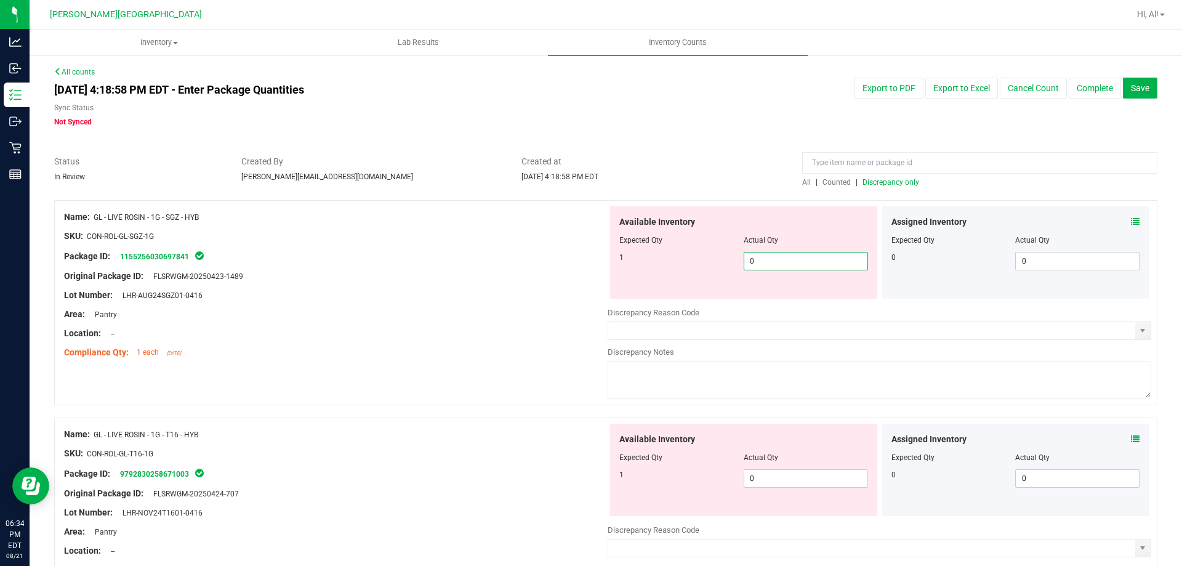
click at [788, 255] on span "0 0" at bounding box center [805, 261] width 124 height 18
click at [788, 255] on input "0" at bounding box center [805, 260] width 123 height 17
type input "1"
click at [790, 252] on input "1" at bounding box center [805, 260] width 123 height 17
type input "1"
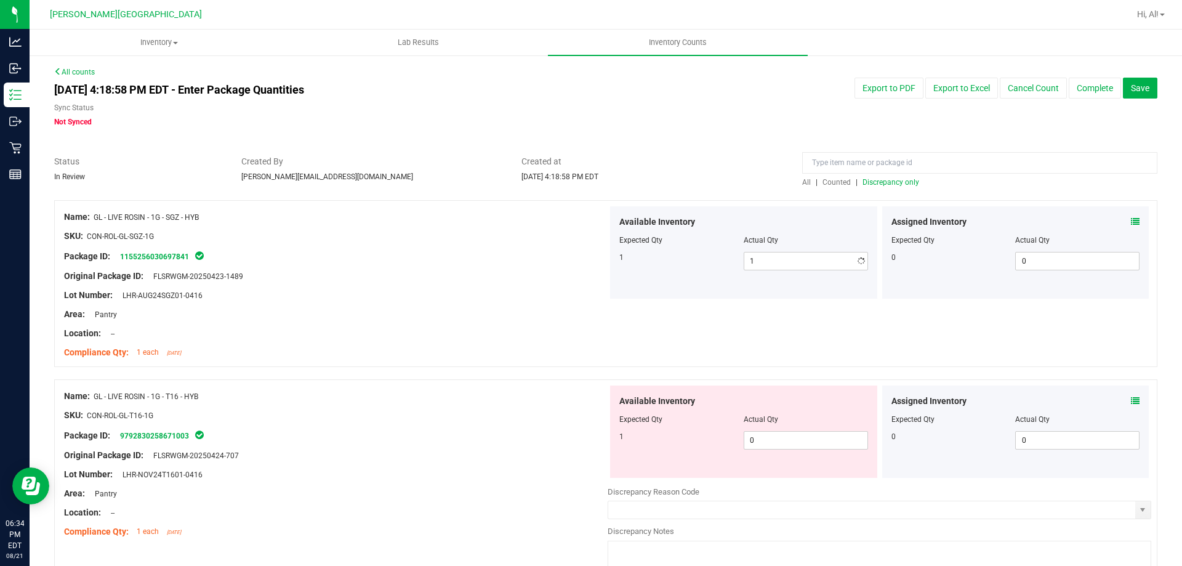
click at [791, 249] on div at bounding box center [743, 249] width 249 height 6
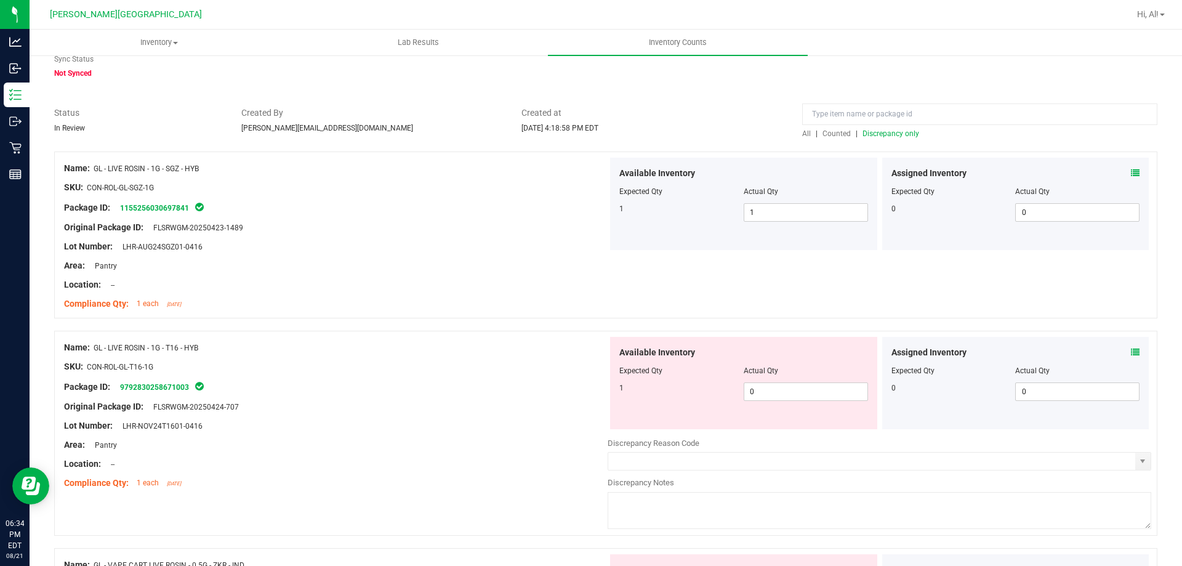
scroll to position [123, 0]
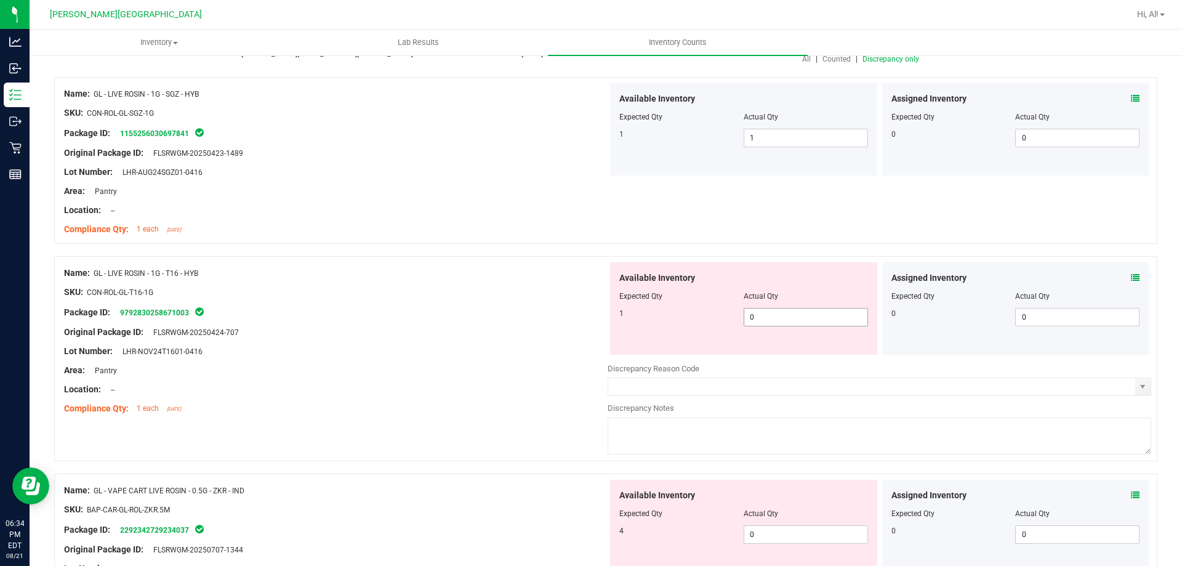
click at [791, 321] on span "0 0" at bounding box center [805, 317] width 124 height 18
type input "1"
click at [791, 321] on input "1" at bounding box center [805, 316] width 123 height 17
type input "1"
click at [797, 298] on div "Actual Qty" at bounding box center [805, 295] width 124 height 11
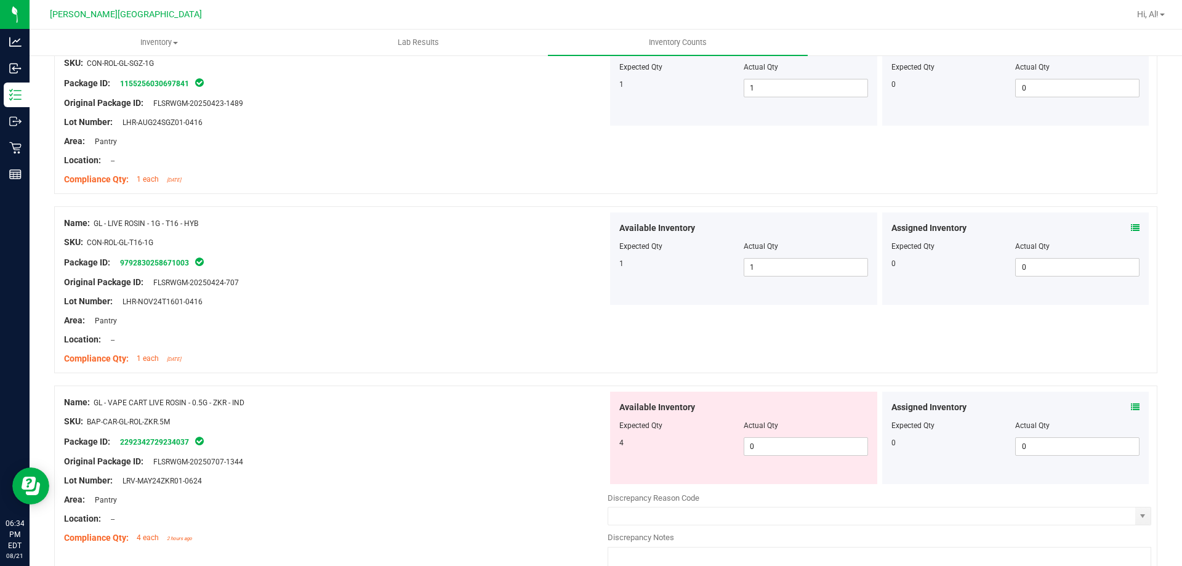
scroll to position [246, 0]
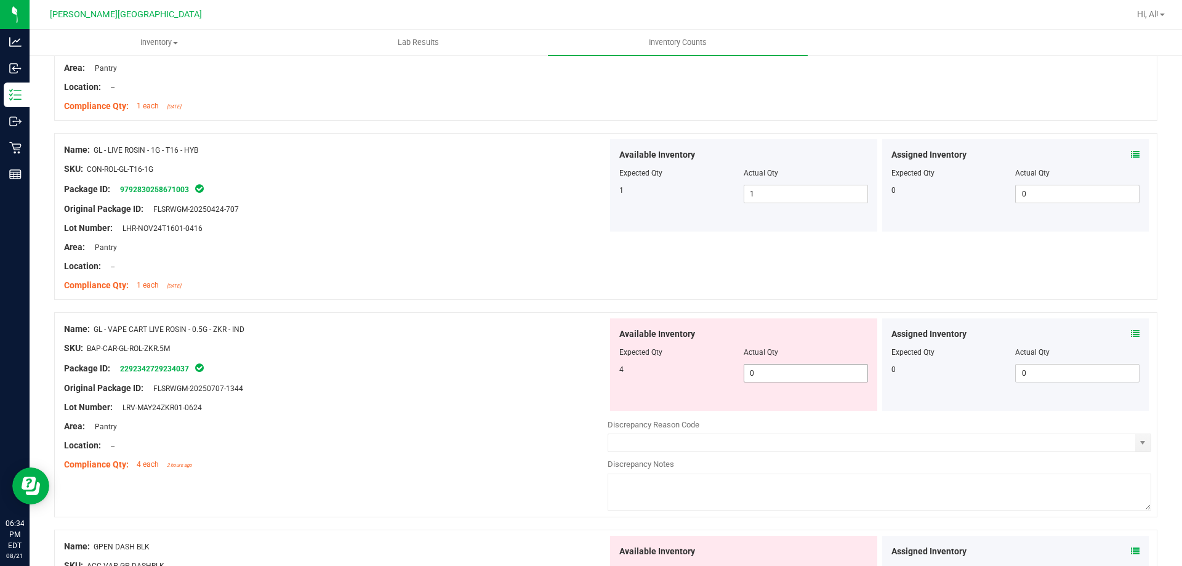
click at [775, 377] on span "0 0" at bounding box center [805, 373] width 124 height 18
click at [775, 377] on input "0" at bounding box center [805, 372] width 123 height 17
type input "4"
click at [794, 332] on div "Available Inventory" at bounding box center [743, 333] width 249 height 13
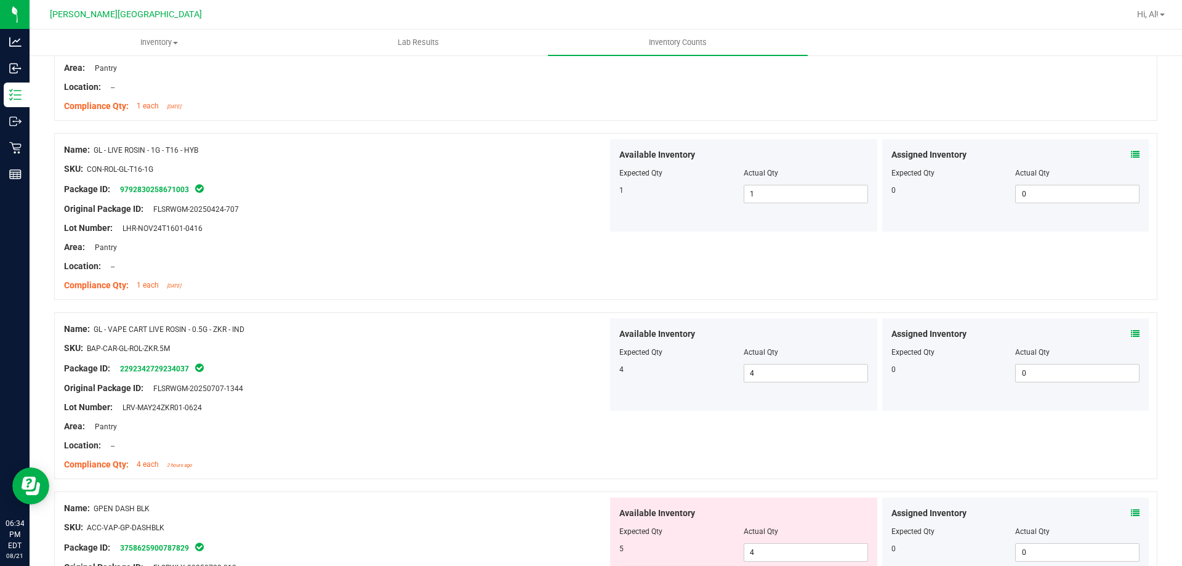
scroll to position [431, 0]
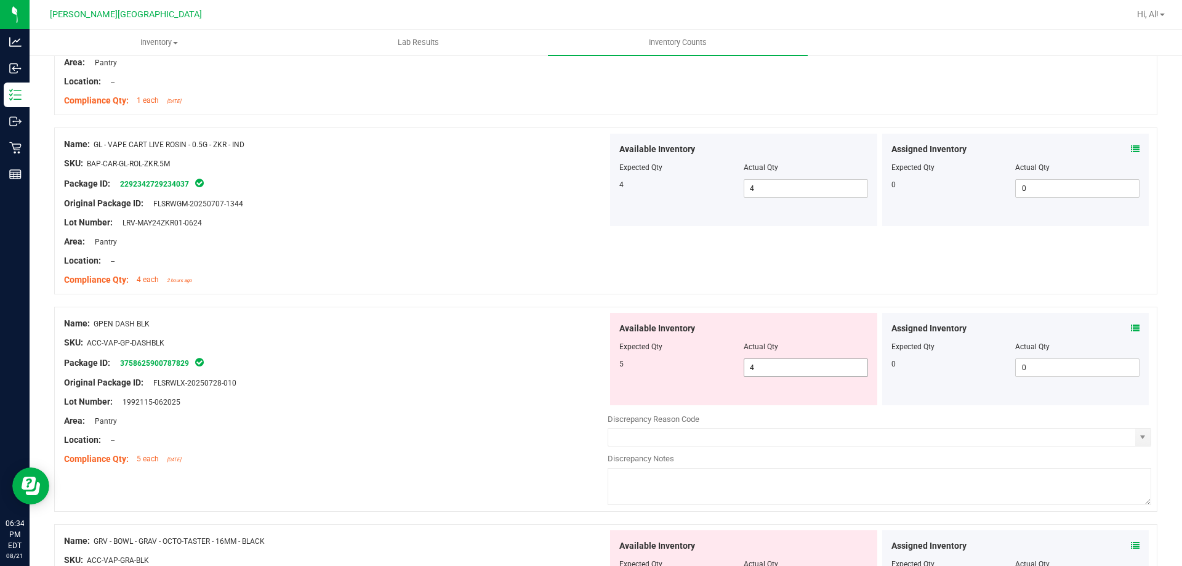
click at [787, 372] on span "4 4" at bounding box center [805, 367] width 124 height 18
click at [787, 372] on input "4" at bounding box center [805, 367] width 123 height 17
type input "5"
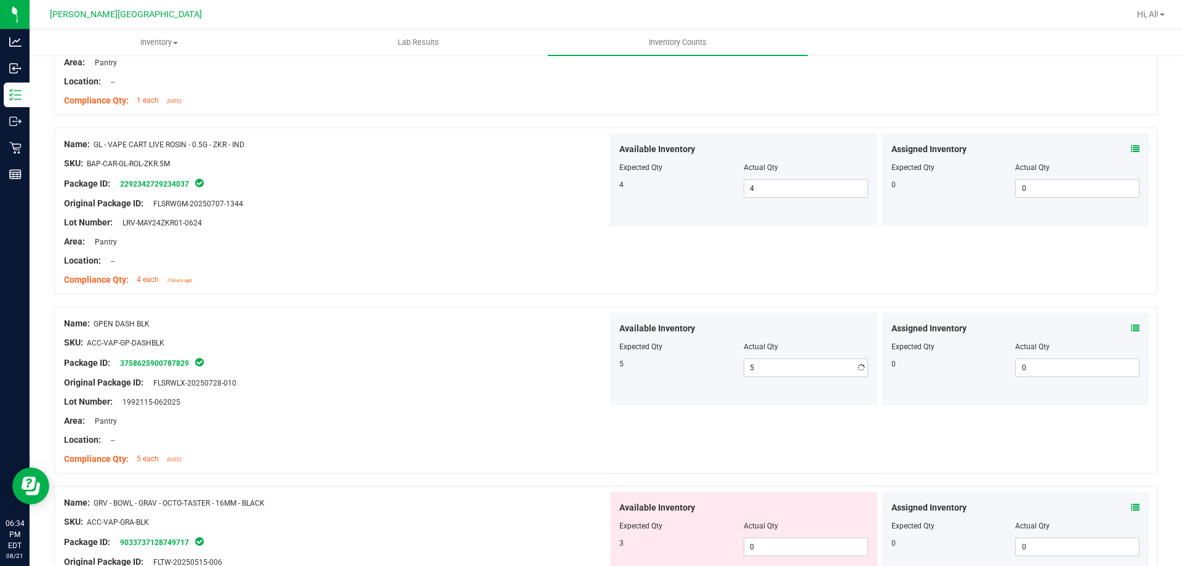
click at [804, 330] on div "Available Inventory" at bounding box center [743, 328] width 249 height 13
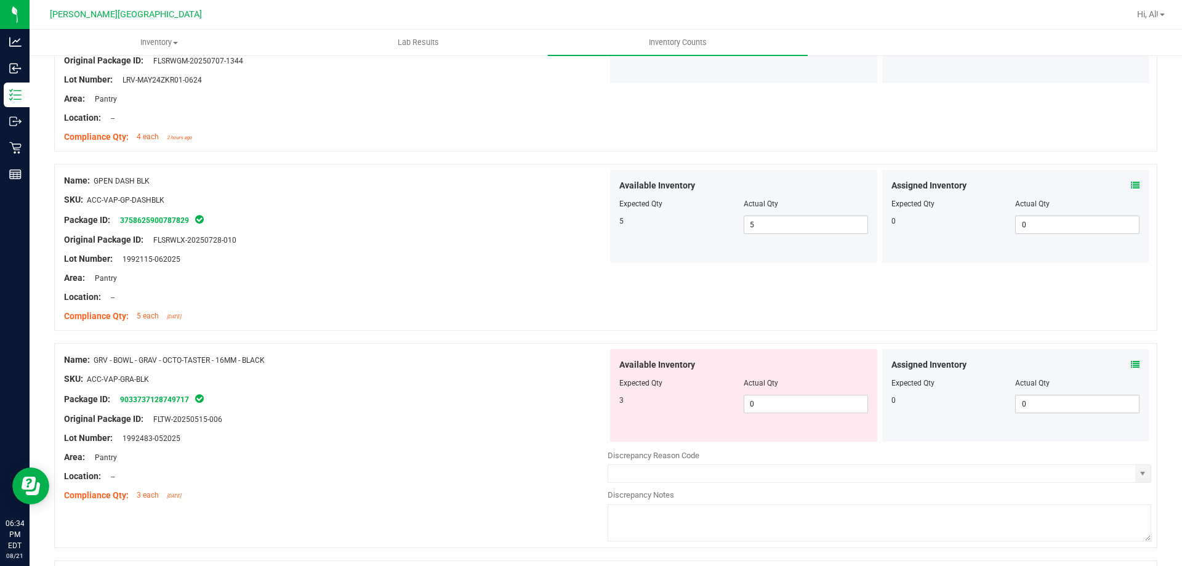
scroll to position [615, 0]
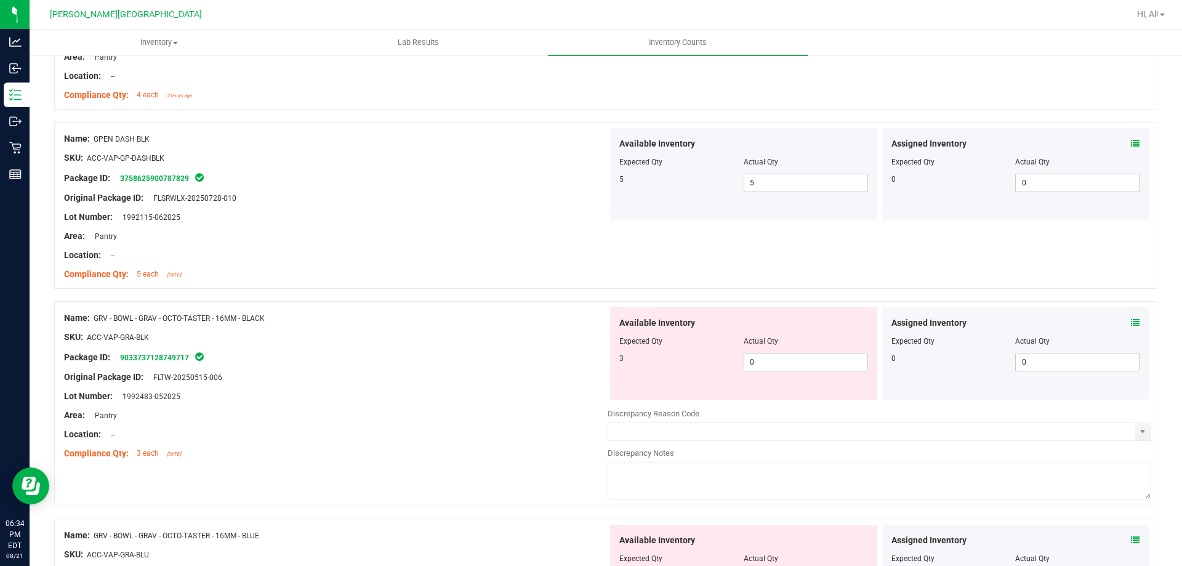
click at [790, 374] on div "Available Inventory Expected Qty Actual Qty 3 0 0" at bounding box center [743, 353] width 267 height 92
click at [786, 360] on span "0 0" at bounding box center [805, 362] width 124 height 18
click at [786, 360] on input "0" at bounding box center [805, 361] width 123 height 17
type input "3"
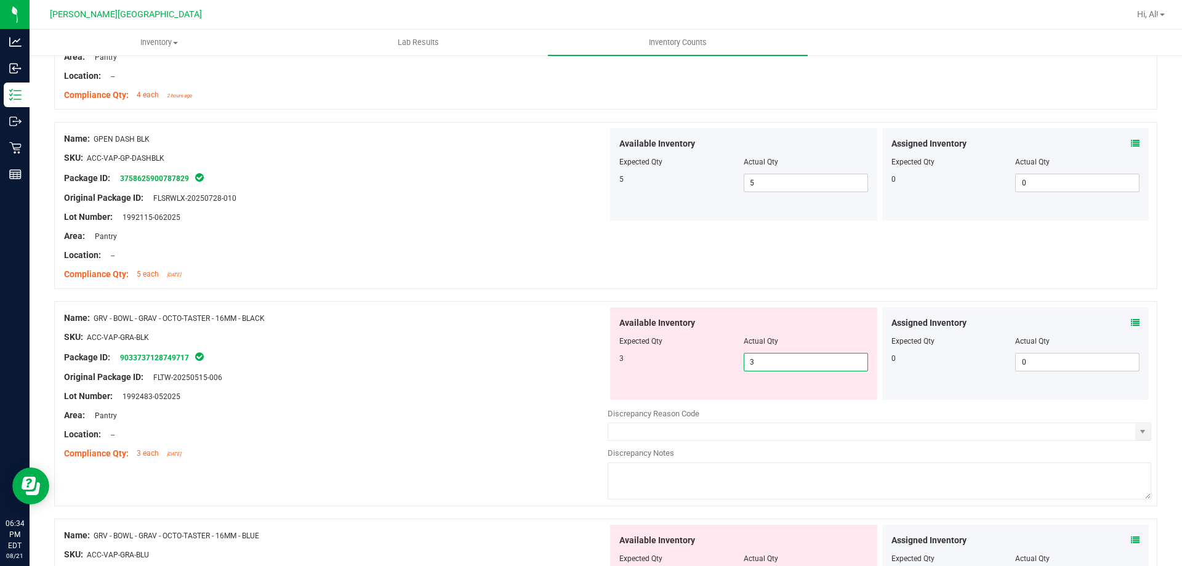
type input "3"
click at [787, 338] on div "Actual Qty" at bounding box center [805, 340] width 124 height 11
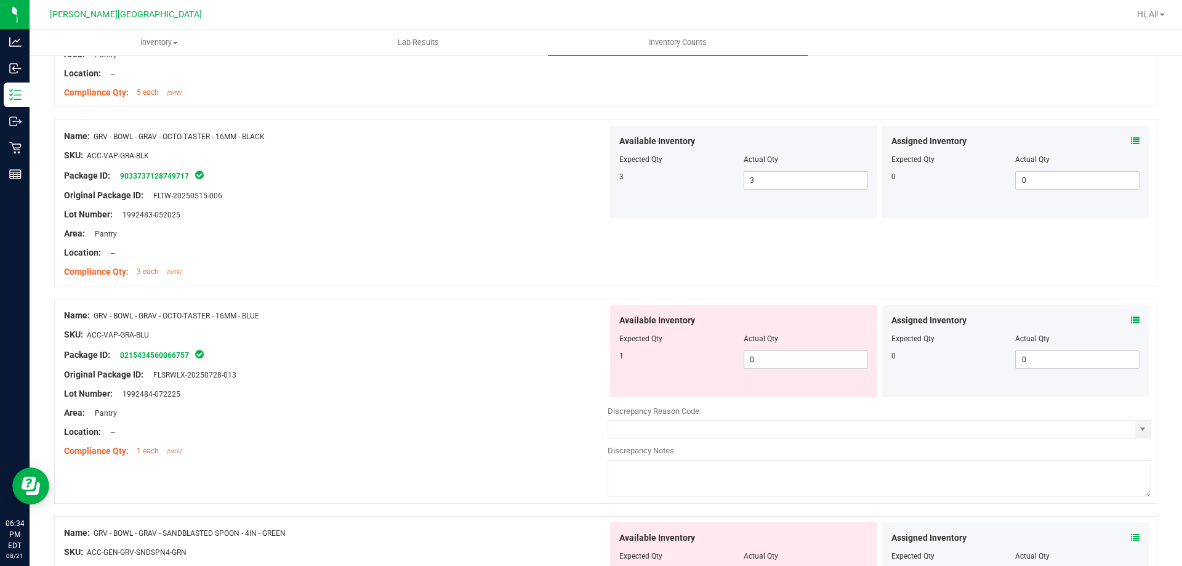
scroll to position [800, 0]
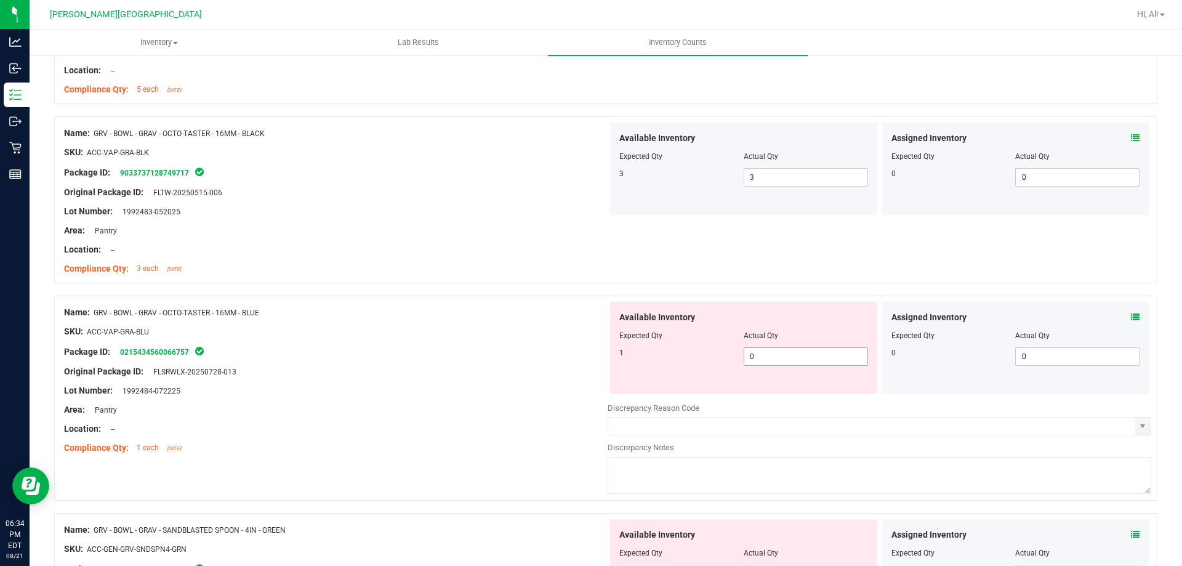
click at [791, 352] on span "0 0" at bounding box center [805, 356] width 124 height 18
click at [791, 352] on input "0" at bounding box center [805, 356] width 123 height 17
type input "1"
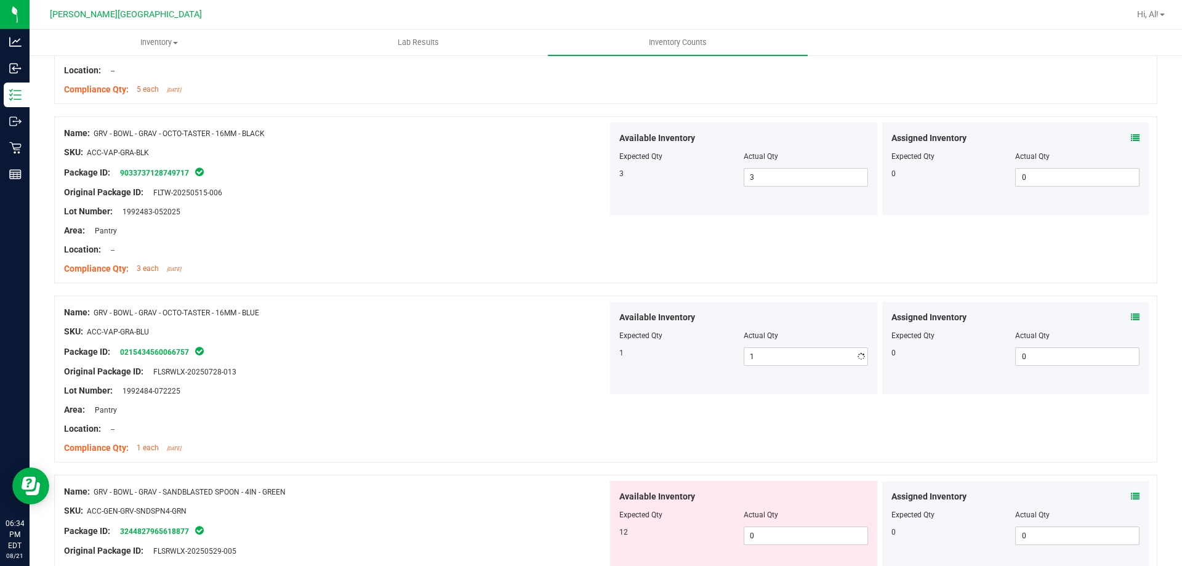
click at [807, 326] on div at bounding box center [743, 327] width 249 height 6
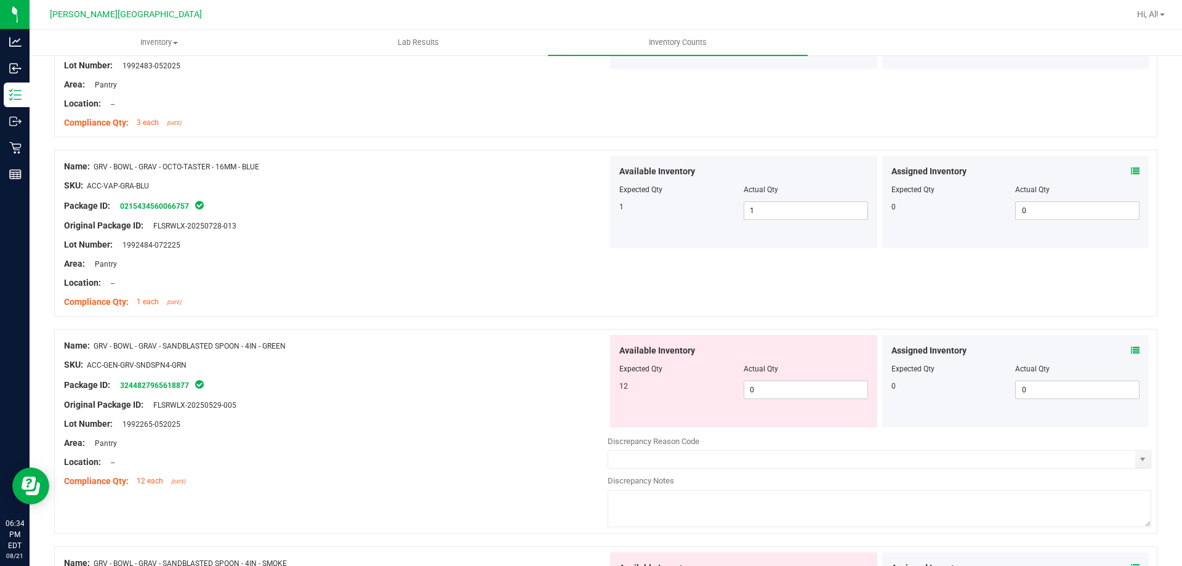
scroll to position [985, 0]
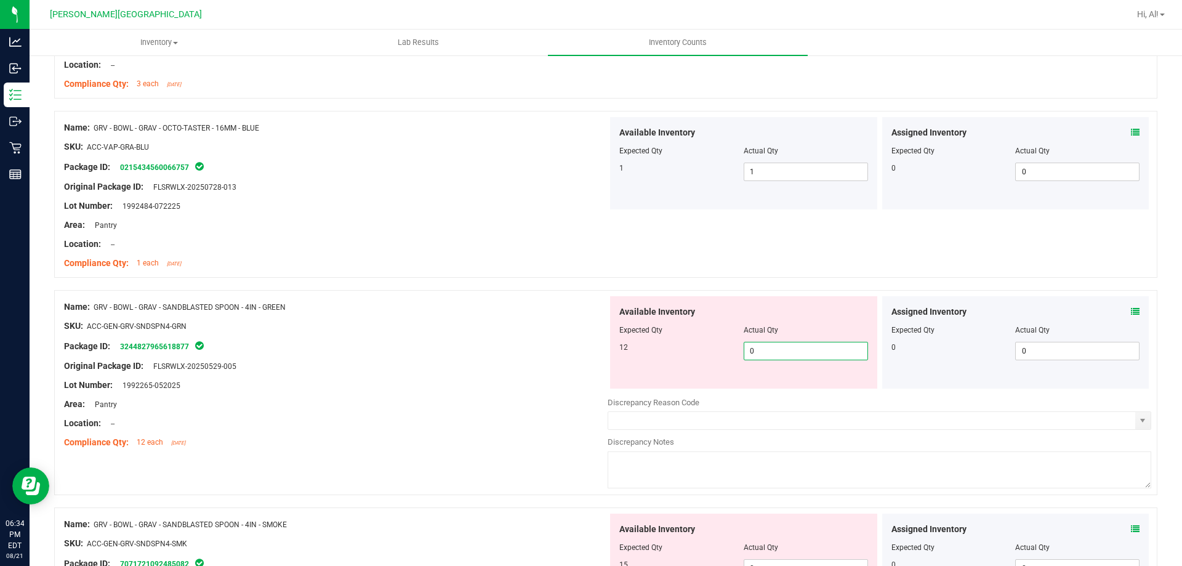
click at [792, 350] on span "0 0" at bounding box center [805, 351] width 124 height 18
click at [792, 350] on input "1" at bounding box center [805, 350] width 123 height 17
type input "12"
click at [791, 328] on div "Actual Qty" at bounding box center [805, 329] width 124 height 11
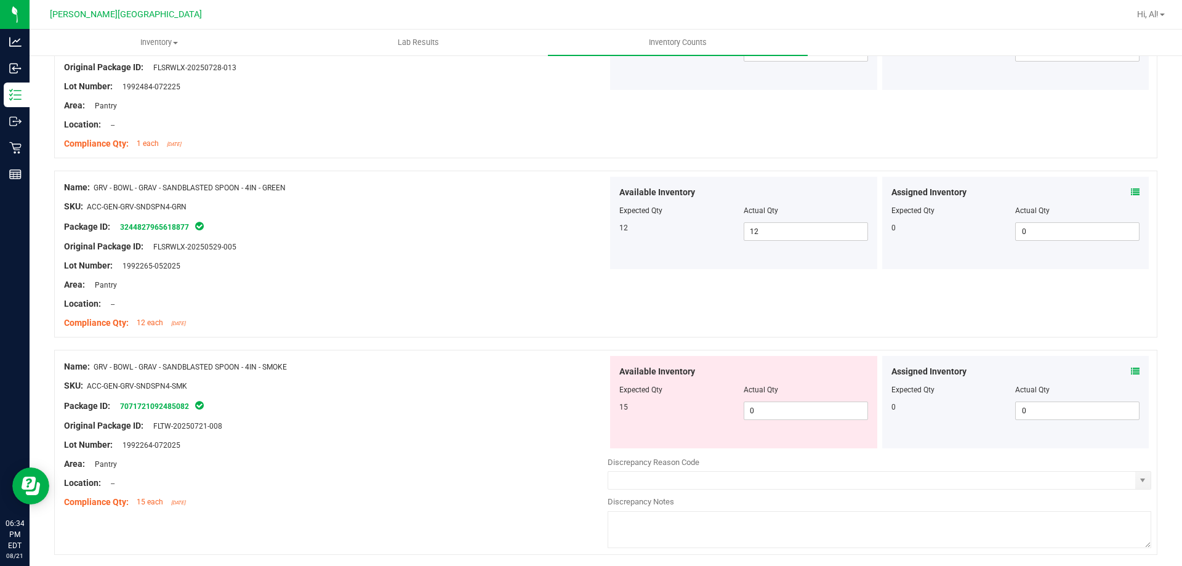
scroll to position [1108, 0]
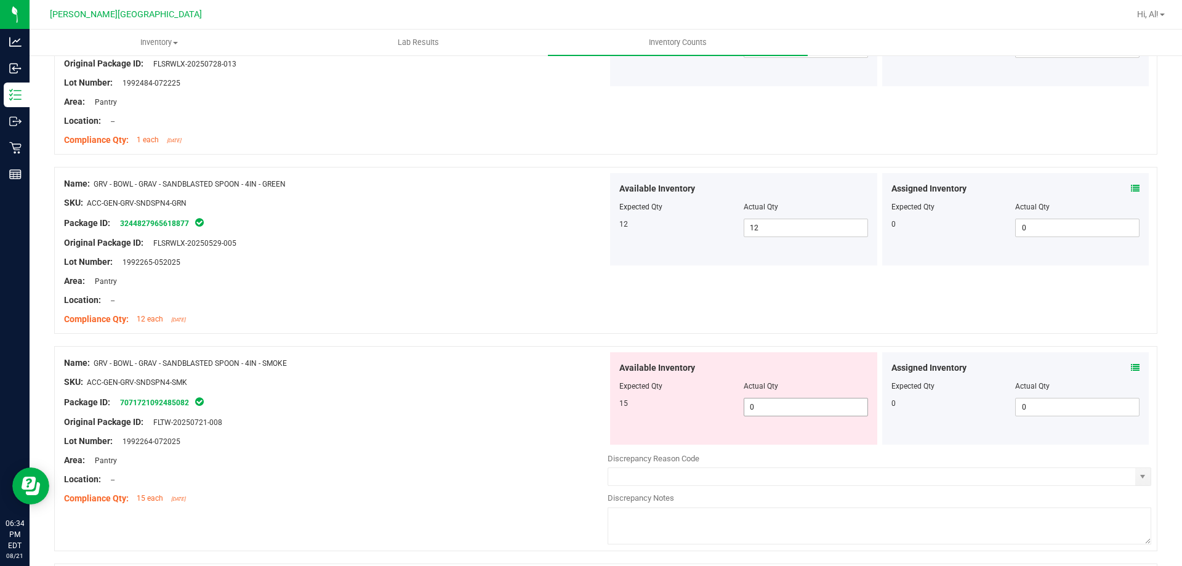
click at [780, 406] on span "0 0" at bounding box center [805, 407] width 124 height 18
click at [780, 406] on input "1" at bounding box center [805, 406] width 123 height 17
type input "15"
click at [786, 371] on div "Available Inventory" at bounding box center [743, 367] width 249 height 13
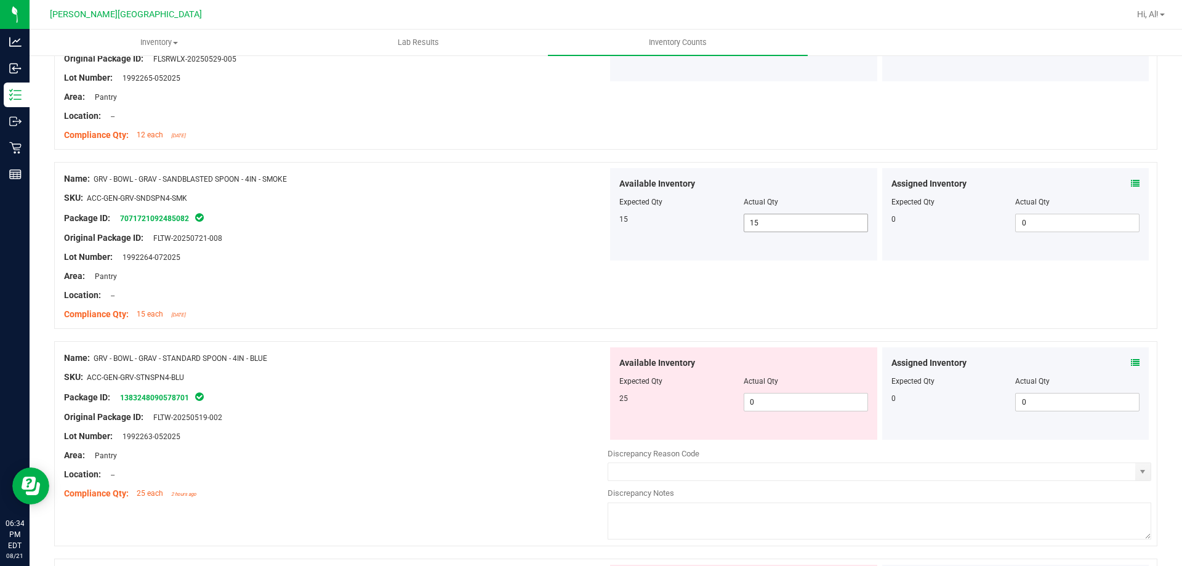
scroll to position [1292, 0]
click at [785, 408] on span "0 0" at bounding box center [805, 401] width 124 height 18
click at [785, 408] on input "0" at bounding box center [805, 401] width 123 height 17
type input "25"
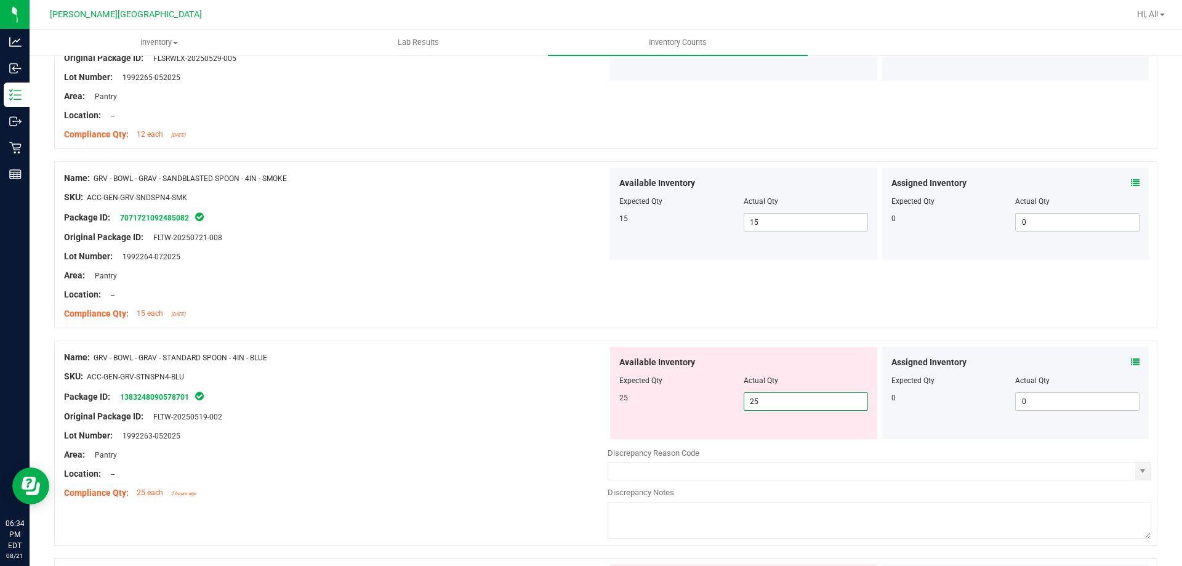
click at [787, 371] on div at bounding box center [743, 372] width 249 height 6
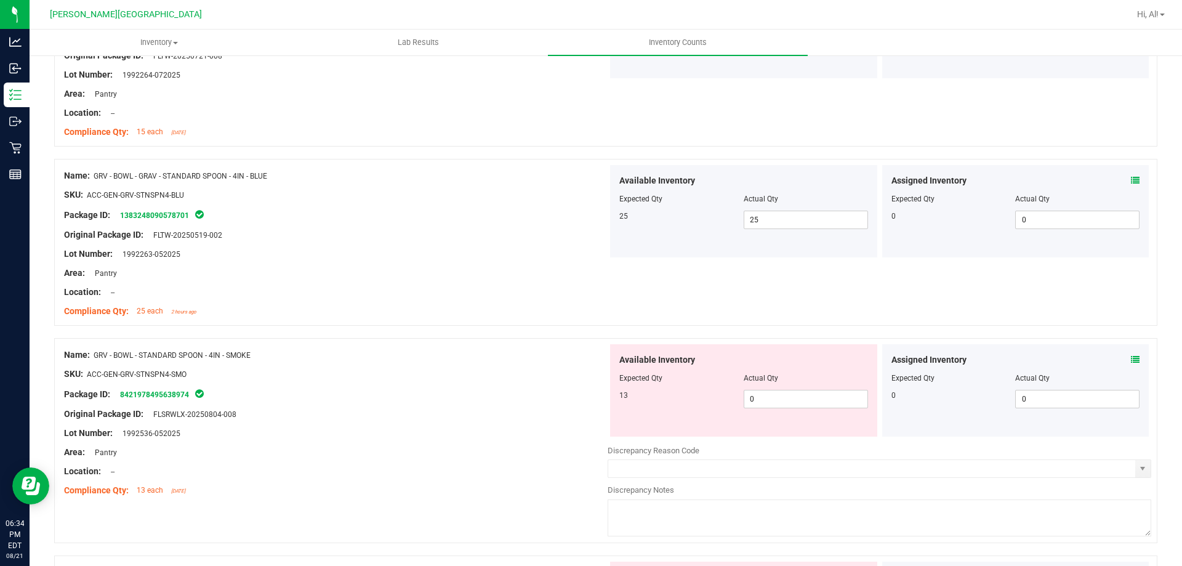
scroll to position [1477, 0]
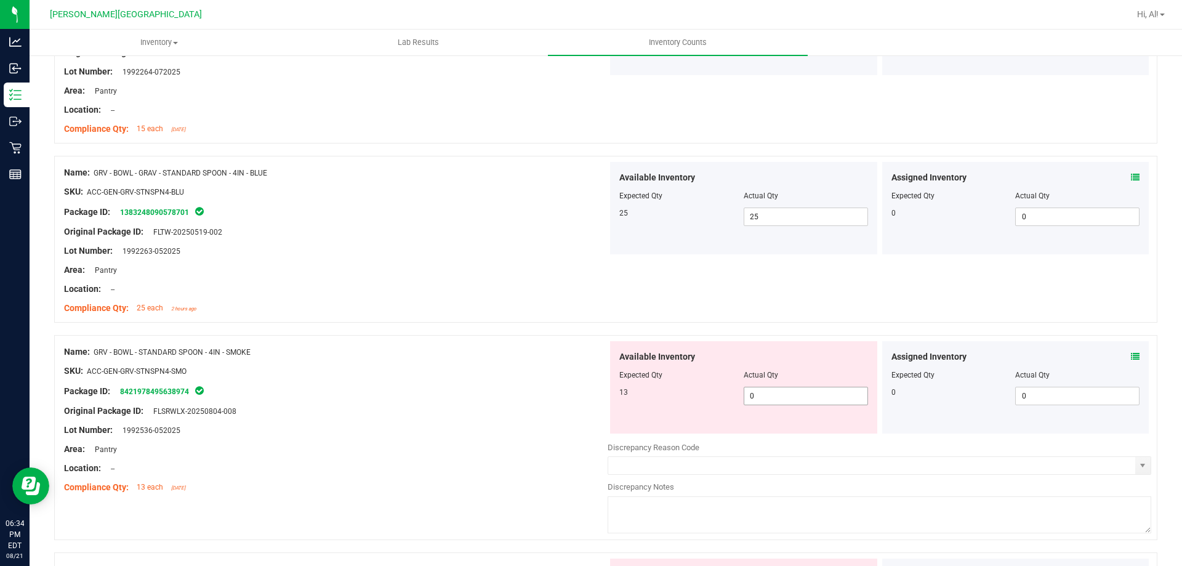
click at [786, 400] on span "0 0" at bounding box center [805, 395] width 124 height 18
click at [785, 401] on input "0" at bounding box center [805, 395] width 123 height 17
type input "13"
click at [780, 375] on div "Actual Qty" at bounding box center [805, 374] width 124 height 11
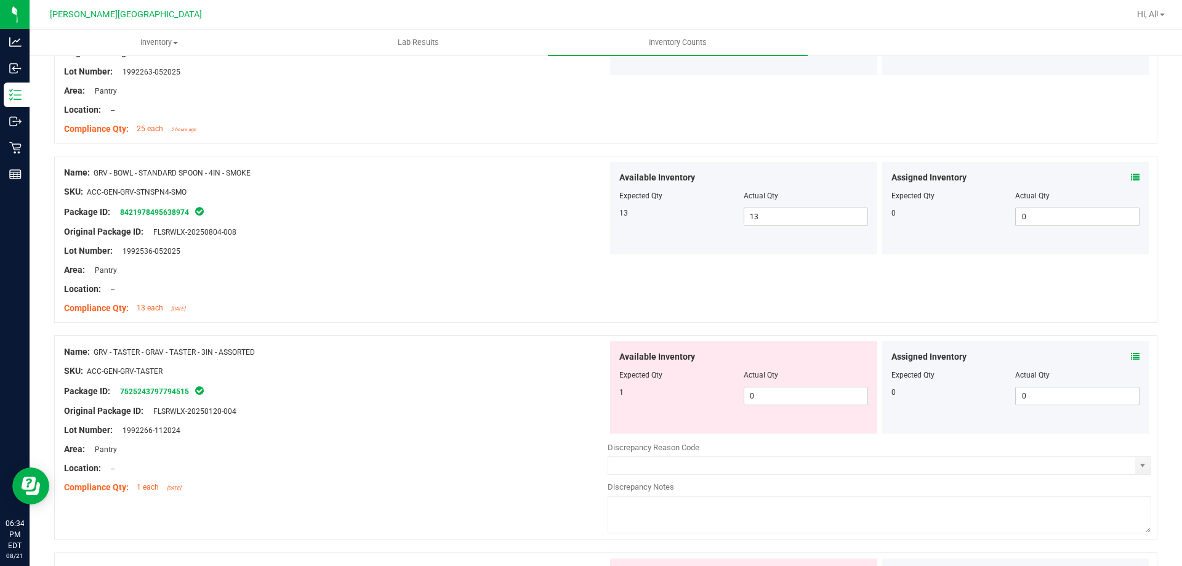
scroll to position [1662, 0]
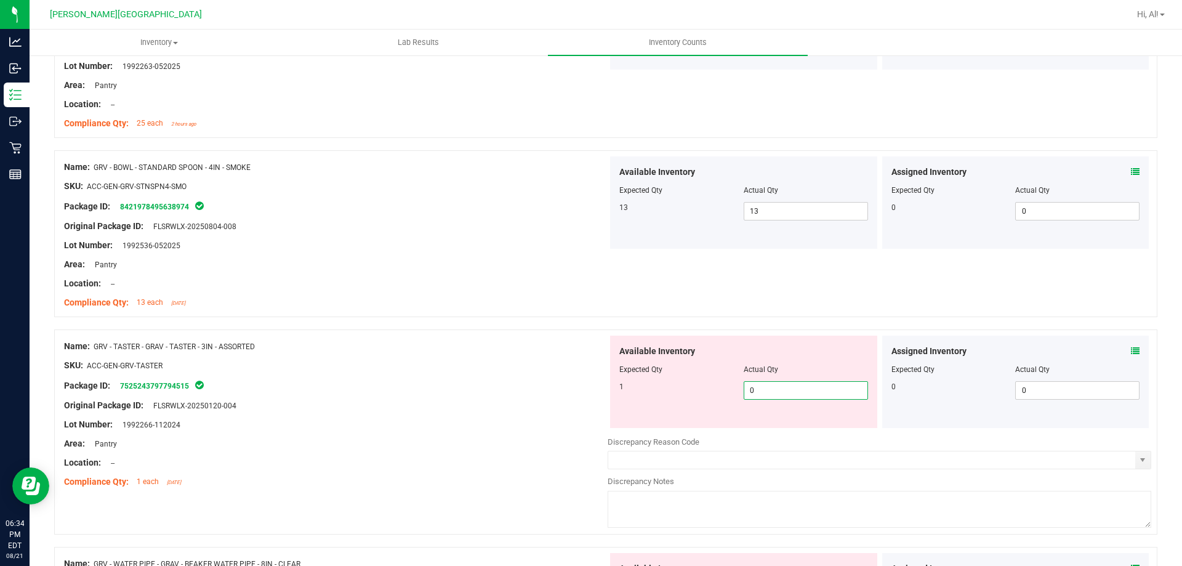
click at [783, 391] on span "0 0" at bounding box center [805, 390] width 124 height 18
click at [783, 391] on input "0" at bounding box center [805, 390] width 123 height 17
type input "1"
click at [783, 391] on input "1" at bounding box center [805, 390] width 123 height 17
type input "1"
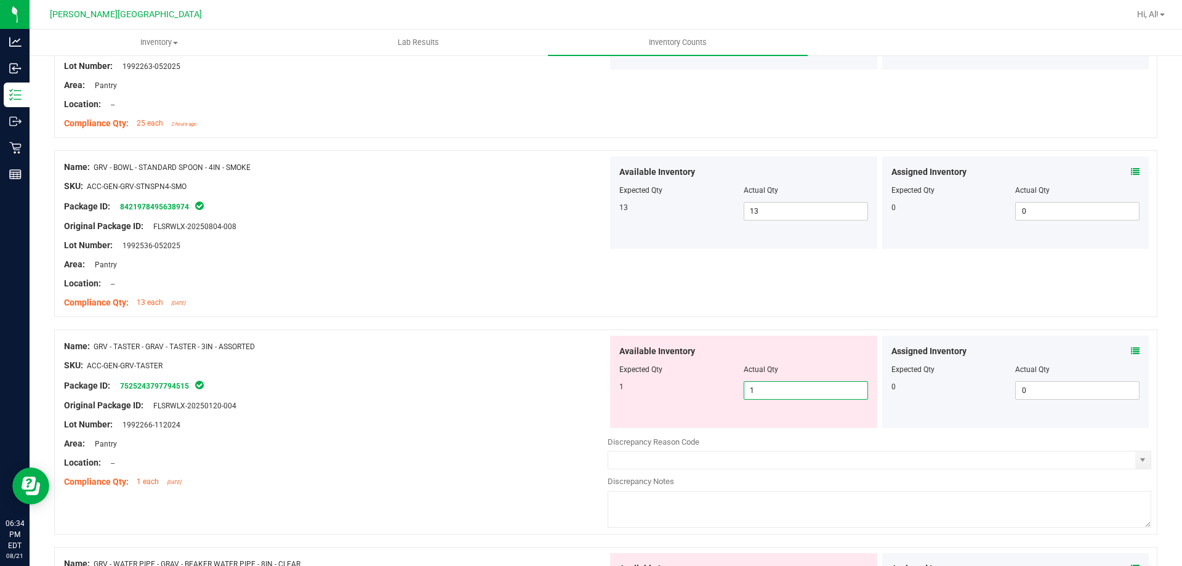
click at [778, 378] on div at bounding box center [743, 378] width 249 height 6
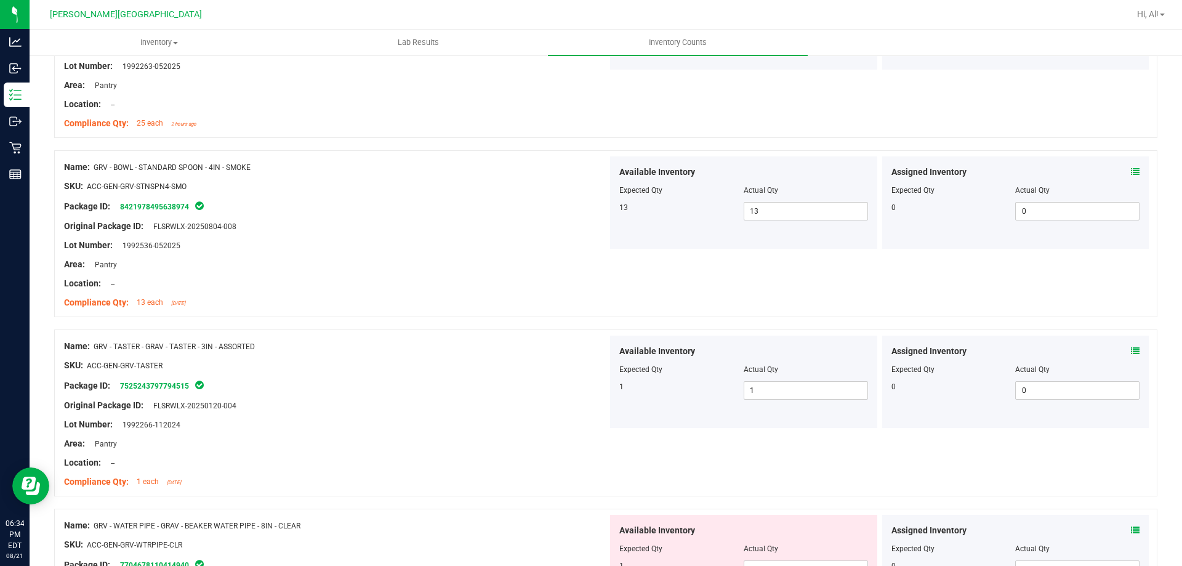
scroll to position [1846, 0]
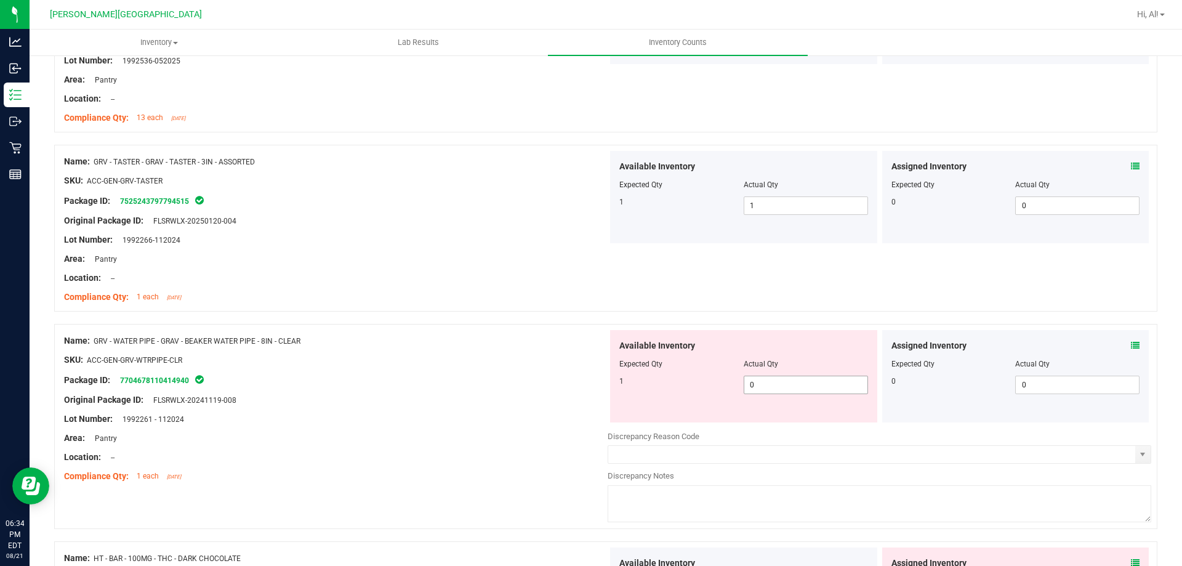
click at [778, 382] on span "0 0" at bounding box center [805, 384] width 124 height 18
click at [778, 382] on input "0" at bounding box center [805, 384] width 123 height 17
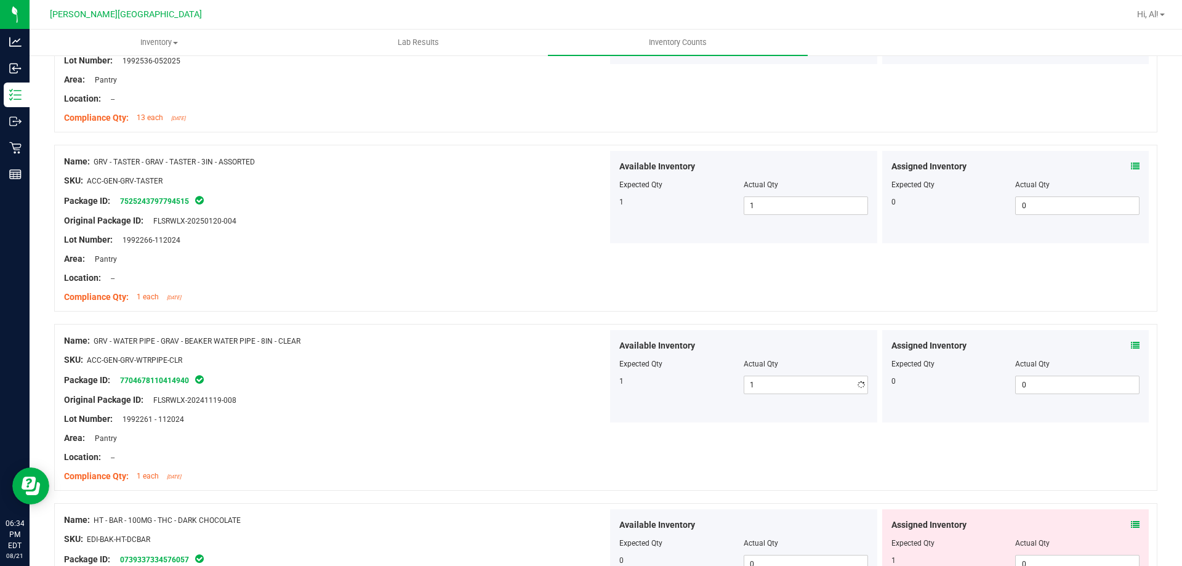
click at [775, 365] on div "Actual Qty" at bounding box center [805, 363] width 124 height 11
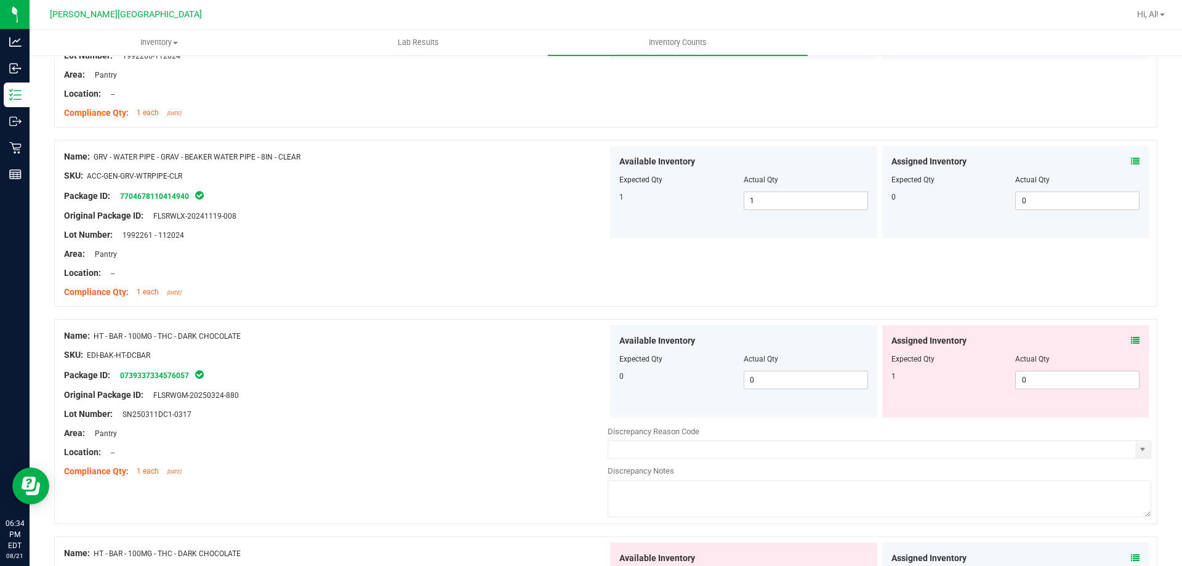
scroll to position [2031, 0]
click at [1131, 341] on icon at bounding box center [1135, 339] width 9 height 9
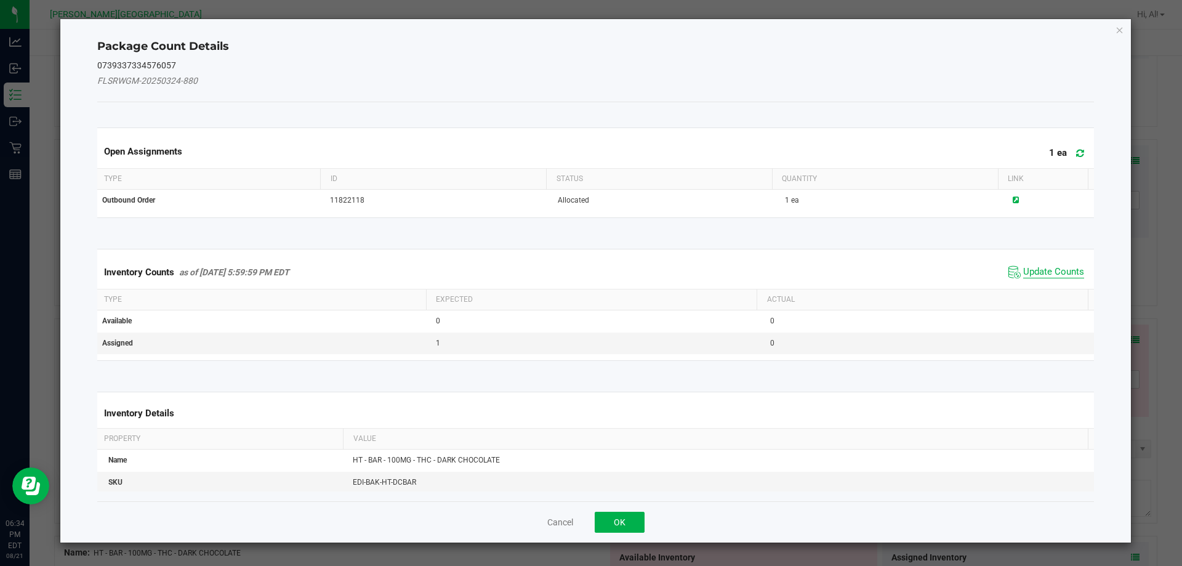
click at [1046, 274] on span "Update Counts" at bounding box center [1053, 272] width 61 height 12
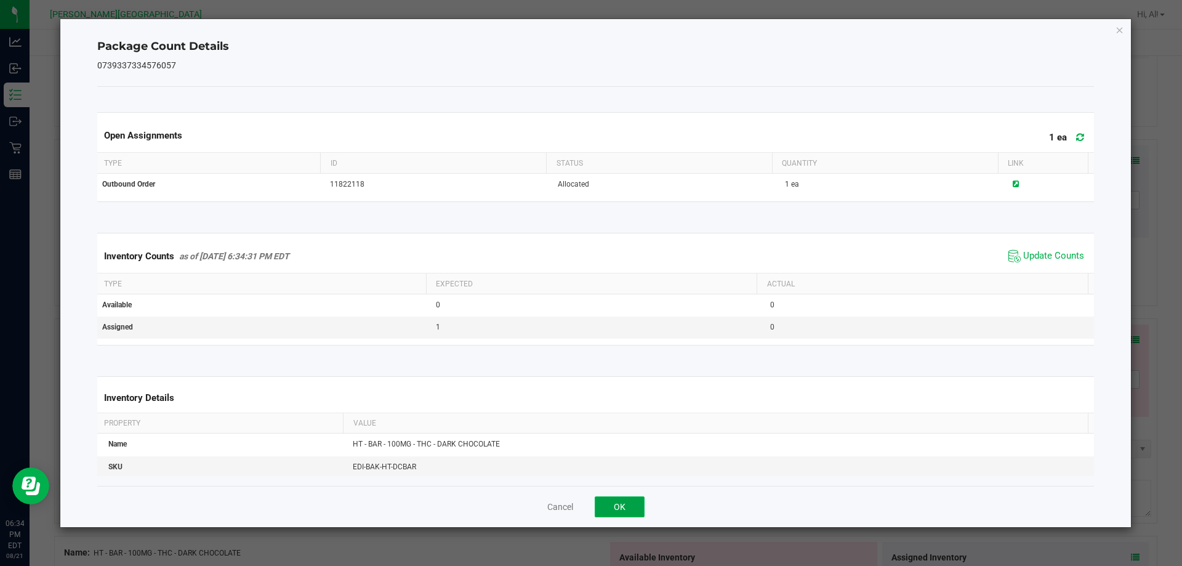
click at [617, 506] on button "OK" at bounding box center [619, 506] width 50 height 21
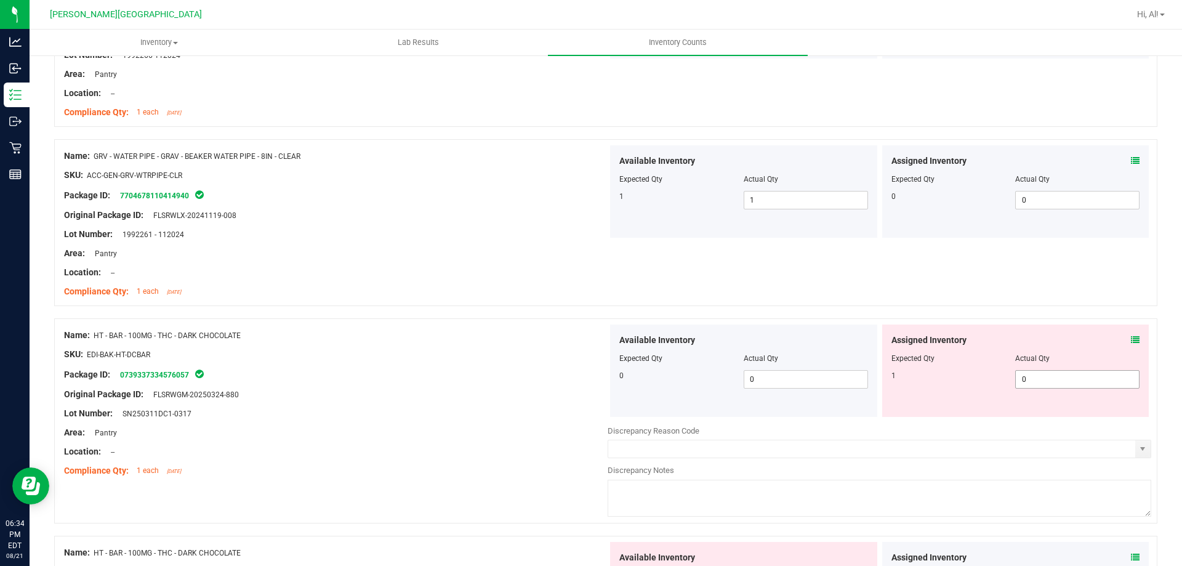
click at [1027, 377] on span "0 0" at bounding box center [1077, 379] width 124 height 18
click at [1027, 377] on input "0" at bounding box center [1076, 378] width 123 height 17
click at [1018, 361] on div "Actual Qty" at bounding box center [1077, 358] width 124 height 11
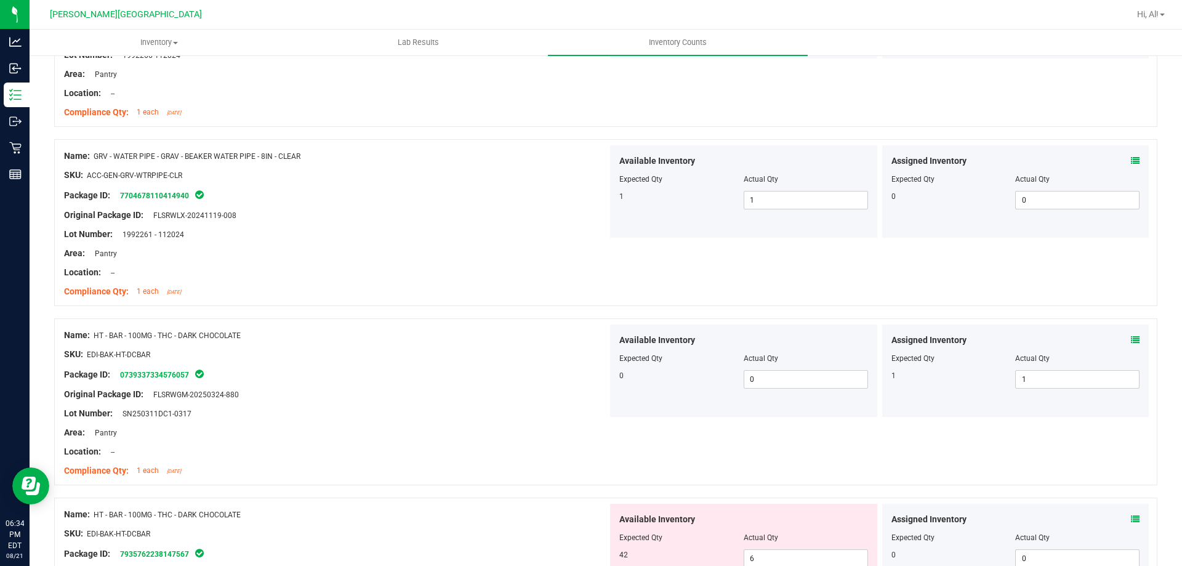
scroll to position [2216, 0]
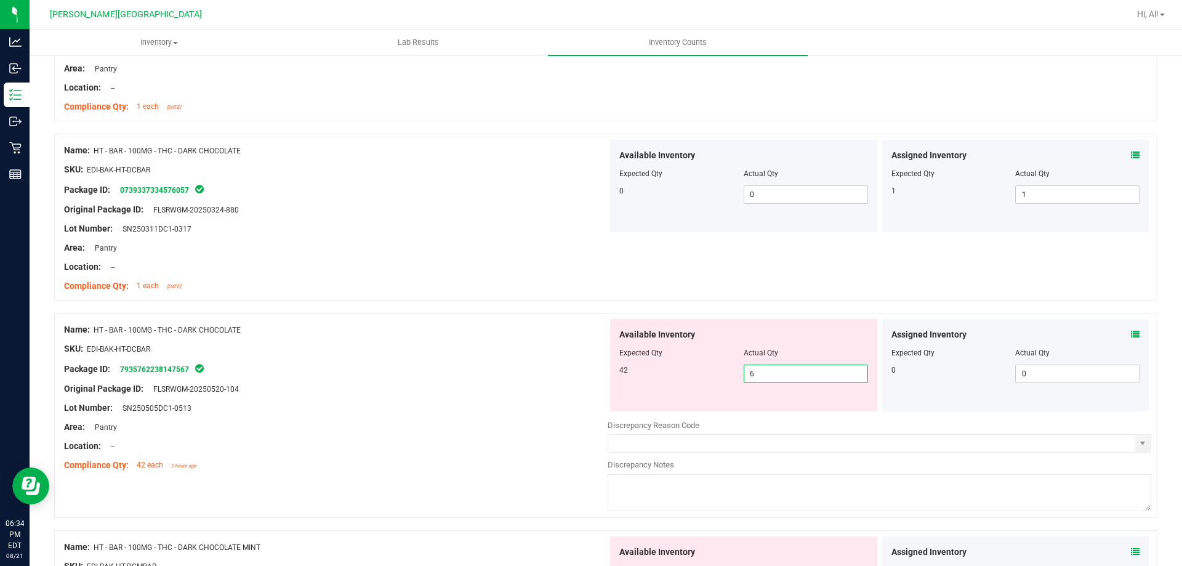
click at [804, 372] on span "6 6" at bounding box center [805, 373] width 124 height 18
click at [804, 372] on input "6" at bounding box center [805, 373] width 123 height 17
click at [799, 341] on div at bounding box center [743, 344] width 249 height 6
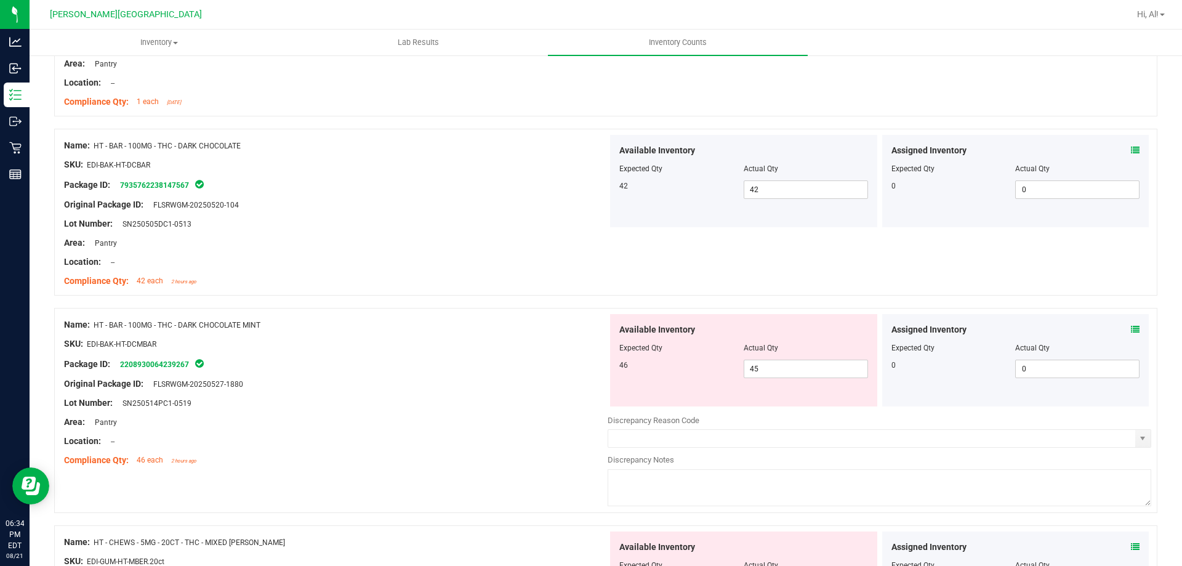
scroll to position [2400, 0]
click at [1131, 327] on icon at bounding box center [1135, 328] width 9 height 9
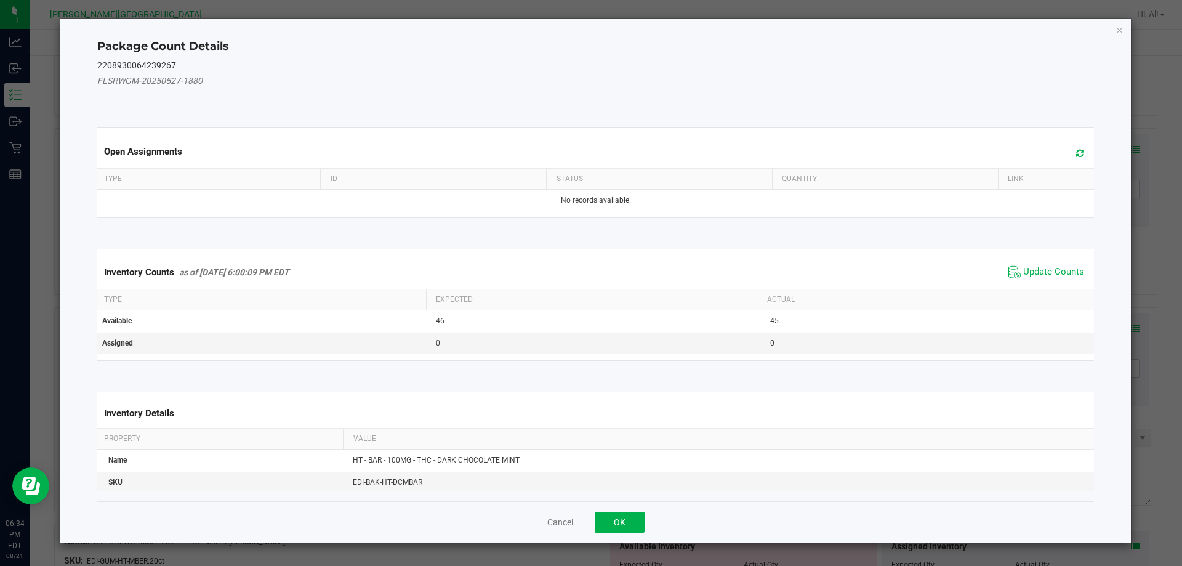
click at [1045, 271] on span "Update Counts" at bounding box center [1053, 272] width 61 height 12
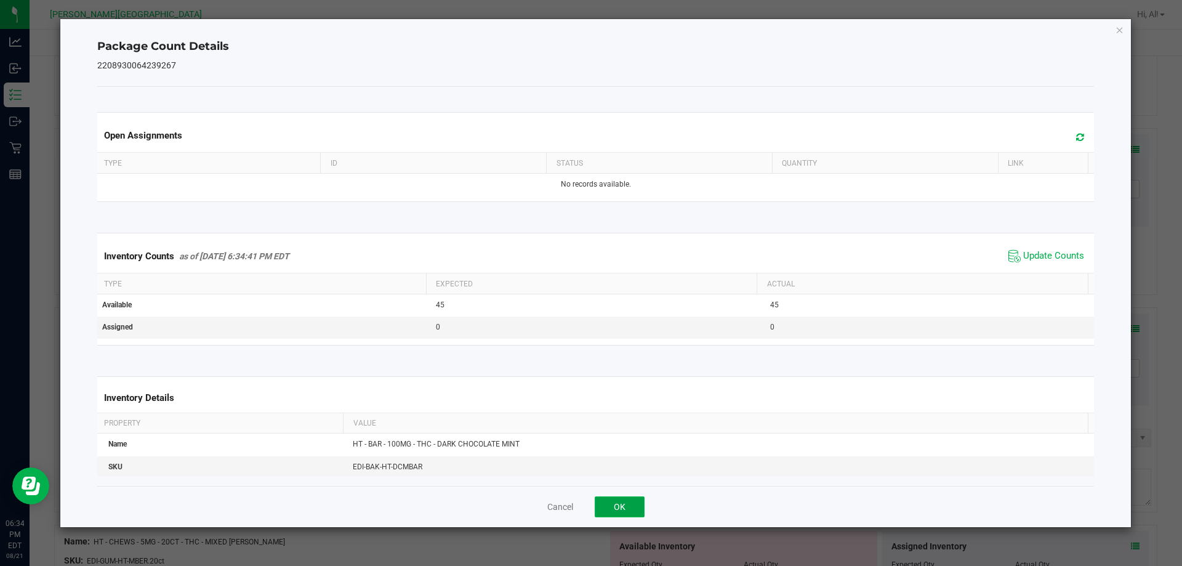
click at [615, 510] on button "OK" at bounding box center [619, 506] width 50 height 21
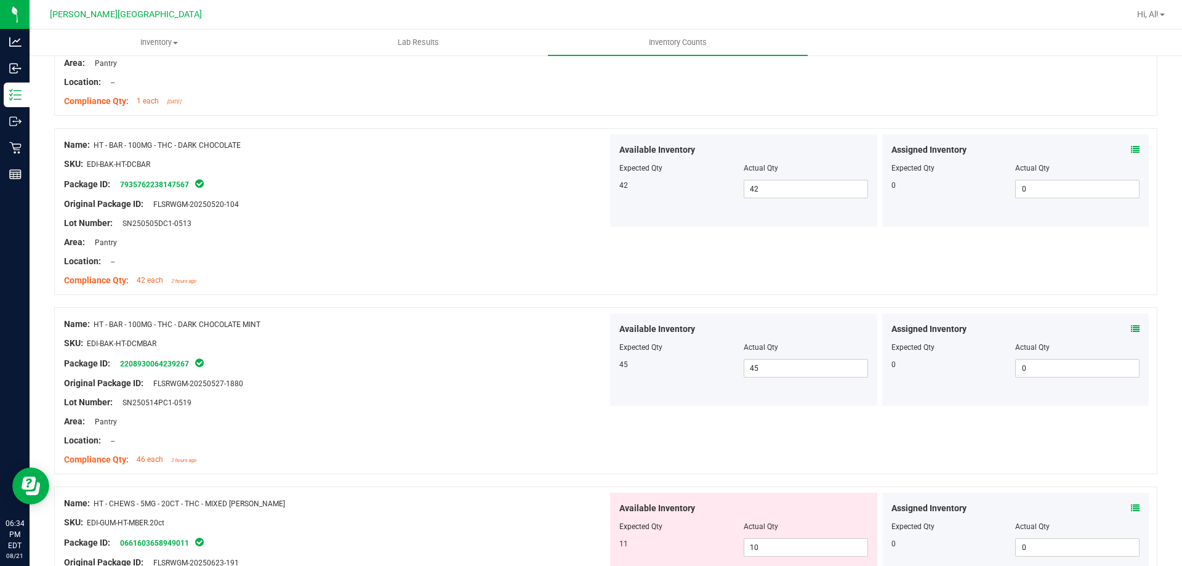
click at [593, 423] on div "Area: Pantry" at bounding box center [335, 421] width 543 height 13
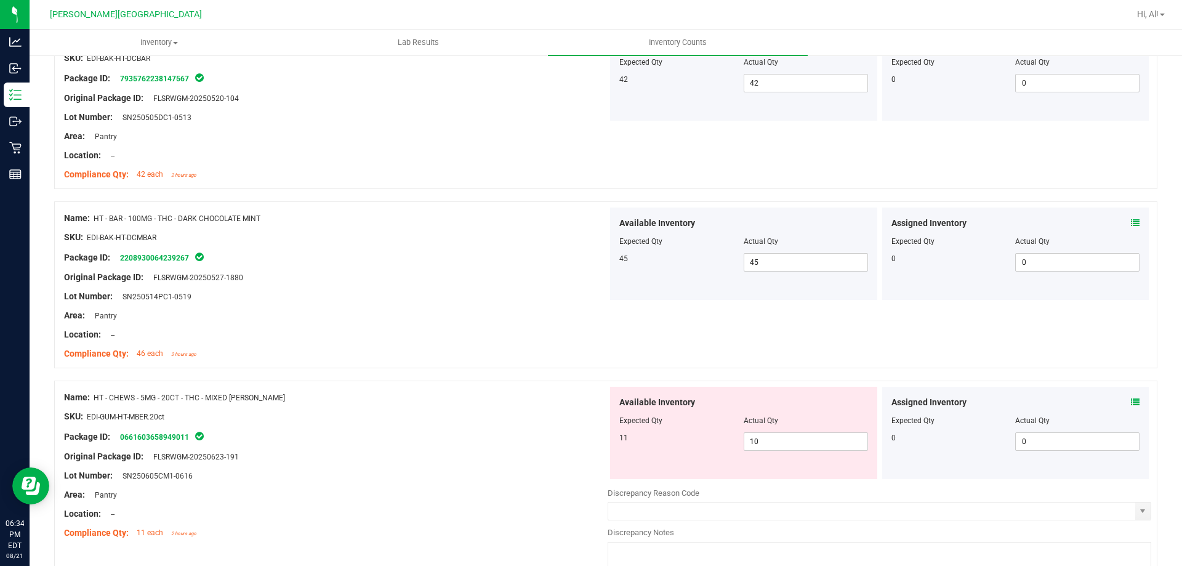
scroll to position [2585, 0]
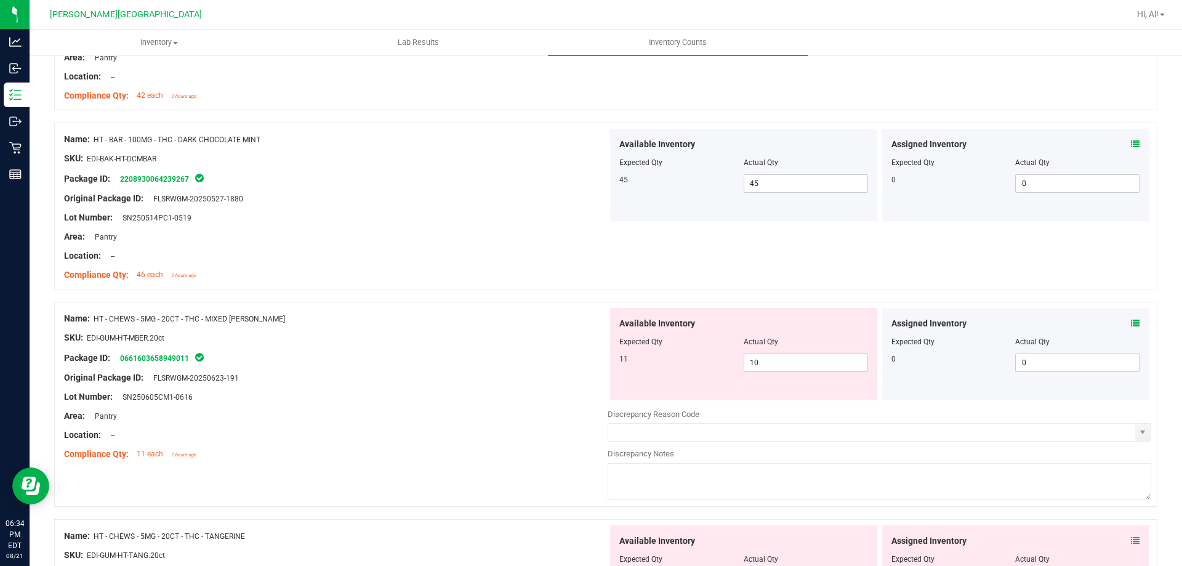
click at [1131, 321] on icon at bounding box center [1135, 323] width 9 height 9
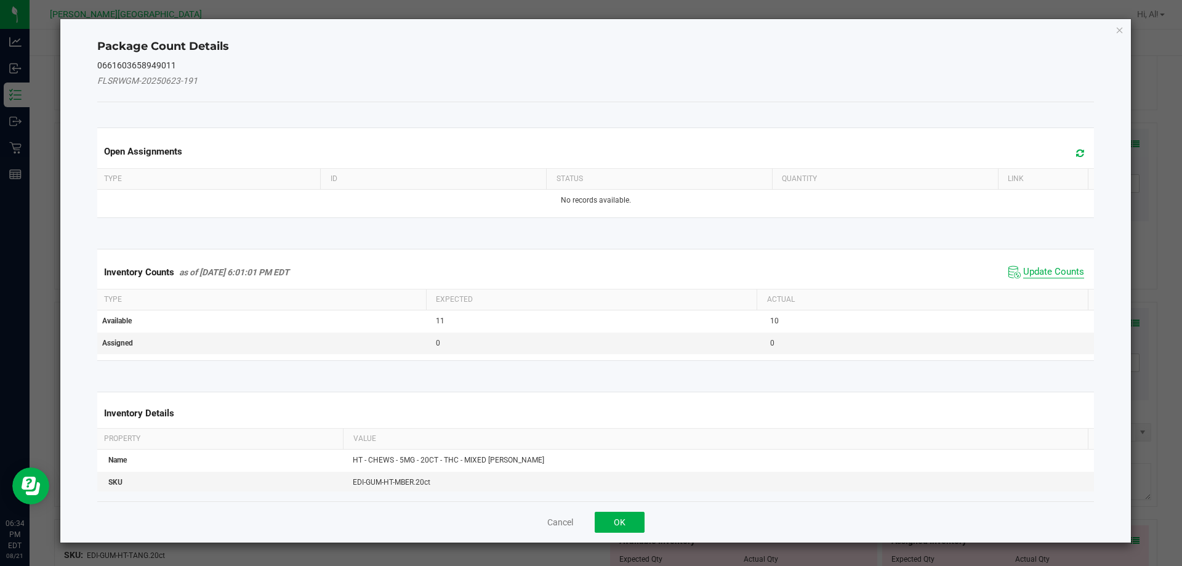
click at [1024, 270] on span "Update Counts" at bounding box center [1053, 272] width 61 height 12
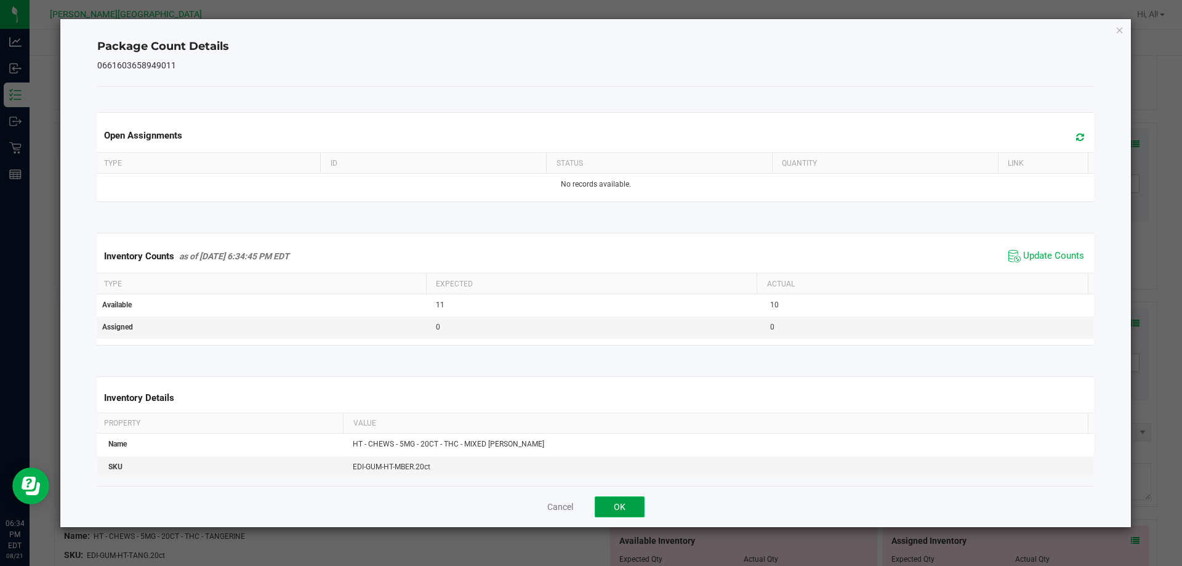
click at [617, 506] on button "OK" at bounding box center [619, 506] width 50 height 21
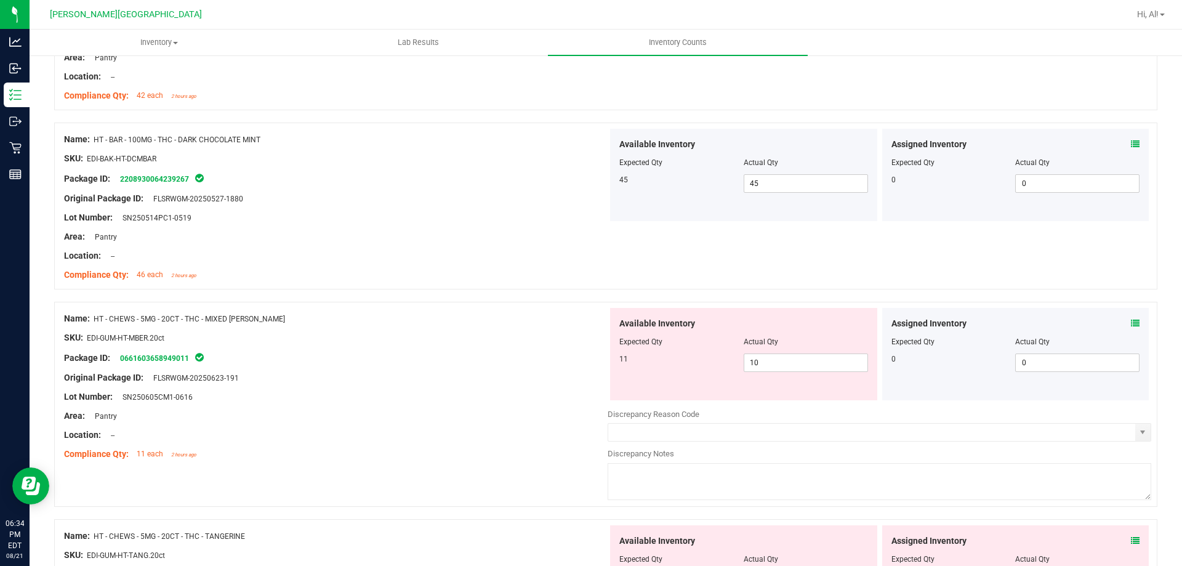
click at [588, 389] on div at bounding box center [335, 387] width 543 height 6
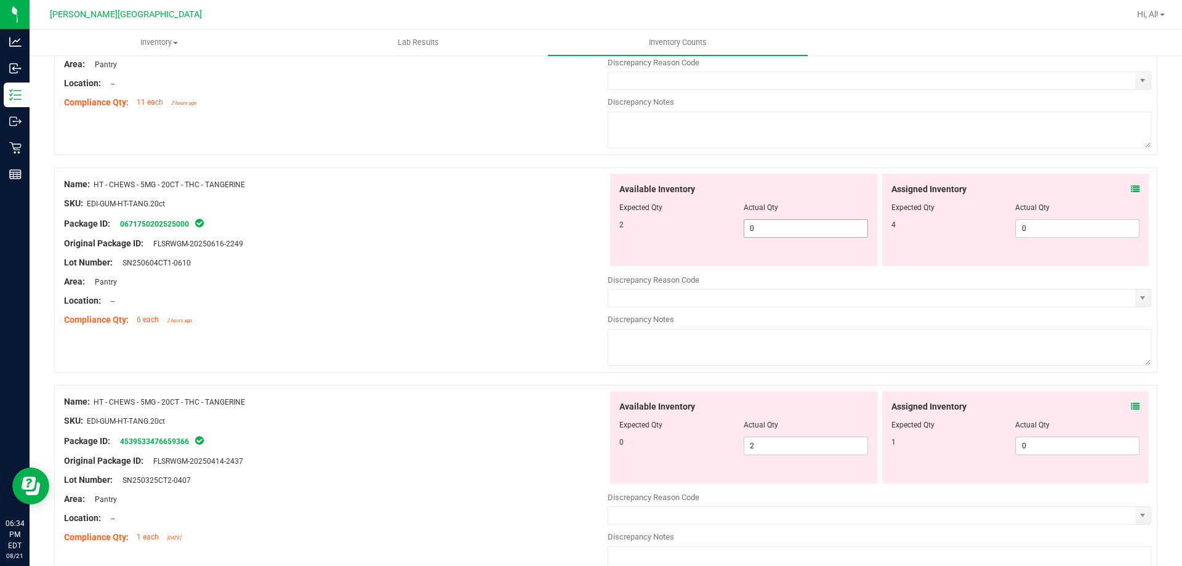
scroll to position [2954, 0]
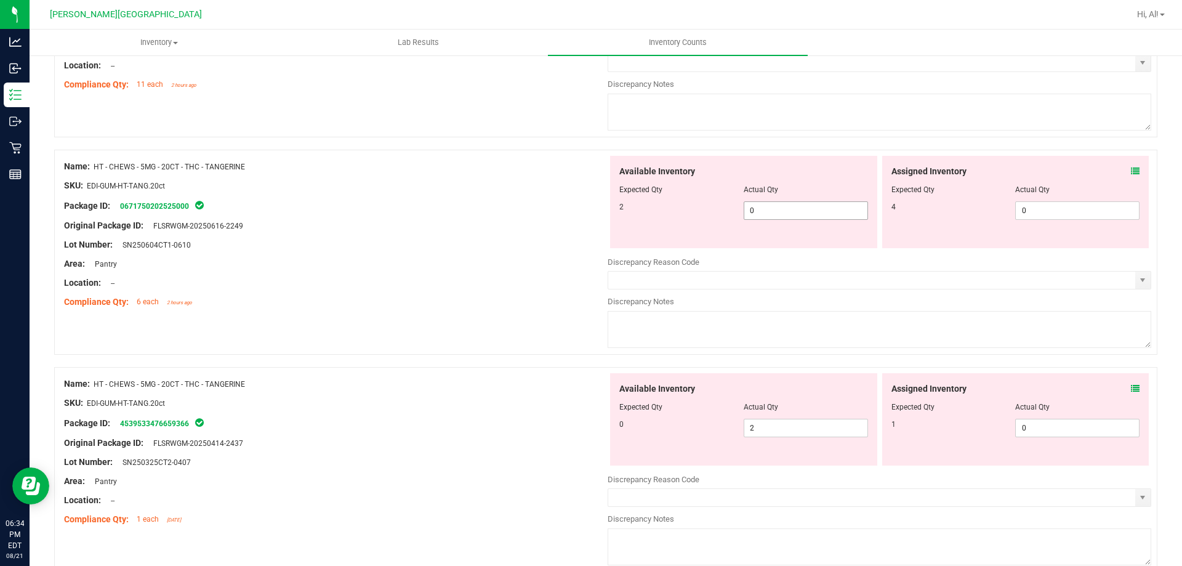
click at [780, 211] on span "0 0" at bounding box center [805, 210] width 124 height 18
click at [780, 211] on input "0" at bounding box center [805, 210] width 123 height 17
click at [783, 431] on span "2 2" at bounding box center [805, 427] width 124 height 18
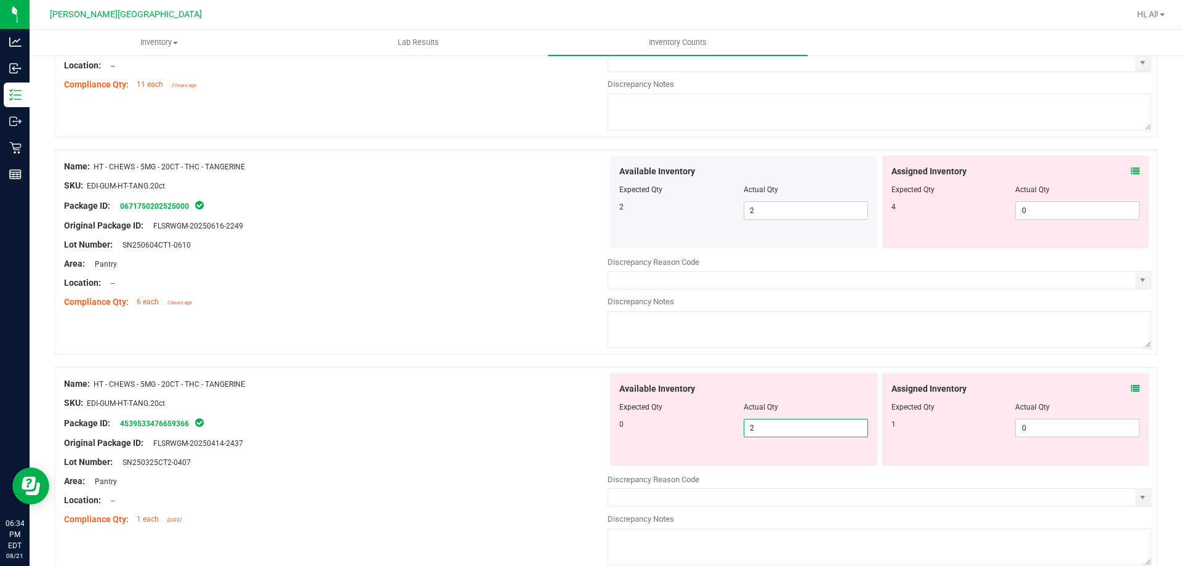
click at [783, 431] on input "2" at bounding box center [805, 427] width 123 height 17
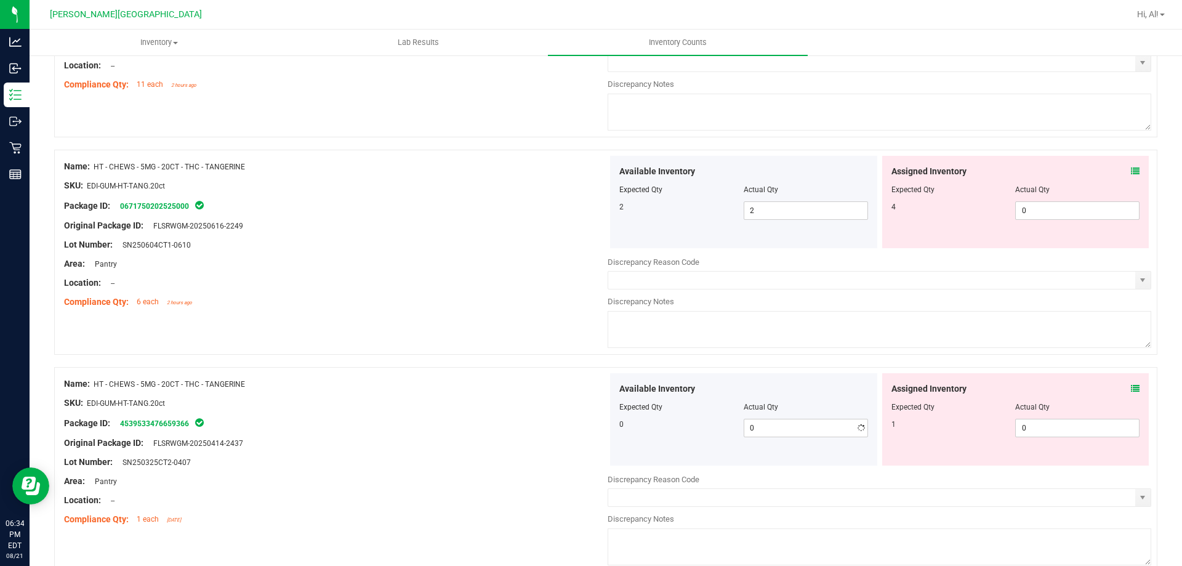
click at [1130, 167] on div "Assigned Inventory Expected Qty Actual Qty 4 0 0" at bounding box center [1015, 202] width 267 height 92
click at [1131, 169] on icon at bounding box center [1135, 171] width 9 height 9
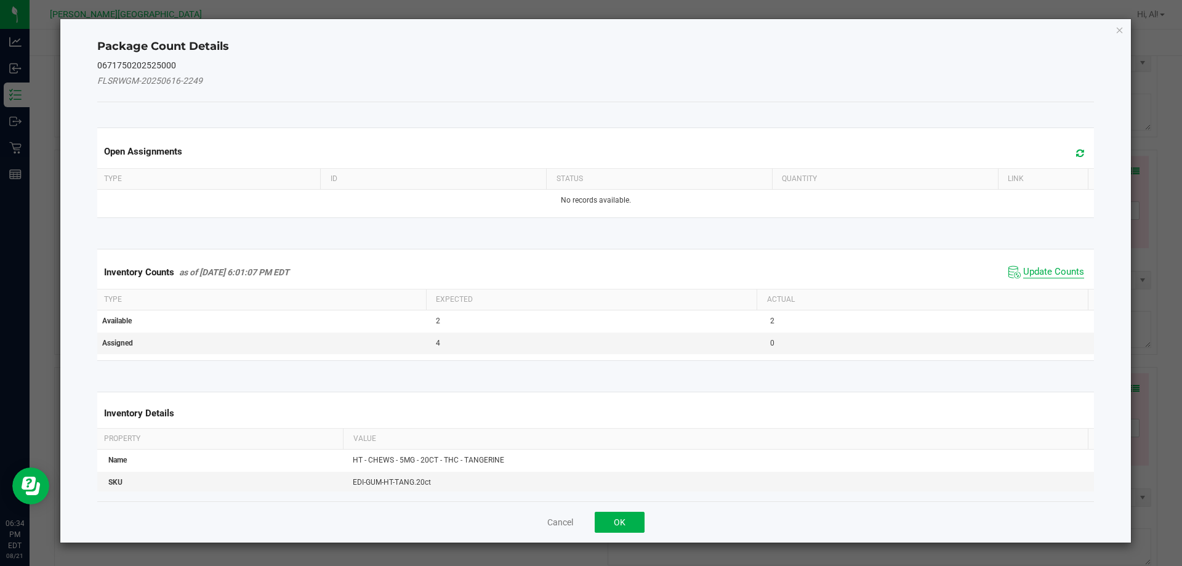
click at [1023, 269] on span "Update Counts" at bounding box center [1053, 272] width 61 height 12
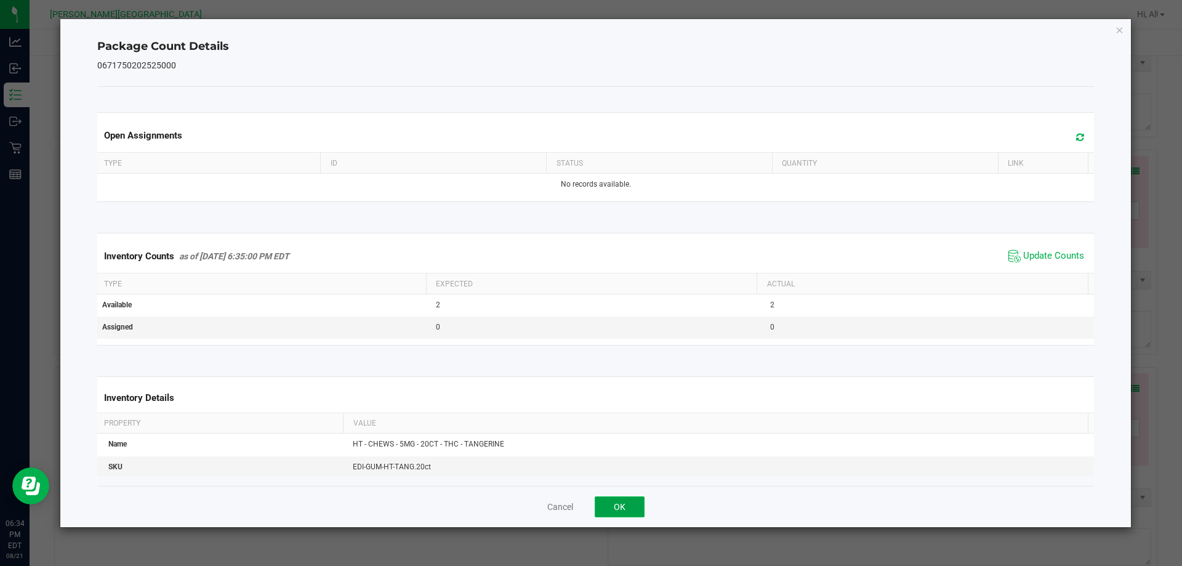
click at [625, 509] on button "OK" at bounding box center [619, 506] width 50 height 21
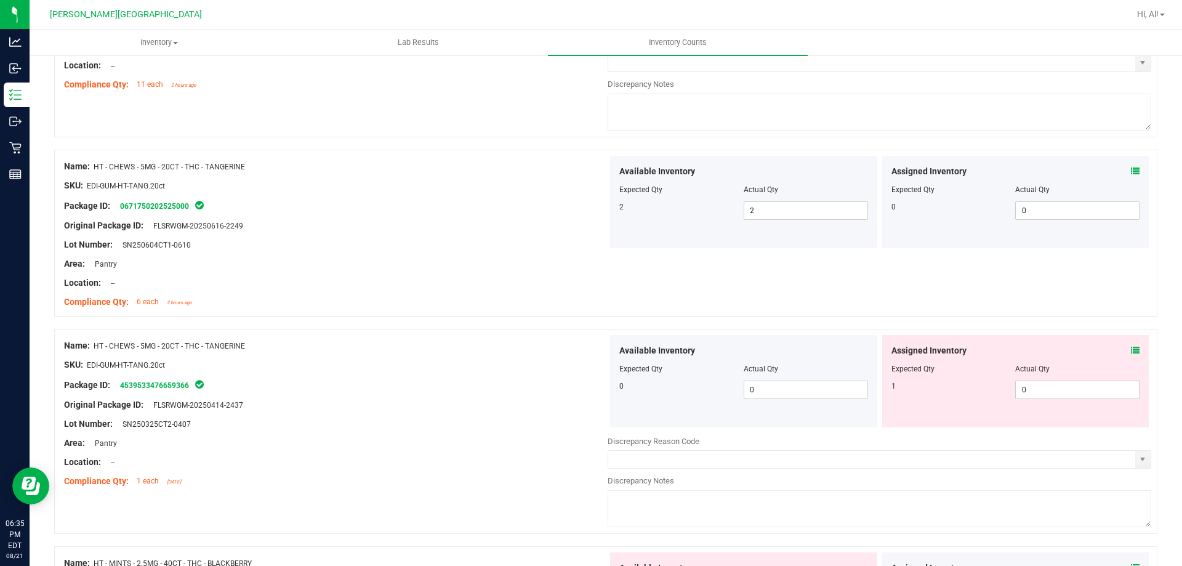
click at [1131, 352] on icon at bounding box center [1135, 350] width 9 height 9
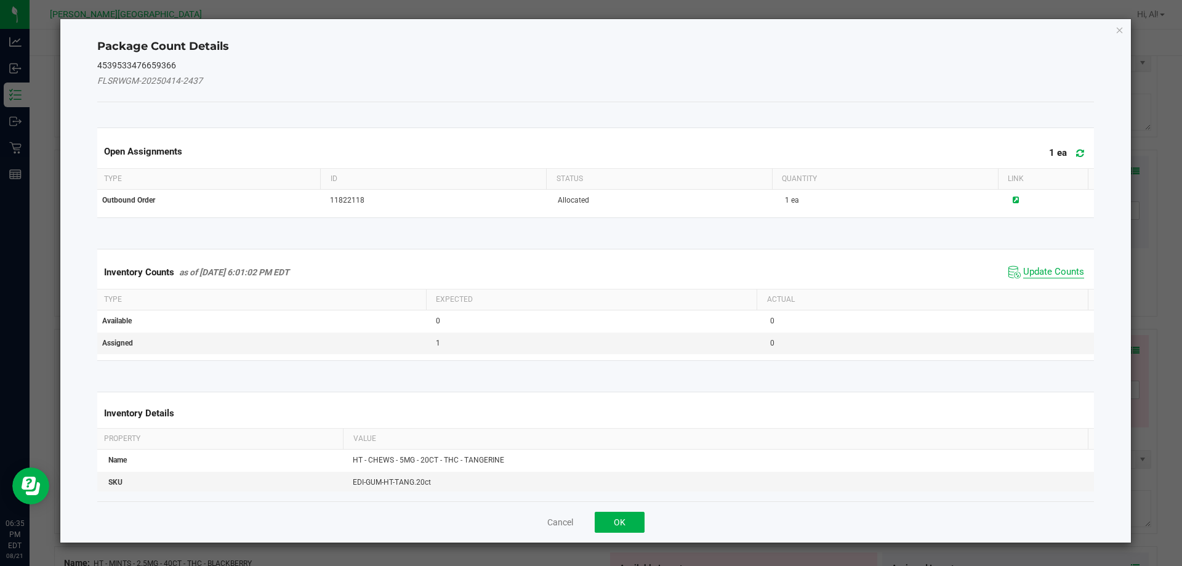
click at [1047, 266] on span "Update Counts" at bounding box center [1053, 272] width 61 height 12
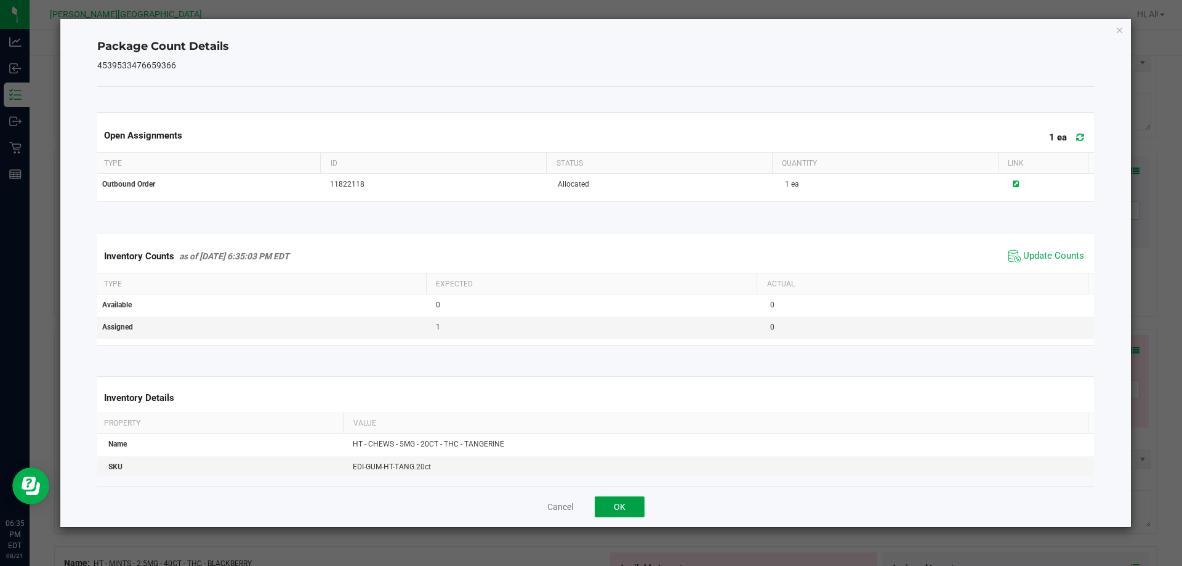
click at [628, 502] on button "OK" at bounding box center [619, 506] width 50 height 21
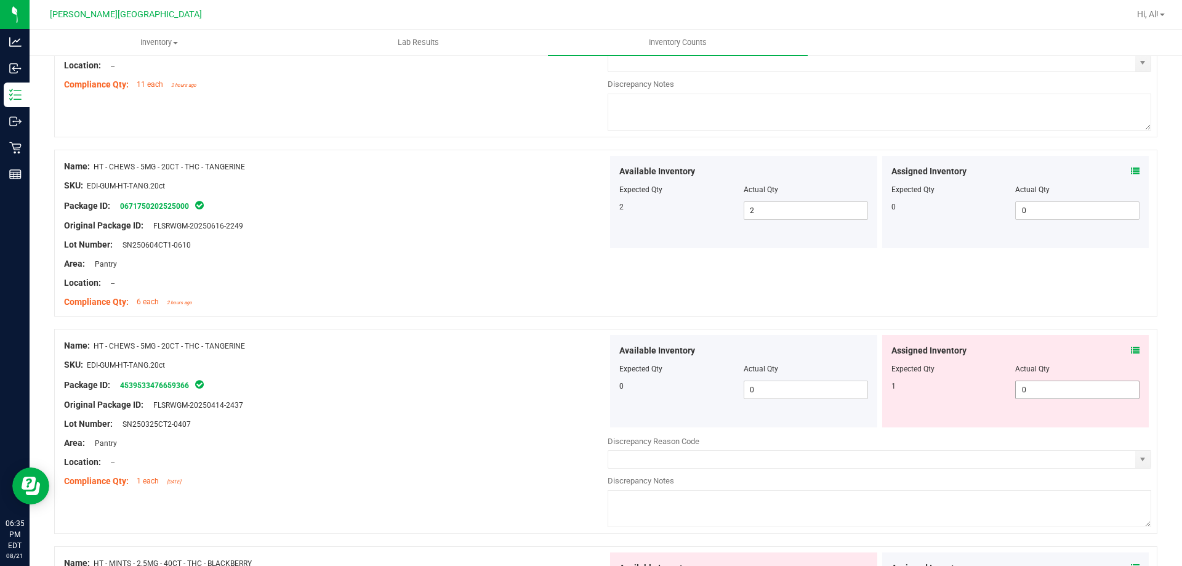
click at [1038, 383] on span "0 0" at bounding box center [1077, 389] width 124 height 18
click at [1038, 383] on input "0" at bounding box center [1076, 389] width 123 height 17
click at [1022, 335] on div "Assigned Inventory Expected Qty Actual Qty 1 1 1" at bounding box center [1015, 381] width 267 height 92
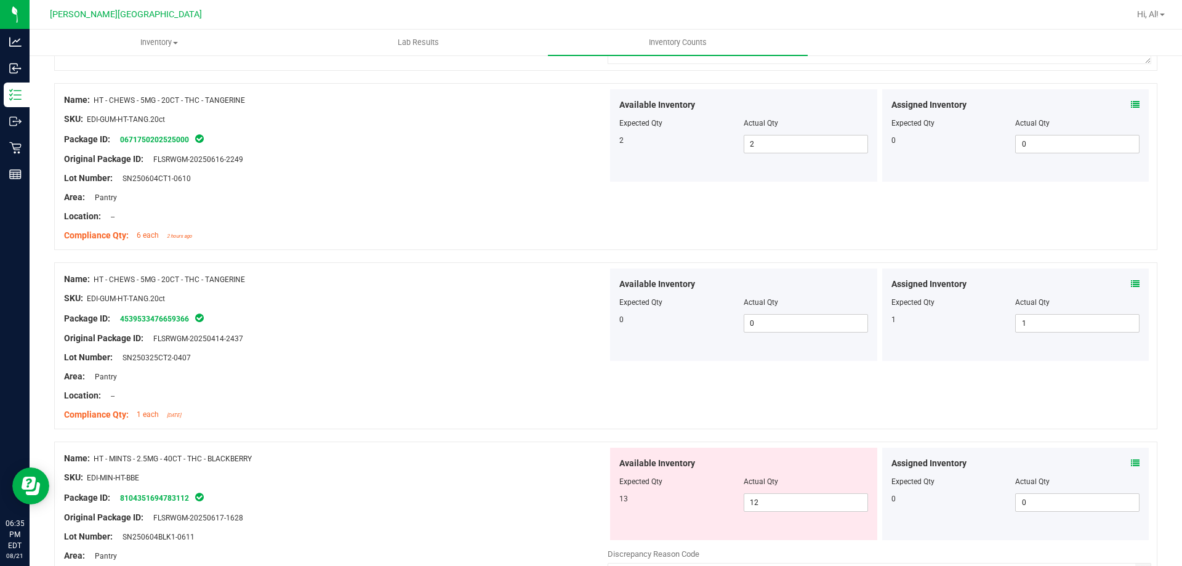
scroll to position [3139, 0]
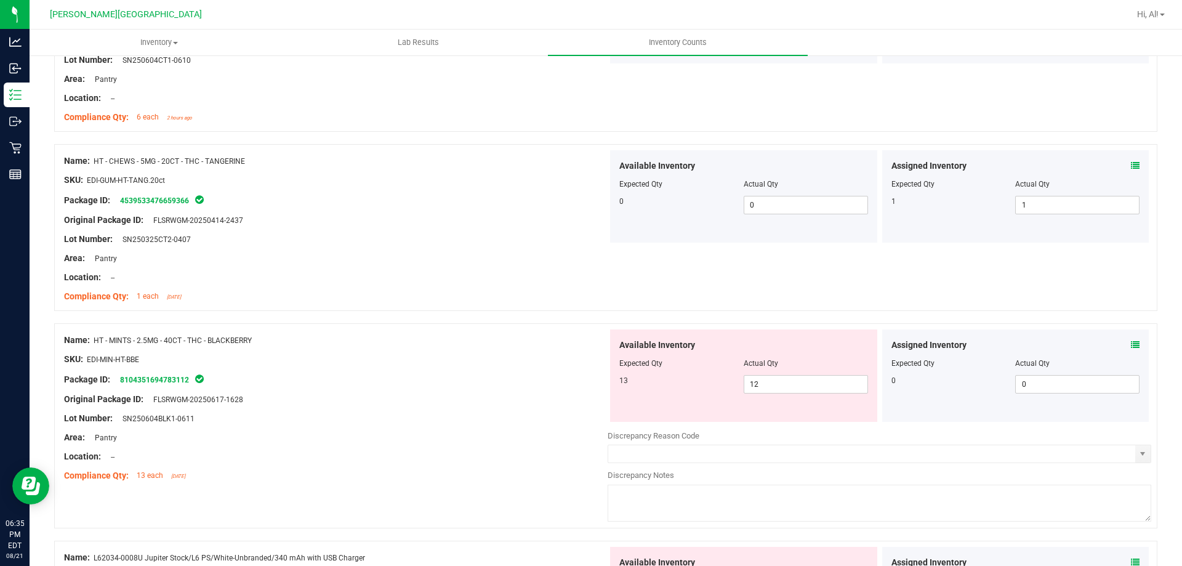
click at [1131, 340] on icon at bounding box center [1135, 344] width 9 height 9
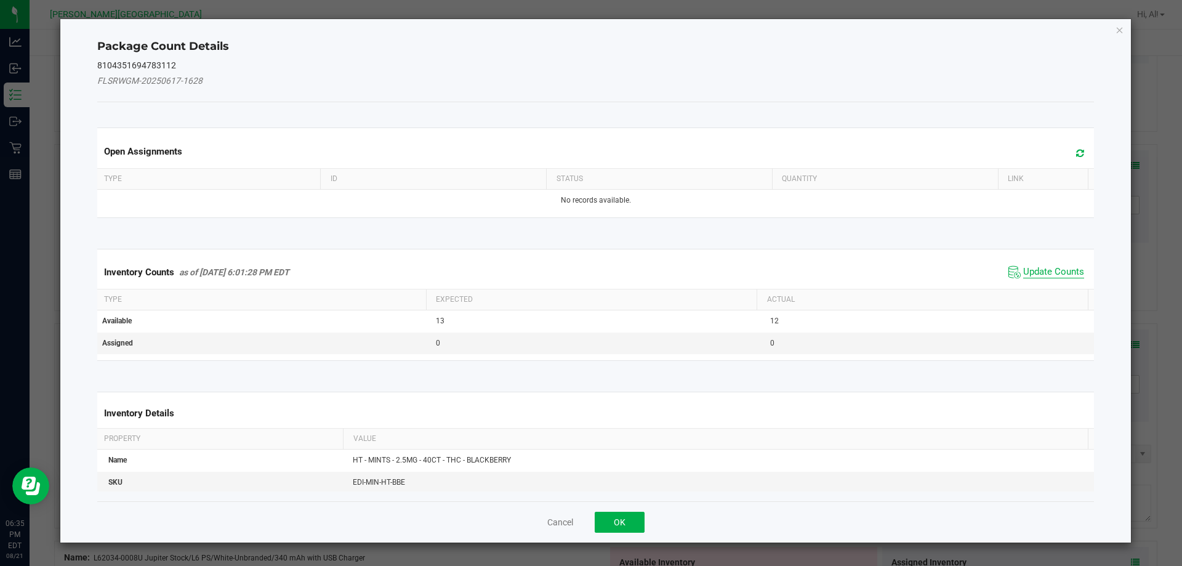
click at [1054, 272] on span "Update Counts" at bounding box center [1053, 272] width 61 height 12
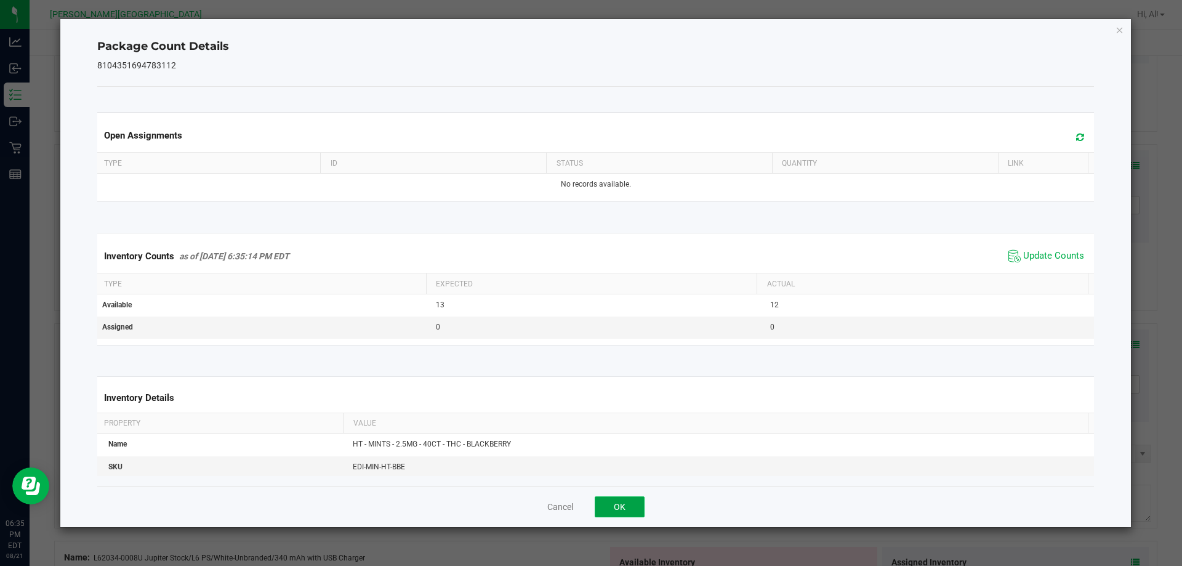
click at [641, 505] on button "OK" at bounding box center [619, 506] width 50 height 21
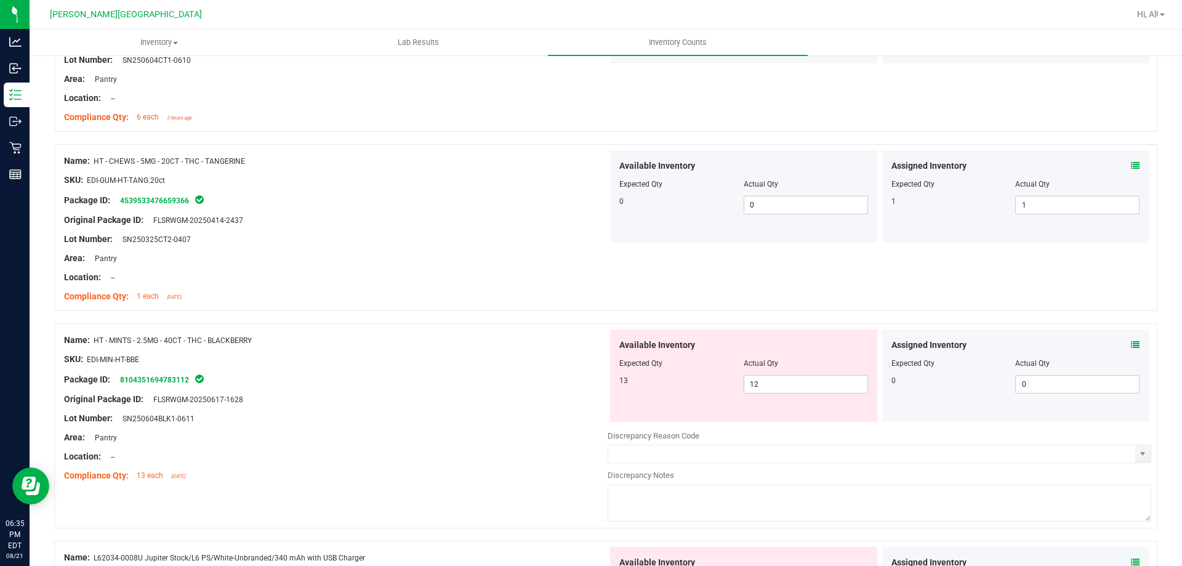
click at [585, 445] on div at bounding box center [335, 447] width 543 height 6
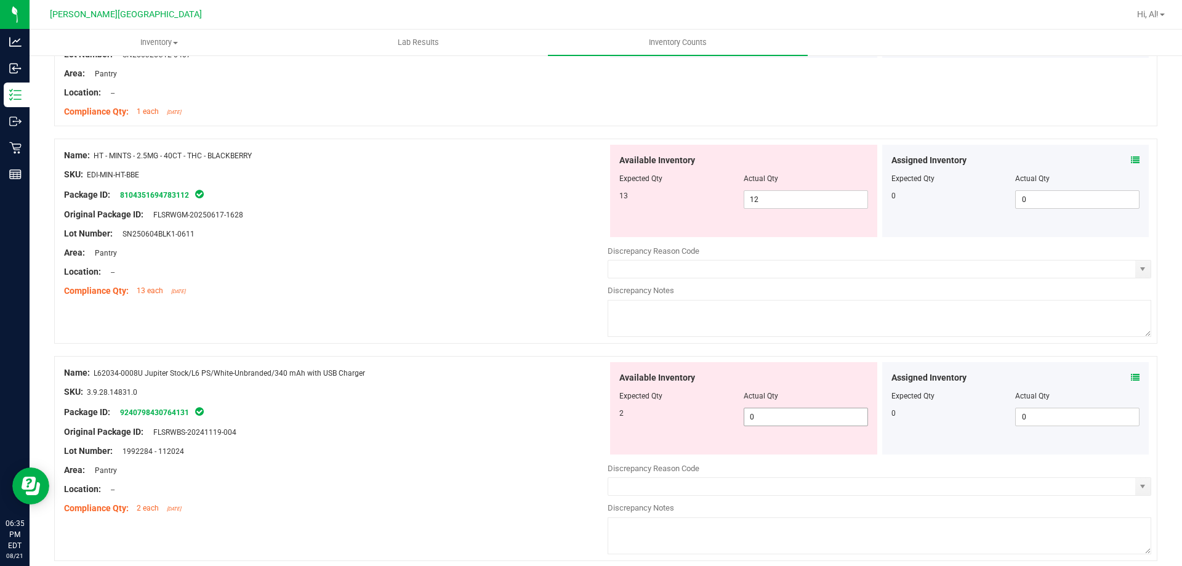
click at [825, 424] on span "0 0" at bounding box center [805, 416] width 124 height 18
click at [825, 424] on input "0" at bounding box center [805, 416] width 123 height 17
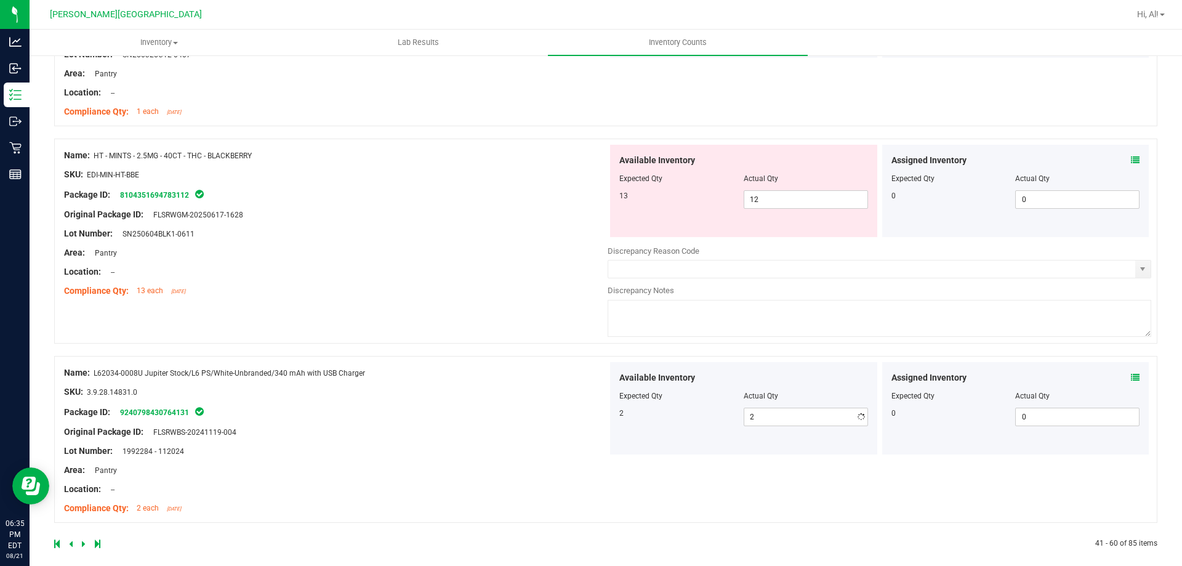
click at [808, 386] on div at bounding box center [743, 387] width 249 height 6
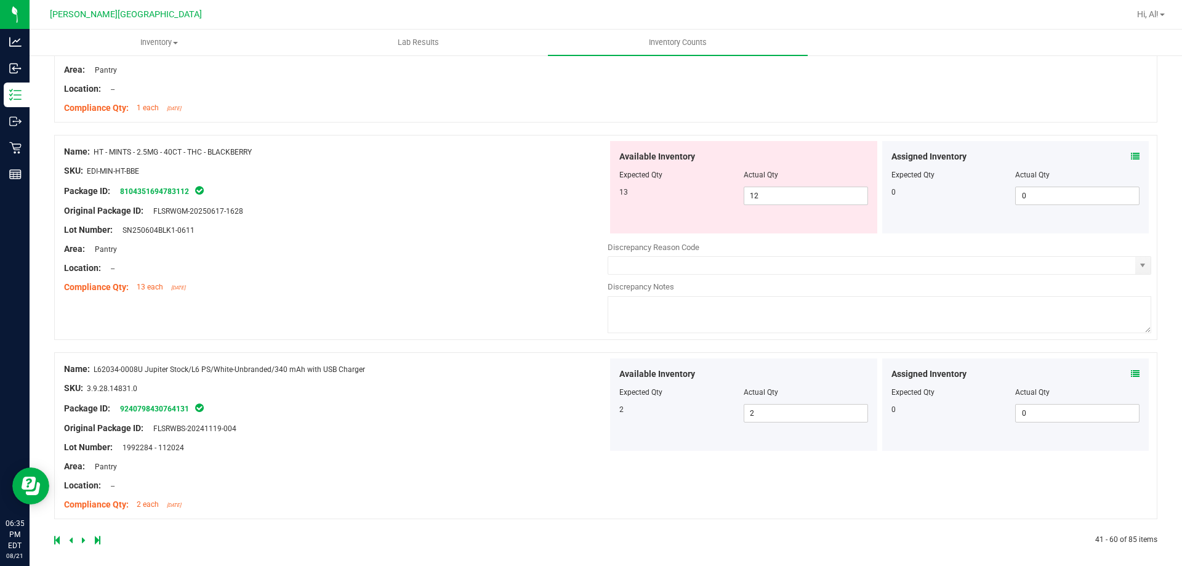
scroll to position [3334, 0]
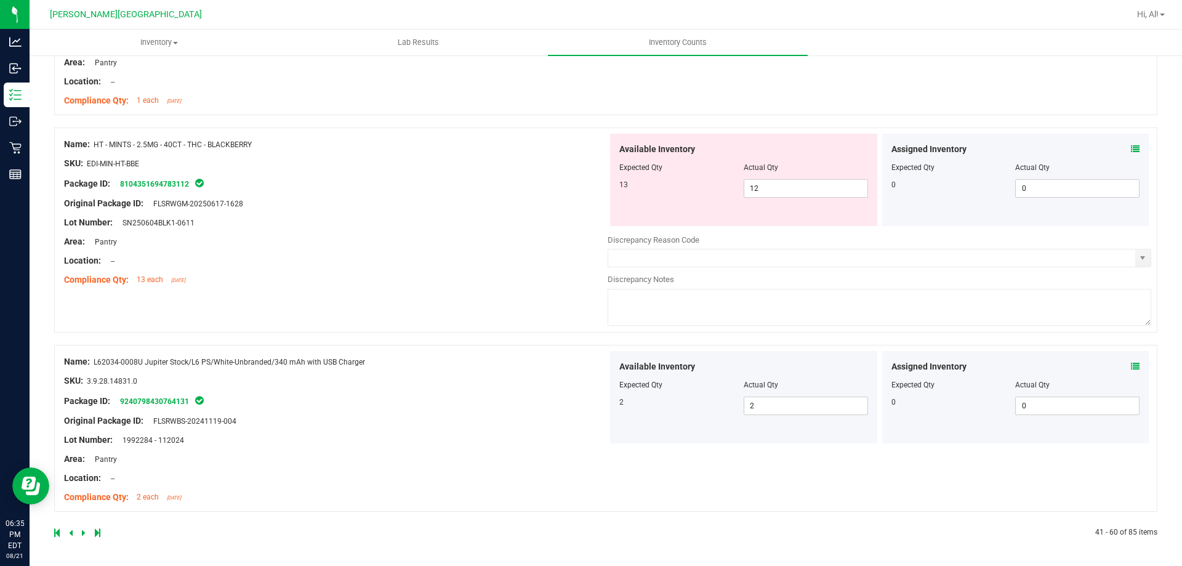
click at [82, 531] on icon at bounding box center [84, 532] width 4 height 7
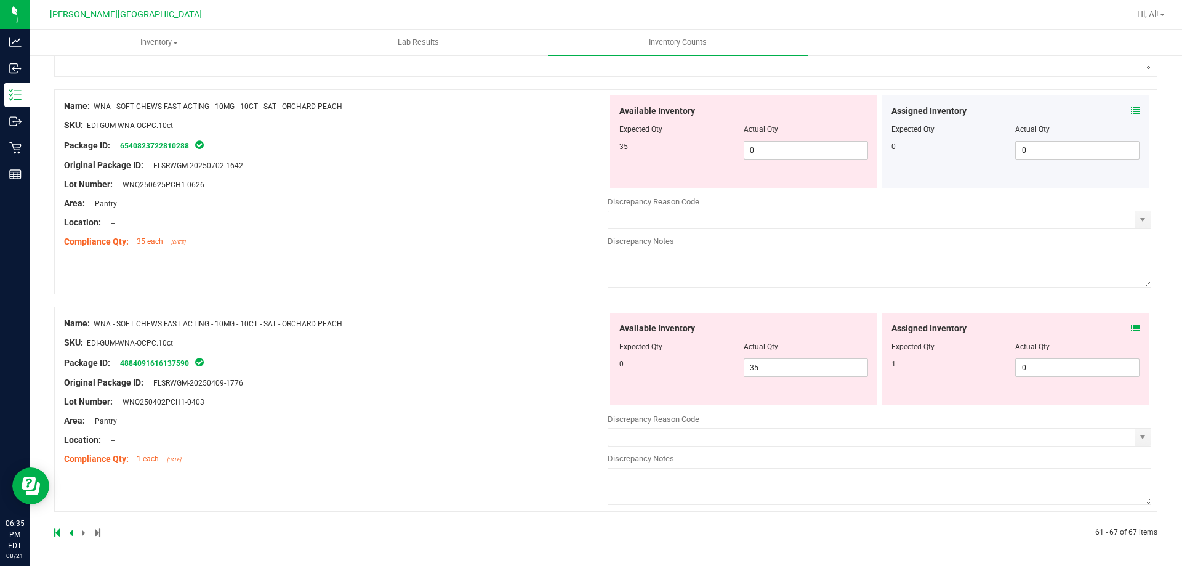
scroll to position [0, 0]
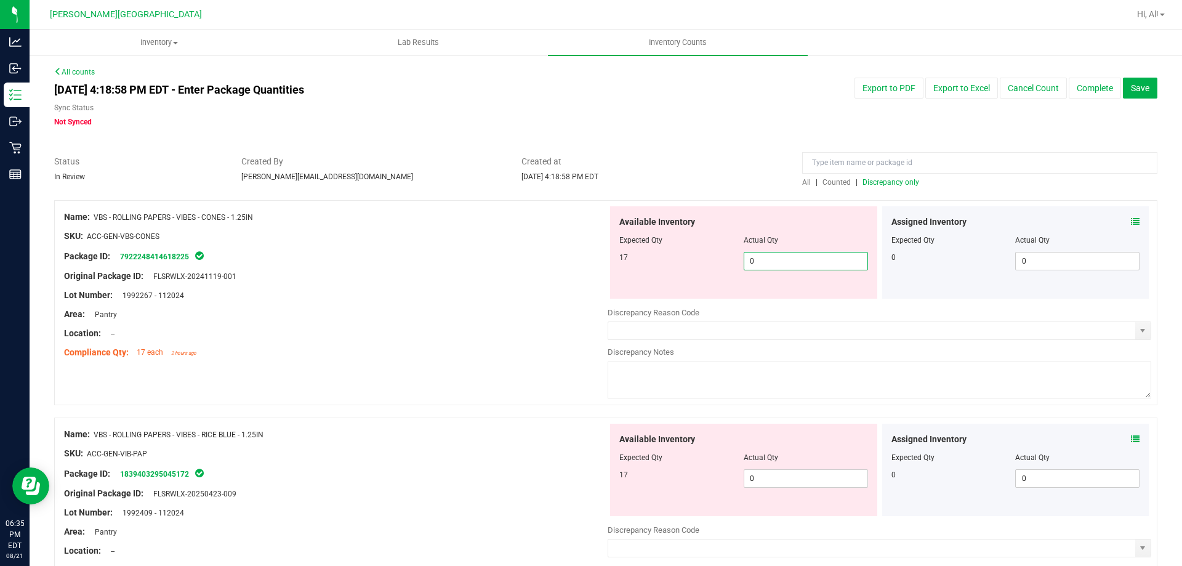
click at [808, 263] on span "0 0" at bounding box center [805, 261] width 124 height 18
click at [808, 263] on input "0" at bounding box center [805, 260] width 123 height 17
click at [796, 243] on div "Actual Qty" at bounding box center [805, 239] width 124 height 11
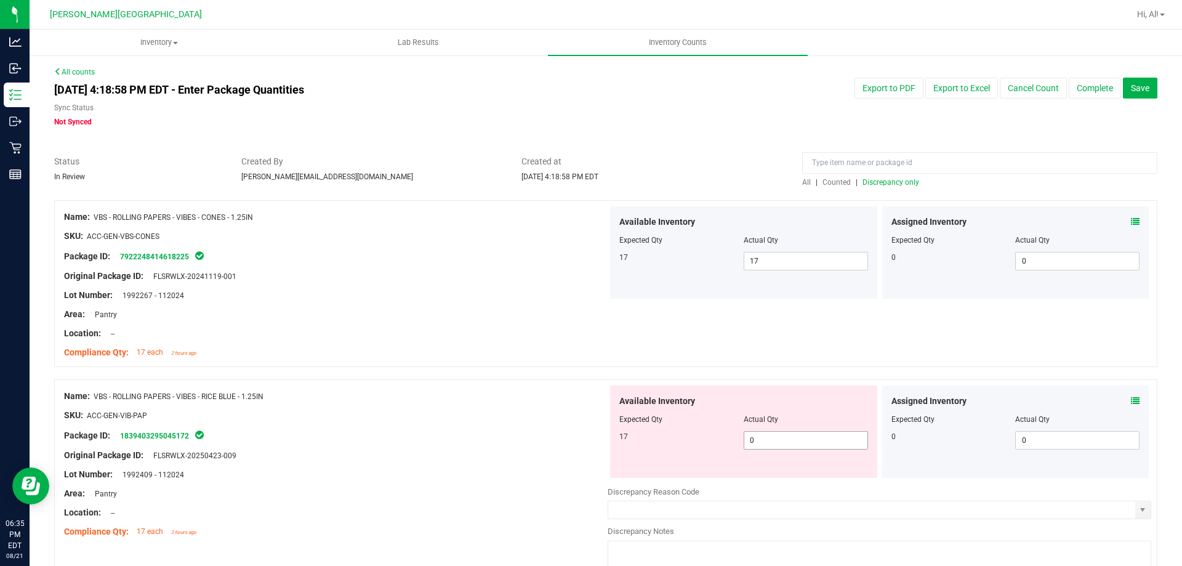
click at [763, 445] on span "0 0" at bounding box center [805, 440] width 124 height 18
click at [763, 445] on input "0" at bounding box center [805, 439] width 123 height 17
click at [767, 414] on div "Actual Qty" at bounding box center [805, 419] width 124 height 11
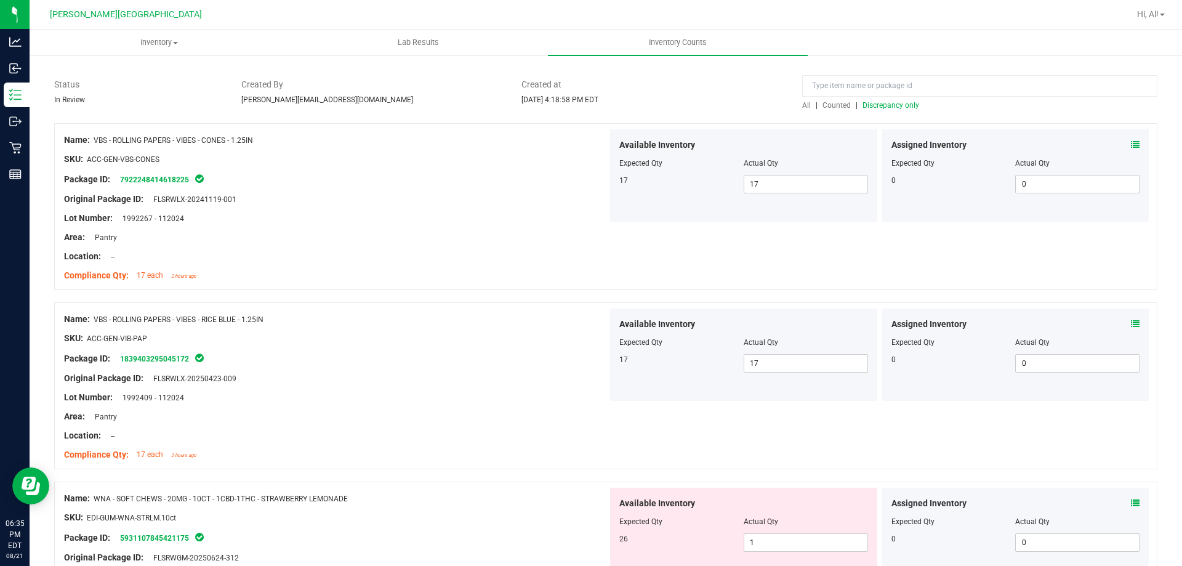
scroll to position [185, 0]
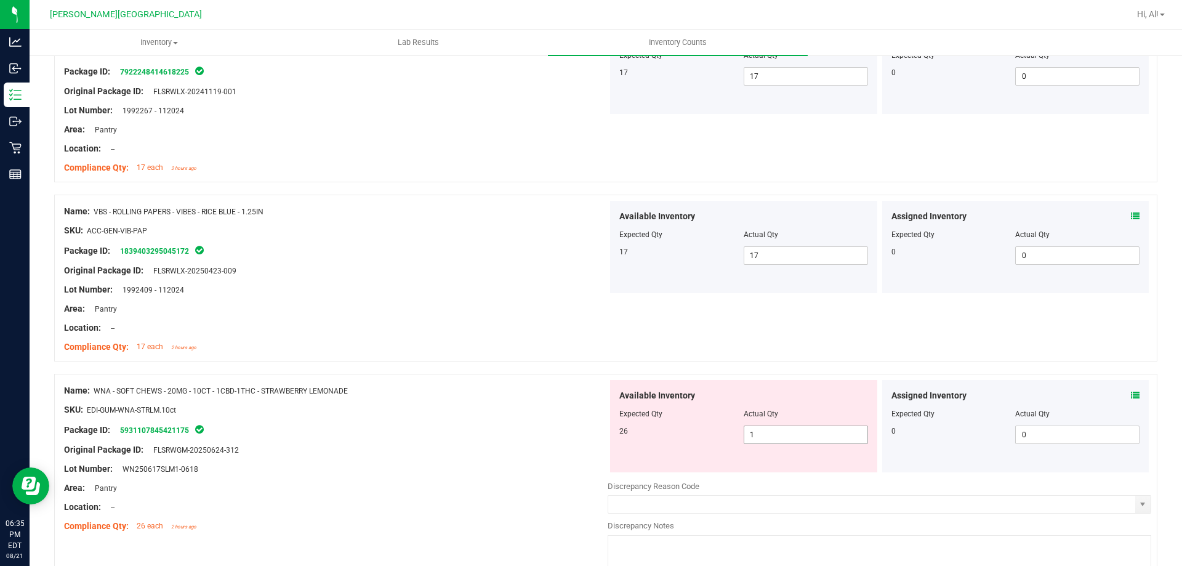
click at [774, 431] on span "1 1" at bounding box center [805, 434] width 124 height 18
click at [774, 431] on input "1" at bounding box center [805, 434] width 123 height 17
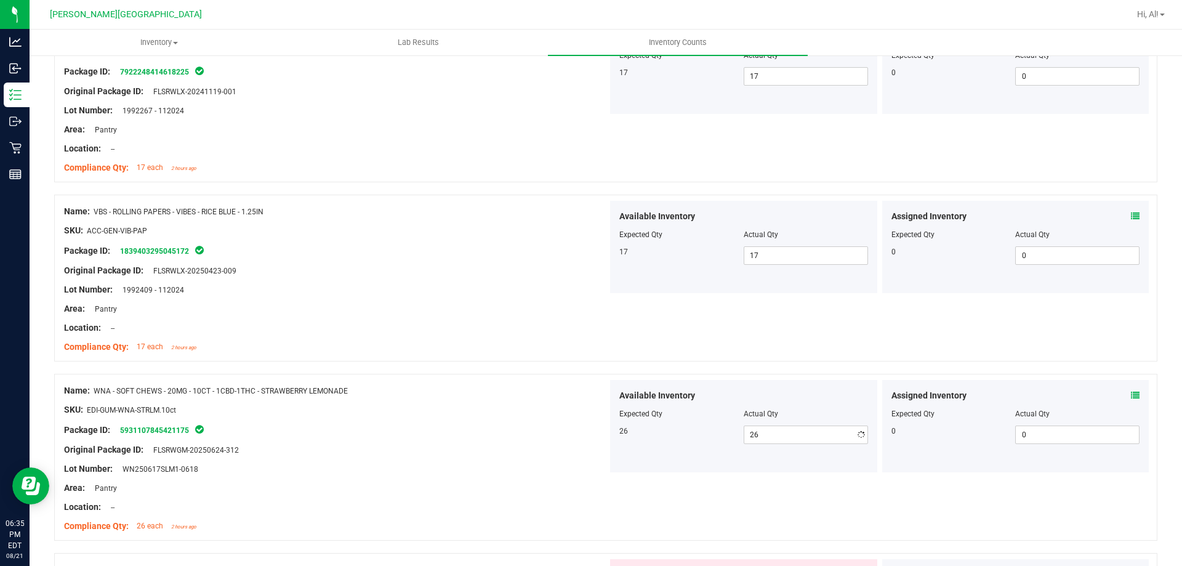
click at [823, 386] on div "Available Inventory Expected Qty Actual Qty 26 26 26" at bounding box center [743, 426] width 267 height 92
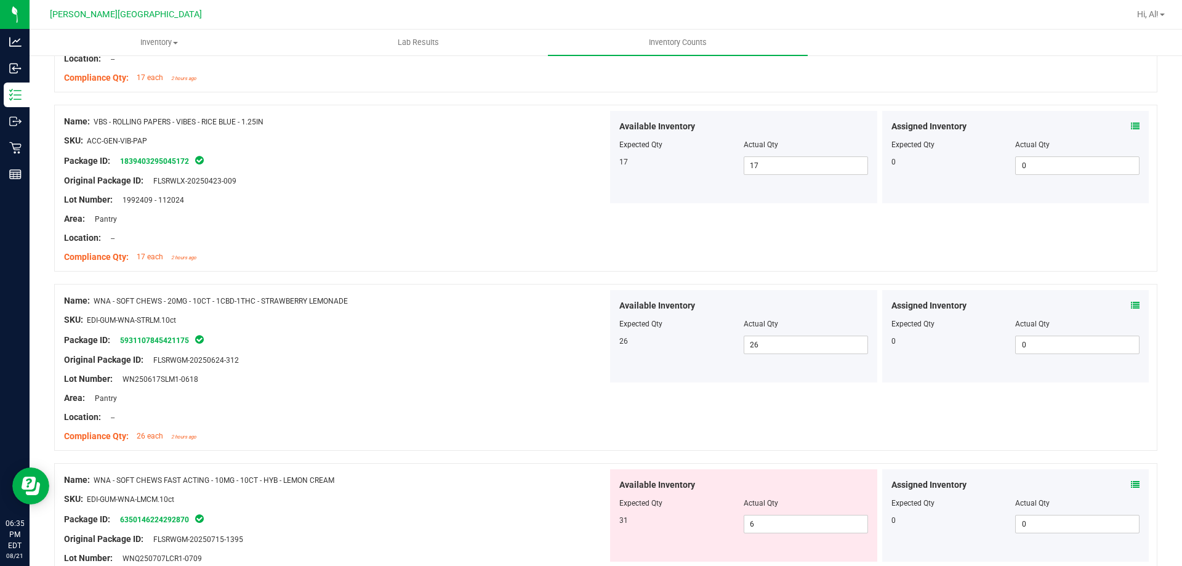
scroll to position [431, 0]
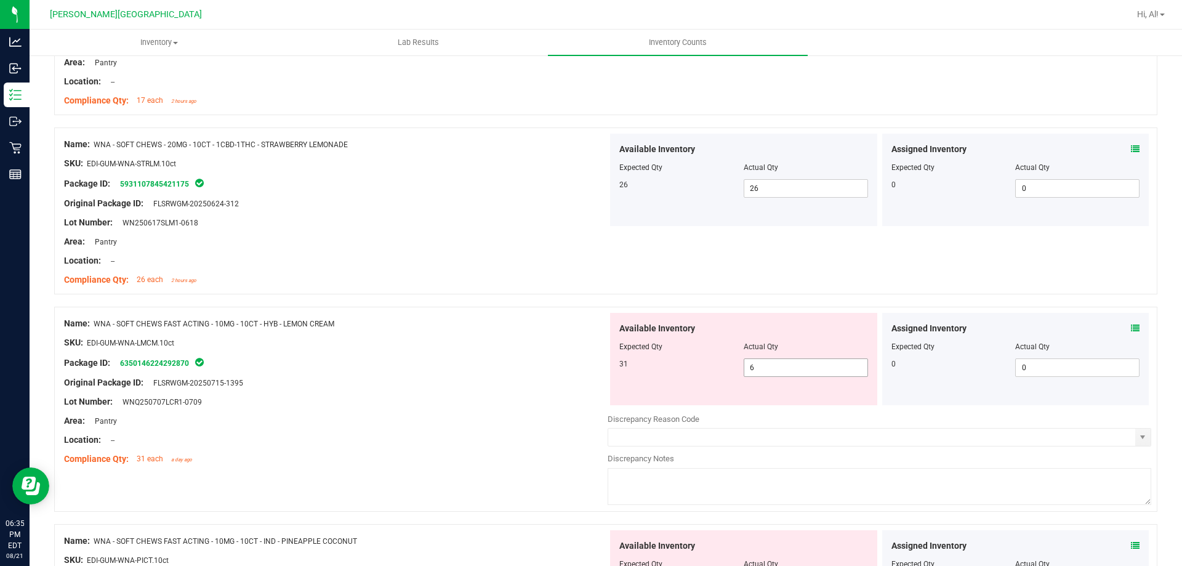
click at [787, 372] on span "6 6" at bounding box center [805, 367] width 124 height 18
click at [787, 372] on input "6" at bounding box center [805, 367] width 123 height 17
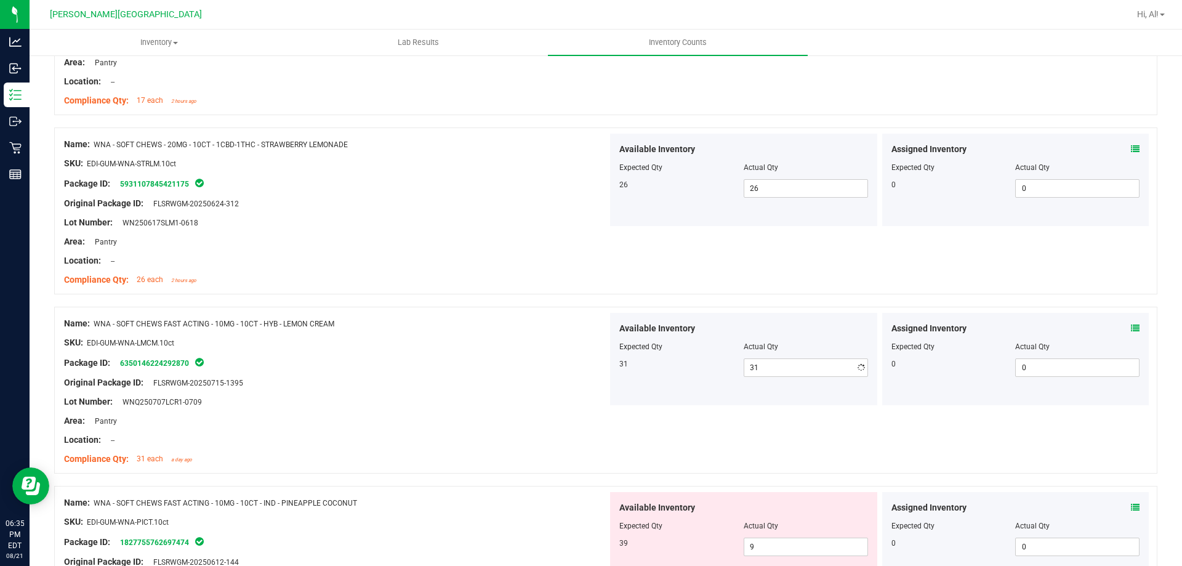
click at [786, 327] on div "Available Inventory" at bounding box center [743, 328] width 249 height 13
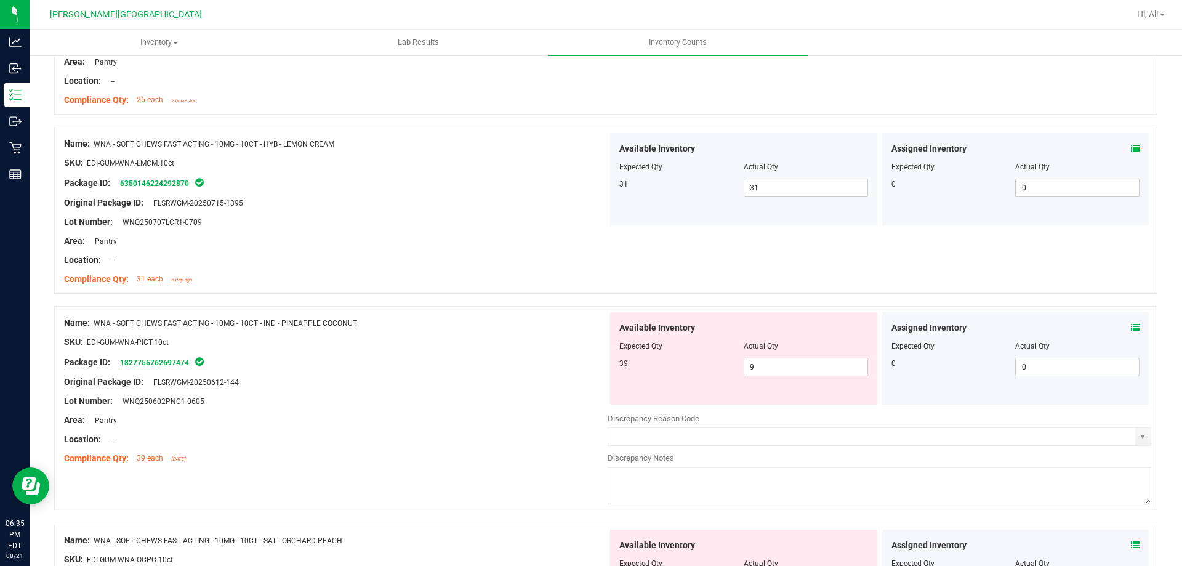
scroll to position [615, 0]
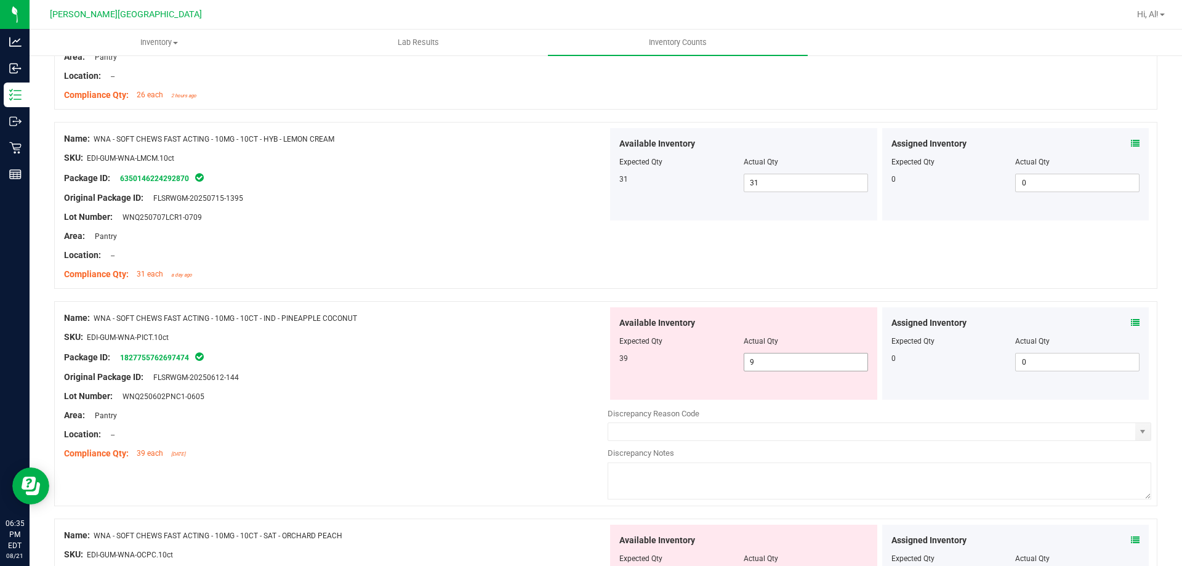
click at [790, 358] on span "9 9" at bounding box center [805, 362] width 124 height 18
click at [790, 358] on input "9" at bounding box center [805, 361] width 123 height 17
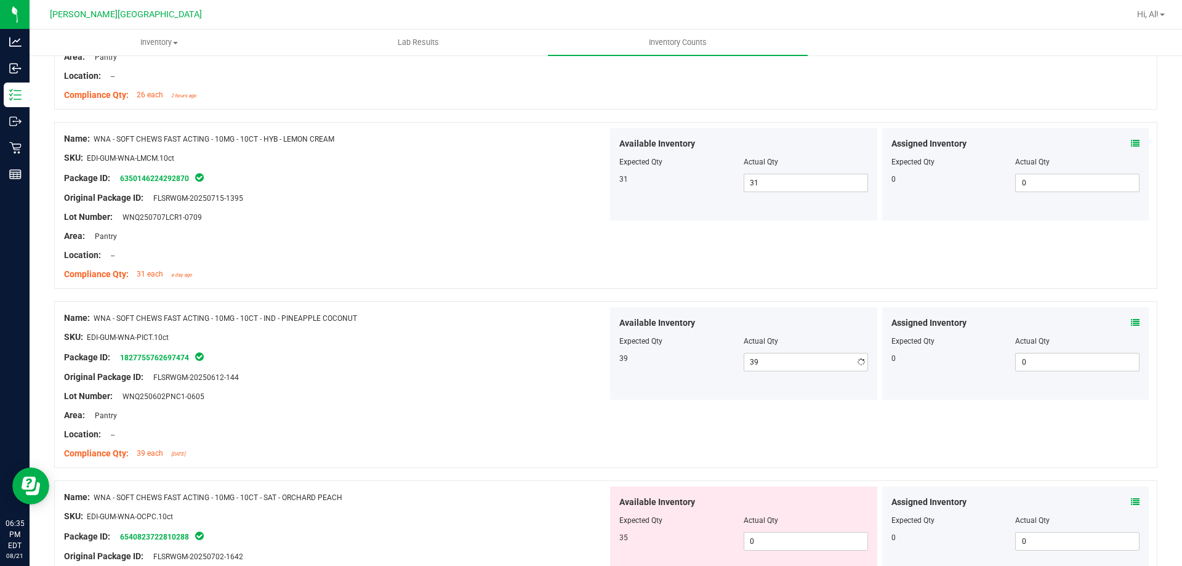
click at [788, 334] on div at bounding box center [743, 332] width 249 height 6
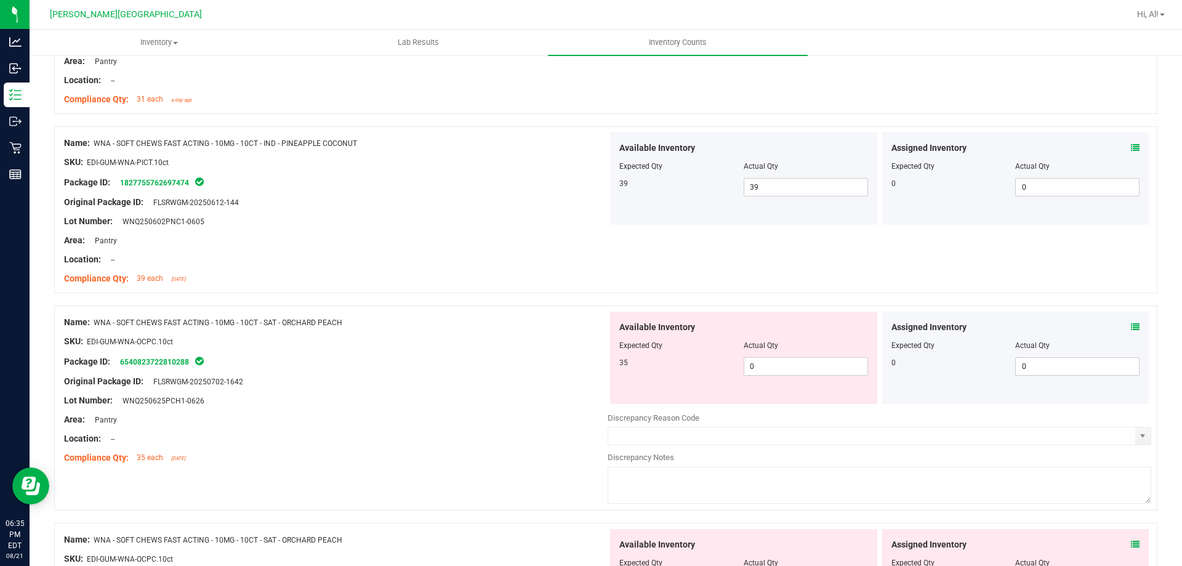
scroll to position [800, 0]
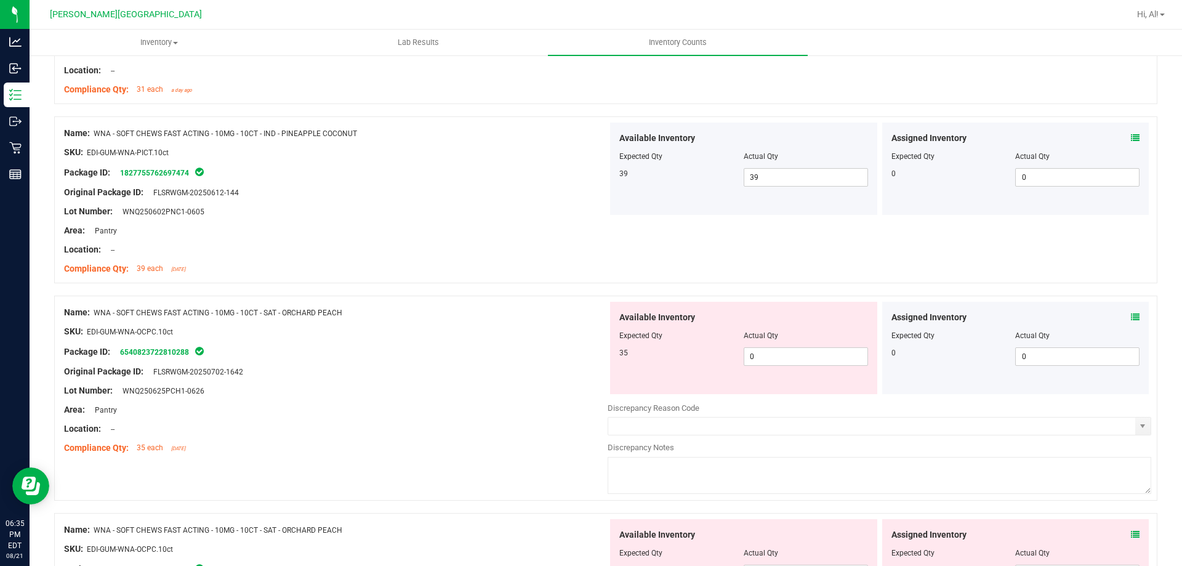
click at [792, 366] on div "Available Inventory Expected Qty Actual Qty 35 0 0" at bounding box center [743, 348] width 267 height 92
click at [785, 356] on span "0 0" at bounding box center [805, 356] width 124 height 18
click at [785, 356] on input "0" at bounding box center [805, 356] width 123 height 17
click at [780, 345] on div at bounding box center [743, 344] width 249 height 6
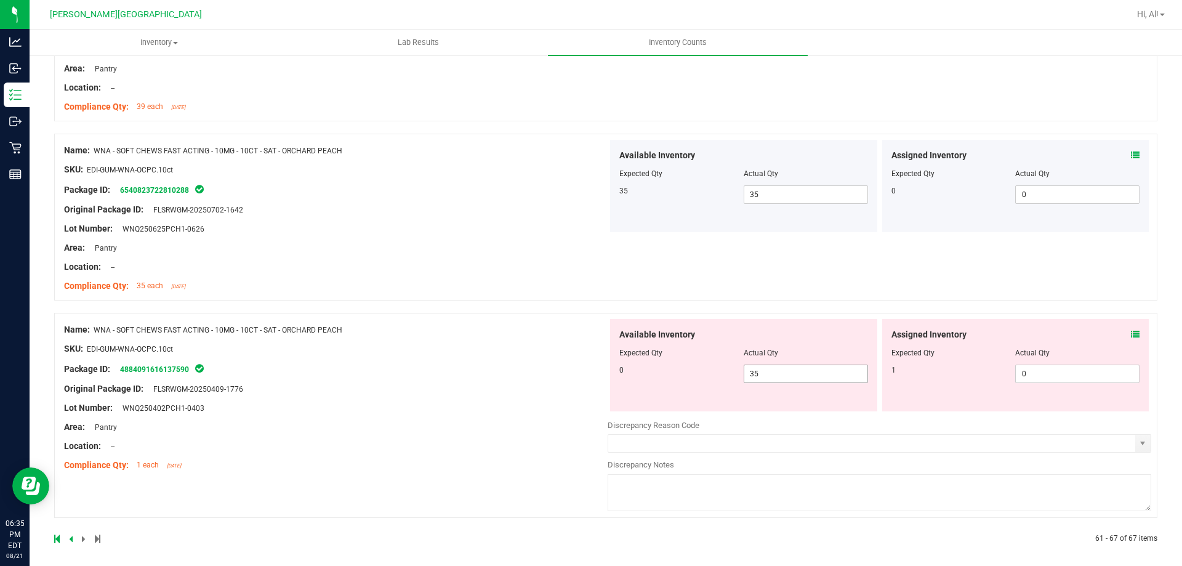
scroll to position [968, 0]
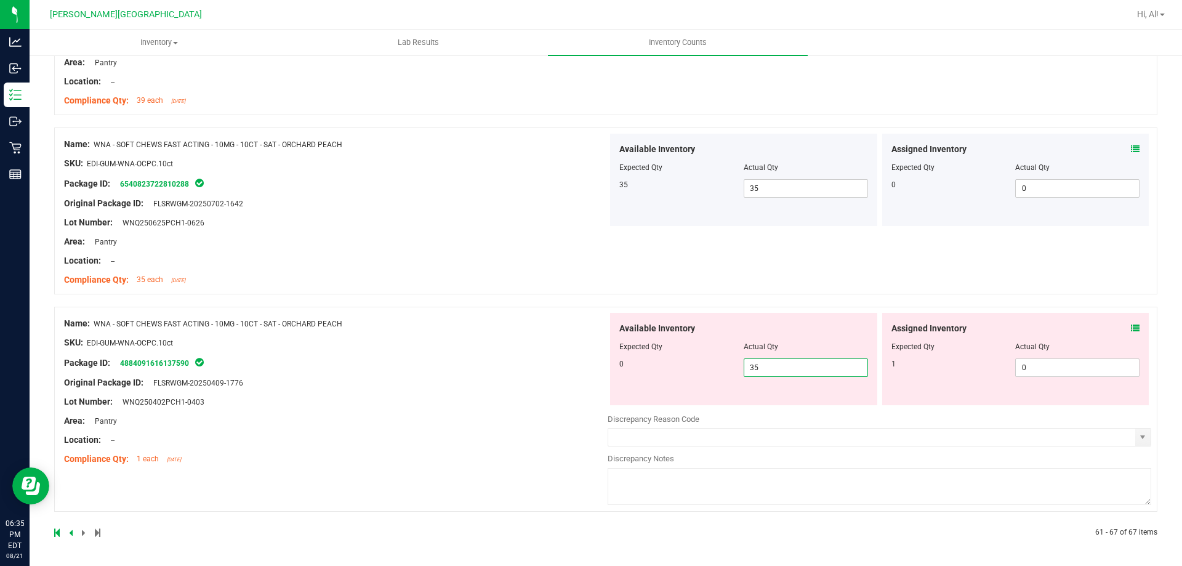
click at [785, 367] on span "35 35" at bounding box center [805, 367] width 124 height 18
click at [785, 367] on input "35" at bounding box center [805, 367] width 123 height 17
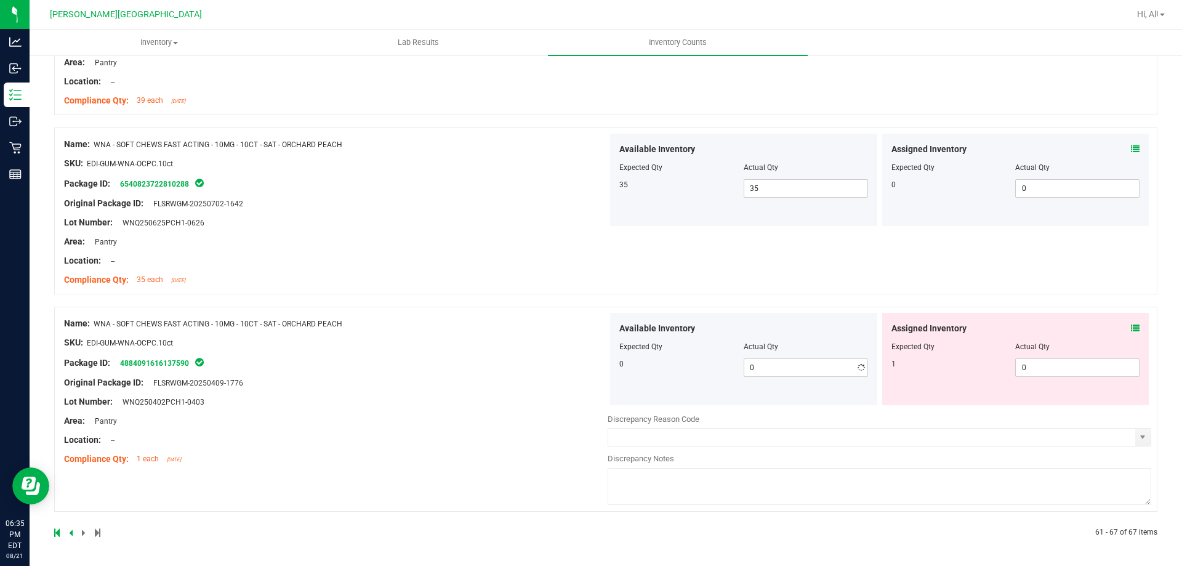
click at [788, 353] on div at bounding box center [743, 355] width 249 height 6
click at [1028, 372] on span "0 0" at bounding box center [1077, 367] width 124 height 18
click at [1028, 372] on input "0" at bounding box center [1076, 367] width 123 height 17
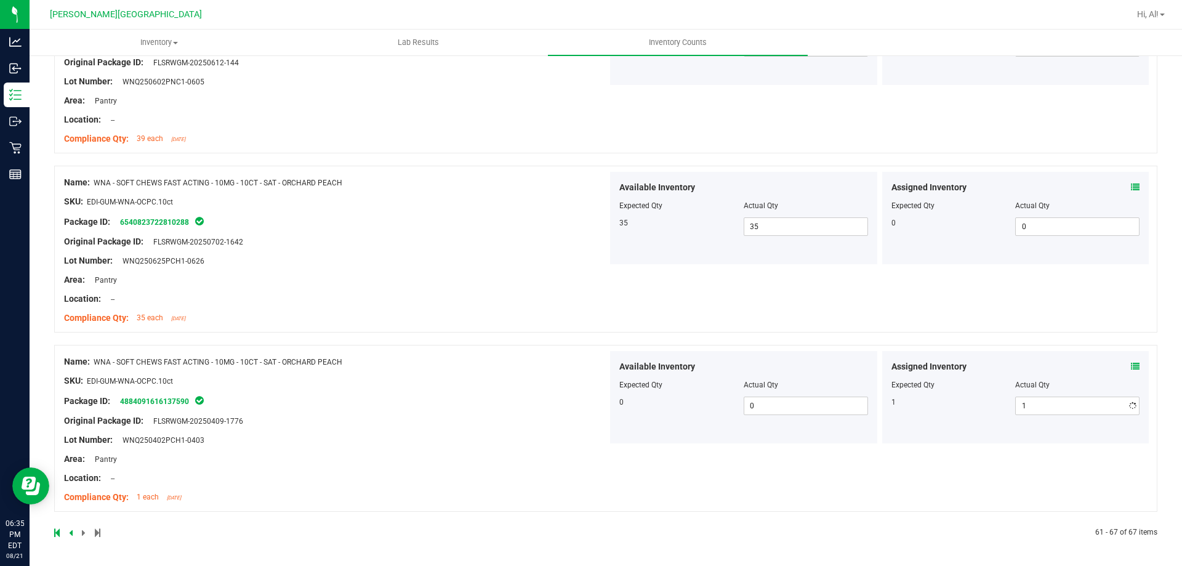
click at [1119, 365] on div "Assigned Inventory" at bounding box center [1015, 366] width 249 height 13
click at [1123, 365] on div "Assigned Inventory" at bounding box center [1015, 366] width 249 height 13
click at [1131, 365] on icon at bounding box center [1135, 366] width 9 height 9
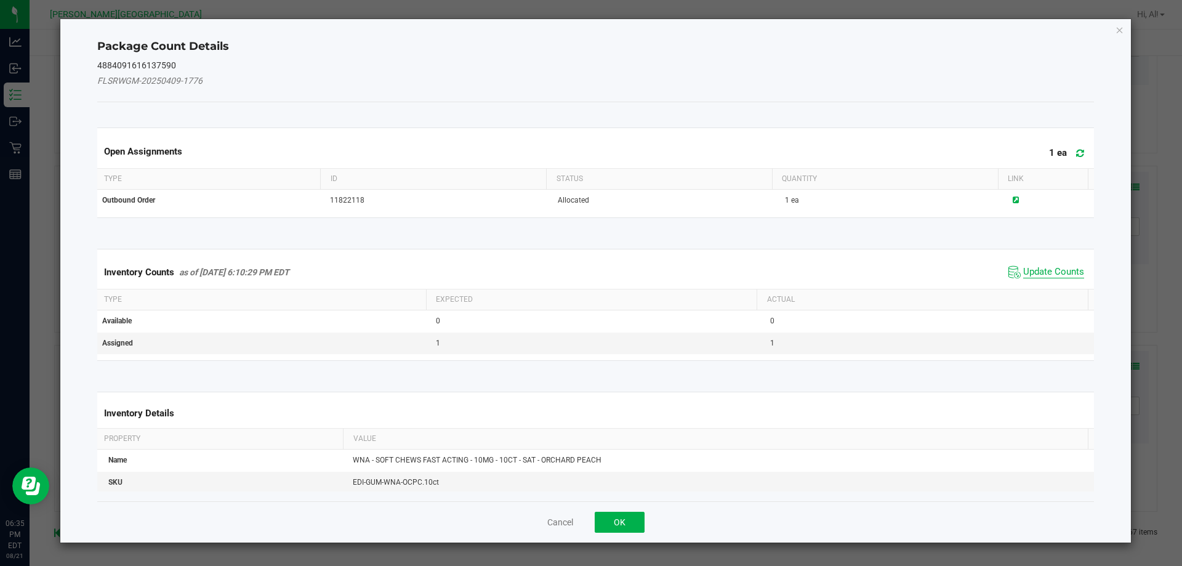
click at [1051, 271] on span "Update Counts" at bounding box center [1053, 272] width 61 height 12
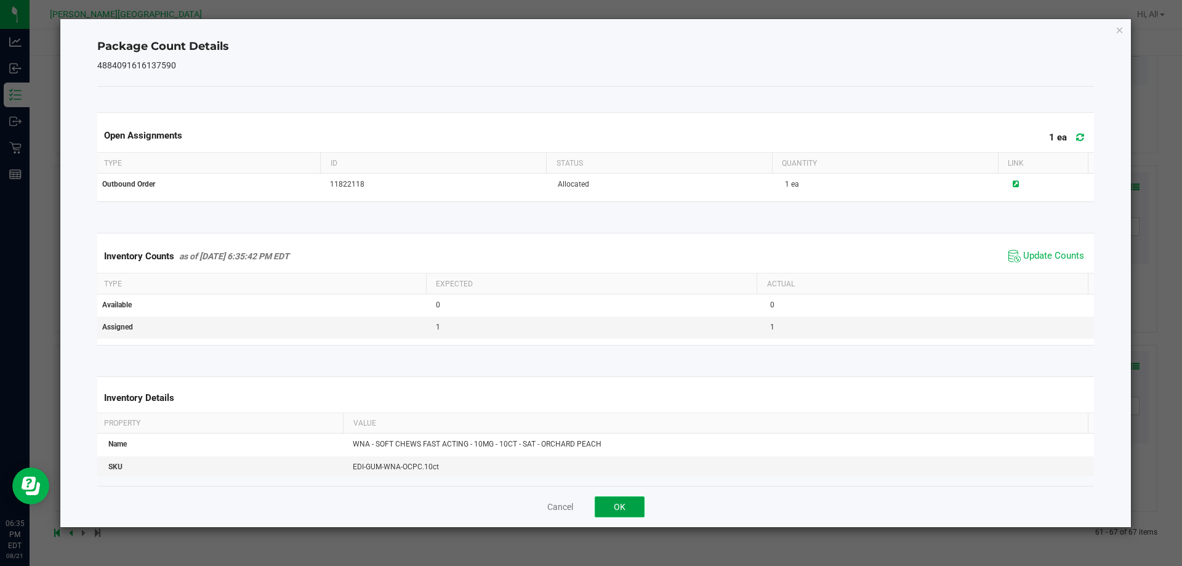
click at [620, 496] on button "OK" at bounding box center [619, 506] width 50 height 21
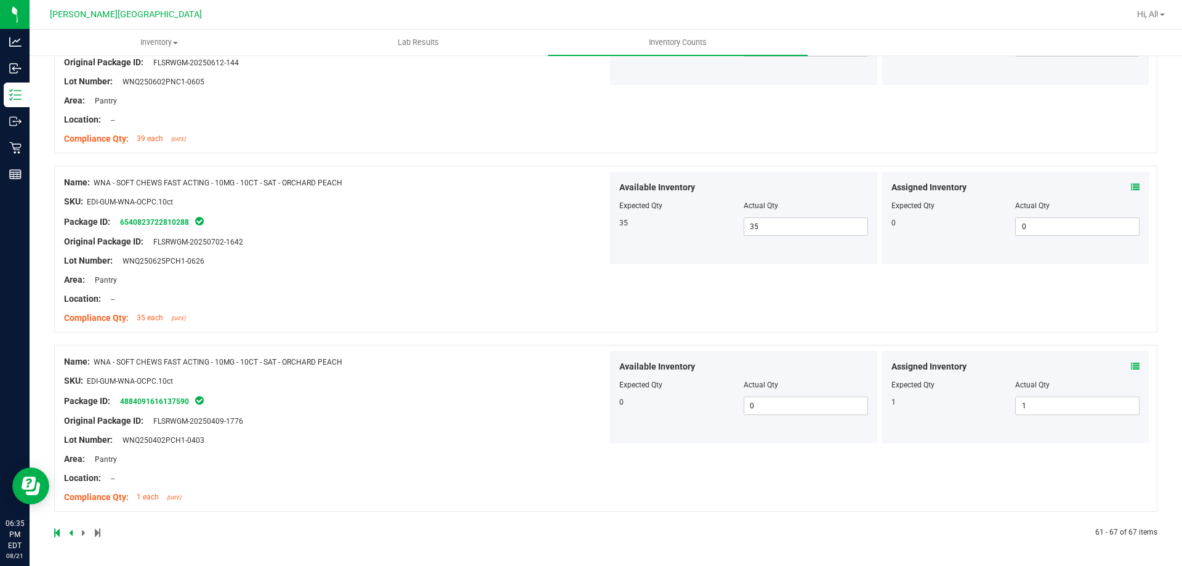
click at [86, 528] on span at bounding box center [85, 532] width 6 height 9
click at [83, 529] on span at bounding box center [85, 532] width 6 height 9
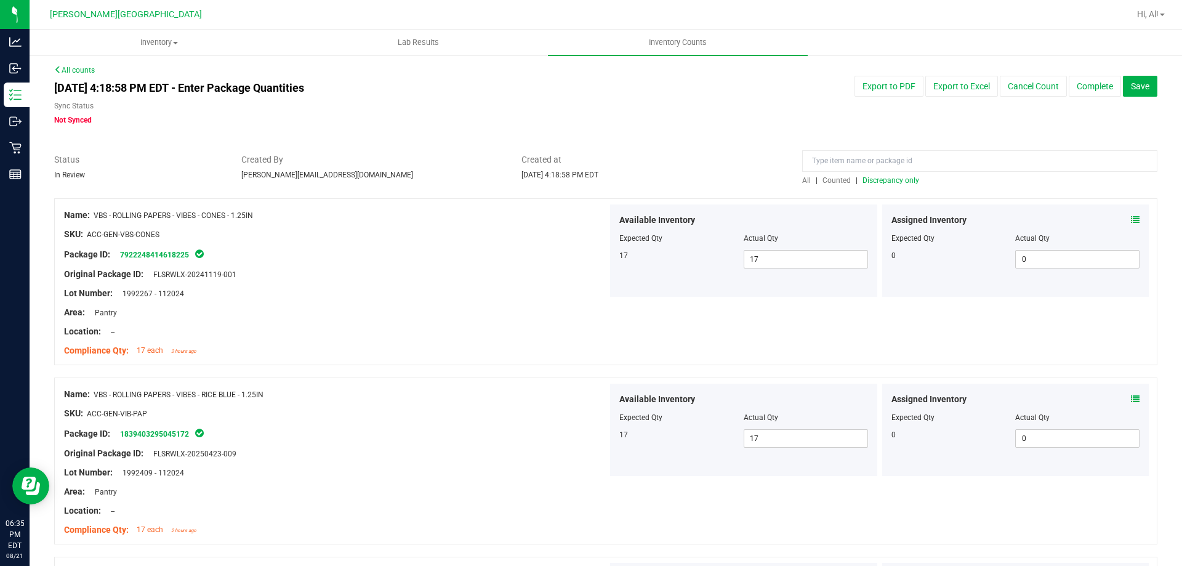
scroll to position [0, 0]
click at [885, 187] on div "All | Counted | Discrepancy only" at bounding box center [979, 182] width 355 height 11
click at [887, 179] on span "Discrepancy only" at bounding box center [890, 182] width 57 height 9
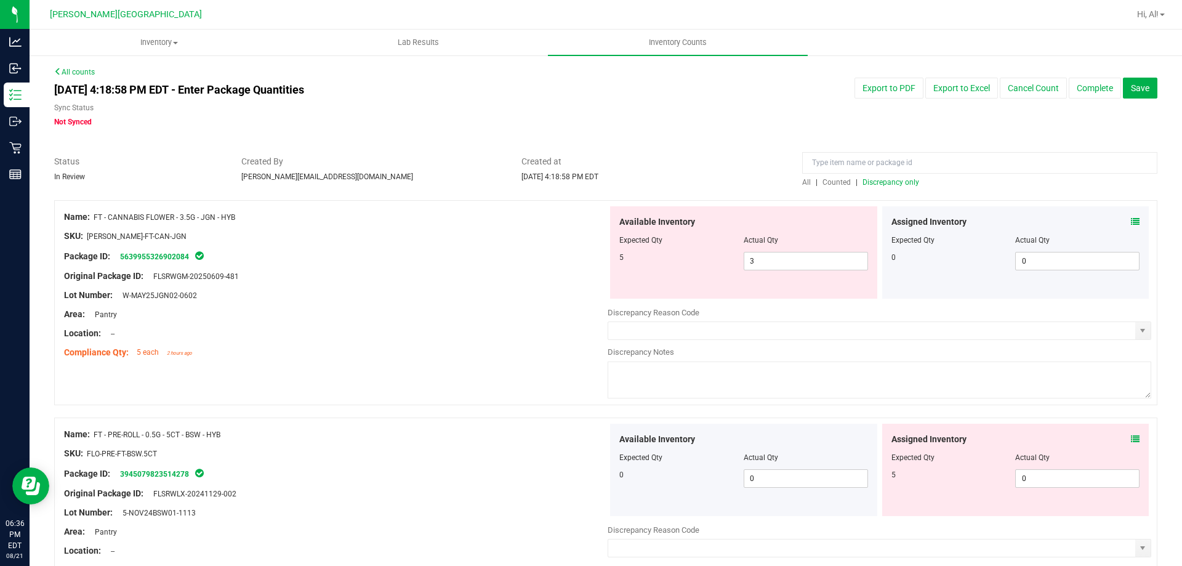
click at [1131, 227] on span at bounding box center [1135, 221] width 9 height 13
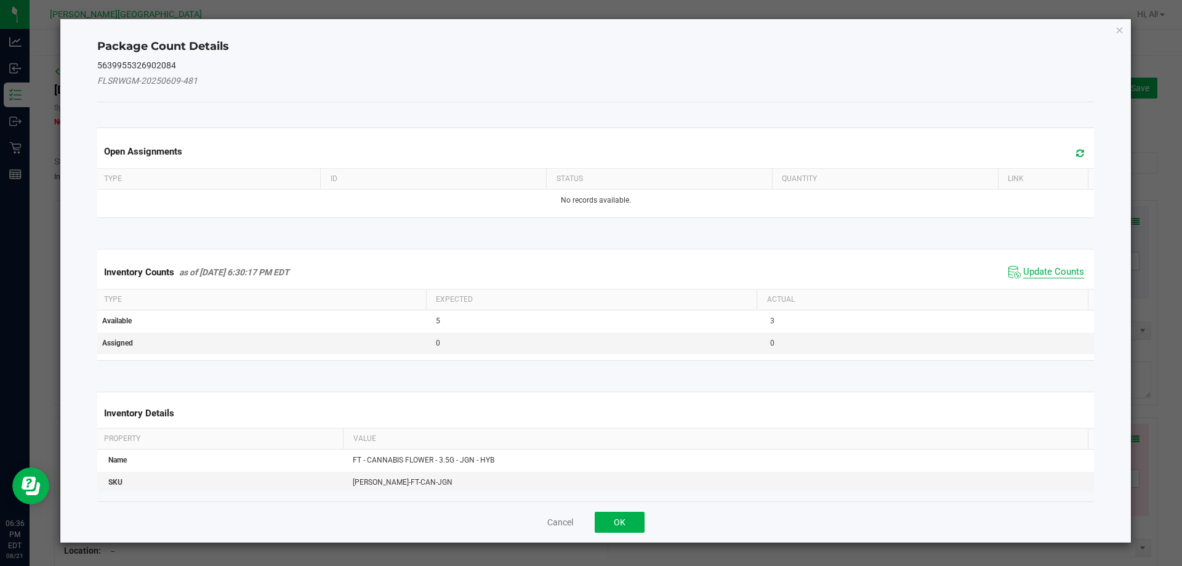
click at [1052, 271] on span "Update Counts" at bounding box center [1053, 272] width 61 height 12
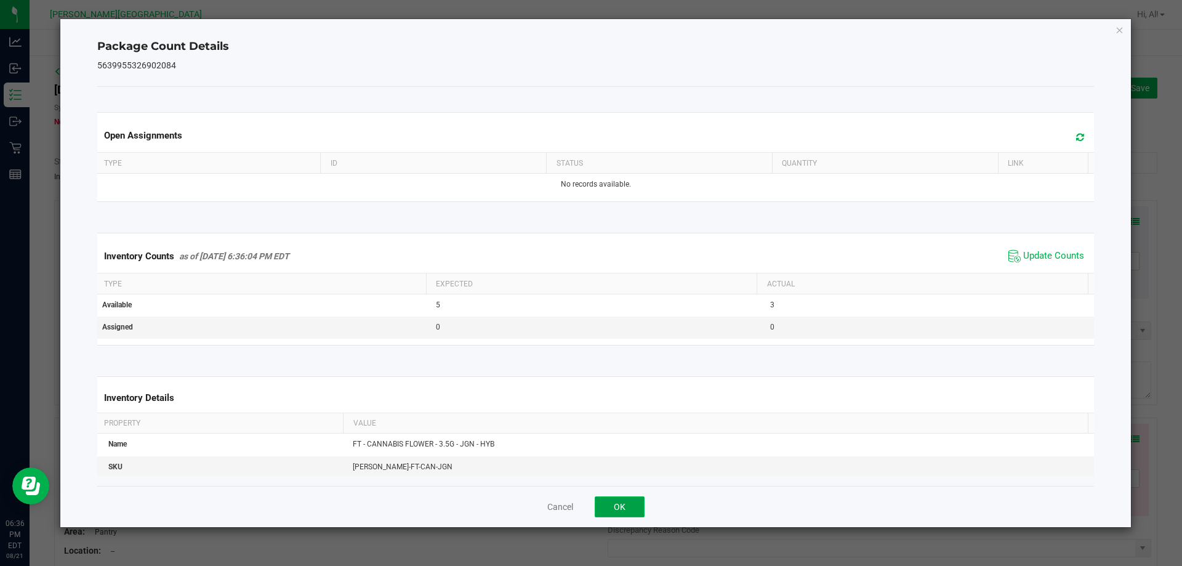
click at [609, 510] on button "OK" at bounding box center [619, 506] width 50 height 21
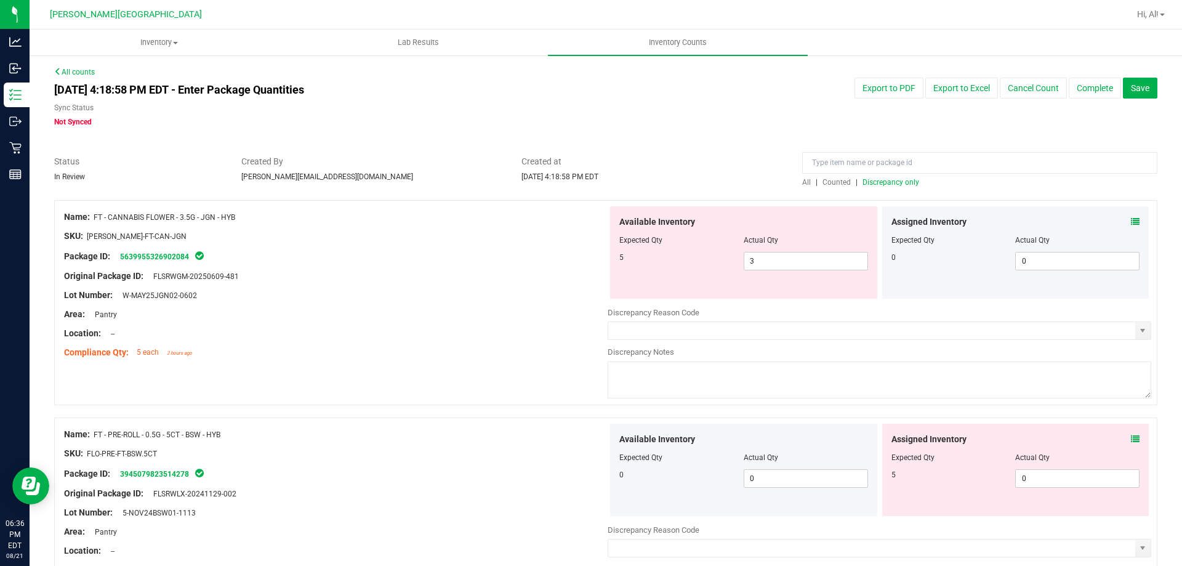
click at [520, 363] on div "Name: FT - CANNABIS FLOWER - 3.5G - JGN - HYB SKU: [PERSON_NAME]-FT-CAN-JGN Pac…" at bounding box center [605, 302] width 1103 height 205
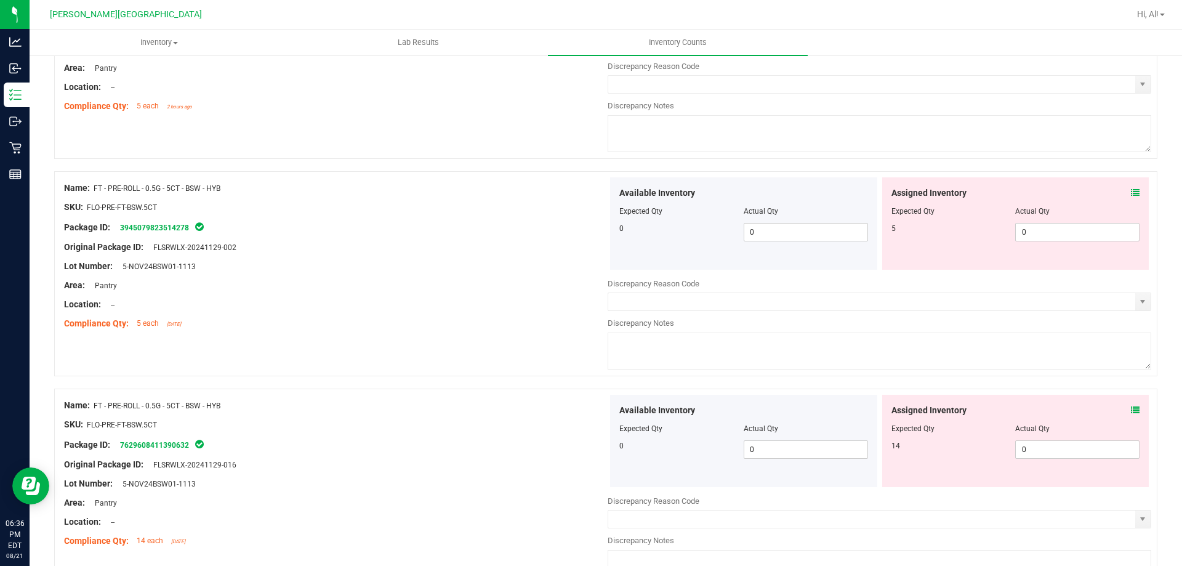
scroll to position [369, 0]
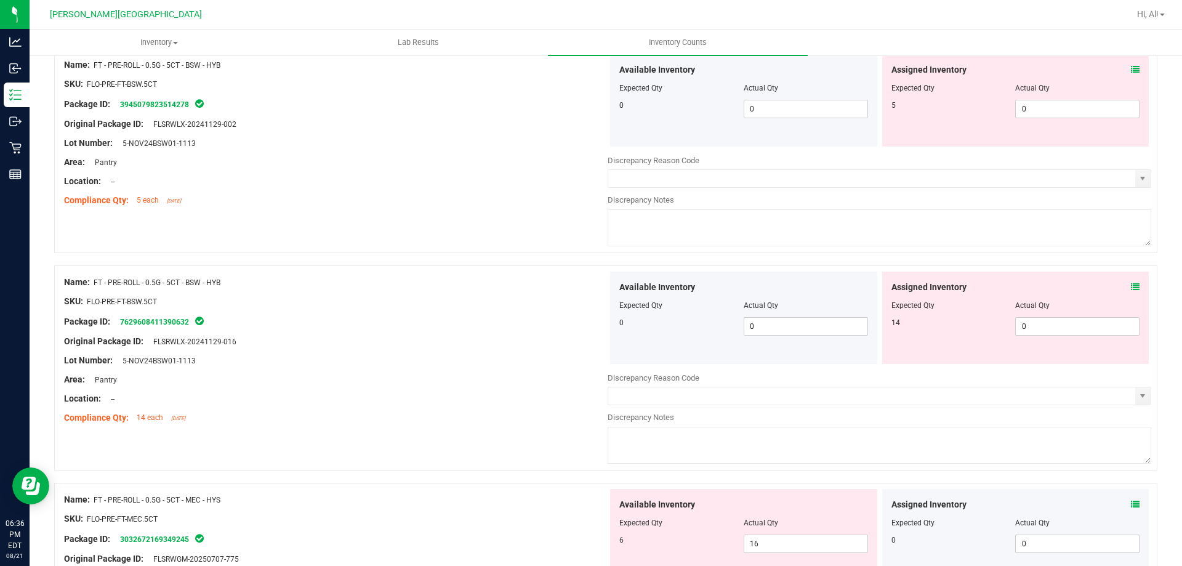
click at [1131, 70] on icon at bounding box center [1135, 69] width 9 height 9
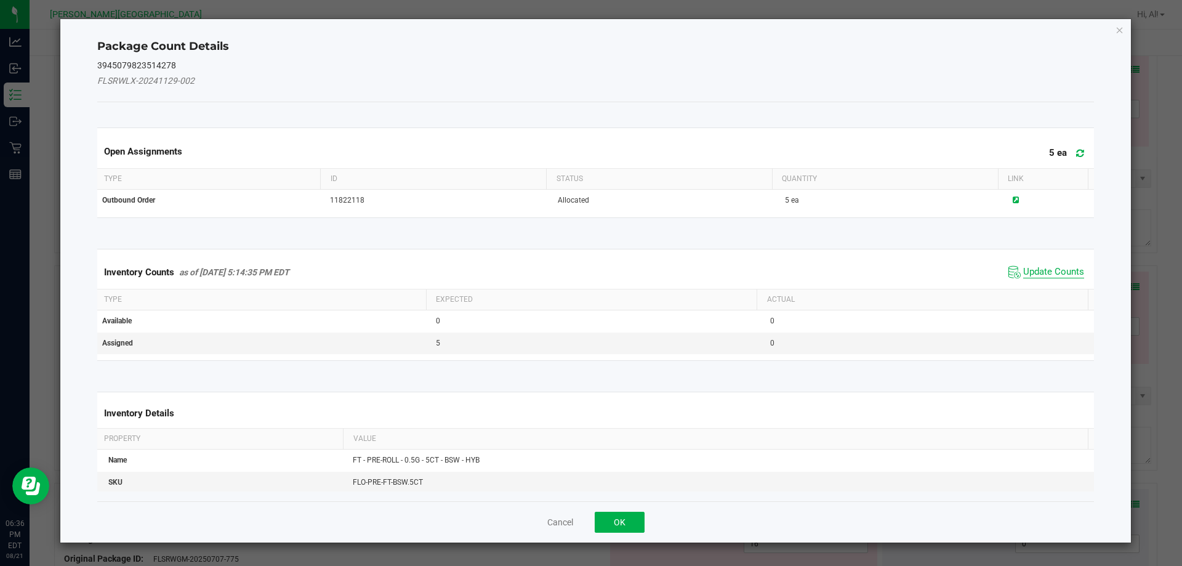
click at [1031, 268] on span "Update Counts" at bounding box center [1053, 272] width 61 height 12
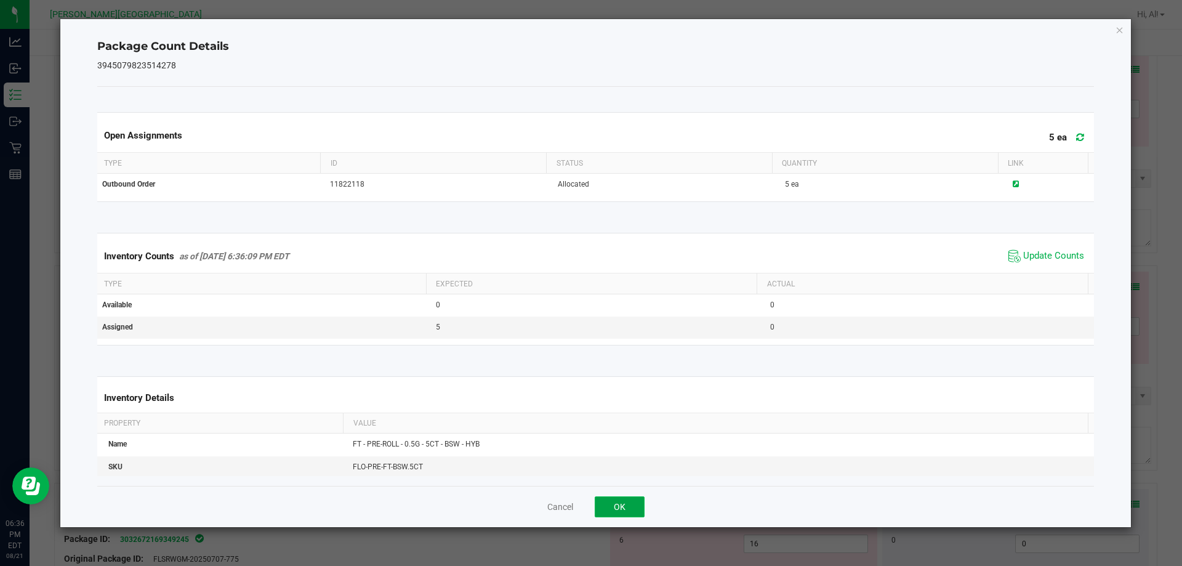
click at [631, 498] on button "OK" at bounding box center [619, 506] width 50 height 21
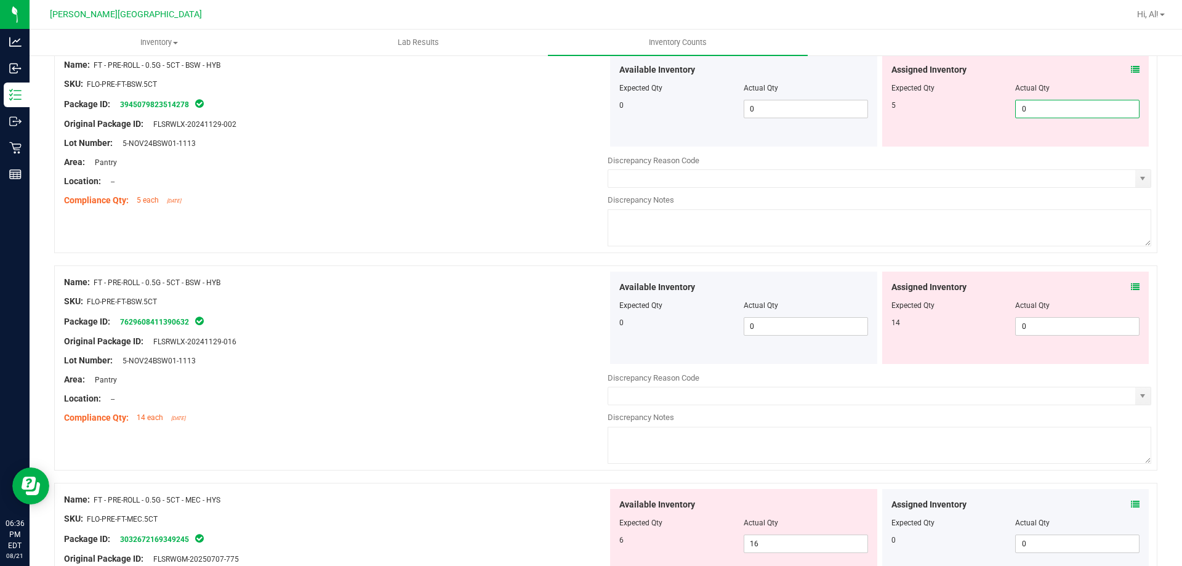
click at [1052, 111] on span "0 0" at bounding box center [1077, 109] width 124 height 18
click at [1052, 111] on input "0" at bounding box center [1076, 108] width 123 height 17
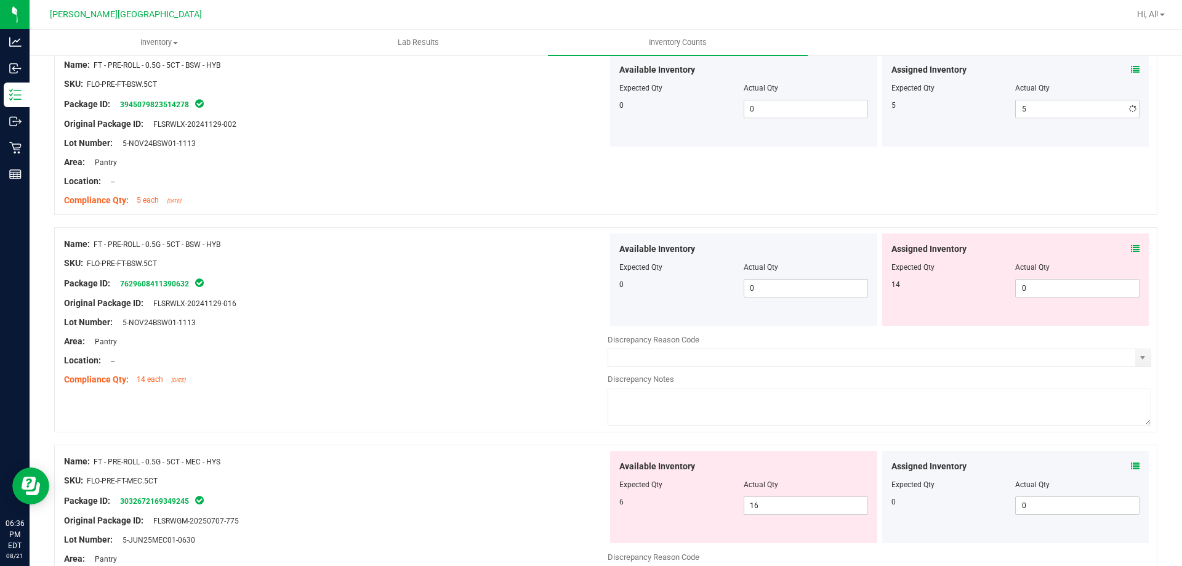
click at [976, 120] on div "Assigned Inventory Expected Qty Actual Qty 5 5 5" at bounding box center [1015, 100] width 267 height 92
click at [1131, 242] on span at bounding box center [1135, 248] width 9 height 13
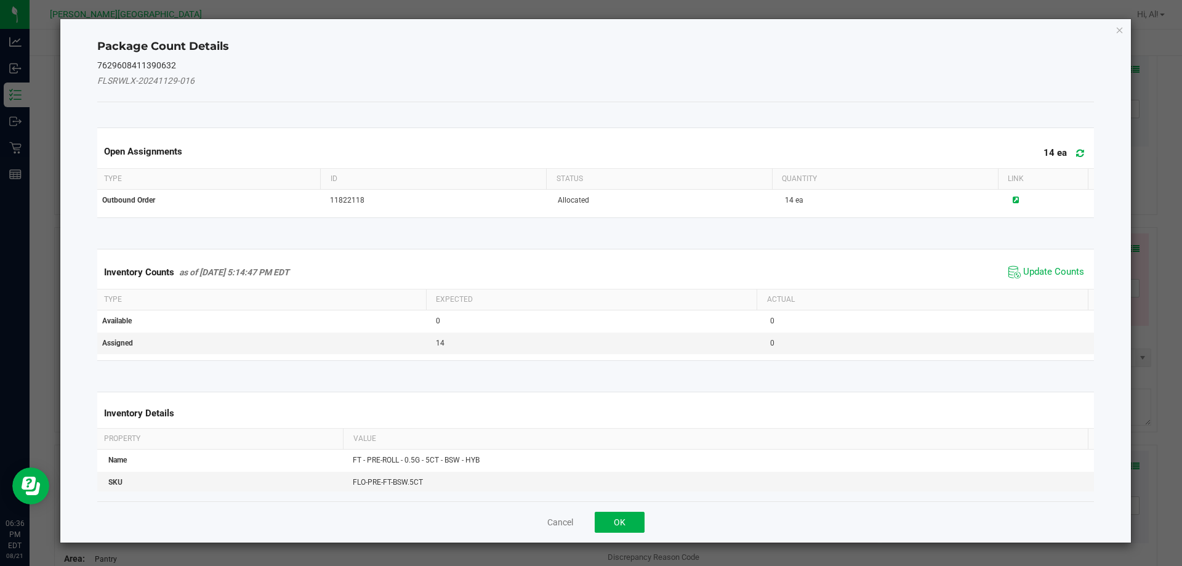
click at [1035, 263] on span "Update Counts" at bounding box center [1046, 272] width 82 height 18
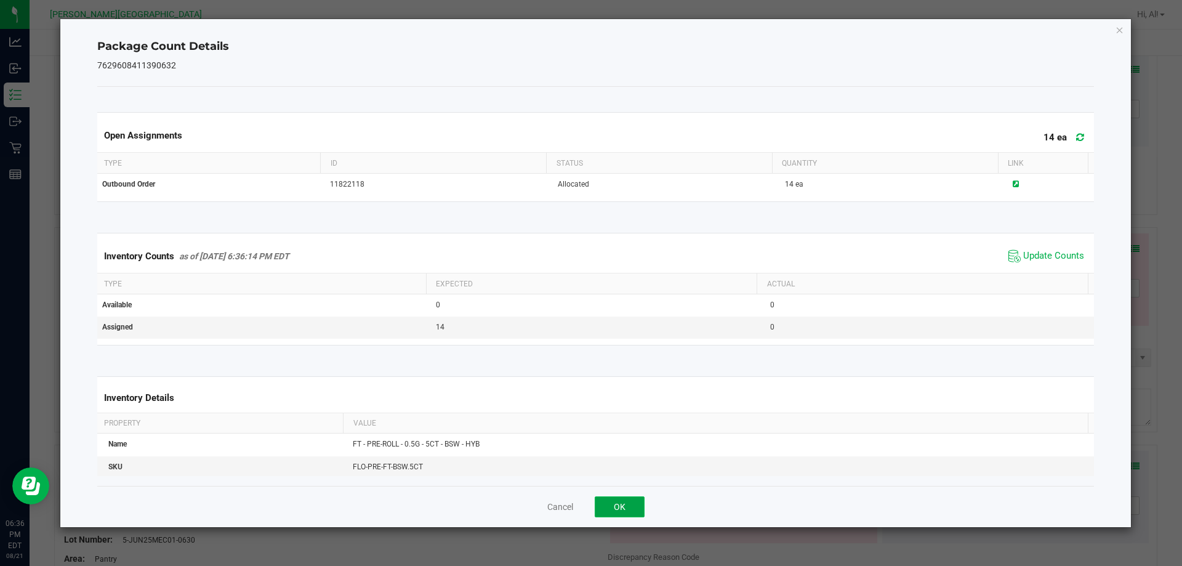
click at [633, 497] on button "OK" at bounding box center [619, 506] width 50 height 21
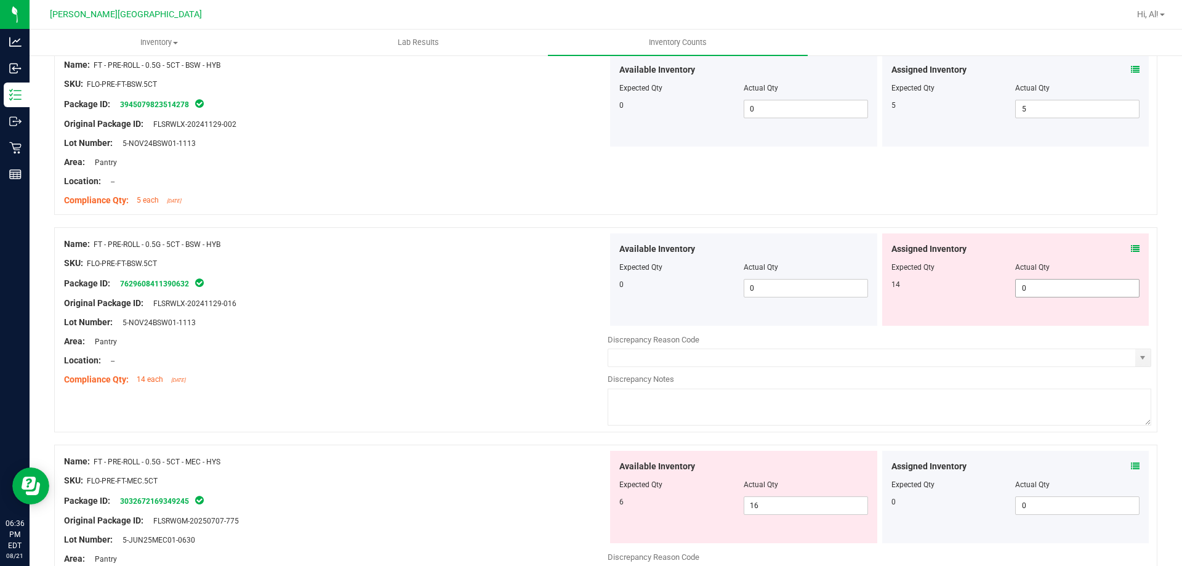
click at [1022, 292] on span "0 0" at bounding box center [1077, 288] width 124 height 18
click at [1022, 292] on input "0" at bounding box center [1076, 287] width 123 height 17
click at [966, 276] on div at bounding box center [1015, 276] width 249 height 6
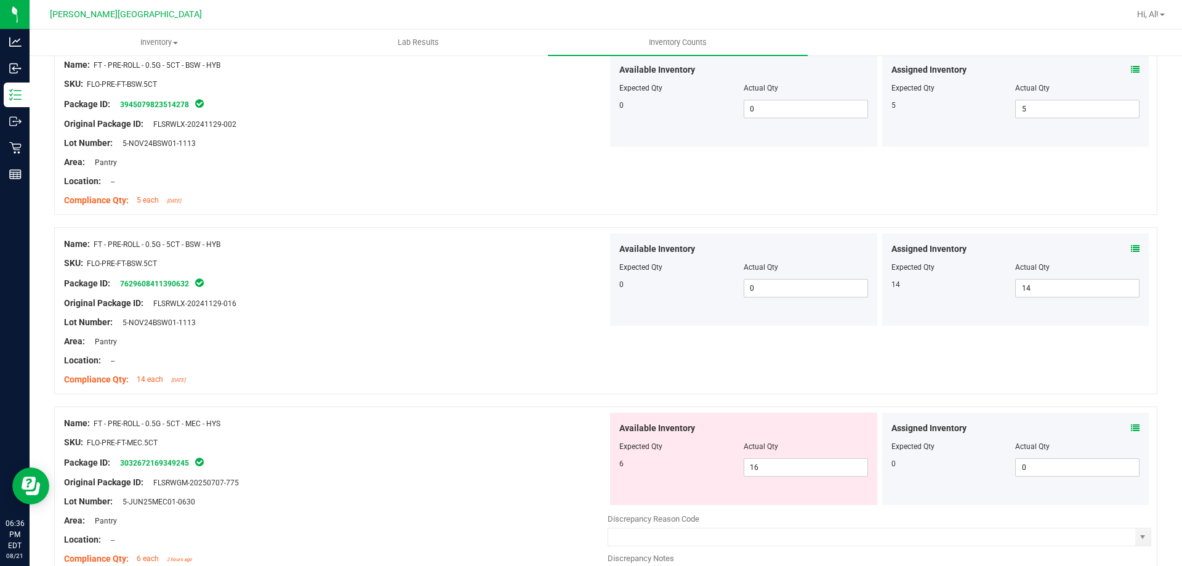
scroll to position [554, 0]
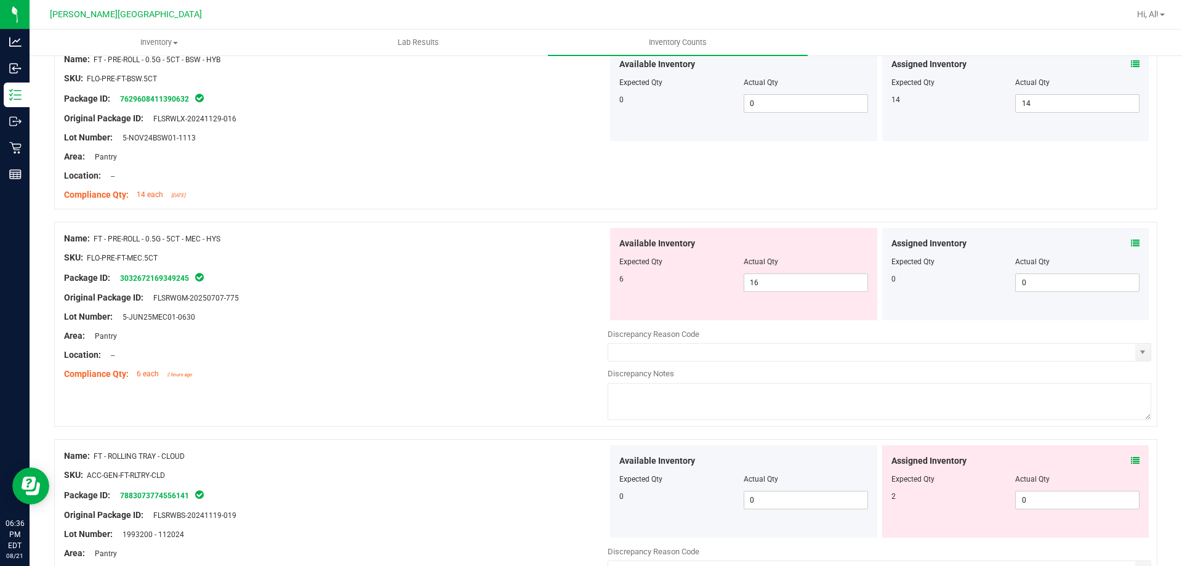
click at [1131, 243] on icon at bounding box center [1135, 243] width 9 height 9
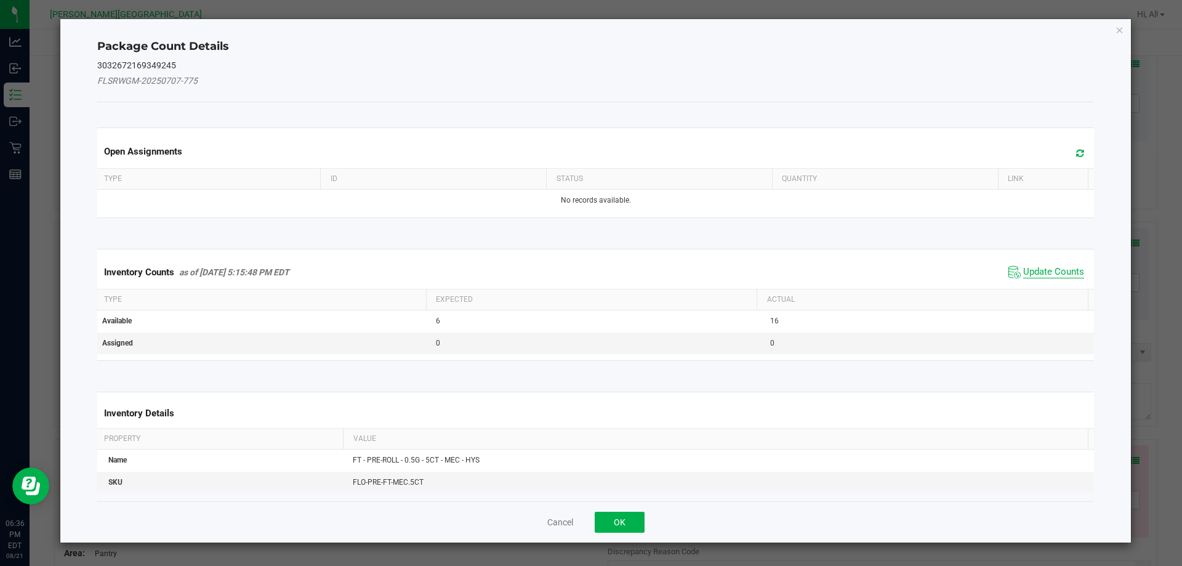
click at [1051, 273] on span "Update Counts" at bounding box center [1053, 272] width 61 height 12
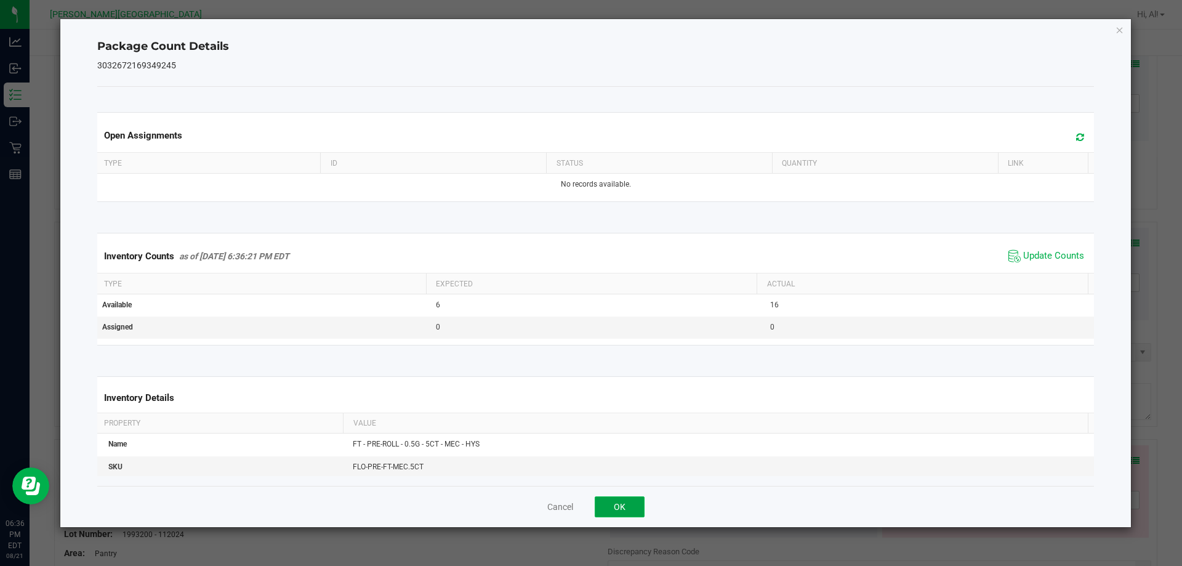
click at [622, 505] on button "OK" at bounding box center [619, 506] width 50 height 21
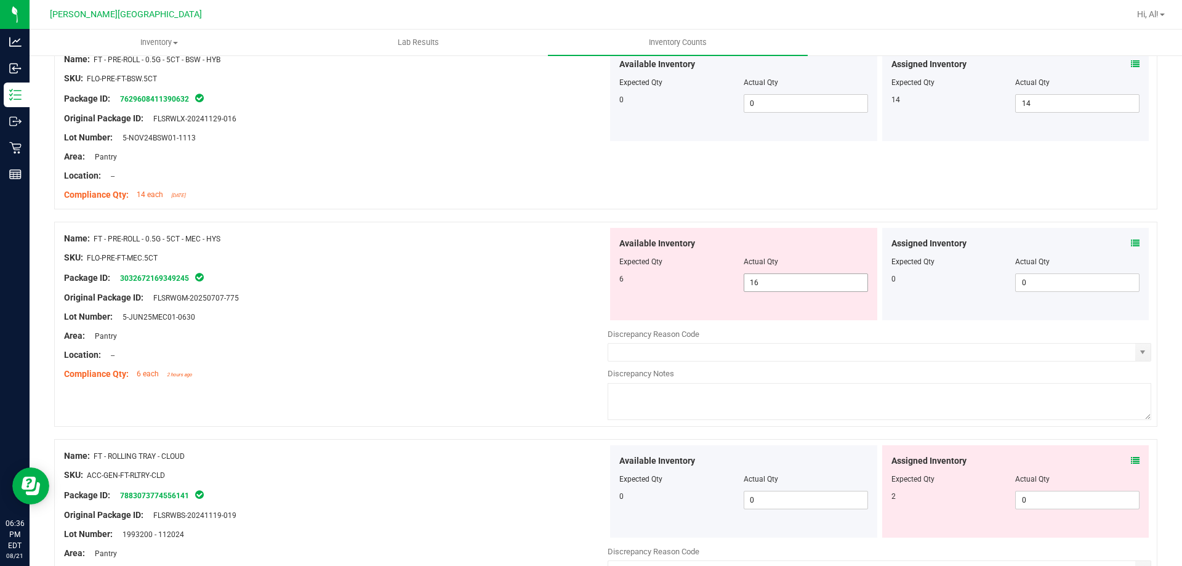
click at [768, 282] on span "16 16" at bounding box center [805, 282] width 124 height 18
click at [768, 282] on input "16" at bounding box center [805, 282] width 123 height 17
click at [778, 267] on div at bounding box center [743, 270] width 249 height 6
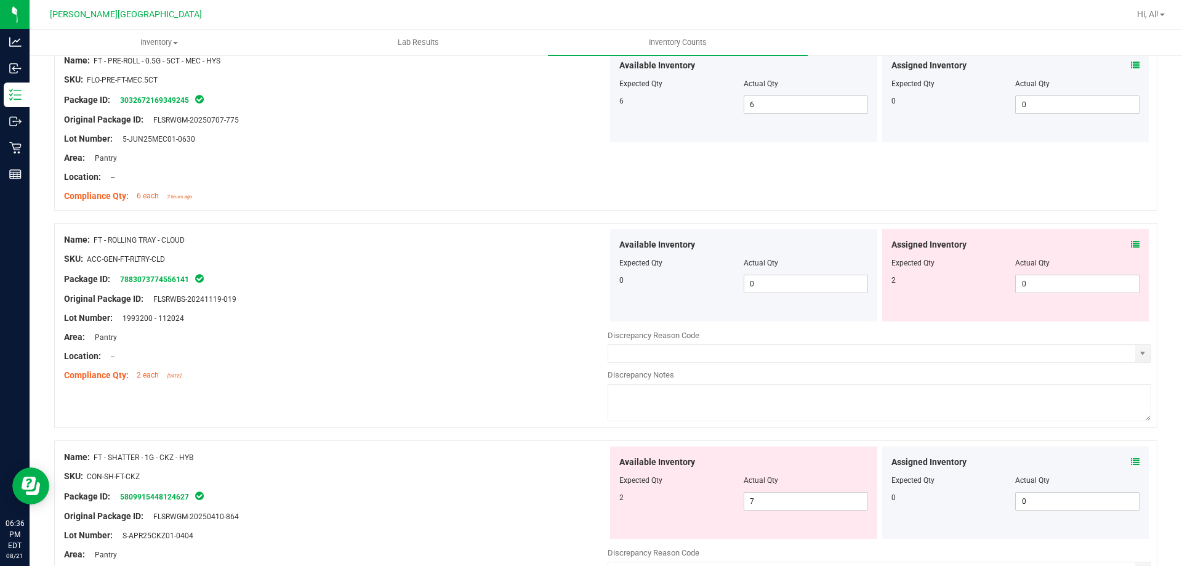
scroll to position [739, 0]
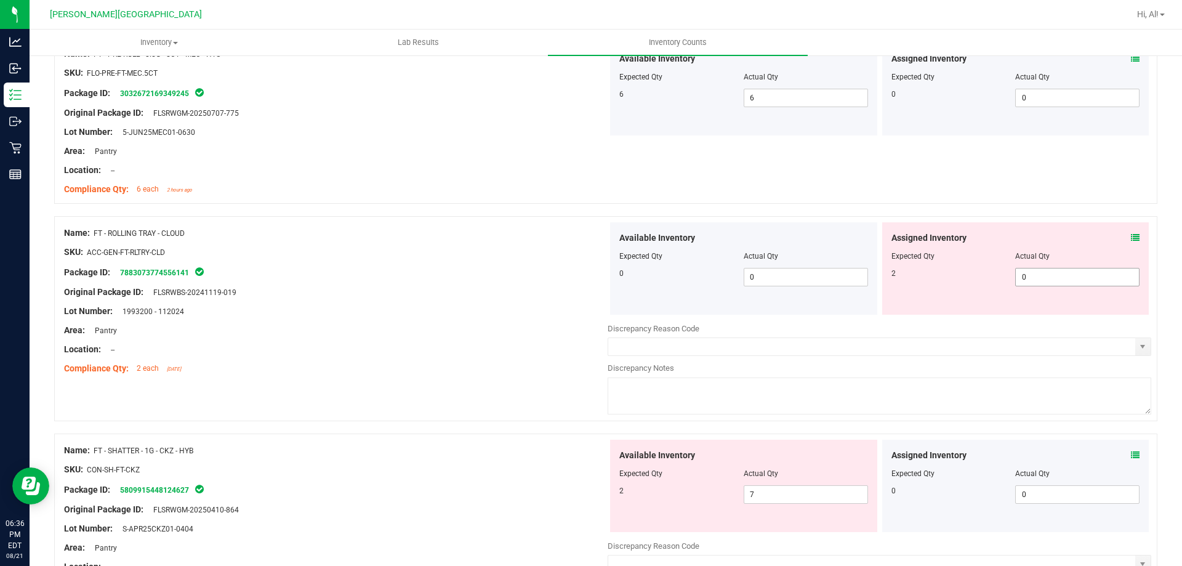
click at [1044, 274] on span "0 0" at bounding box center [1077, 277] width 124 height 18
click at [1044, 274] on input "0" at bounding box center [1076, 276] width 123 height 17
click at [1028, 231] on div "Assigned Inventory" at bounding box center [1015, 237] width 249 height 13
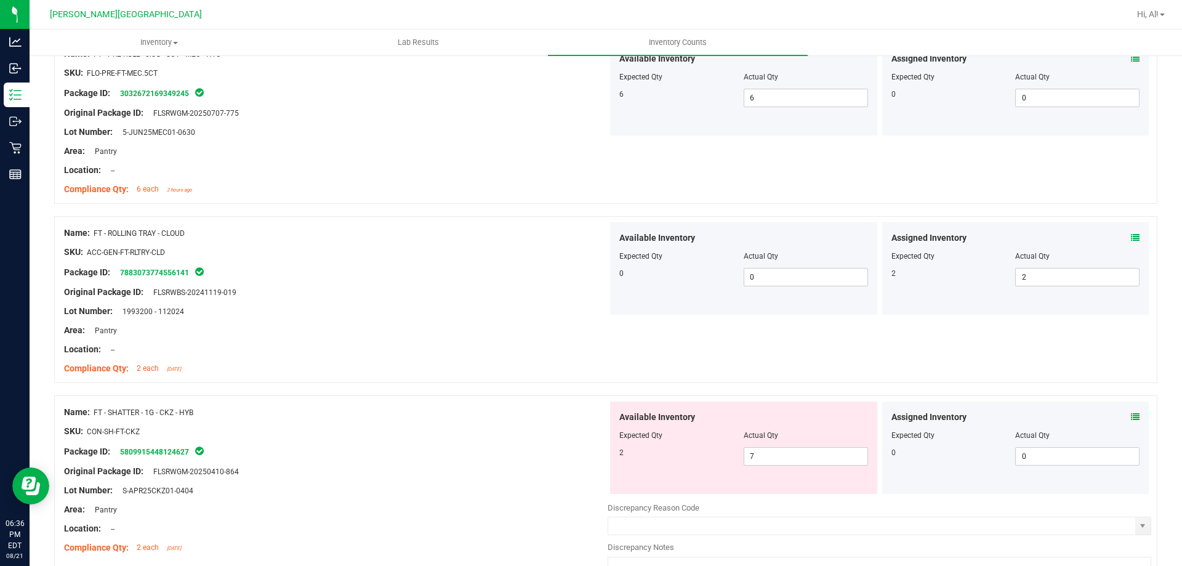
click at [1131, 238] on icon at bounding box center [1135, 237] width 9 height 9
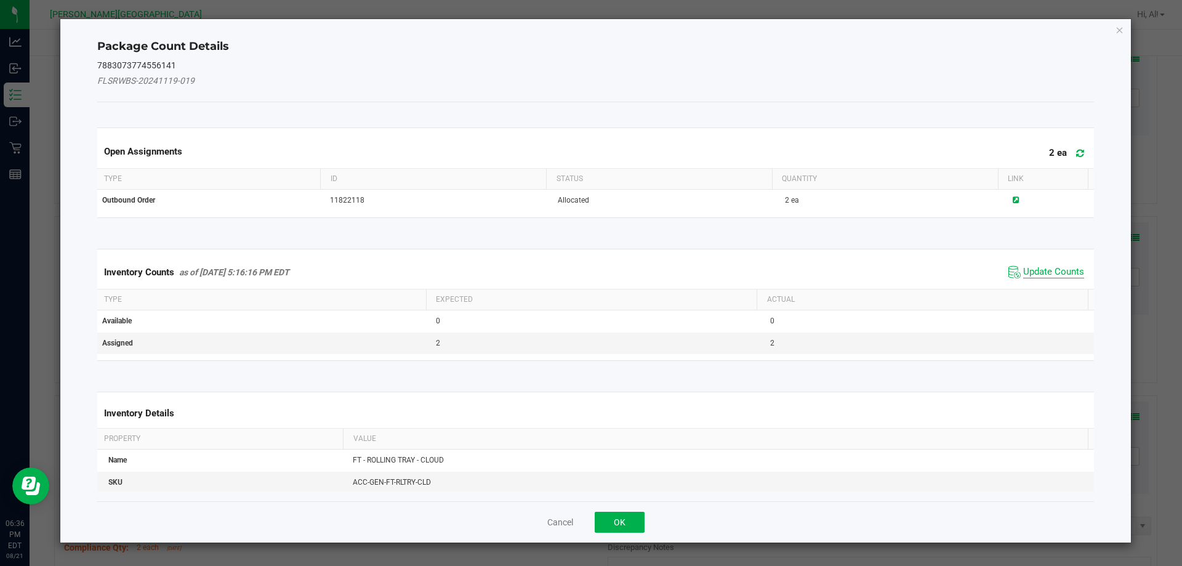
click at [1054, 266] on span "Update Counts" at bounding box center [1053, 272] width 61 height 12
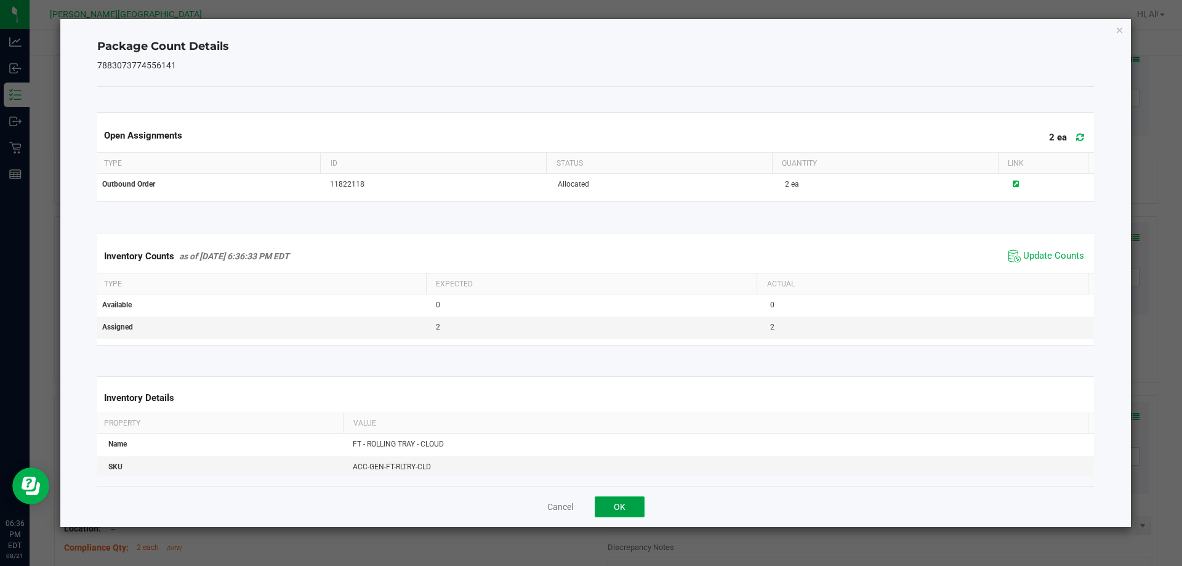
click at [618, 508] on button "OK" at bounding box center [619, 506] width 50 height 21
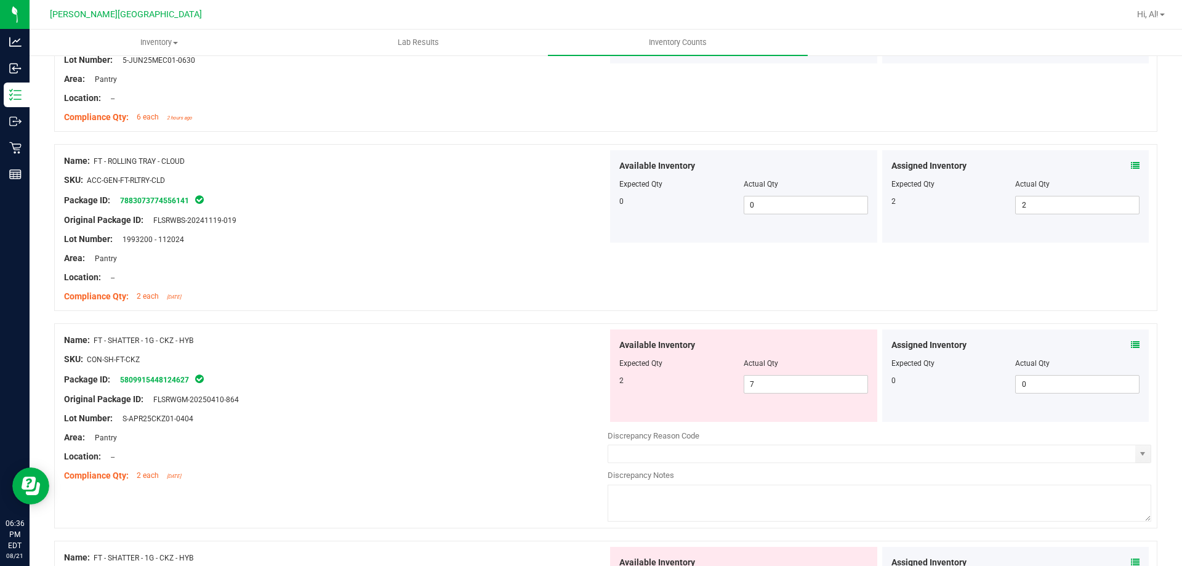
scroll to position [923, 0]
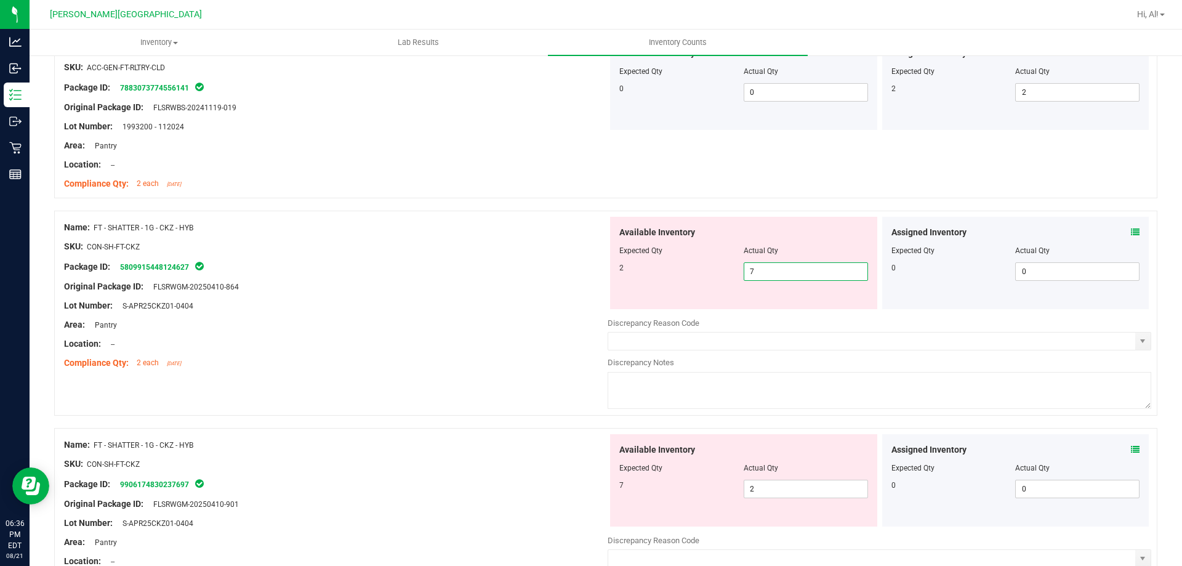
click at [771, 272] on span "7 7" at bounding box center [805, 271] width 124 height 18
click at [771, 272] on input "7" at bounding box center [805, 271] width 123 height 17
click at [774, 487] on div "Available Inventory Expected Qty Actual Qty 7 2 2" at bounding box center [743, 480] width 267 height 92
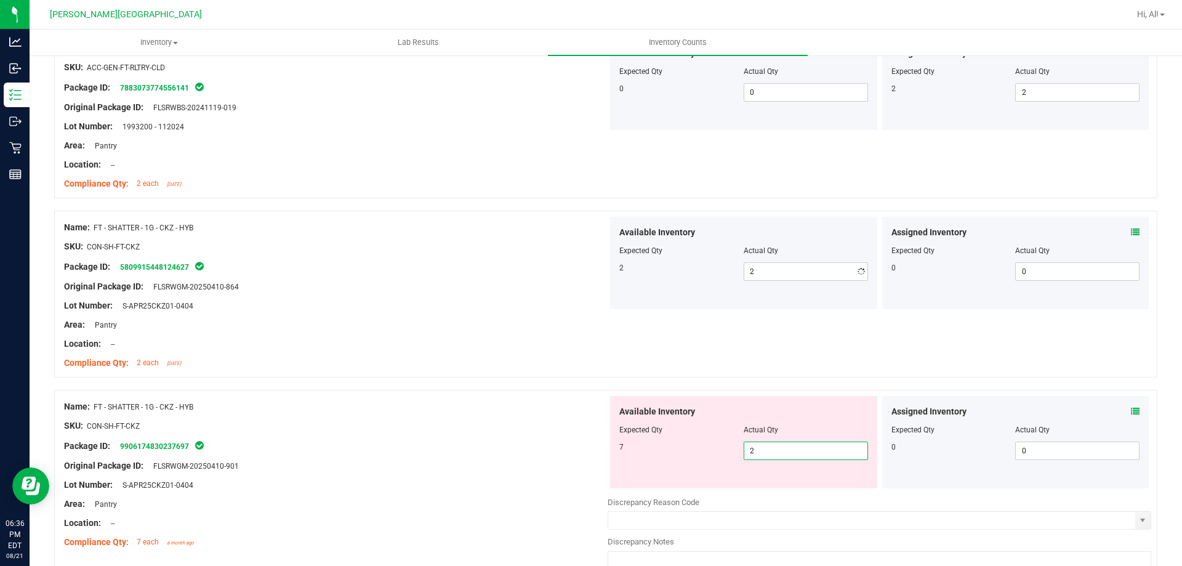
click at [774, 487] on div "Available Inventory Expected Qty Actual Qty 7 2 2" at bounding box center [743, 442] width 267 height 92
click at [788, 447] on span "2 2" at bounding box center [805, 450] width 124 height 18
click at [788, 447] on input "2" at bounding box center [805, 450] width 123 height 17
click at [789, 412] on div "Available Inventory" at bounding box center [743, 411] width 249 height 13
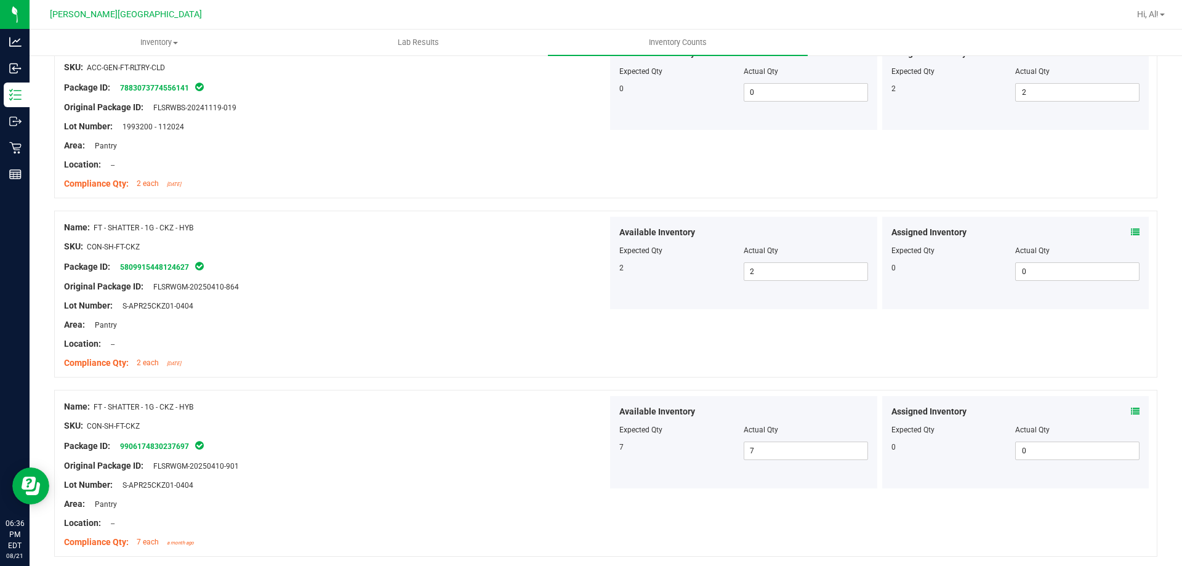
click at [863, 356] on div "Name: FT - SHATTER - 1G - CKZ - HYB SKU: CON-SH-FT-CKZ Package ID: 580991544812…" at bounding box center [605, 293] width 1103 height 167
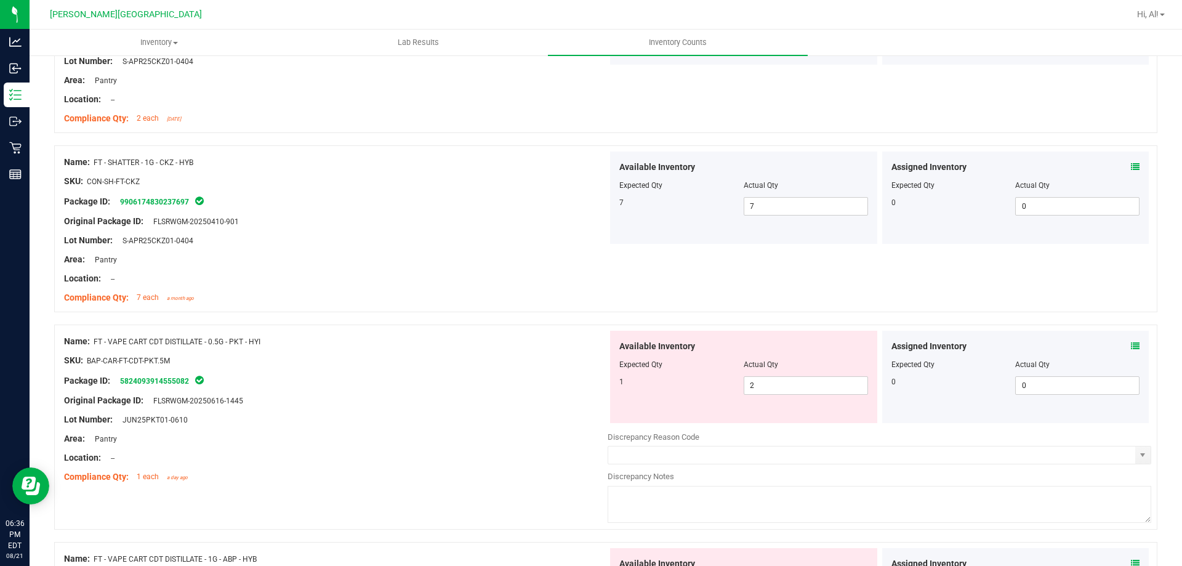
scroll to position [1169, 0]
click at [1131, 340] on icon at bounding box center [1135, 344] width 9 height 9
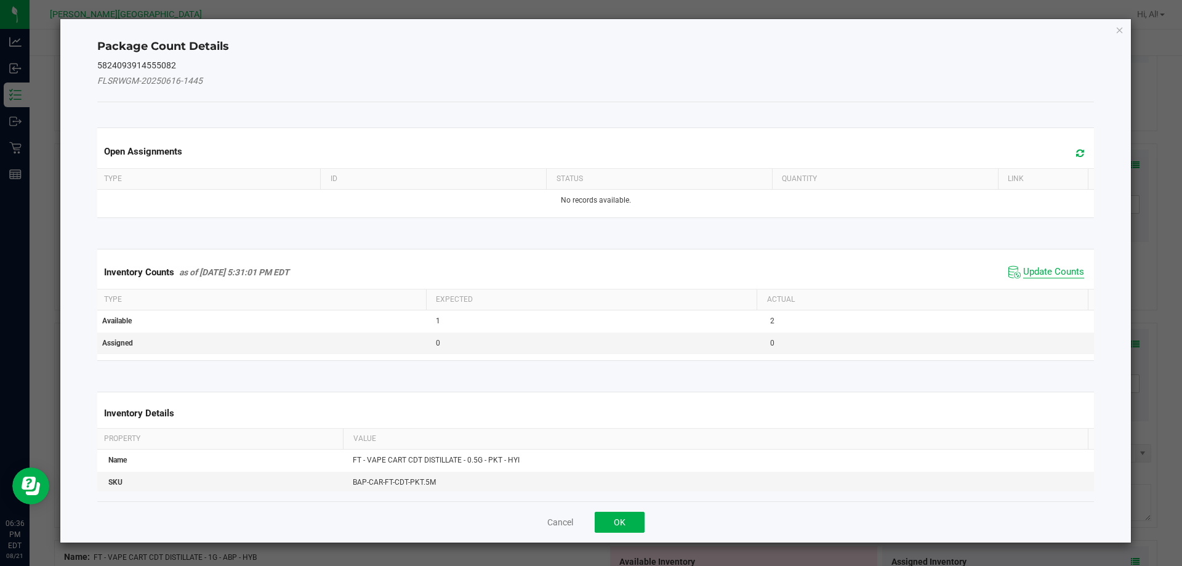
click at [1024, 272] on span "Update Counts" at bounding box center [1053, 272] width 61 height 12
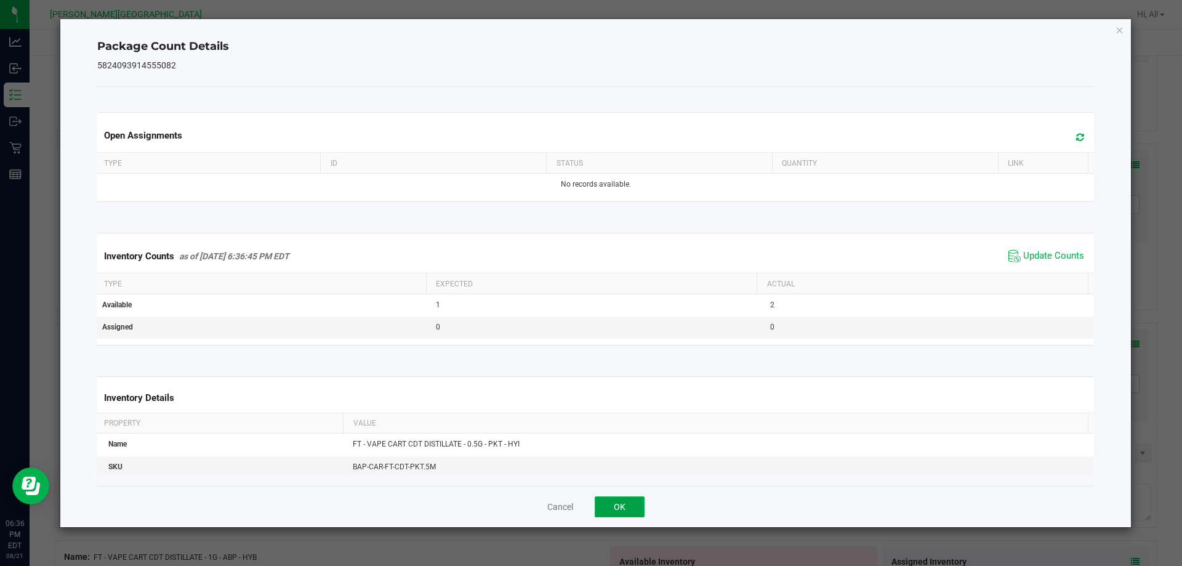
click at [602, 508] on button "OK" at bounding box center [619, 506] width 50 height 21
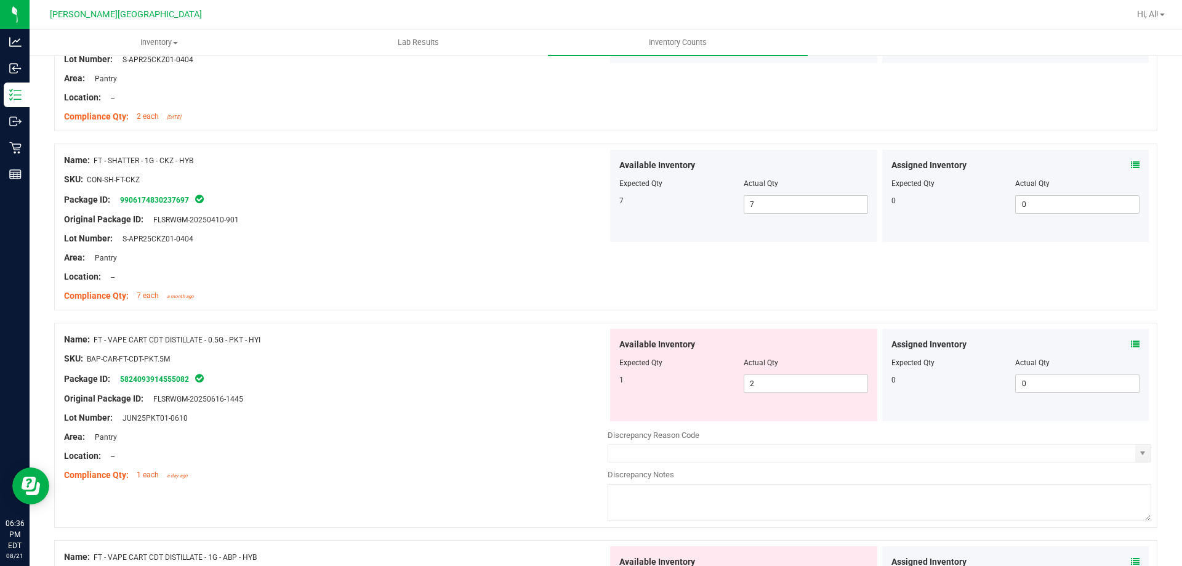
click at [534, 397] on div "Original Package ID: FLSRWGM-20250616-1445" at bounding box center [335, 398] width 543 height 13
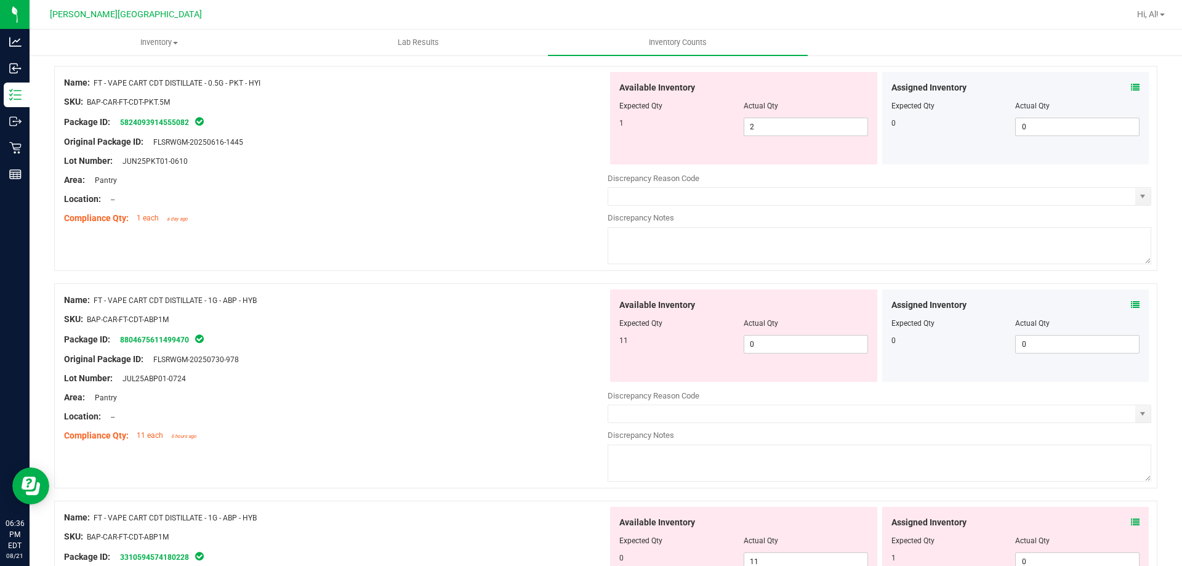
scroll to position [1539, 0]
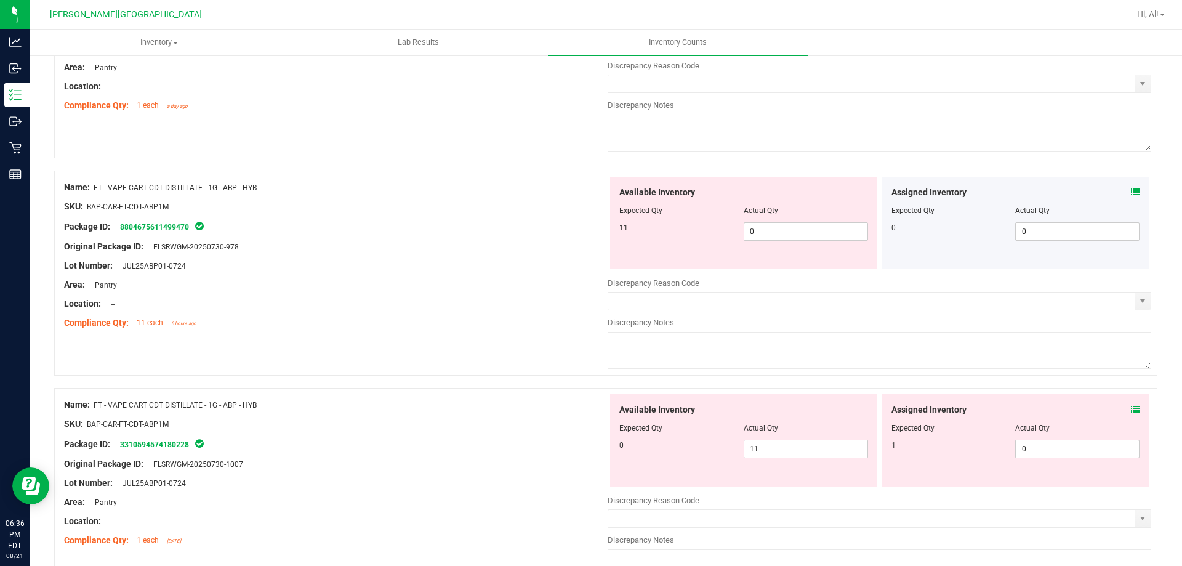
click at [793, 458] on div "Available Inventory Expected Qty Actual Qty 0 11 11" at bounding box center [743, 440] width 267 height 92
click at [793, 452] on span "11 11" at bounding box center [805, 448] width 124 height 18
click at [793, 452] on input "11" at bounding box center [805, 448] width 123 height 17
click at [1035, 446] on span "0 0" at bounding box center [1077, 448] width 124 height 18
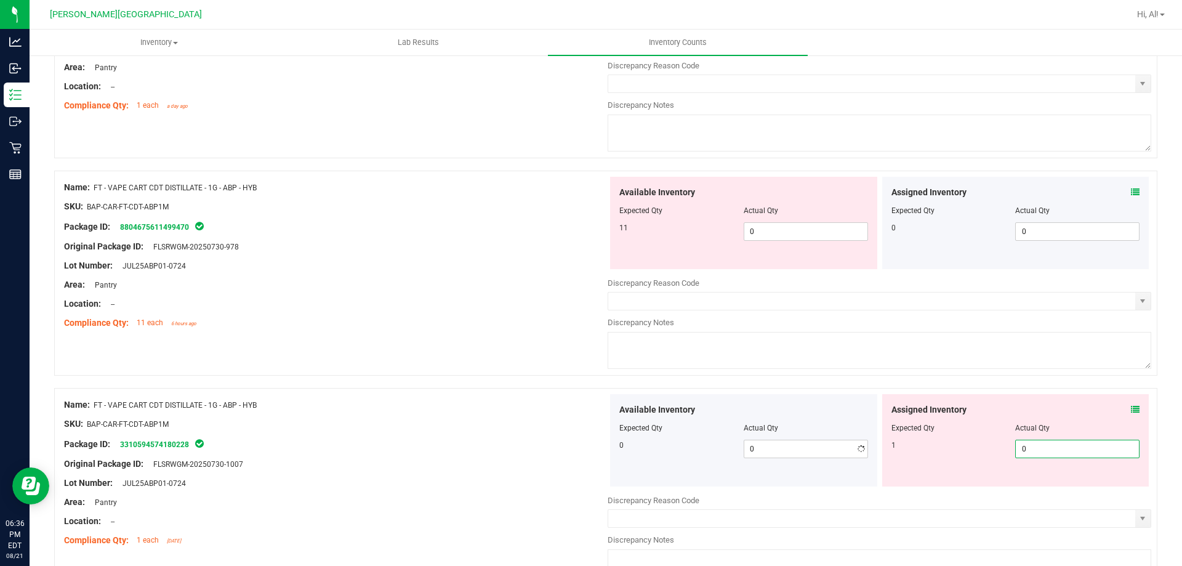
click at [1035, 446] on input "0" at bounding box center [1076, 448] width 123 height 17
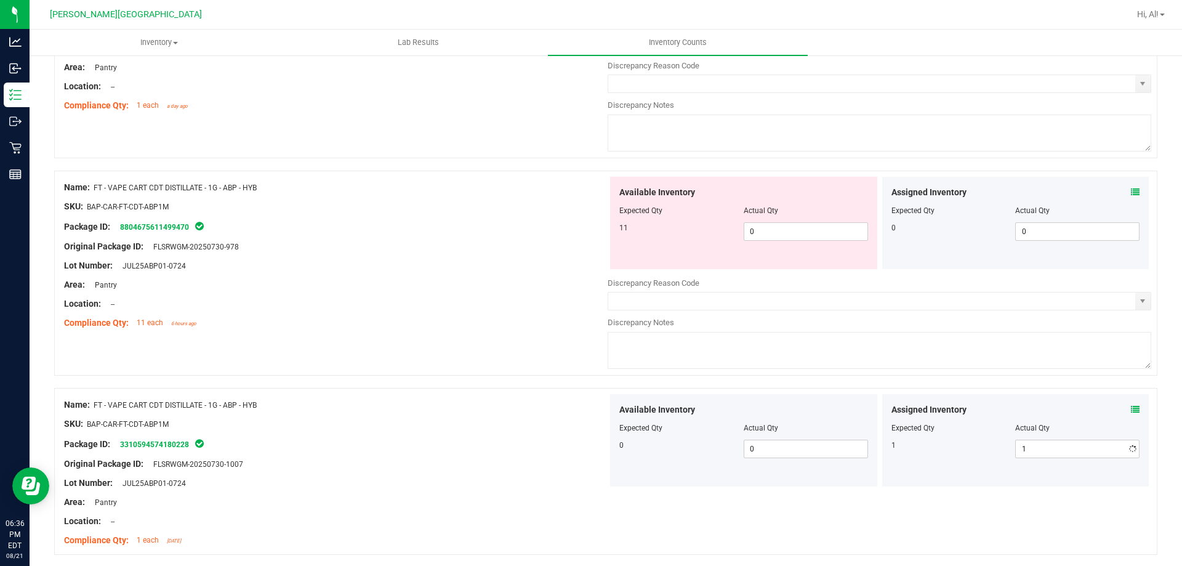
click at [1131, 406] on icon at bounding box center [1135, 409] width 9 height 9
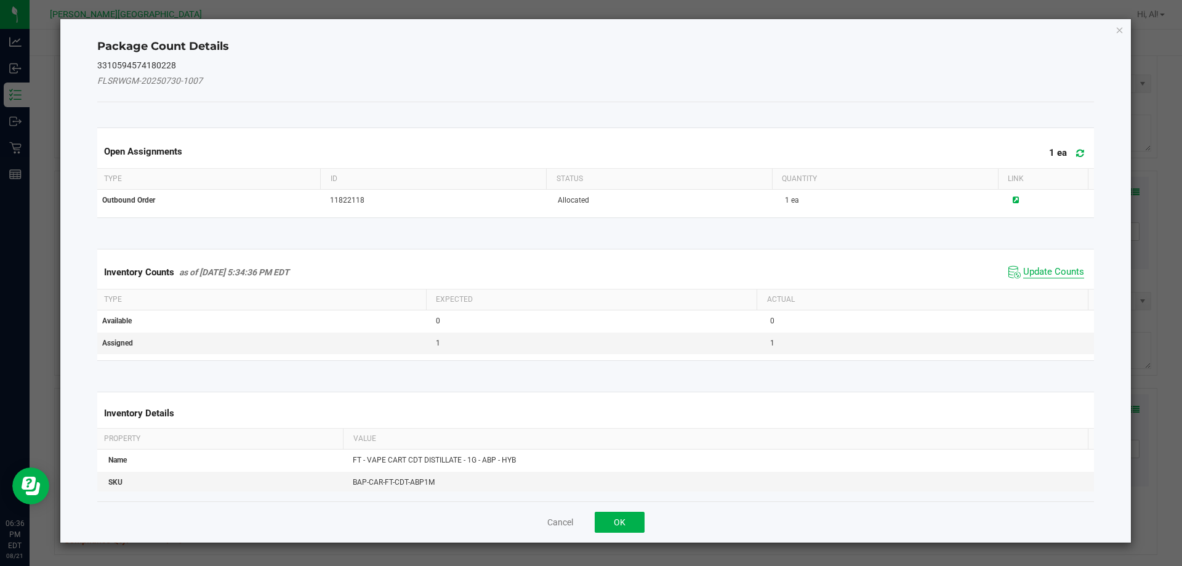
click at [1038, 271] on span "Update Counts" at bounding box center [1053, 272] width 61 height 12
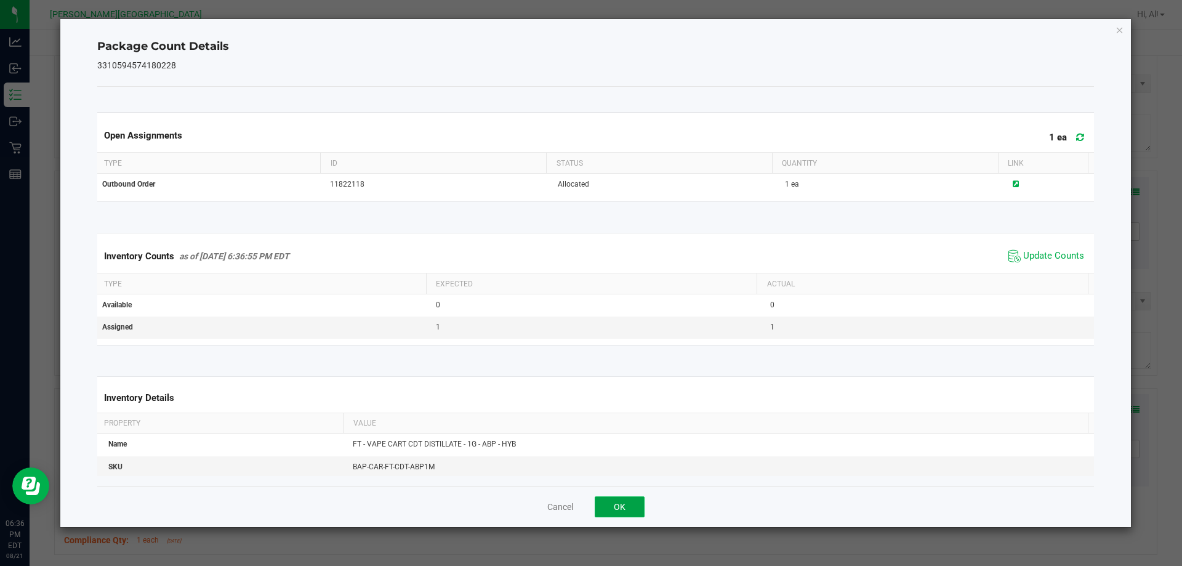
click at [625, 502] on button "OK" at bounding box center [619, 506] width 50 height 21
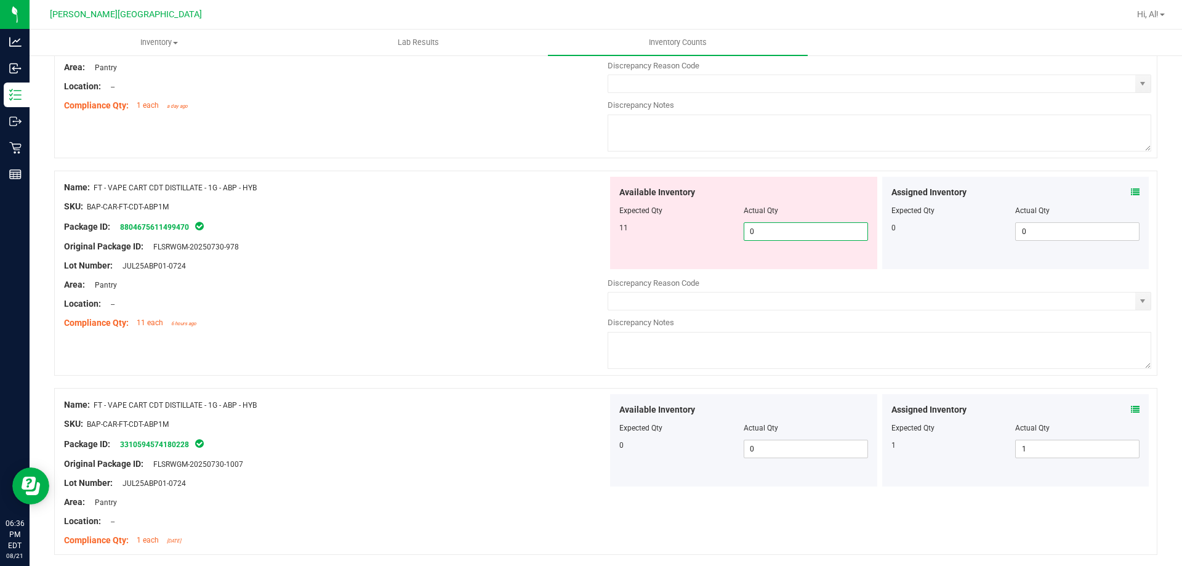
click at [770, 234] on span "0 0" at bounding box center [805, 231] width 124 height 18
click at [770, 234] on input "0" at bounding box center [805, 231] width 123 height 17
click at [820, 186] on div "Available Inventory" at bounding box center [743, 192] width 249 height 13
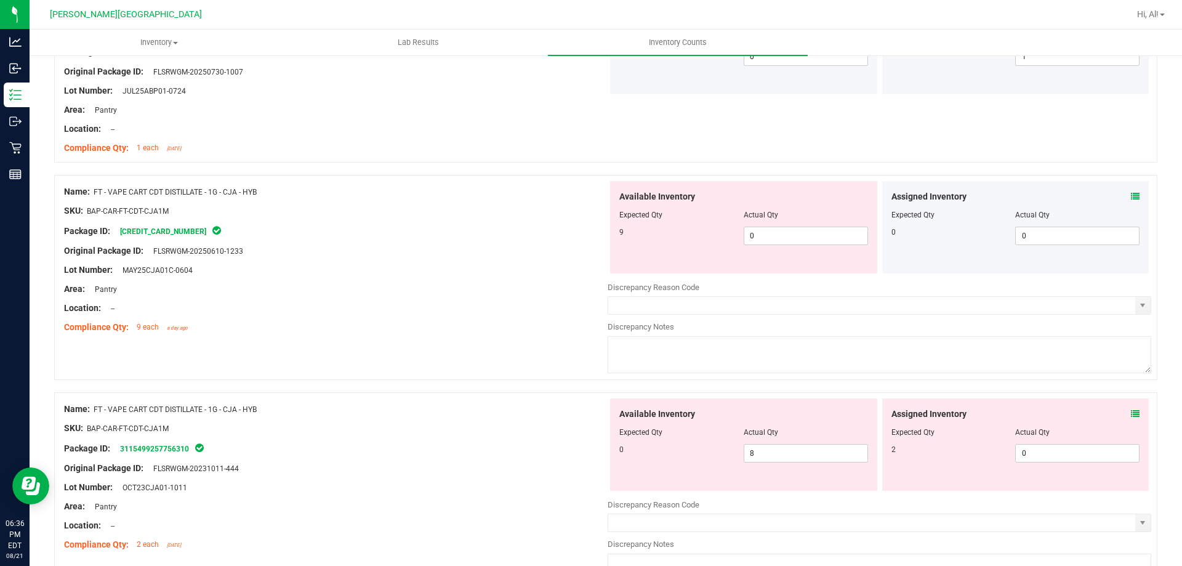
scroll to position [1908, 0]
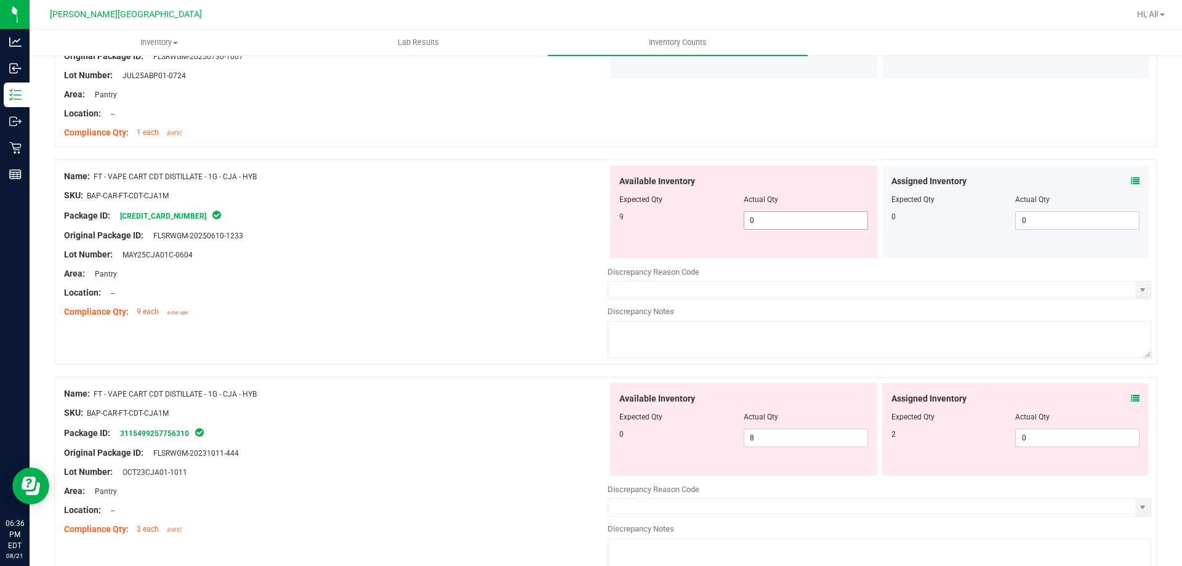
click at [805, 218] on span "0 0" at bounding box center [805, 220] width 124 height 18
click at [805, 218] on input "0" at bounding box center [805, 220] width 123 height 17
click at [807, 436] on span "8 8" at bounding box center [805, 437] width 124 height 18
click at [807, 436] on input "8" at bounding box center [805, 437] width 123 height 17
click at [1131, 396] on icon at bounding box center [1135, 398] width 9 height 9
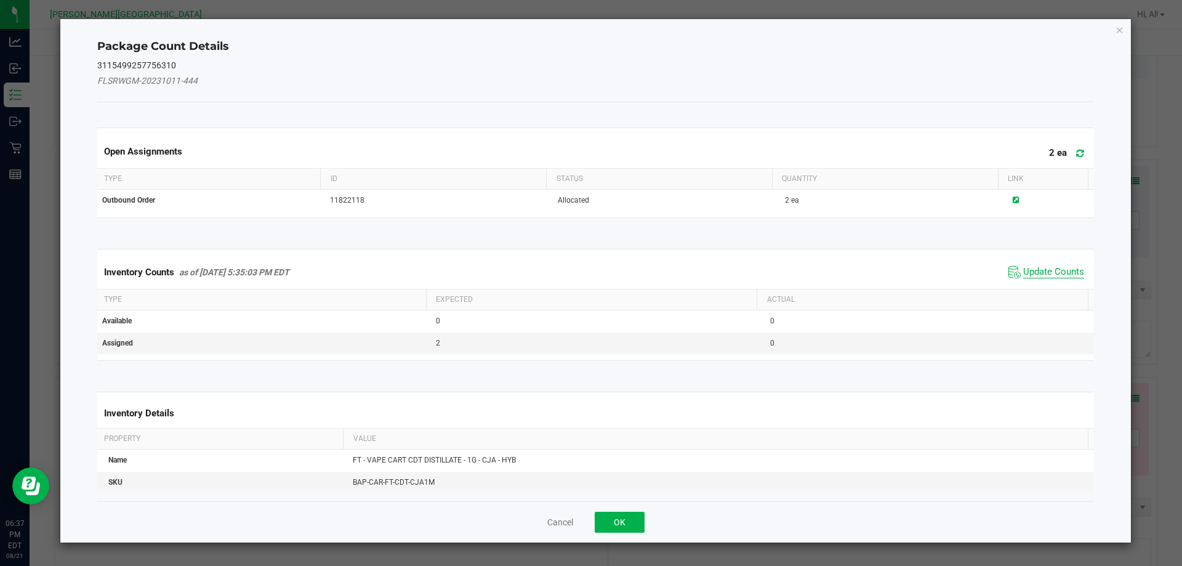
click at [1027, 269] on span "Update Counts" at bounding box center [1053, 272] width 61 height 12
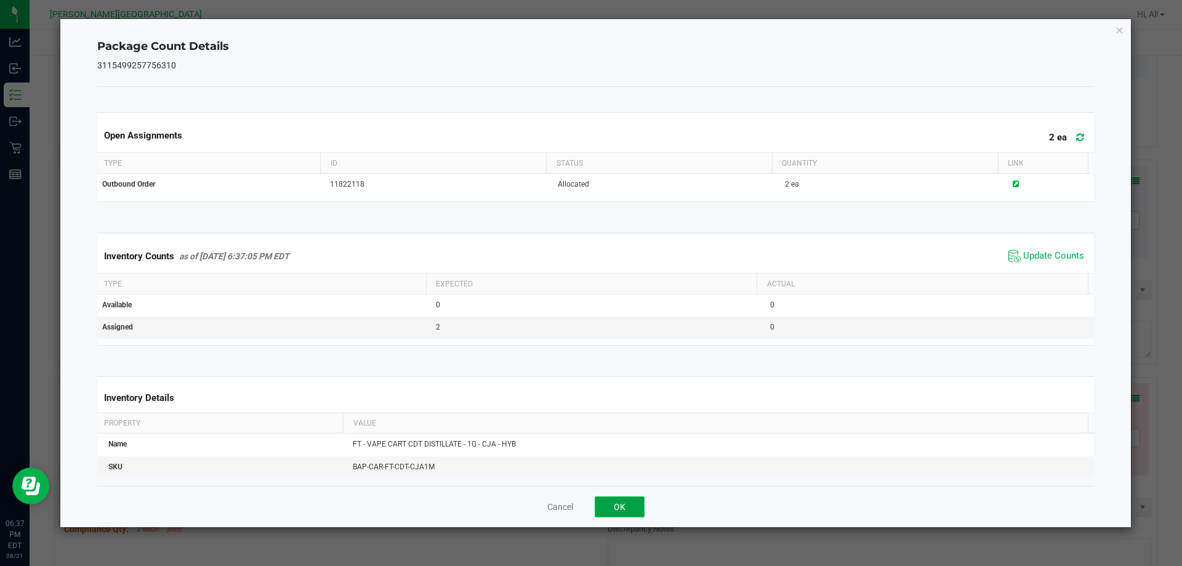
click at [628, 513] on button "OK" at bounding box center [619, 506] width 50 height 21
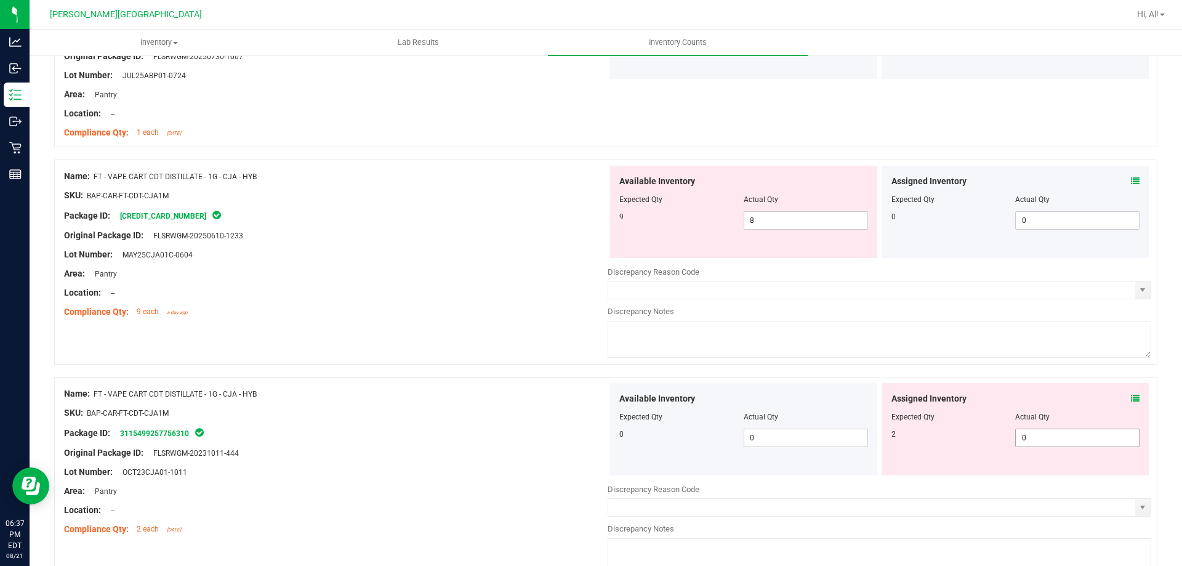
click at [1023, 435] on span "0 0" at bounding box center [1077, 437] width 124 height 18
click at [1023, 435] on input "0" at bounding box center [1076, 437] width 123 height 17
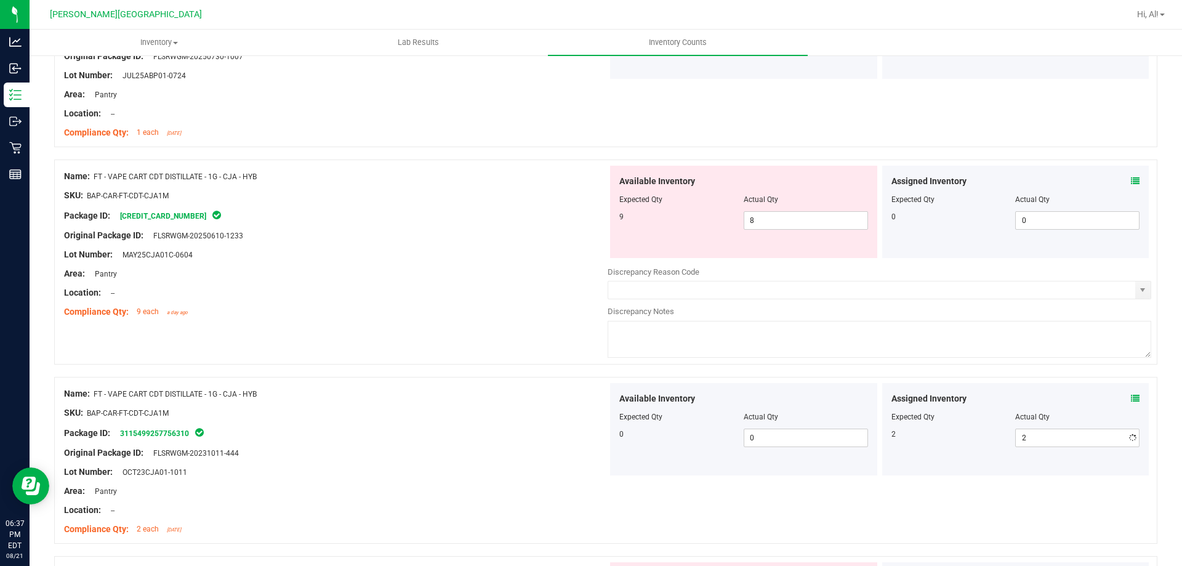
click at [980, 396] on div "Assigned Inventory" at bounding box center [1015, 398] width 249 height 13
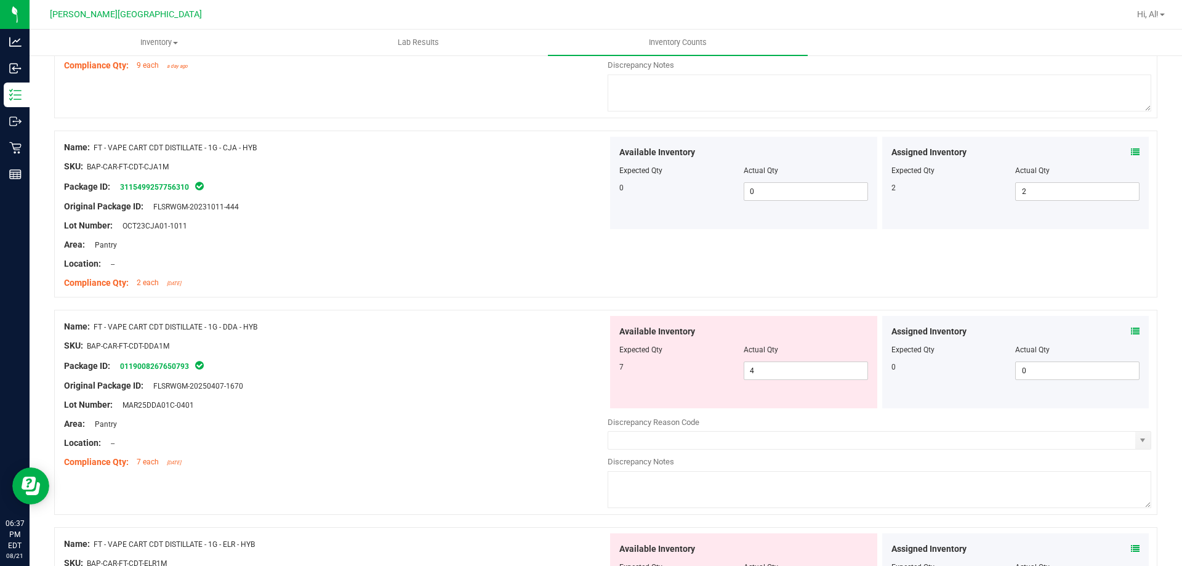
click at [1121, 333] on div "Assigned Inventory" at bounding box center [1015, 331] width 249 height 13
click at [1121, 332] on div "Assigned Inventory" at bounding box center [1015, 331] width 249 height 13
click at [1131, 332] on icon at bounding box center [1135, 331] width 9 height 9
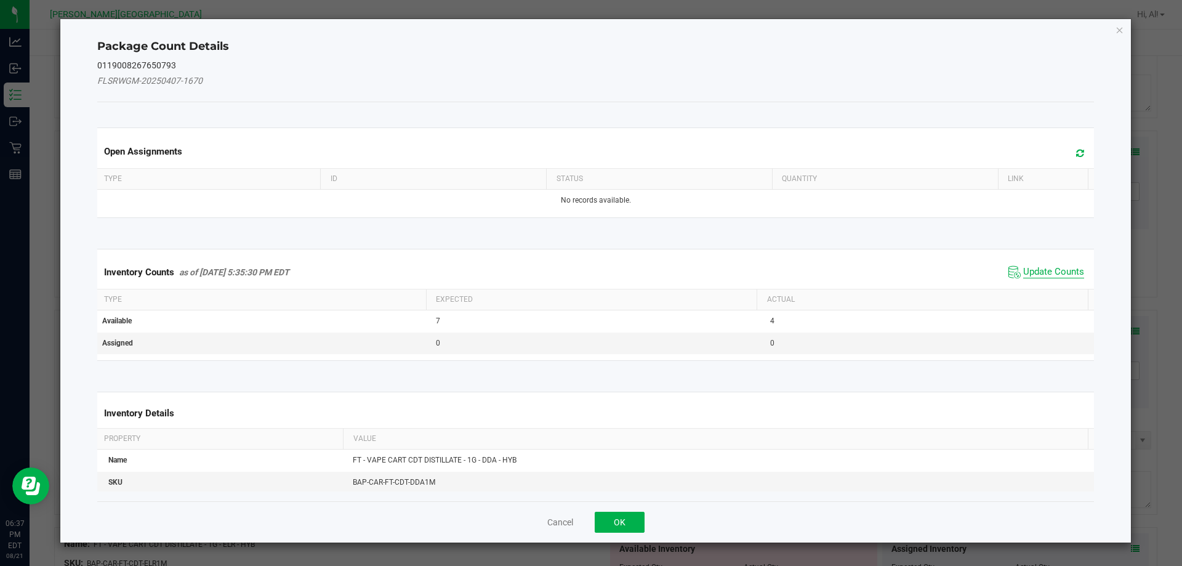
click at [1028, 277] on span "Update Counts" at bounding box center [1053, 272] width 61 height 12
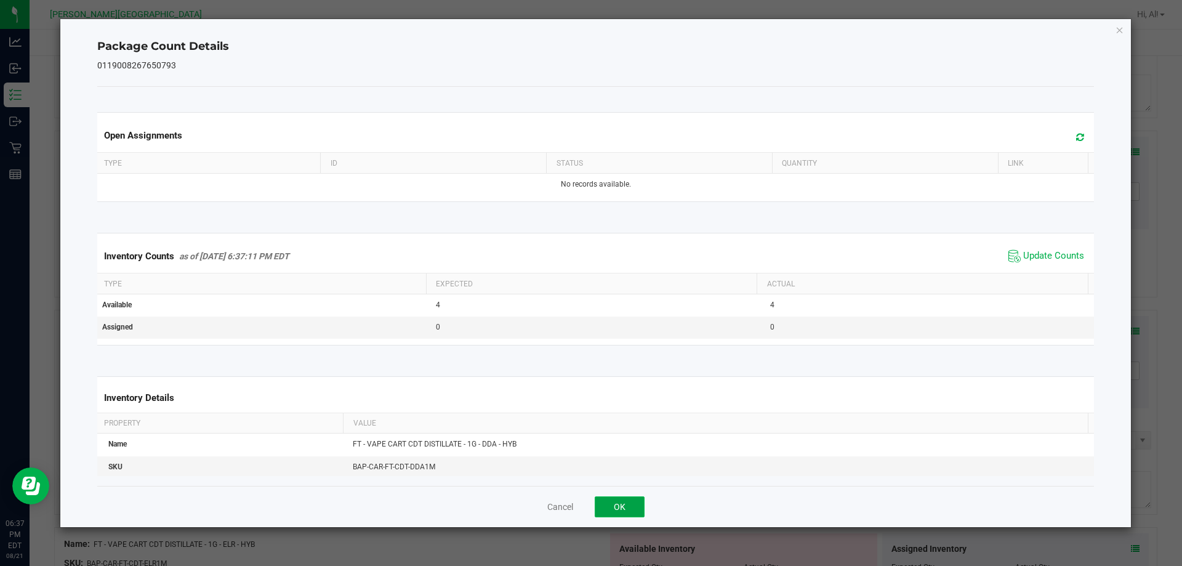
click at [629, 501] on button "OK" at bounding box center [619, 506] width 50 height 21
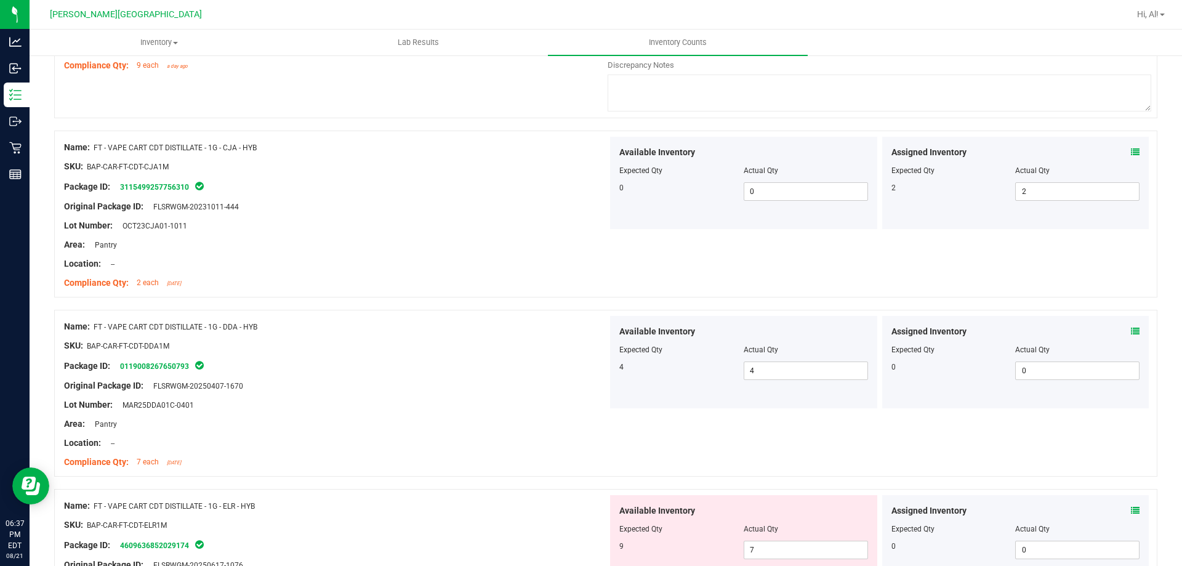
click at [559, 391] on div "Original Package ID: FLSRWGM-20250407-1670" at bounding box center [335, 385] width 543 height 13
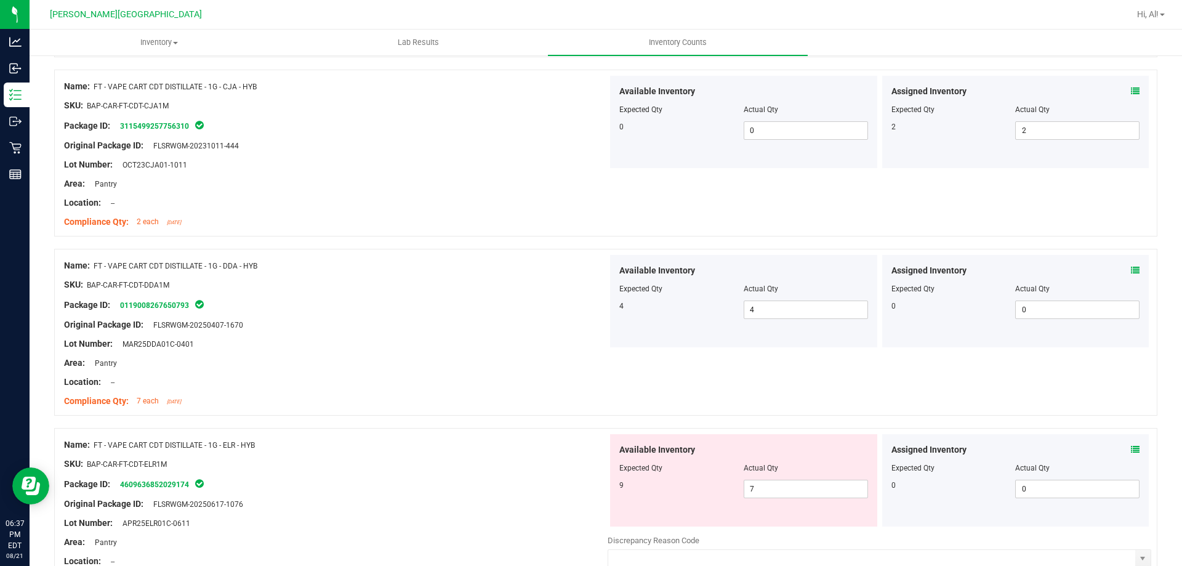
scroll to position [2400, 0]
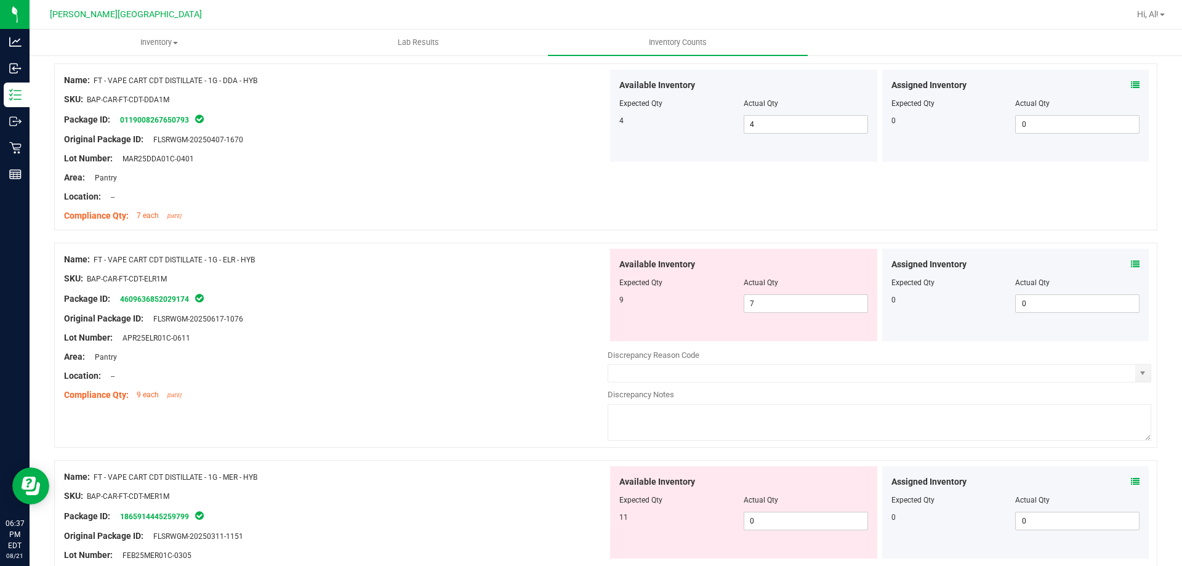
click at [1131, 262] on icon at bounding box center [1135, 264] width 9 height 9
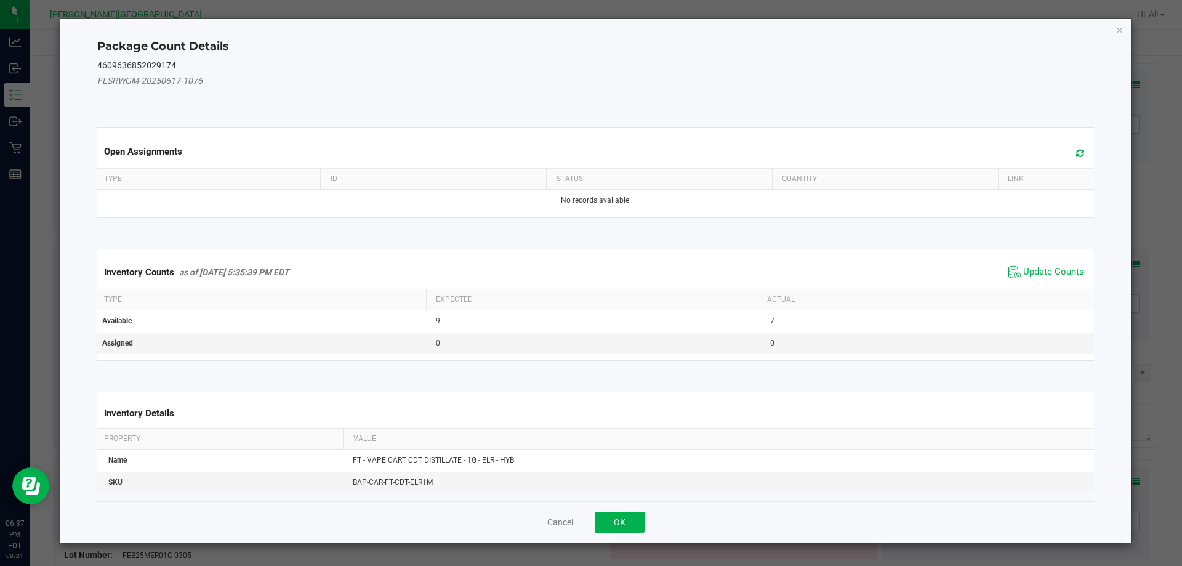
click at [1053, 274] on span "Update Counts" at bounding box center [1053, 272] width 61 height 12
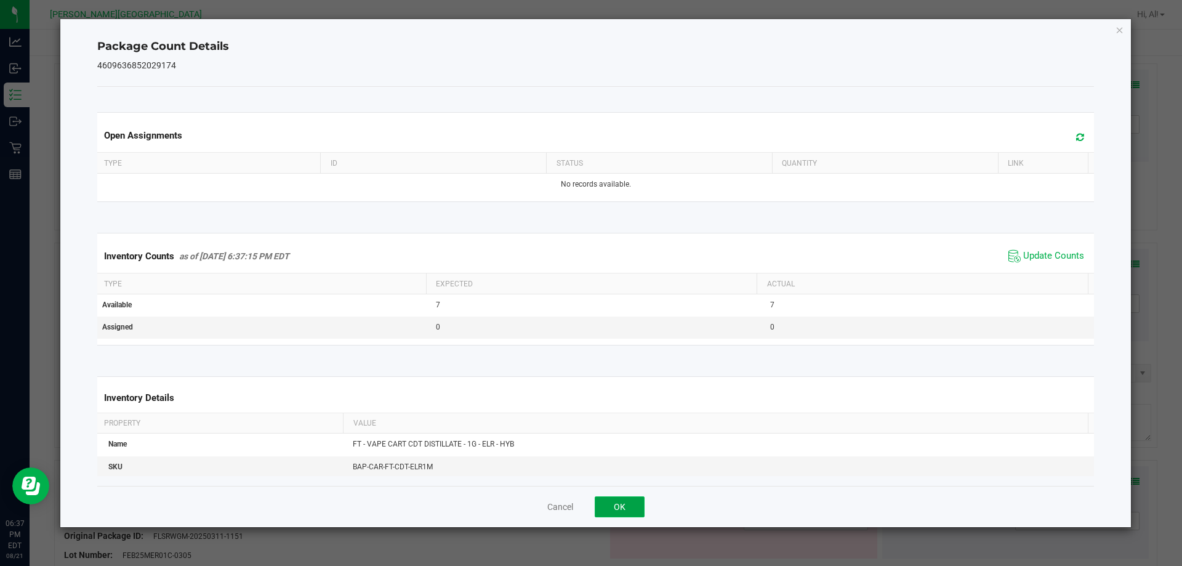
click at [630, 497] on button "OK" at bounding box center [619, 506] width 50 height 21
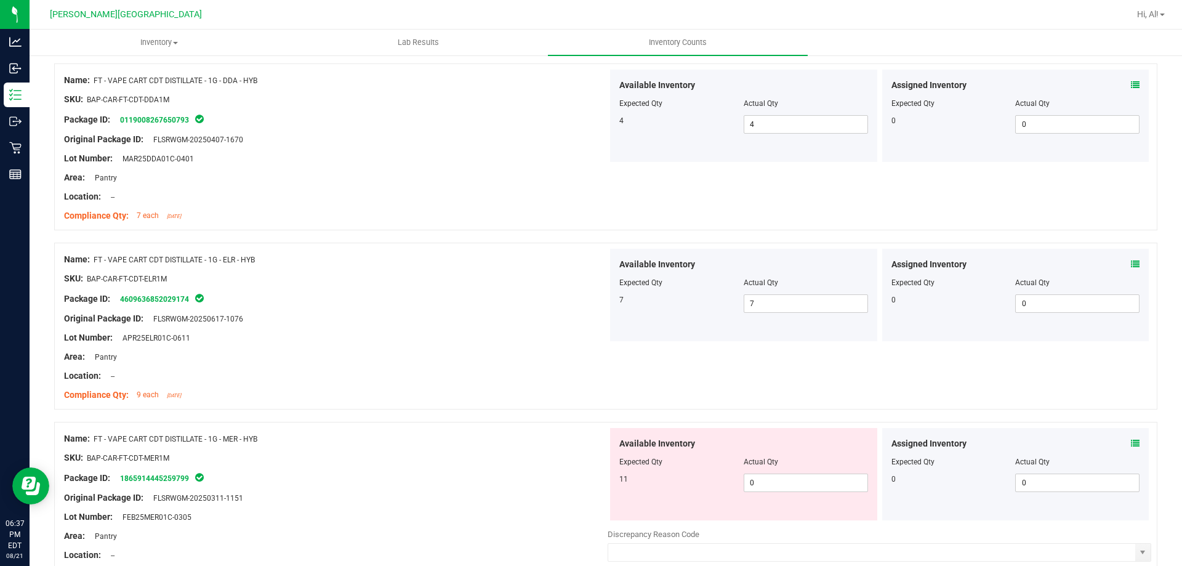
click at [1131, 440] on icon at bounding box center [1135, 443] width 9 height 9
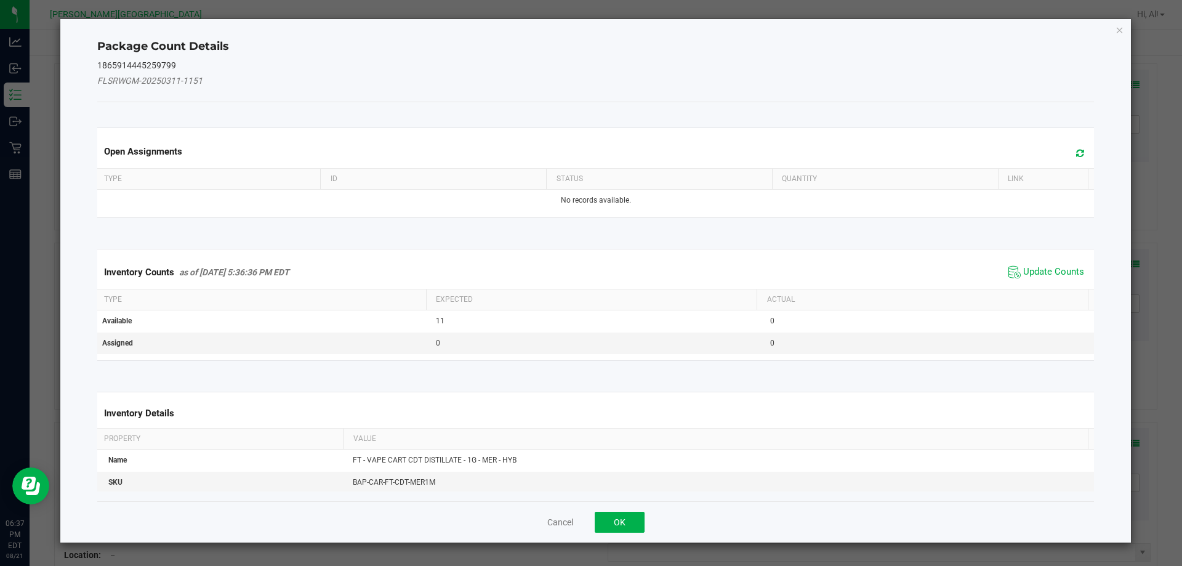
click at [1044, 265] on span "Update Counts" at bounding box center [1046, 272] width 82 height 18
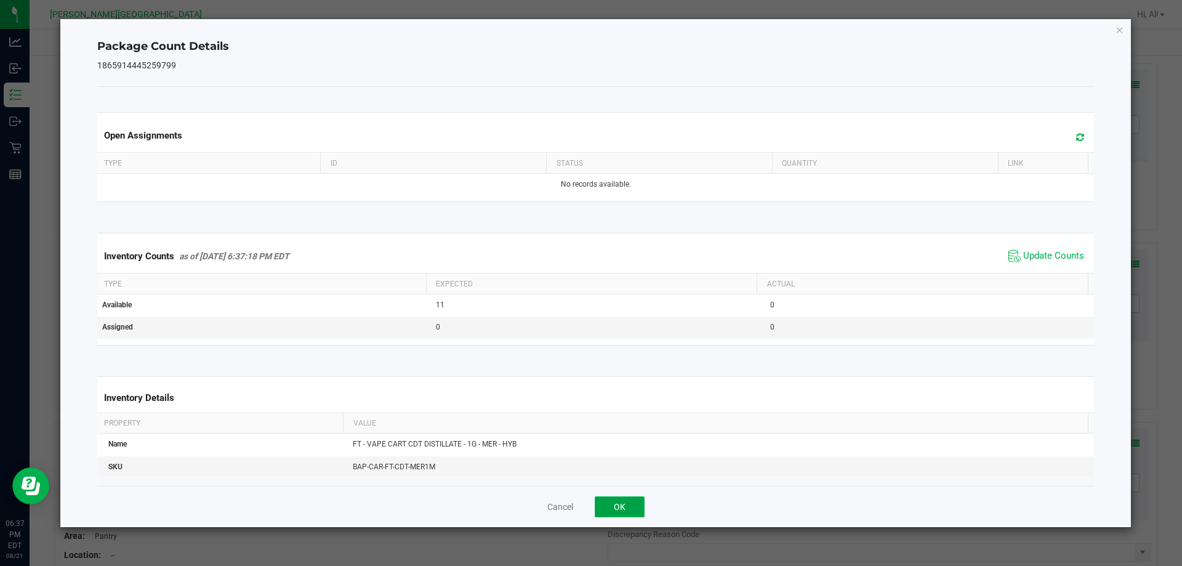
click at [629, 510] on button "OK" at bounding box center [619, 506] width 50 height 21
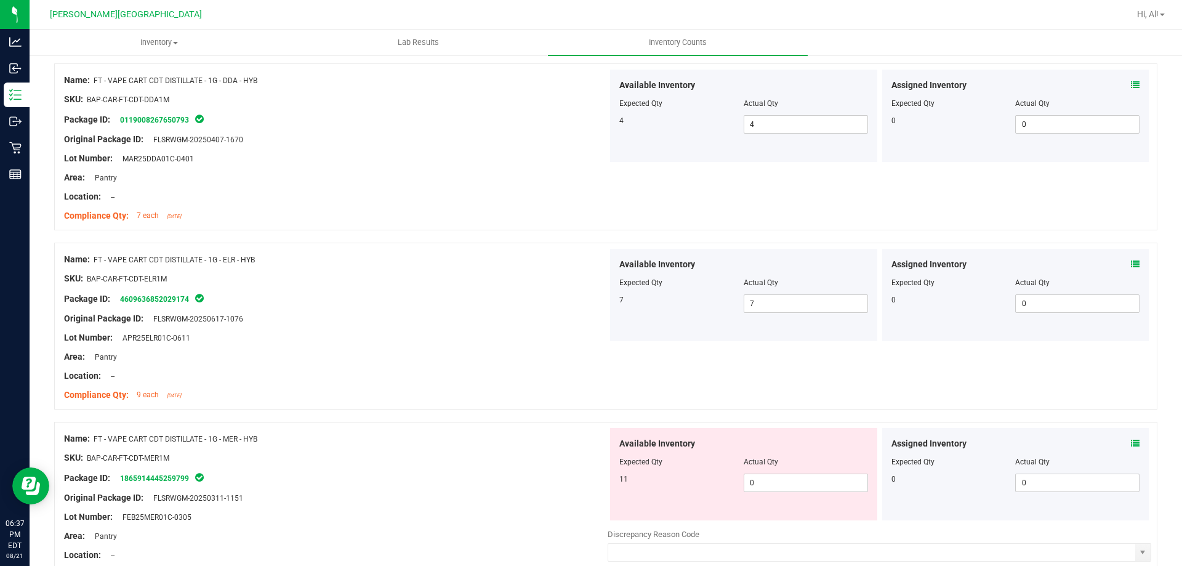
click at [581, 419] on div at bounding box center [605, 415] width 1103 height 12
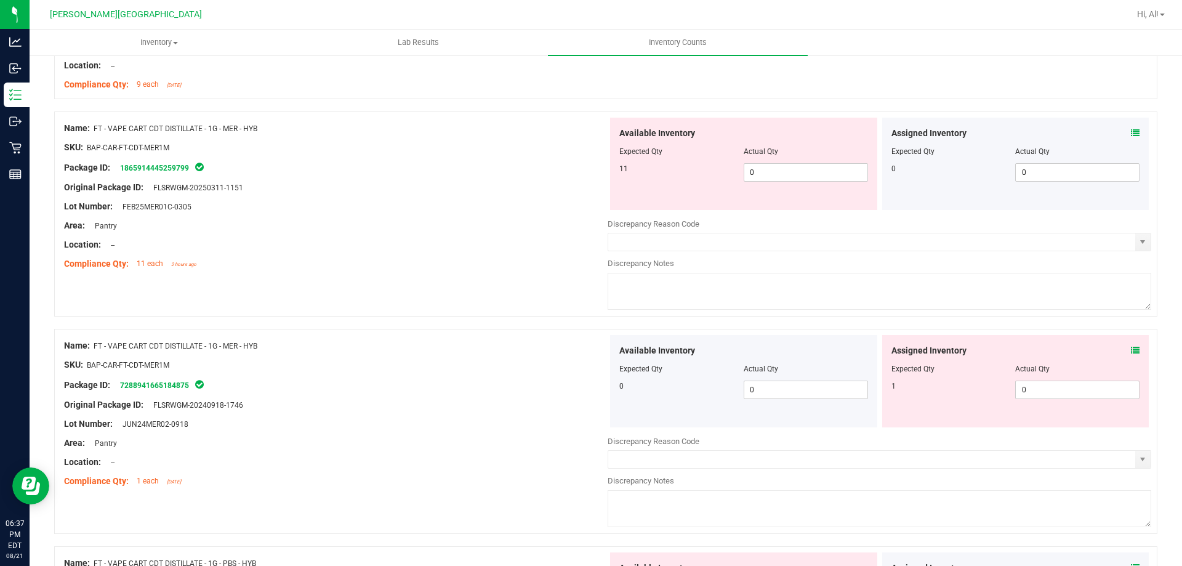
scroll to position [2708, 0]
click at [797, 175] on span "0 0" at bounding box center [805, 175] width 124 height 18
click at [797, 175] on input "0" at bounding box center [805, 174] width 123 height 17
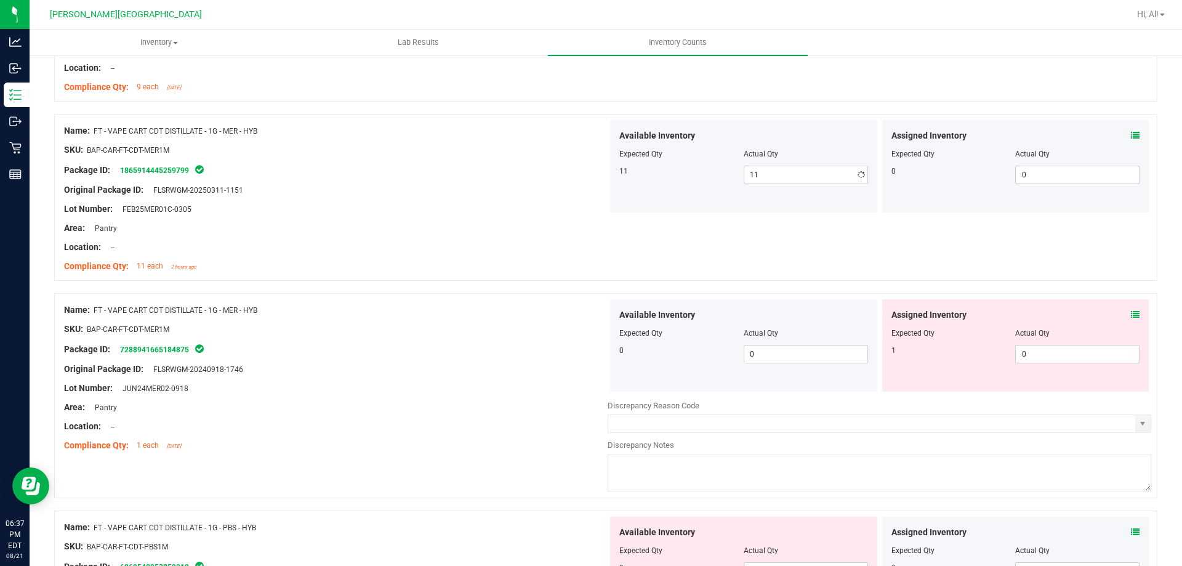
click at [779, 150] on div "Actual Qty" at bounding box center [805, 153] width 124 height 11
click at [1131, 311] on icon at bounding box center [1135, 314] width 9 height 9
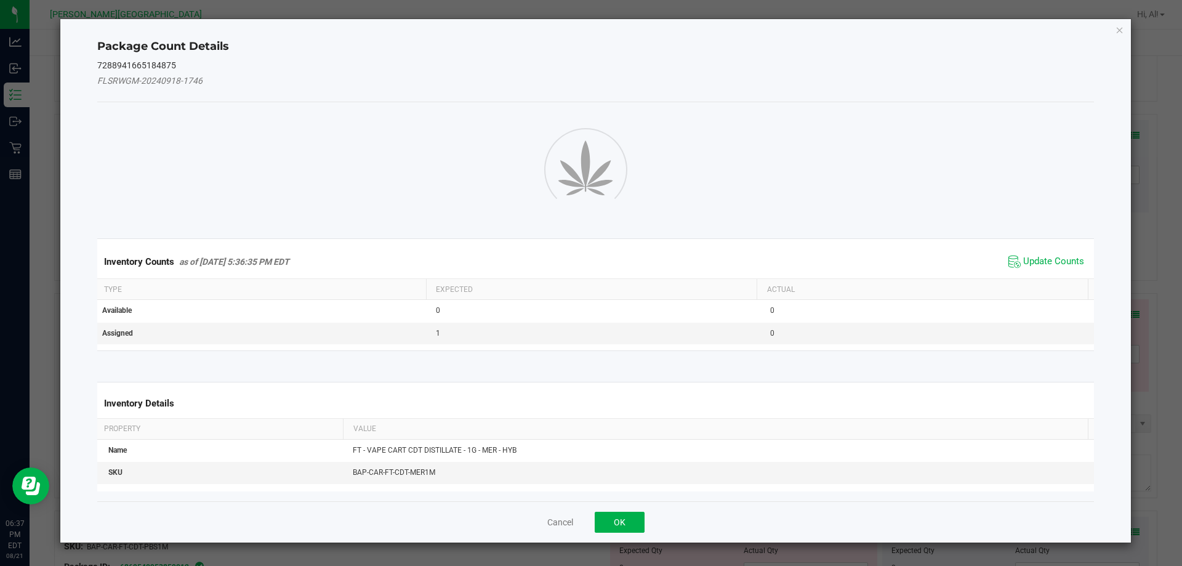
click at [1129, 311] on div "Package Count Details 7288941665184875 FLSRWGM-20240918-1746 Inventory Counts a…" at bounding box center [595, 280] width 1071 height 523
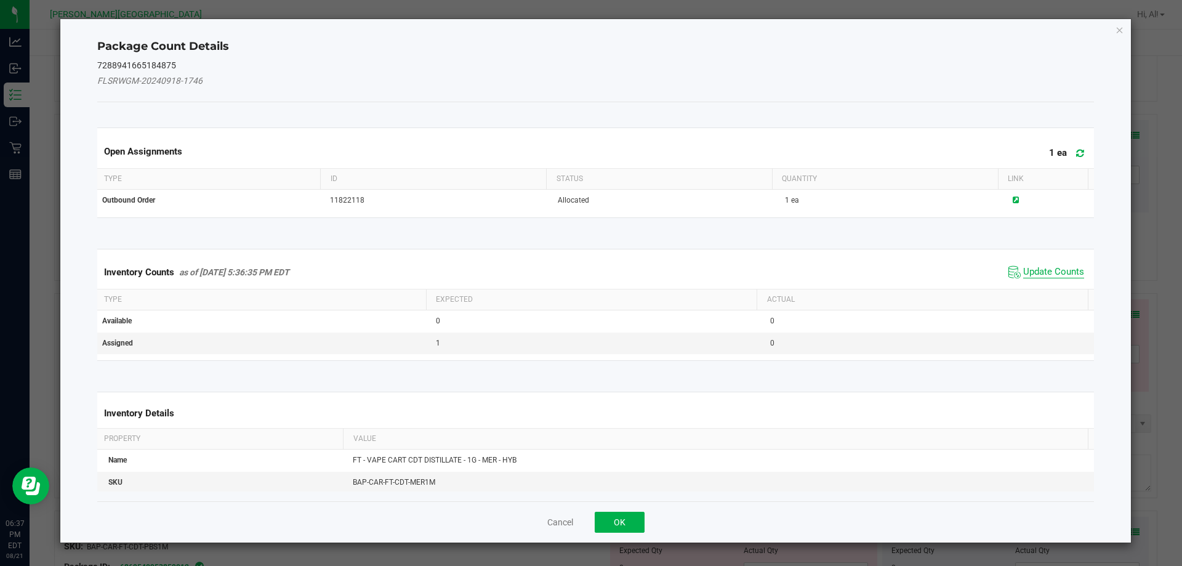
click at [1042, 266] on span "Update Counts" at bounding box center [1053, 272] width 61 height 12
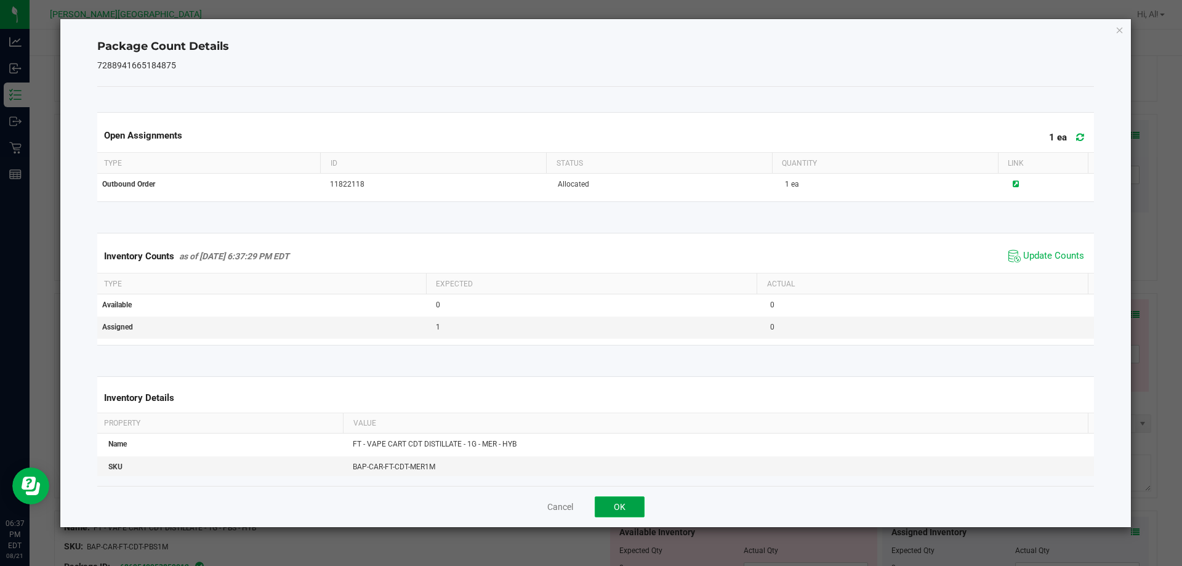
click at [608, 510] on button "OK" at bounding box center [619, 506] width 50 height 21
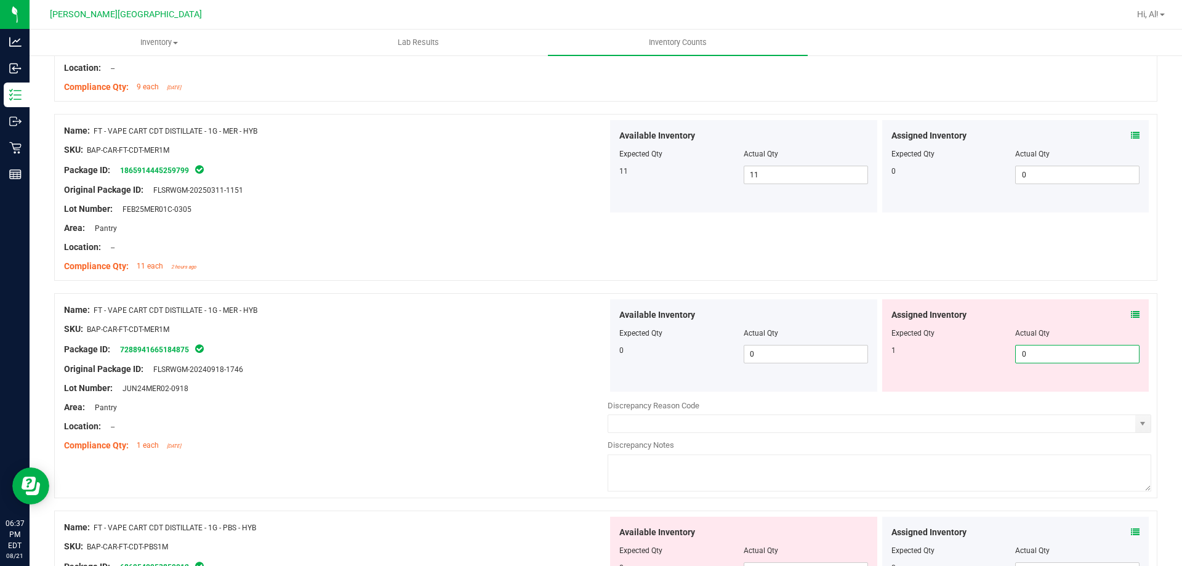
click at [1032, 358] on span "0 0" at bounding box center [1077, 354] width 124 height 18
click at [1032, 358] on input "0" at bounding box center [1076, 353] width 123 height 17
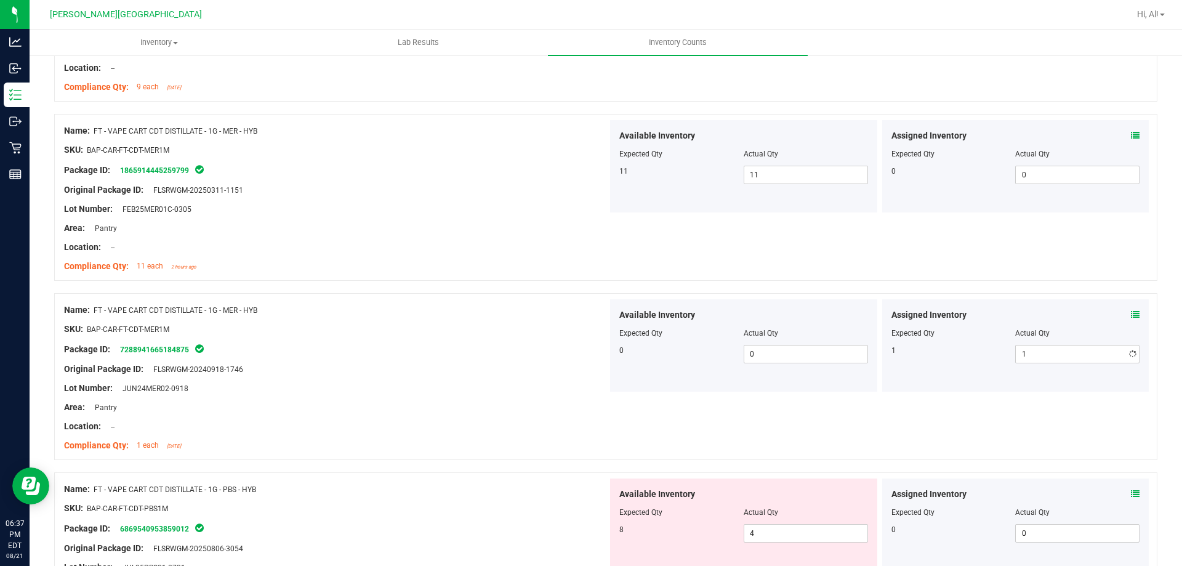
click at [1012, 317] on div "Assigned Inventory" at bounding box center [1015, 314] width 249 height 13
click at [985, 277] on div "Name: FT - VAPE CART CDT DISTILLATE - 1G - MER - HYB SKU: BAP-CAR-FT-CDT-MER1M …" at bounding box center [605, 197] width 1103 height 167
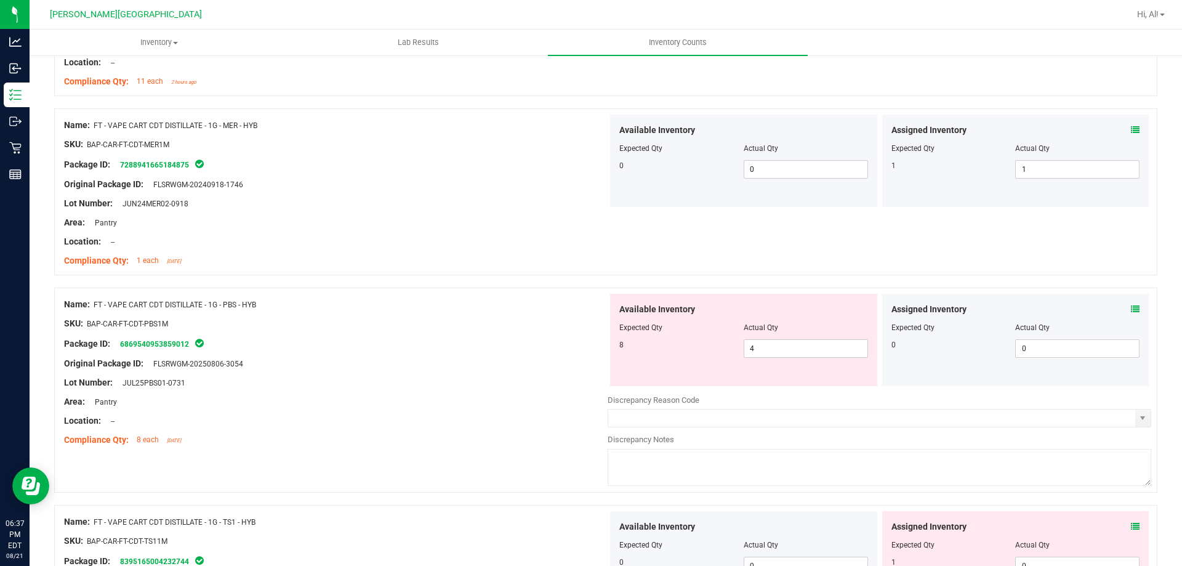
click at [1121, 307] on div "Assigned Inventory" at bounding box center [1015, 309] width 249 height 13
click at [1131, 308] on icon at bounding box center [1135, 309] width 9 height 9
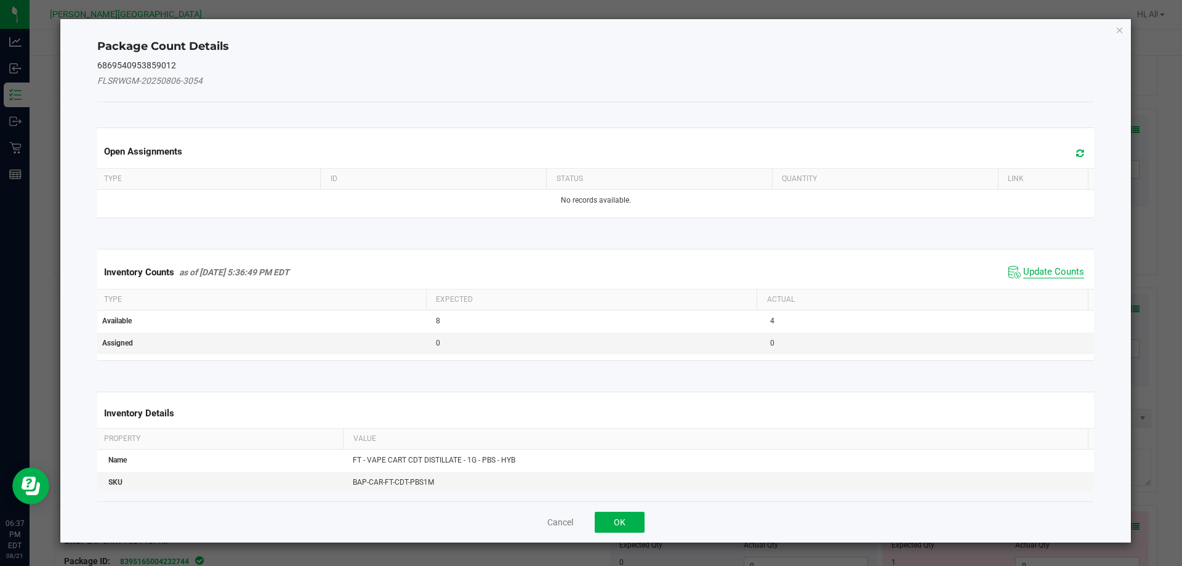
click at [1038, 267] on span "Update Counts" at bounding box center [1053, 272] width 61 height 12
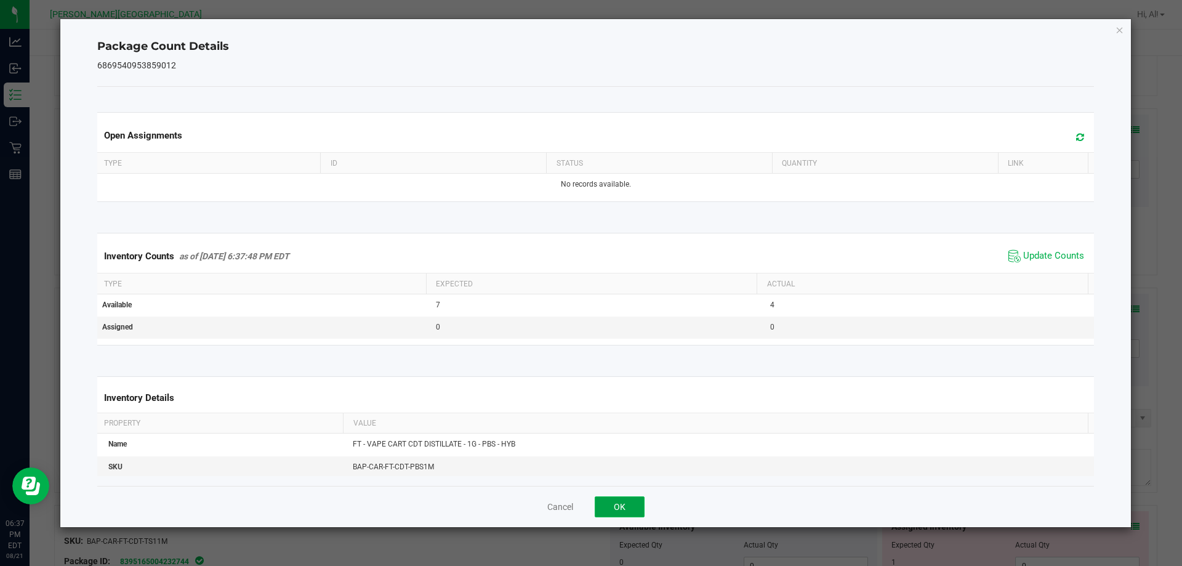
click at [638, 500] on button "OK" at bounding box center [619, 506] width 50 height 21
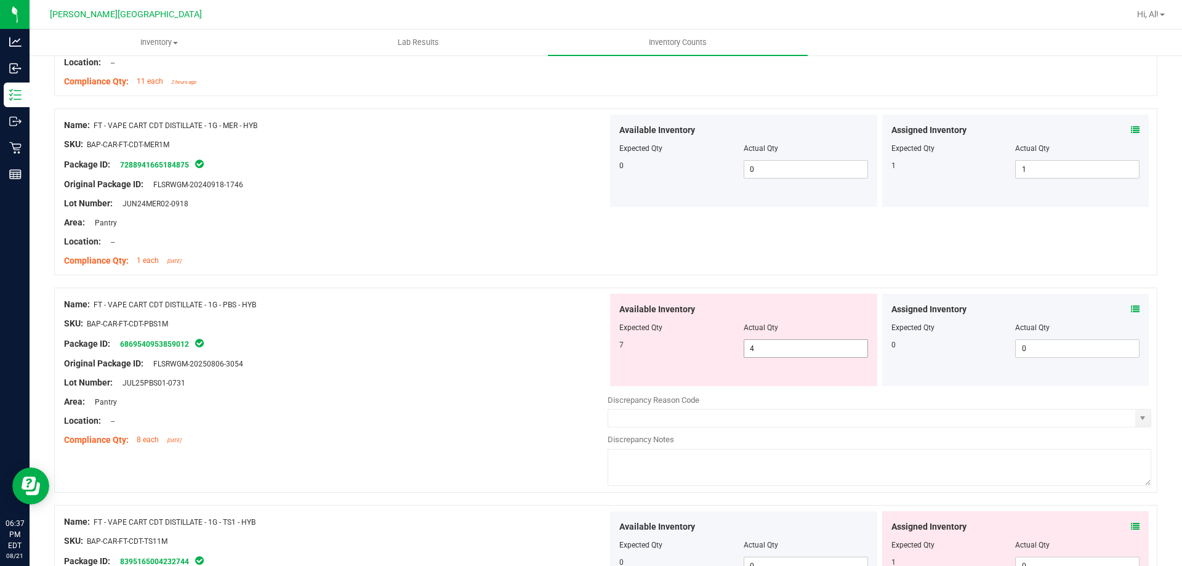
click at [772, 347] on span "4 4" at bounding box center [805, 348] width 124 height 18
click at [772, 347] on input "4" at bounding box center [805, 348] width 123 height 17
click at [765, 297] on div "Available Inventory Expected Qty Actual Qty 7 7 7" at bounding box center [743, 340] width 267 height 92
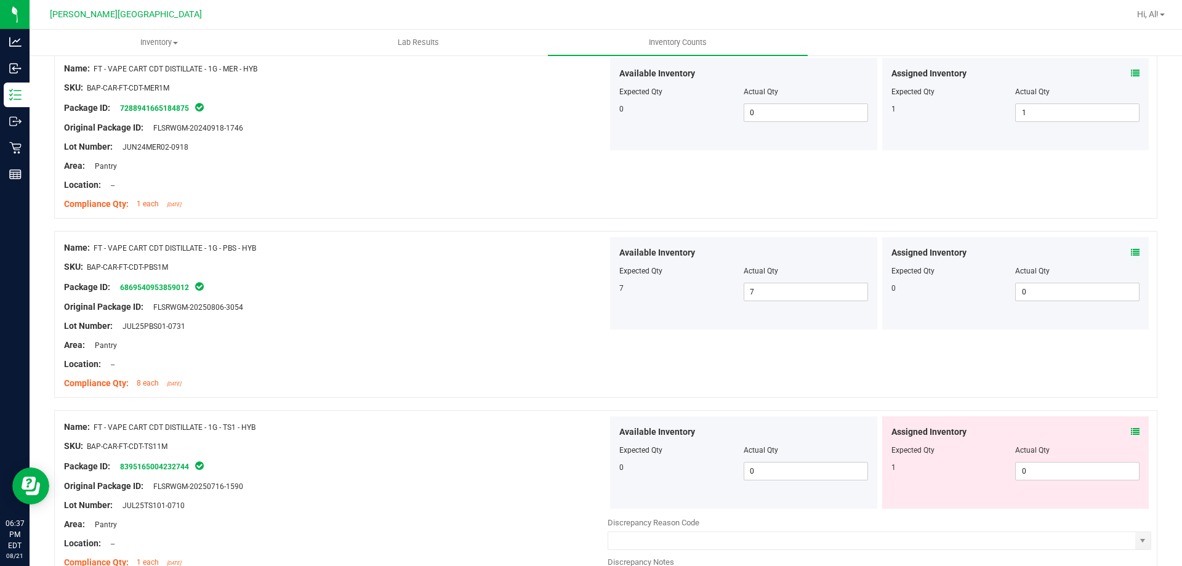
scroll to position [3016, 0]
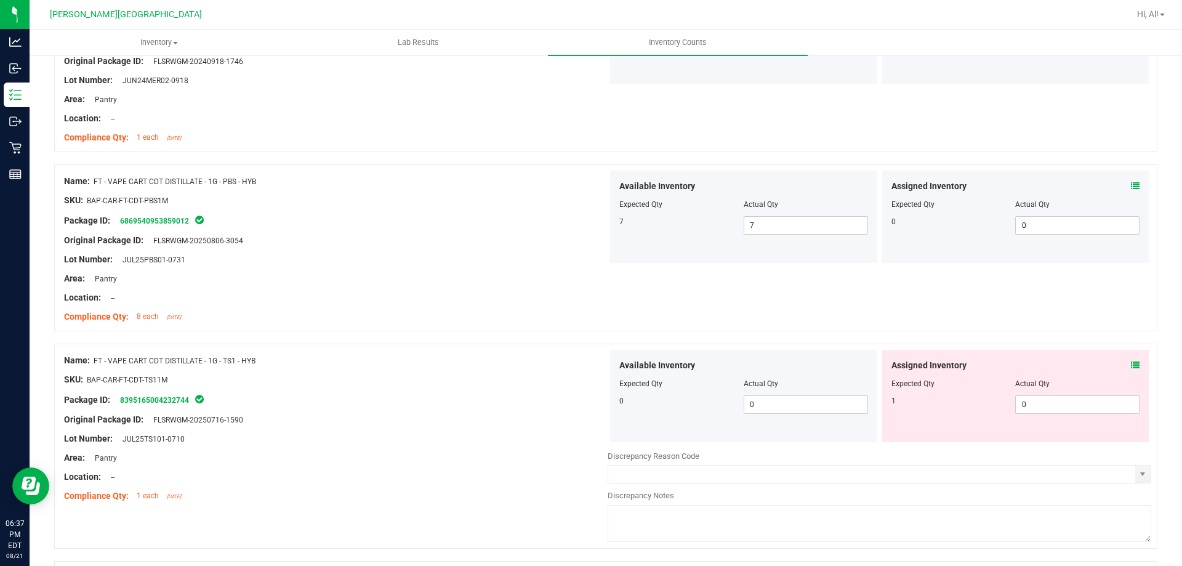
click at [1131, 367] on icon at bounding box center [1135, 365] width 9 height 9
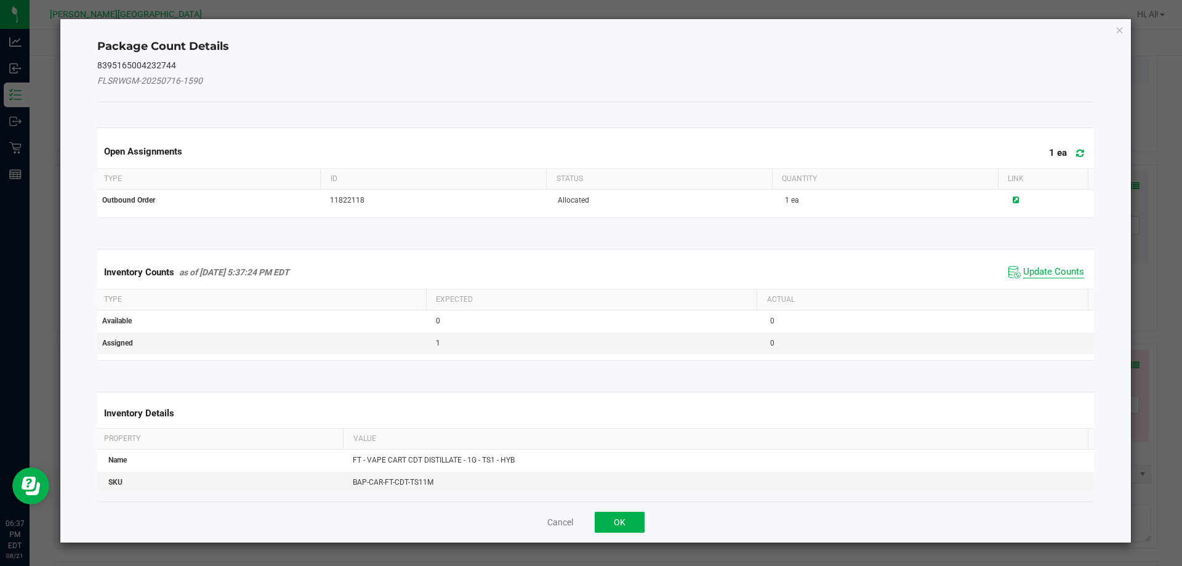
click at [1040, 276] on span "Update Counts" at bounding box center [1053, 272] width 61 height 12
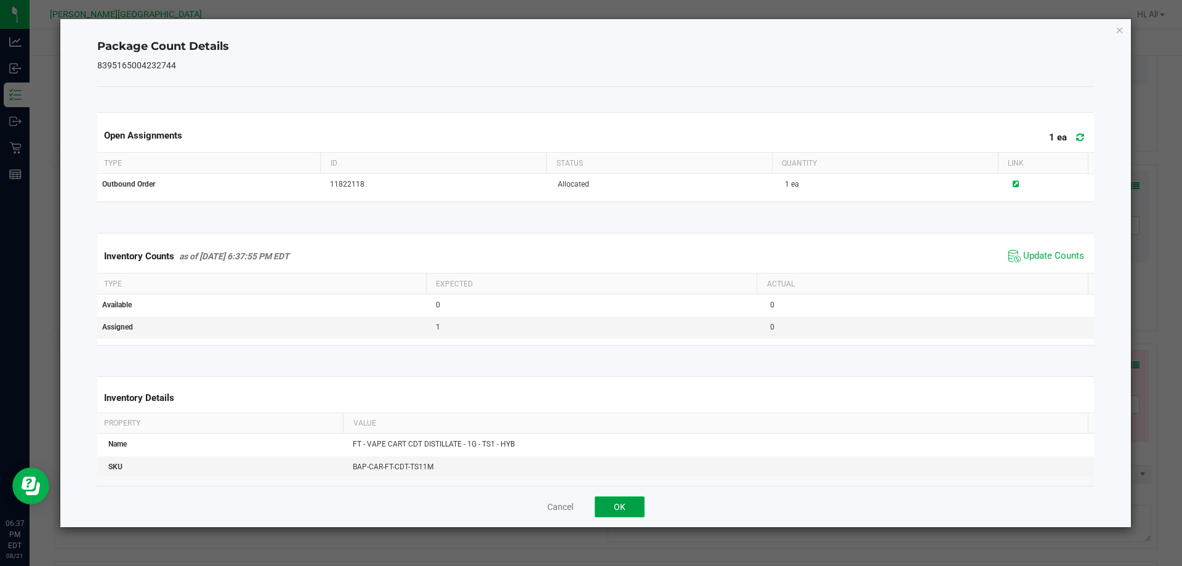
click at [626, 498] on button "OK" at bounding box center [619, 506] width 50 height 21
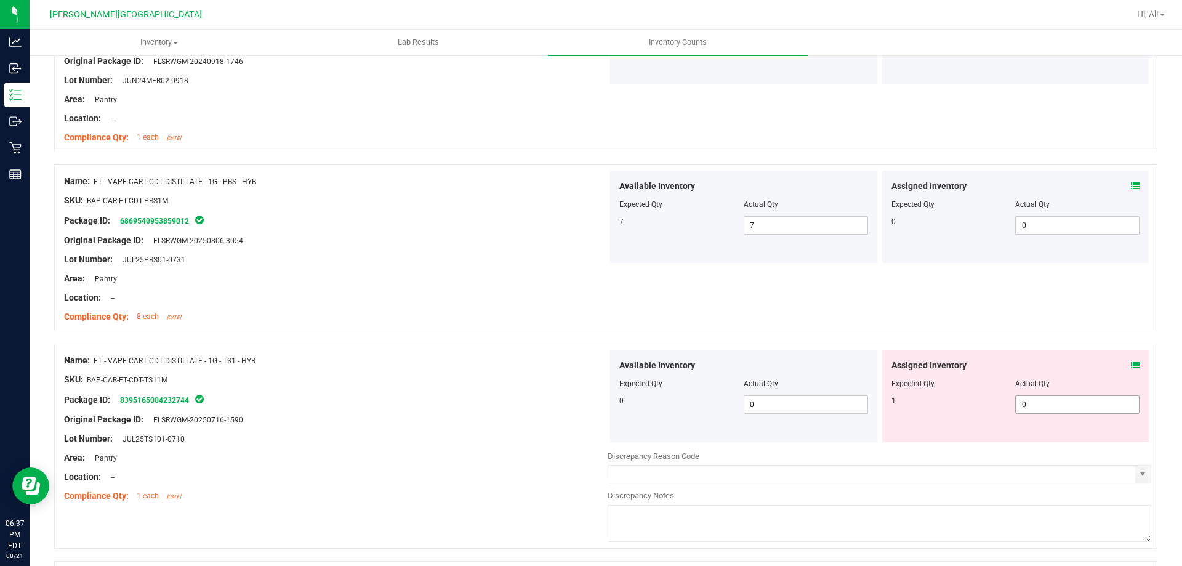
click at [1068, 401] on span "0 0" at bounding box center [1077, 404] width 124 height 18
click at [1068, 401] on input "0" at bounding box center [1076, 404] width 123 height 17
click at [1035, 345] on div "Name: FT - VAPE CART CDT DISTILLATE - 1G - TS1 - HYB SKU: BAP-CAR-FT-CDT-TS11M …" at bounding box center [605, 445] width 1103 height 205
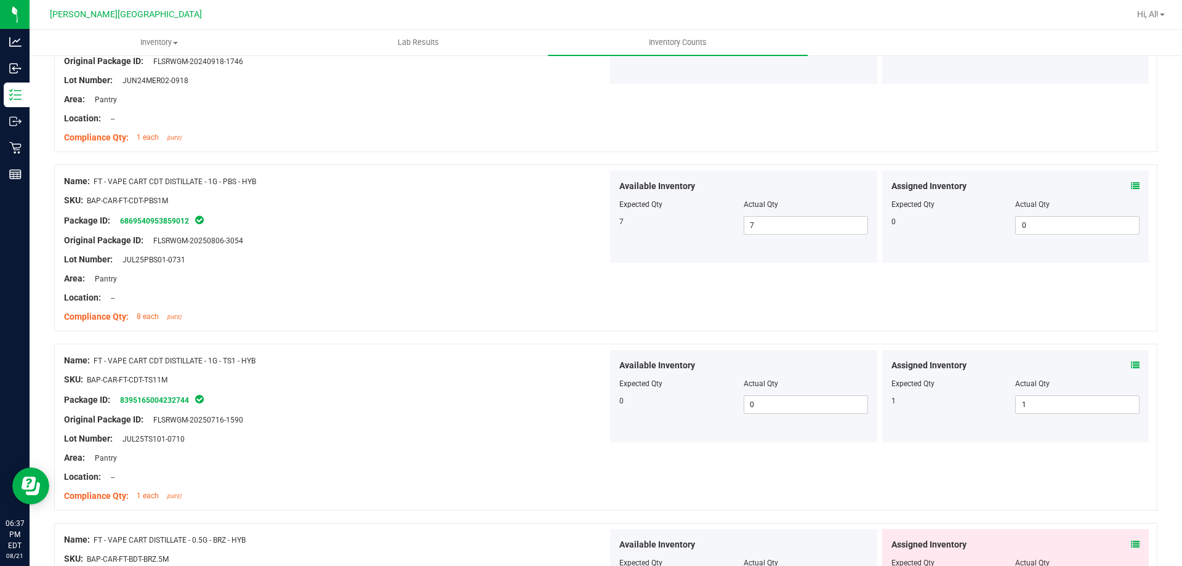
click at [585, 339] on div at bounding box center [605, 337] width 1103 height 12
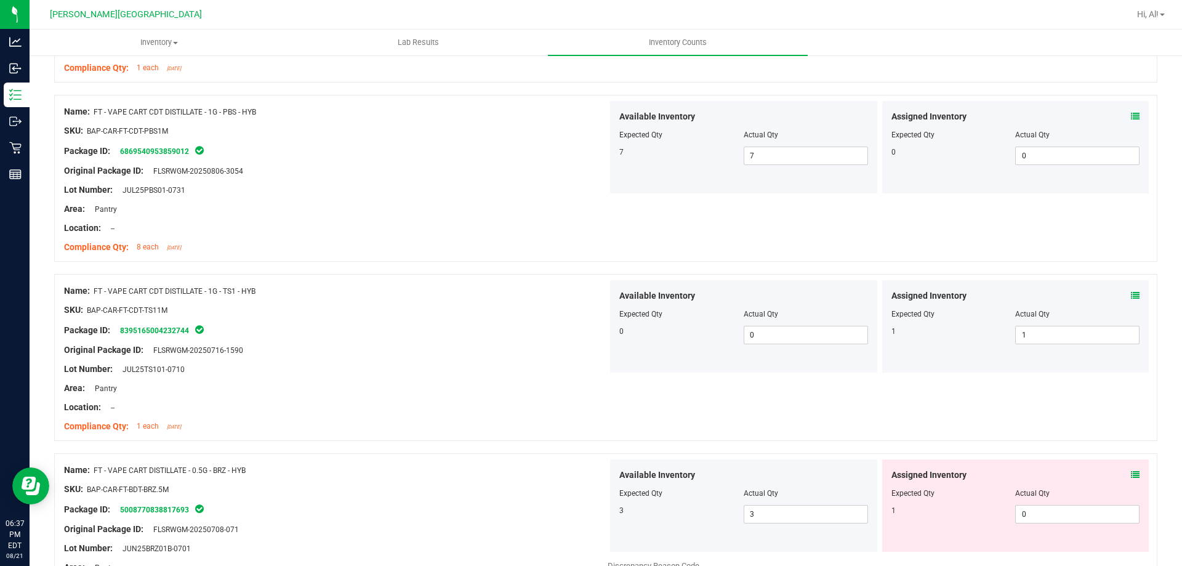
scroll to position [3200, 0]
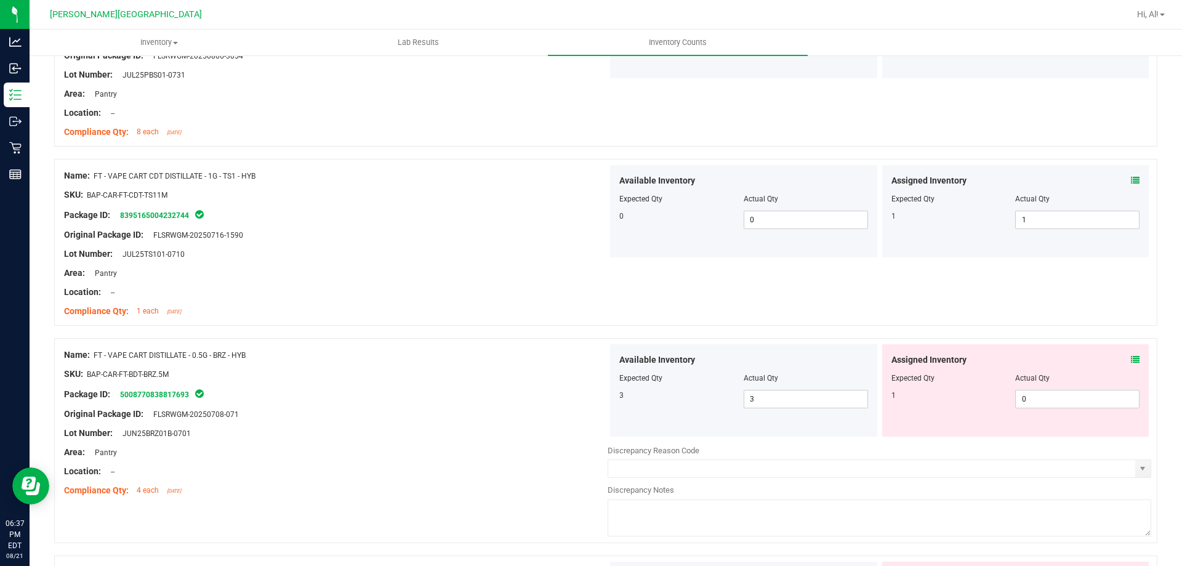
click at [1131, 357] on icon at bounding box center [1135, 359] width 9 height 9
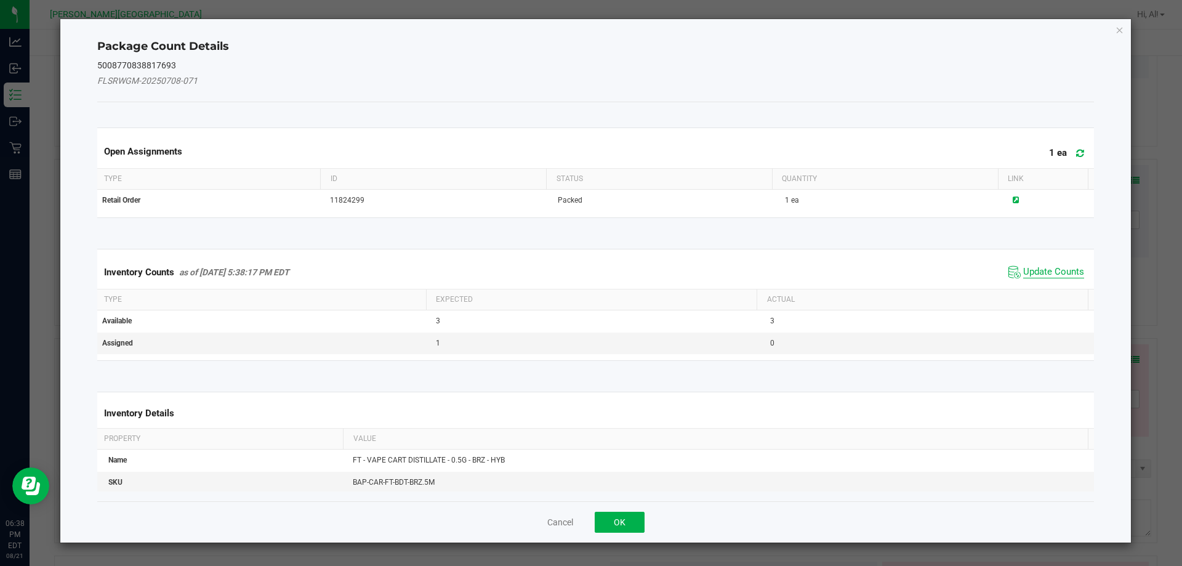
click at [1029, 271] on span "Update Counts" at bounding box center [1053, 272] width 61 height 12
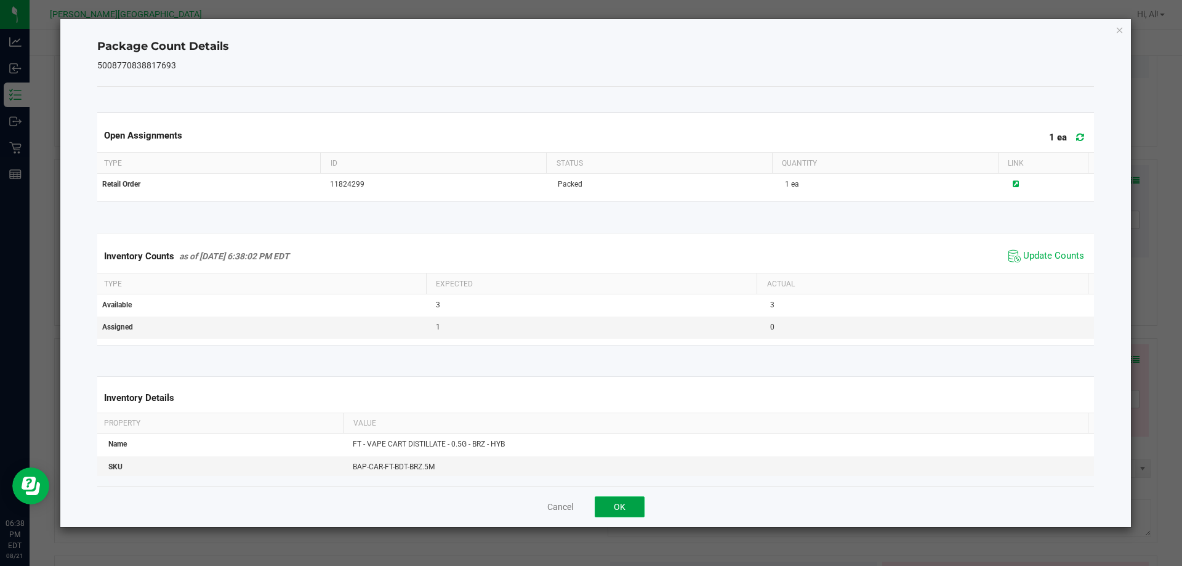
click at [630, 505] on button "OK" at bounding box center [619, 506] width 50 height 21
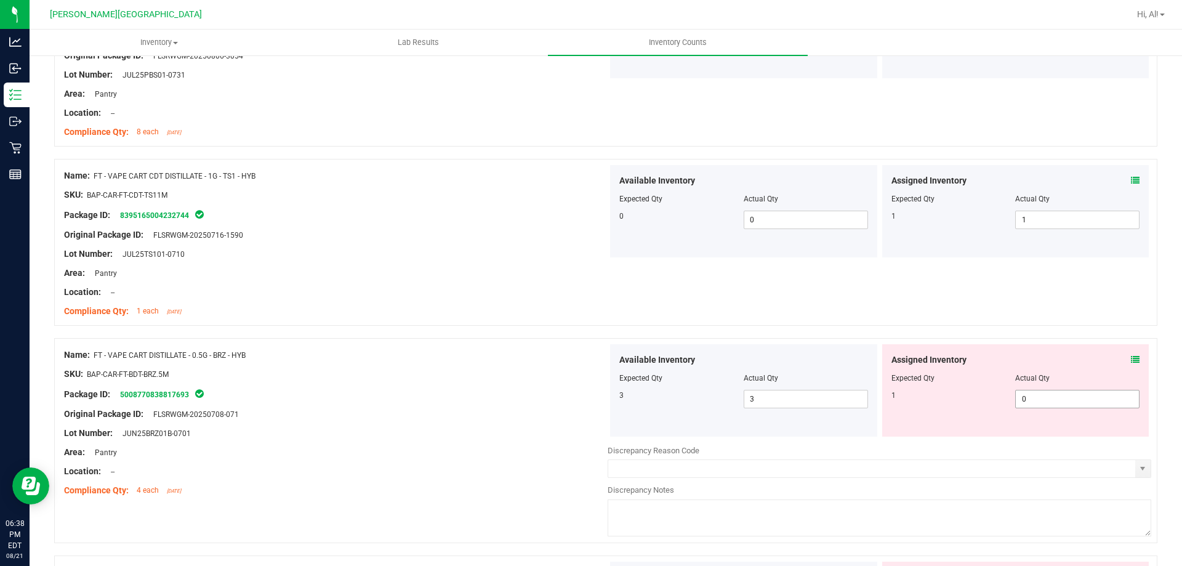
click at [1034, 402] on span "0 0" at bounding box center [1077, 399] width 124 height 18
click at [1034, 402] on input "0" at bounding box center [1076, 398] width 123 height 17
click at [979, 362] on div "Assigned Inventory" at bounding box center [1015, 359] width 249 height 13
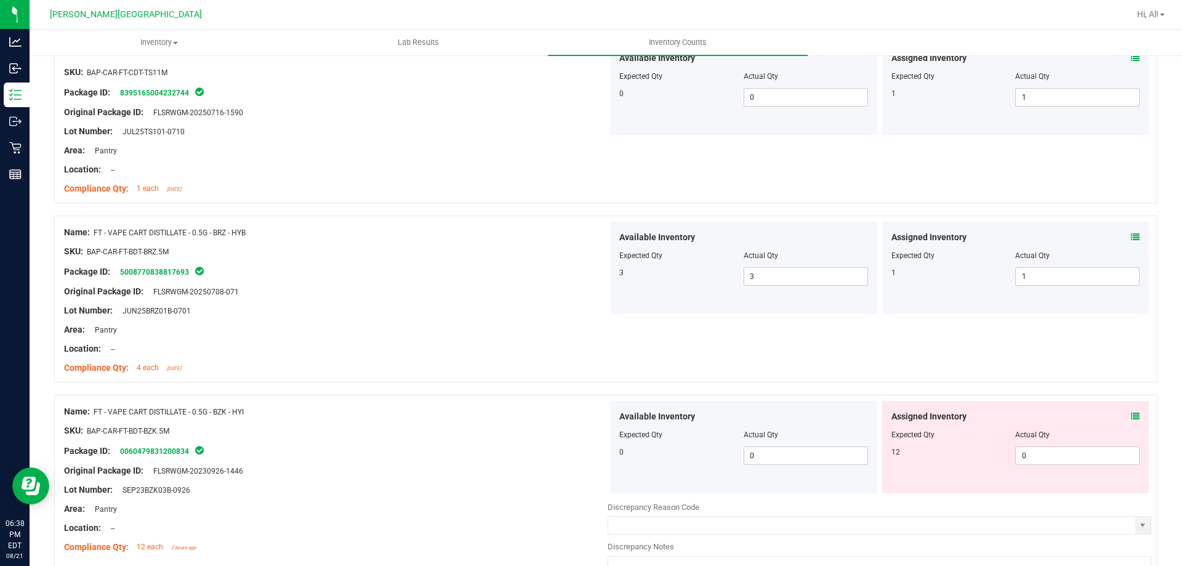
scroll to position [3323, 0]
click at [1131, 415] on icon at bounding box center [1135, 415] width 9 height 9
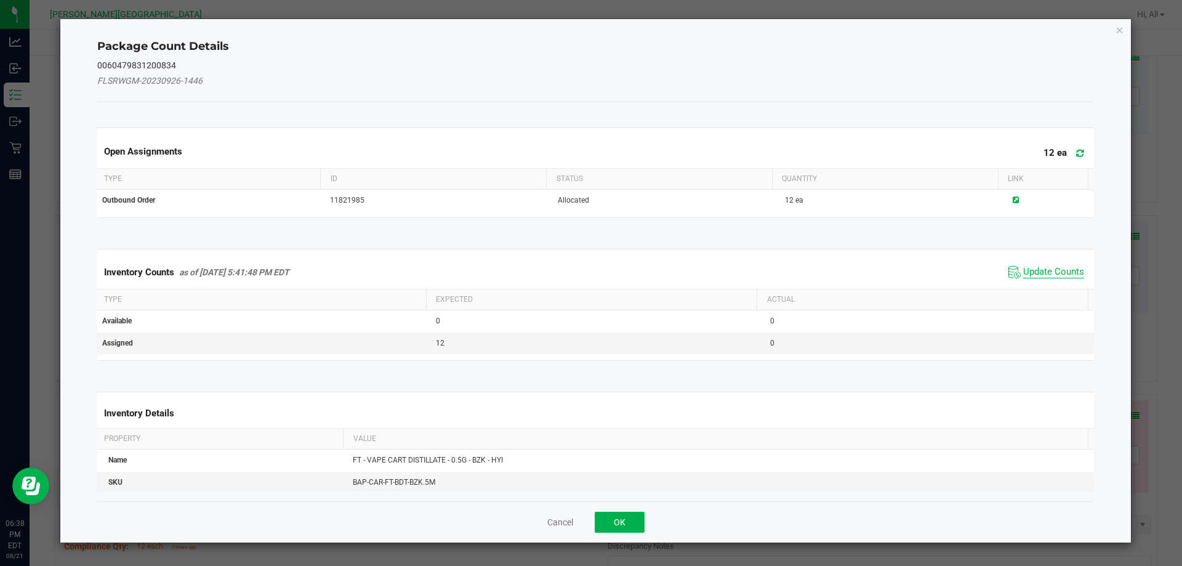
click at [1040, 274] on span "Update Counts" at bounding box center [1053, 272] width 61 height 12
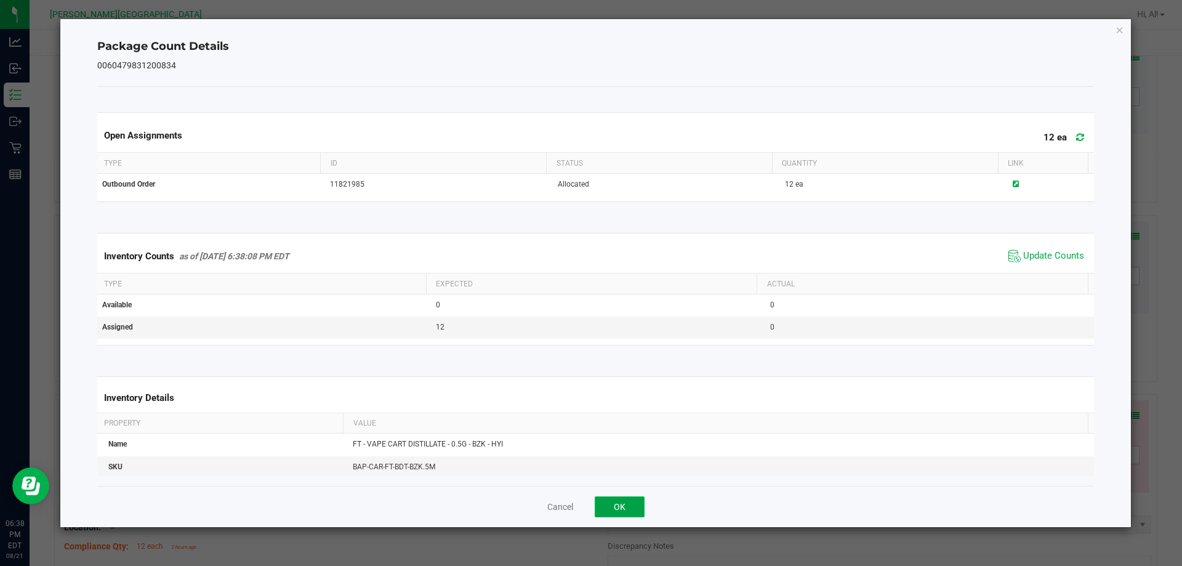
click at [632, 500] on button "OK" at bounding box center [619, 506] width 50 height 21
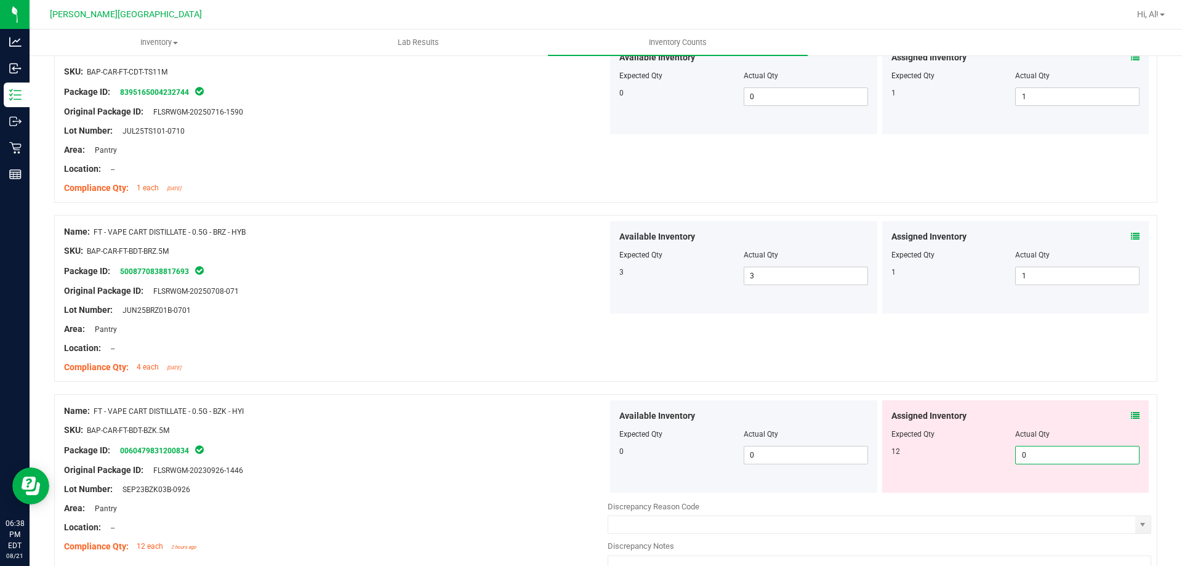
click at [1052, 452] on span "0 0" at bounding box center [1077, 455] width 124 height 18
click at [1052, 452] on input "0" at bounding box center [1076, 454] width 123 height 17
click at [1027, 402] on div "Assigned Inventory Expected Qty Actual Qty 12 12 12" at bounding box center [1015, 446] width 267 height 92
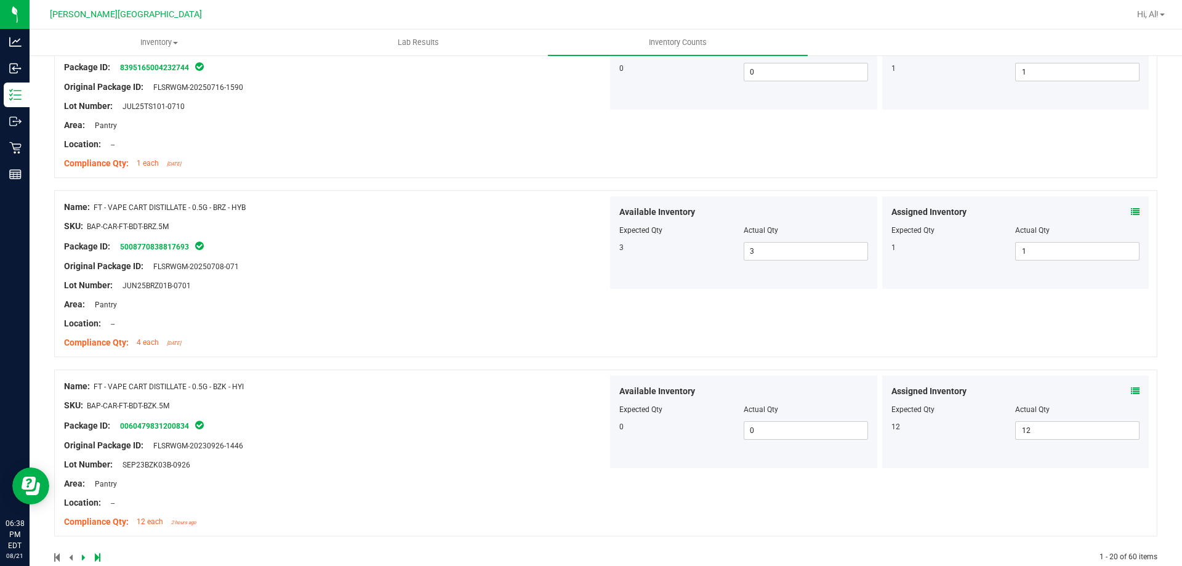
scroll to position [3373, 0]
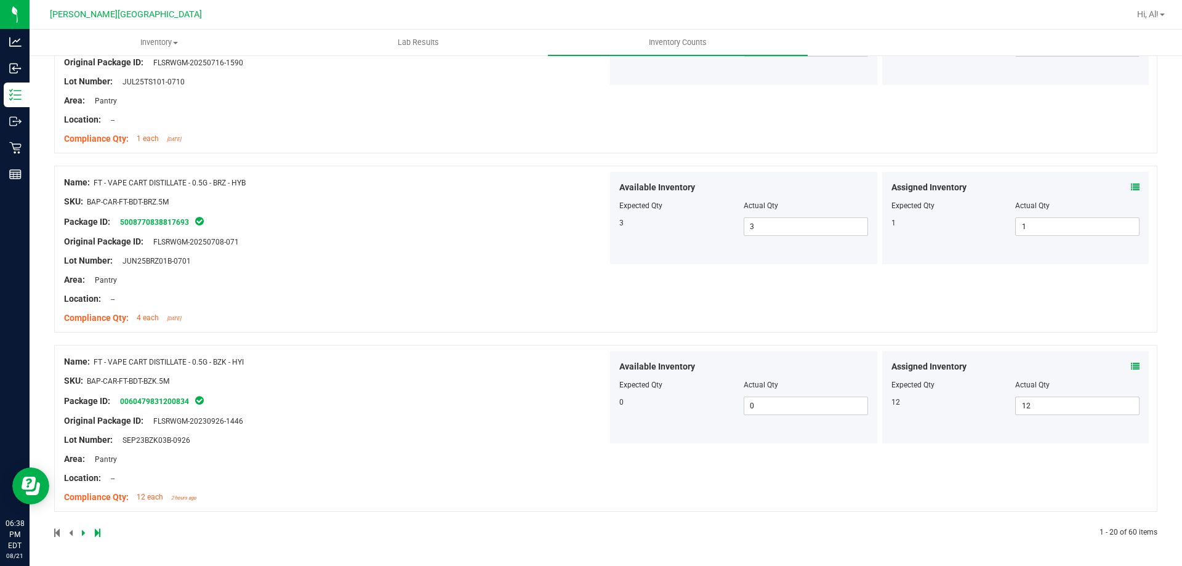
click at [82, 532] on icon at bounding box center [84, 532] width 4 height 7
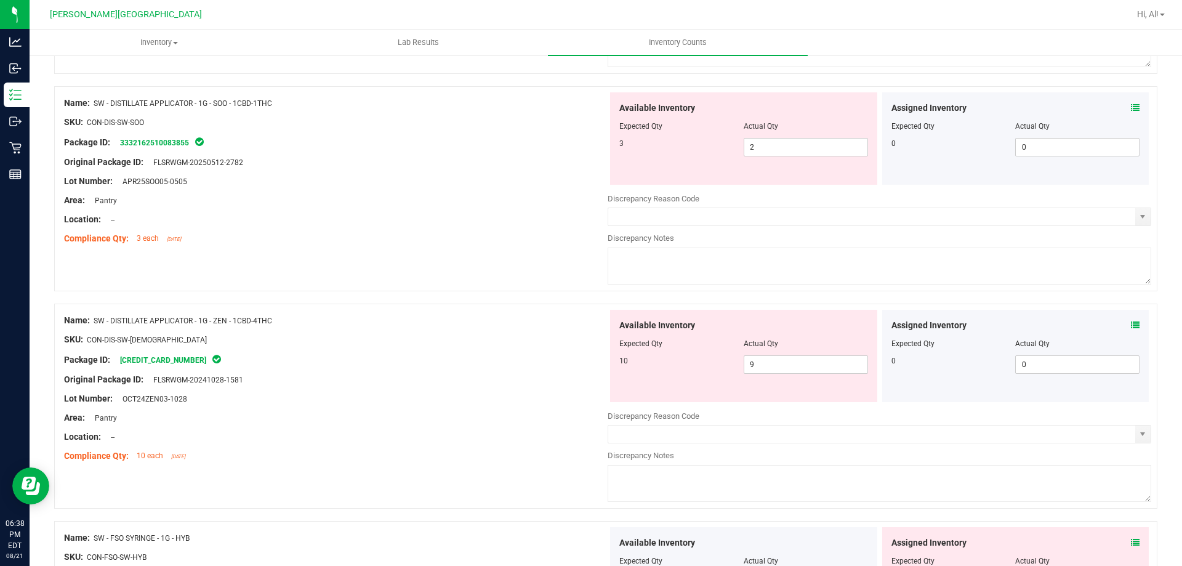
scroll to position [0, 0]
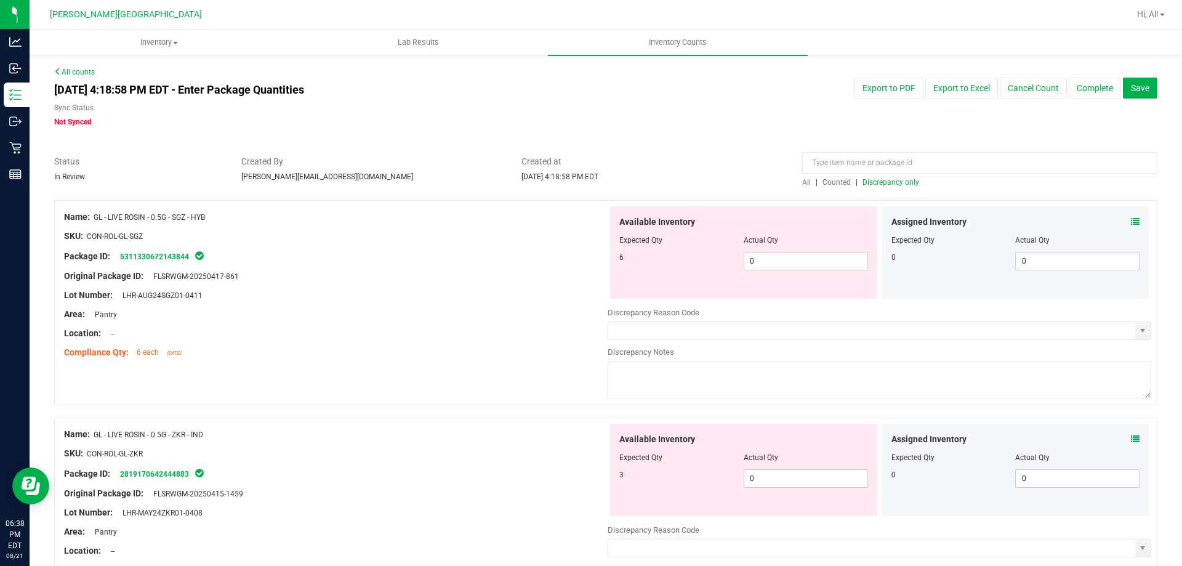
click at [1131, 225] on icon at bounding box center [1135, 221] width 9 height 9
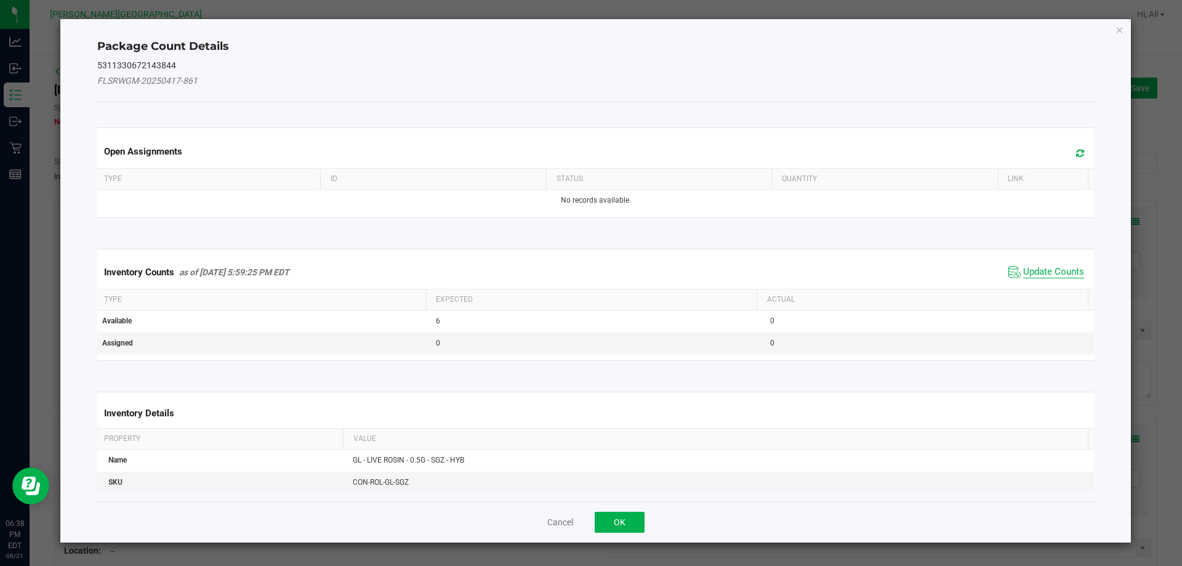
click at [1044, 278] on span "Update Counts" at bounding box center [1053, 272] width 61 height 12
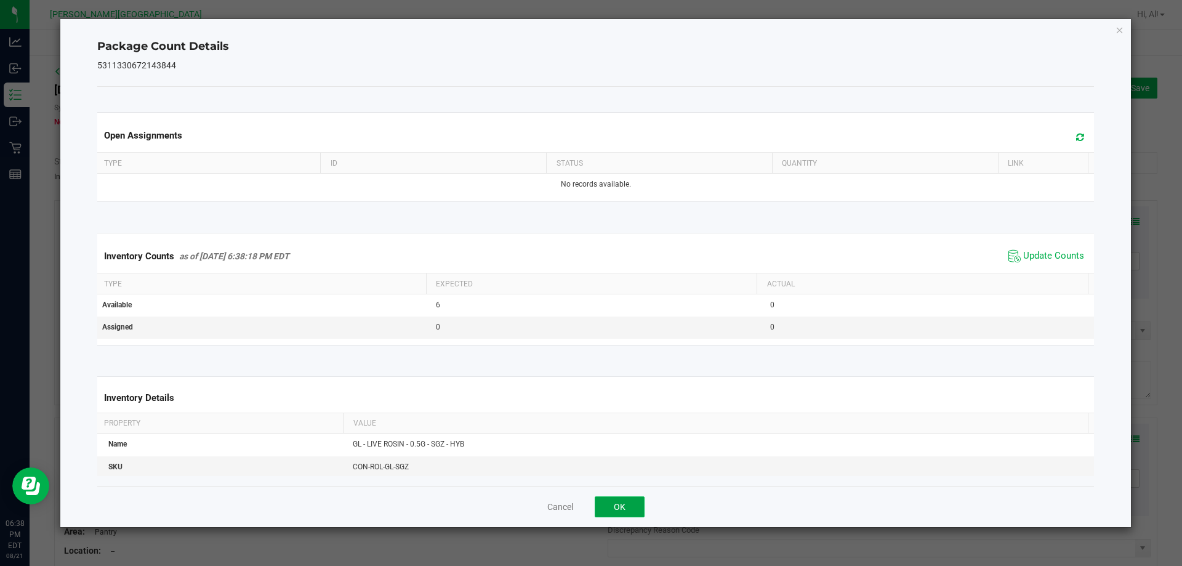
click at [617, 498] on button "OK" at bounding box center [619, 506] width 50 height 21
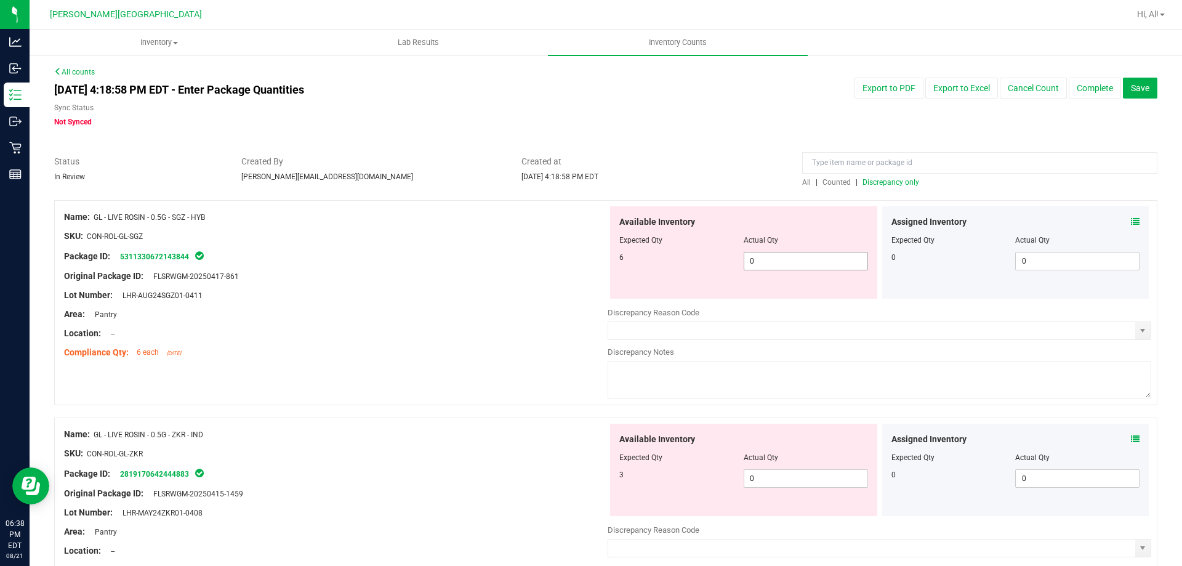
click at [788, 266] on span "0 0" at bounding box center [805, 261] width 124 height 18
click at [788, 266] on input "0" at bounding box center [805, 260] width 123 height 17
click at [746, 228] on div at bounding box center [743, 231] width 249 height 6
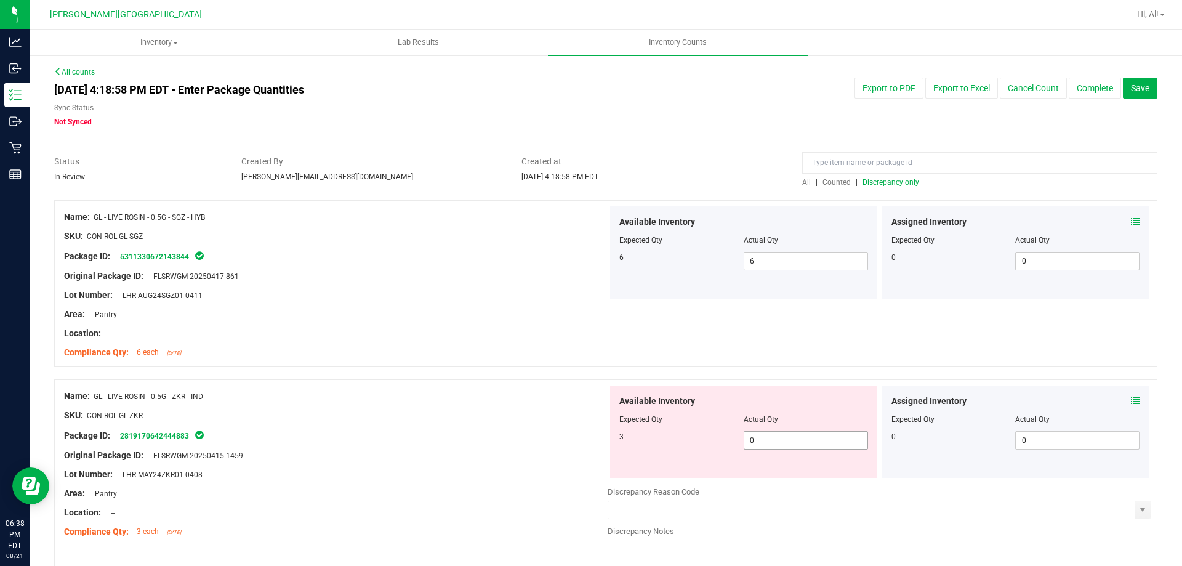
click at [771, 438] on span "0 0" at bounding box center [805, 440] width 124 height 18
click at [771, 438] on input "0" at bounding box center [805, 439] width 123 height 17
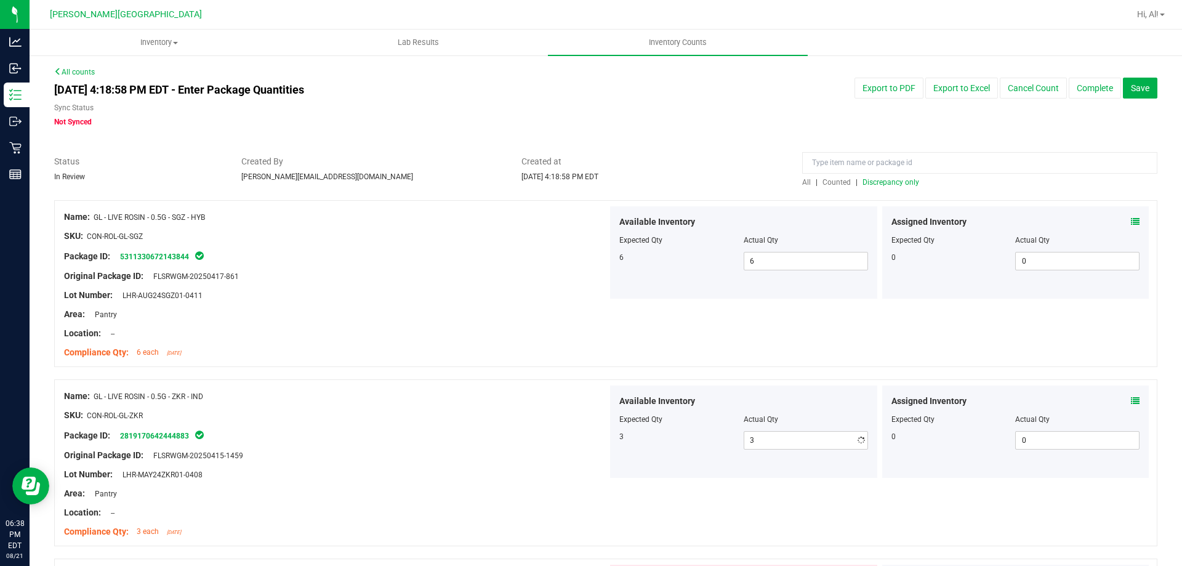
click at [763, 386] on div "Available Inventory Expected Qty Actual Qty 3 3 3" at bounding box center [743, 431] width 267 height 92
click at [771, 365] on div "Name: GL - LIVE ROSIN - 0.5G - SGZ - HYB SKU: CON-ROL-GL-SGZ Package ID: 531133…" at bounding box center [605, 283] width 1103 height 167
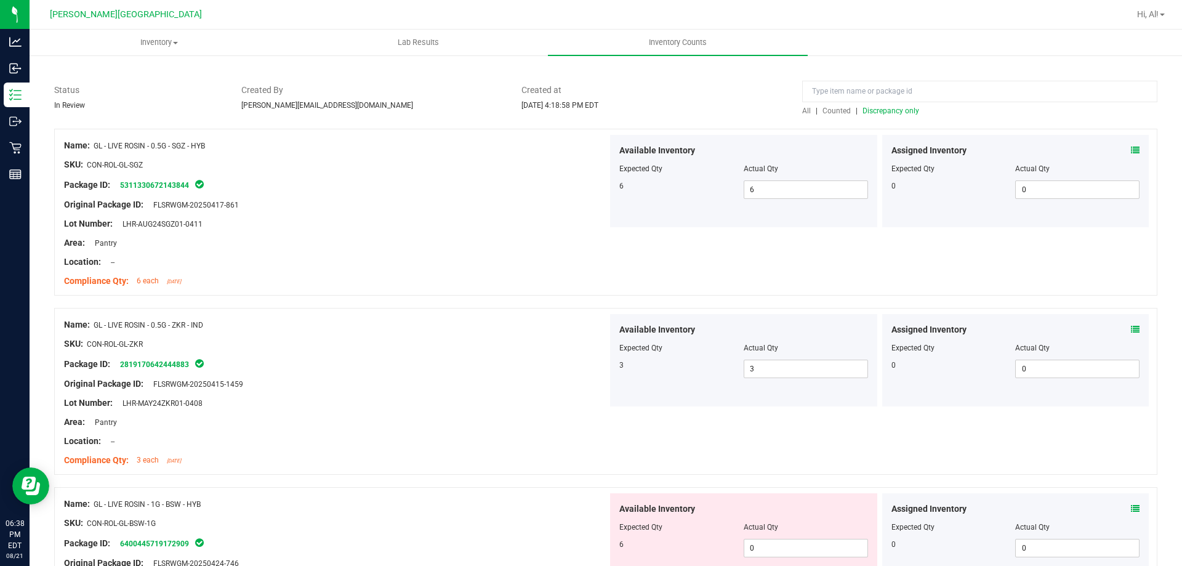
scroll to position [185, 0]
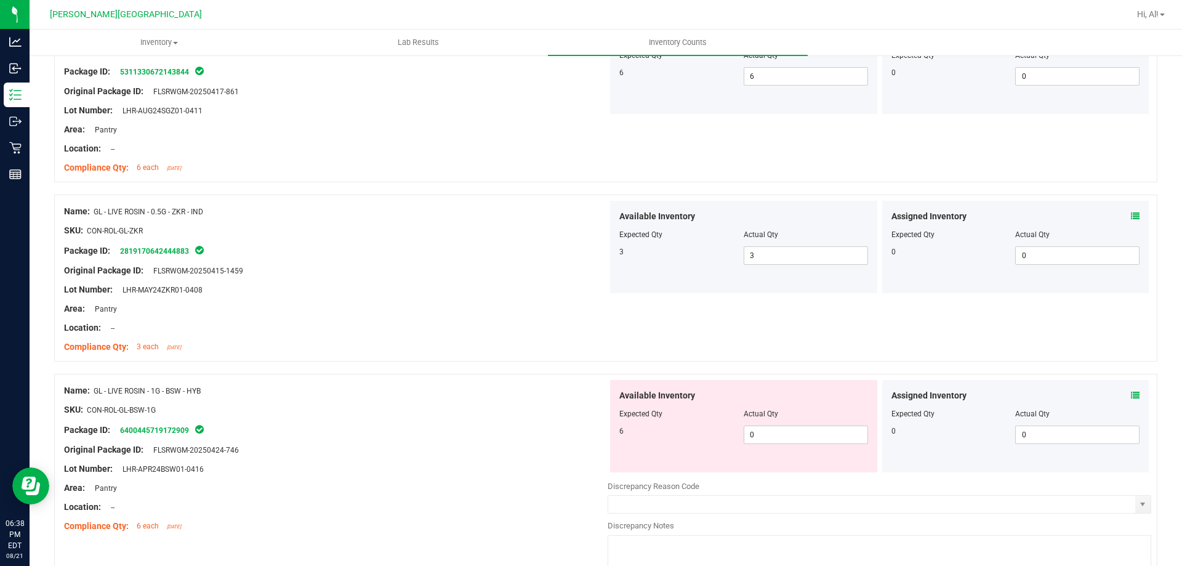
click at [1131, 400] on span at bounding box center [1135, 395] width 9 height 13
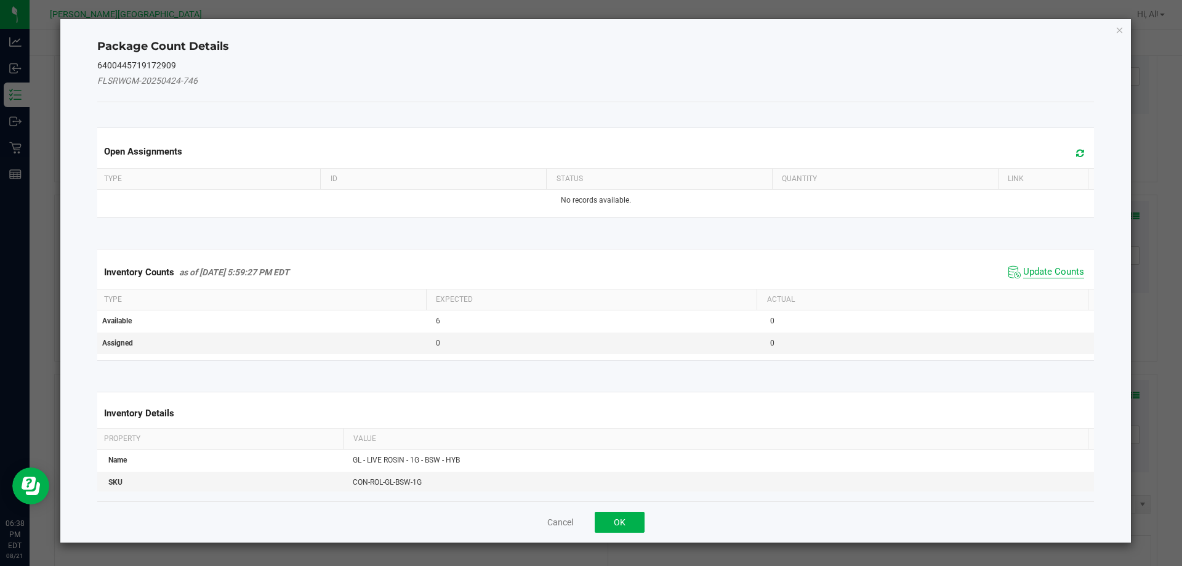
click at [1041, 272] on span "Update Counts" at bounding box center [1053, 272] width 61 height 12
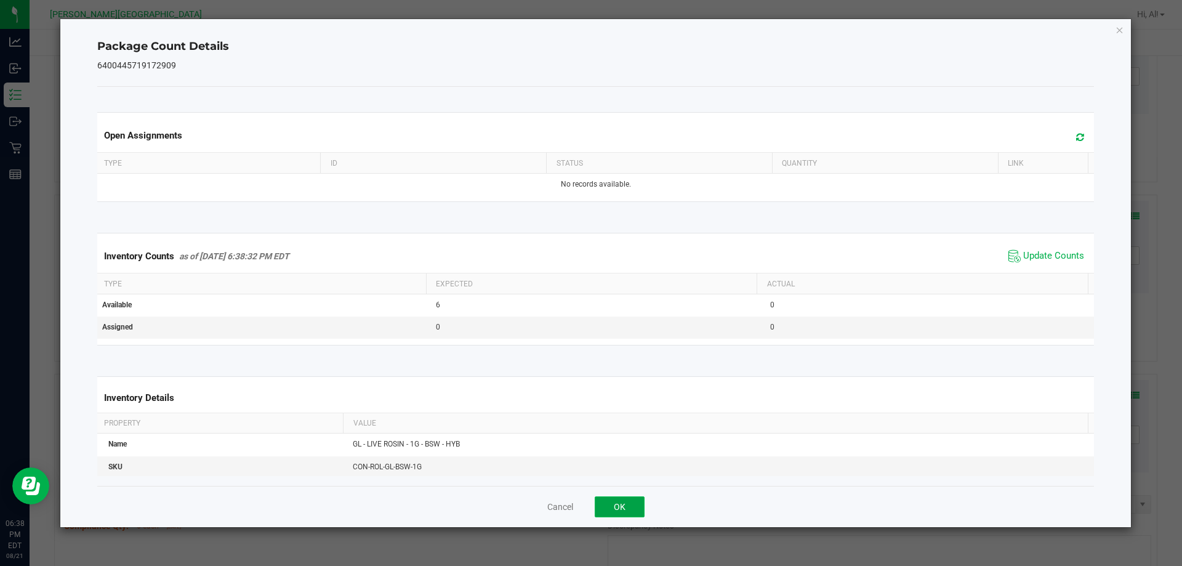
click at [626, 502] on button "OK" at bounding box center [619, 506] width 50 height 21
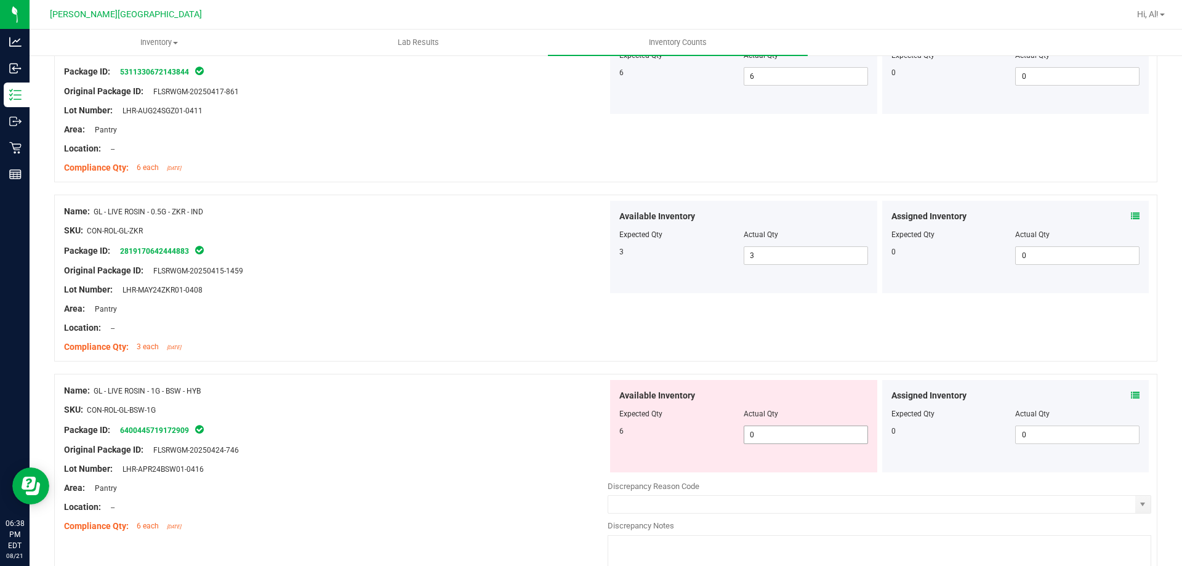
click at [772, 426] on span "0 0" at bounding box center [805, 434] width 124 height 18
click at [772, 426] on input "0" at bounding box center [805, 434] width 123 height 17
click at [773, 390] on div "Available Inventory" at bounding box center [743, 395] width 249 height 13
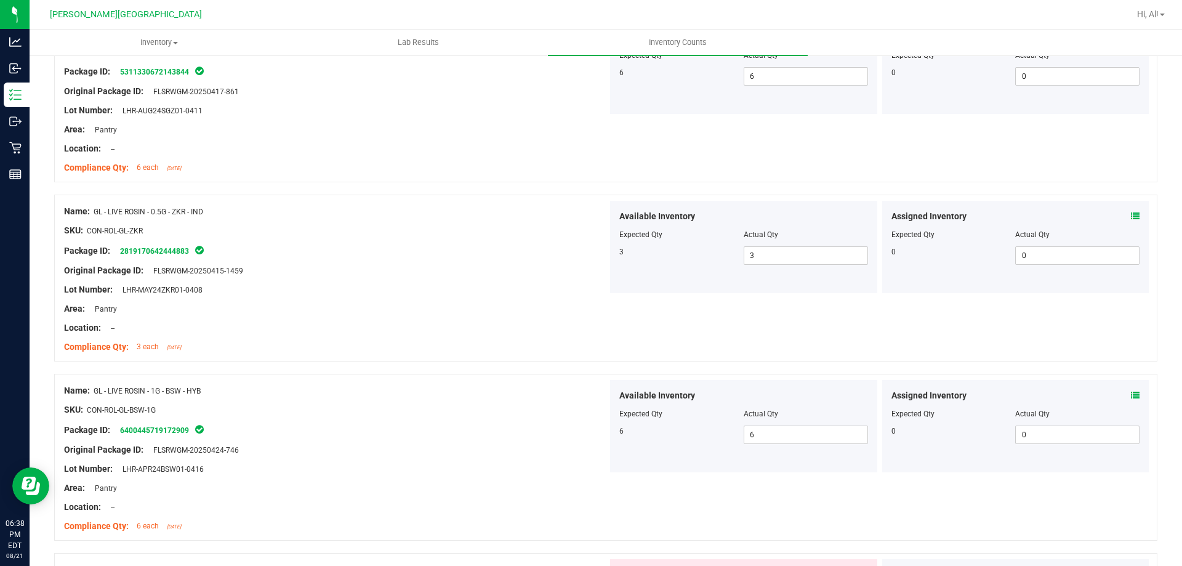
scroll to position [431, 0]
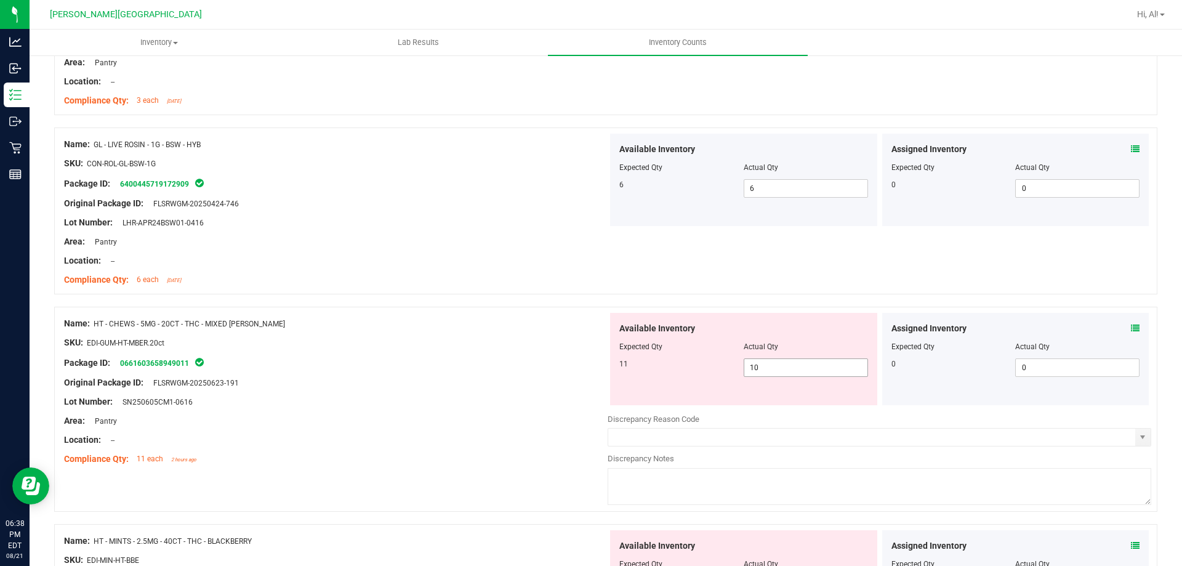
click at [785, 375] on span "10 10" at bounding box center [805, 367] width 124 height 18
click at [785, 375] on input "10" at bounding box center [805, 367] width 123 height 17
click at [807, 358] on span "10 10" at bounding box center [805, 367] width 124 height 18
click at [1131, 327] on icon at bounding box center [1135, 328] width 9 height 9
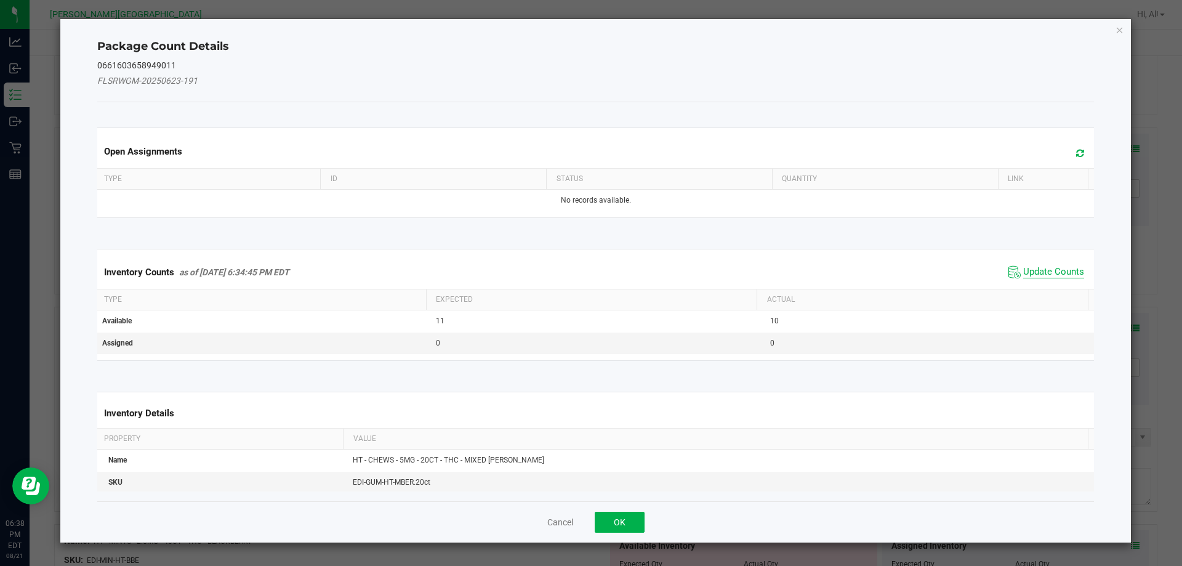
click at [1030, 276] on span "Update Counts" at bounding box center [1053, 272] width 61 height 12
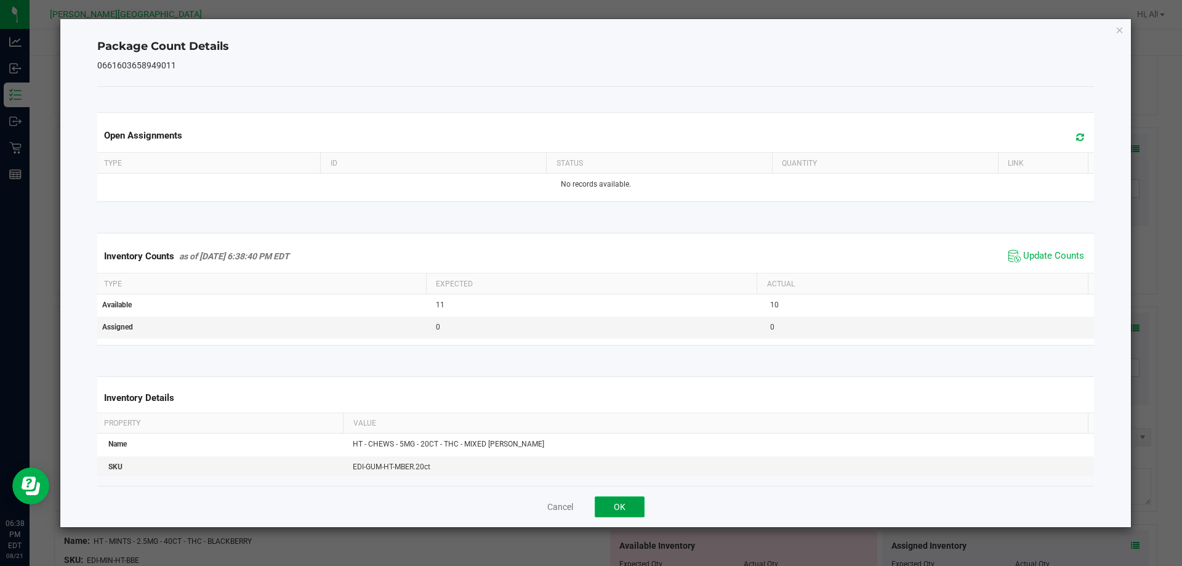
click at [609, 508] on button "OK" at bounding box center [619, 506] width 50 height 21
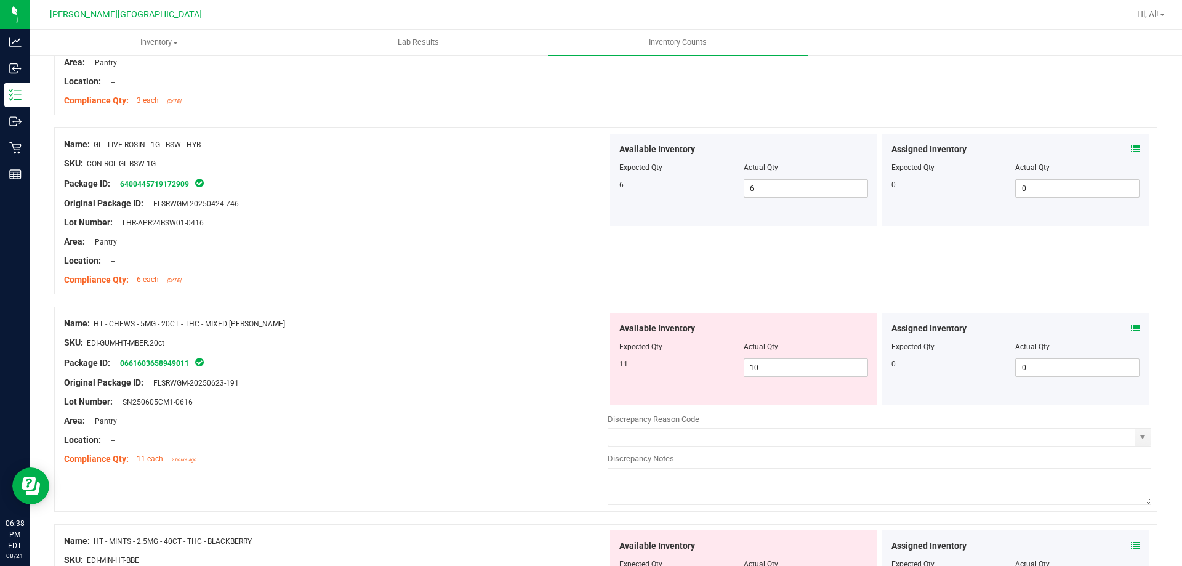
click at [542, 433] on div "Location: --" at bounding box center [335, 439] width 543 height 13
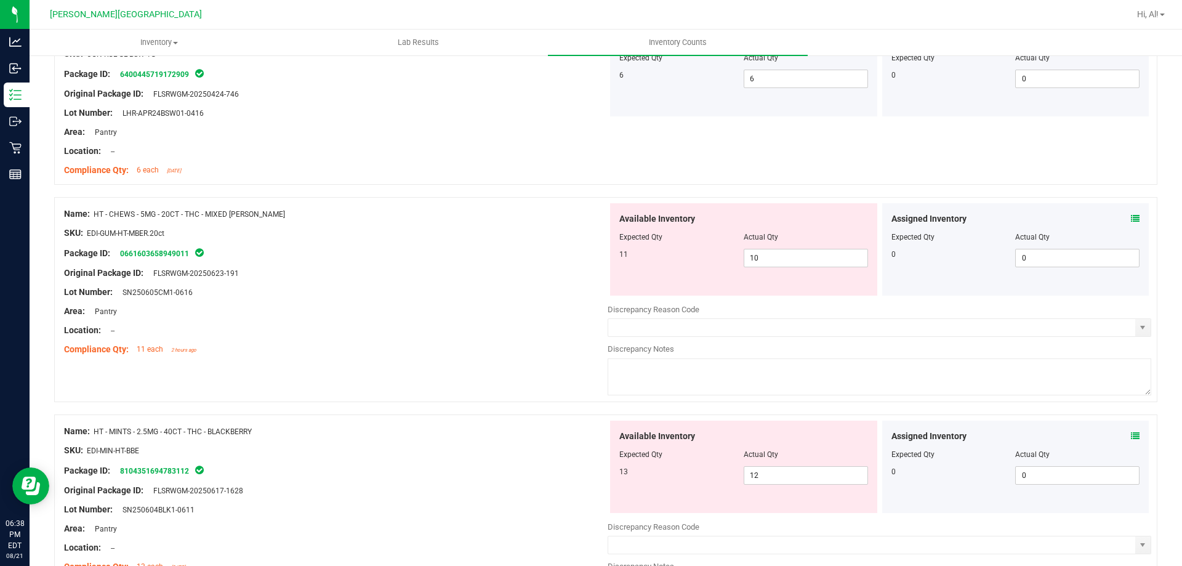
scroll to position [677, 0]
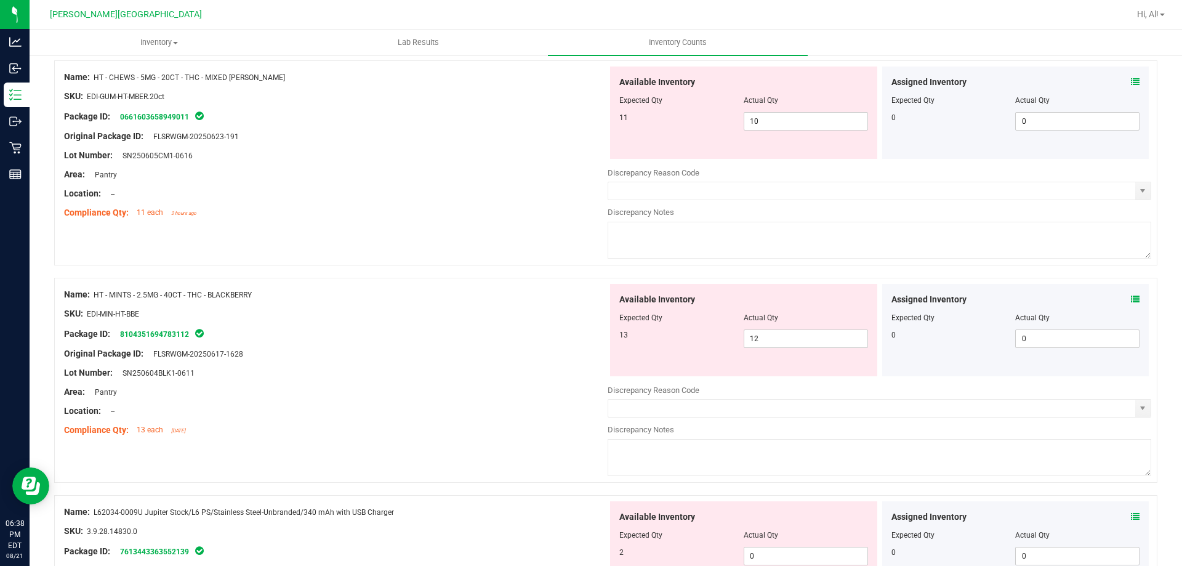
click at [497, 345] on div at bounding box center [335, 344] width 543 height 6
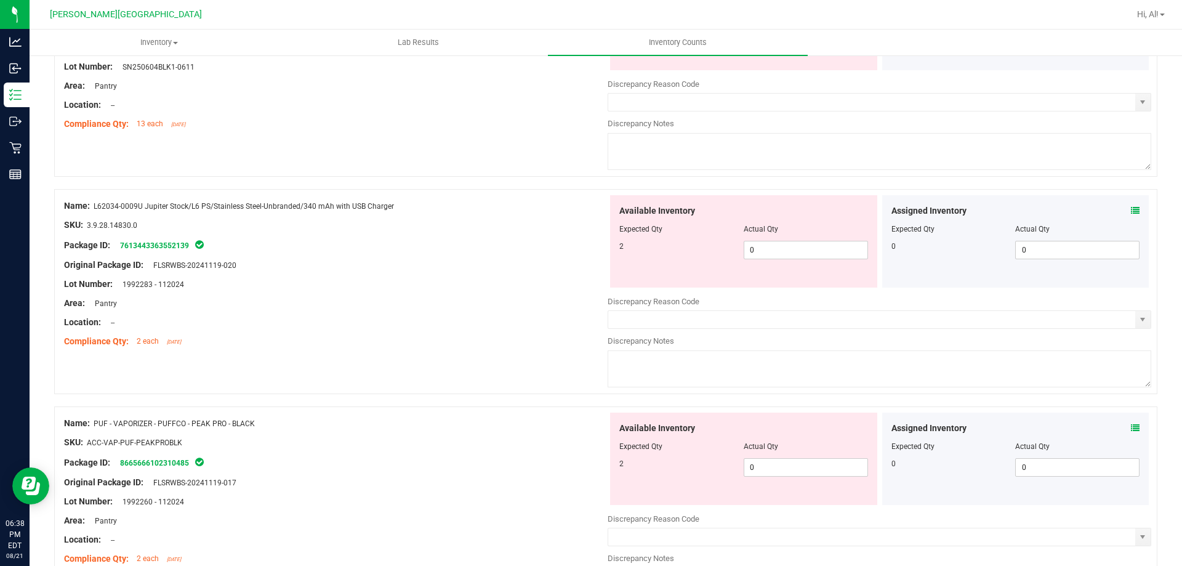
scroll to position [985, 0]
click at [773, 248] on span "0 0" at bounding box center [805, 248] width 124 height 18
click at [773, 248] on input "0" at bounding box center [805, 247] width 123 height 17
click at [705, 248] on div "2" at bounding box center [681, 244] width 124 height 11
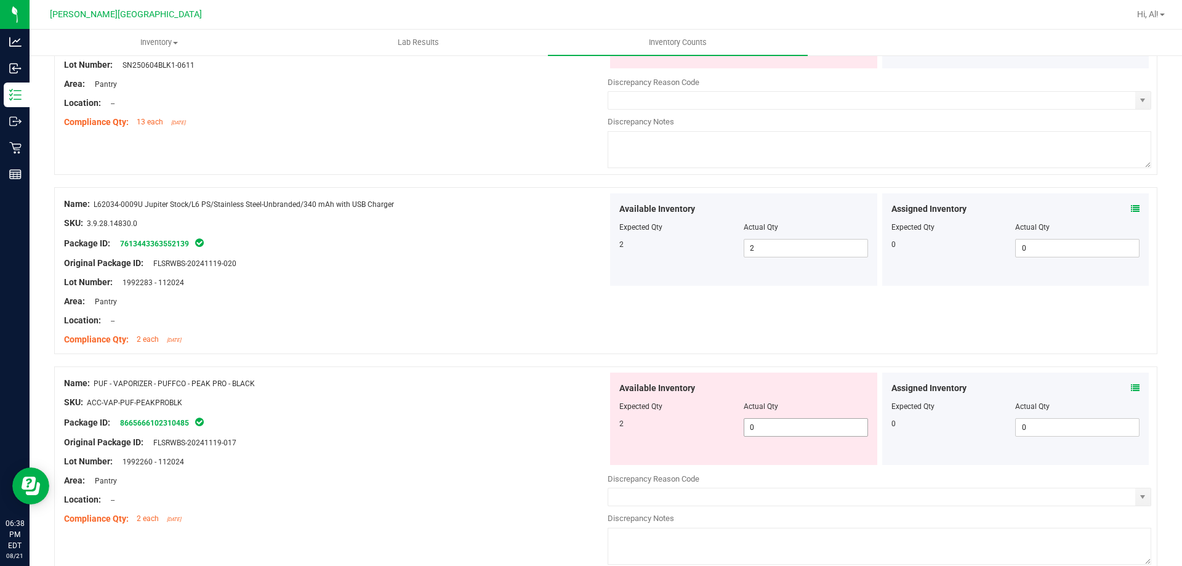
click at [760, 426] on span "0 0" at bounding box center [805, 427] width 124 height 18
click at [760, 426] on input "0" at bounding box center [805, 426] width 123 height 17
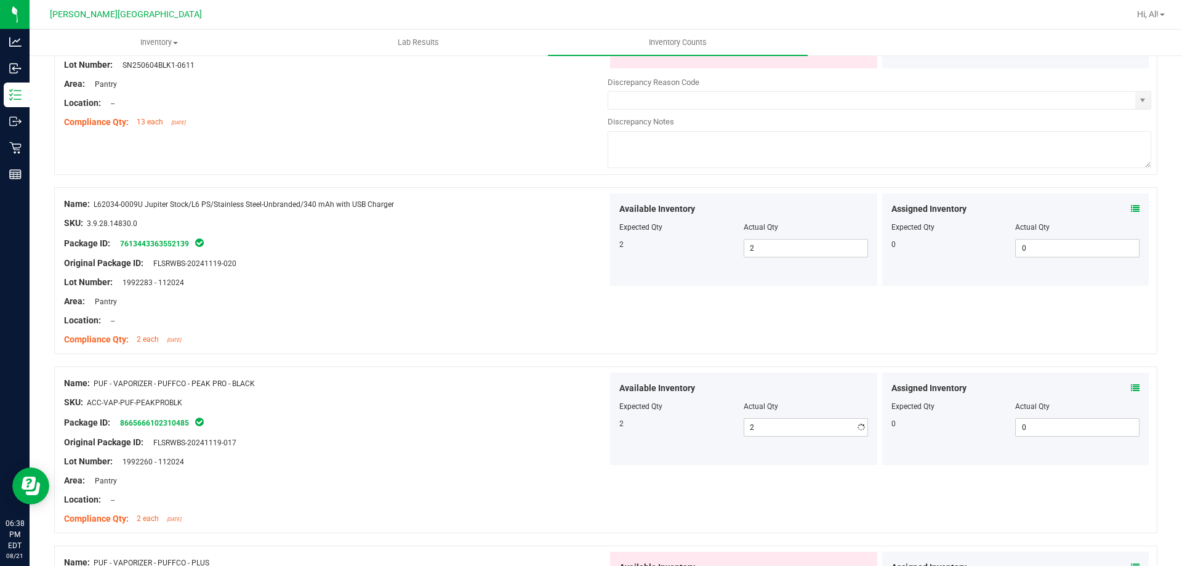
click at [700, 404] on div "Expected Qty" at bounding box center [681, 406] width 124 height 11
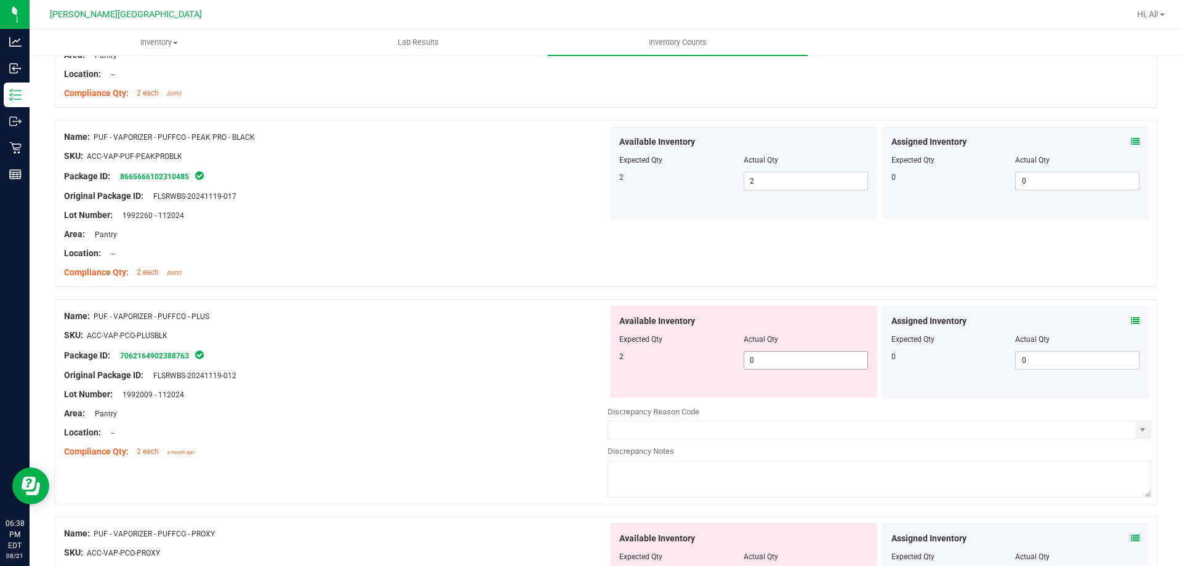
click at [771, 355] on span "0 0" at bounding box center [805, 360] width 124 height 18
click at [771, 355] on input "0" at bounding box center [805, 359] width 123 height 17
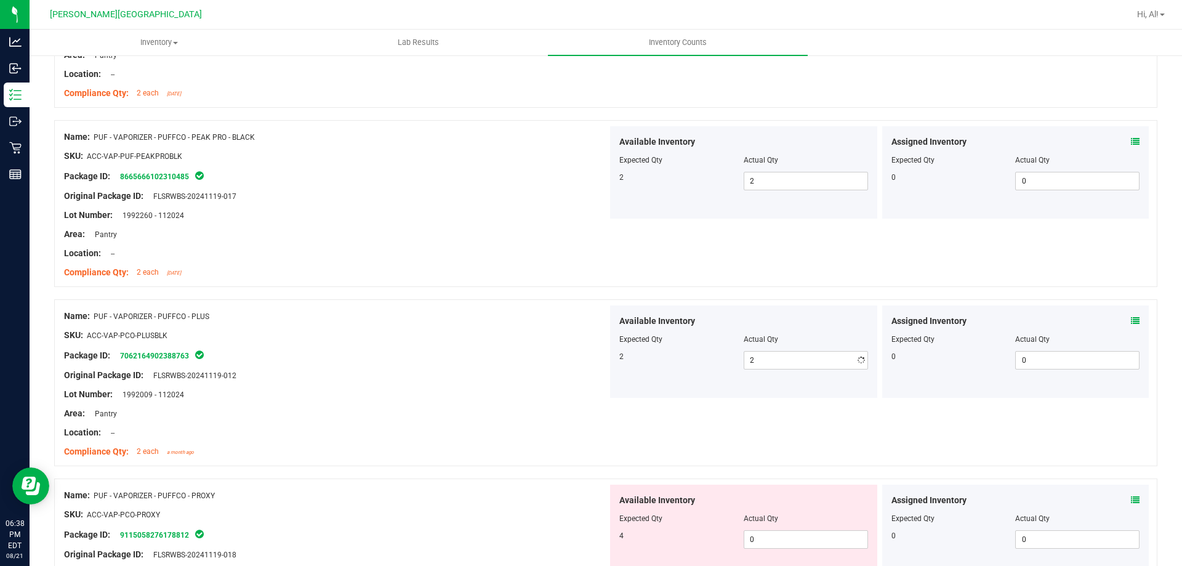
click at [694, 338] on div "Expected Qty" at bounding box center [681, 339] width 124 height 11
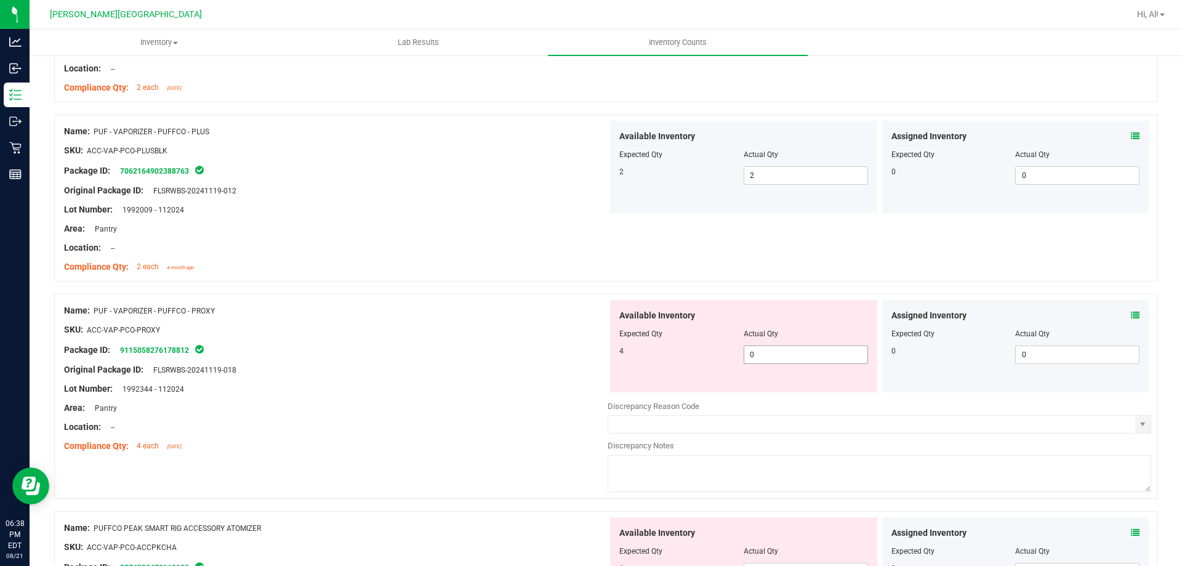
click at [754, 350] on span "0 0" at bounding box center [805, 354] width 124 height 18
click at [754, 350] on input "0" at bounding box center [805, 354] width 123 height 17
click at [697, 336] on div "Expected Qty" at bounding box center [681, 333] width 124 height 11
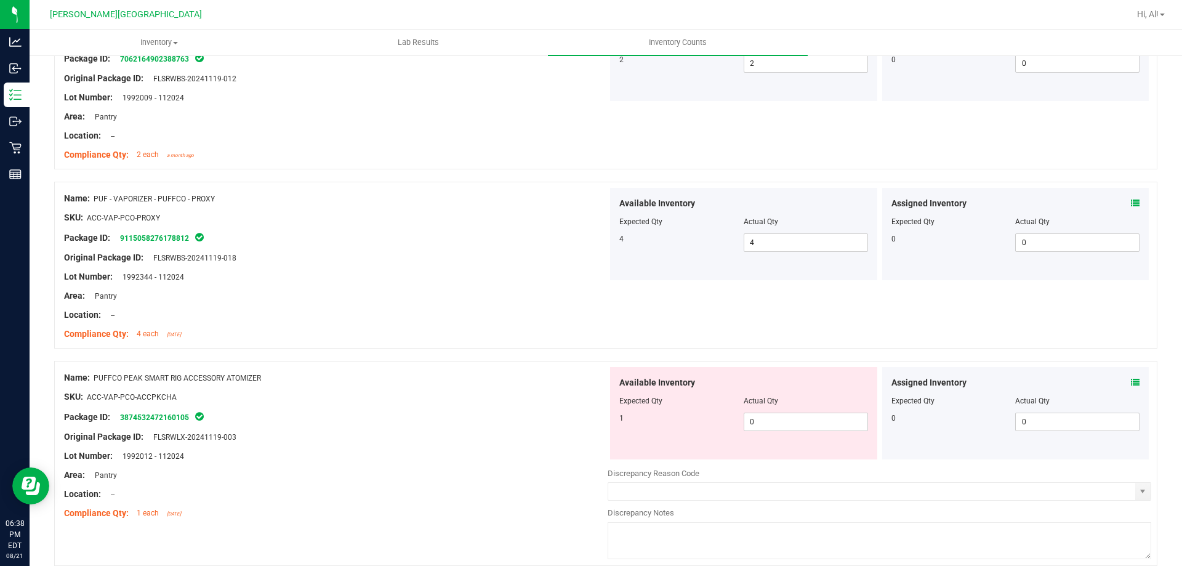
scroll to position [1600, 0]
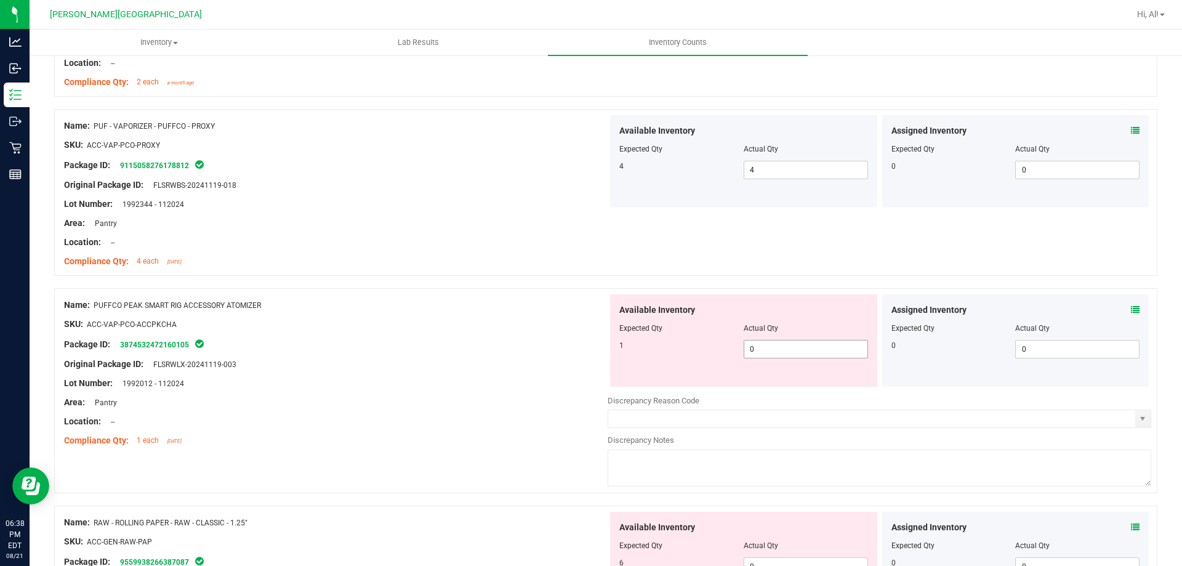
click at [767, 351] on span "0 0" at bounding box center [805, 349] width 124 height 18
click at [767, 351] on input "0" at bounding box center [805, 348] width 123 height 17
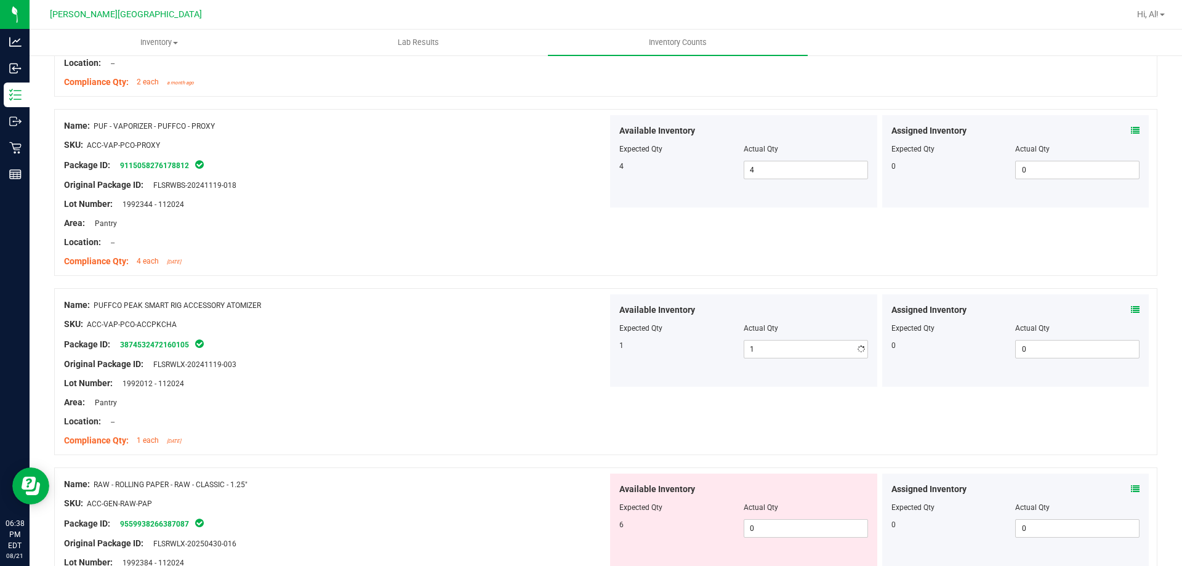
click at [722, 329] on div "Expected Qty" at bounding box center [681, 327] width 124 height 11
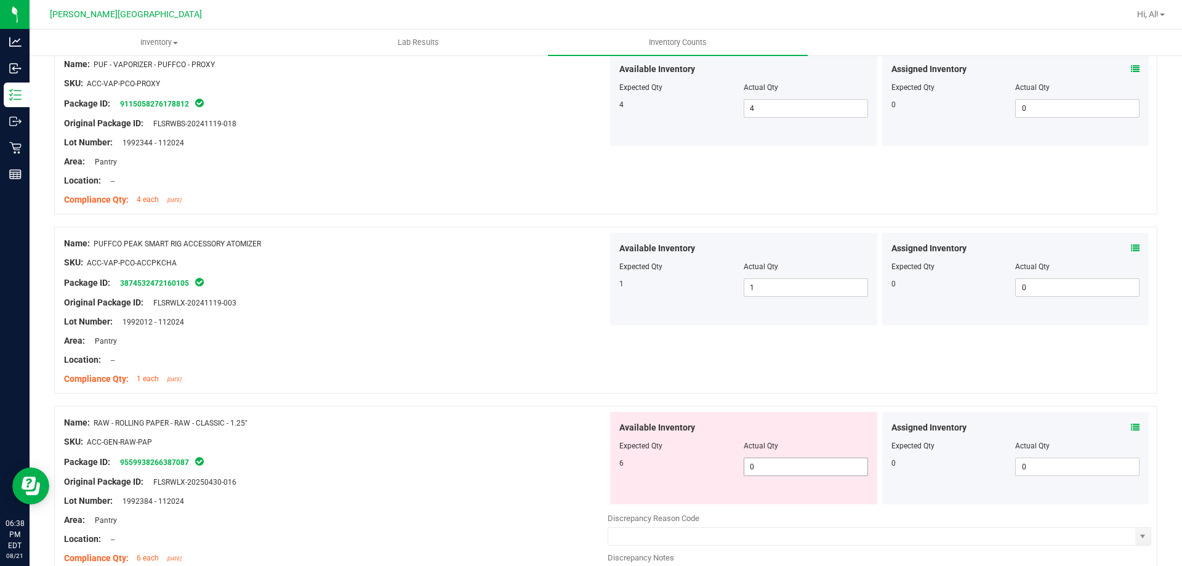
click at [765, 463] on span "0 0" at bounding box center [805, 466] width 124 height 18
click at [765, 463] on input "0" at bounding box center [805, 466] width 123 height 17
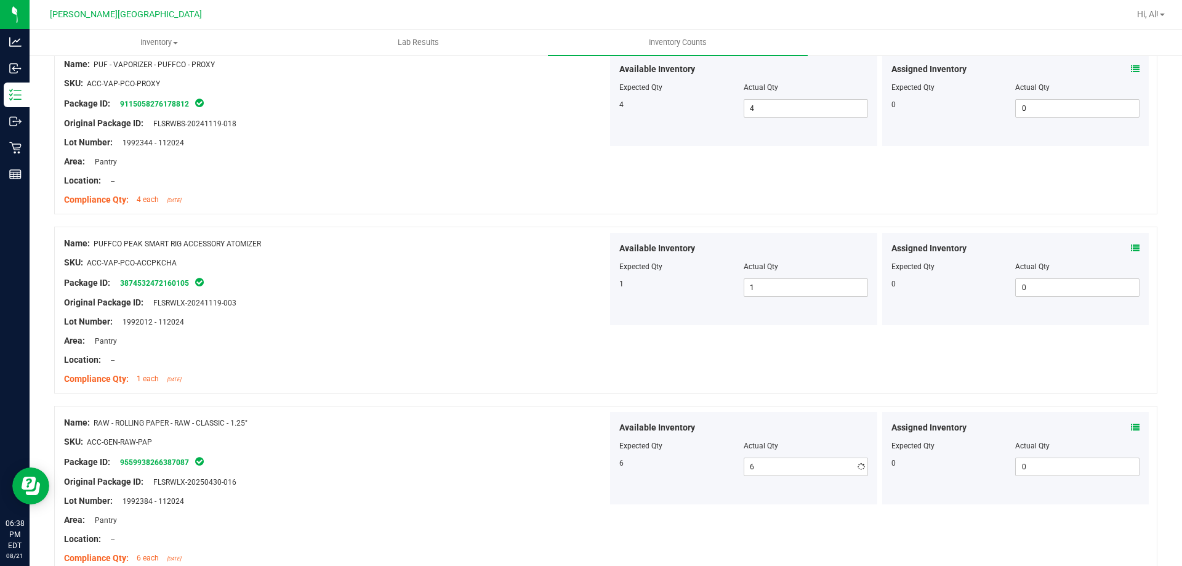
click at [734, 393] on div at bounding box center [605, 399] width 1103 height 12
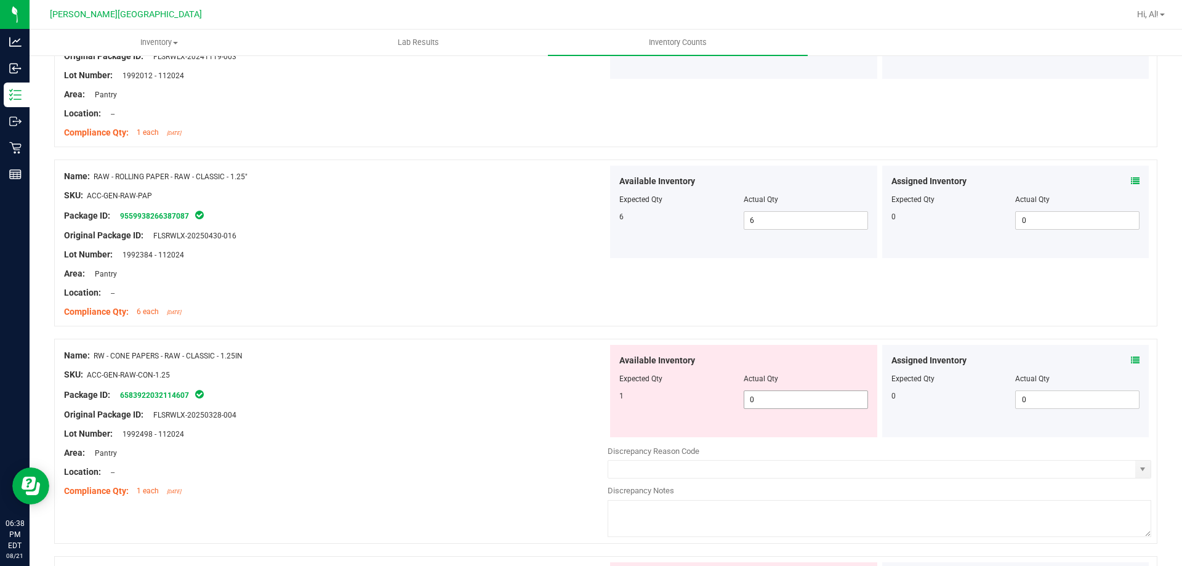
click at [758, 397] on span "0 0" at bounding box center [805, 399] width 124 height 18
click at [758, 397] on input "0" at bounding box center [805, 399] width 123 height 17
click at [753, 367] on div at bounding box center [743, 370] width 249 height 6
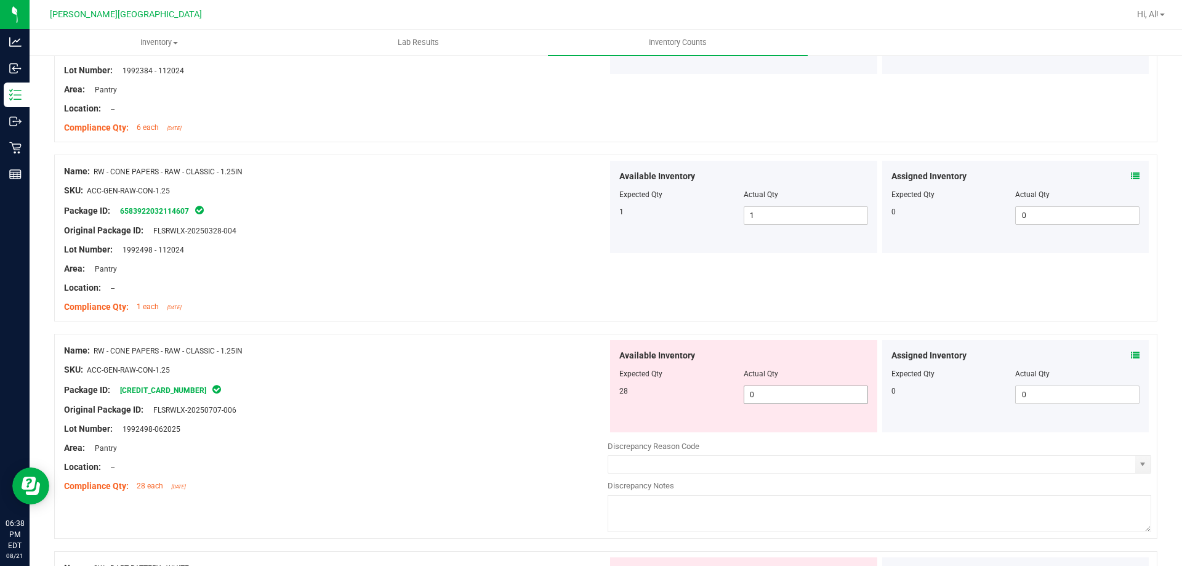
scroll to position [2092, 0]
click at [764, 400] on span "0 0" at bounding box center [805, 394] width 124 height 18
click at [764, 400] on input "0" at bounding box center [805, 393] width 123 height 17
click at [765, 365] on div at bounding box center [743, 364] width 249 height 6
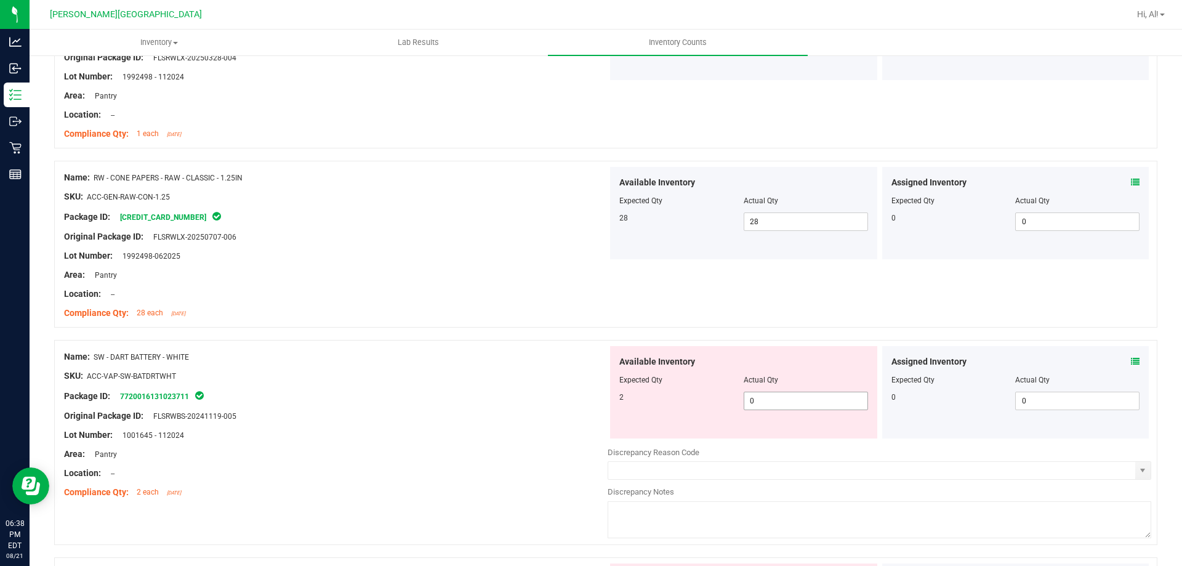
scroll to position [2277, 0]
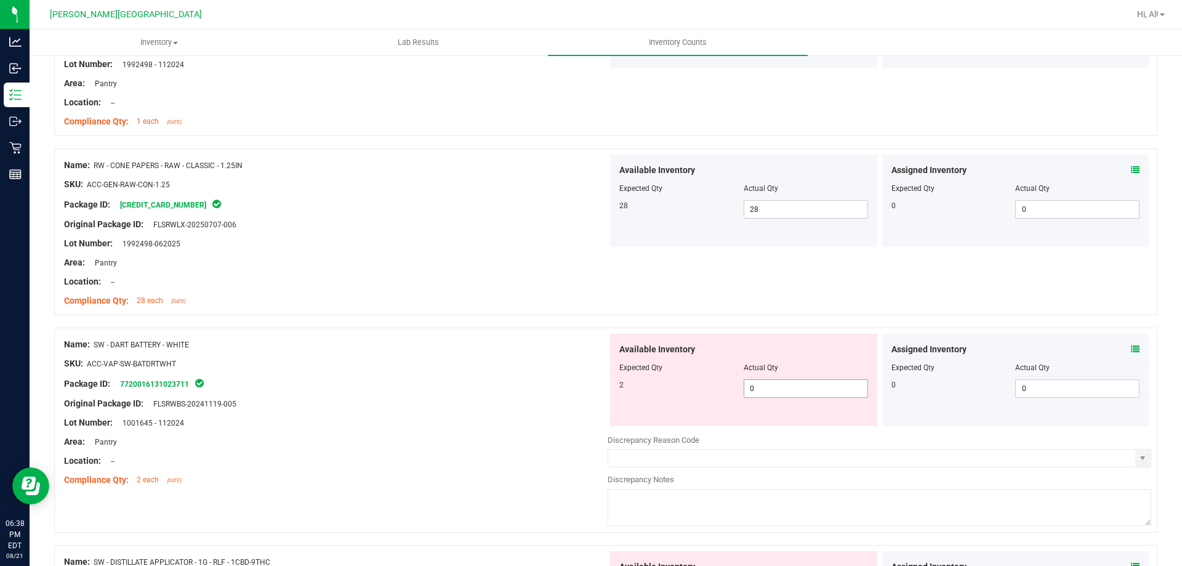
click at [771, 393] on span "0 0" at bounding box center [805, 388] width 124 height 18
click
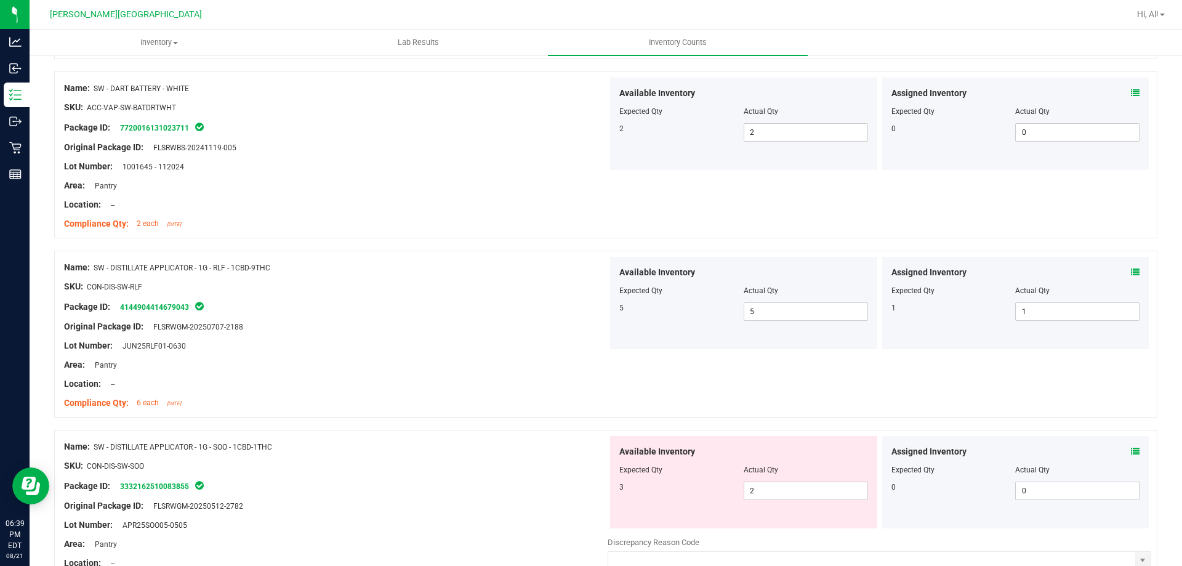
scroll to position [2708, 0]
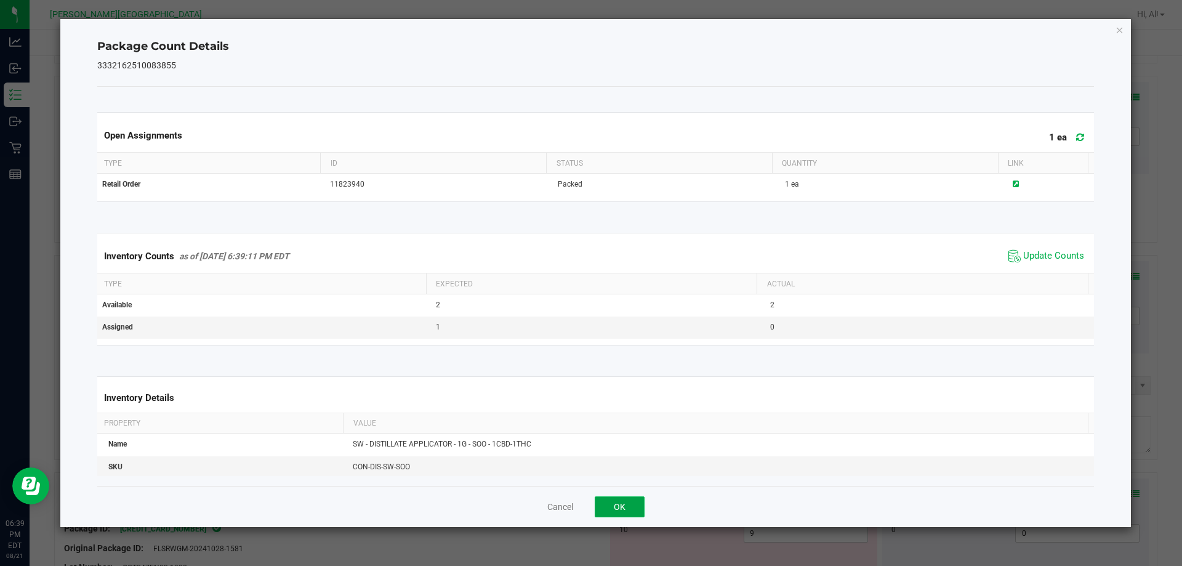
drag, startPoint x: 625, startPoint y: 497, endPoint x: 636, endPoint y: 460, distance: 39.1
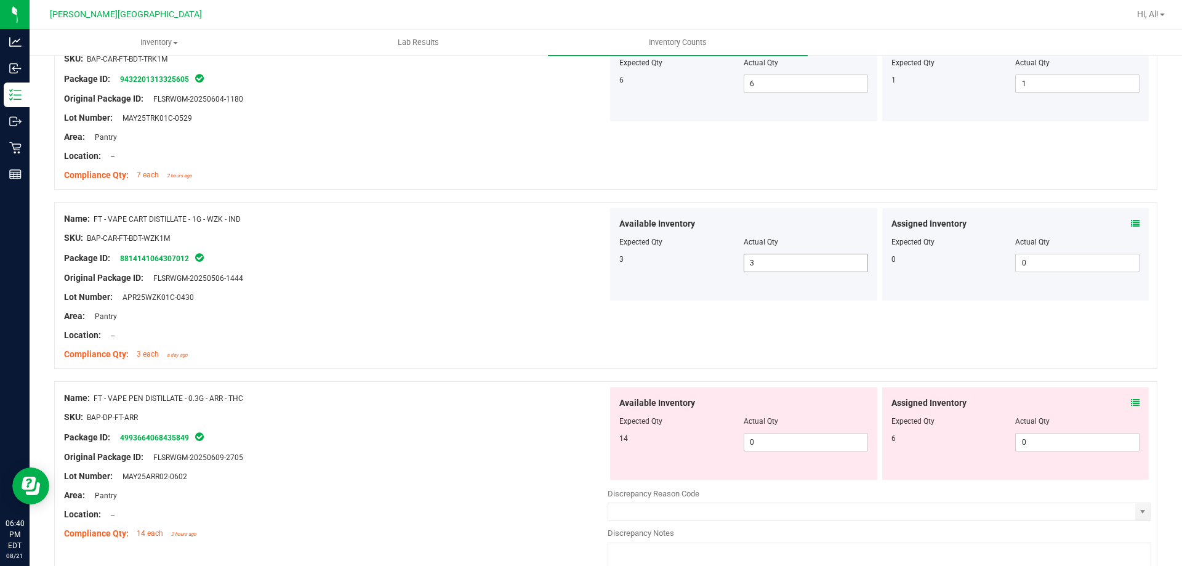
scroll to position [1477, 0]
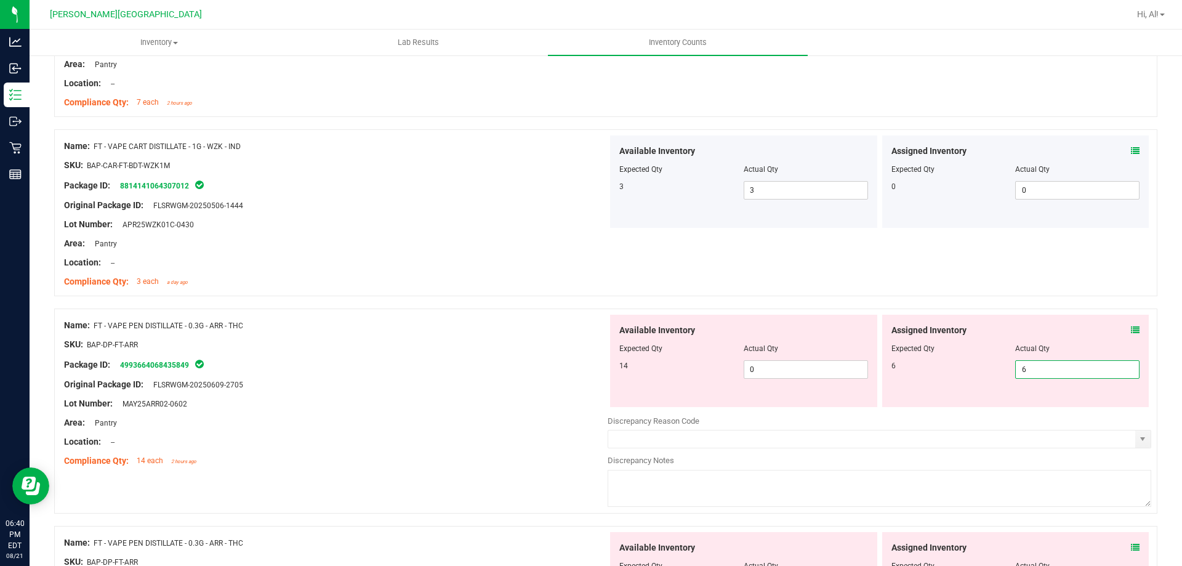
drag, startPoint x: 974, startPoint y: 367, endPoint x: 951, endPoint y: 368, distance: 22.8
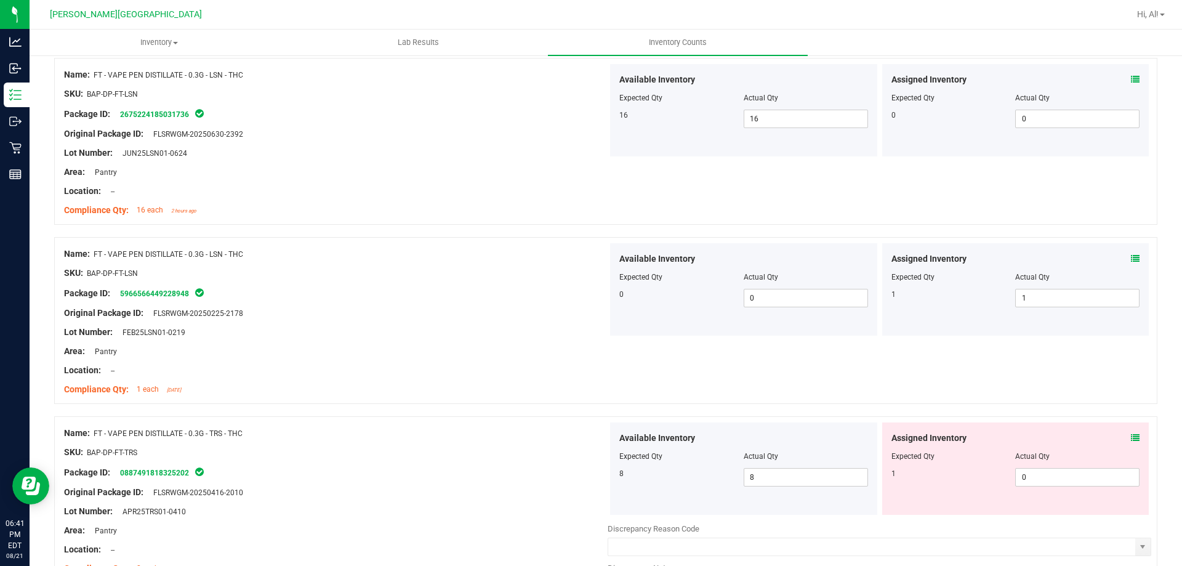
scroll to position [2092, 0]
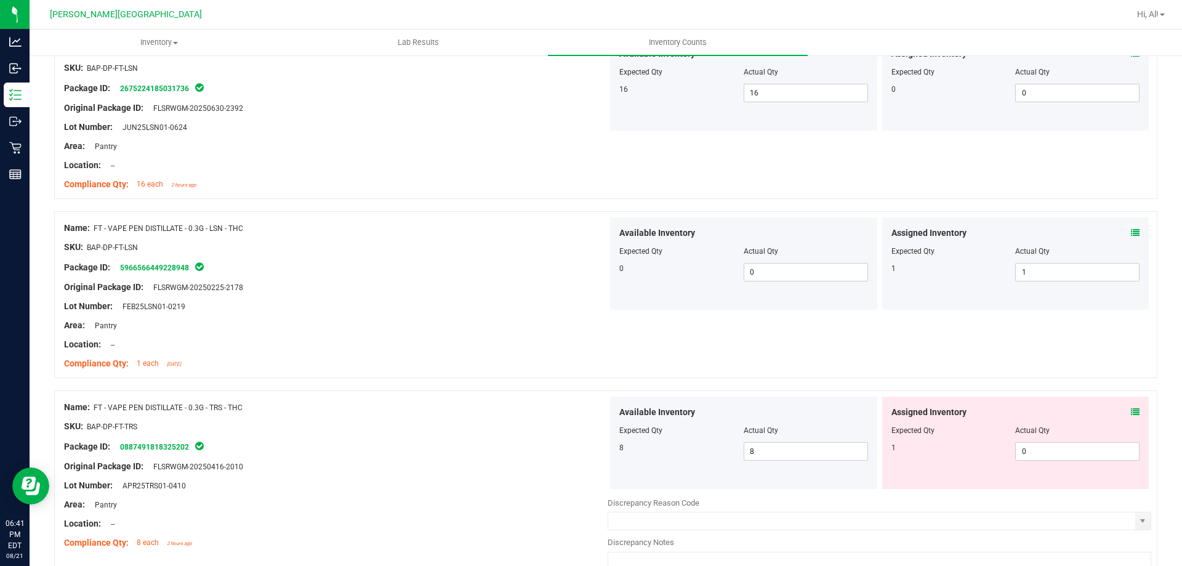
drag, startPoint x: 785, startPoint y: 346, endPoint x: 922, endPoint y: 372, distance: 139.2
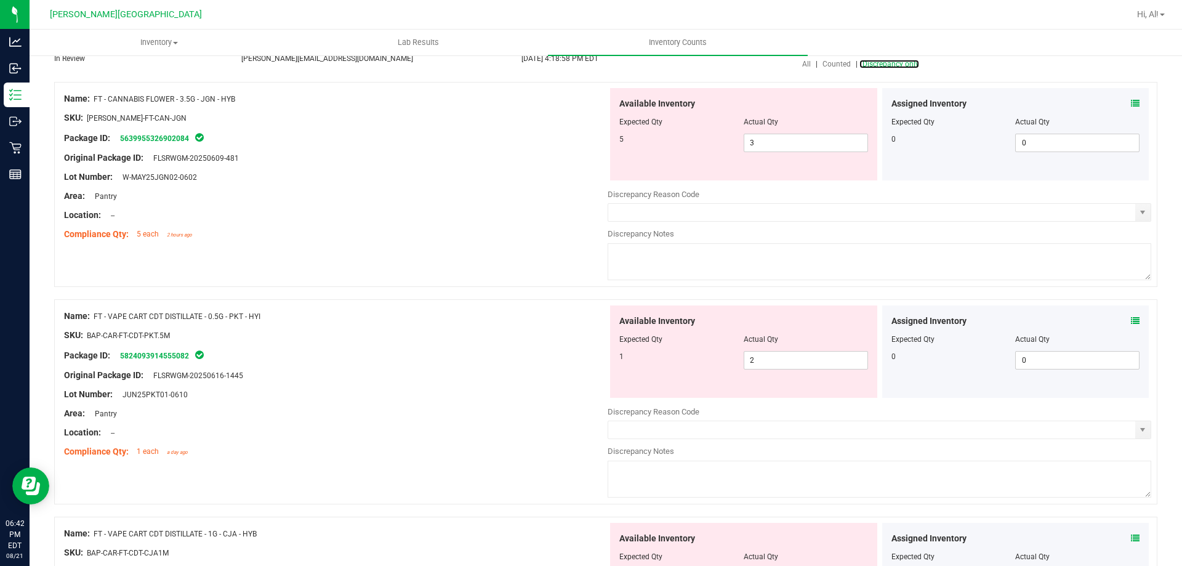
scroll to position [0, 0]
